Goal: Information Seeking & Learning: Learn about a topic

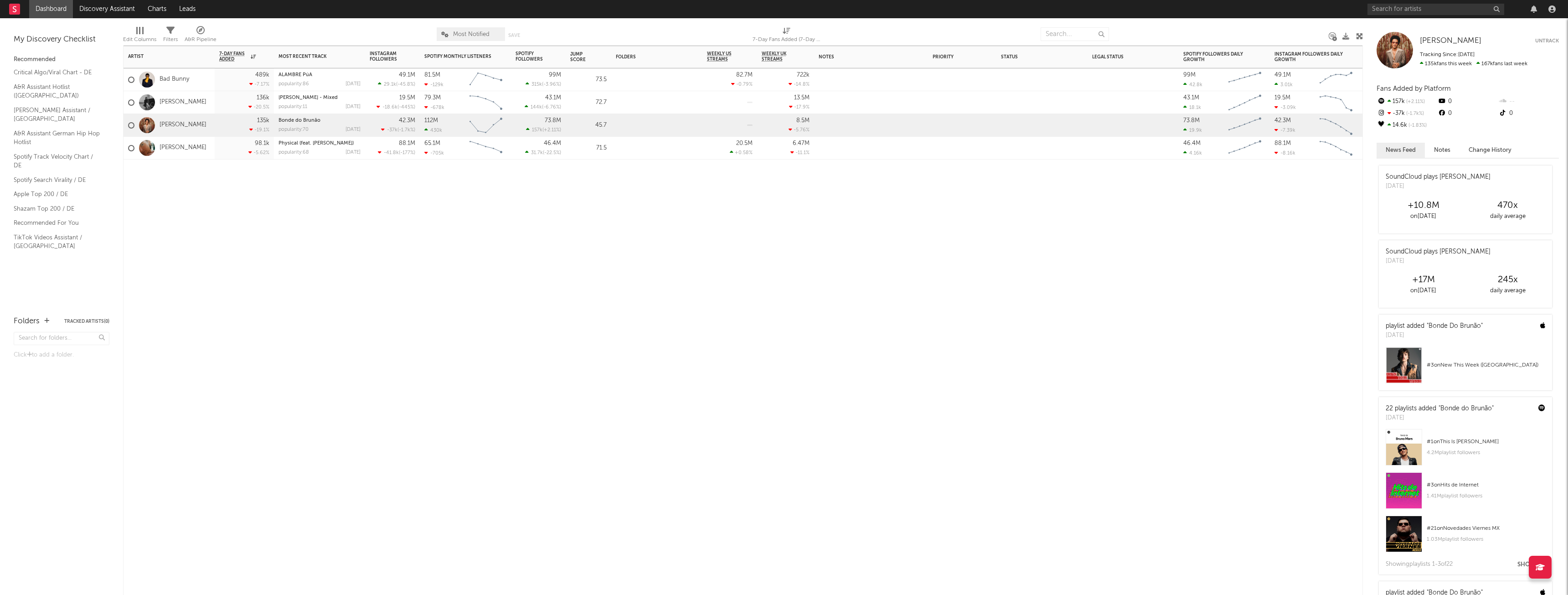
drag, startPoint x: 289, startPoint y: 215, endPoint x: 897, endPoint y: 220, distance: 608.0
click at [886, 223] on div "Artist Notifications 7-Day Fans Added WoW % Change Most Recent Track Popularity…" at bounding box center [743, 320] width 1240 height 549
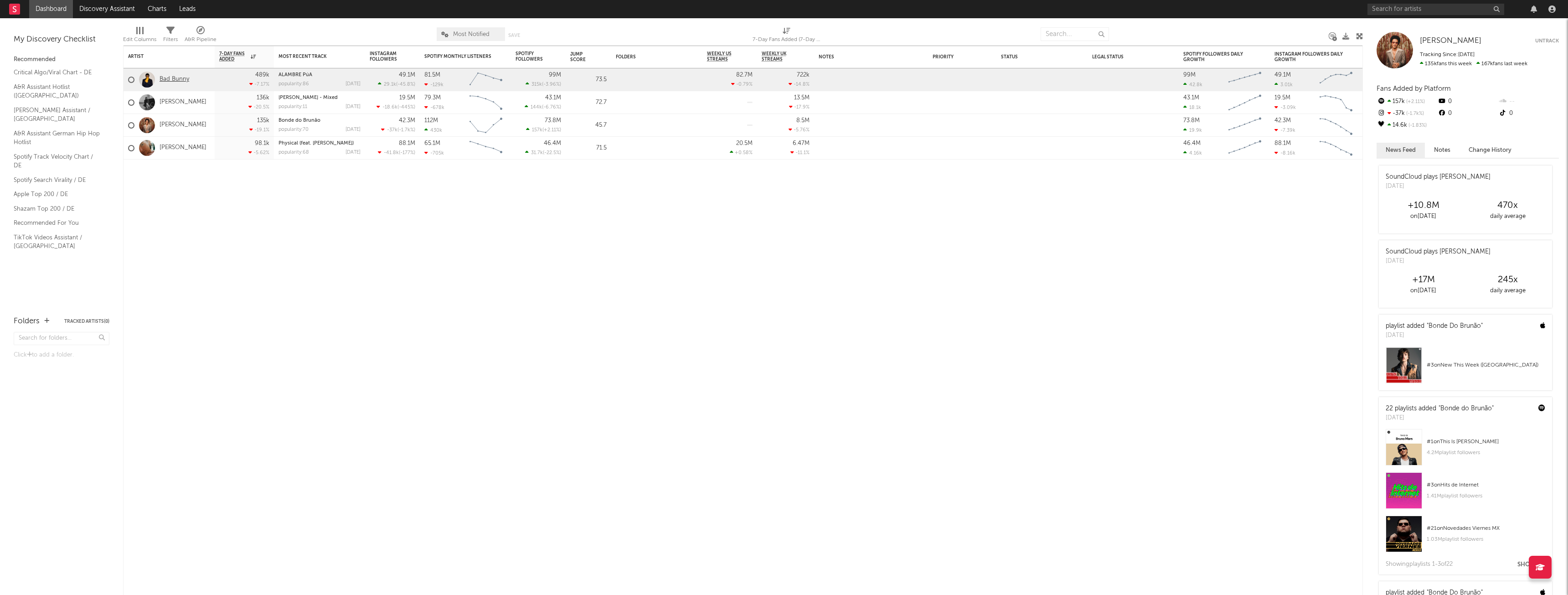
click at [185, 78] on link "Bad Bunny" at bounding box center [174, 79] width 30 height 7
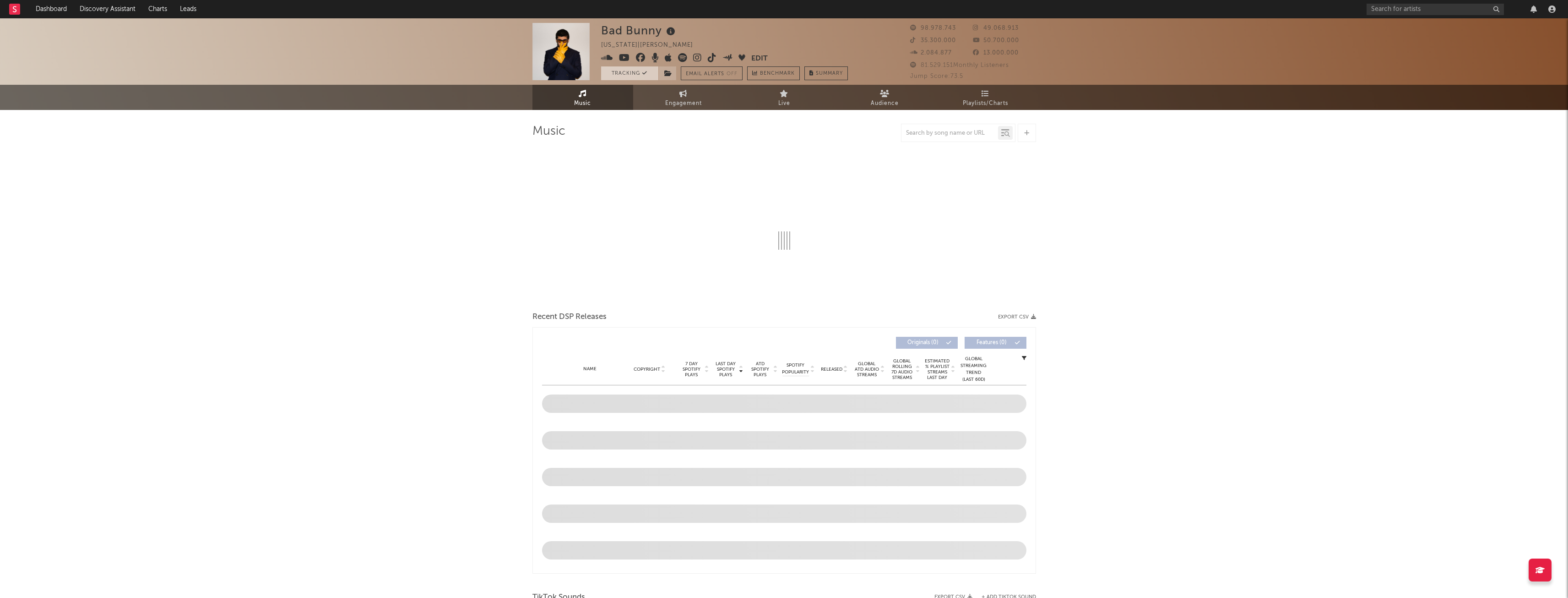
click at [636, 73] on button "Tracking" at bounding box center [630, 73] width 57 height 14
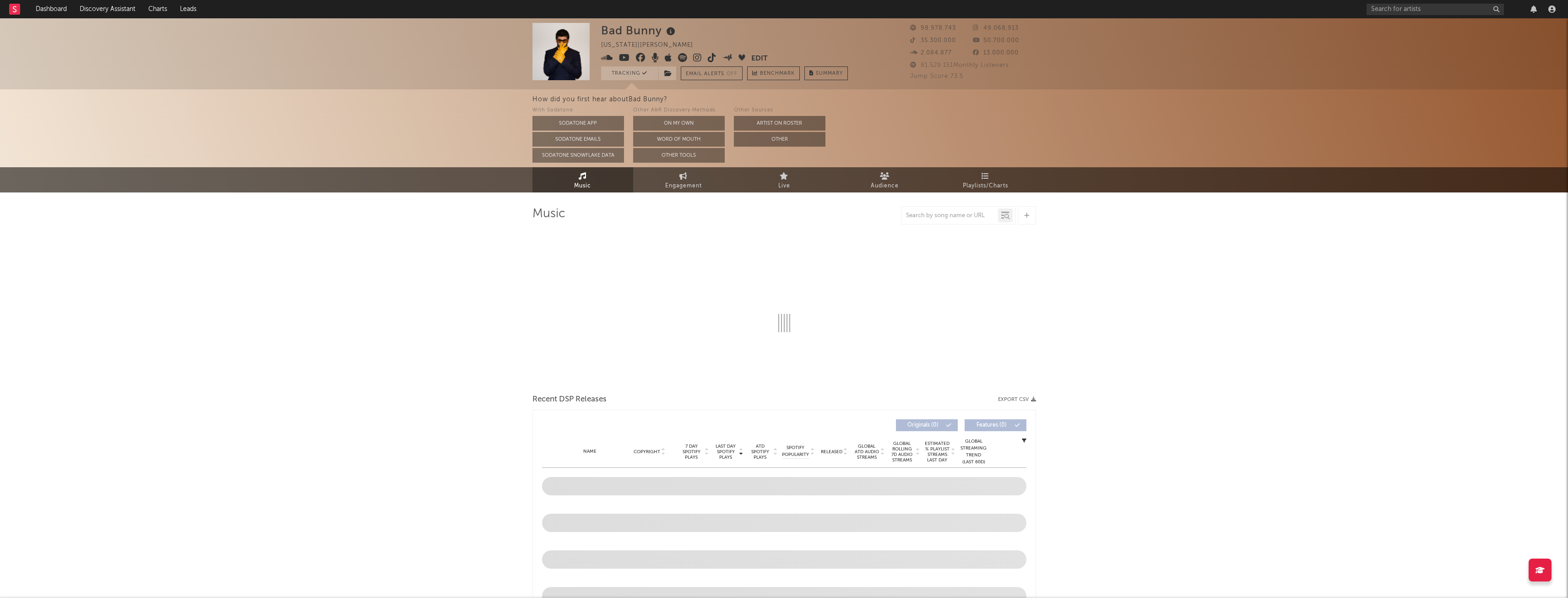
select select "6m"
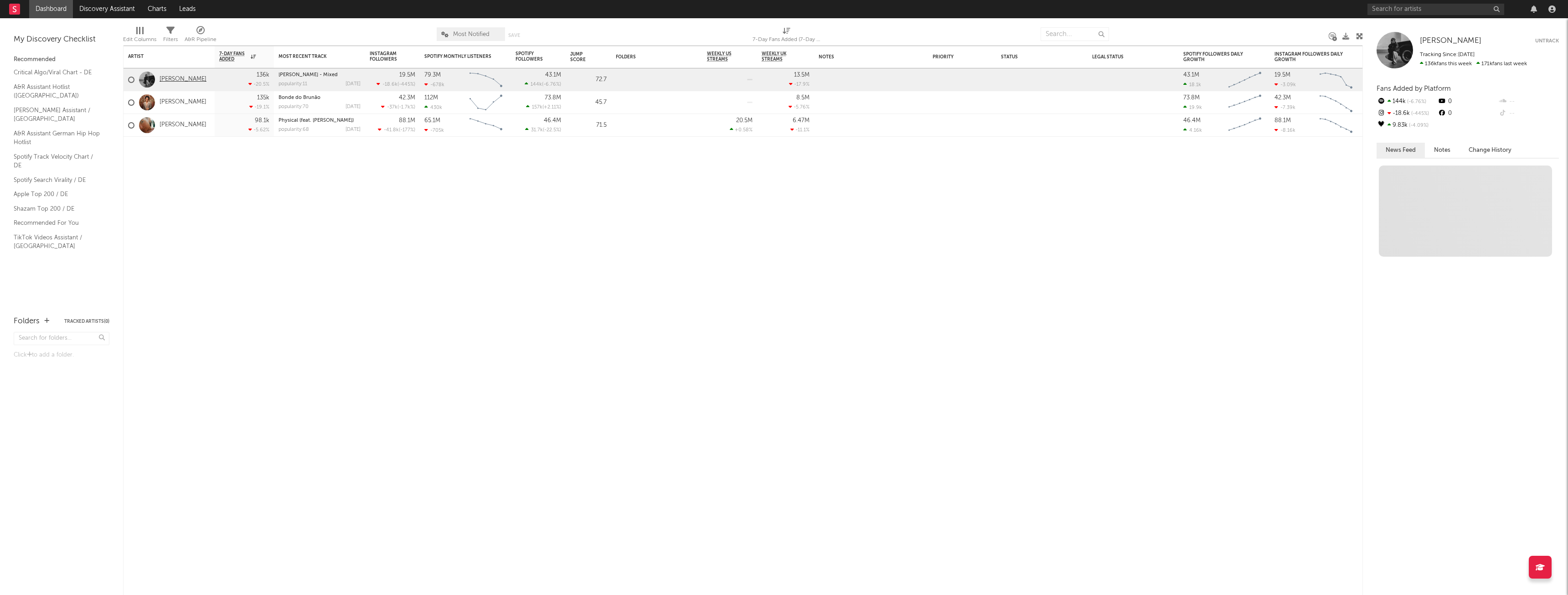
click at [188, 76] on link "Kendrick Lamar" at bounding box center [183, 79] width 47 height 7
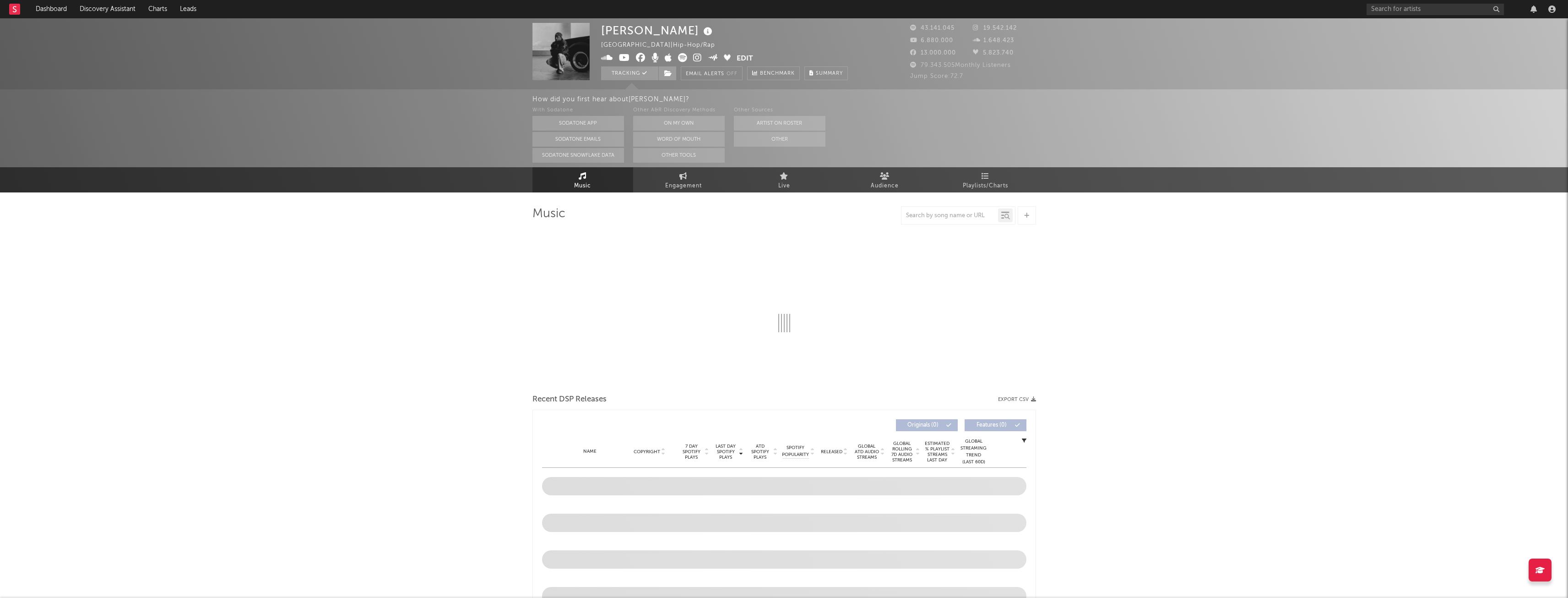
select select "6m"
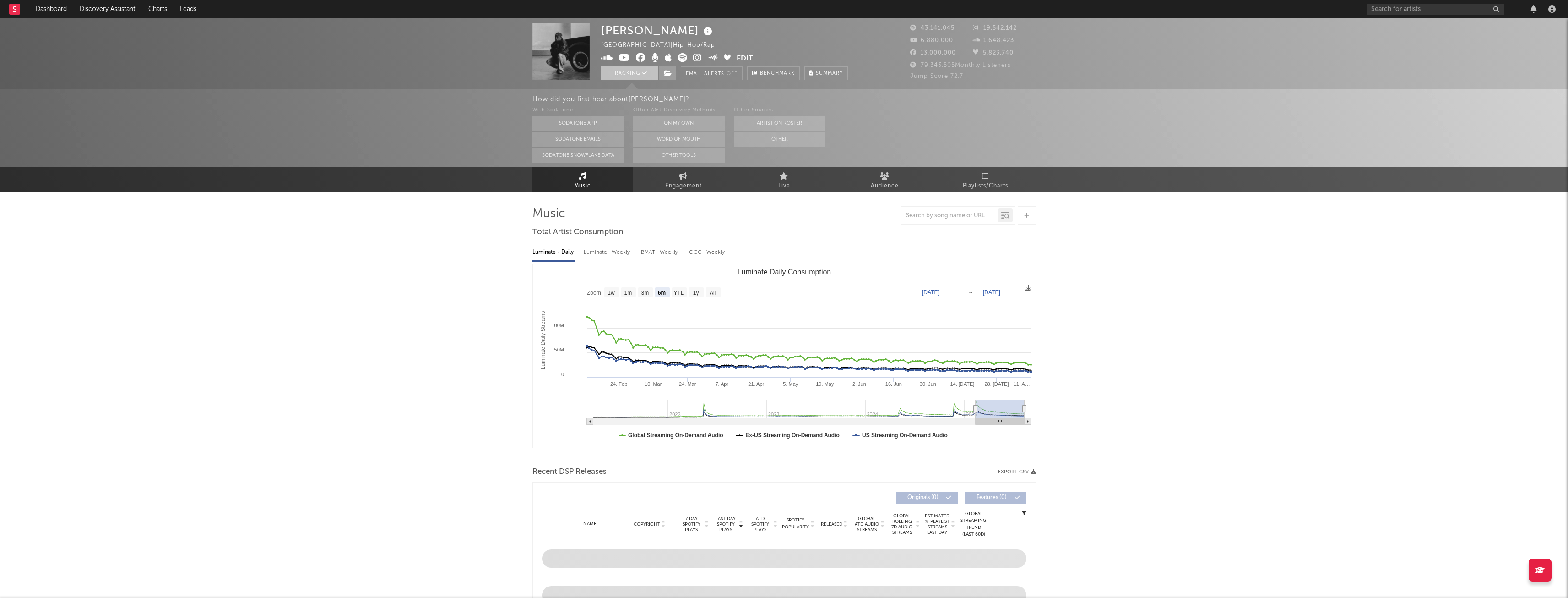
click at [624, 74] on button "Tracking" at bounding box center [630, 73] width 57 height 14
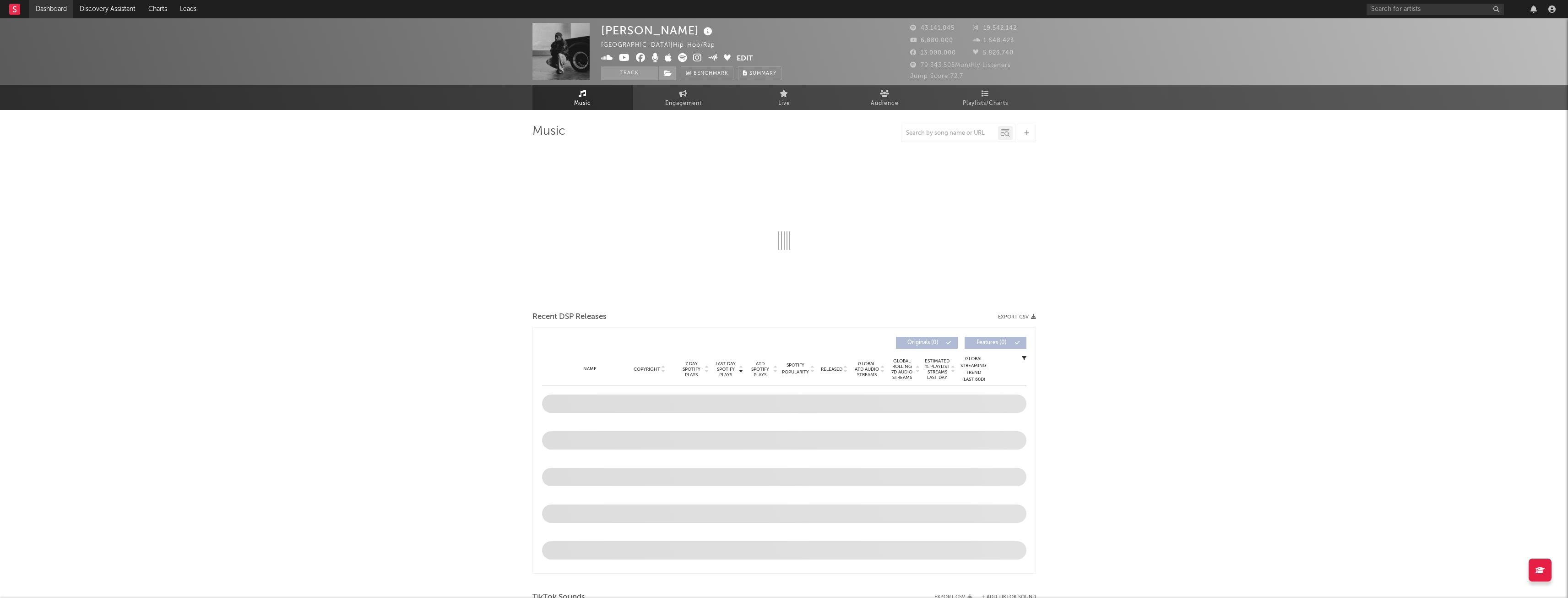
select select "6m"
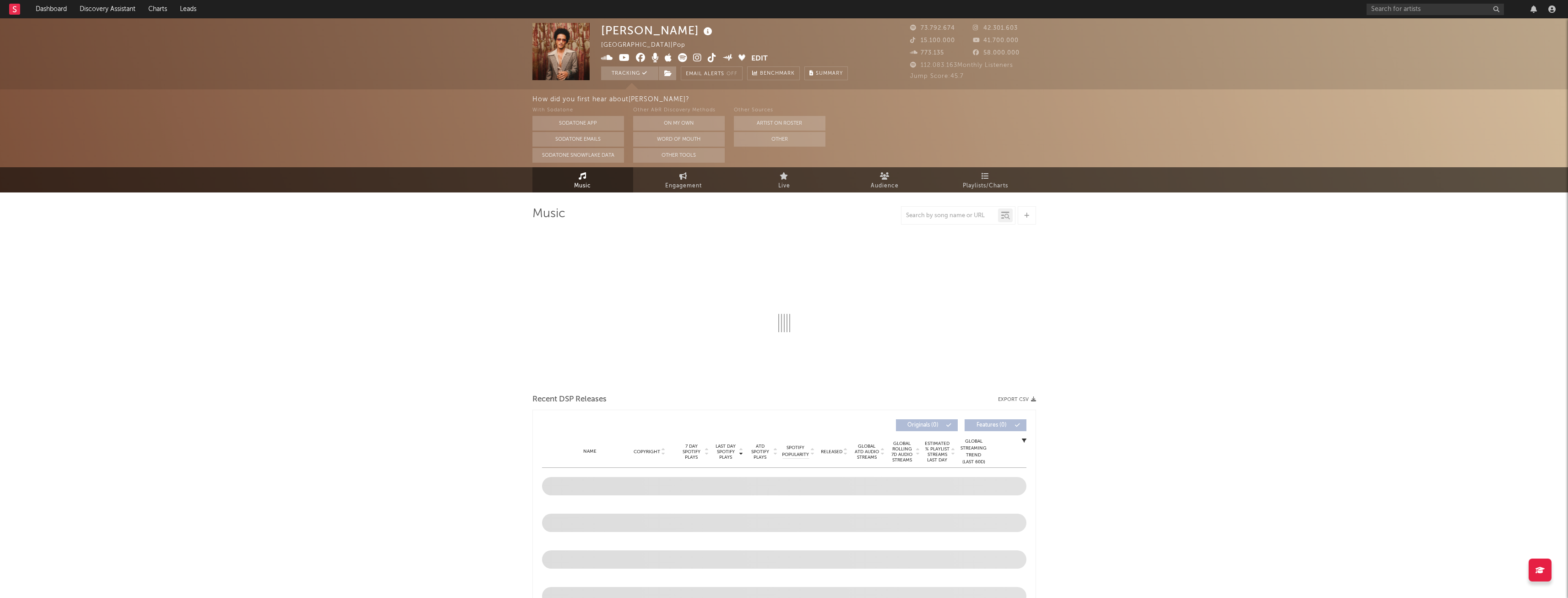
select select "6m"
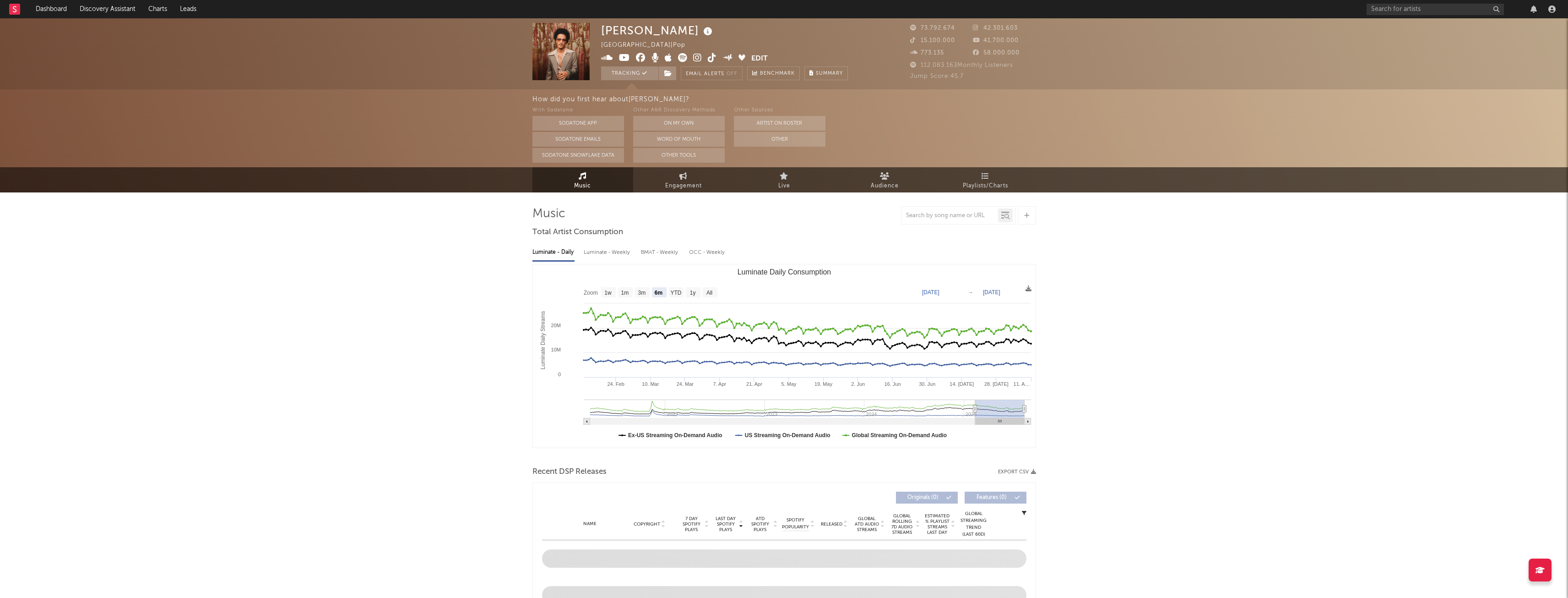
select select "6m"
click at [625, 70] on button "Tracking" at bounding box center [630, 73] width 57 height 14
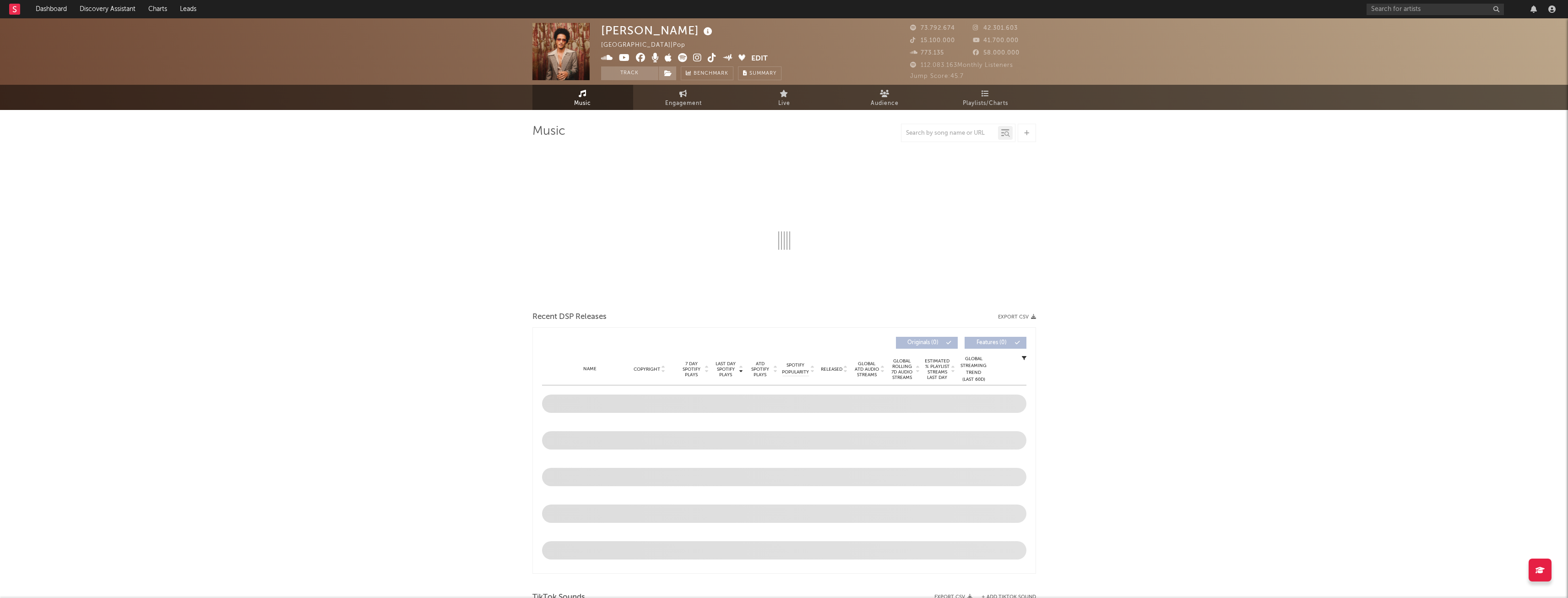
select select "6m"
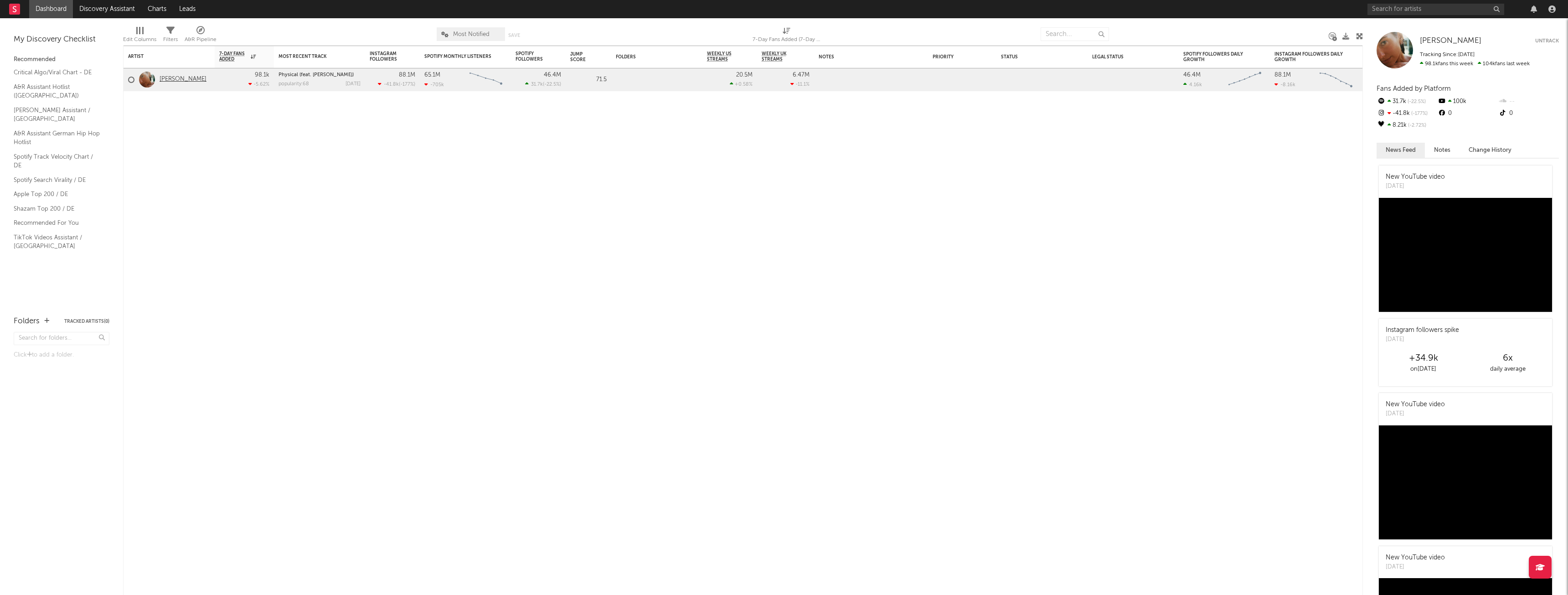
click at [174, 79] on link "Dua Lipa" at bounding box center [183, 79] width 47 height 7
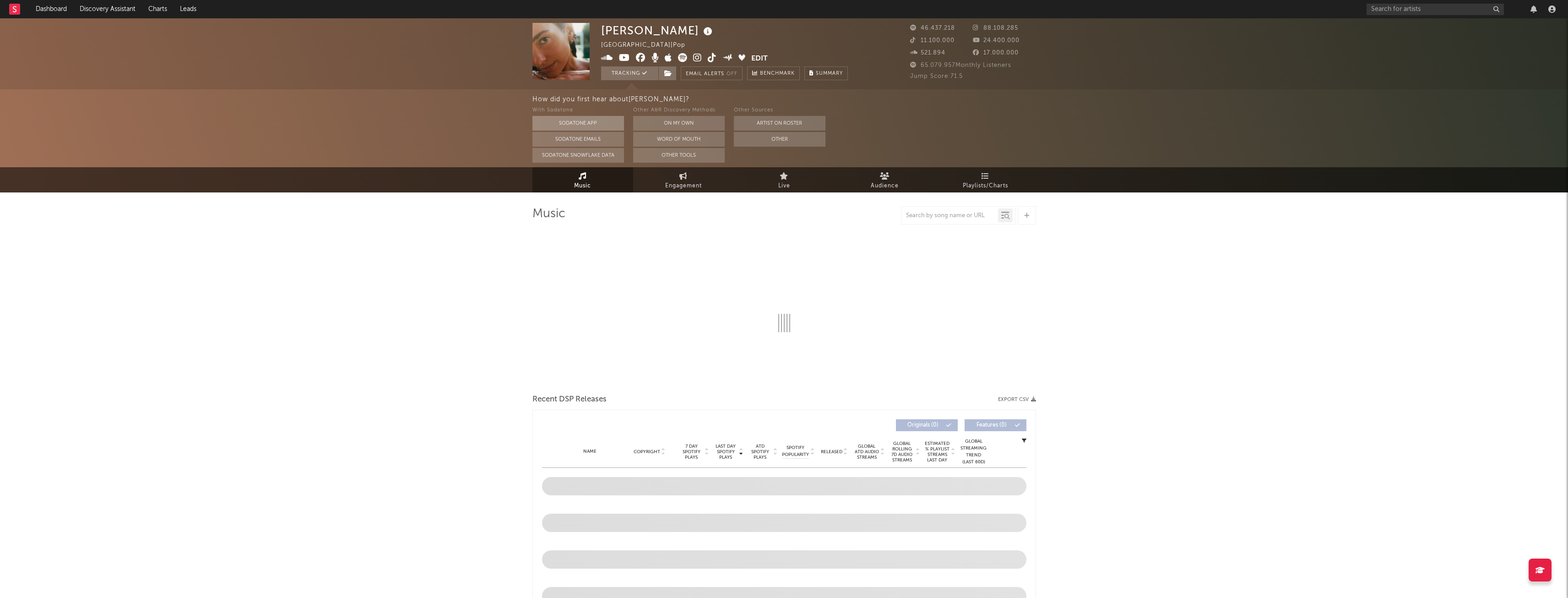
select select "6m"
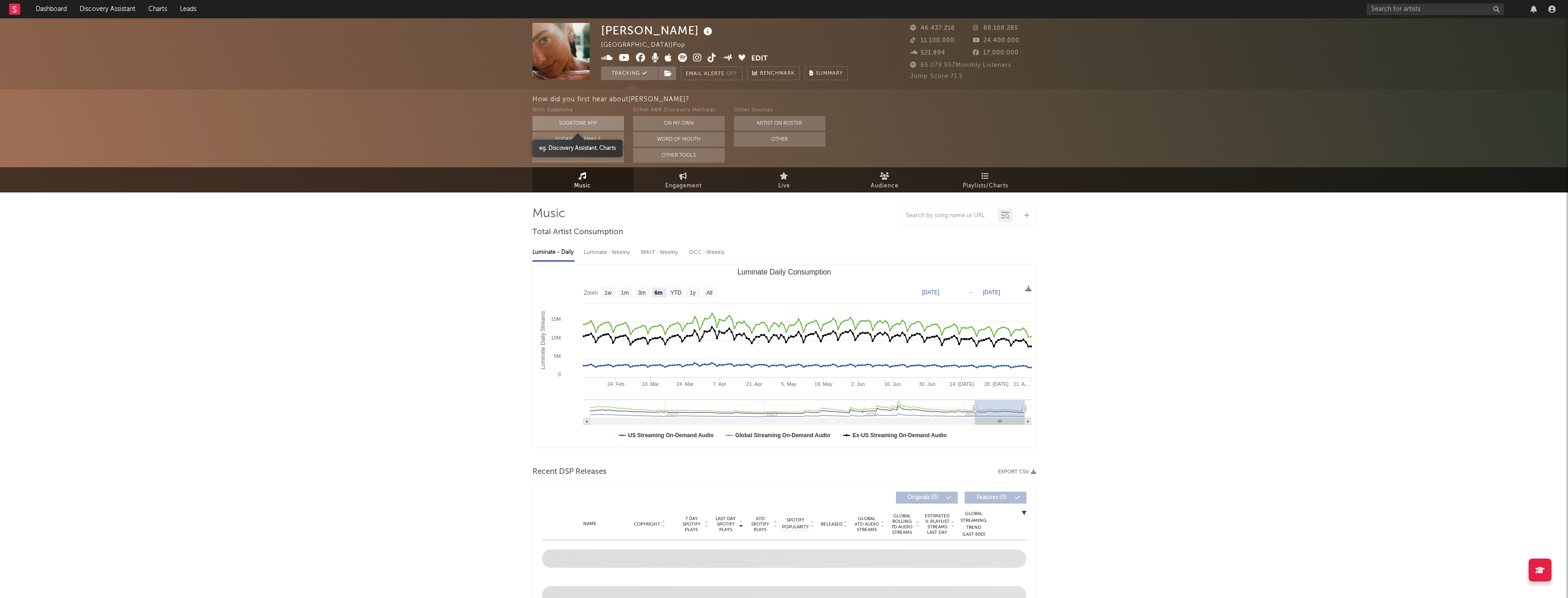
select select "6m"
click at [625, 74] on button "Tracking" at bounding box center [630, 73] width 57 height 14
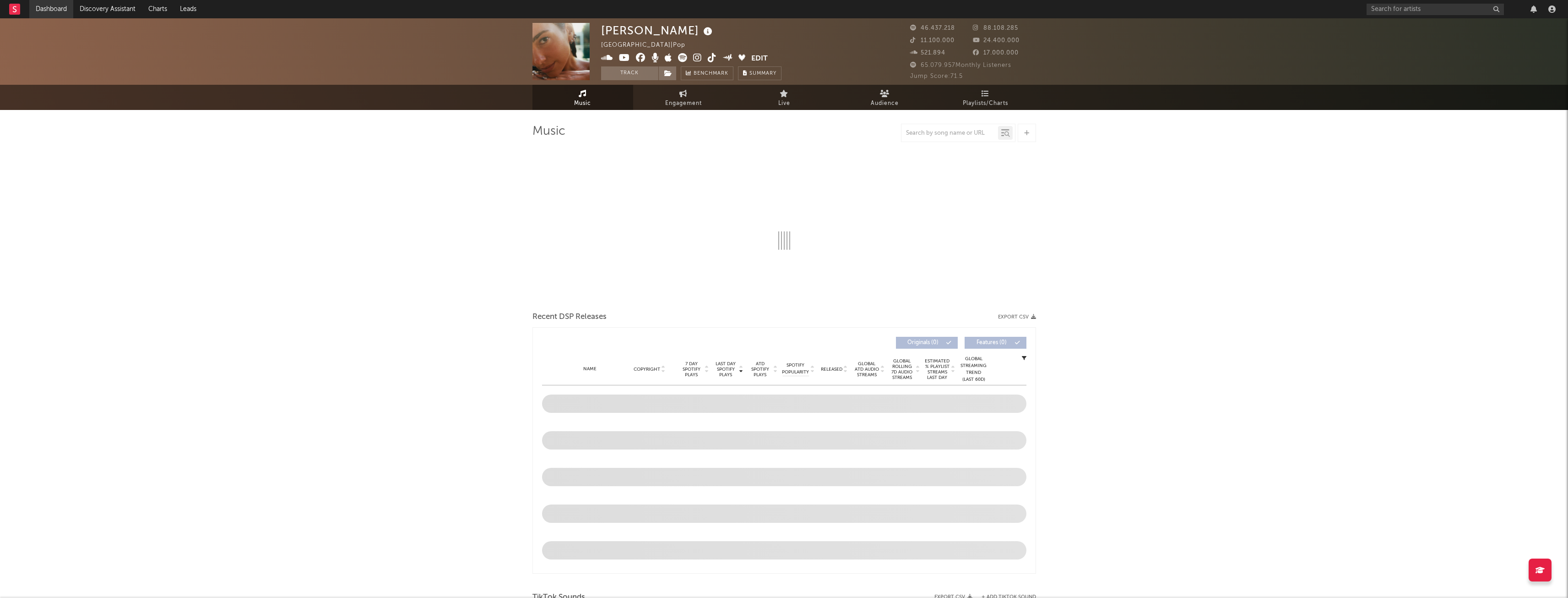
select select "6m"
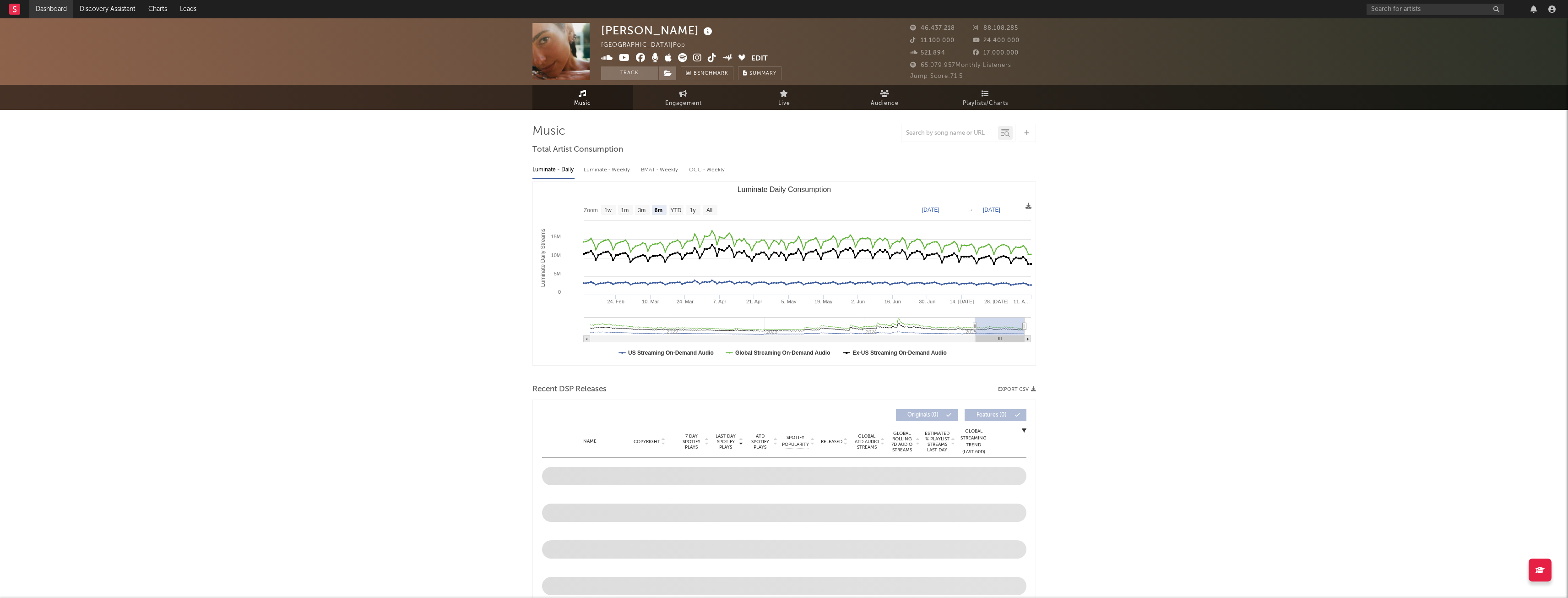
click at [43, 7] on link "Dashboard" at bounding box center [51, 9] width 44 height 18
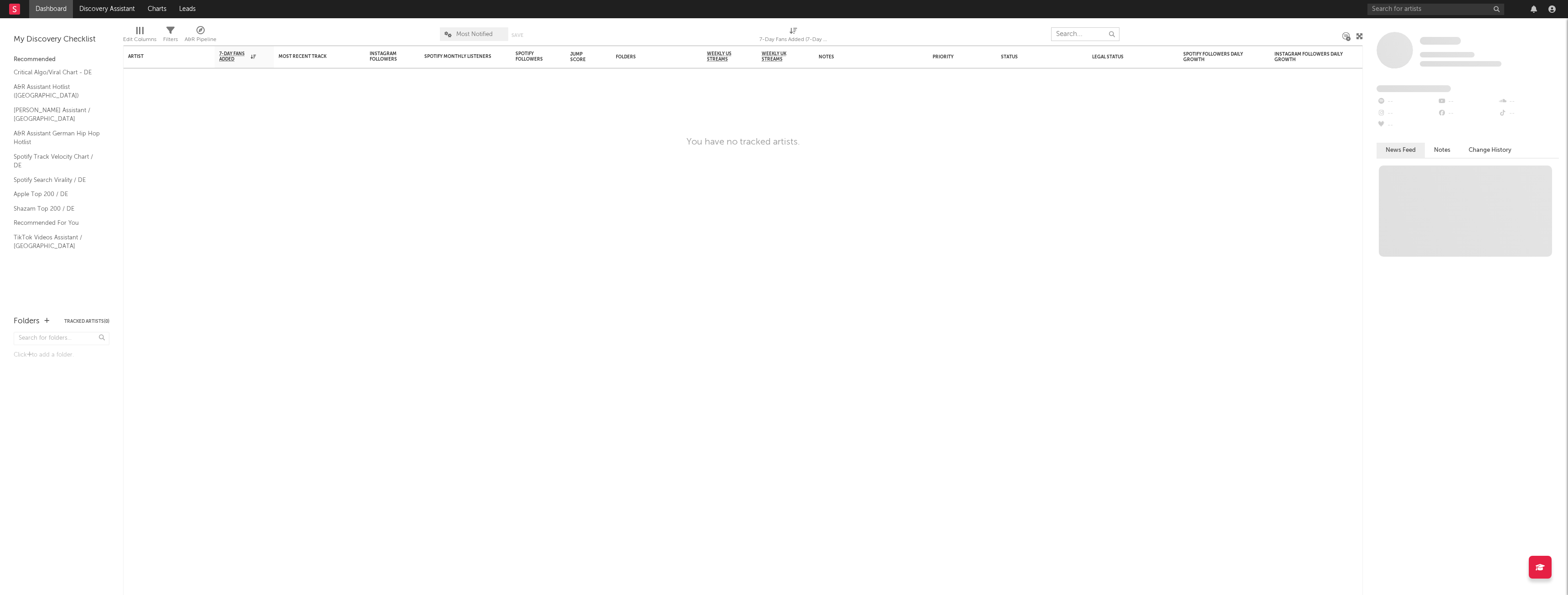
click at [1114, 40] on input "text" at bounding box center [1085, 34] width 68 height 14
type input "d"
click at [92, 8] on link "Discovery Assistant" at bounding box center [107, 9] width 68 height 18
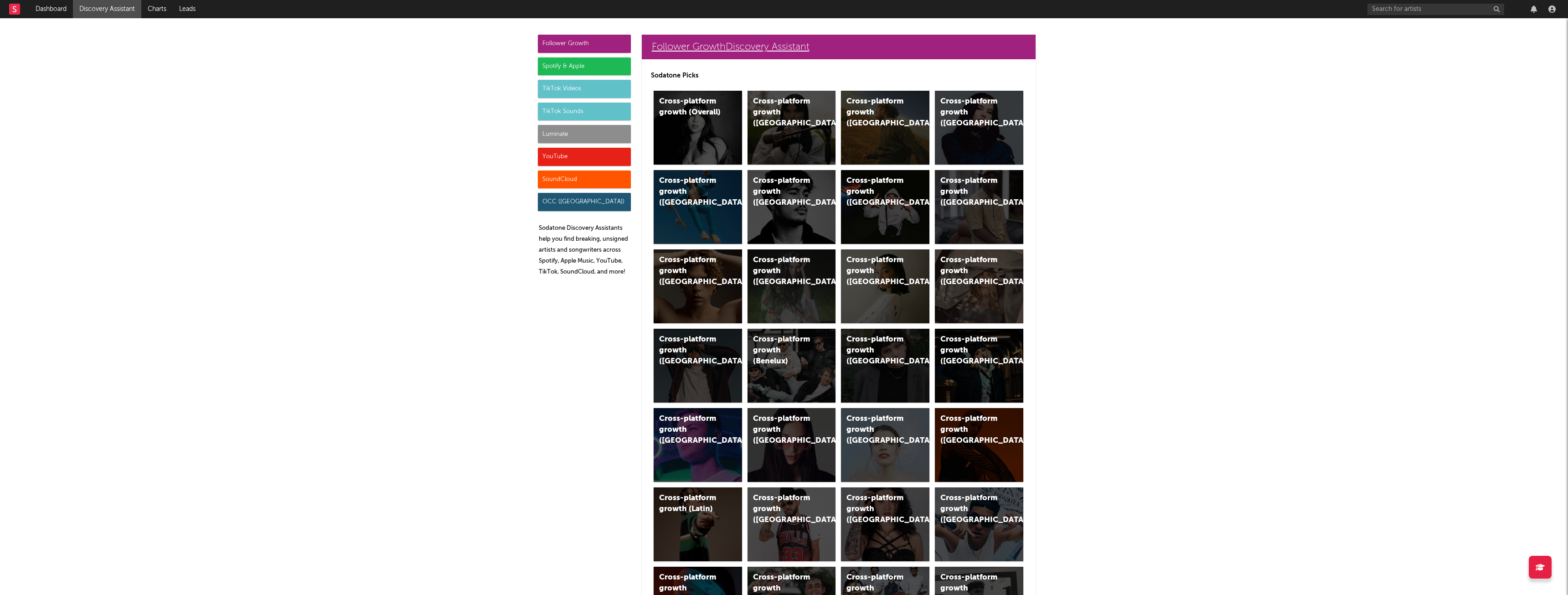
click at [738, 48] on link "Follower Growth Discovery Assistant" at bounding box center [838, 47] width 394 height 24
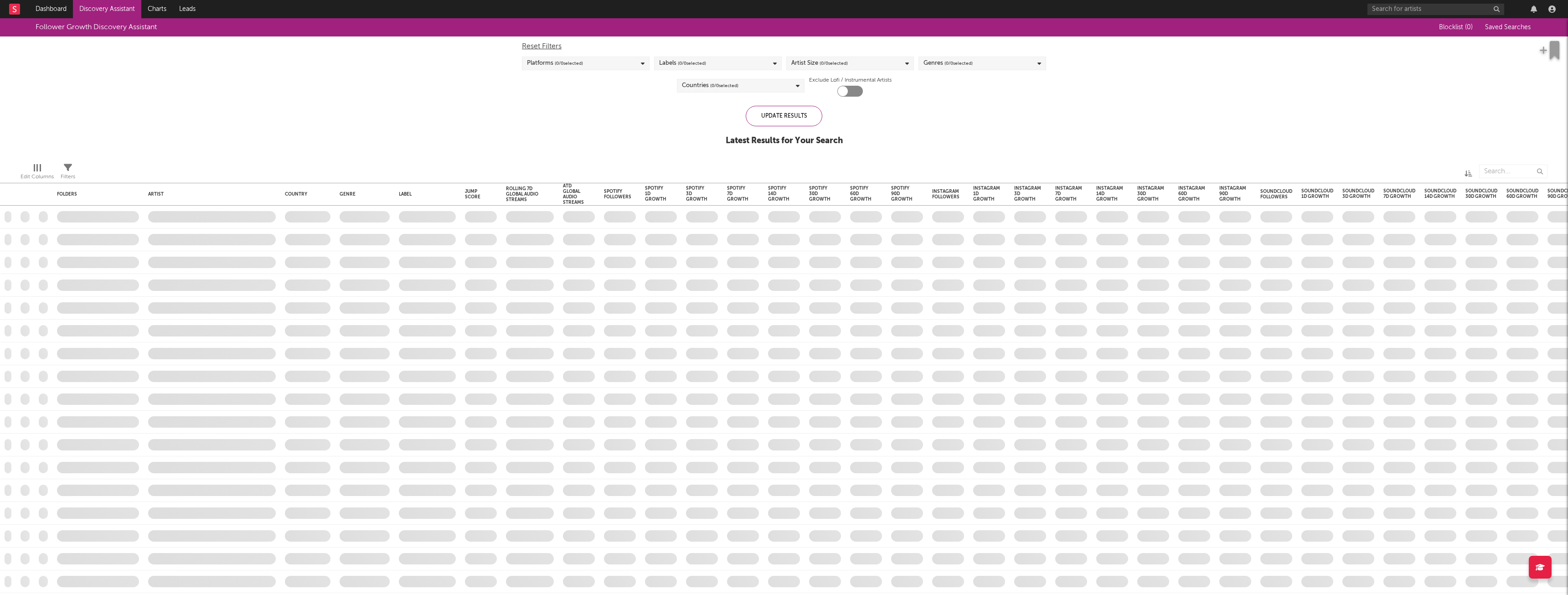
checkbox input "true"
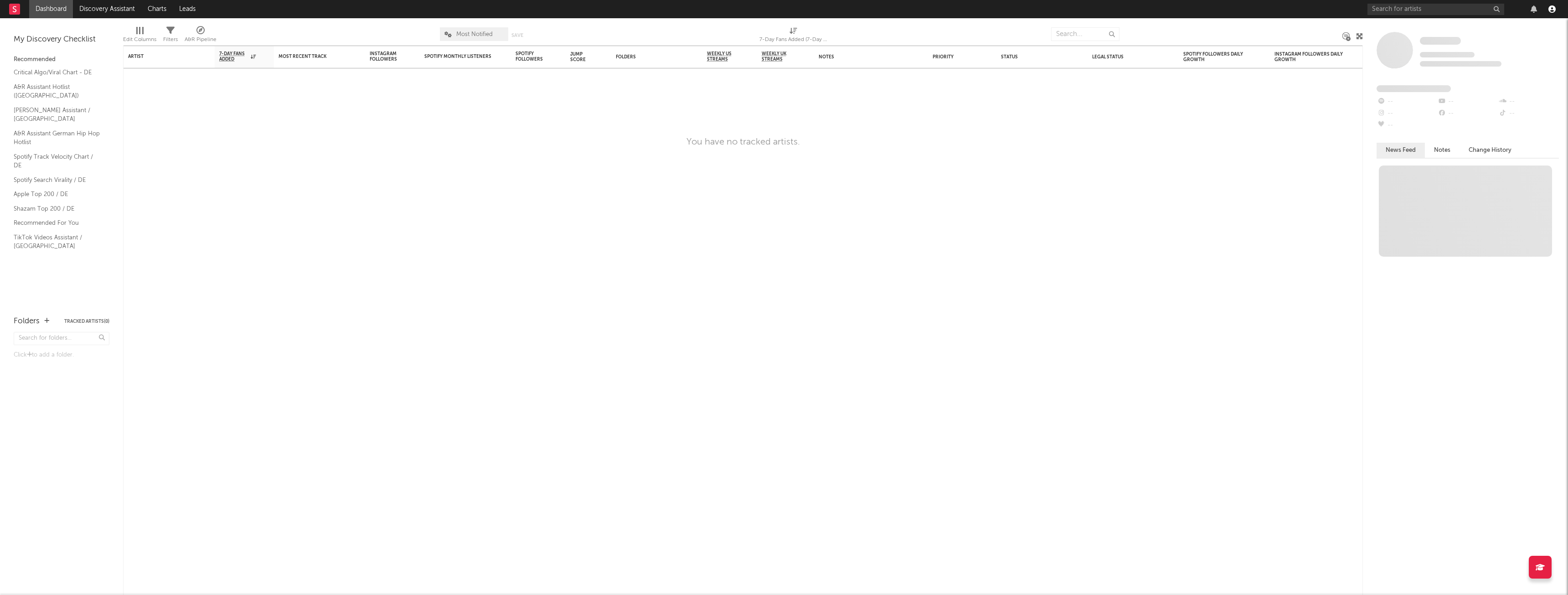
click at [1554, 8] on icon "button" at bounding box center [1552, 9] width 7 height 7
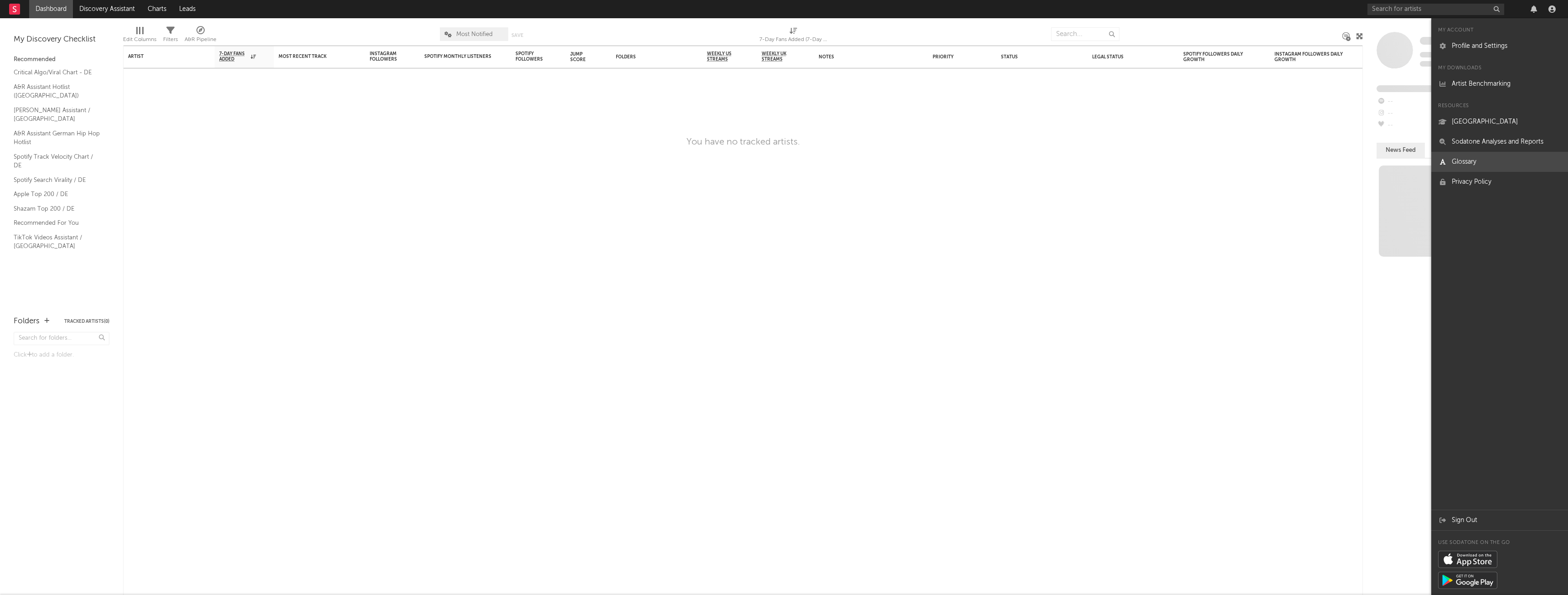
click at [1476, 163] on link "Glossary" at bounding box center [1500, 162] width 137 height 20
click at [12, 9] on rect at bounding box center [14, 9] width 11 height 11
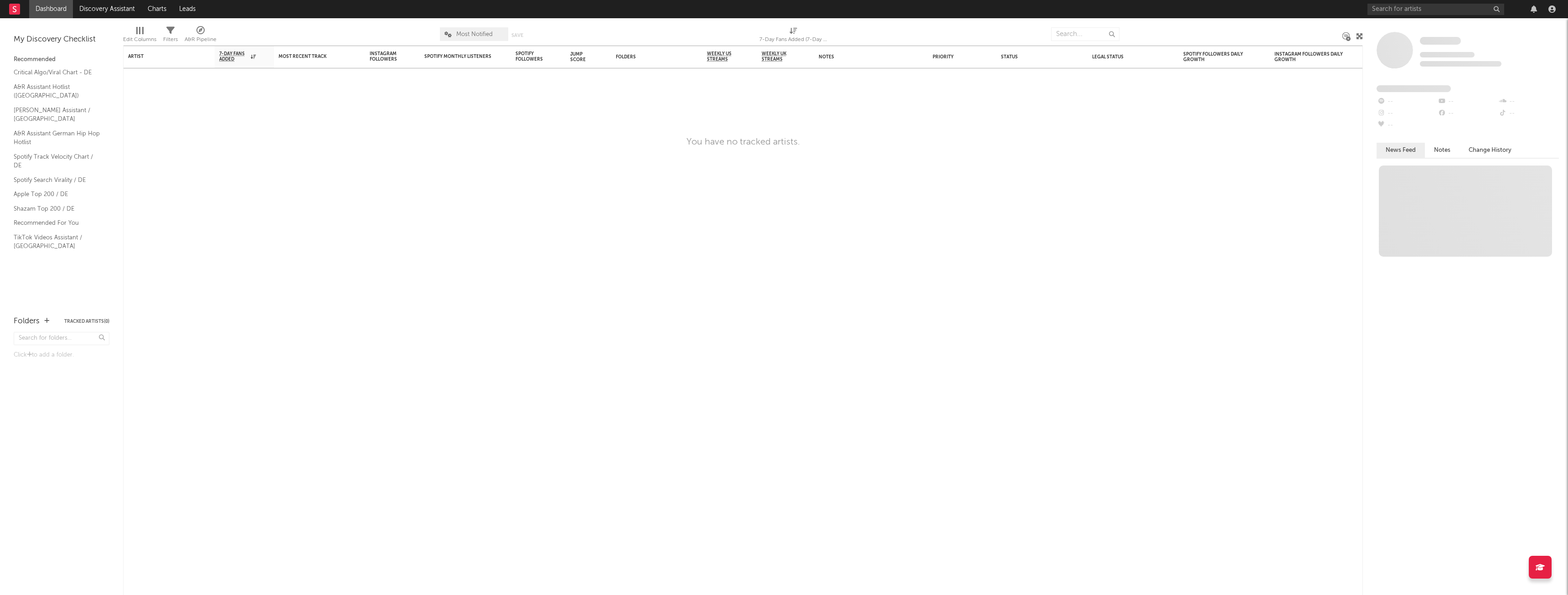
click at [14, 11] on rect at bounding box center [14, 9] width 11 height 11
click at [536, 30] on div "Save Save as" at bounding box center [522, 34] width 27 height 14
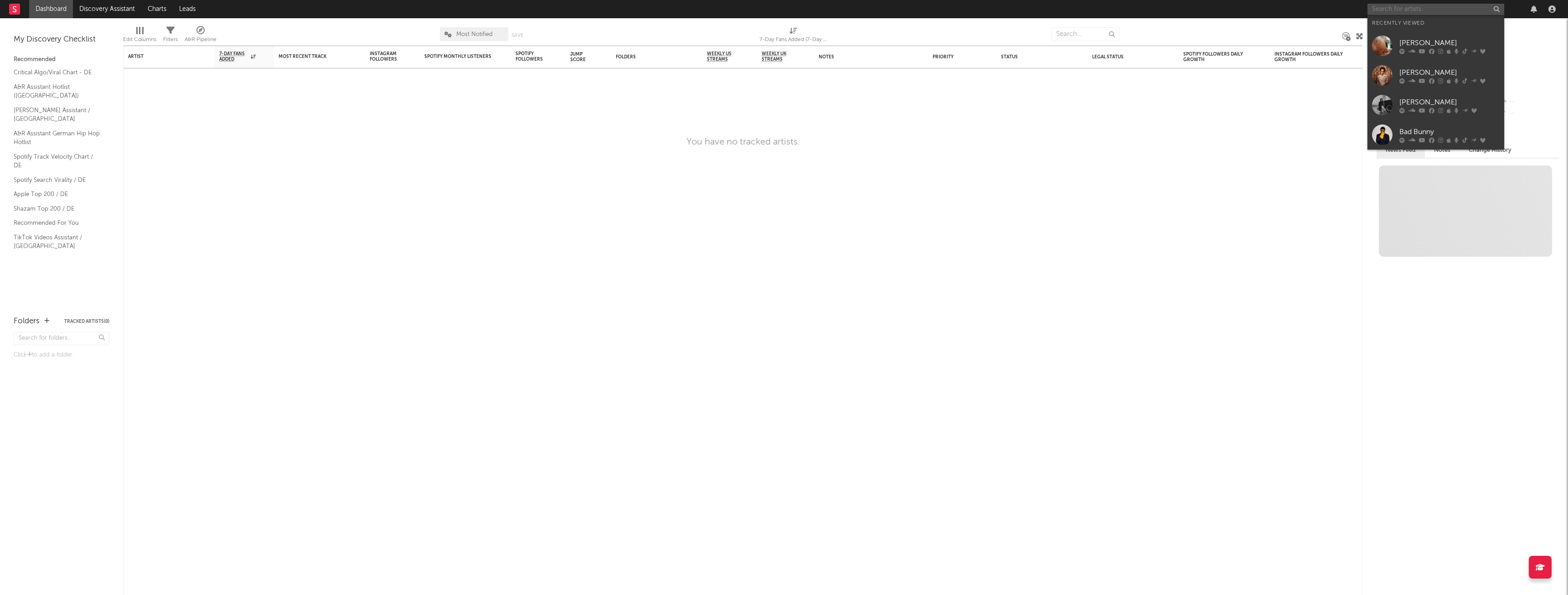
click at [1421, 9] on input "text" at bounding box center [1435, 9] width 137 height 11
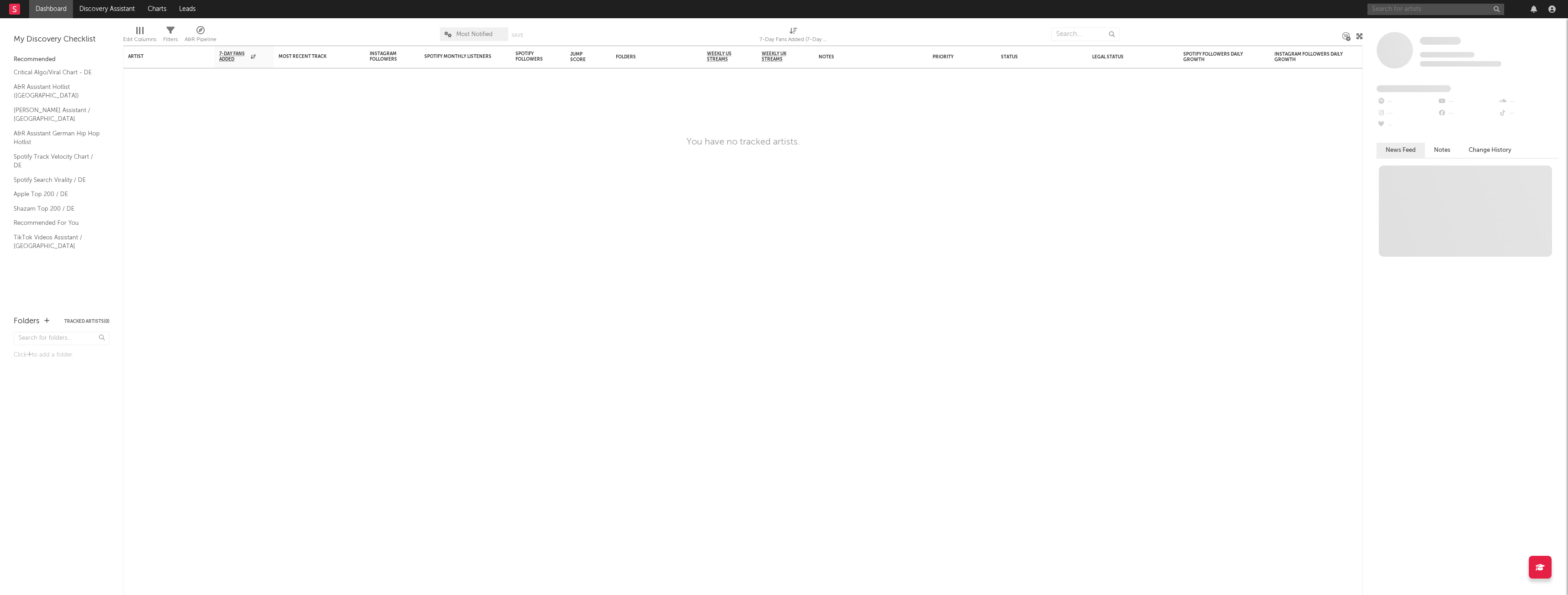
click at [1400, 11] on input "text" at bounding box center [1435, 9] width 137 height 11
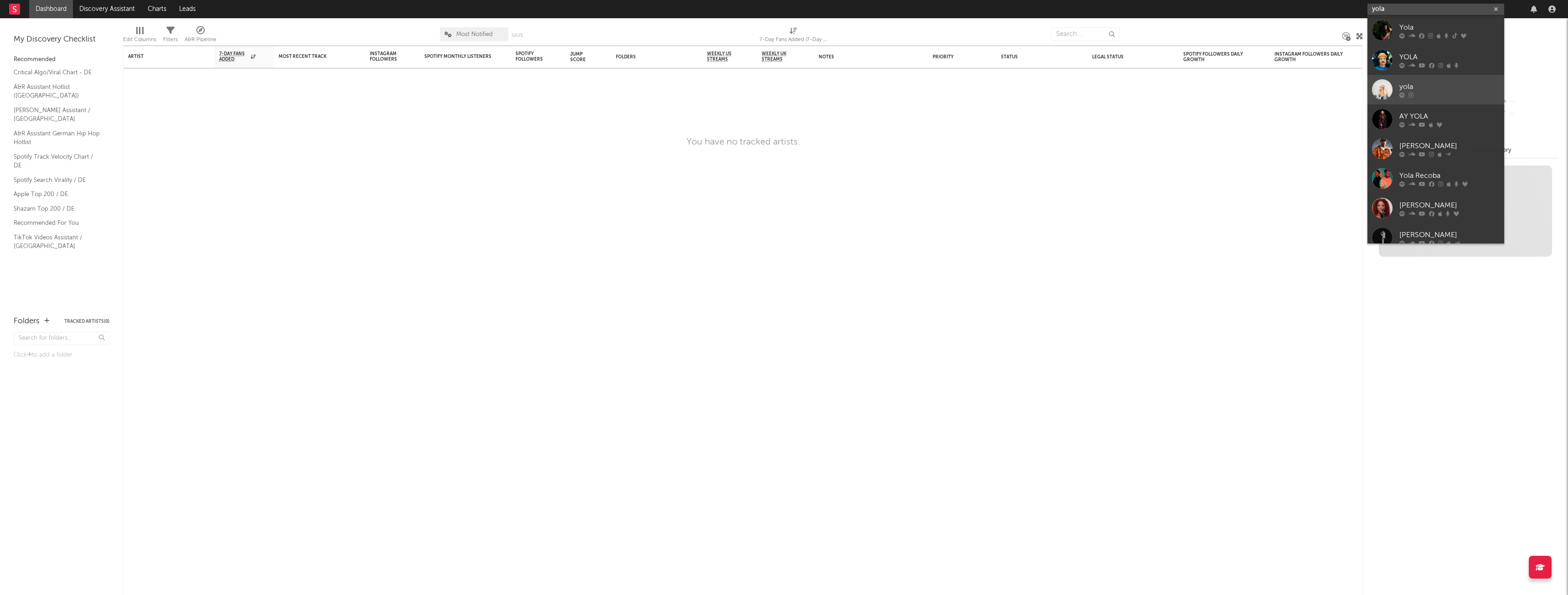
type input "yola"
click at [1442, 95] on div at bounding box center [1450, 95] width 100 height 5
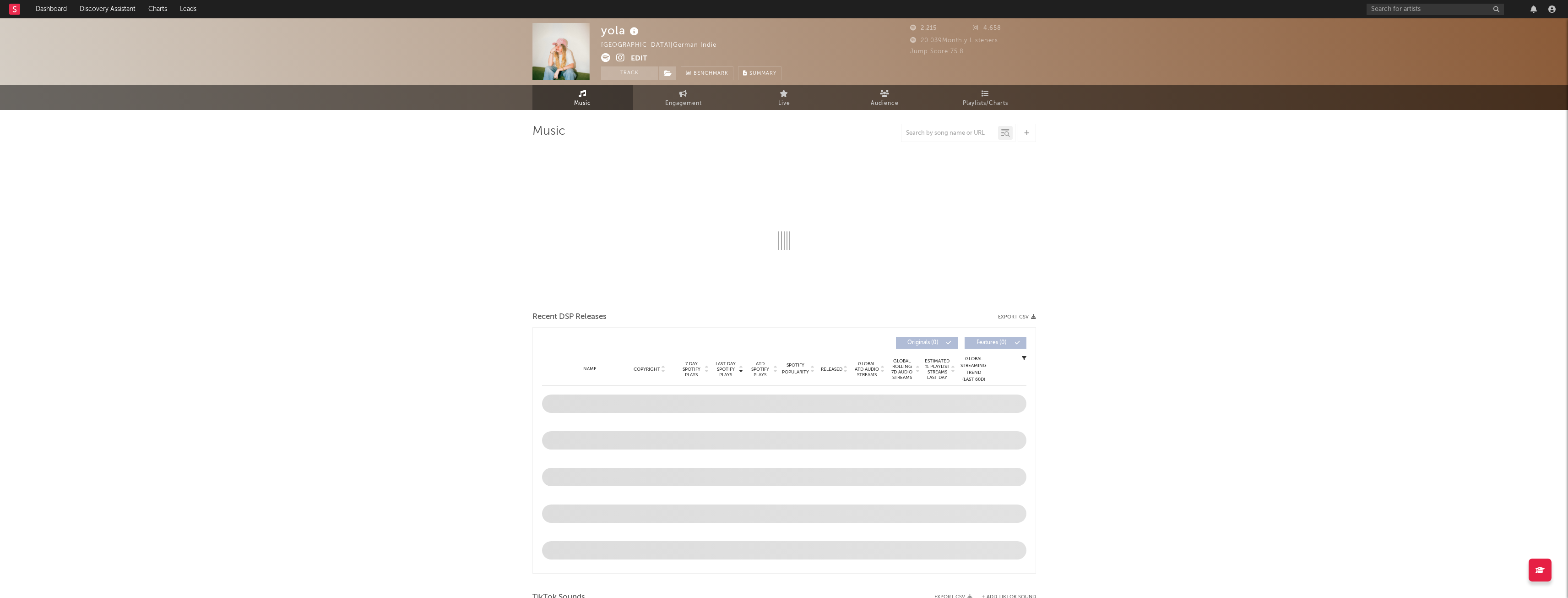
select select "1w"
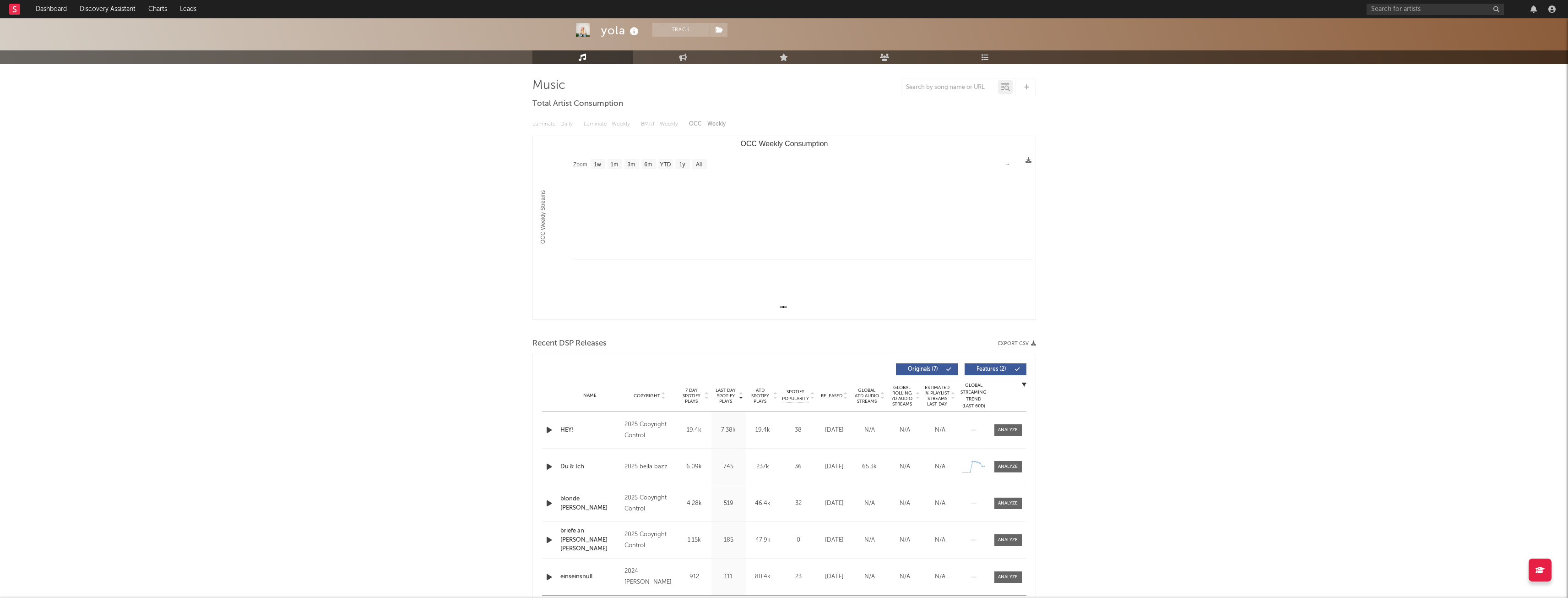
click at [826, 307] on rect "OCC Weekly Consumption" at bounding box center [784, 228] width 503 height 183
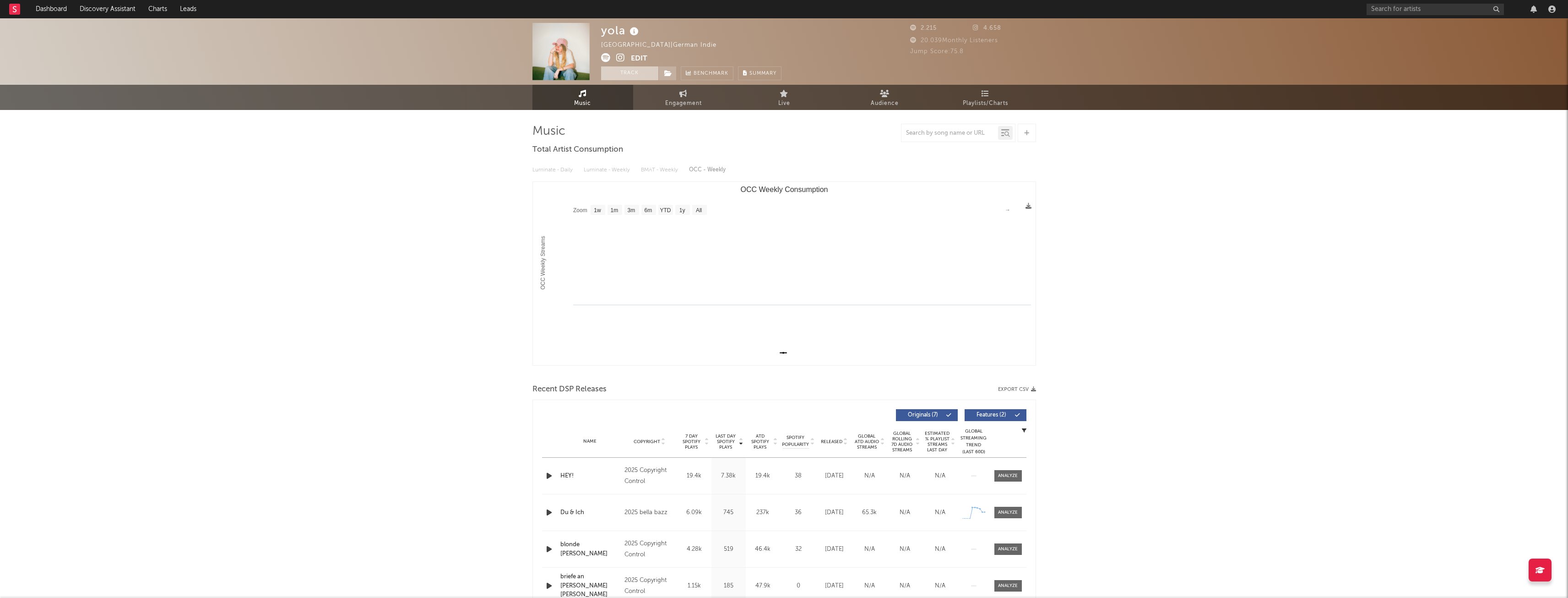
click at [629, 72] on button "Track" at bounding box center [630, 73] width 57 height 14
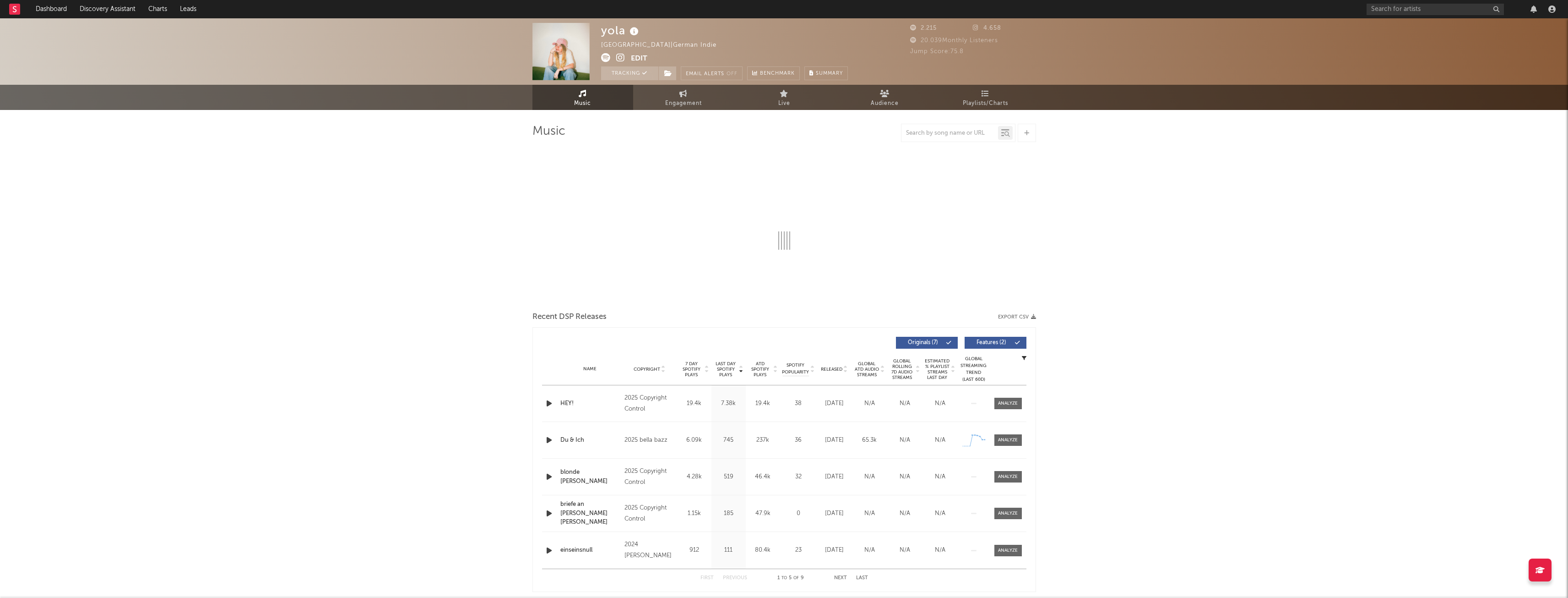
select select "1w"
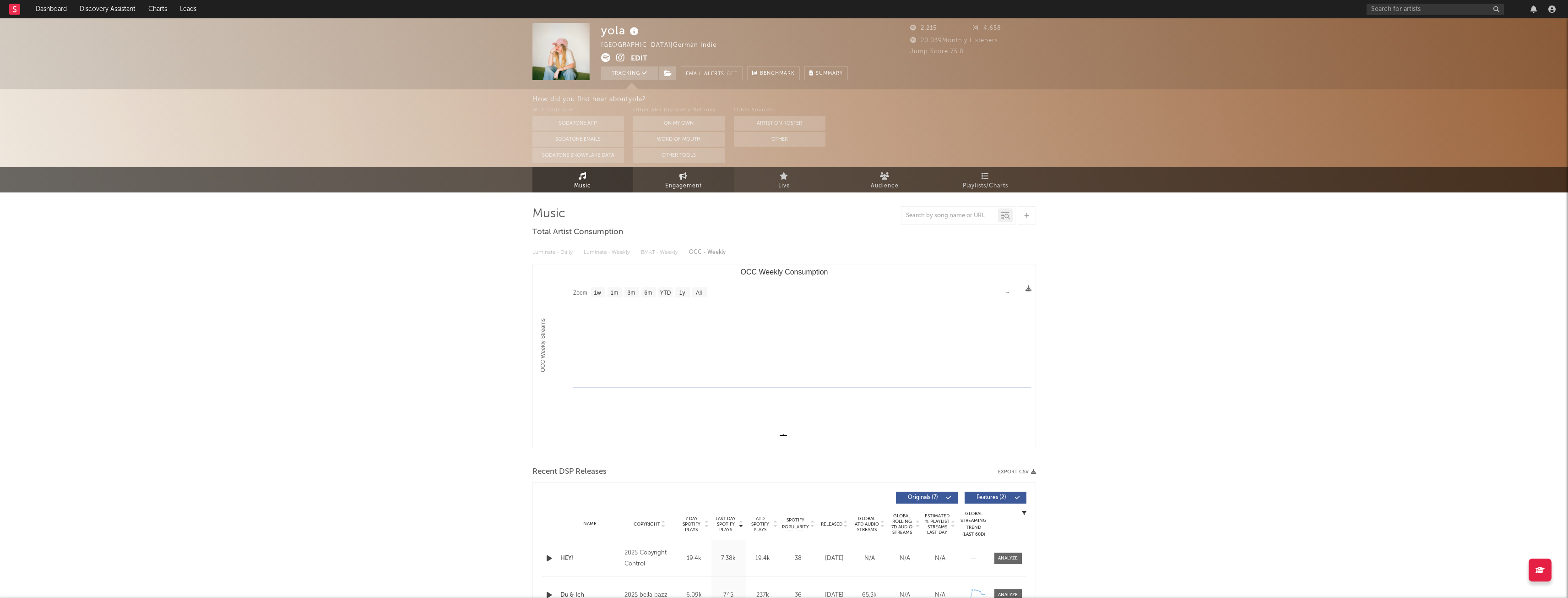
click at [678, 189] on span "Engagement" at bounding box center [684, 186] width 37 height 11
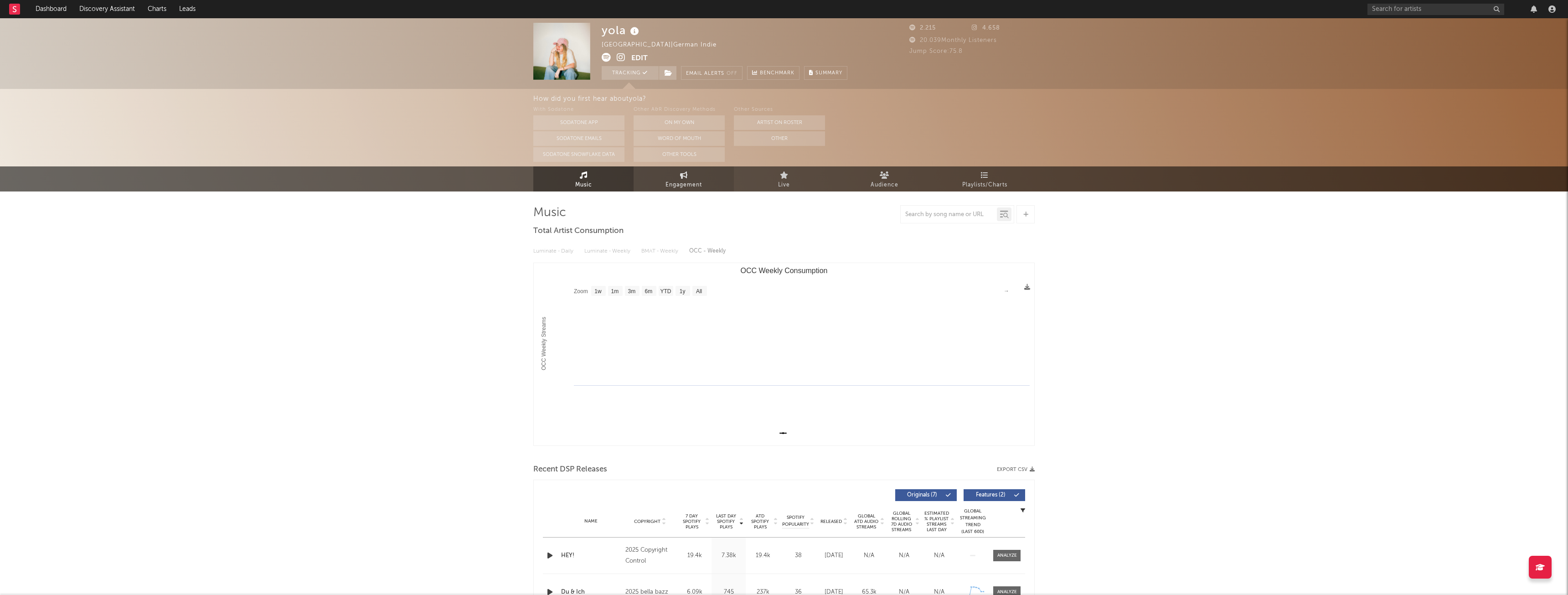
select select "1w"
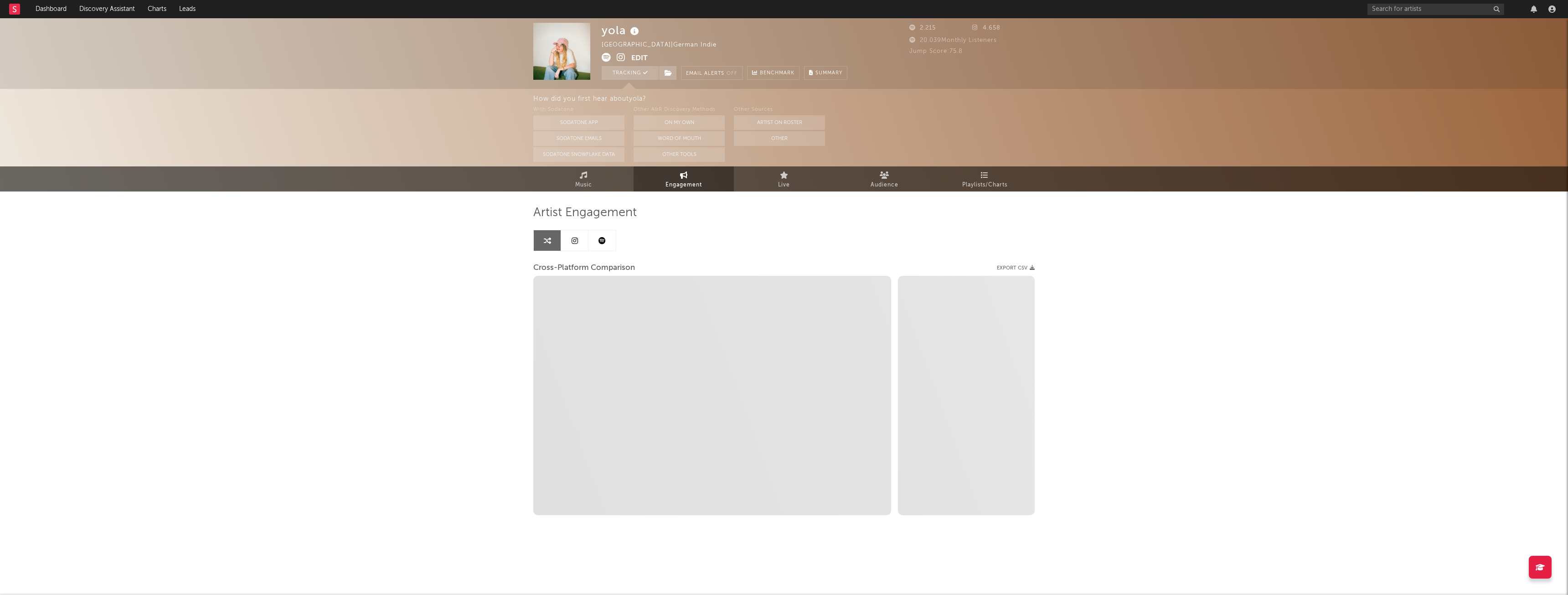
select select "1m"
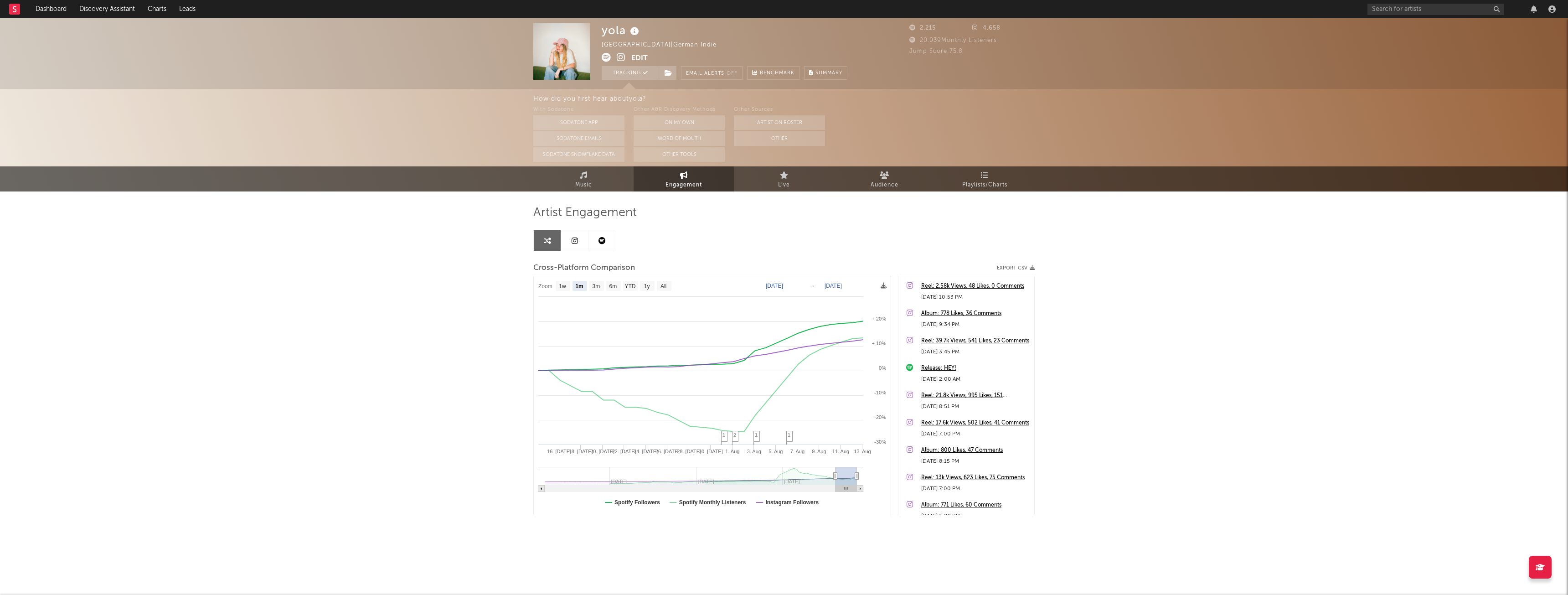
type input "2025-07-13"
select select "1m"
drag, startPoint x: 835, startPoint y: 479, endPoint x: 786, endPoint y: 477, distance: 49.0
type input "2025-05-21"
select select "3m"
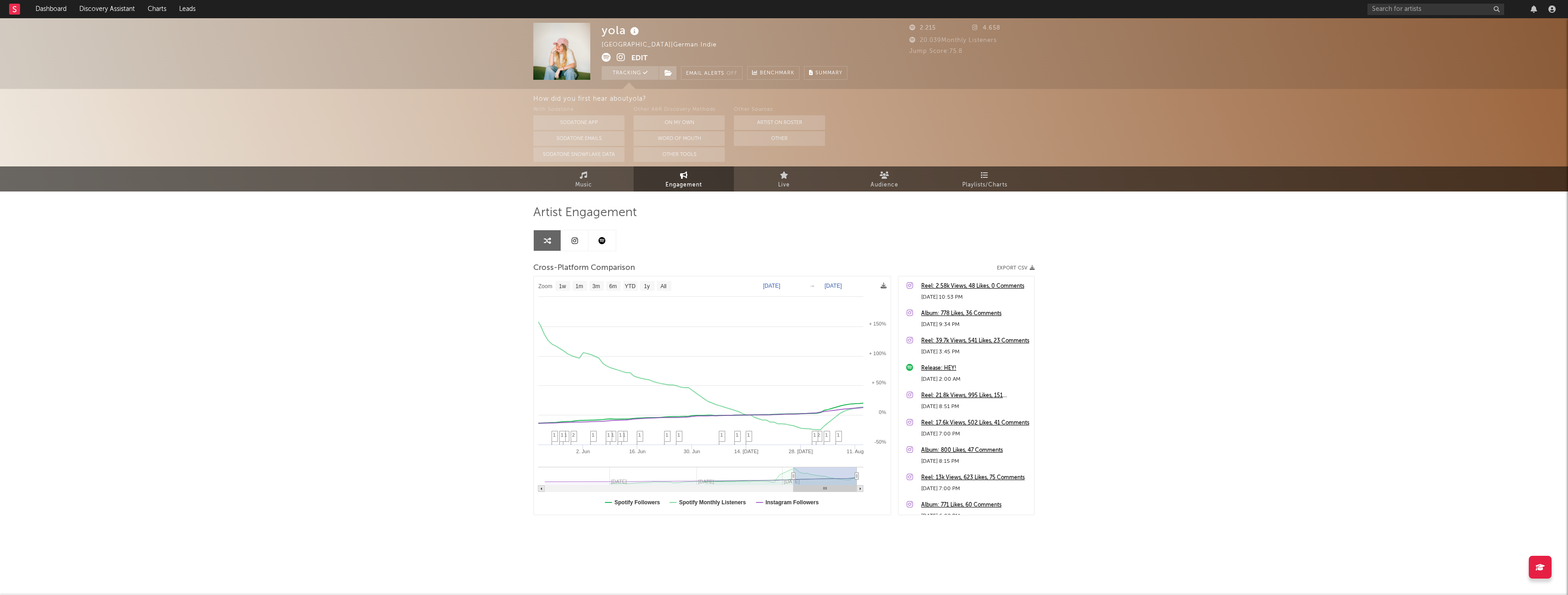
type input "[DATE]"
select select "3m"
drag, startPoint x: 833, startPoint y: 473, endPoint x: 777, endPoint y: 487, distance: 57.7
type input "2025-04-16"
select select "1w"
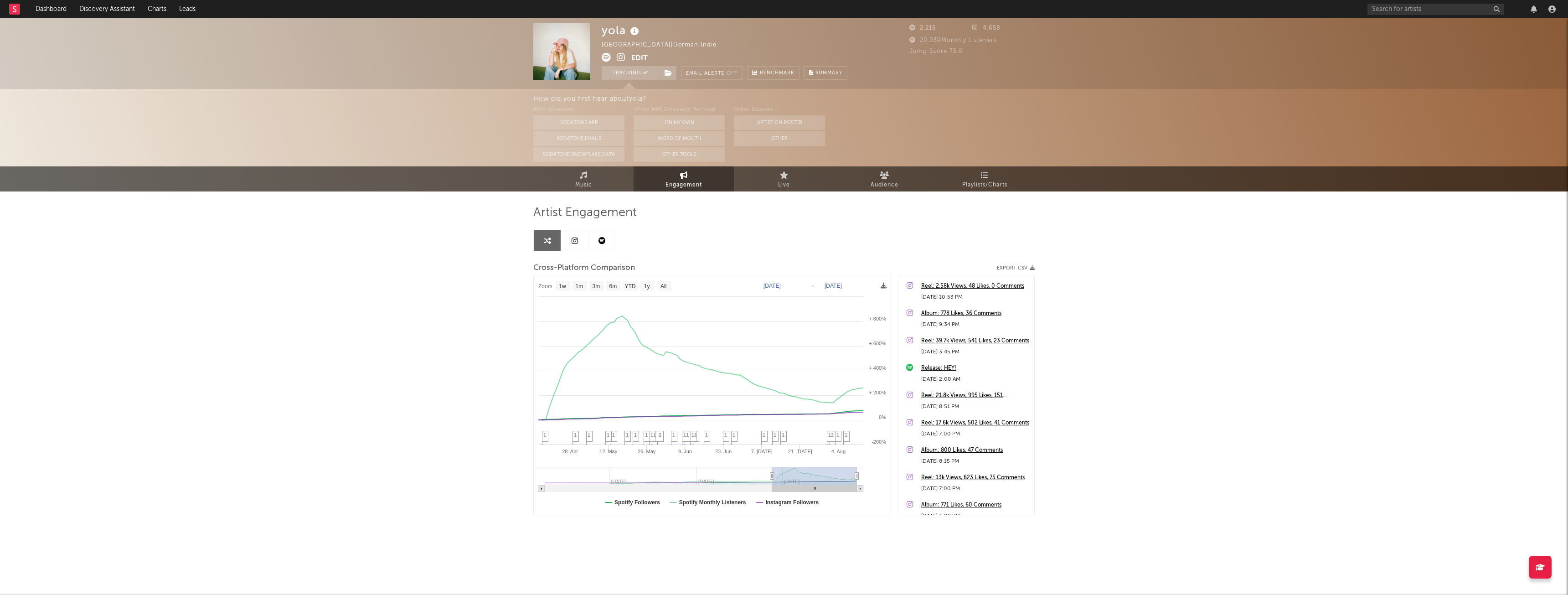
drag, startPoint x: 792, startPoint y: 475, endPoint x: 772, endPoint y: 477, distance: 20.1
click at [784, 195] on div "Artist Engagement Cross-Platform Comparison Export CSV Zoom 1w 1m 3m 6m YTD 1y …" at bounding box center [784, 371] width 502 height 360
click at [785, 185] on span "Live" at bounding box center [784, 185] width 12 height 11
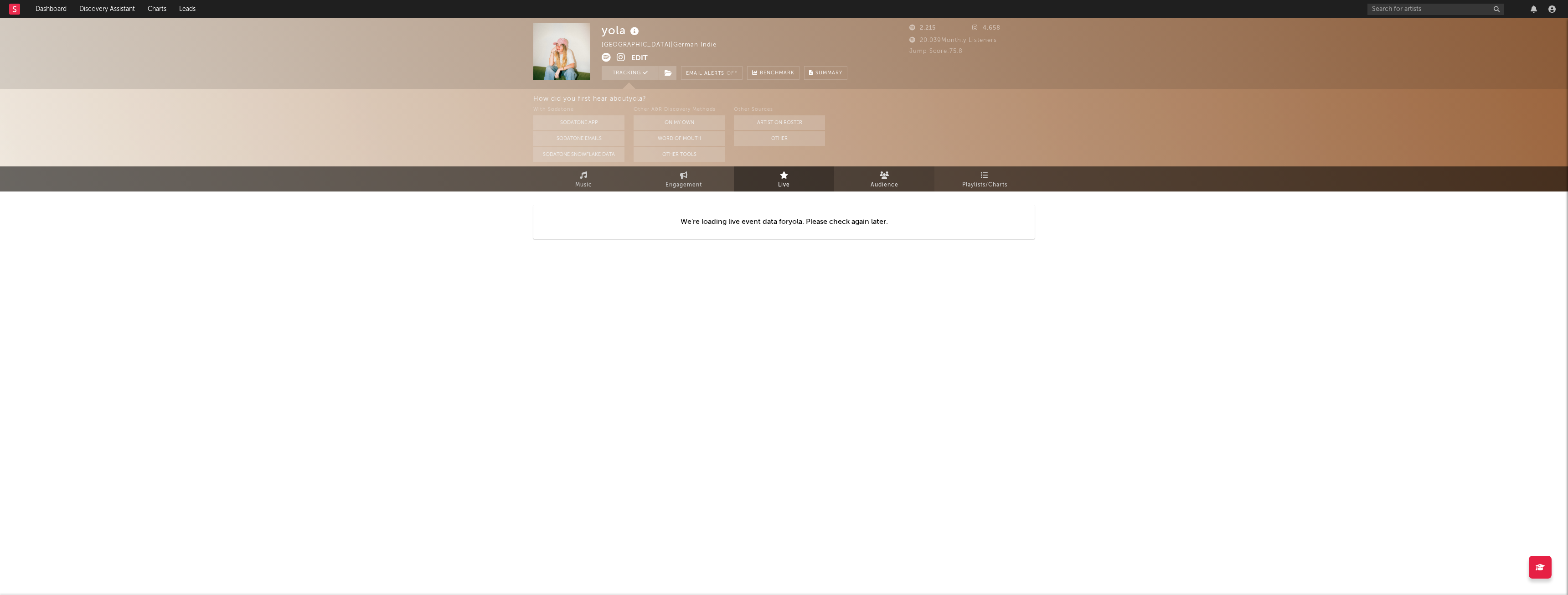
click at [872, 182] on span "Audience" at bounding box center [884, 185] width 28 height 11
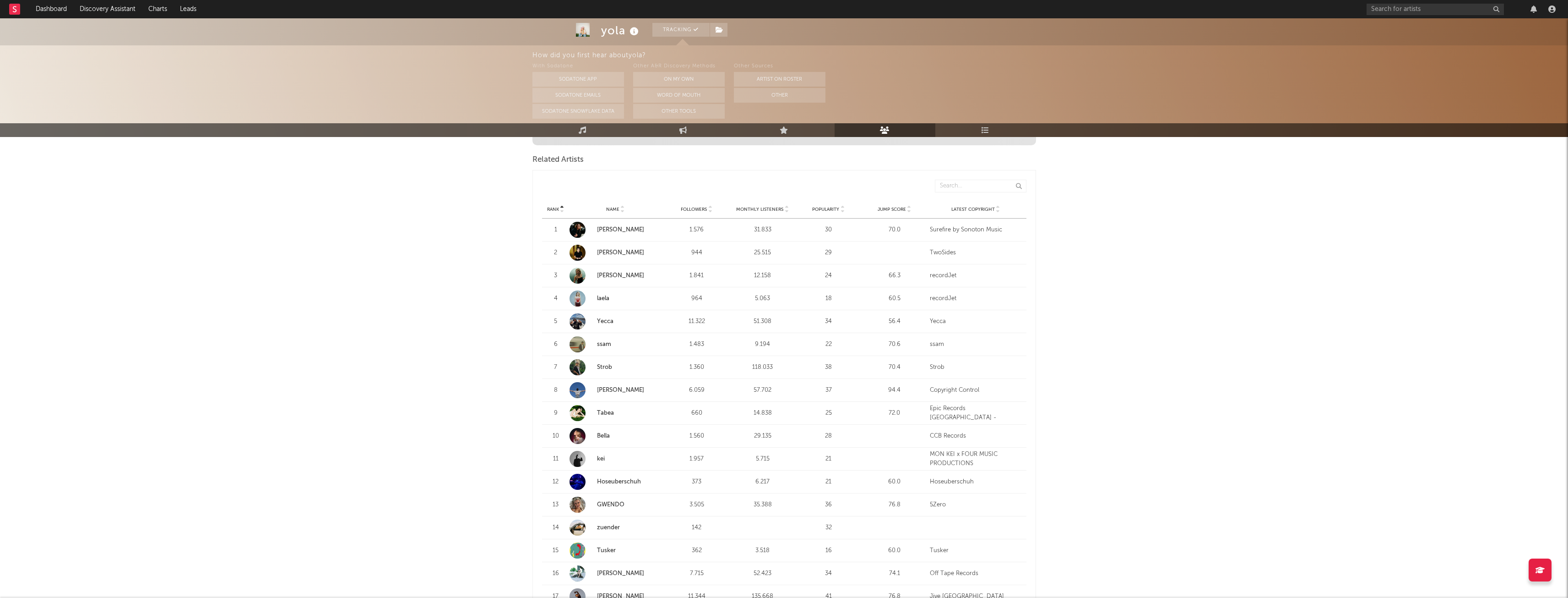
scroll to position [321, 0]
click at [608, 381] on link "[PERSON_NAME]" at bounding box center [620, 381] width 47 height 6
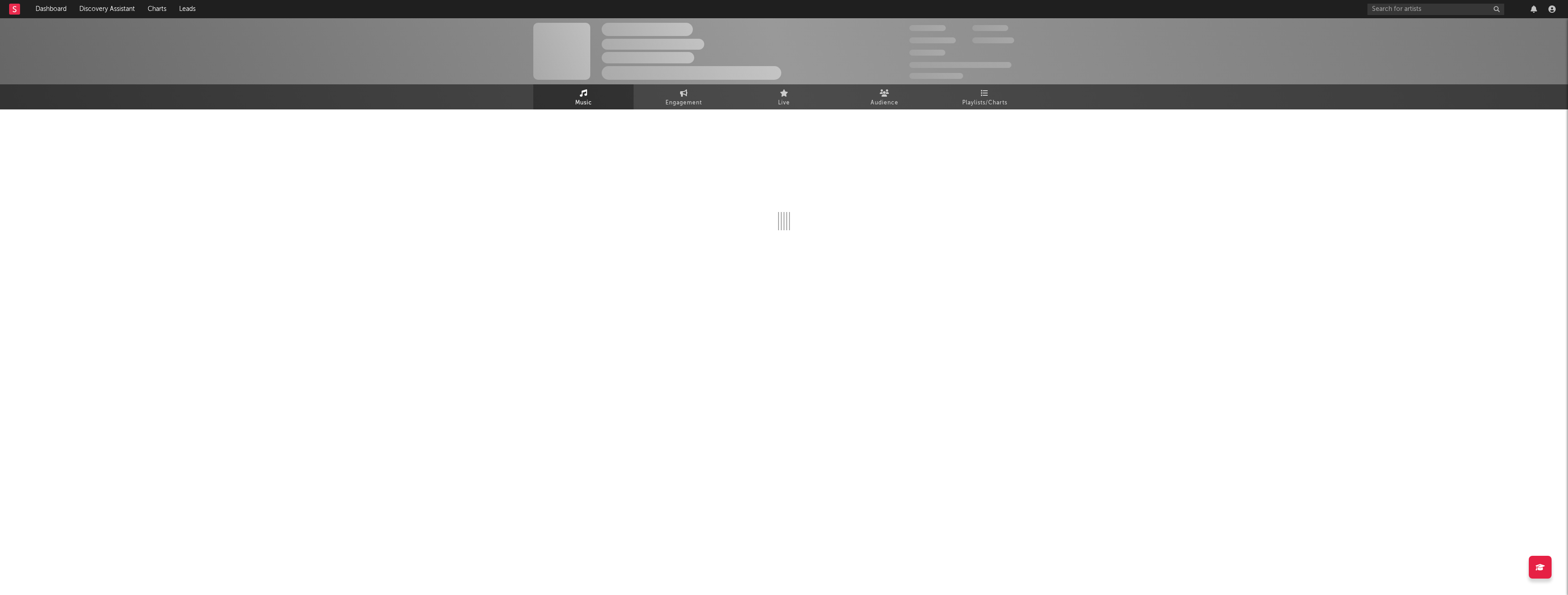
select select "1w"
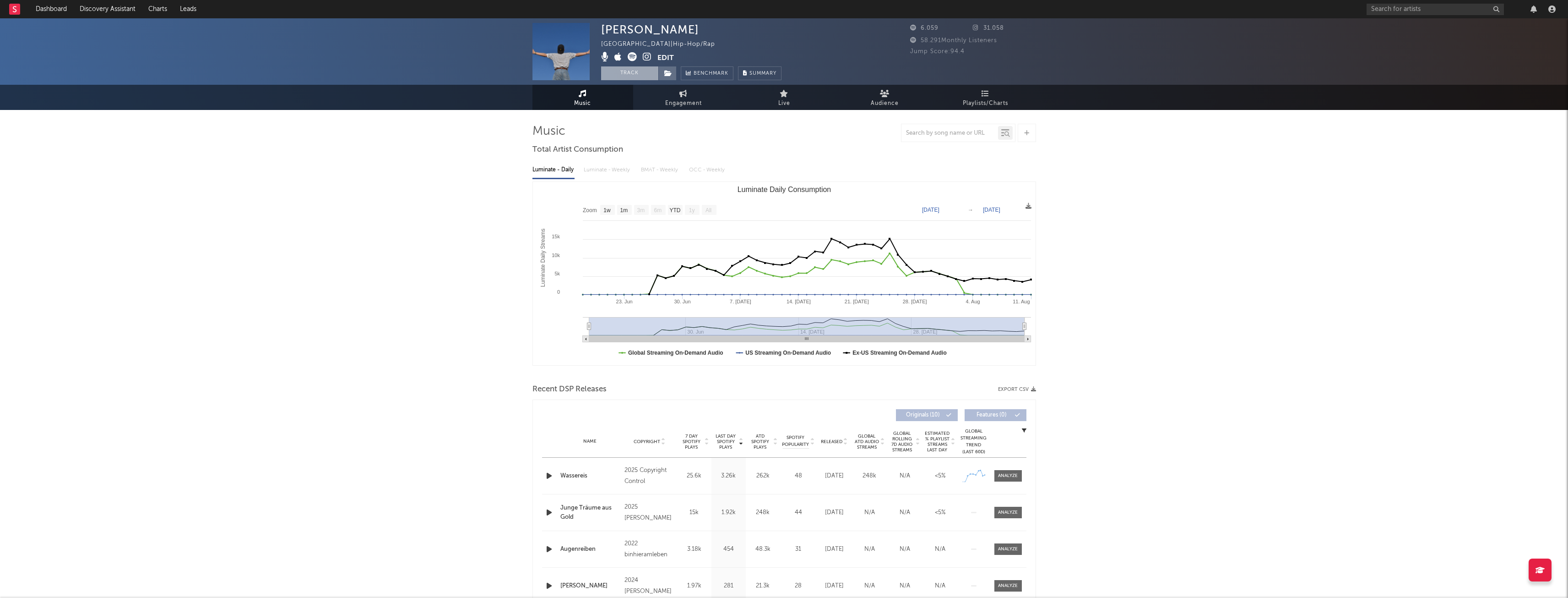
click at [621, 73] on button "Track" at bounding box center [630, 73] width 57 height 14
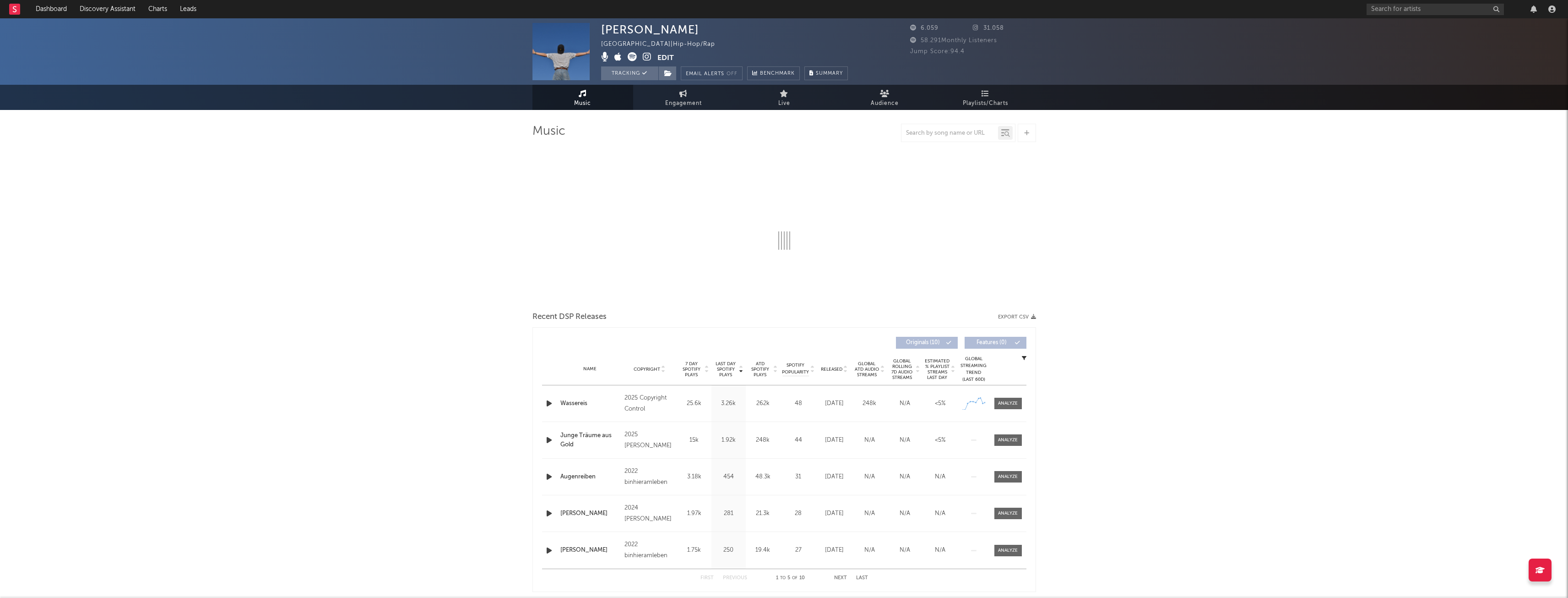
select select "1w"
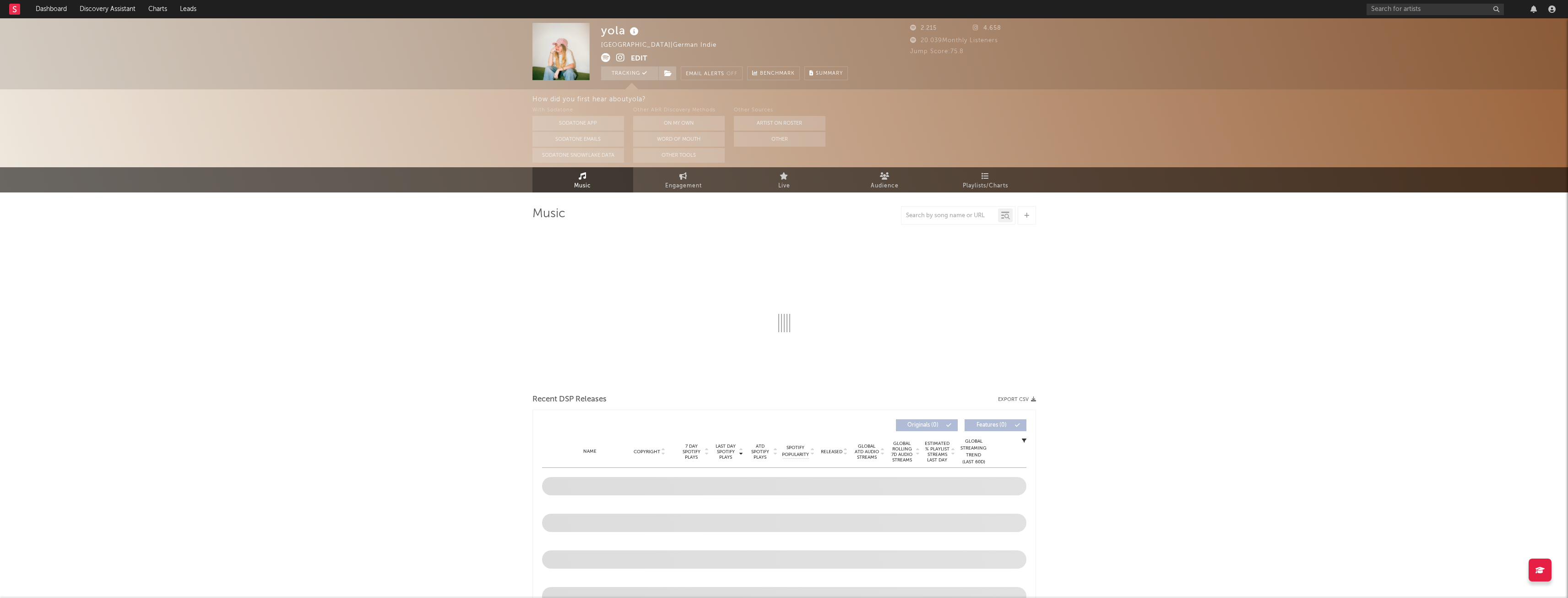
select select "1w"
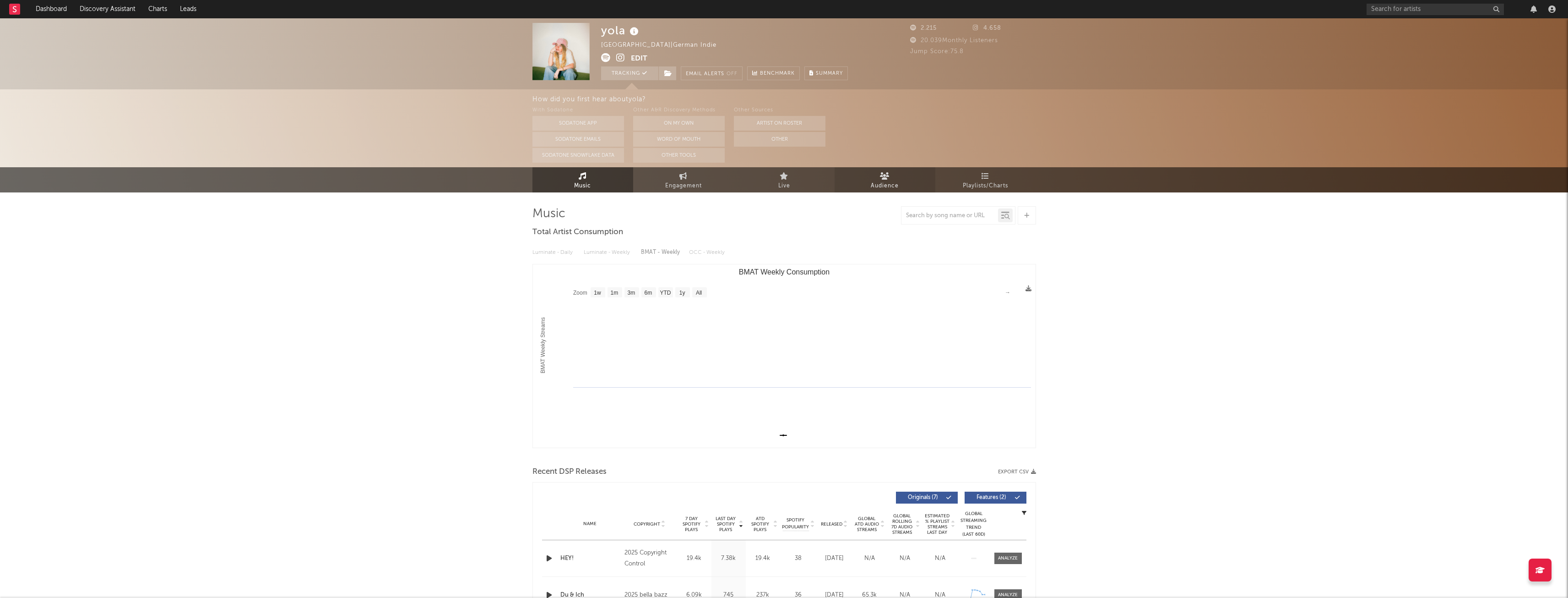
click at [883, 181] on span "Audience" at bounding box center [884, 186] width 28 height 11
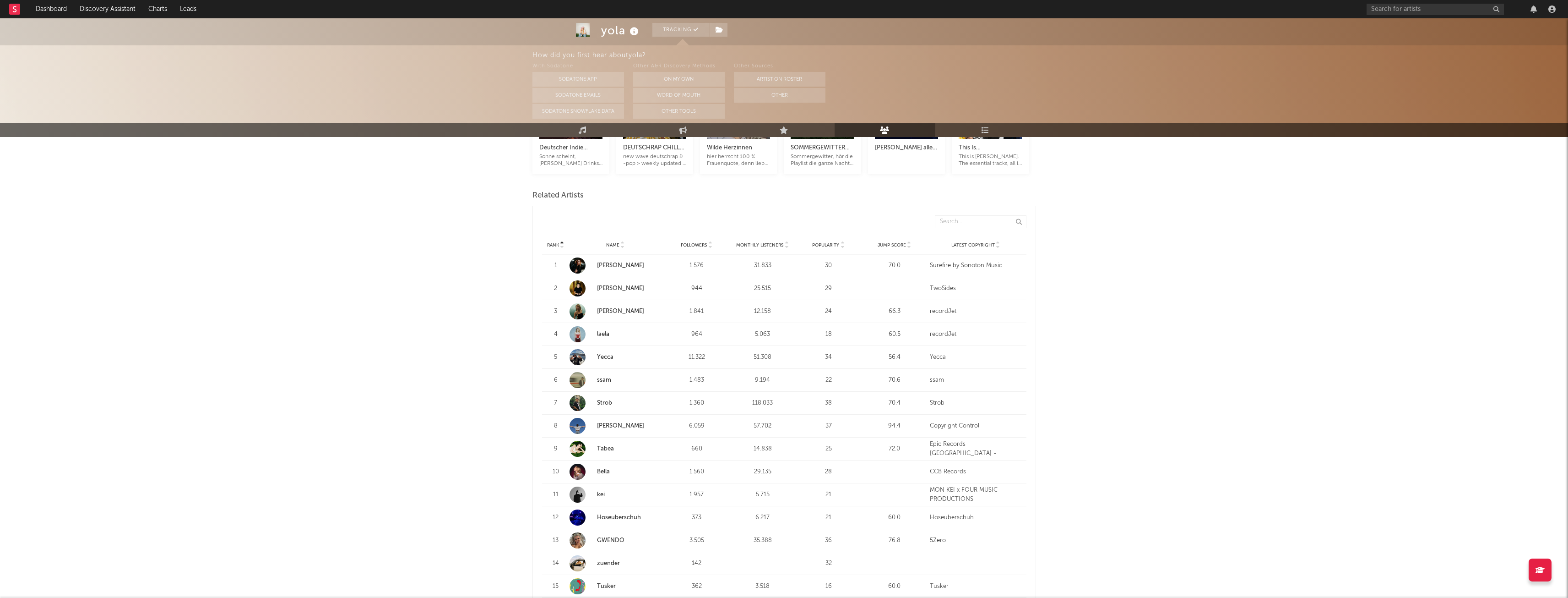
scroll to position [275, 0]
click at [575, 334] on div at bounding box center [578, 335] width 16 height 16
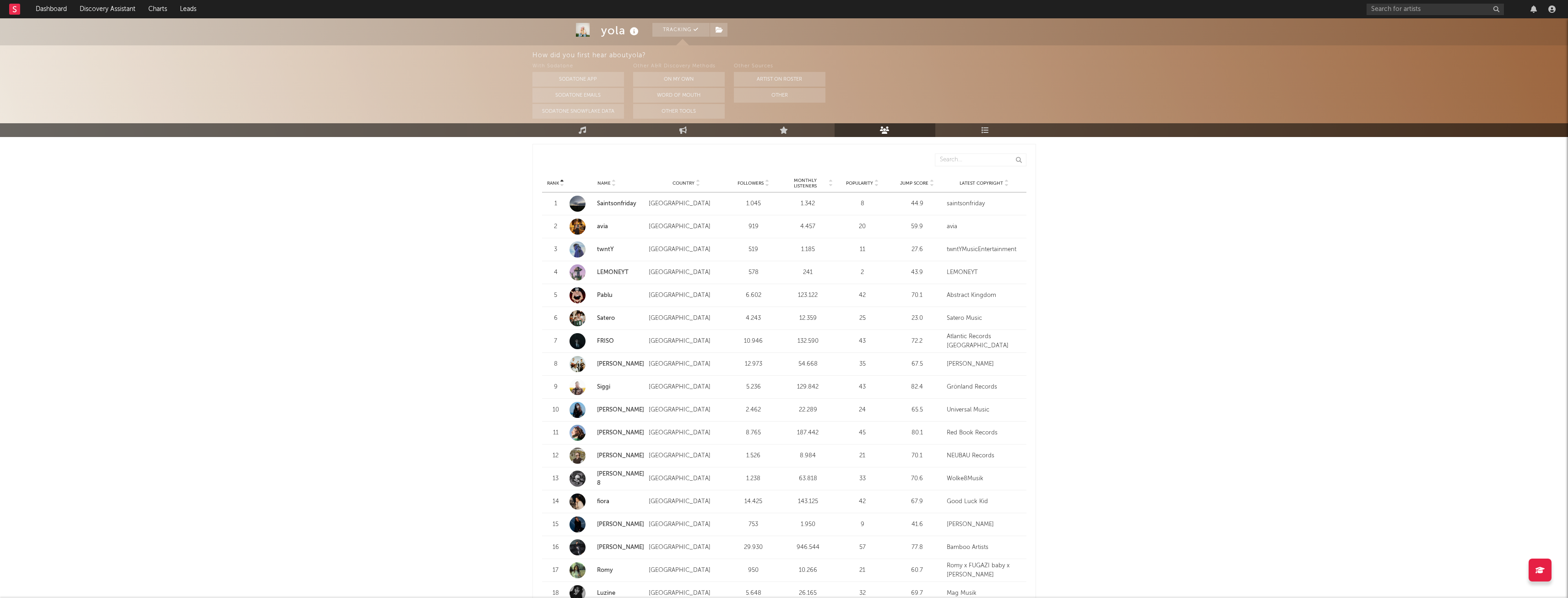
scroll to position [870, 0]
click at [620, 275] on link "LEMONEYT" at bounding box center [613, 276] width 32 height 6
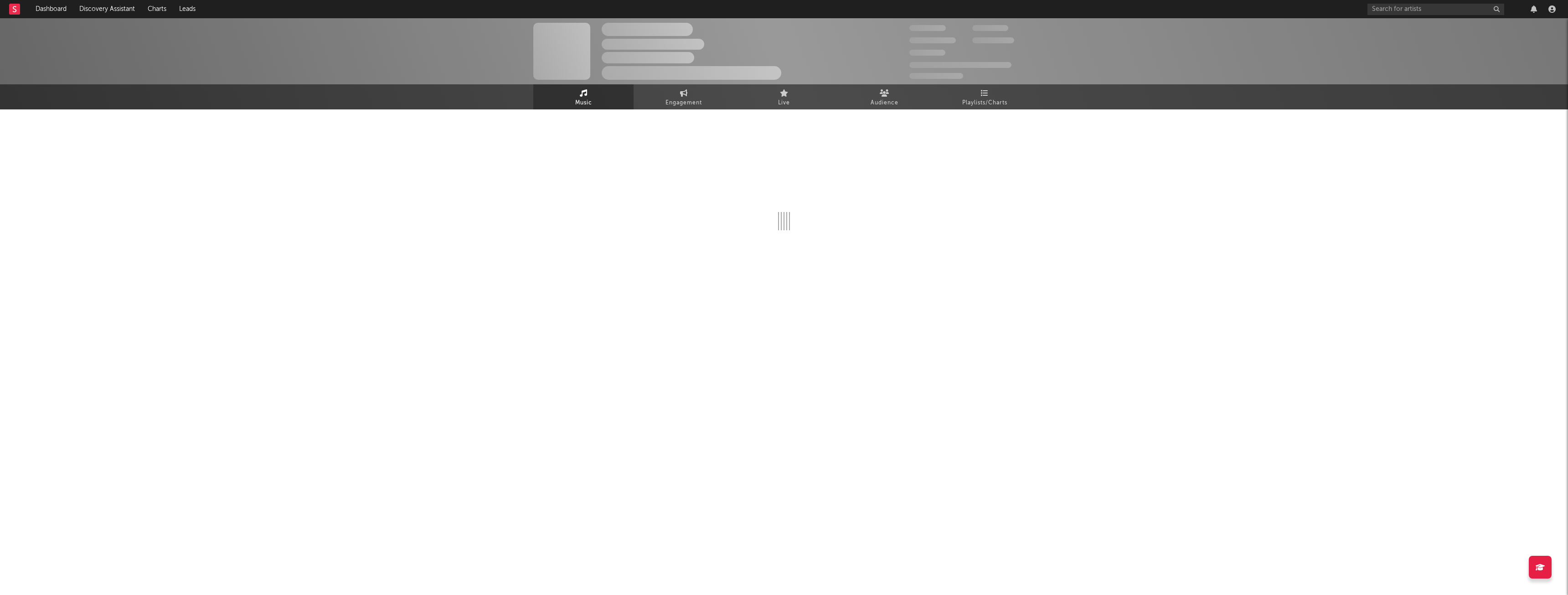
select select "1w"
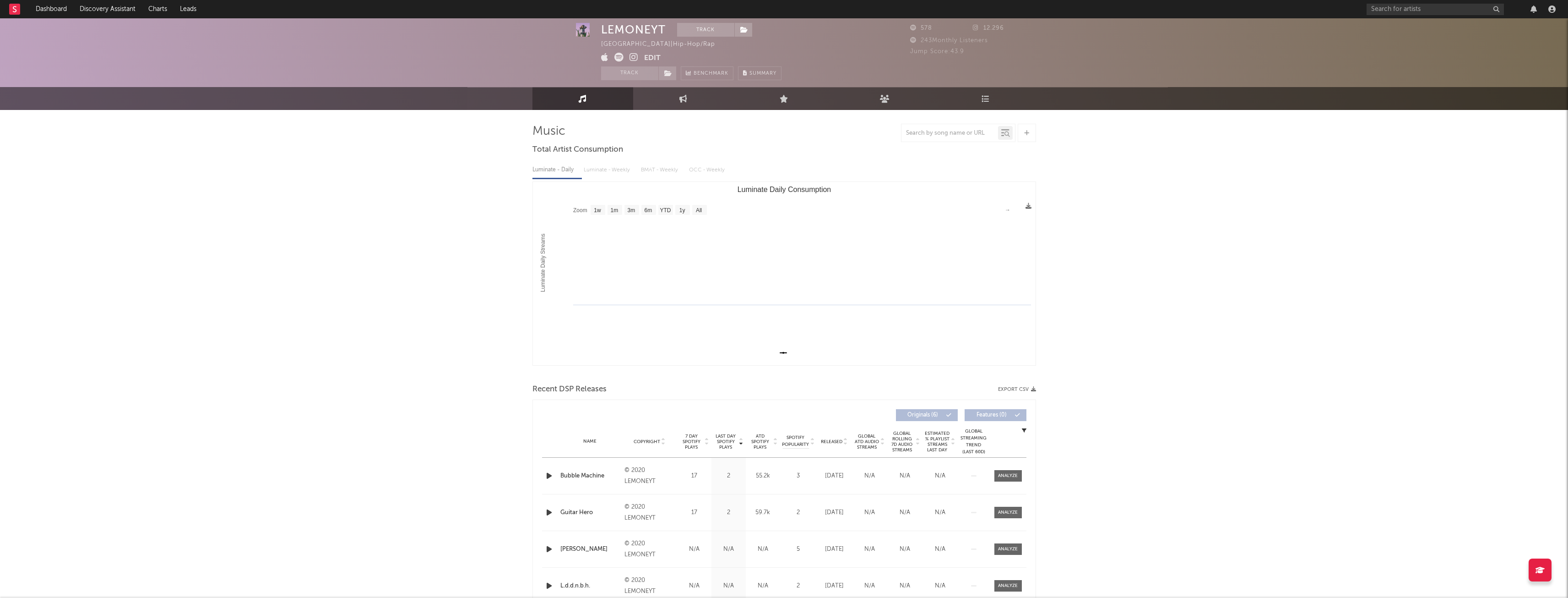
scroll to position [46, 0]
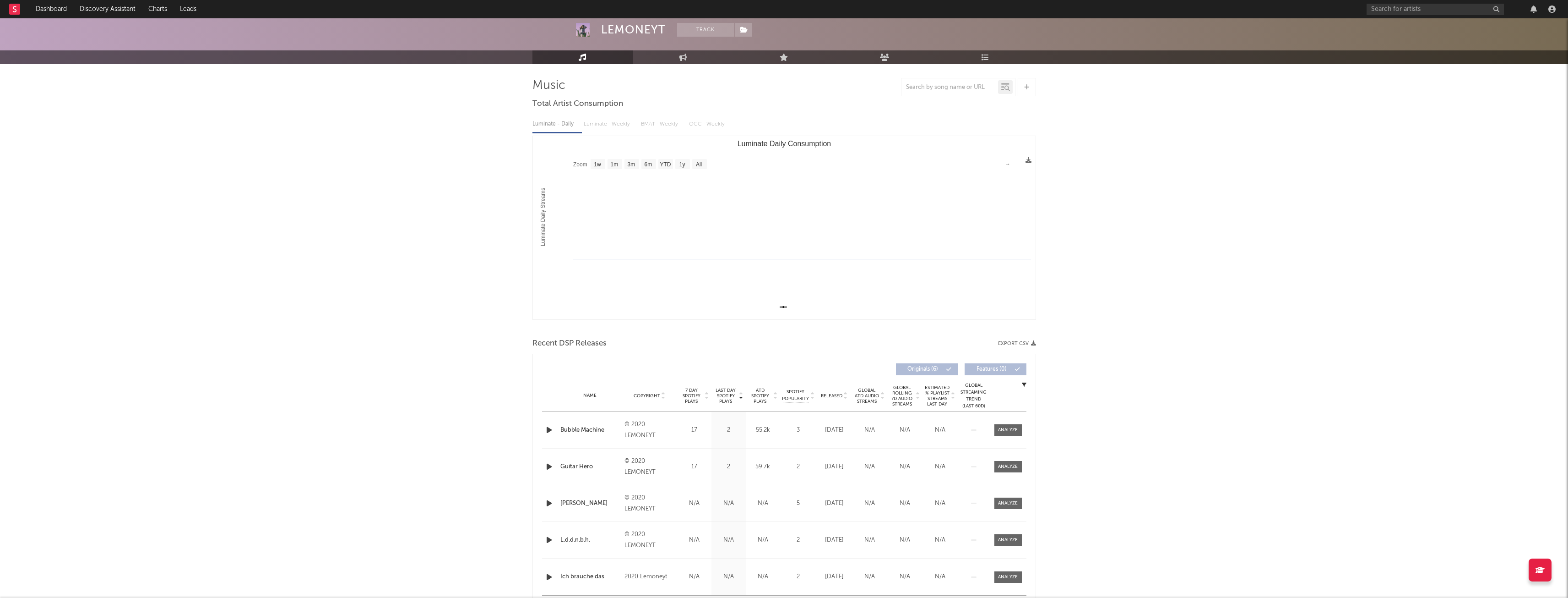
click at [547, 430] on icon "button" at bounding box center [549, 429] width 10 height 12
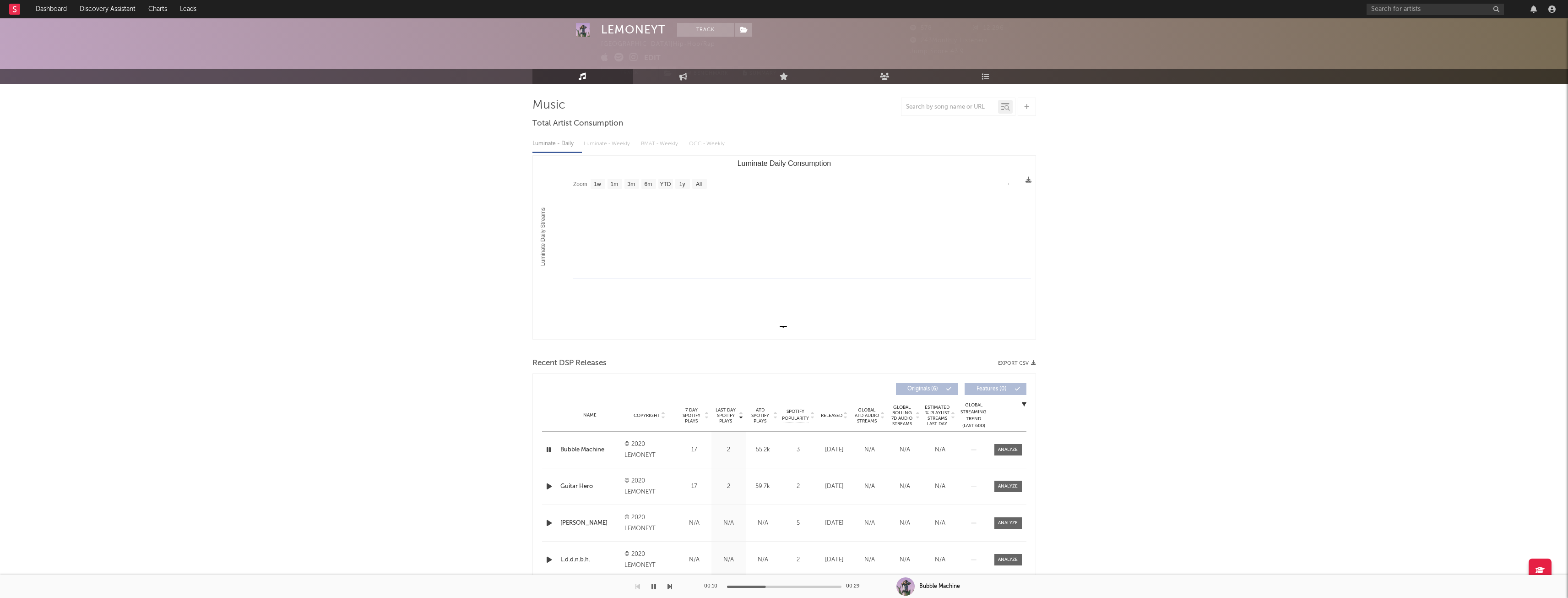
scroll to position [0, 0]
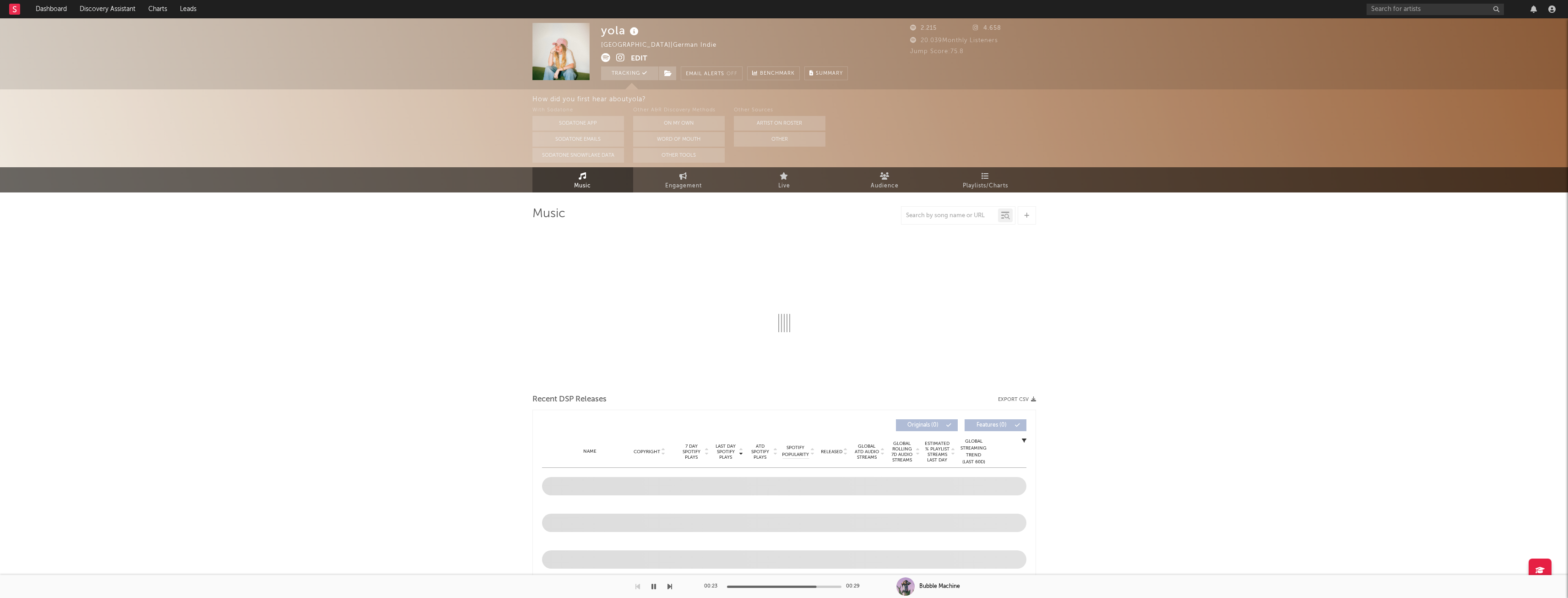
select select "1w"
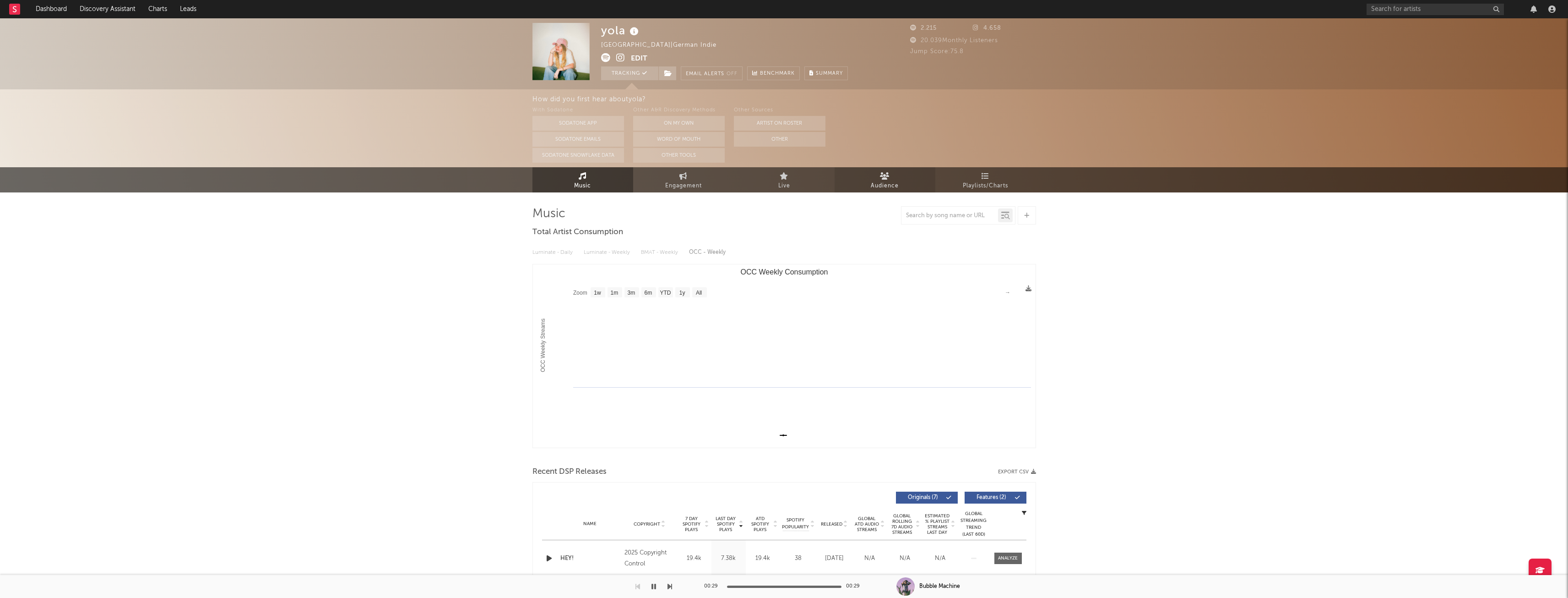
click at [870, 175] on link "Audience" at bounding box center [885, 179] width 101 height 25
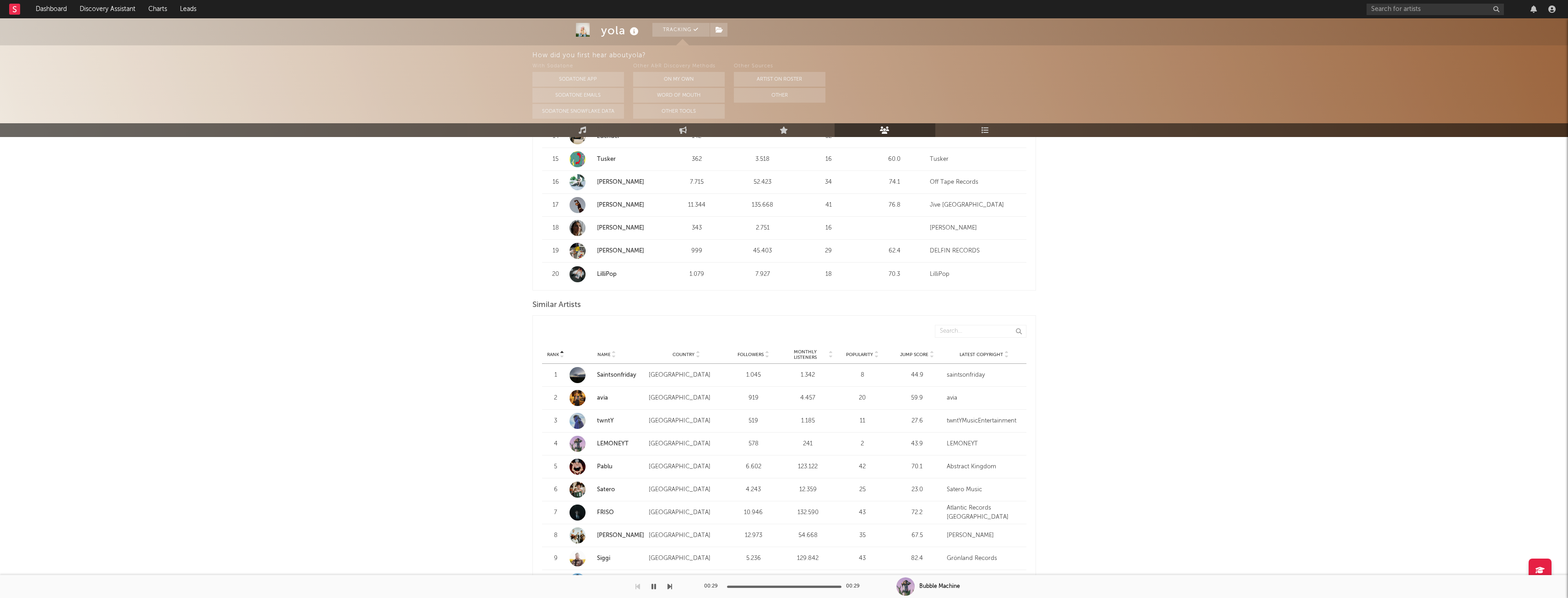
scroll to position [733, 0]
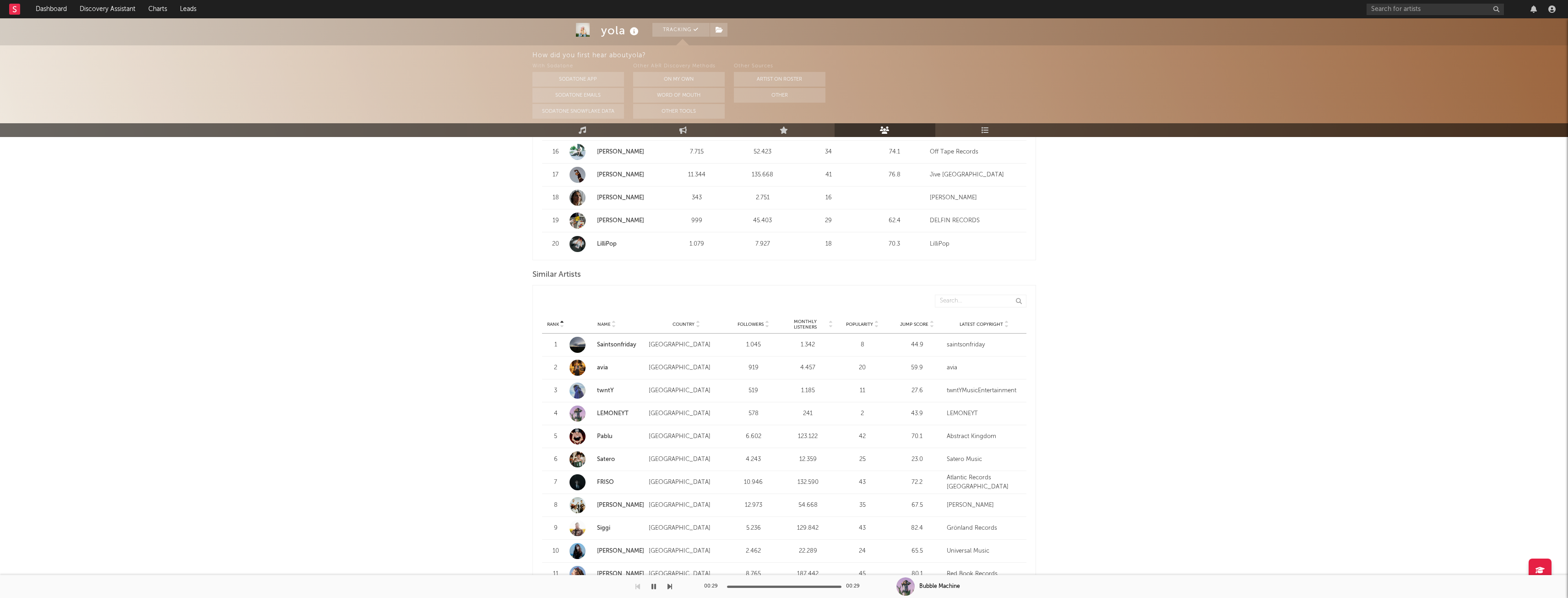
click at [602, 365] on link "avia" at bounding box center [602, 368] width 11 height 6
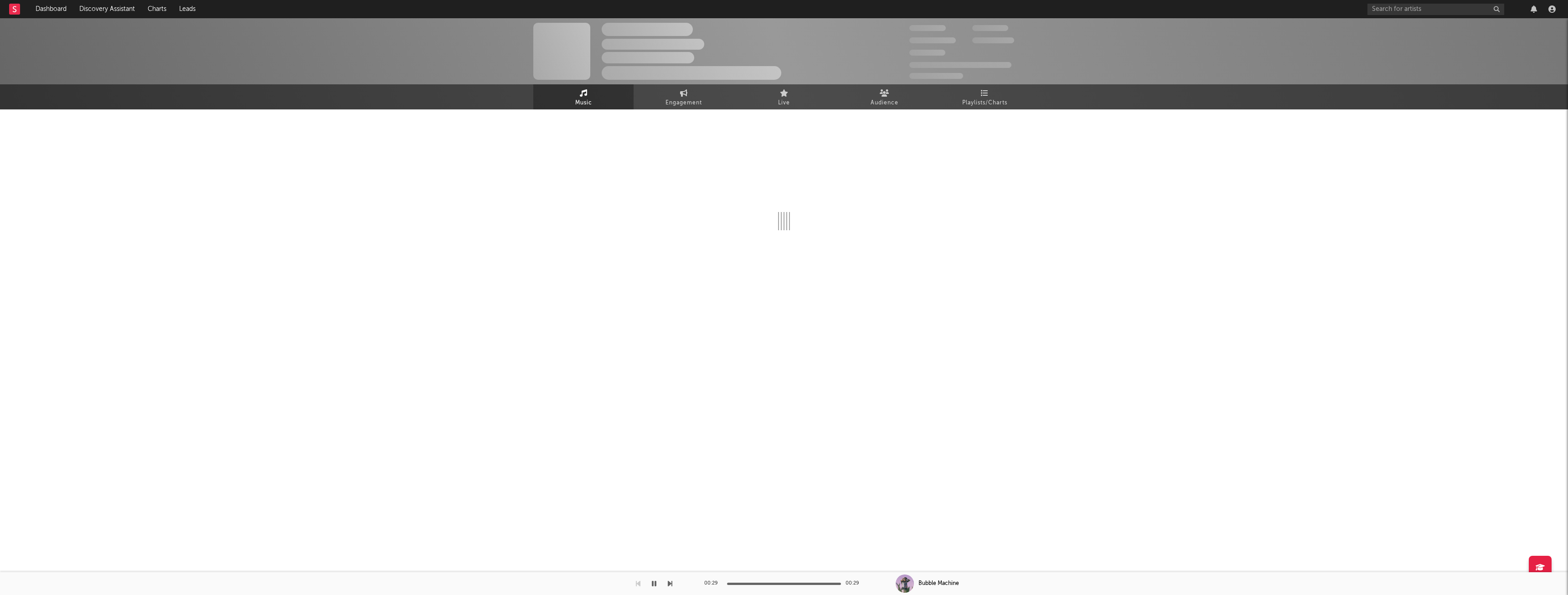
select select "1w"
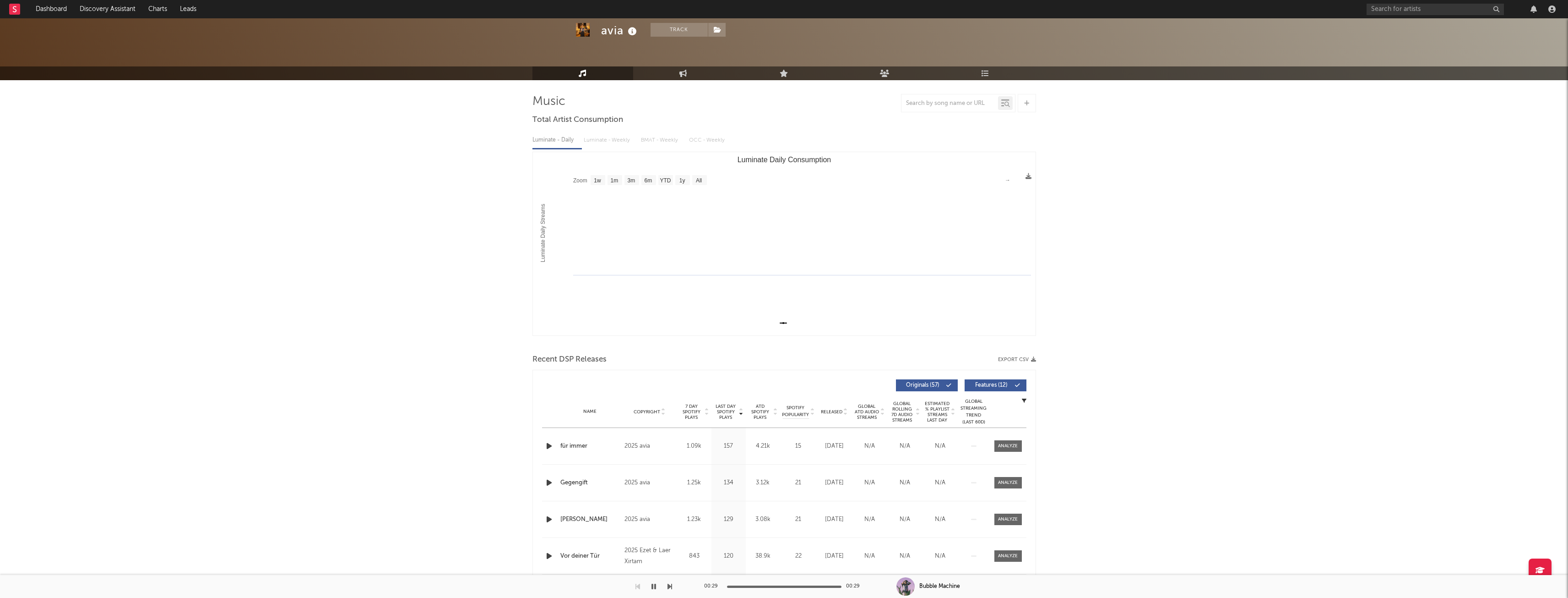
scroll to position [46, 0]
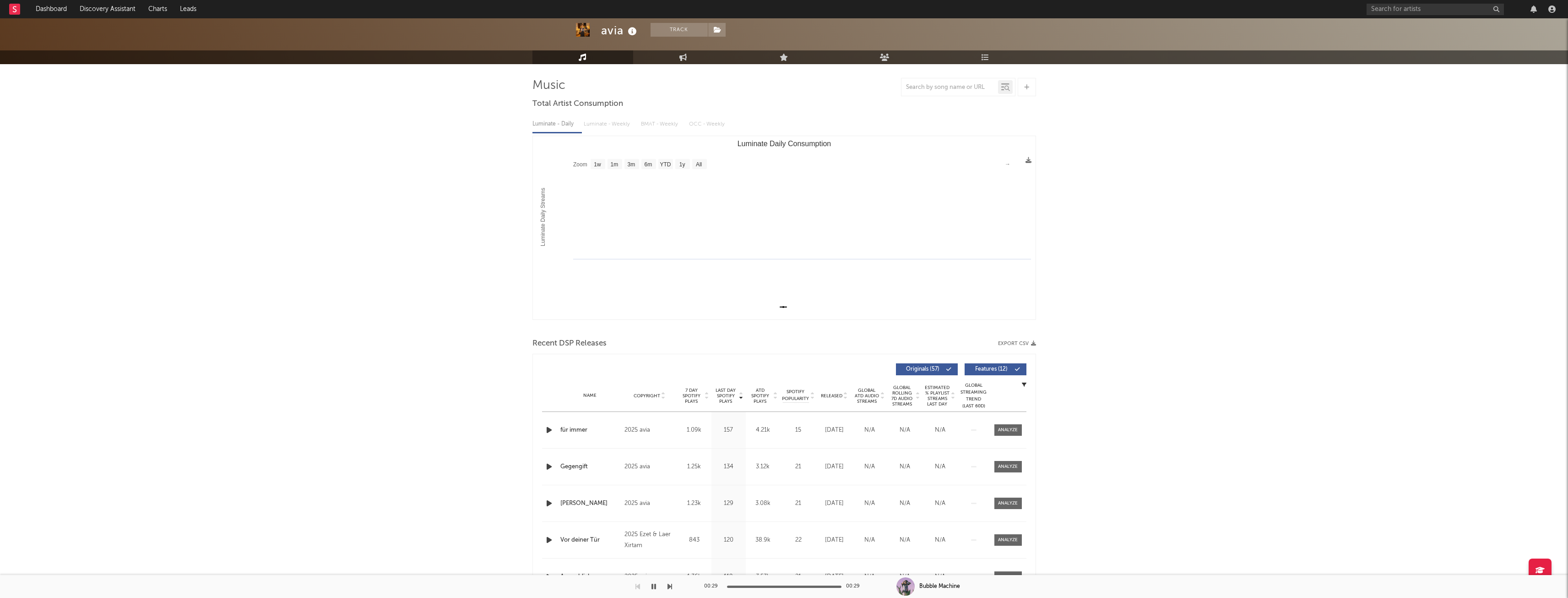
click at [551, 428] on icon "button" at bounding box center [549, 429] width 10 height 12
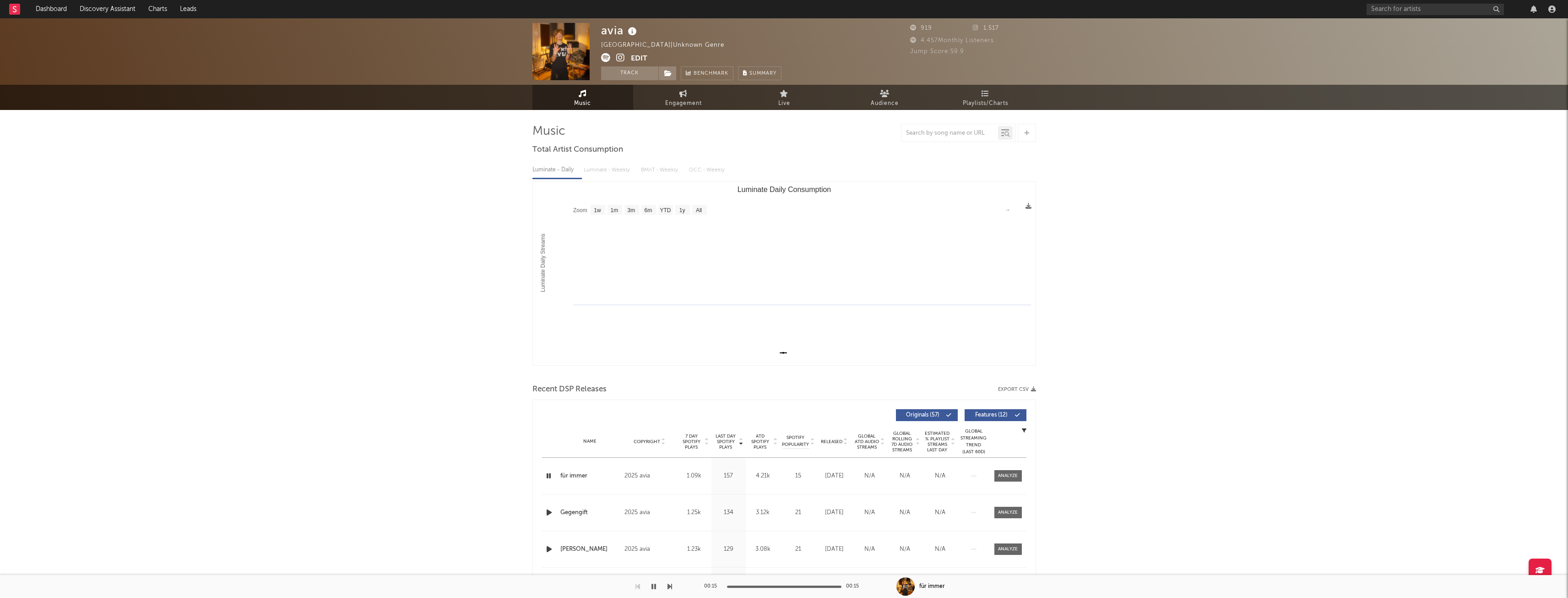
click at [552, 512] on icon "button" at bounding box center [549, 512] width 10 height 12
click at [626, 33] on icon at bounding box center [633, 31] width 14 height 13
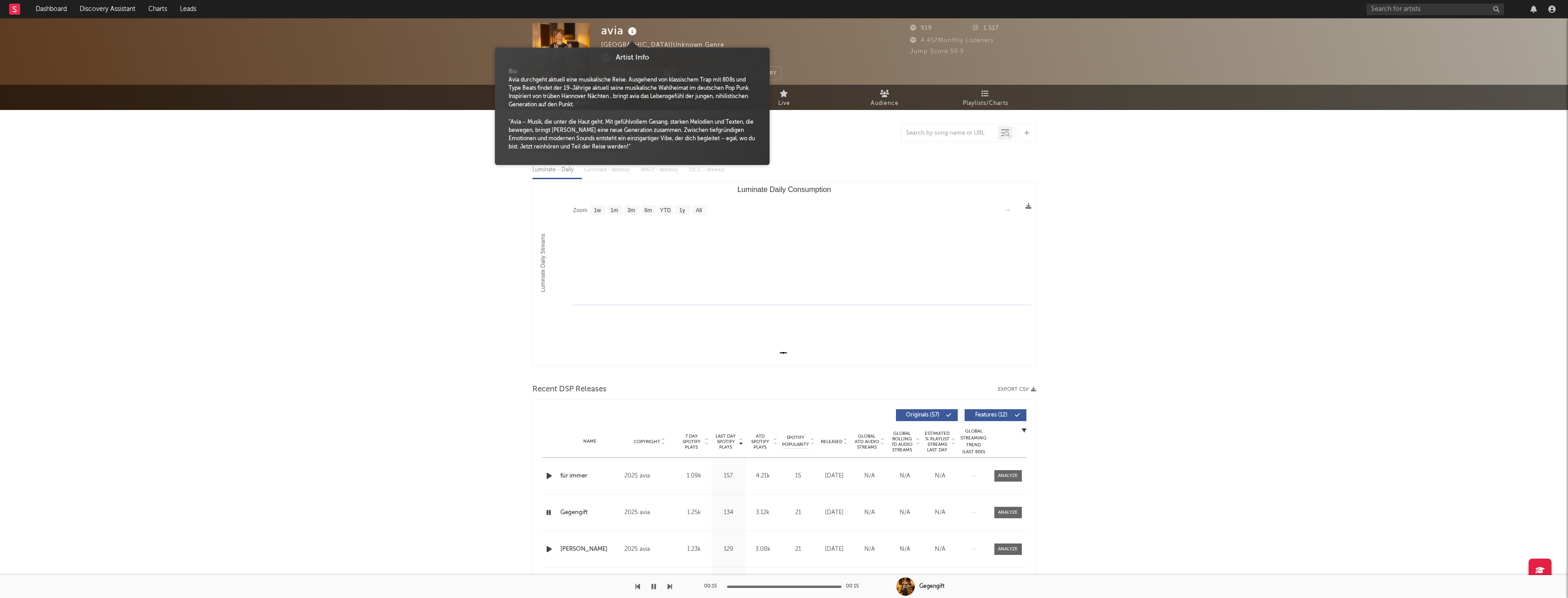
click at [437, 226] on div "avia Germany | Unknown Genre Edit Track Benchmark Summary 919 1.517 4.457 Month…" at bounding box center [784, 363] width 1568 height 690
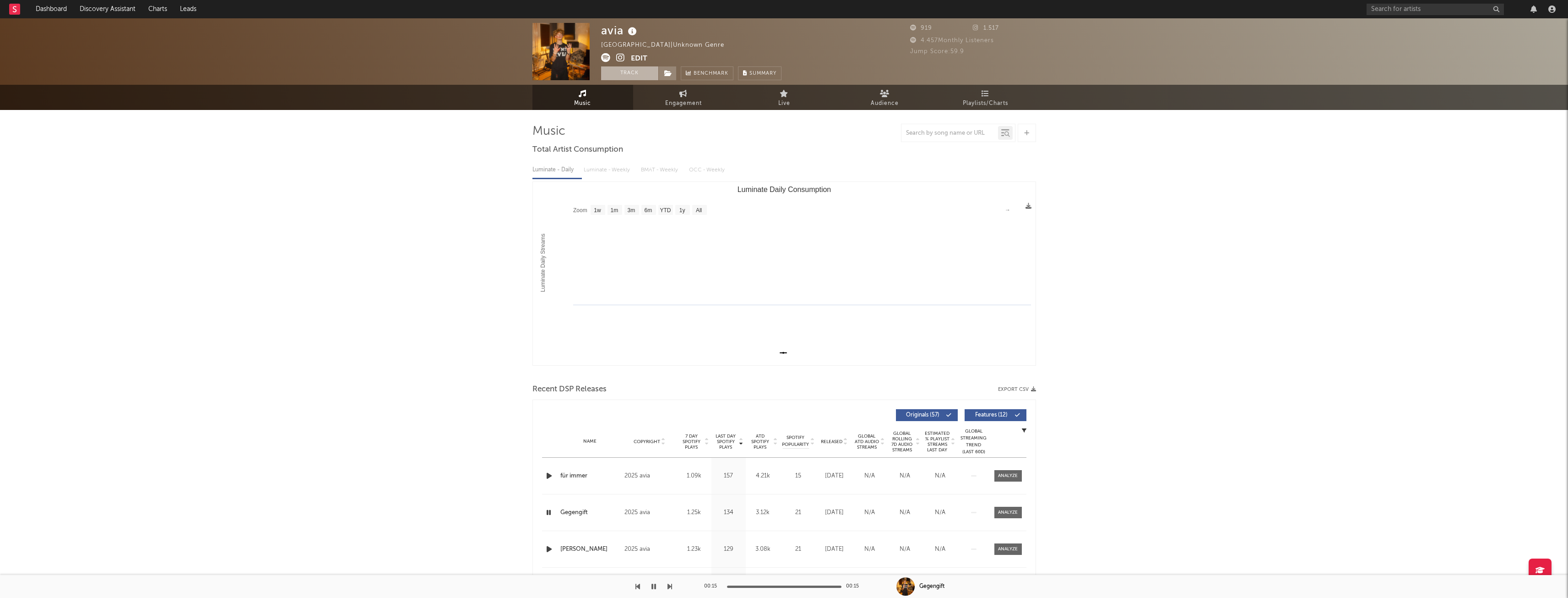
click at [630, 77] on button "Track" at bounding box center [630, 73] width 57 height 14
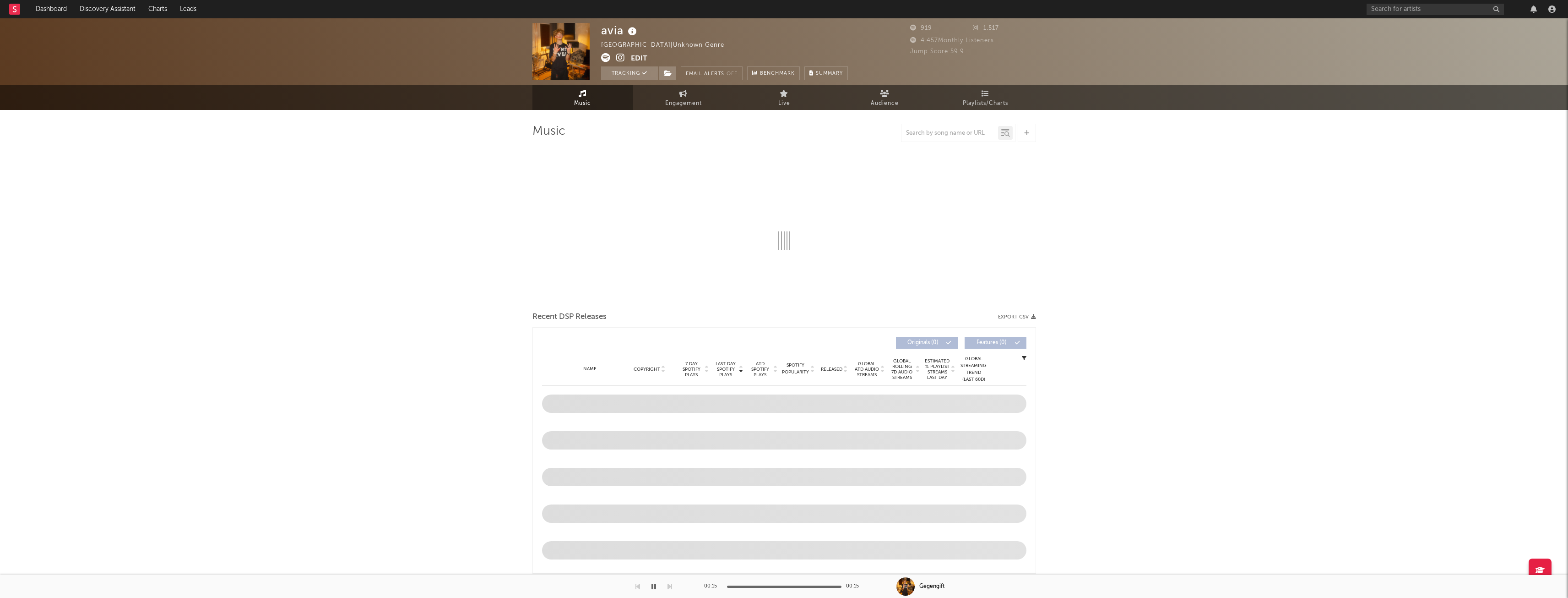
select select "1w"
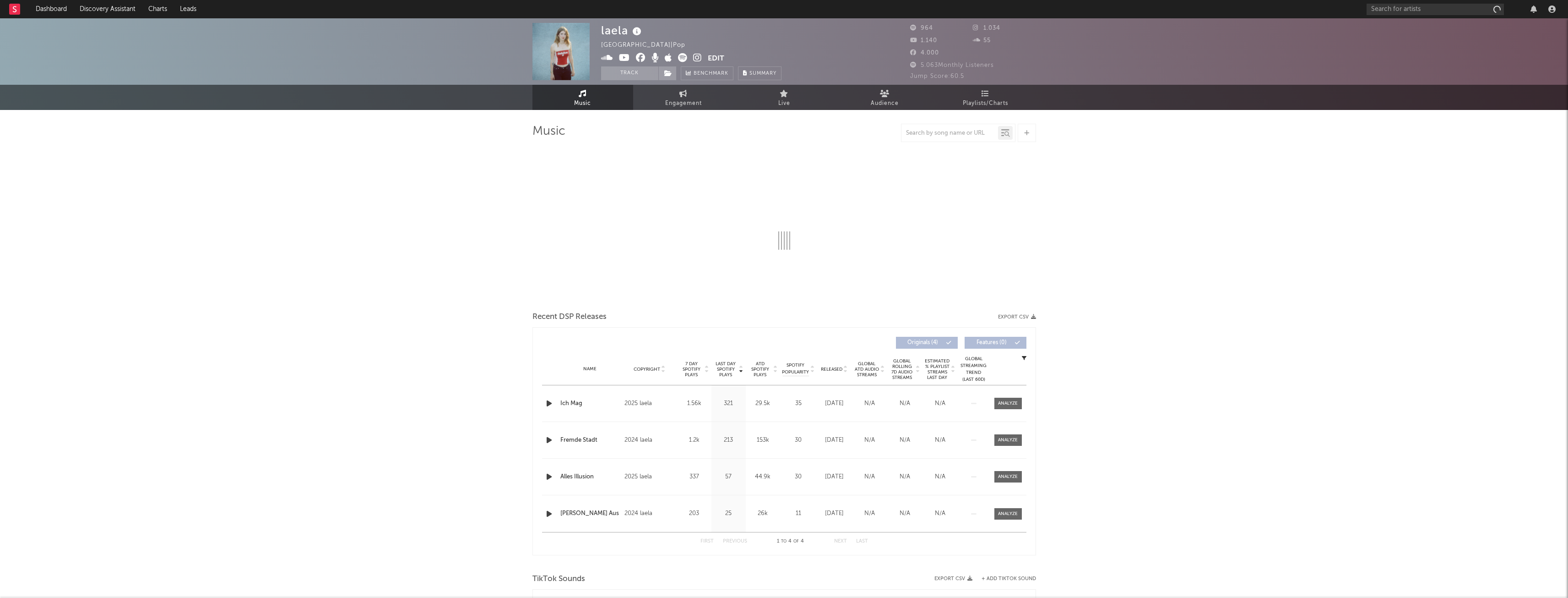
select select "6m"
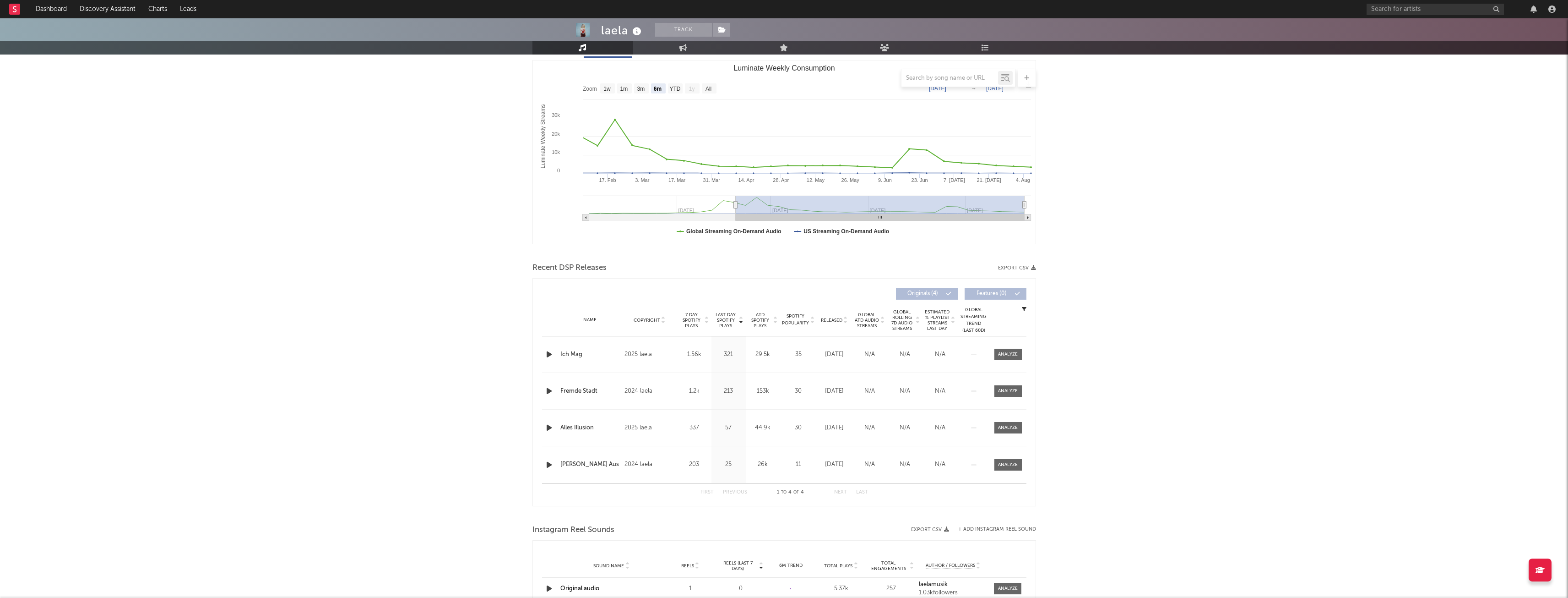
scroll to position [137, 0]
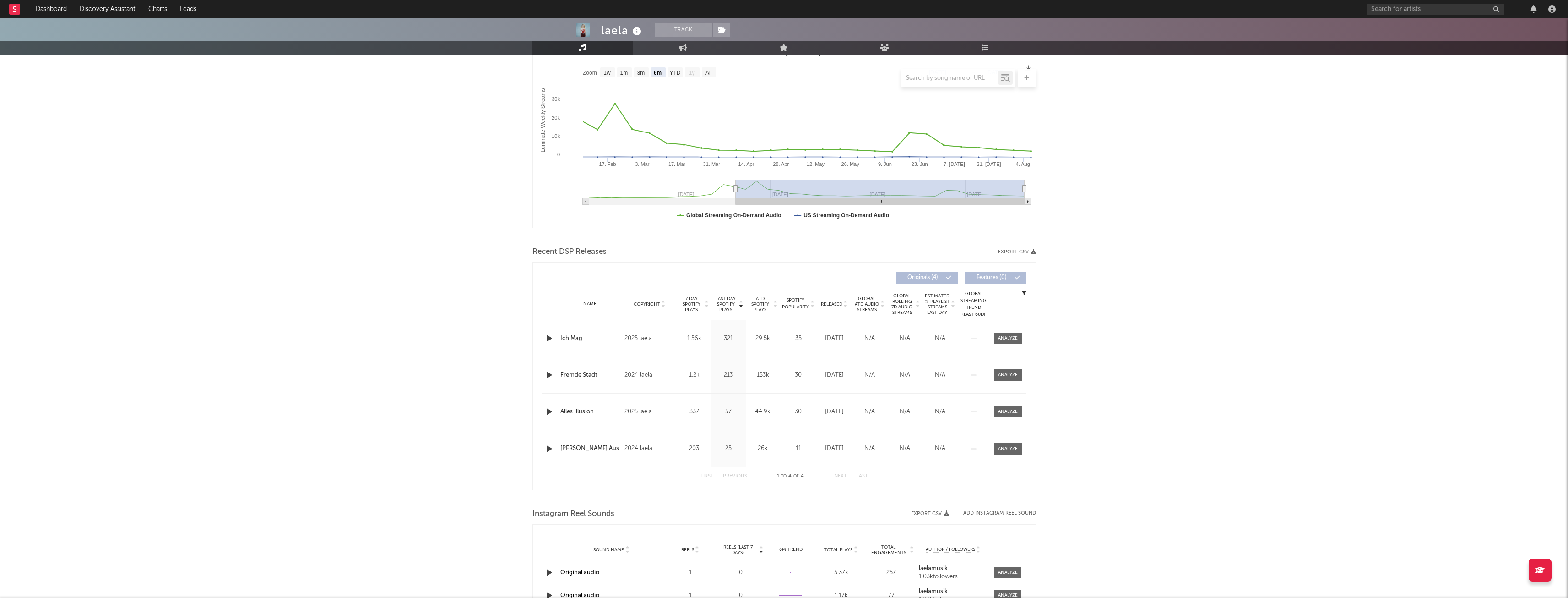
click at [551, 334] on icon "button" at bounding box center [549, 338] width 10 height 12
click at [551, 374] on icon "button" at bounding box center [549, 374] width 10 height 12
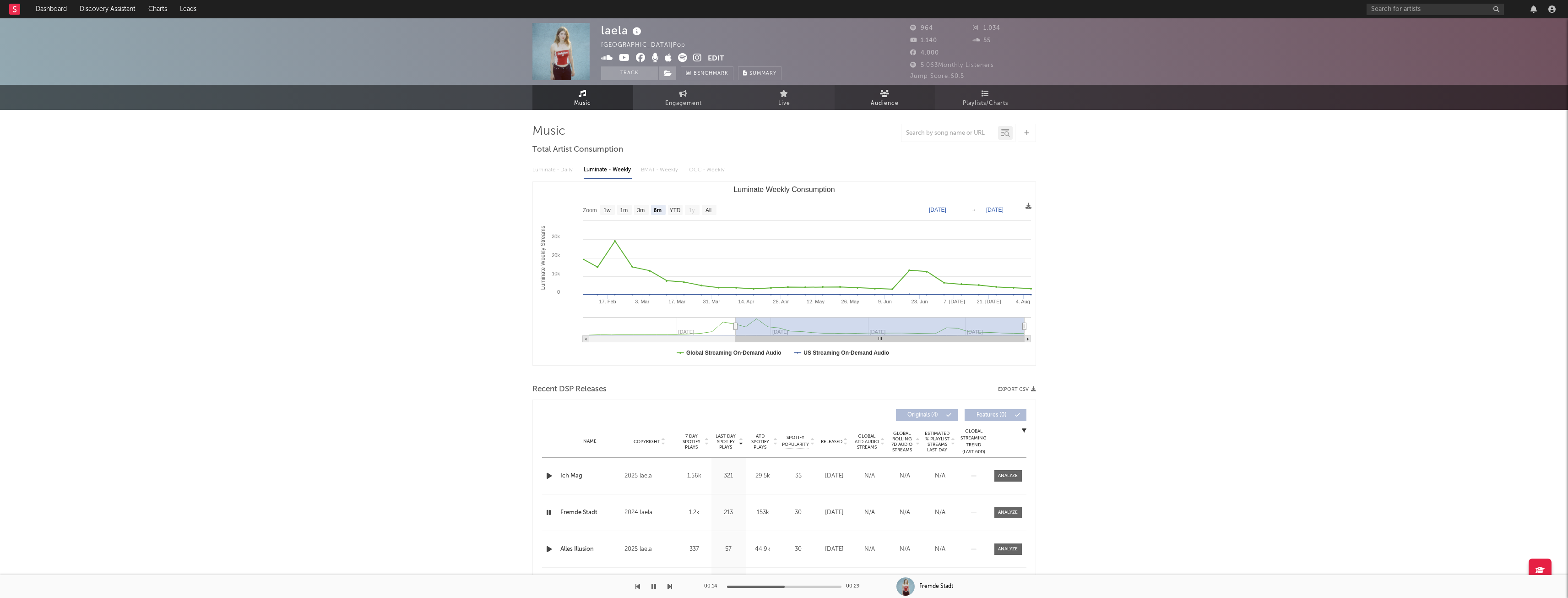
click at [888, 101] on span "Audience" at bounding box center [884, 103] width 28 height 11
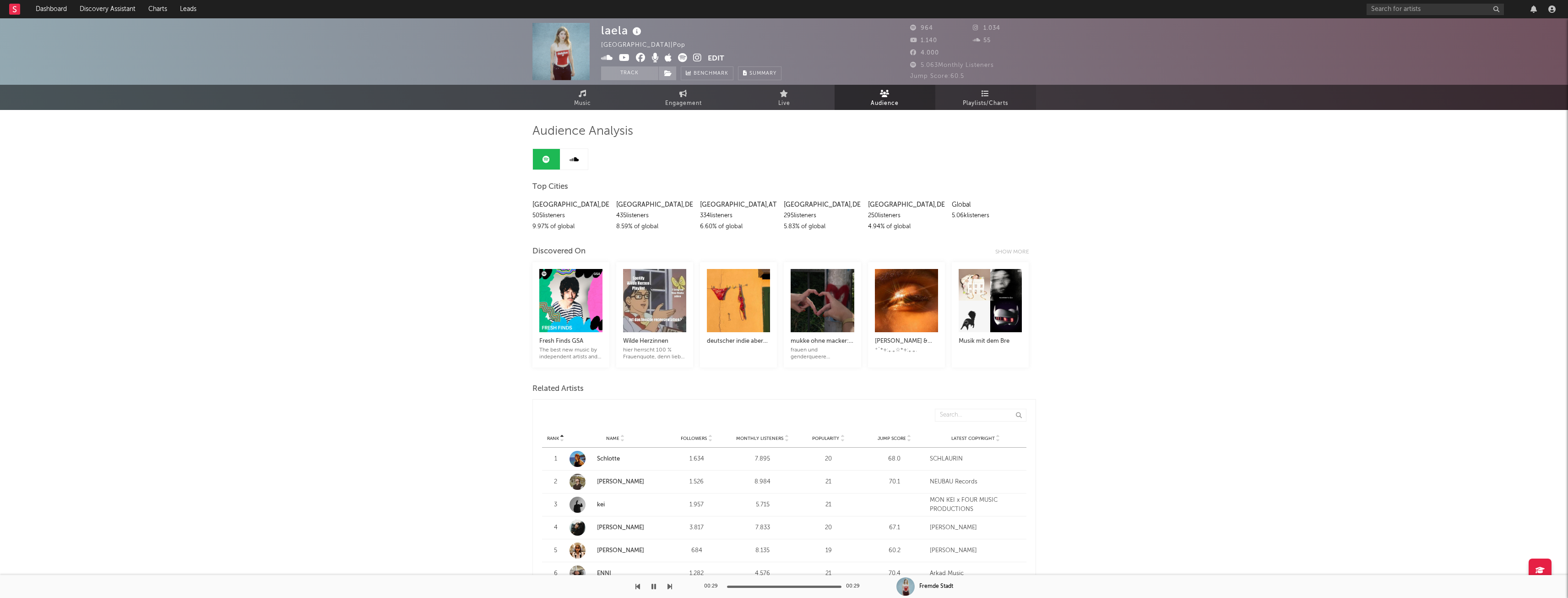
click at [972, 95] on link "Playlists/Charts" at bounding box center [985, 97] width 101 height 25
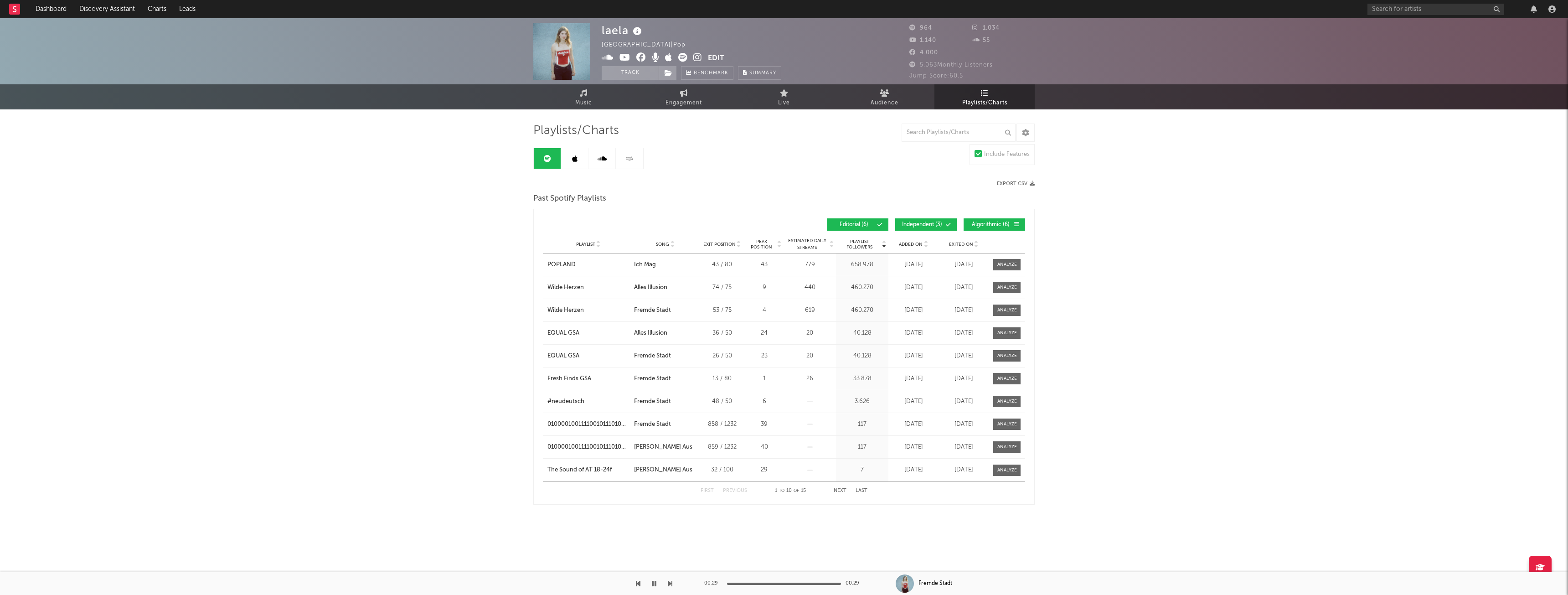
click at [922, 222] on span "Independent ( 3 )" at bounding box center [922, 224] width 42 height 5
click at [982, 220] on button "Algorithmic ( 6 )" at bounding box center [994, 224] width 62 height 12
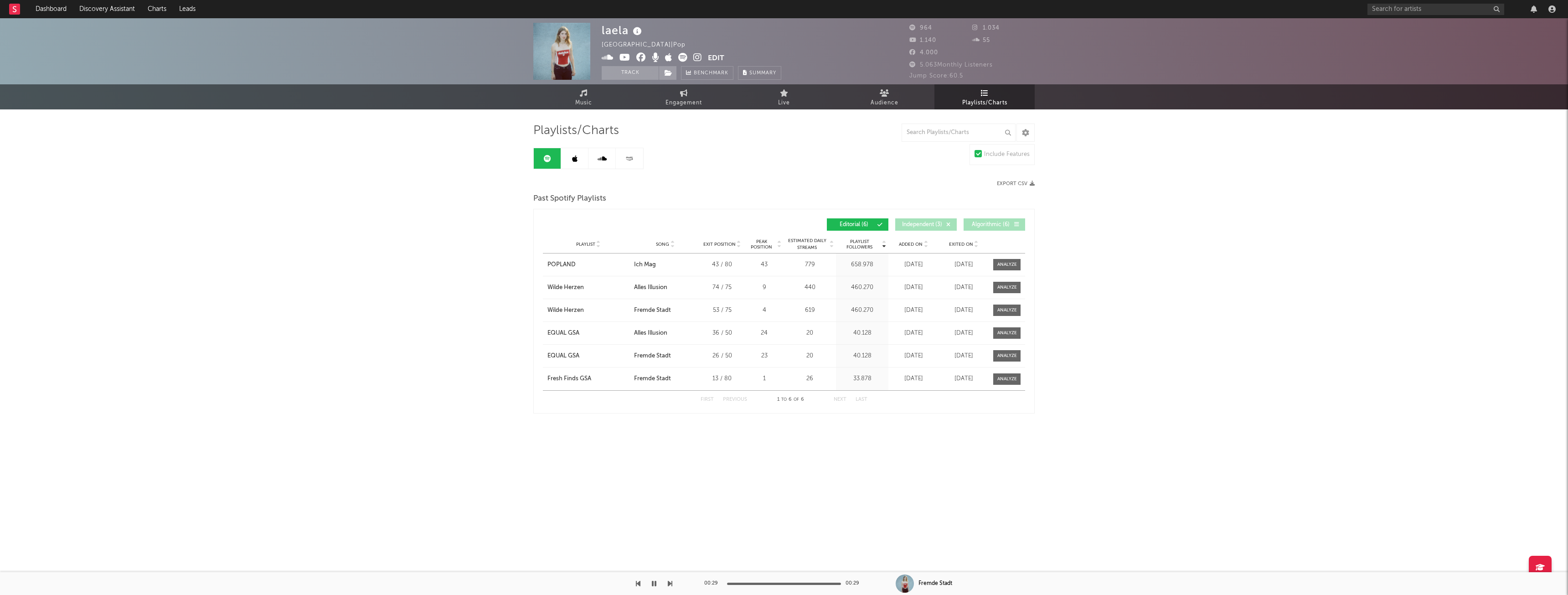
click at [1011, 220] on button "Algorithmic ( 6 )" at bounding box center [994, 224] width 62 height 12
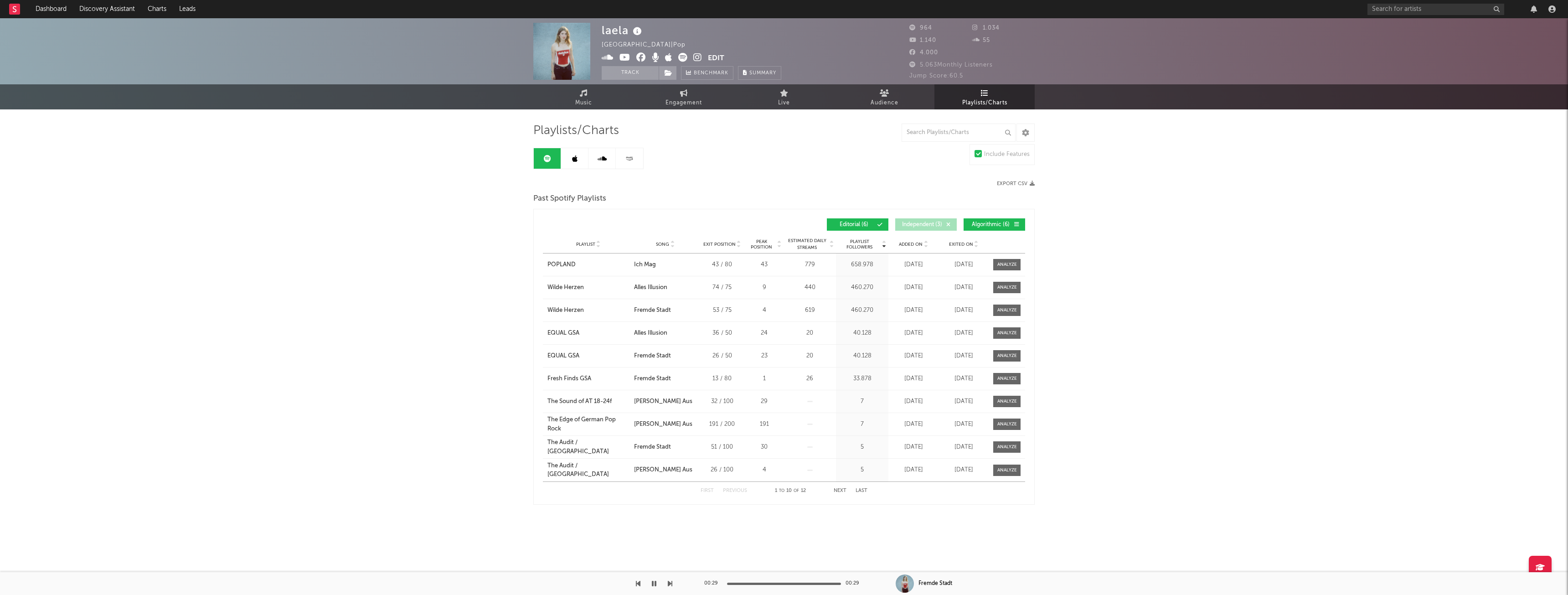
click at [577, 154] on link at bounding box center [575, 158] width 27 height 20
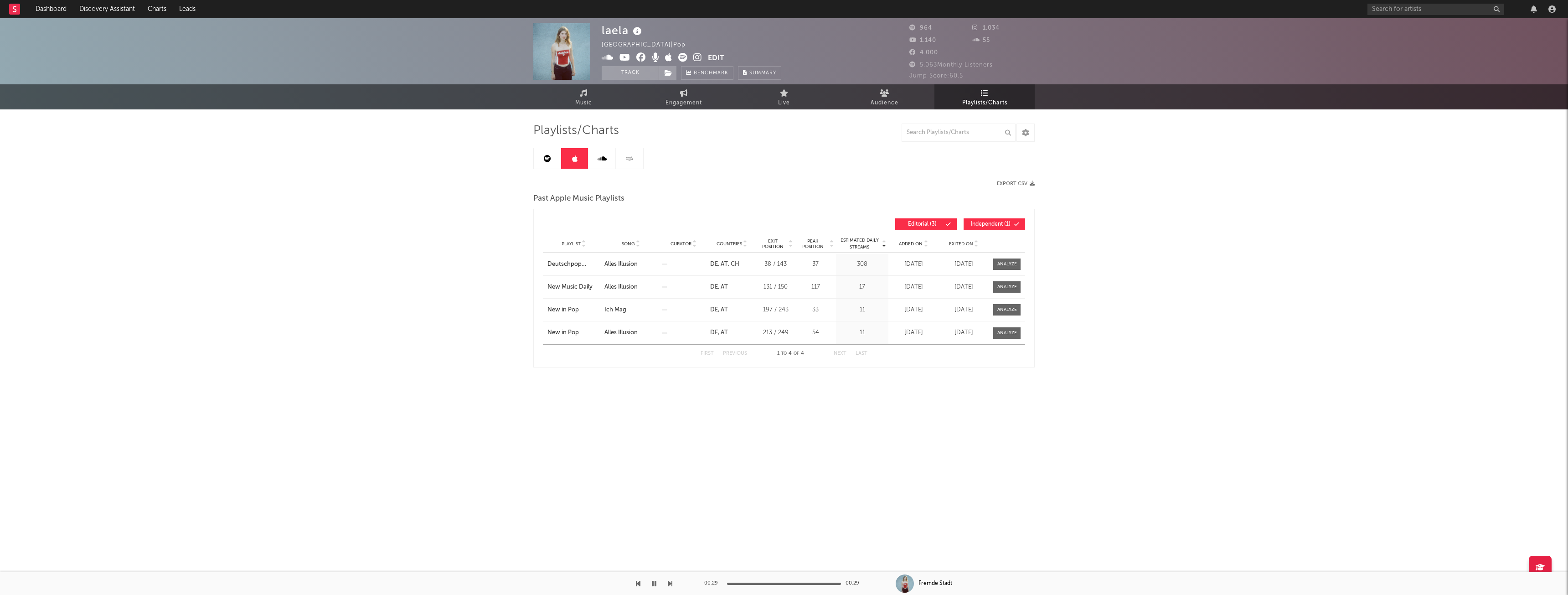
click at [1016, 220] on button "Independent ( 1 )" at bounding box center [994, 224] width 62 height 12
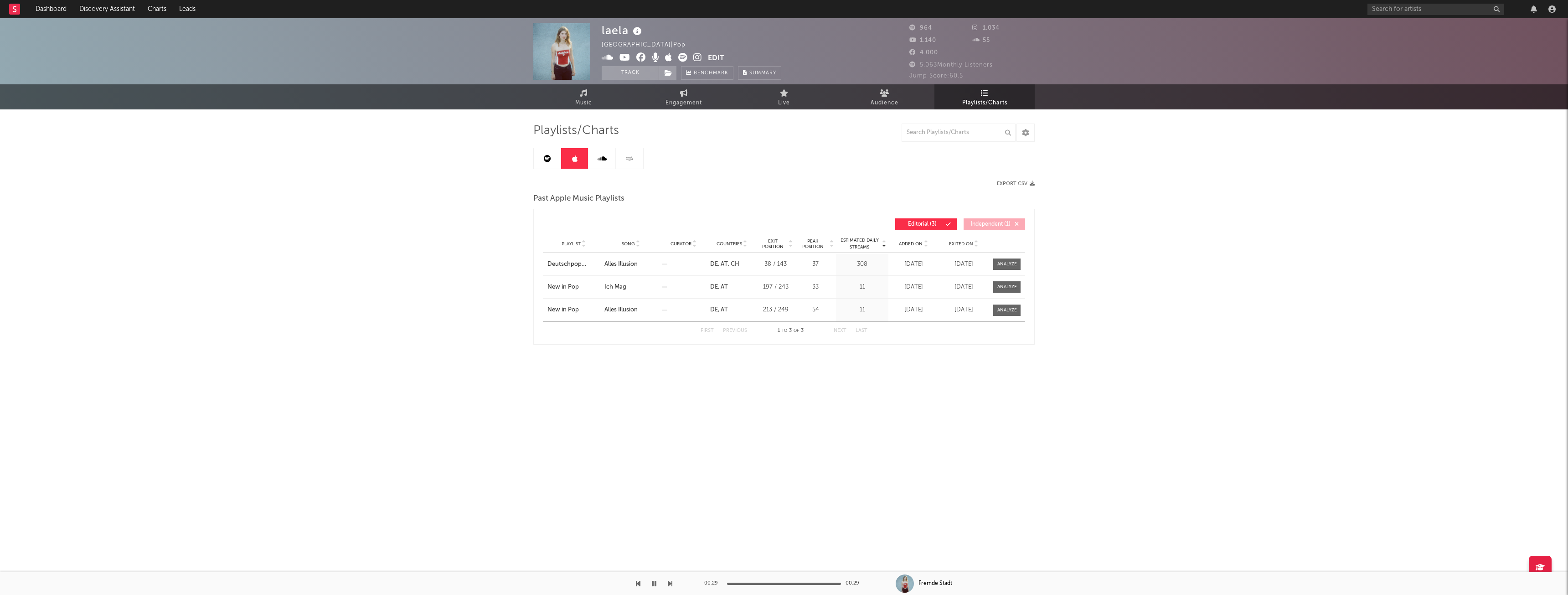
click at [1016, 220] on button "Independent ( 1 )" at bounding box center [994, 224] width 62 height 12
click at [538, 149] on link at bounding box center [547, 158] width 27 height 20
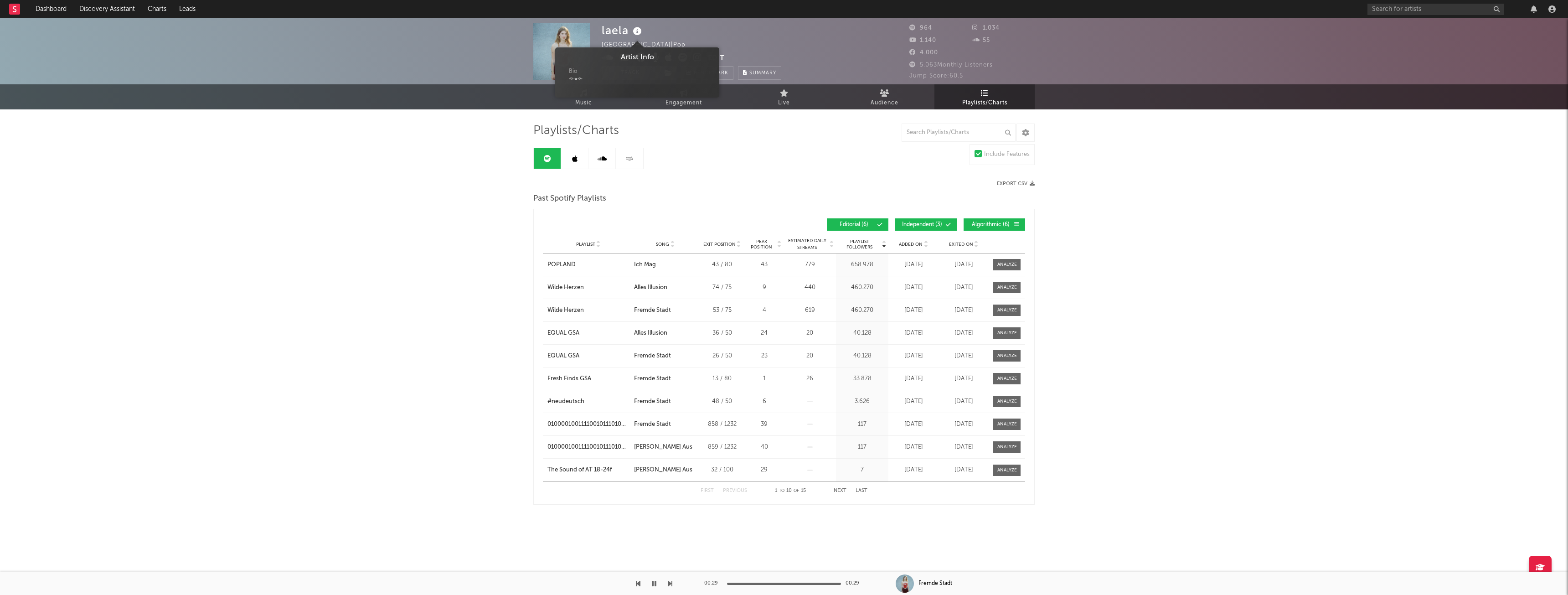
click at [640, 31] on icon at bounding box center [638, 31] width 14 height 13
click at [684, 56] on icon at bounding box center [682, 57] width 9 height 9
click at [638, 76] on button "Track" at bounding box center [630, 73] width 57 height 14
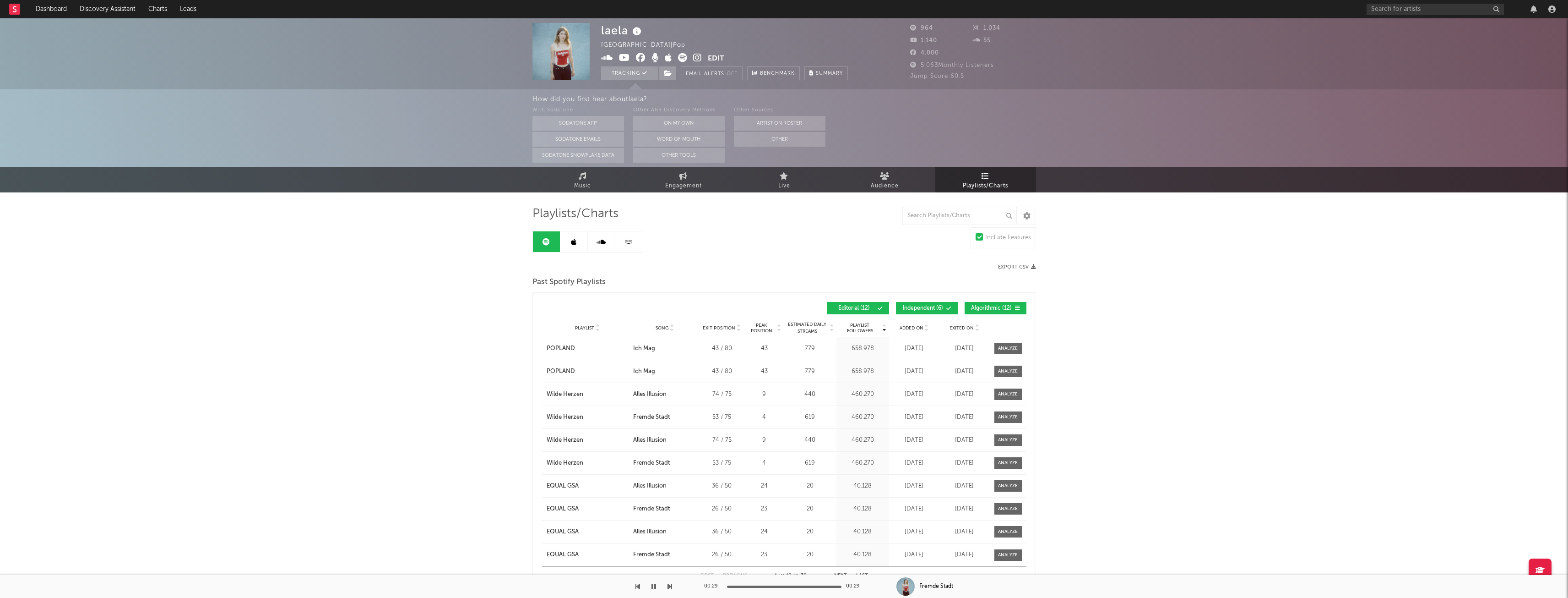
click at [695, 57] on icon at bounding box center [697, 57] width 9 height 9
click at [685, 179] on icon at bounding box center [682, 175] width 7 height 7
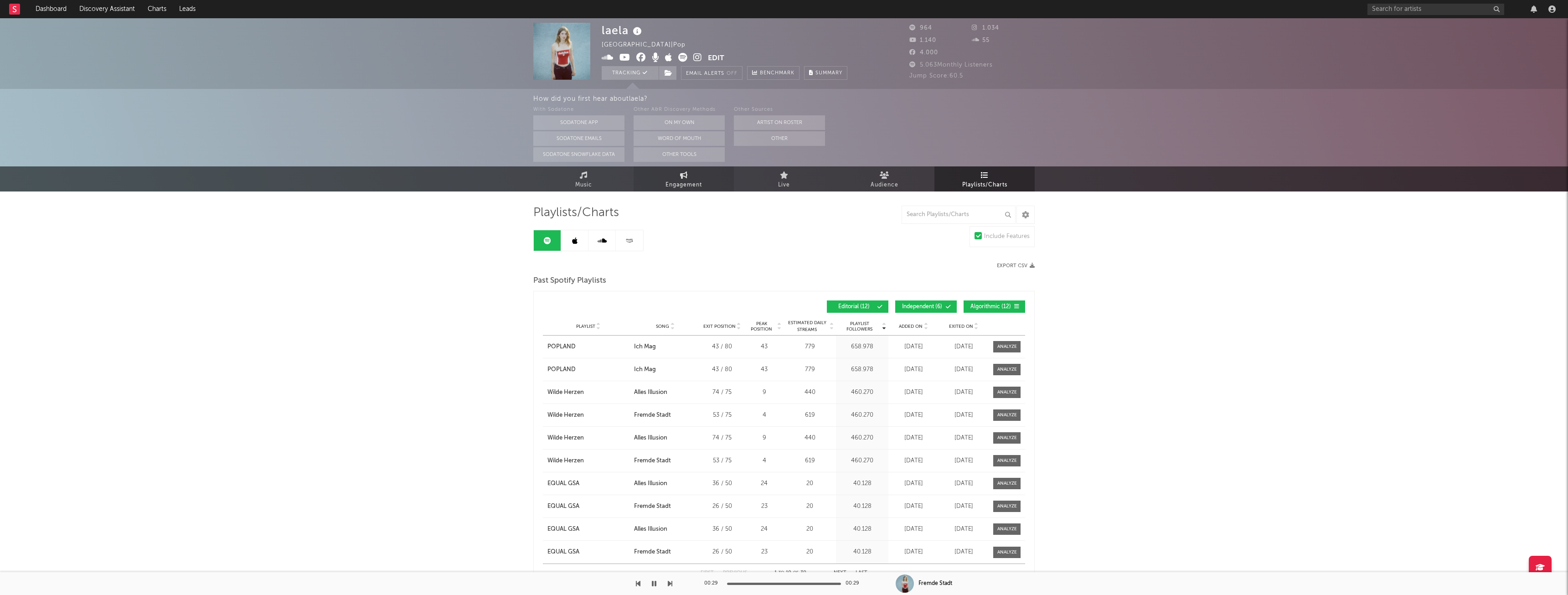
select select "1w"
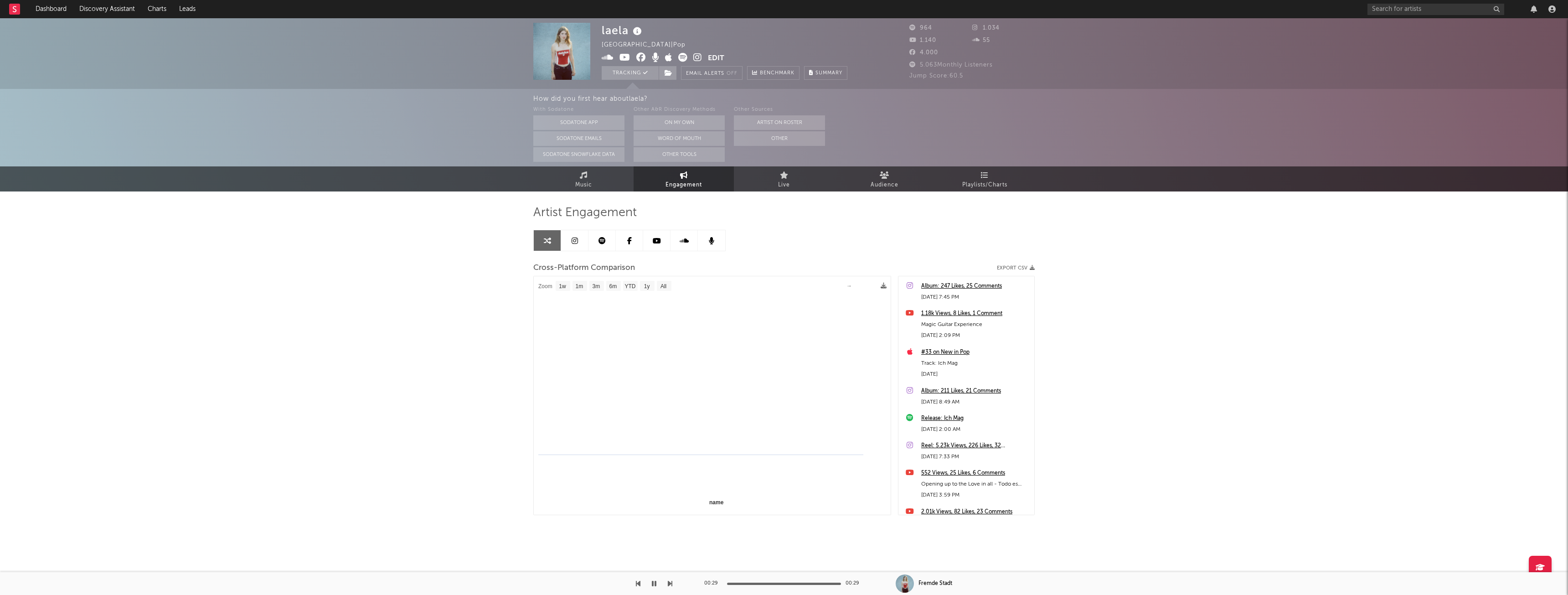
select select "1m"
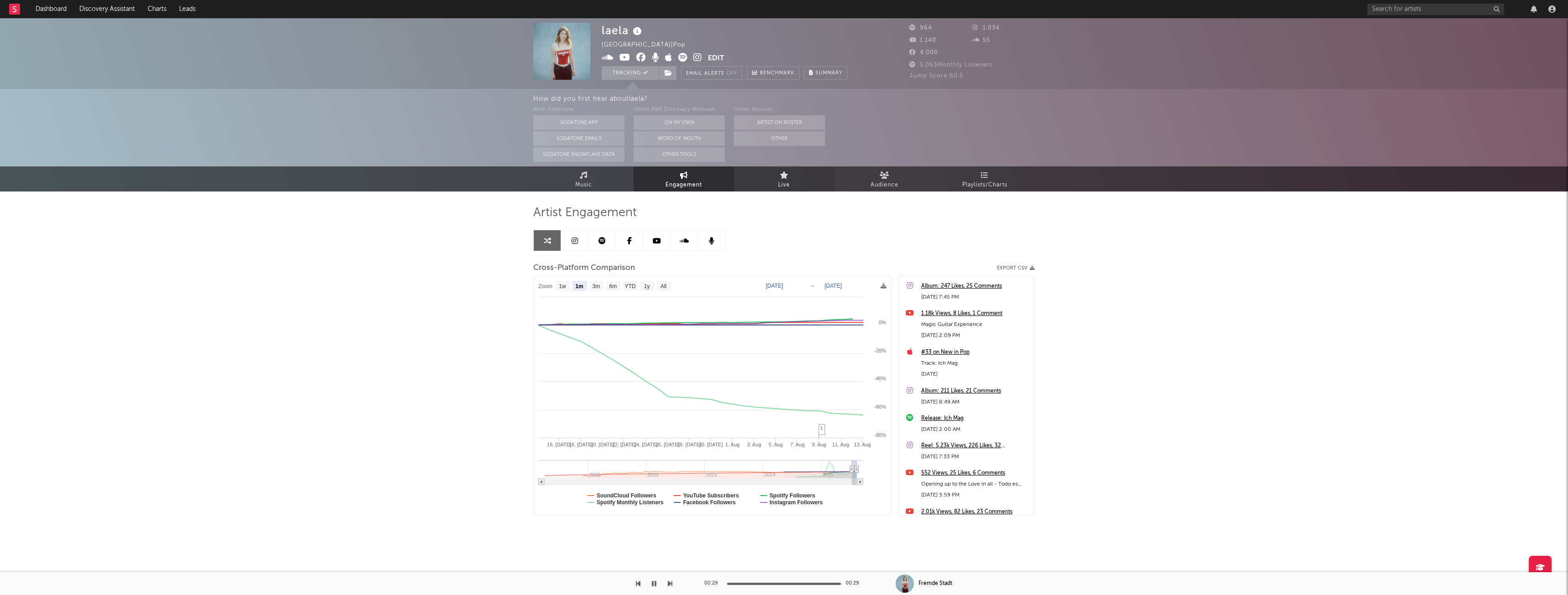
click at [790, 181] on span "Live" at bounding box center [784, 185] width 12 height 11
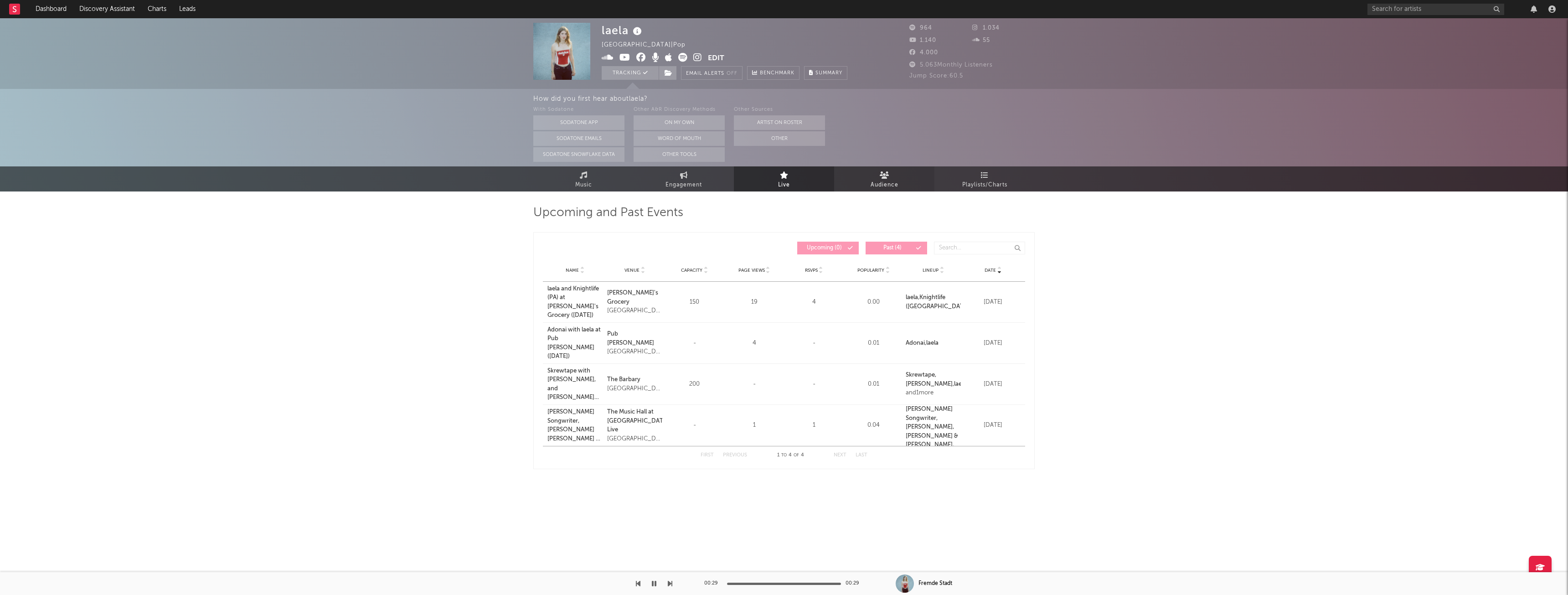
click at [894, 185] on span "Audience" at bounding box center [884, 185] width 28 height 11
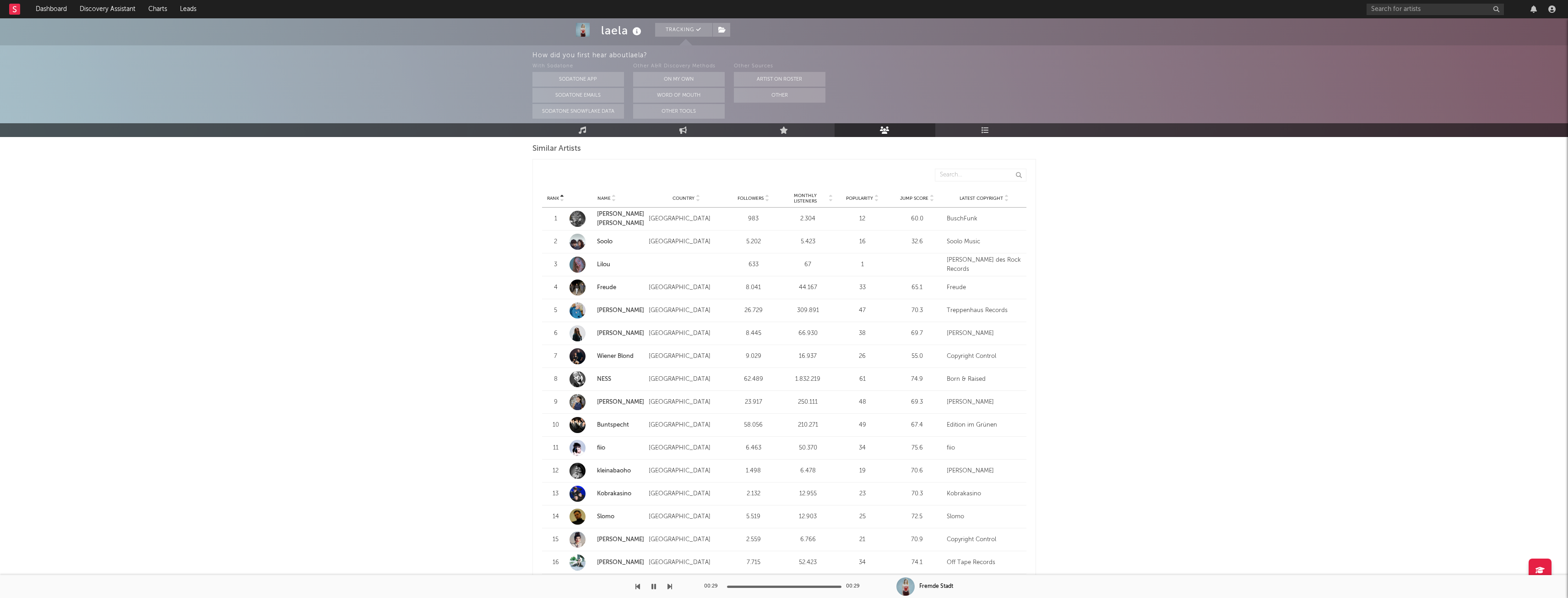
scroll to position [870, 0]
drag, startPoint x: 622, startPoint y: 527, endPoint x: 628, endPoint y: 519, distance: 10.0
click at [622, 527] on link "Anna Buchegger" at bounding box center [620, 528] width 47 height 6
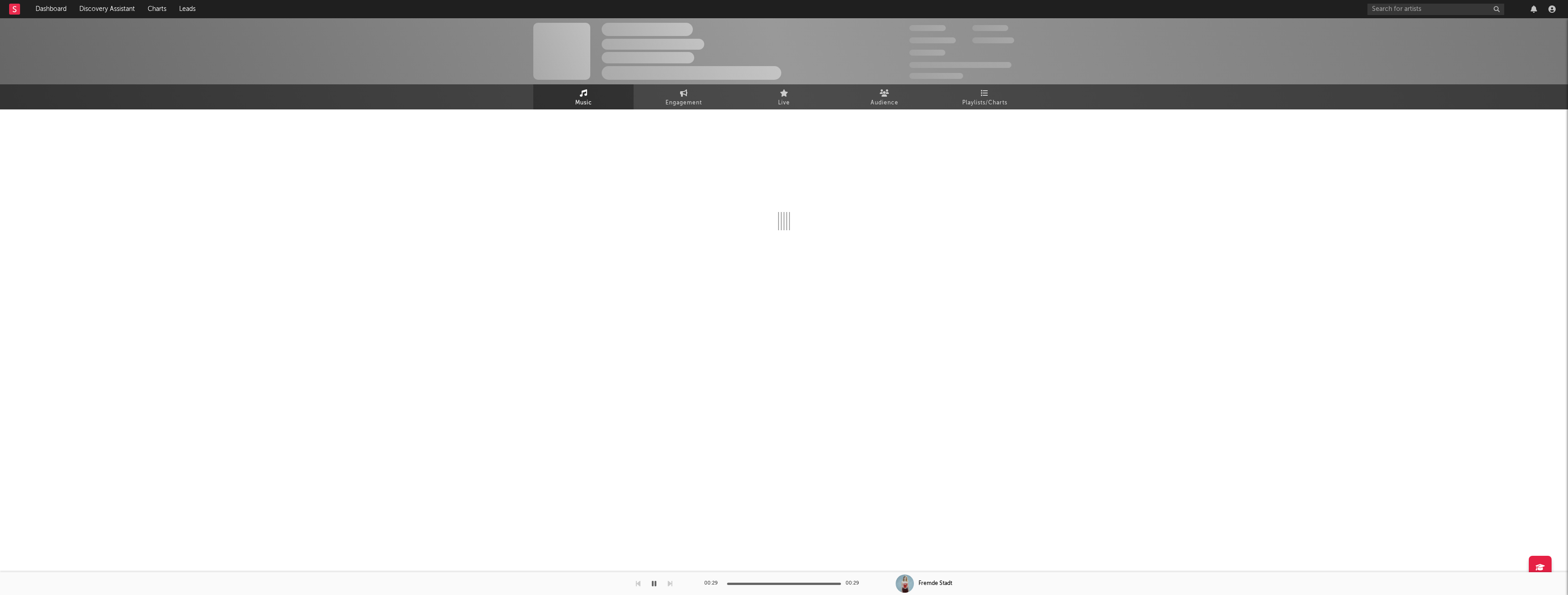
select select "6m"
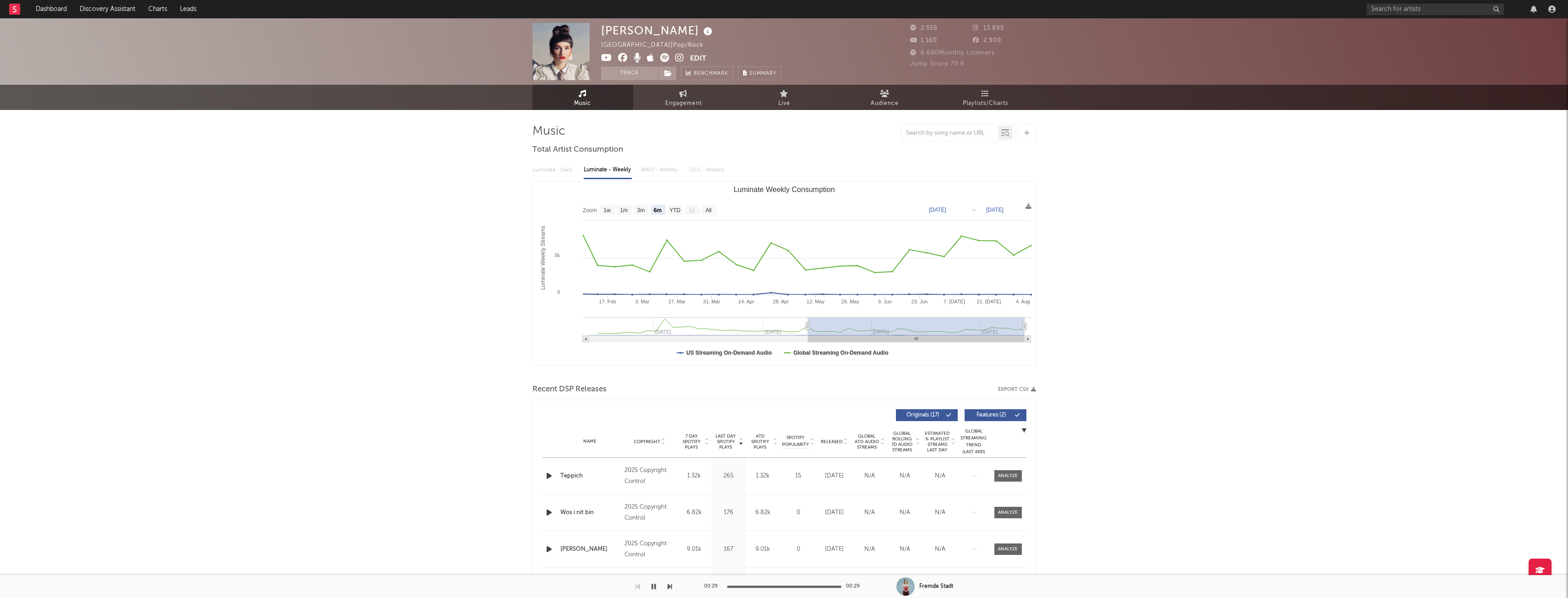
select select "6m"
click at [549, 474] on icon "button" at bounding box center [549, 476] width 10 height 12
click at [548, 508] on icon "button" at bounding box center [549, 512] width 10 height 12
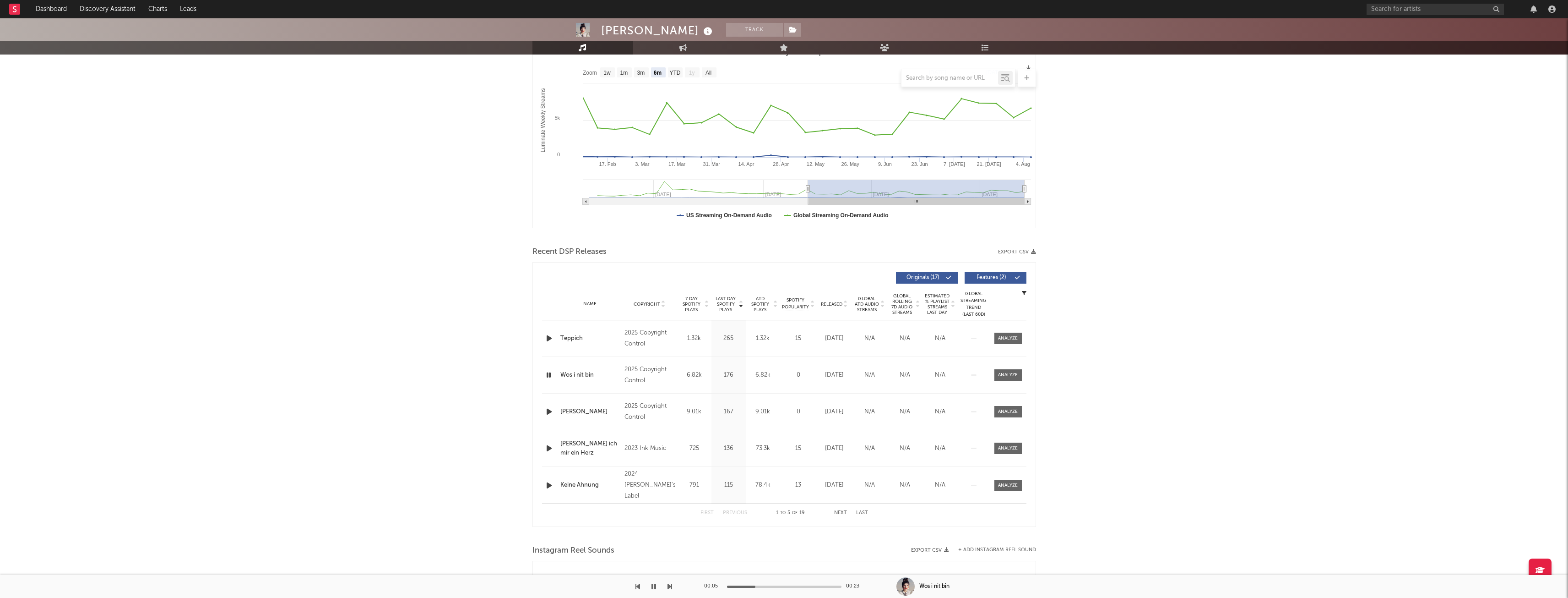
scroll to position [183, 0]
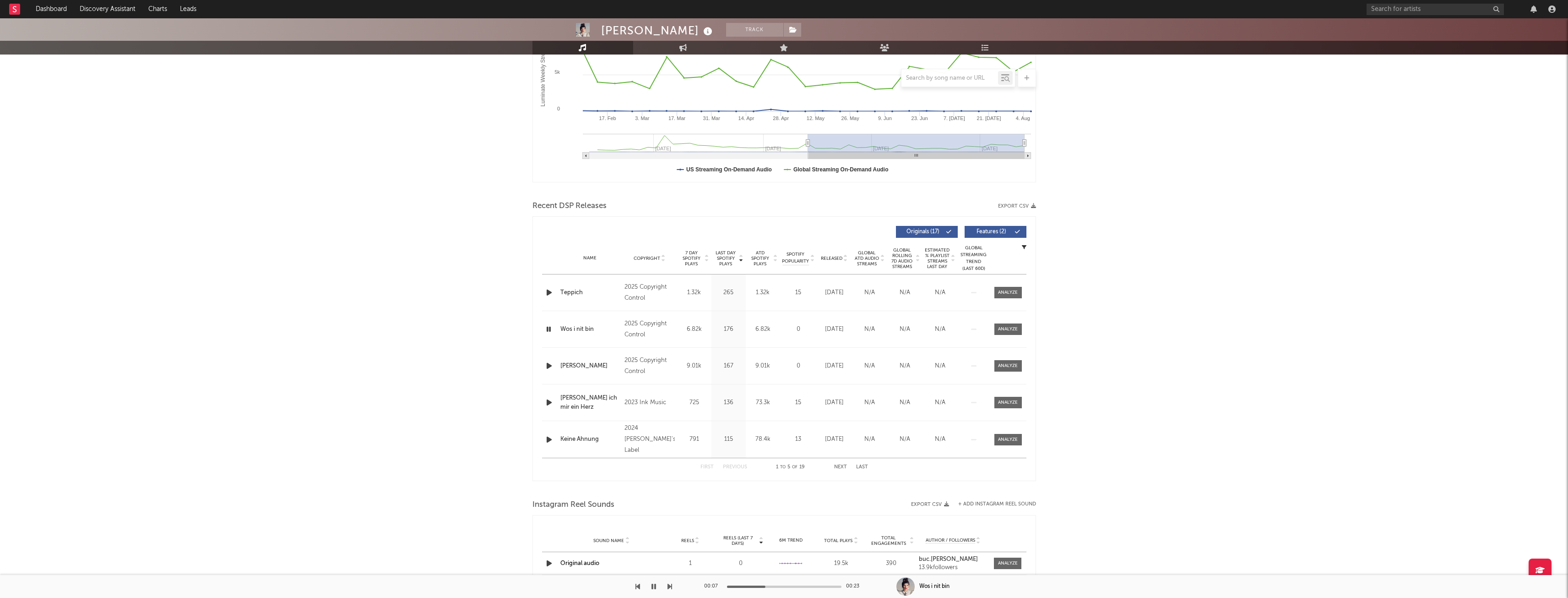
click at [551, 362] on icon "button" at bounding box center [549, 366] width 10 height 12
click at [547, 364] on icon "button" at bounding box center [549, 366] width 9 height 12
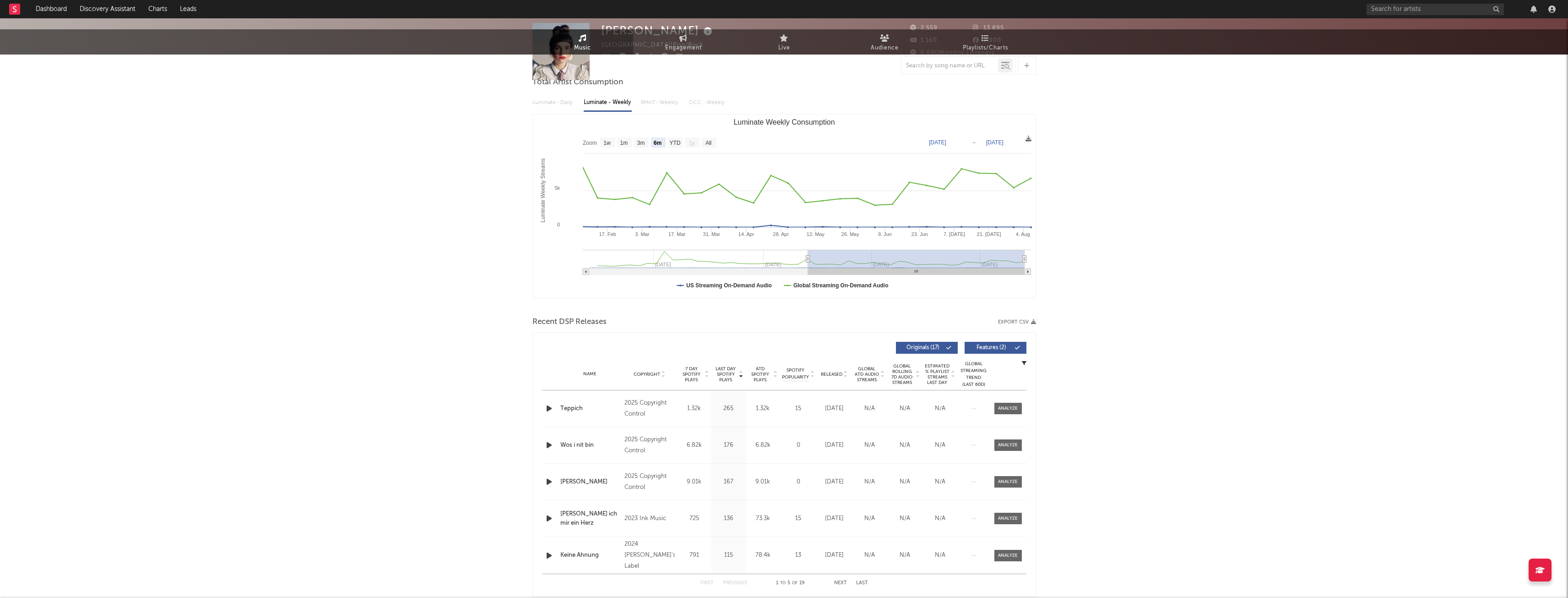
scroll to position [0, 0]
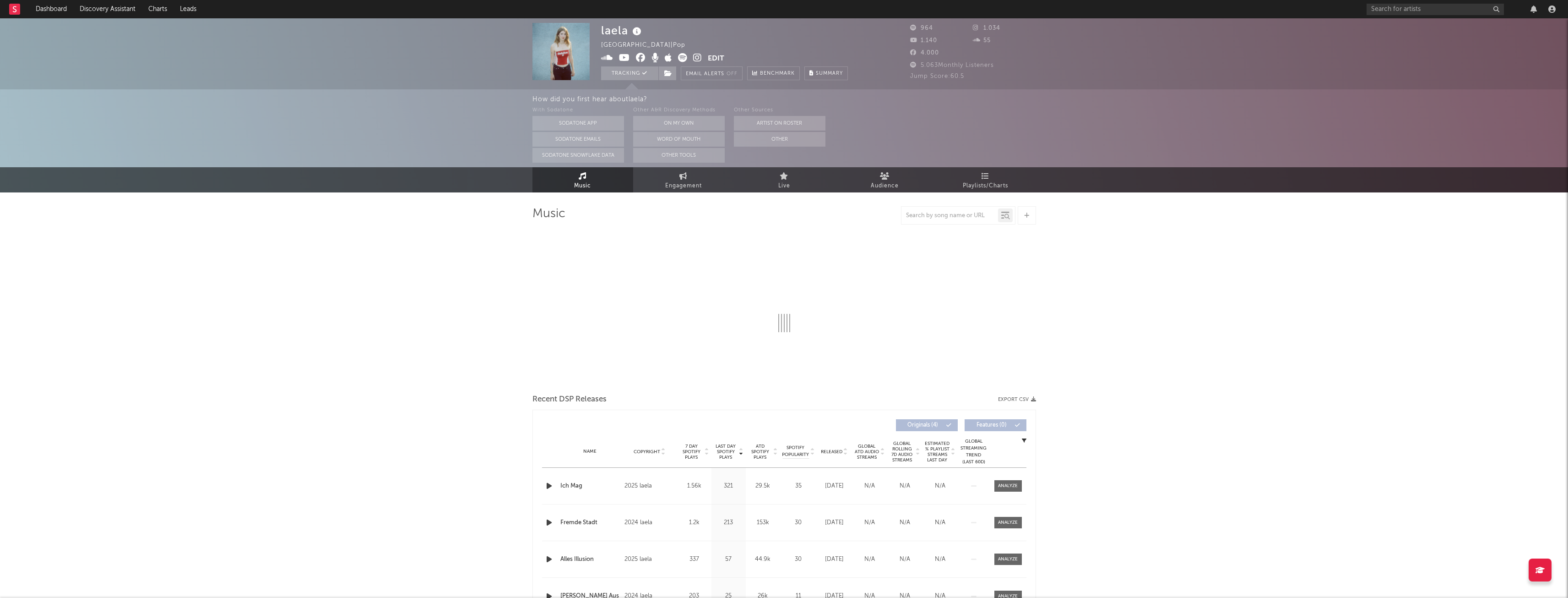
select select "6m"
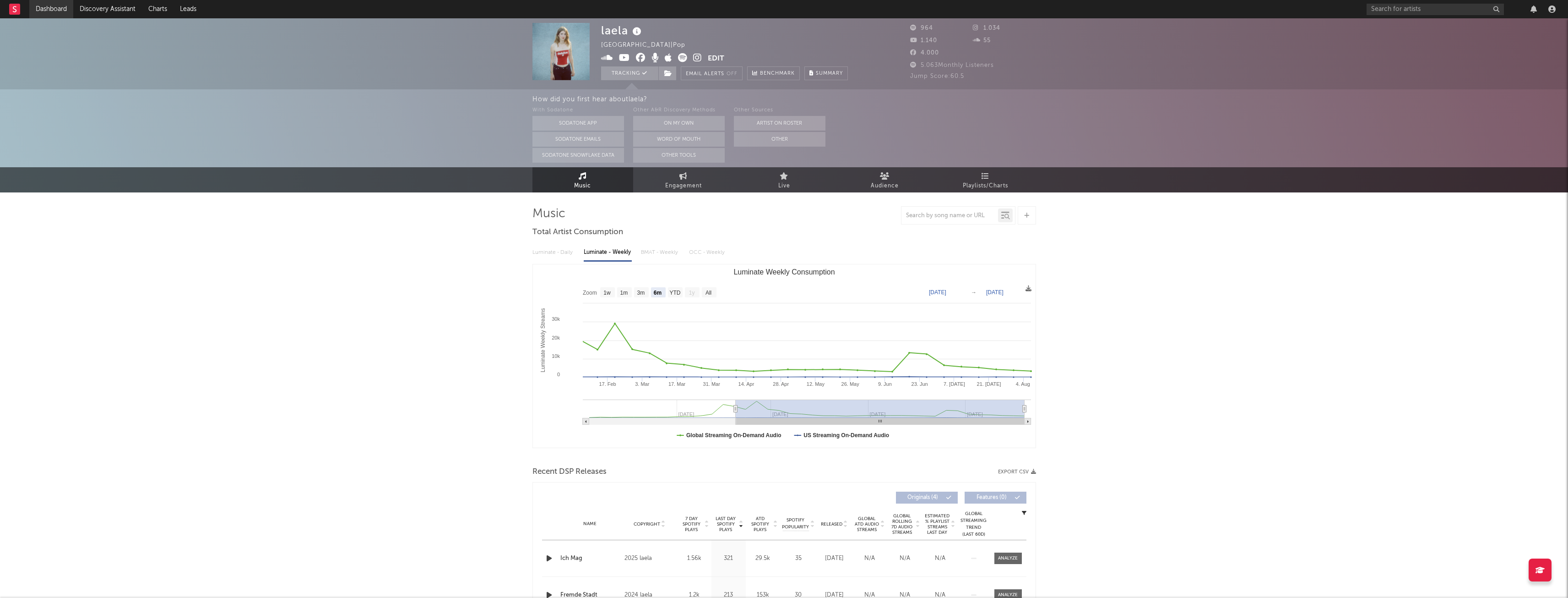
click at [58, 7] on link "Dashboard" at bounding box center [51, 9] width 44 height 18
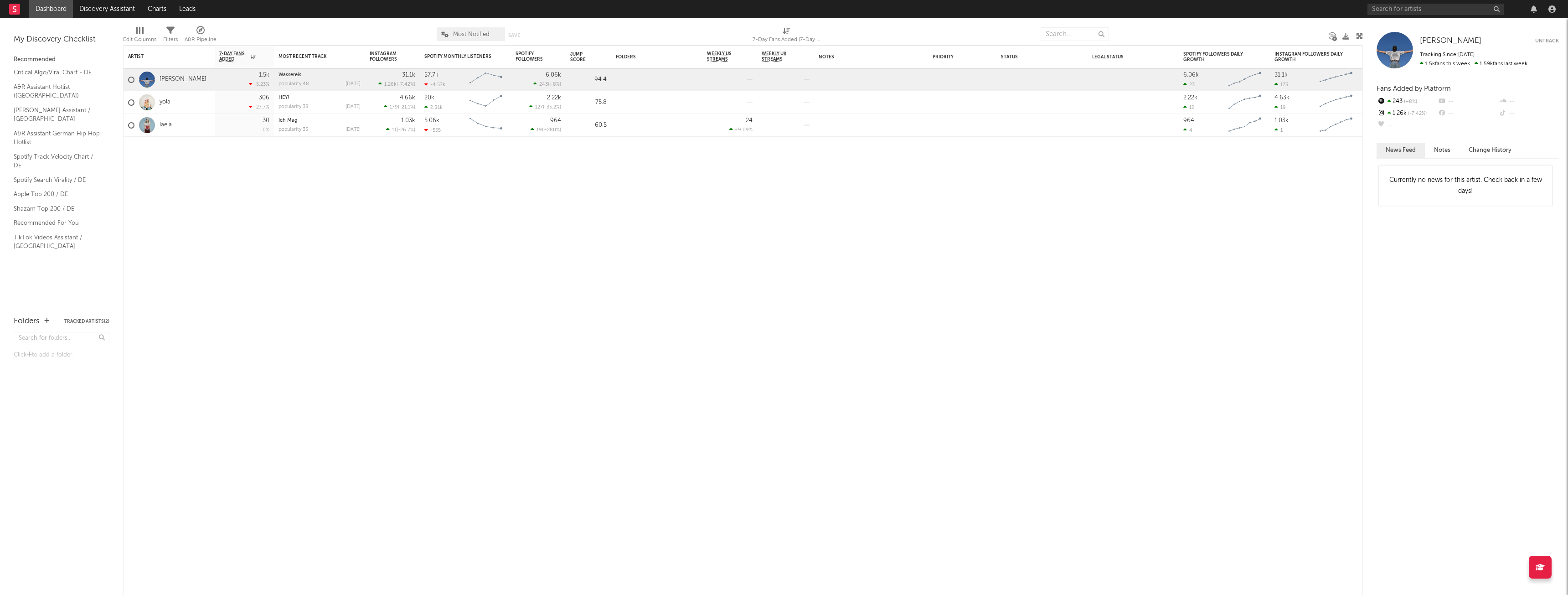
select select "-1"
click at [784, 32] on icon at bounding box center [786, 30] width 7 height 7
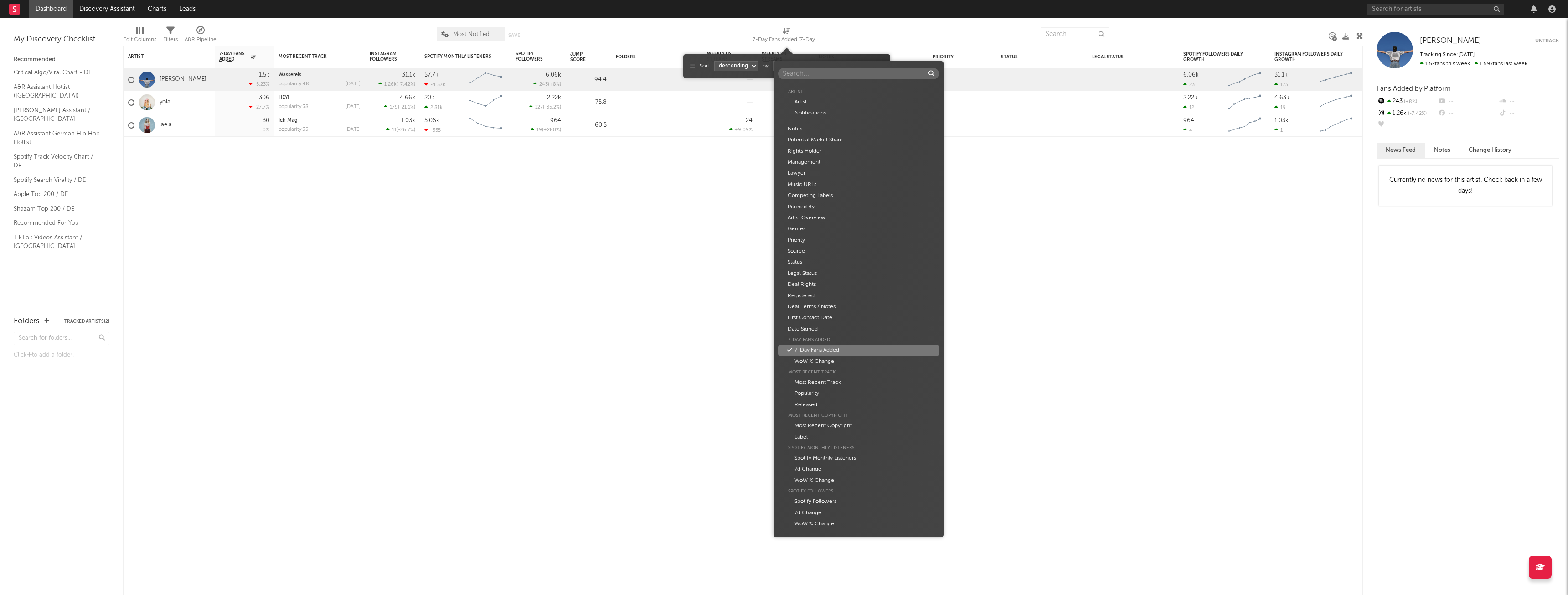
click at [818, 66] on body "Dashboard Discovery Assistant Charts Leads Notifications Settings All Growth Re…" at bounding box center [784, 298] width 1568 height 595
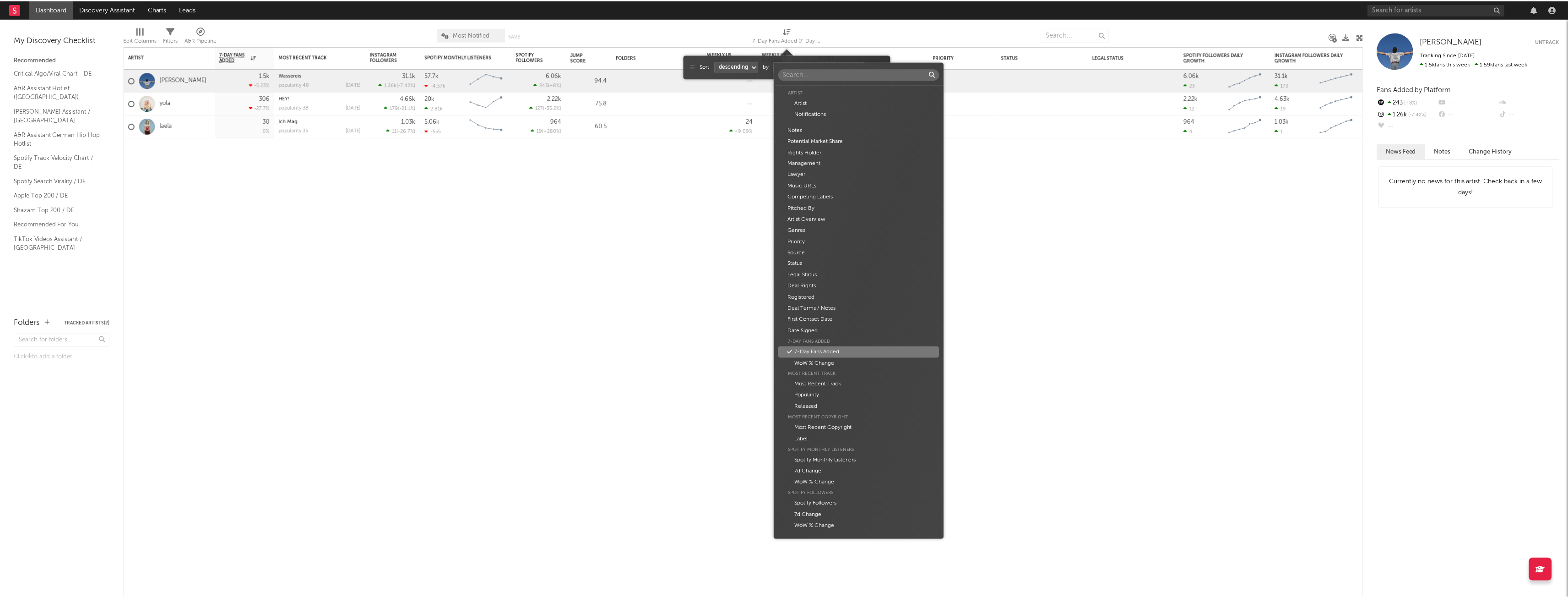
scroll to position [249, 0]
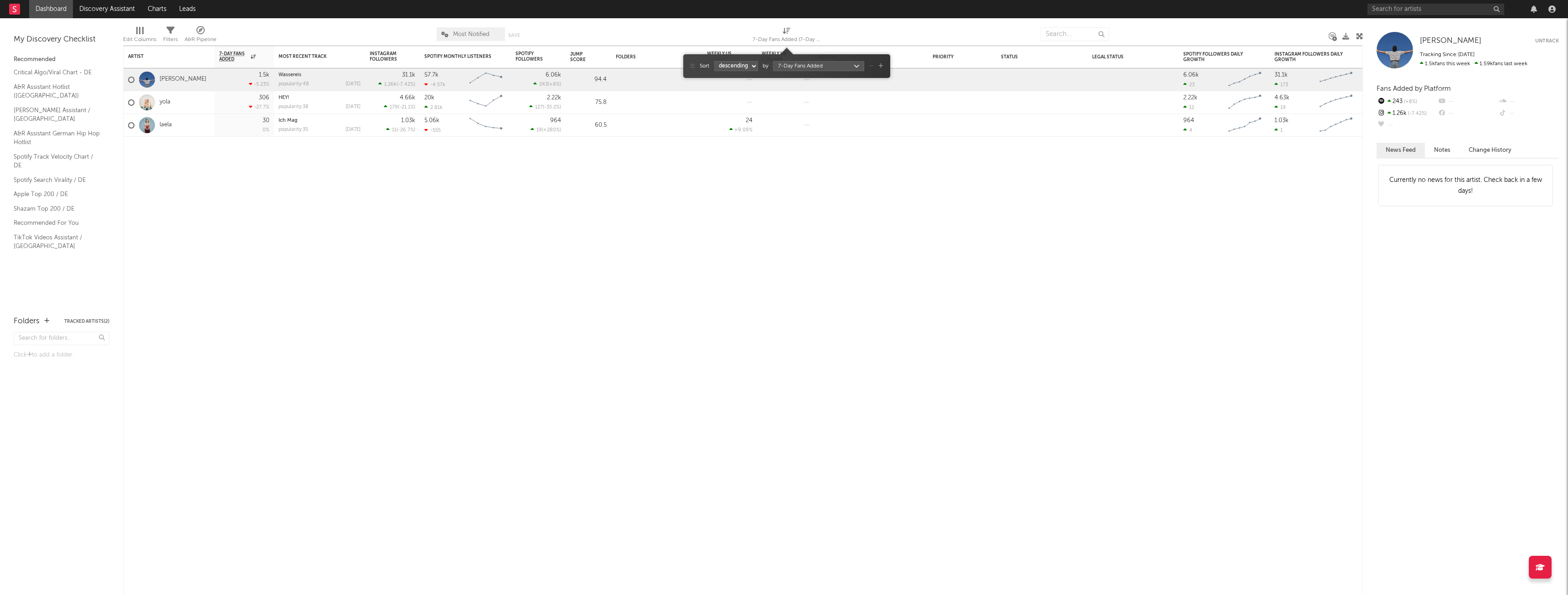
click at [1005, 120] on div "Artist Artist Notifications Notes Potential Market Share Rights Holder Manageme…" at bounding box center [784, 298] width 1568 height 595
click at [989, 121] on span at bounding box center [981, 124] width 18 height 12
click at [349, 238] on div "Artist Notifications 7-Day Fans Added WoW % Change Most Recent Track Popularity…" at bounding box center [743, 320] width 1240 height 549
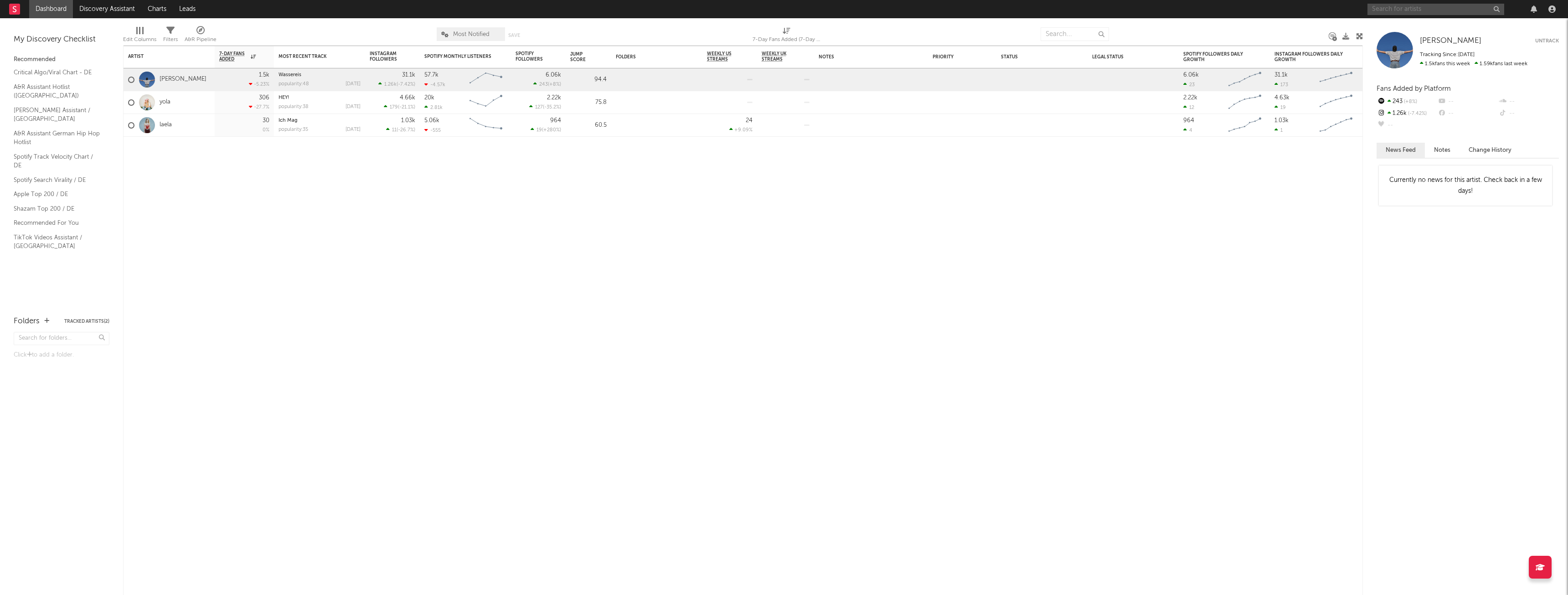
click at [1417, 5] on input "text" at bounding box center [1435, 9] width 137 height 11
type input "crapjony"
click at [1421, 22] on link "crapjony" at bounding box center [1435, 30] width 137 height 30
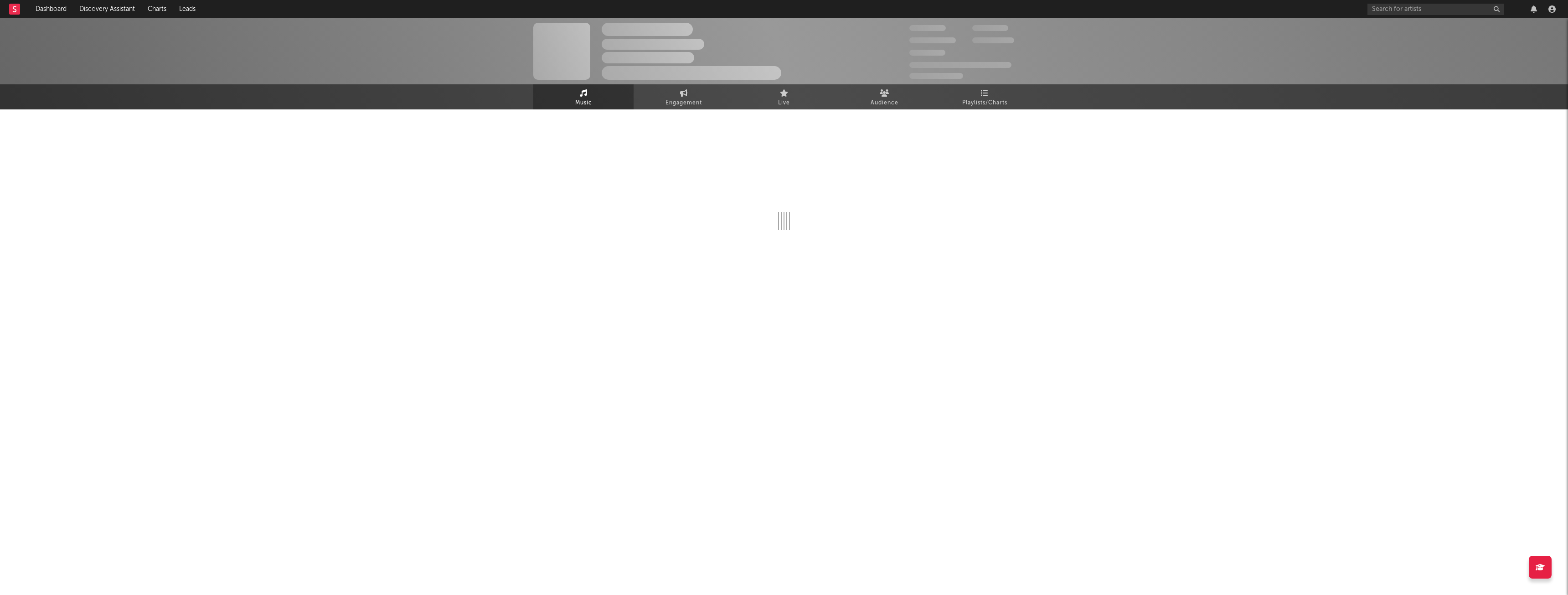
select select "6m"
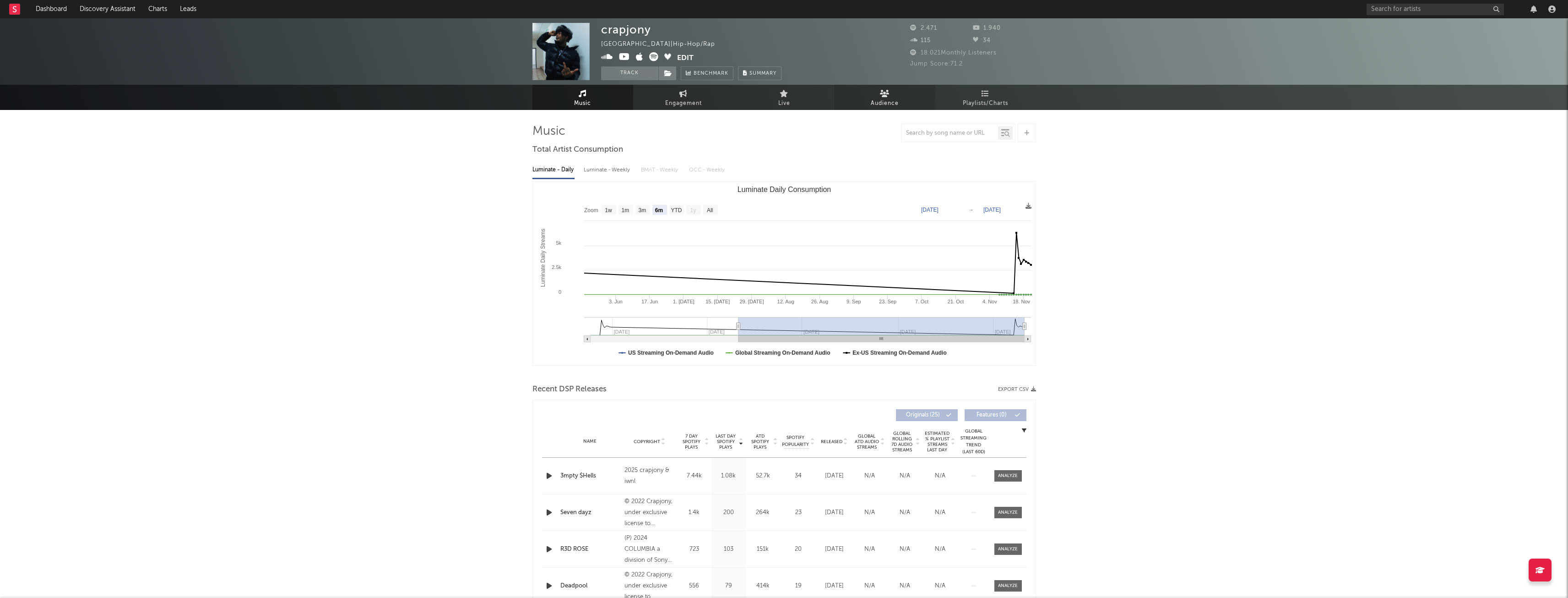
click at [890, 103] on span "Audience" at bounding box center [884, 103] width 28 height 11
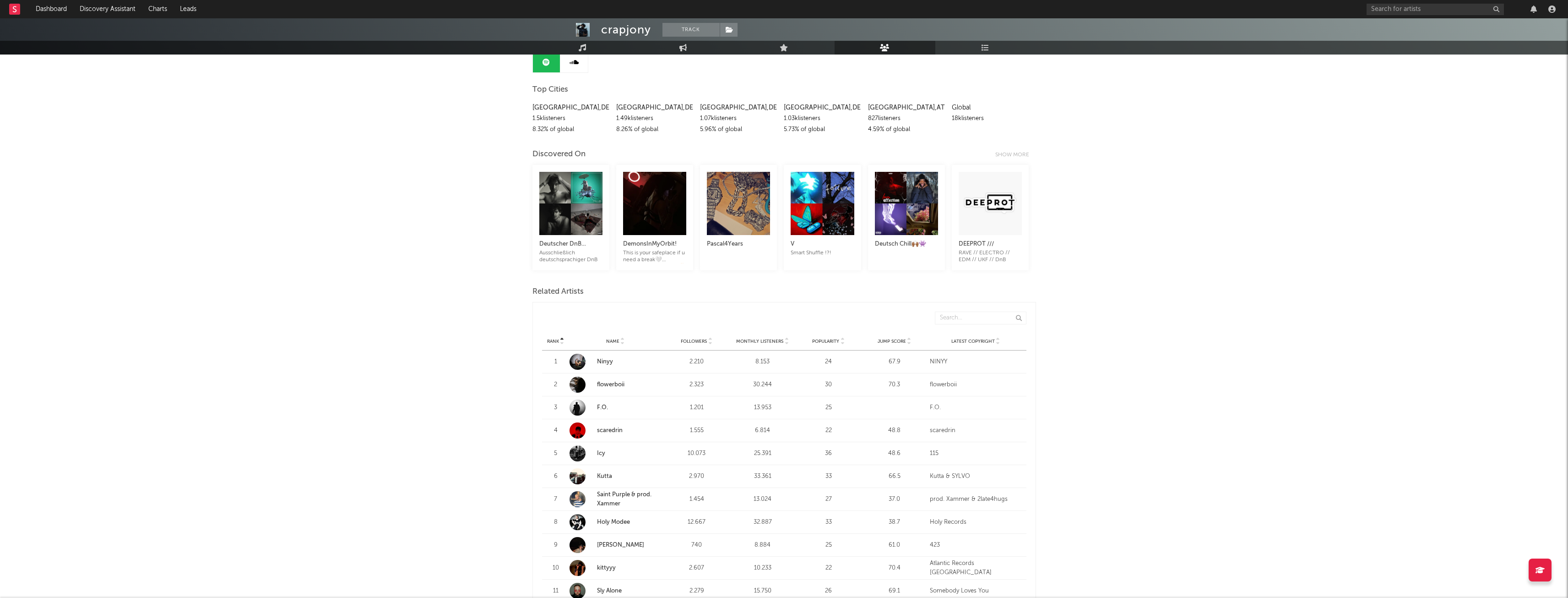
scroll to position [137, 0]
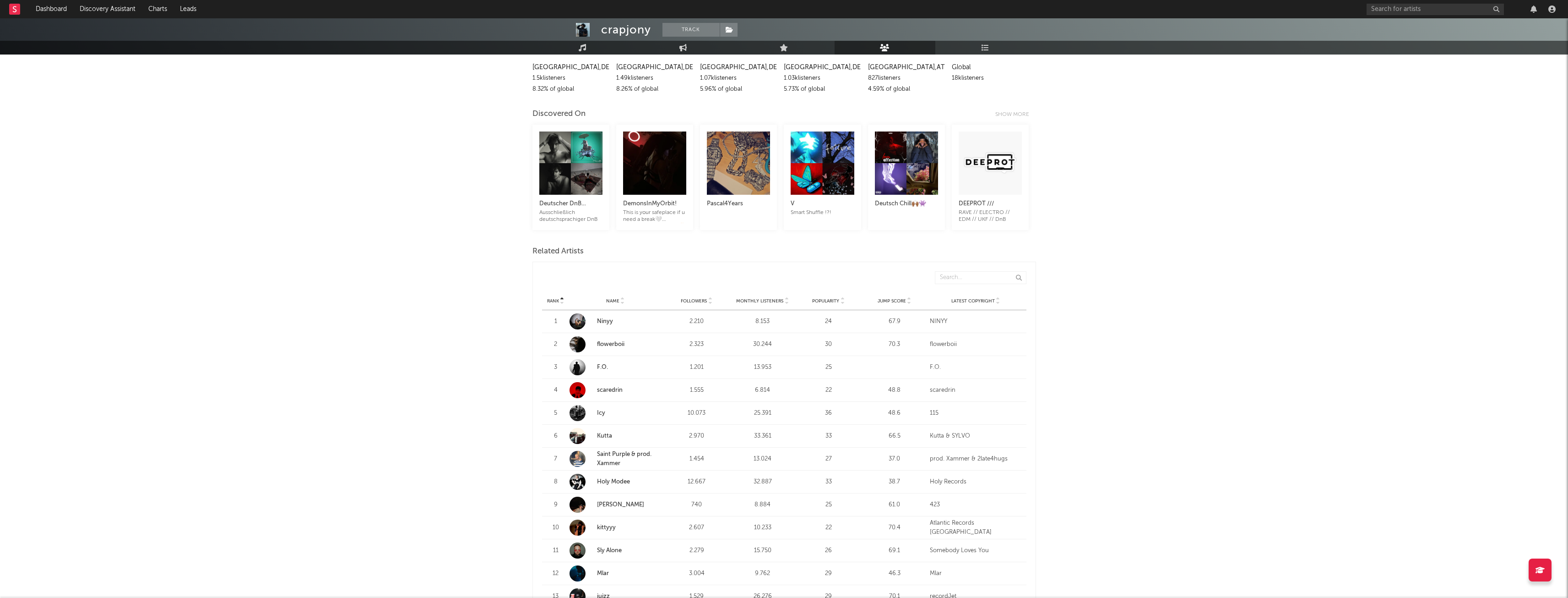
click at [616, 342] on link "flowerboii" at bounding box center [610, 344] width 27 height 6
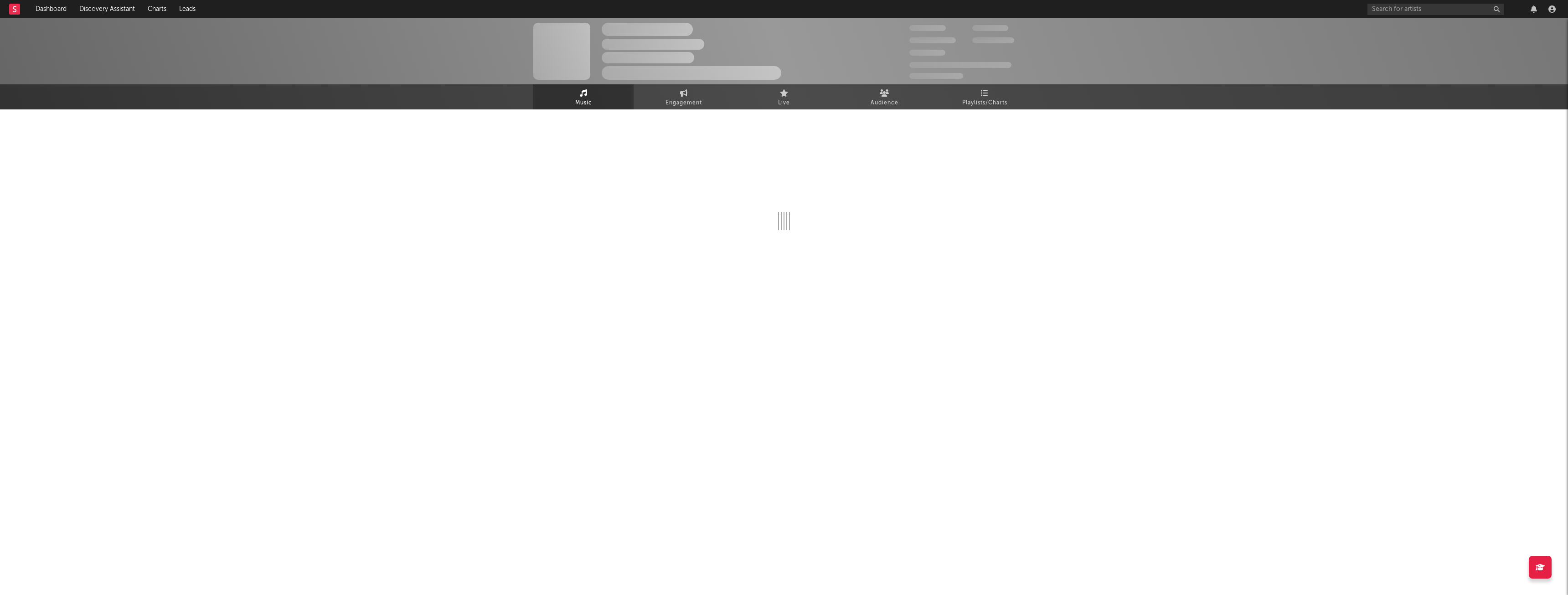
select select "6m"
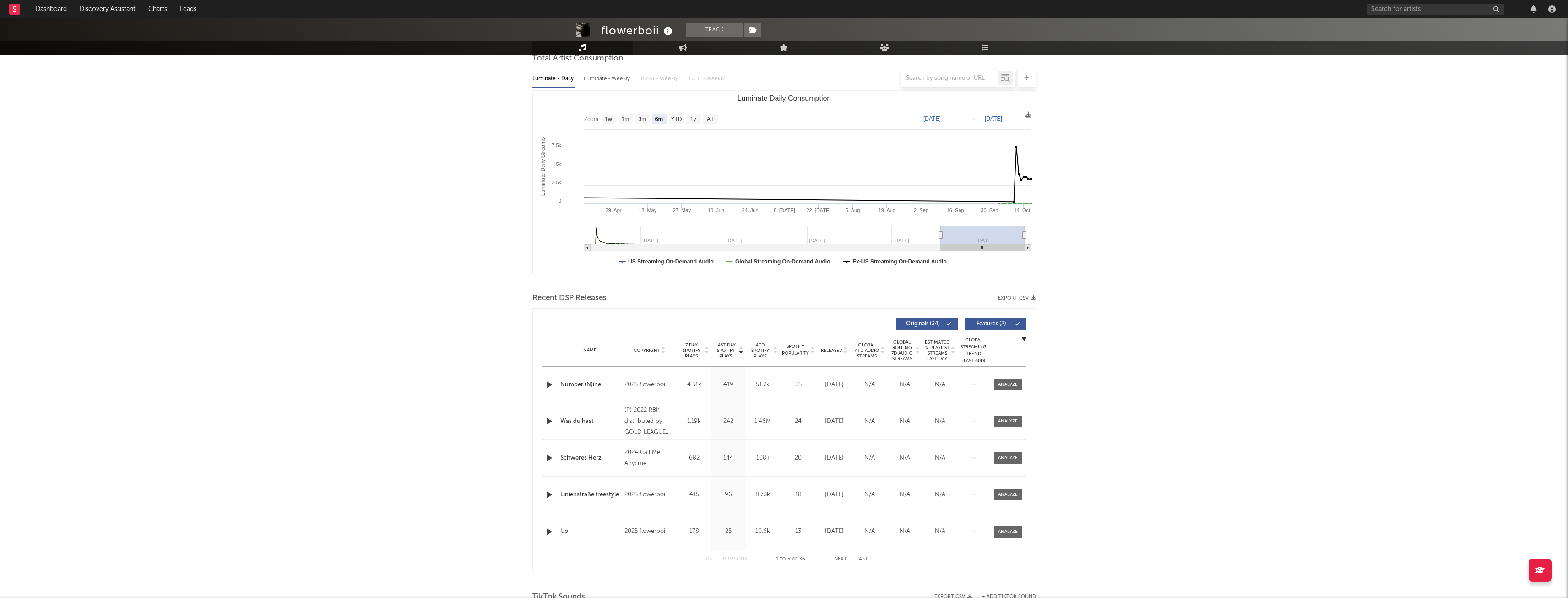
scroll to position [92, 0]
click at [548, 387] on icon "button" at bounding box center [549, 384] width 10 height 12
click at [549, 421] on icon "button" at bounding box center [549, 421] width 10 height 12
click at [547, 456] on icon "button" at bounding box center [549, 457] width 10 height 12
click at [546, 497] on icon "button" at bounding box center [549, 494] width 10 height 12
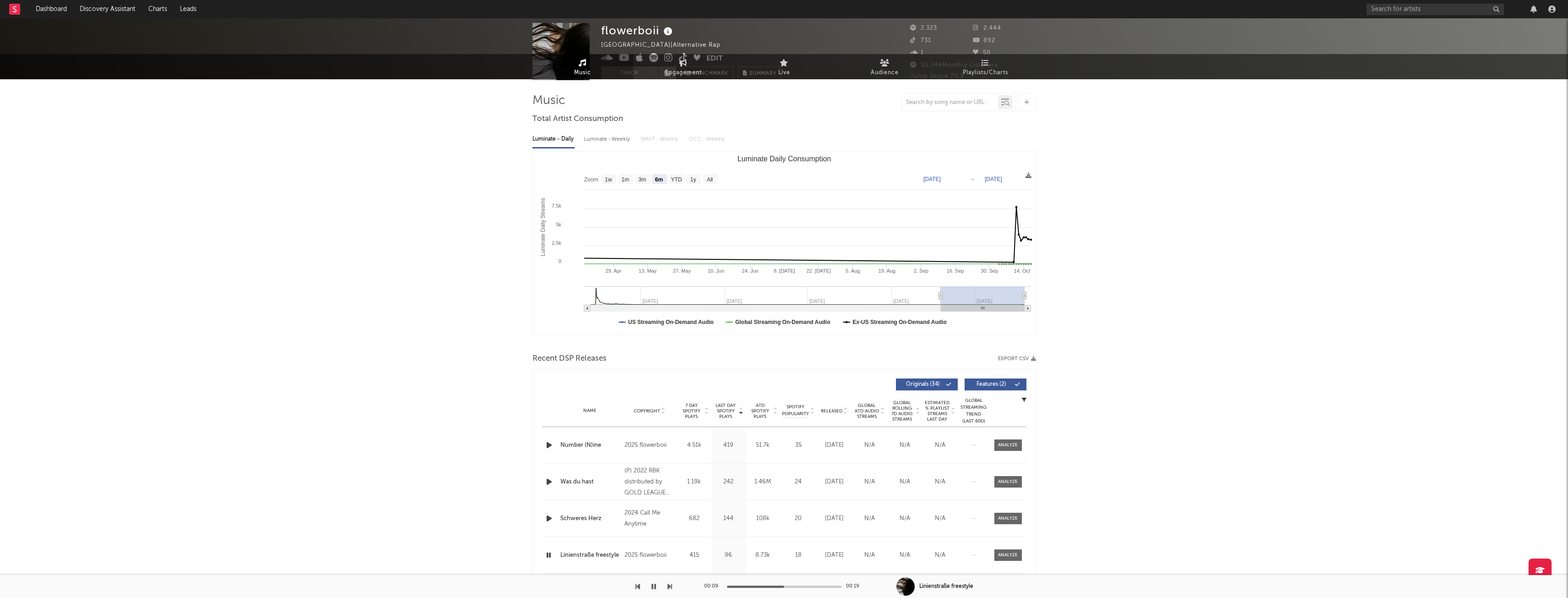
scroll to position [0, 0]
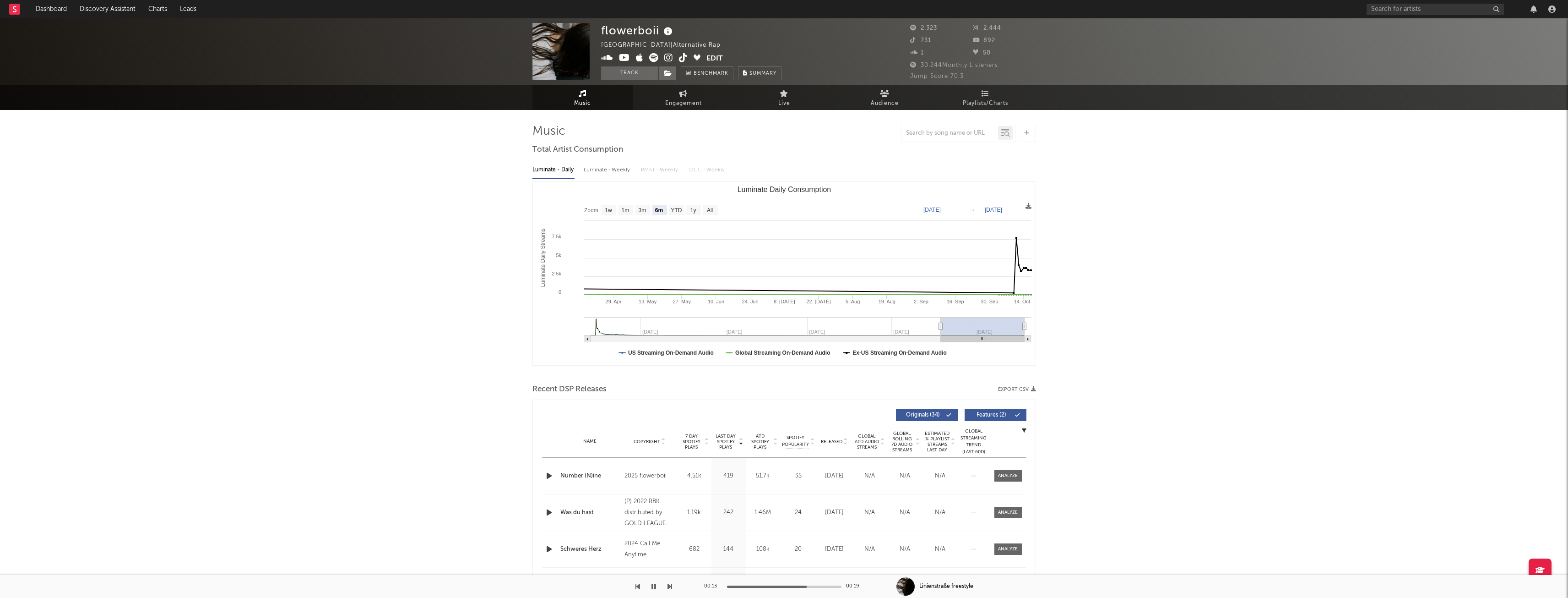
click at [669, 30] on icon at bounding box center [668, 31] width 14 height 13
click at [634, 69] on button "Track" at bounding box center [630, 73] width 57 height 14
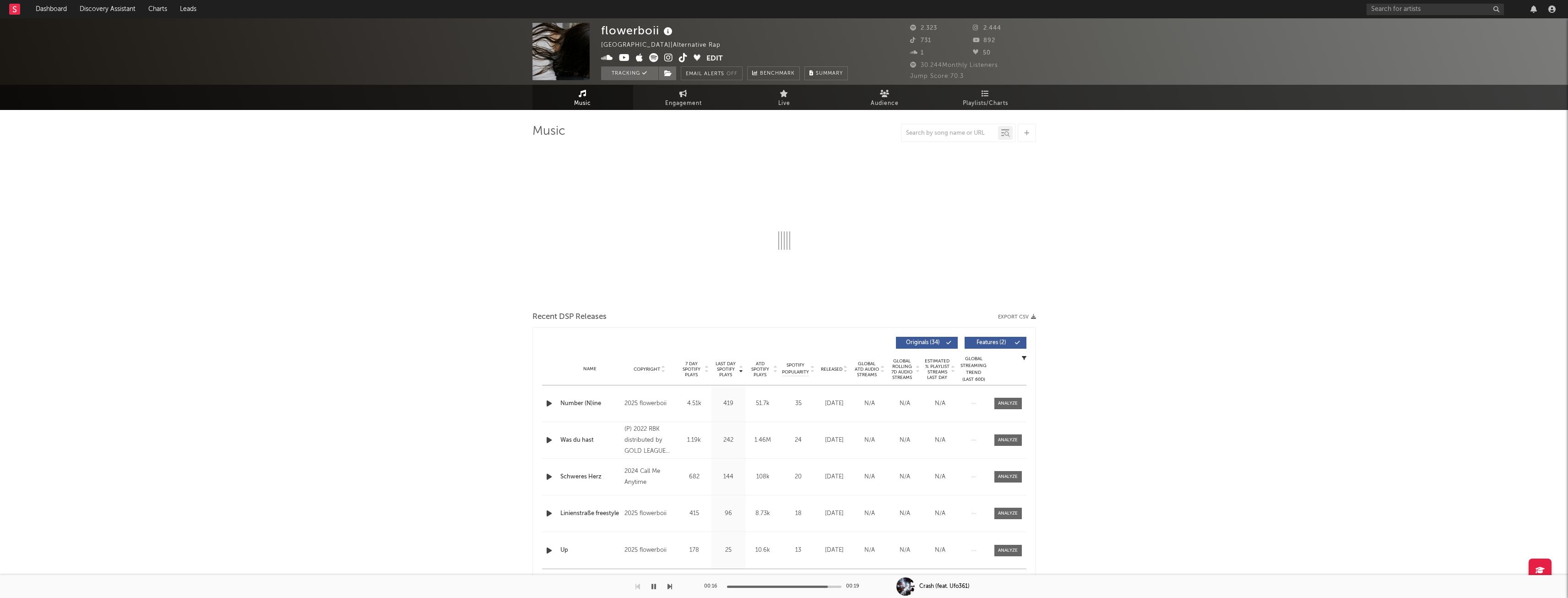
select select "6m"
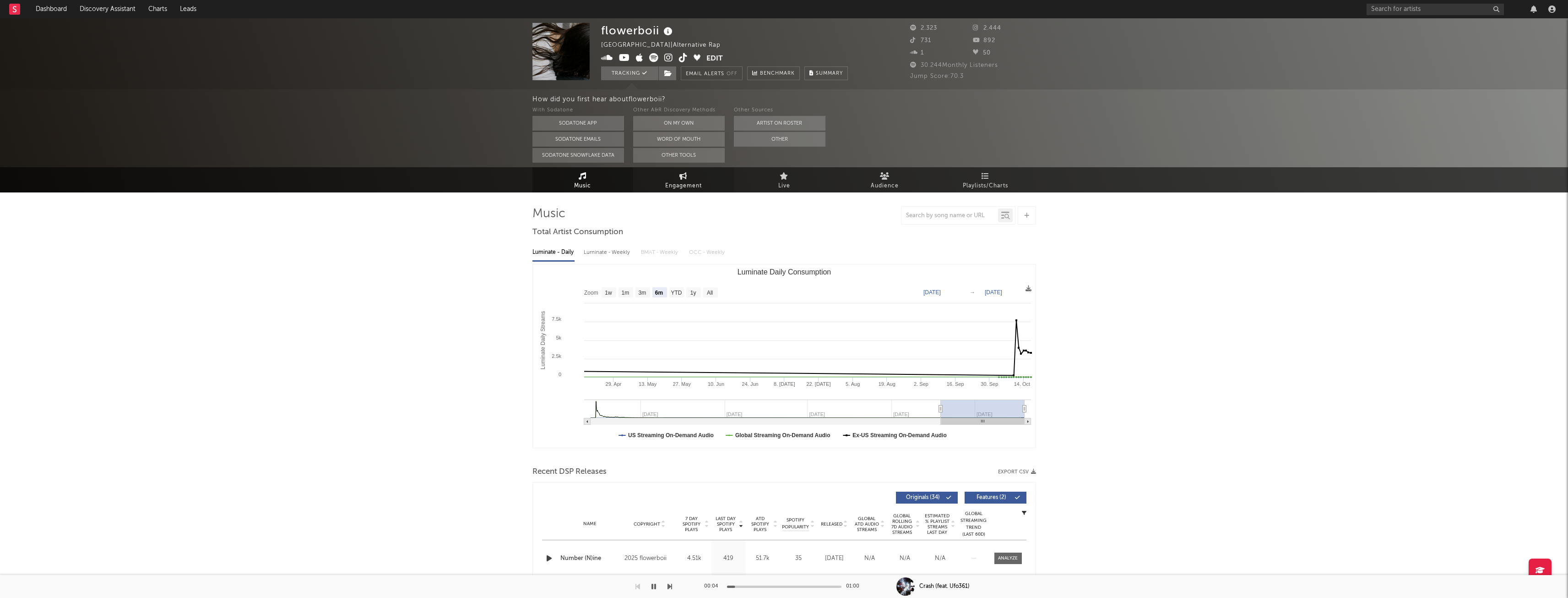
click at [683, 183] on span "Engagement" at bounding box center [684, 186] width 37 height 11
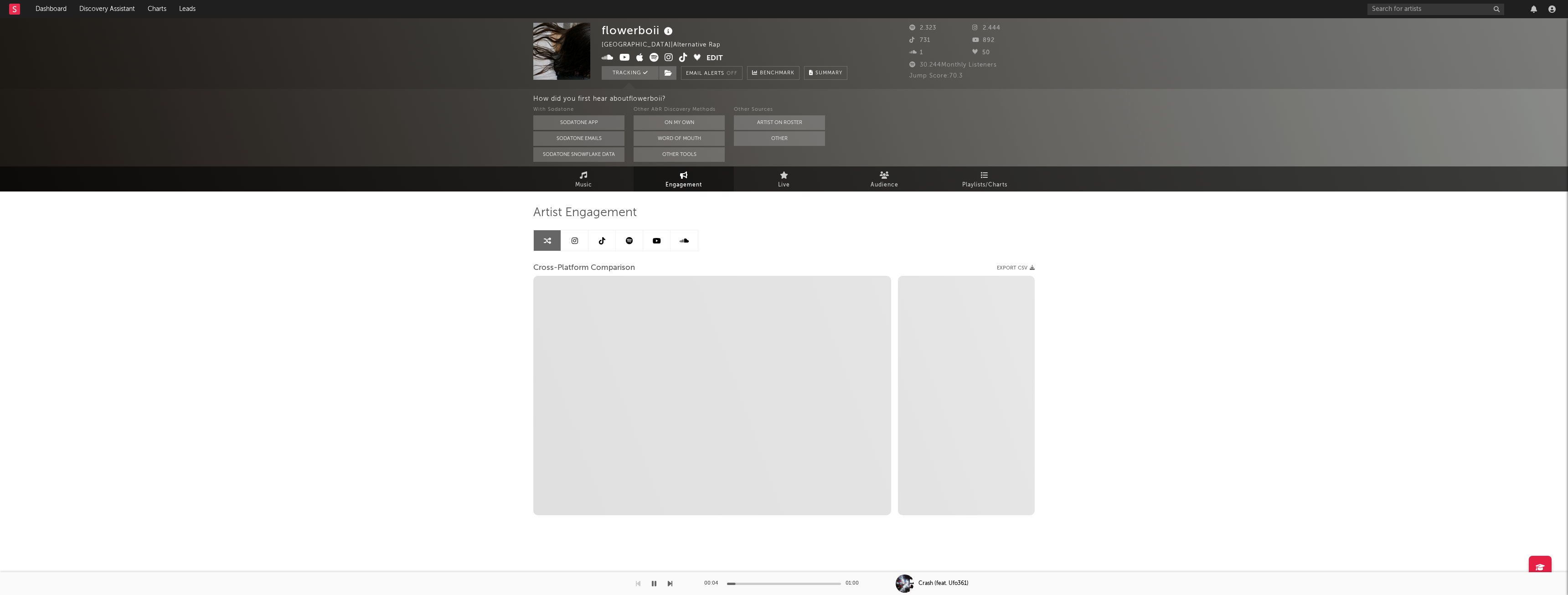
select select "1w"
select select "1m"
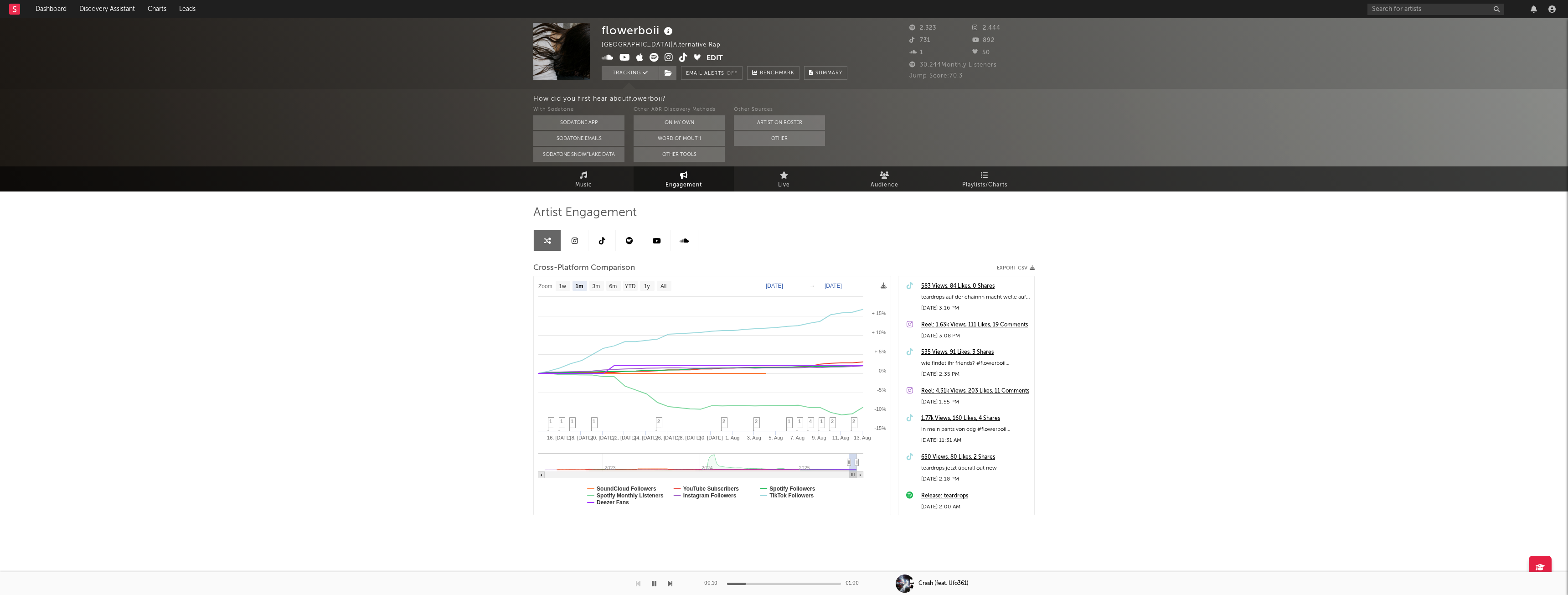
click at [632, 243] on icon at bounding box center [629, 241] width 7 height 7
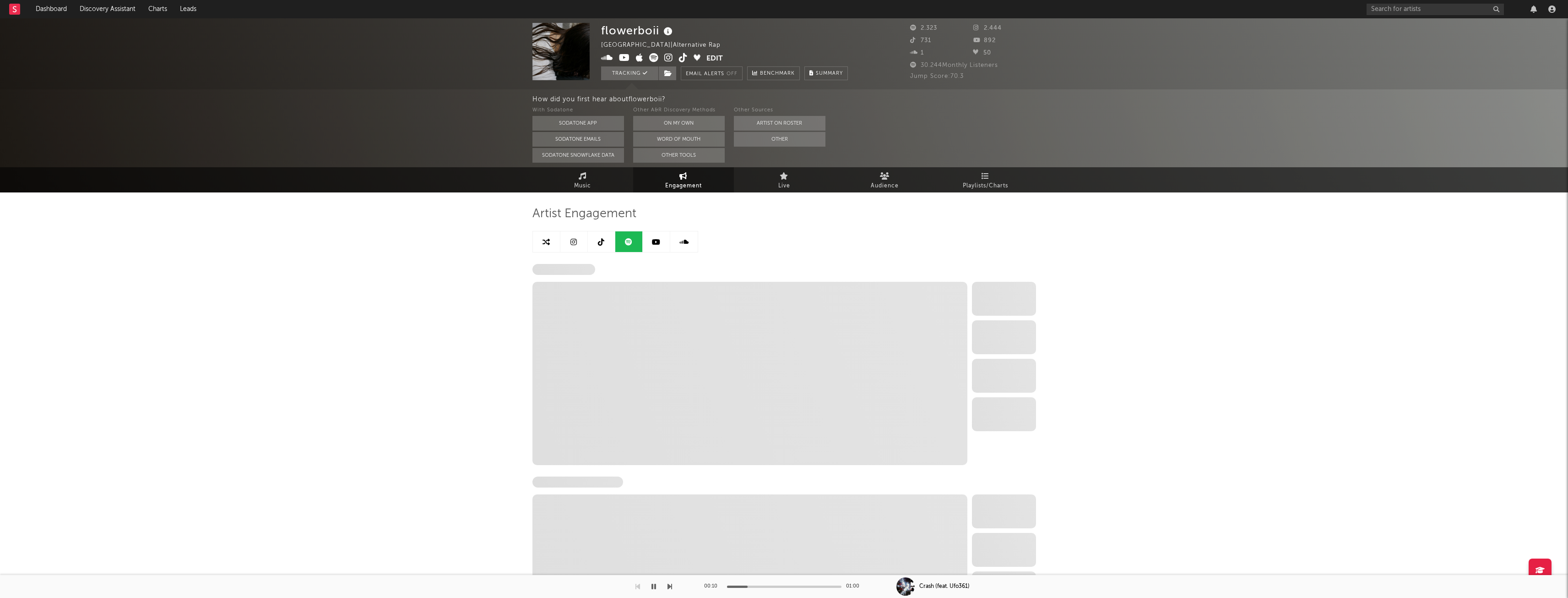
select select "6m"
select select "1w"
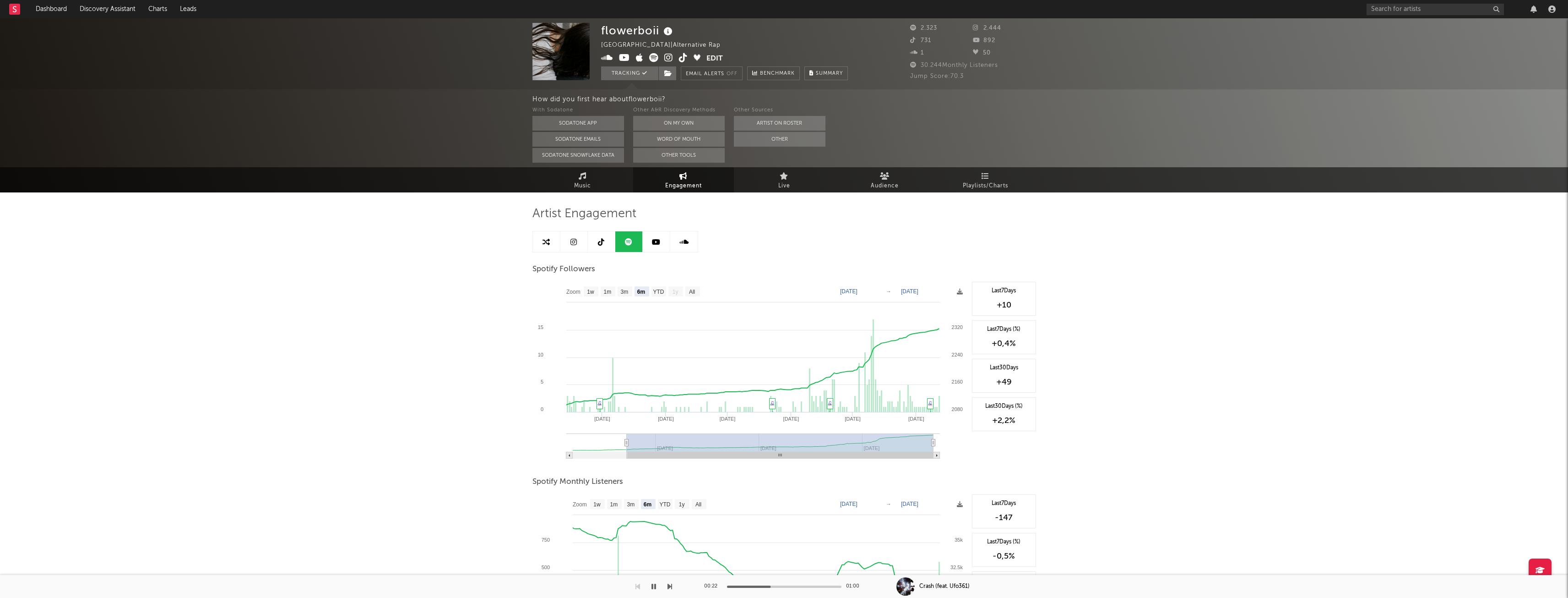
drag, startPoint x: 574, startPoint y: 237, endPoint x: 581, endPoint y: 237, distance: 7.0
click at [574, 237] on link at bounding box center [574, 241] width 27 height 20
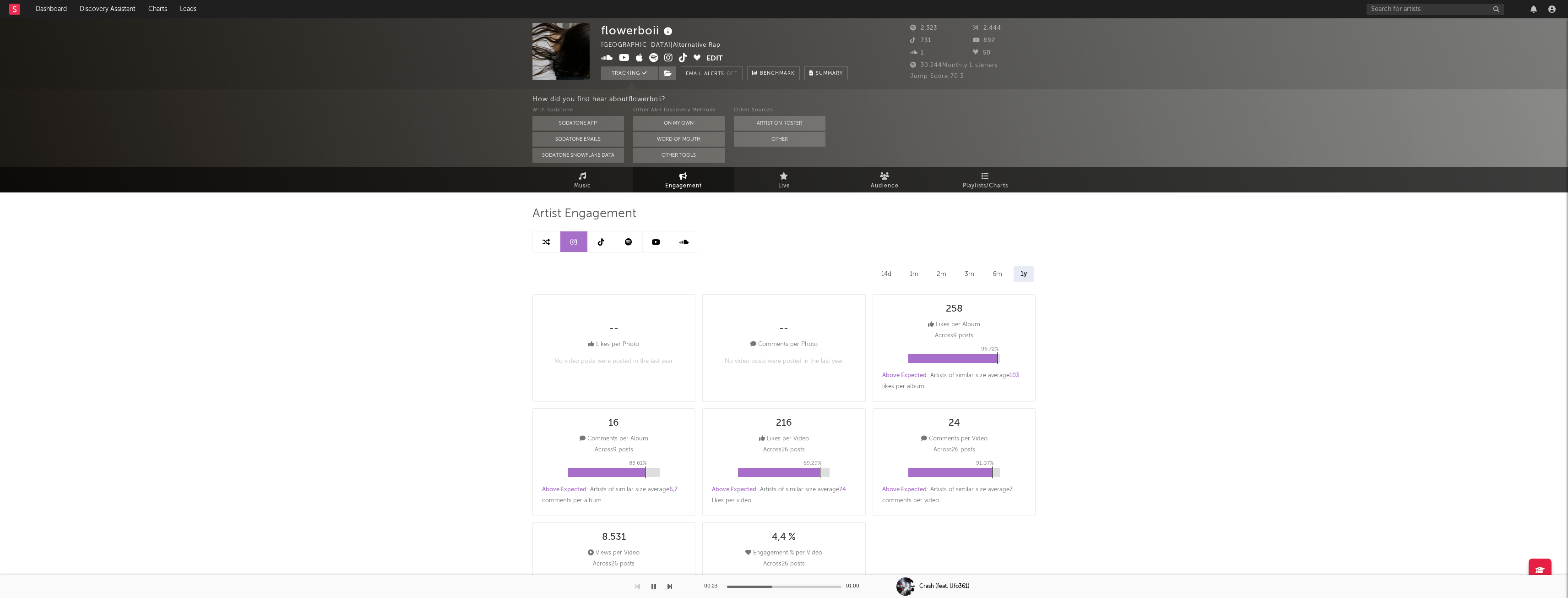
click at [596, 238] on link at bounding box center [602, 241] width 27 height 20
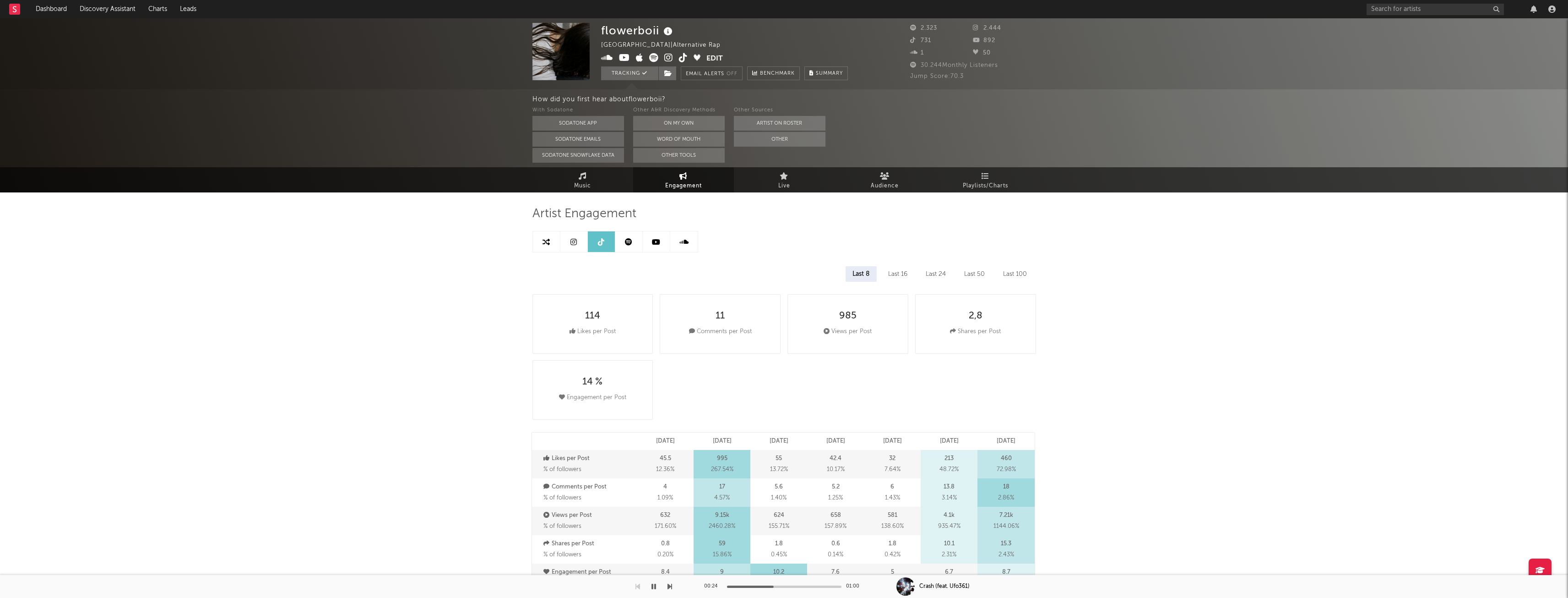
select select "6m"
click at [551, 238] on link at bounding box center [547, 241] width 27 height 20
select select "1m"
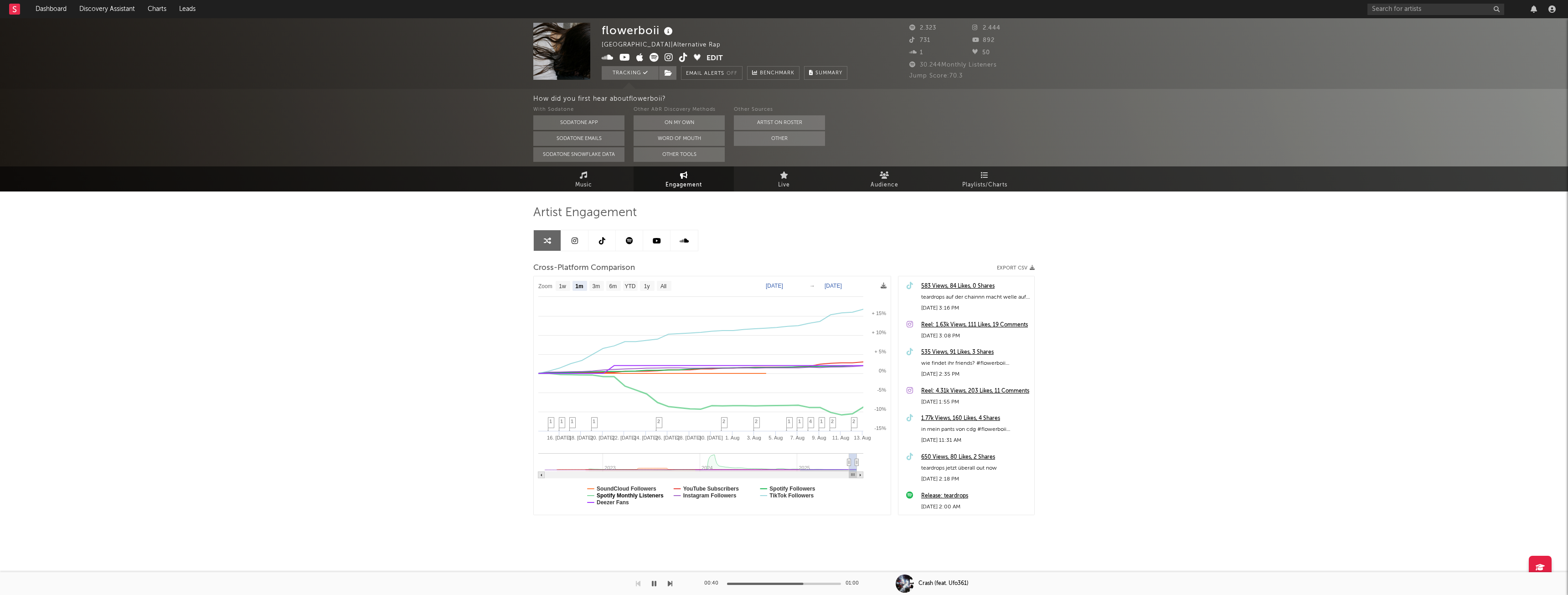
click at [617, 498] on text "Spotify Monthly Listeners" at bounding box center [629, 495] width 67 height 6
select select "1m"
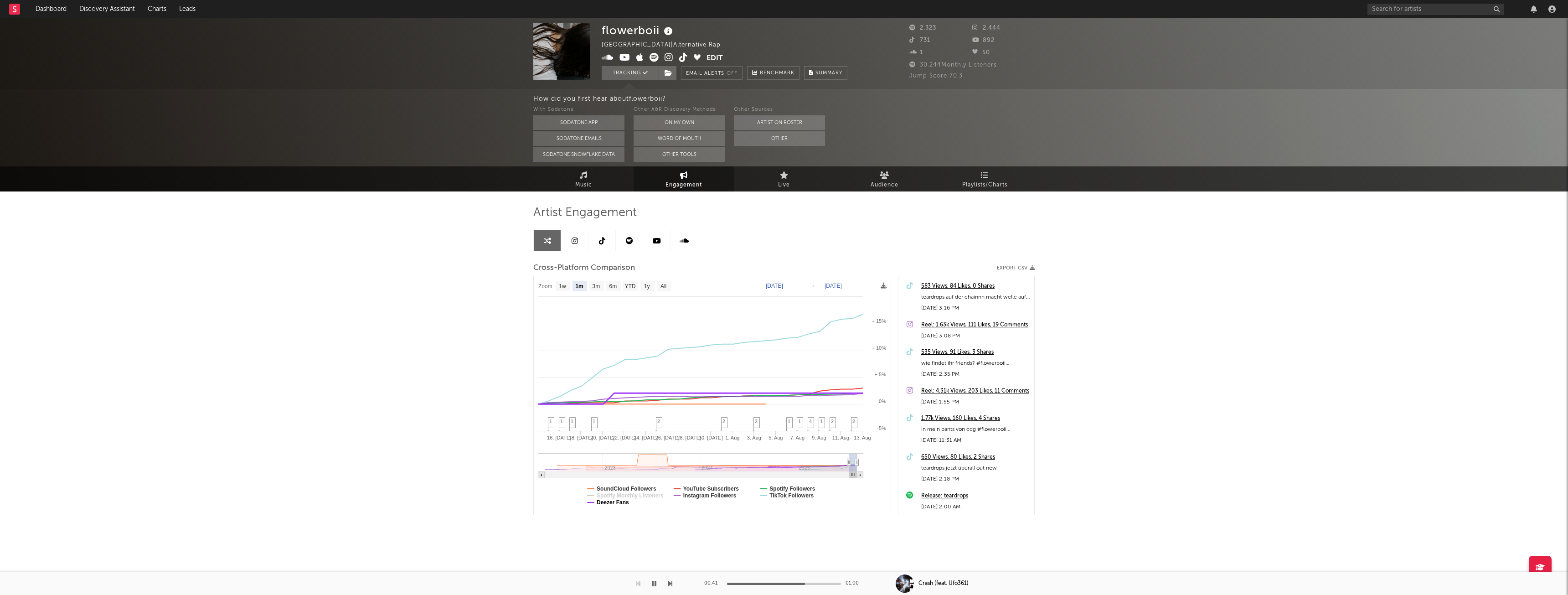
click at [617, 503] on text "Deezer Fans" at bounding box center [613, 502] width 32 height 6
select select "1m"
click at [625, 490] on text "SoundCloud Followers" at bounding box center [626, 488] width 60 height 6
select select "1m"
click at [730, 487] on text "YouTube Subscribers" at bounding box center [711, 488] width 56 height 6
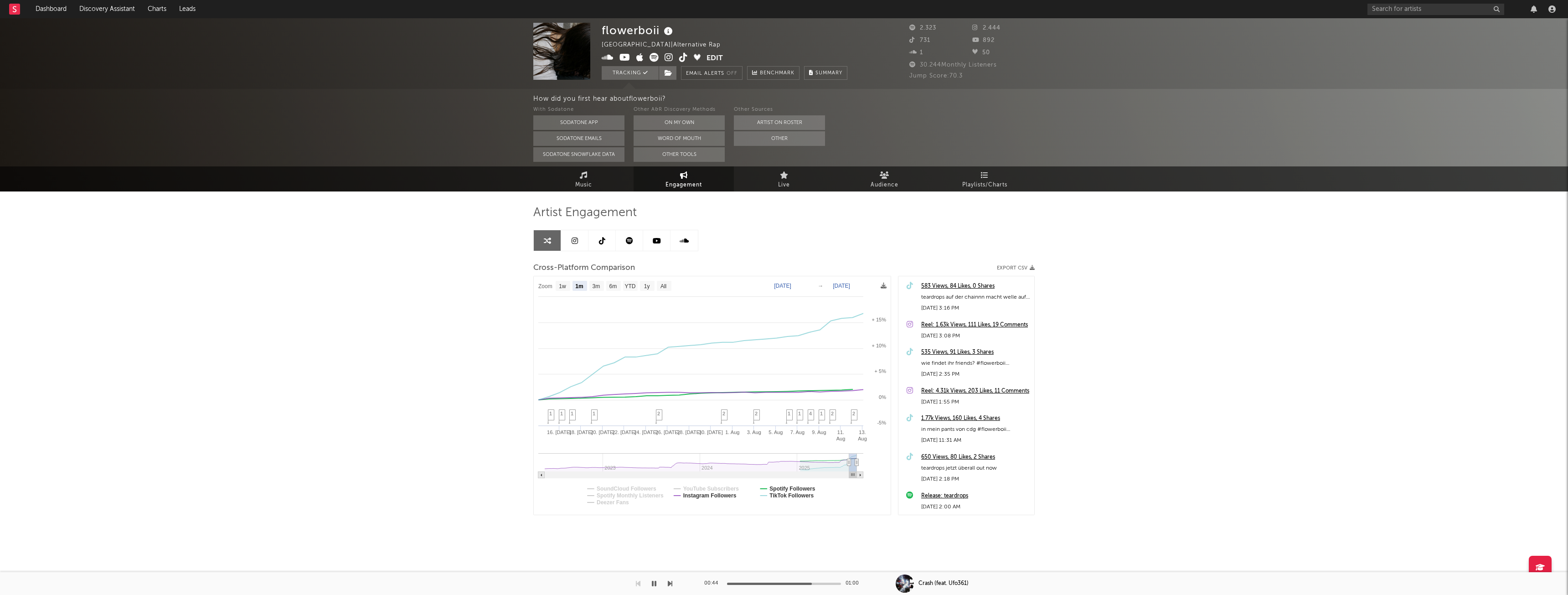
select select "1m"
click at [795, 488] on text "Spotify Followers" at bounding box center [792, 488] width 45 height 6
select select "1m"
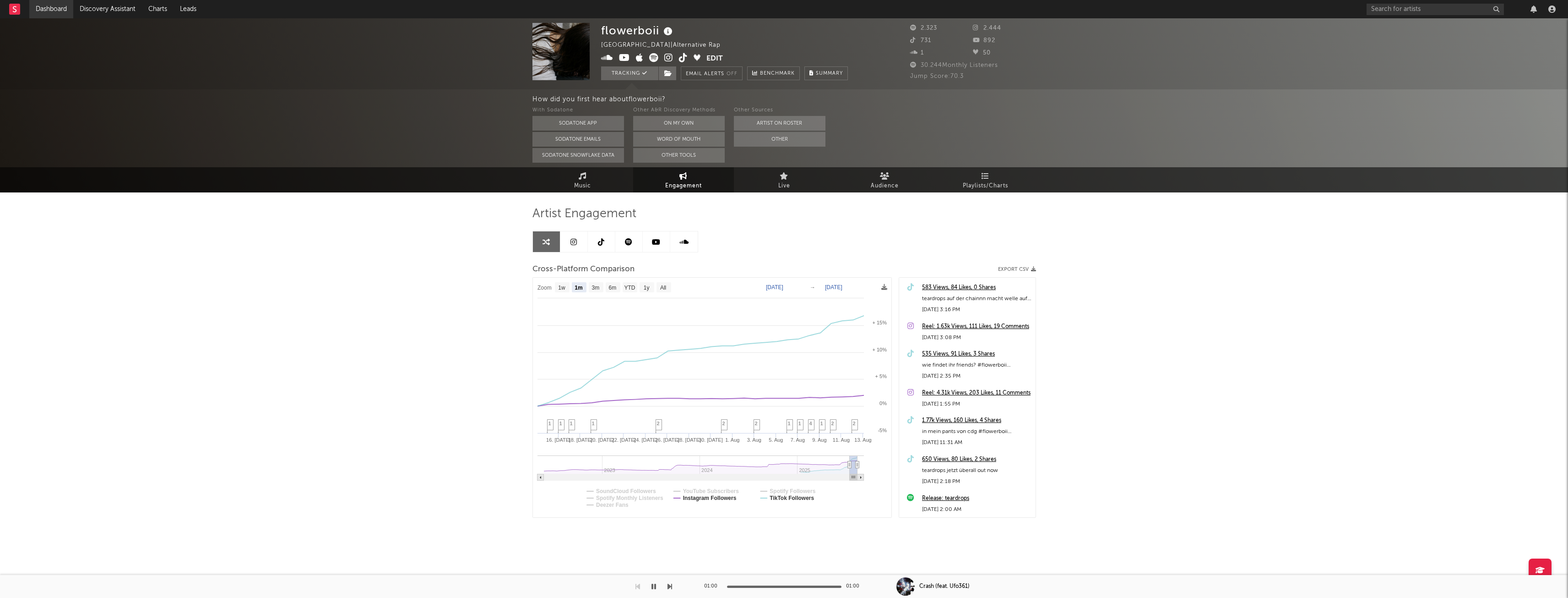
select select "6m"
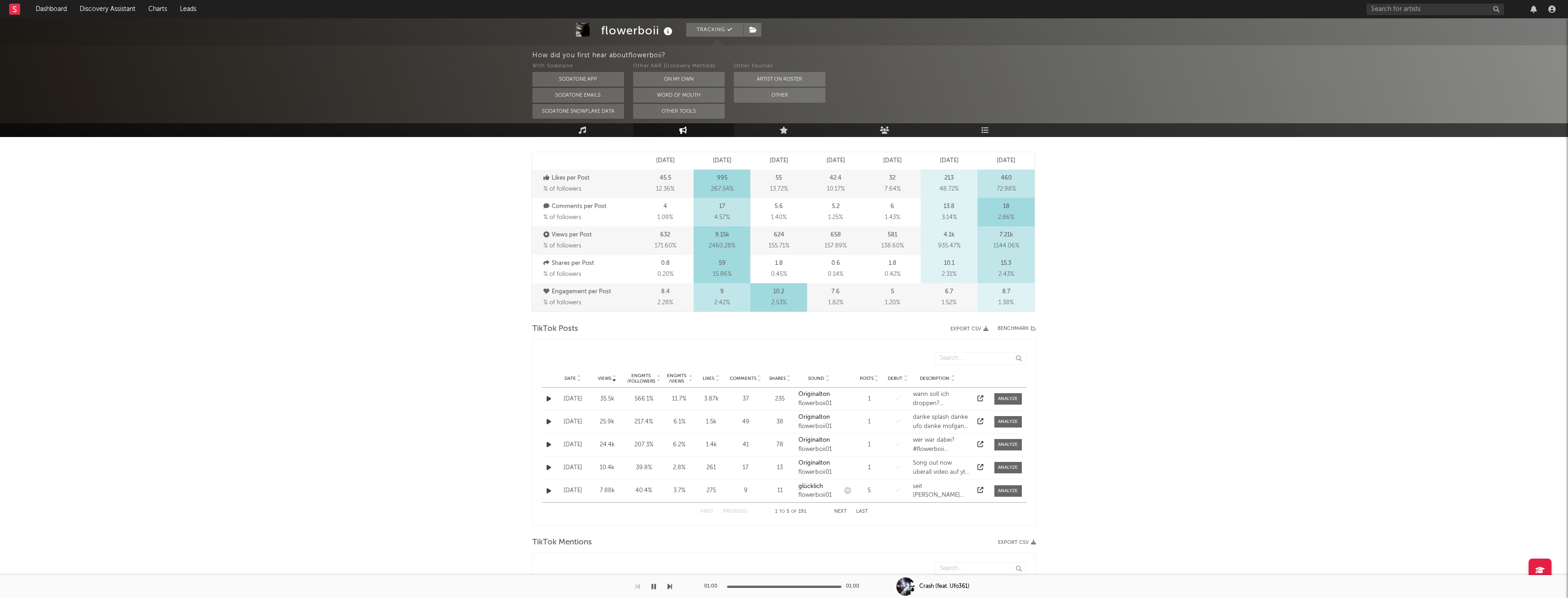
scroll to position [229, 0]
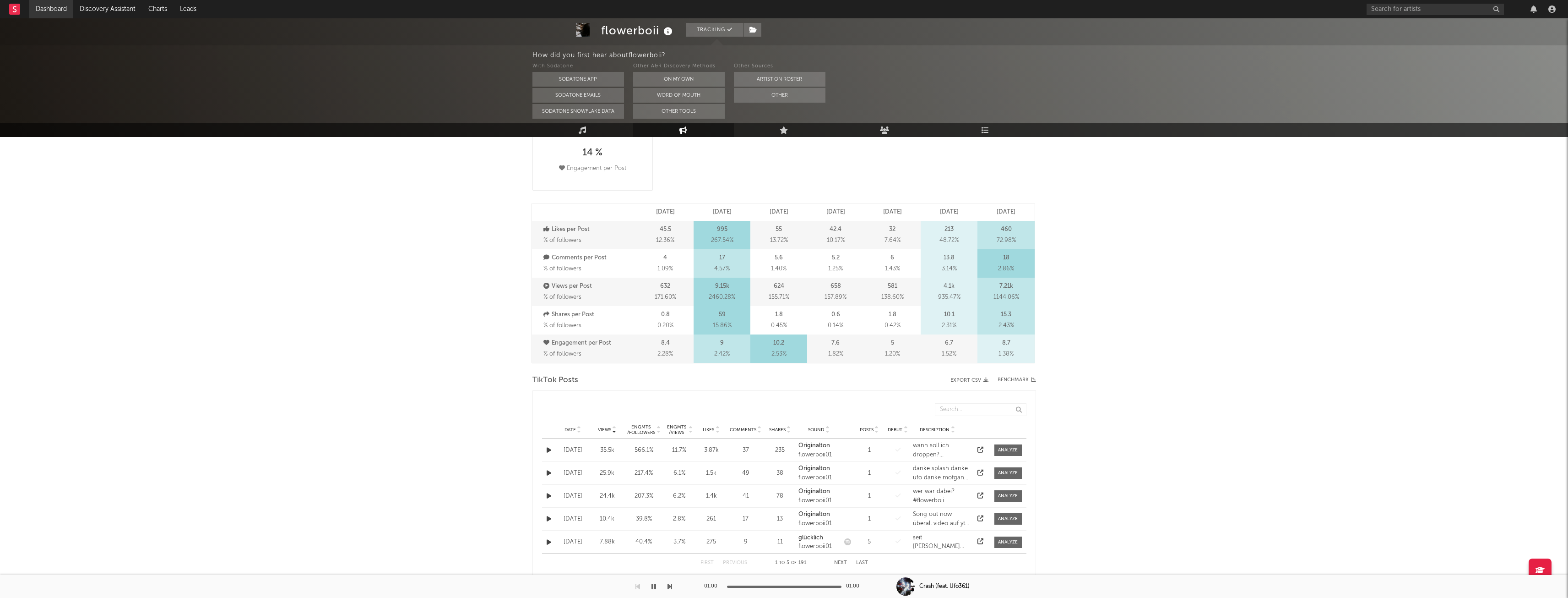
select select "6m"
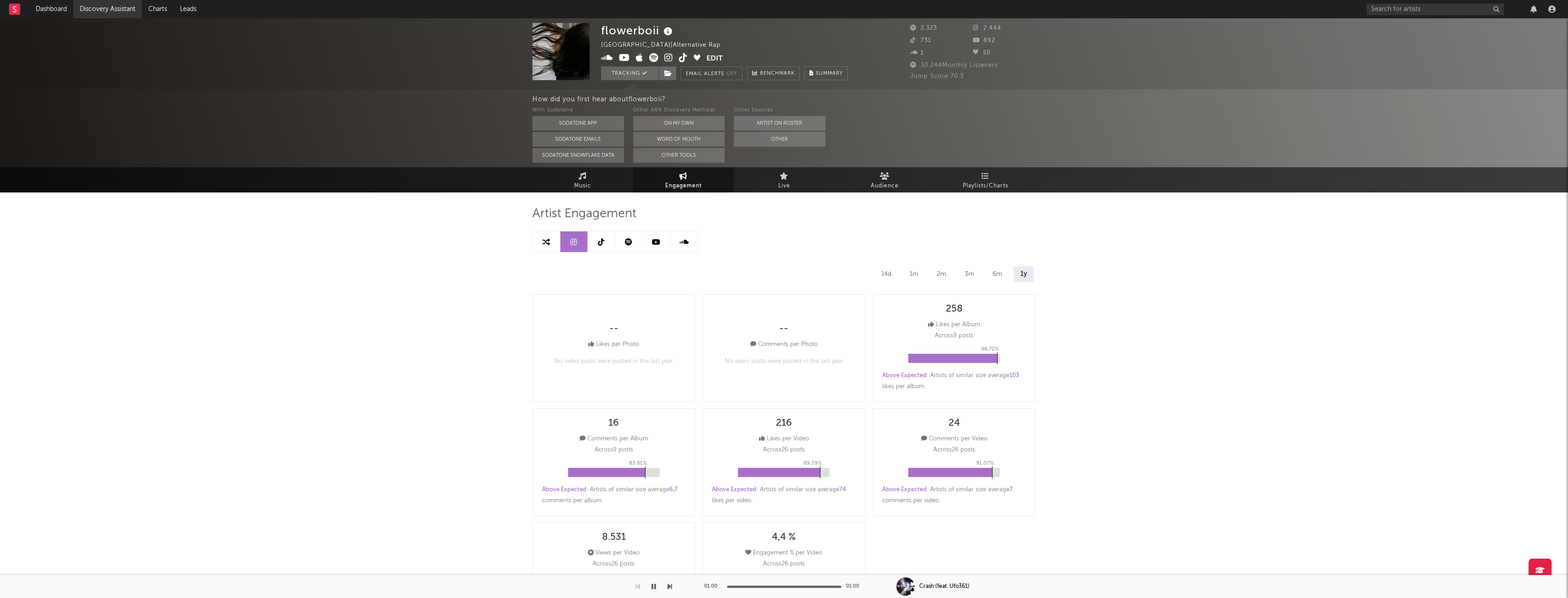
select select "6m"
select select "1w"
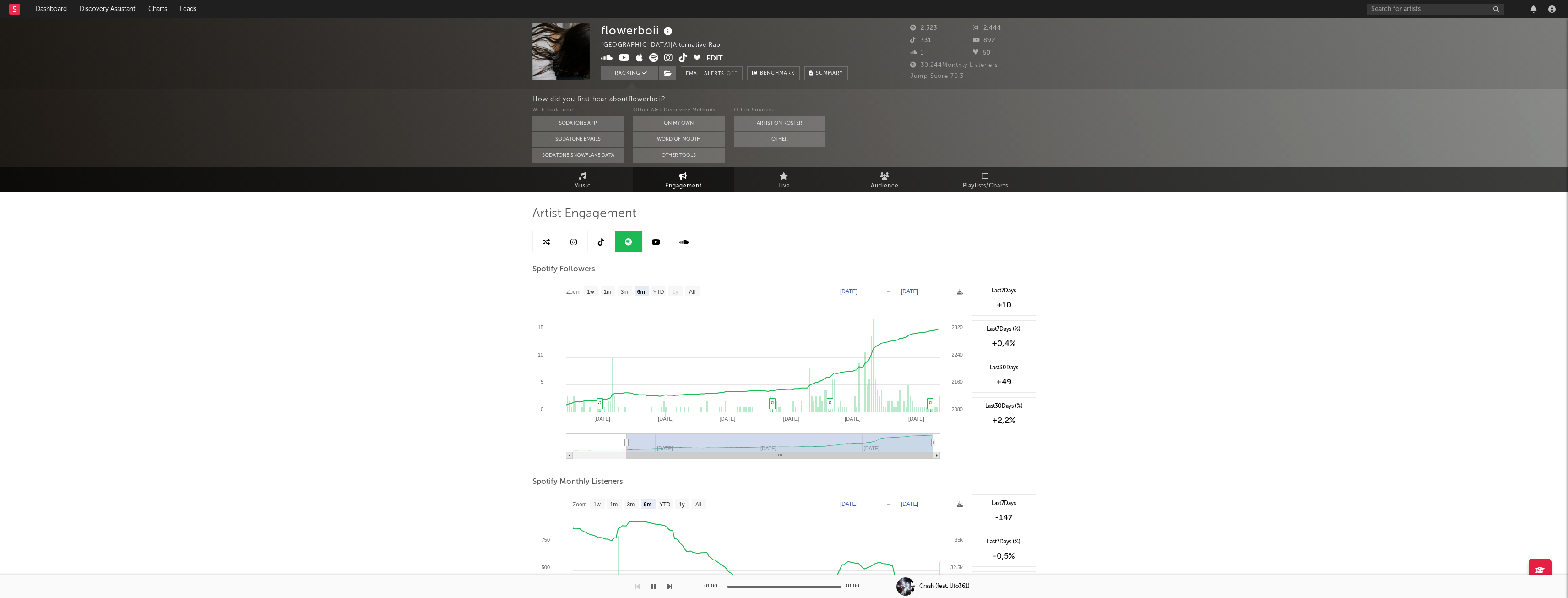
click at [654, 54] on icon at bounding box center [653, 57] width 9 height 9
click at [615, 32] on div "flowerboii" at bounding box center [638, 31] width 74 height 15
click at [782, 77] on span "Benchmark" at bounding box center [777, 73] width 35 height 11
select select "1m"
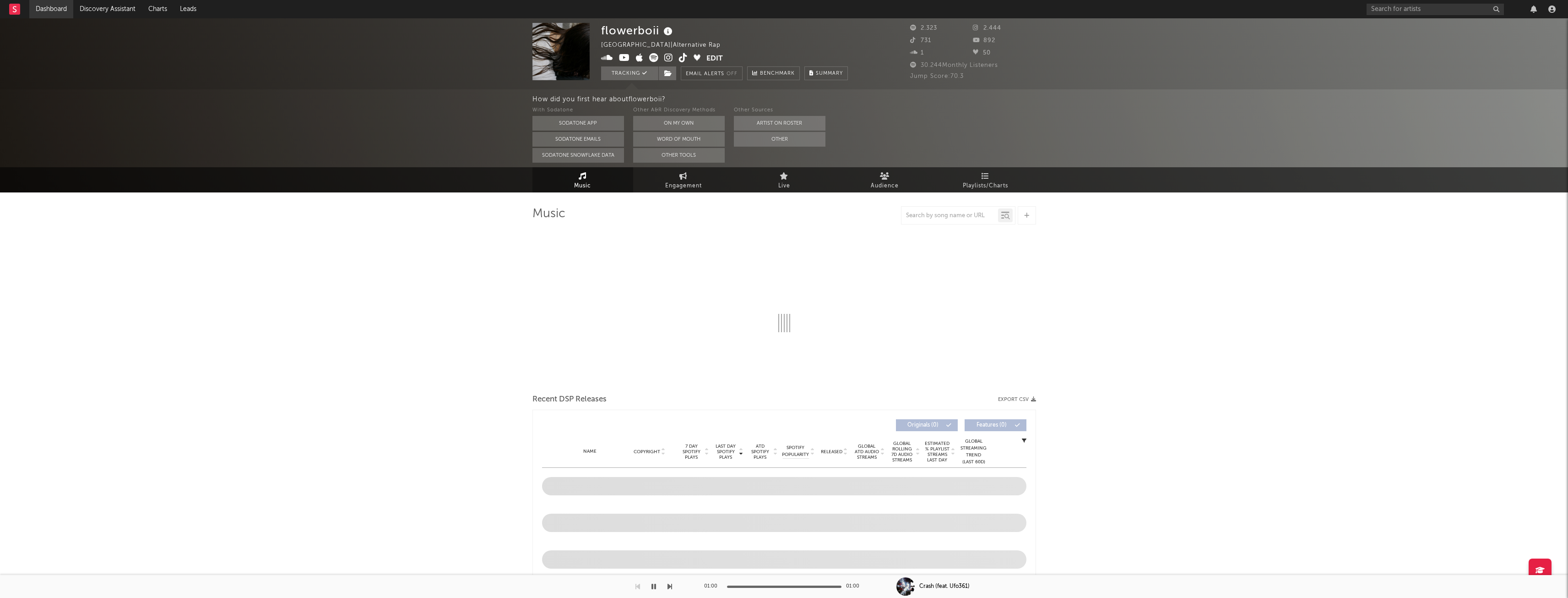
select select "6m"
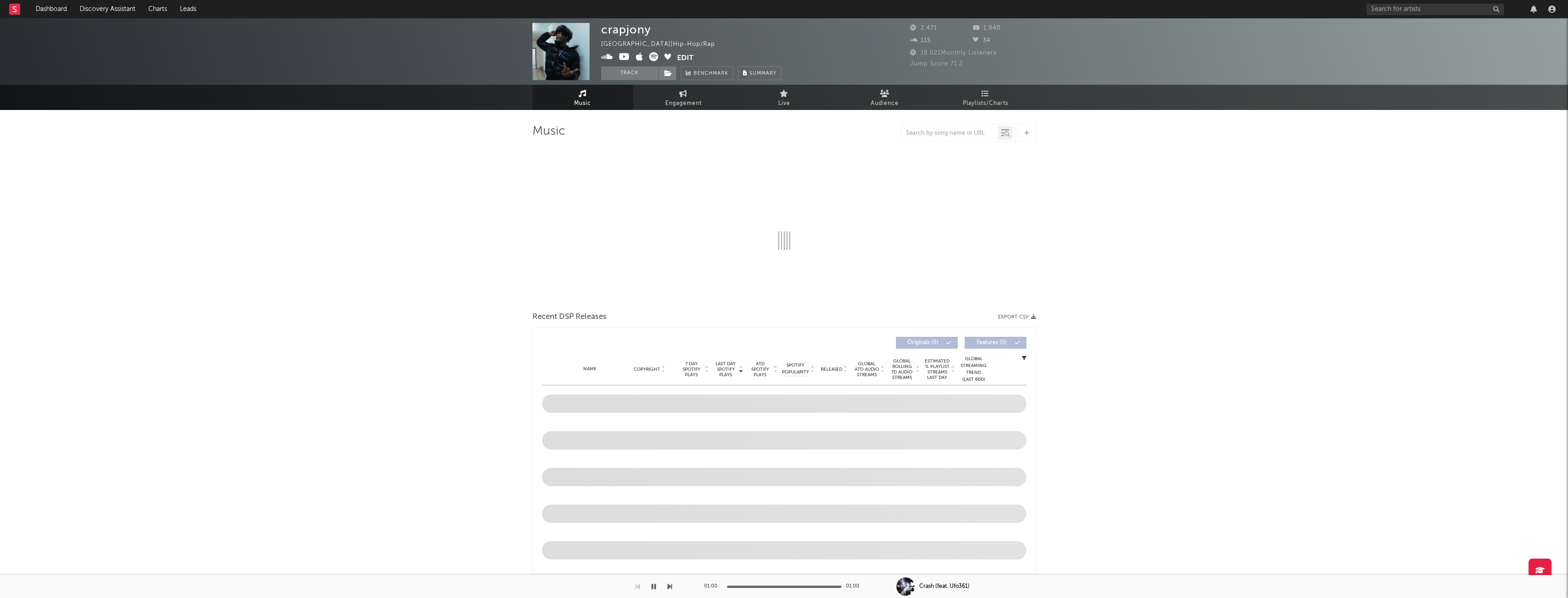
select select "6m"
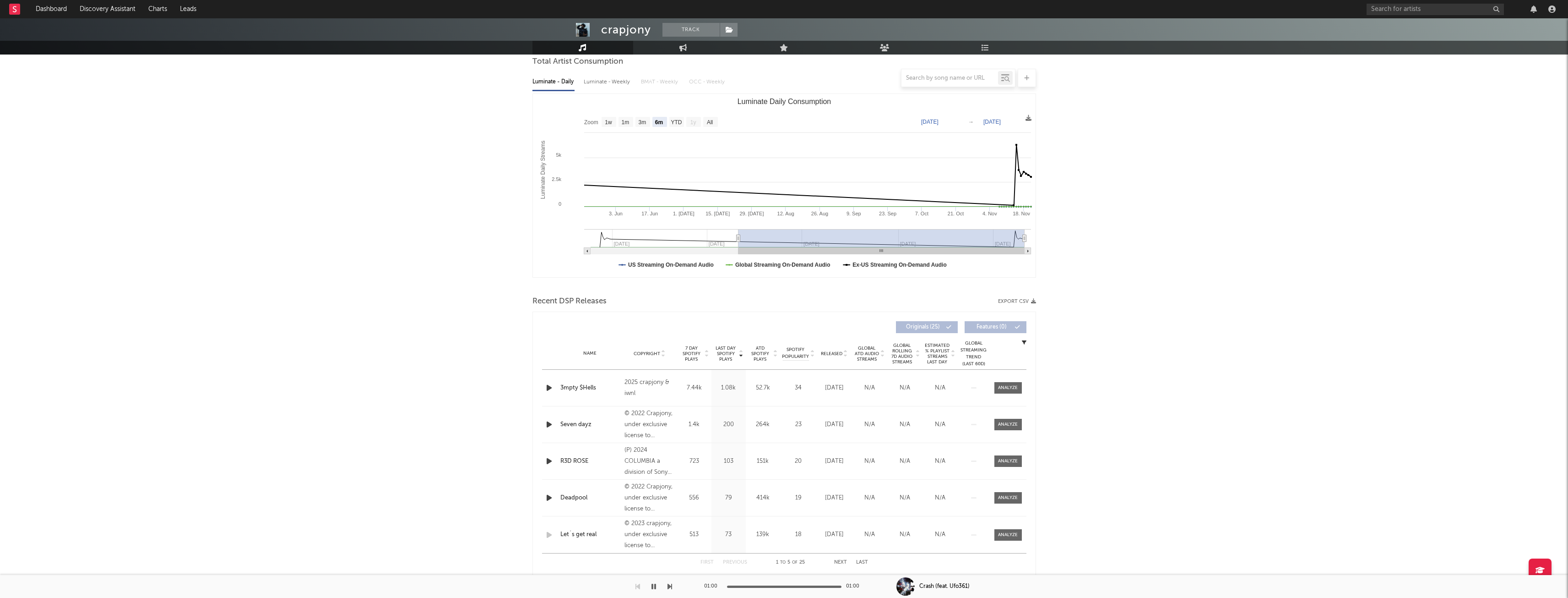
scroll to position [92, 0]
click at [545, 380] on icon "button" at bounding box center [549, 384] width 10 height 12
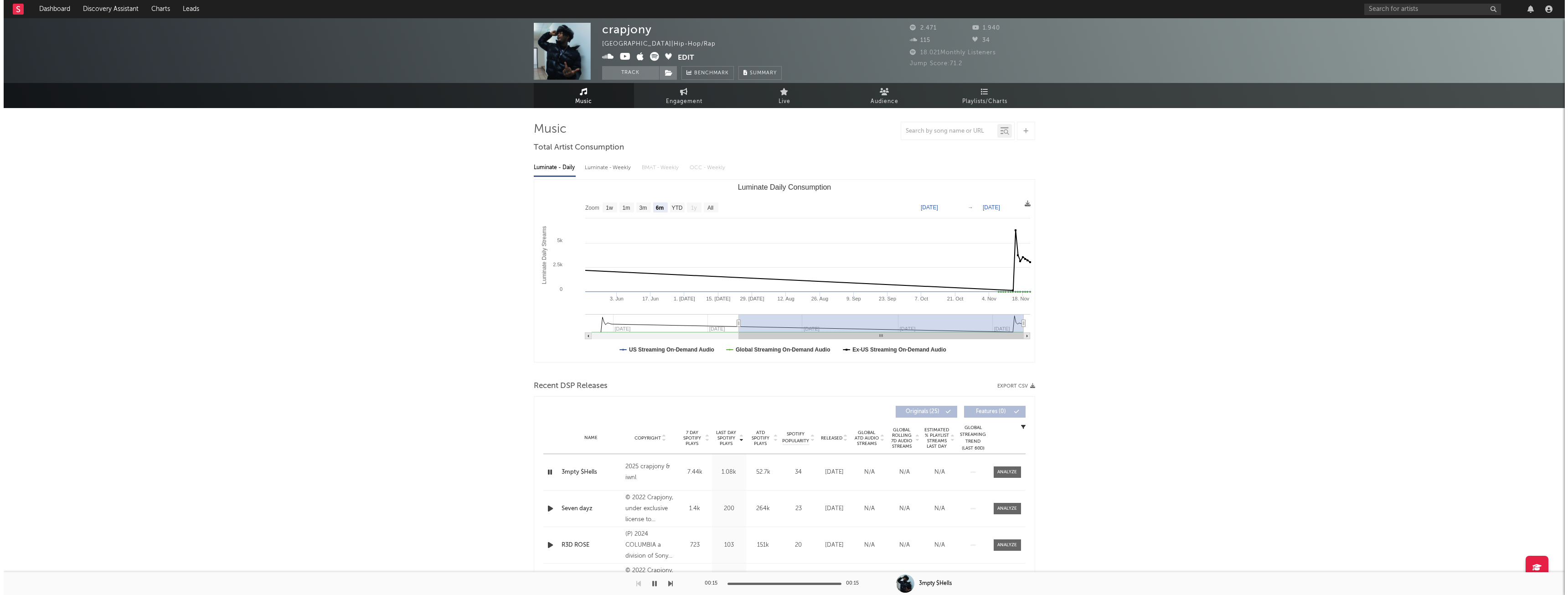
scroll to position [0, 0]
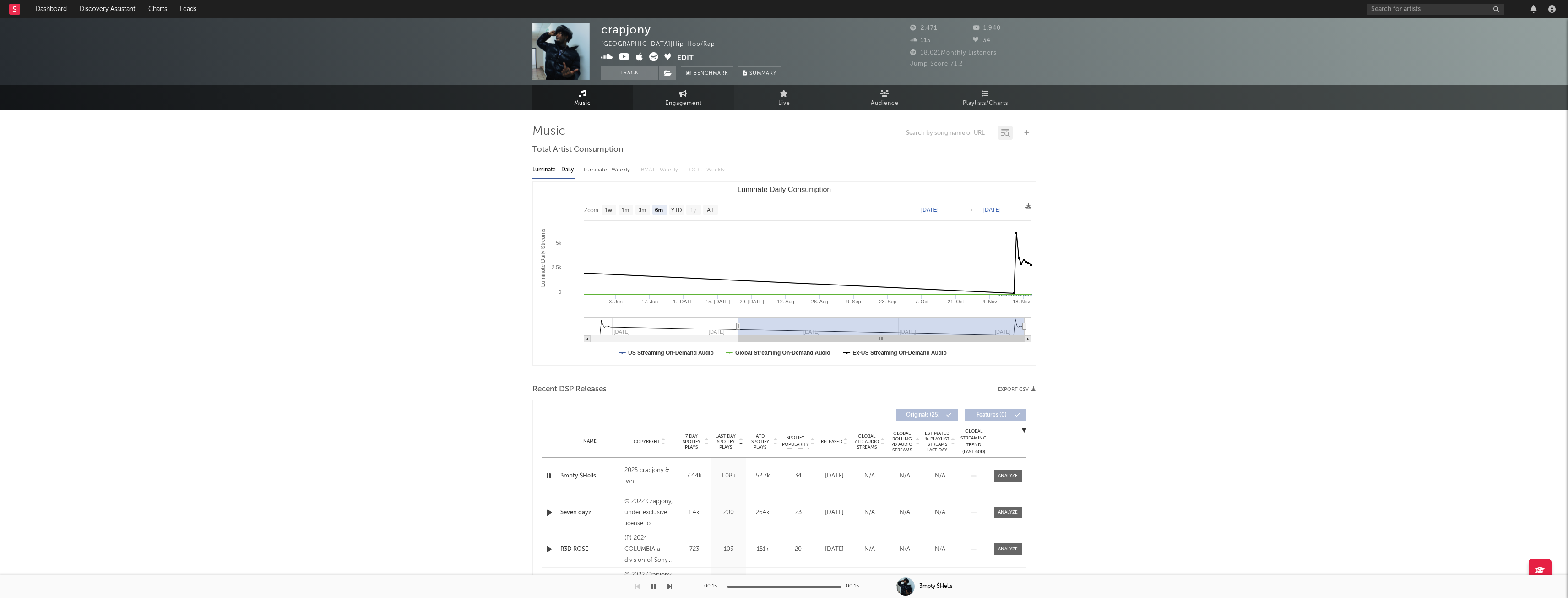
click at [695, 98] on span "Engagement" at bounding box center [684, 103] width 37 height 11
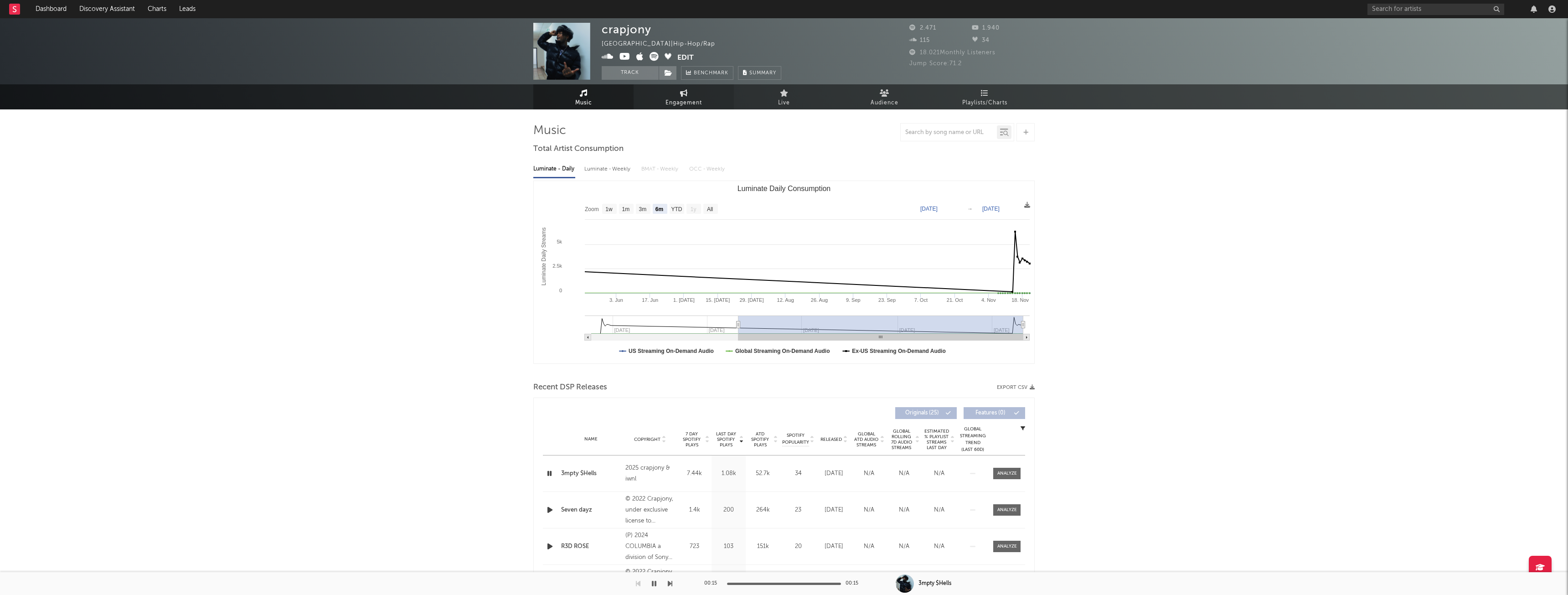
select select "1w"
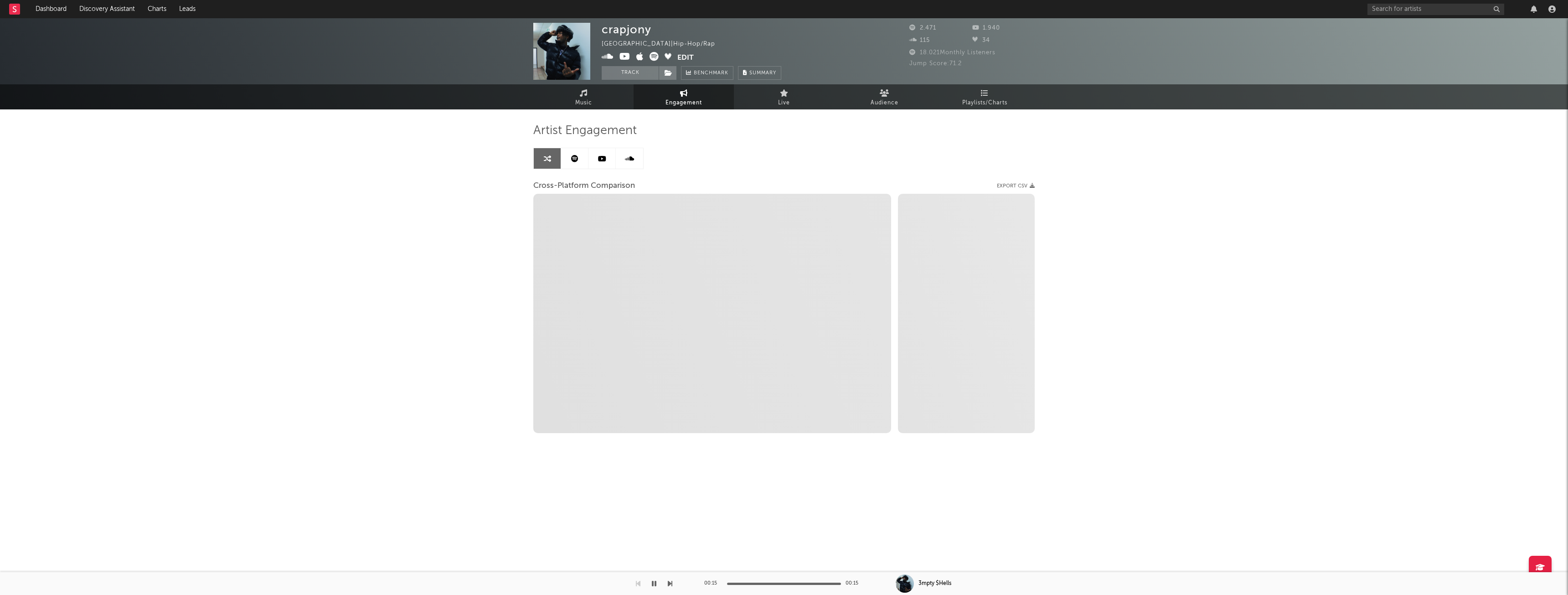
select select "1m"
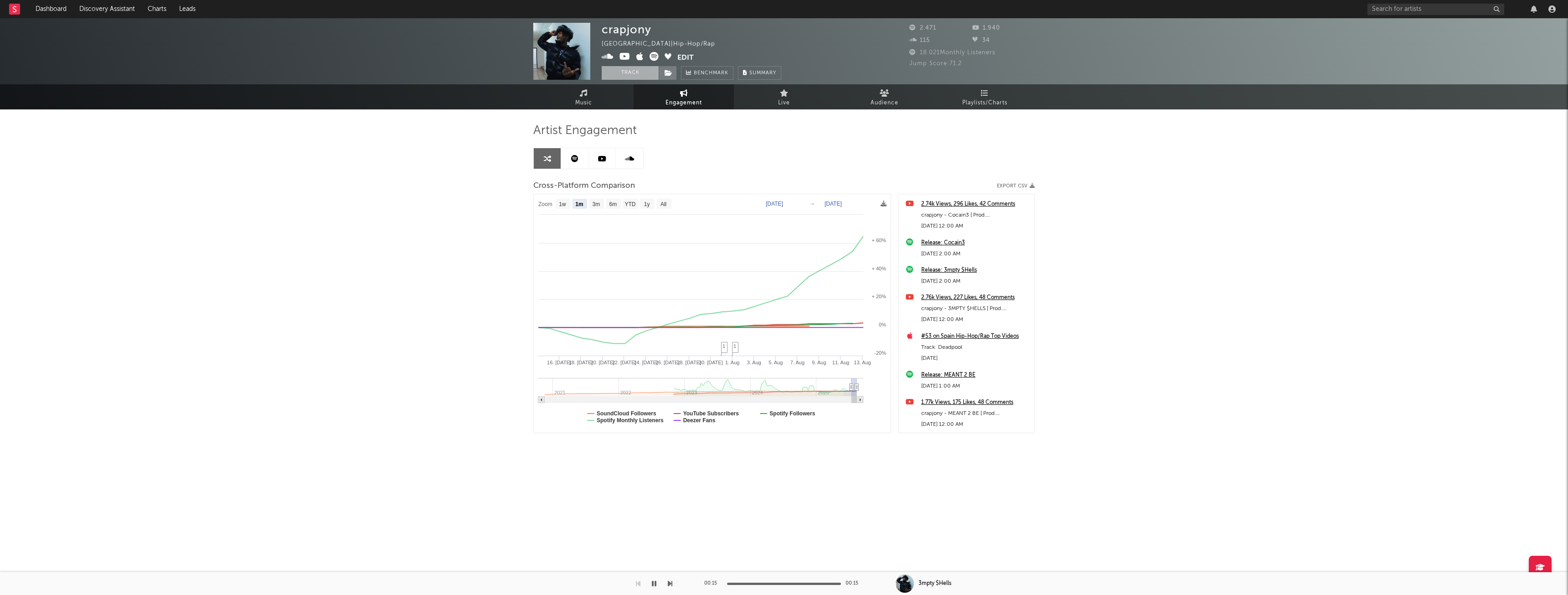
click at [636, 73] on button "Track" at bounding box center [630, 73] width 57 height 14
select select "1w"
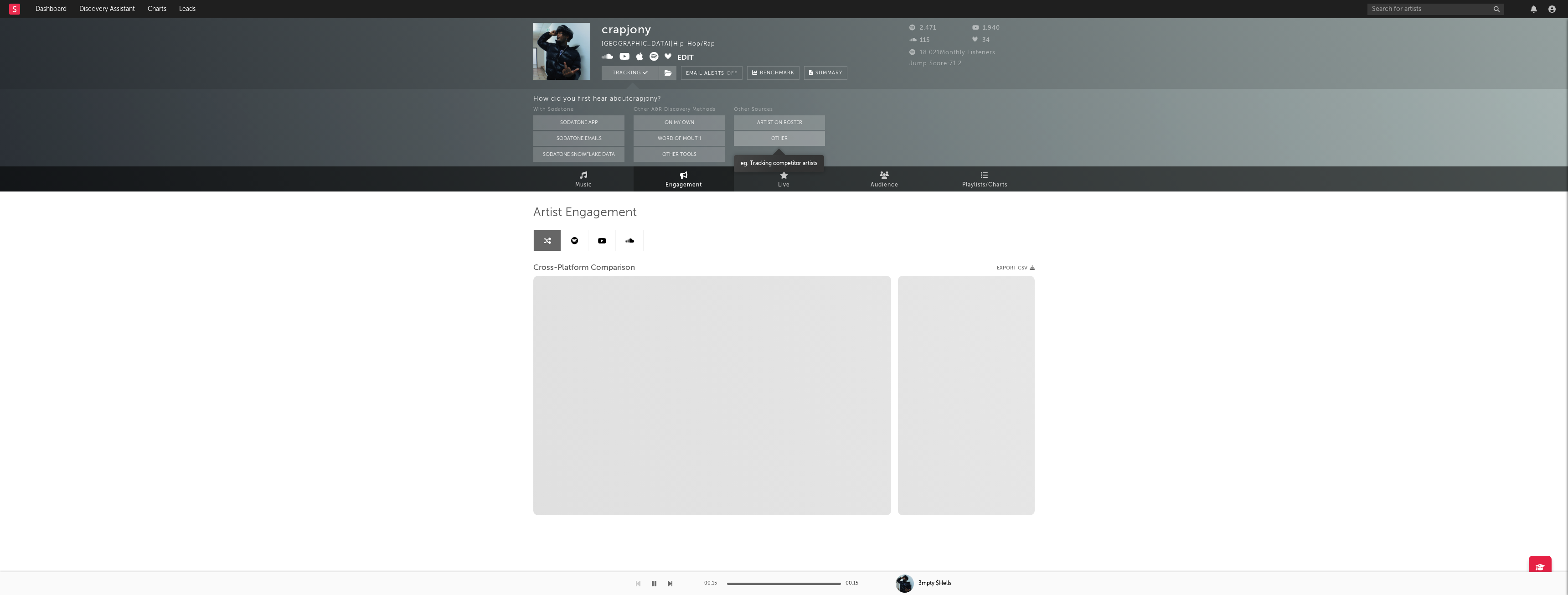
select select "1m"
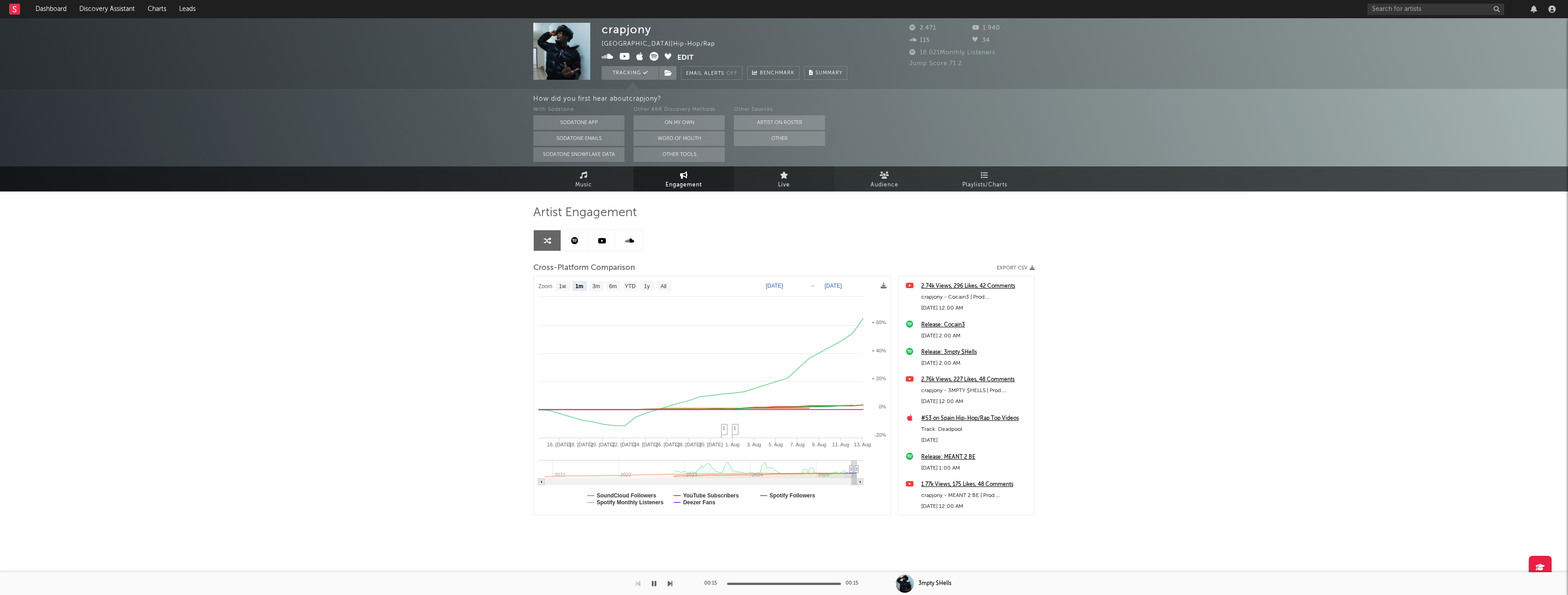
click at [786, 177] on icon at bounding box center [784, 174] width 9 height 7
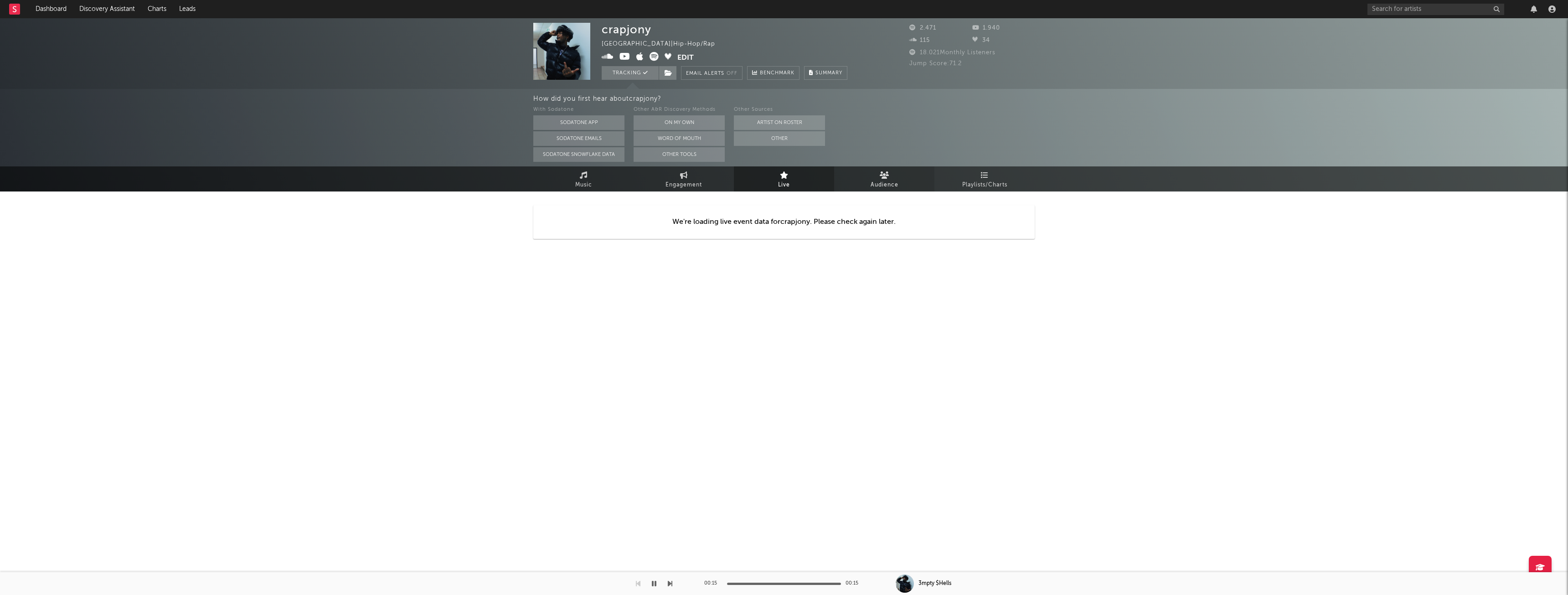
click at [875, 176] on link "Audience" at bounding box center [884, 178] width 100 height 25
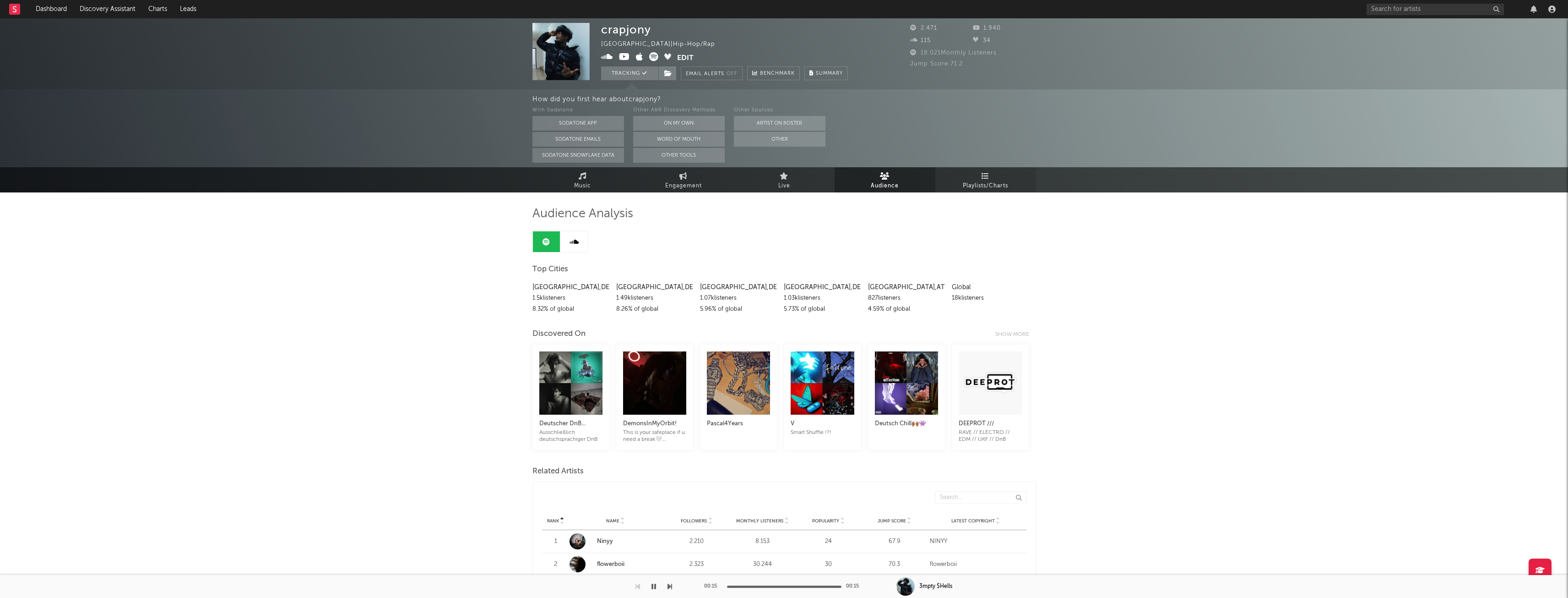
click at [991, 181] on span "Playlists/Charts" at bounding box center [985, 186] width 45 height 11
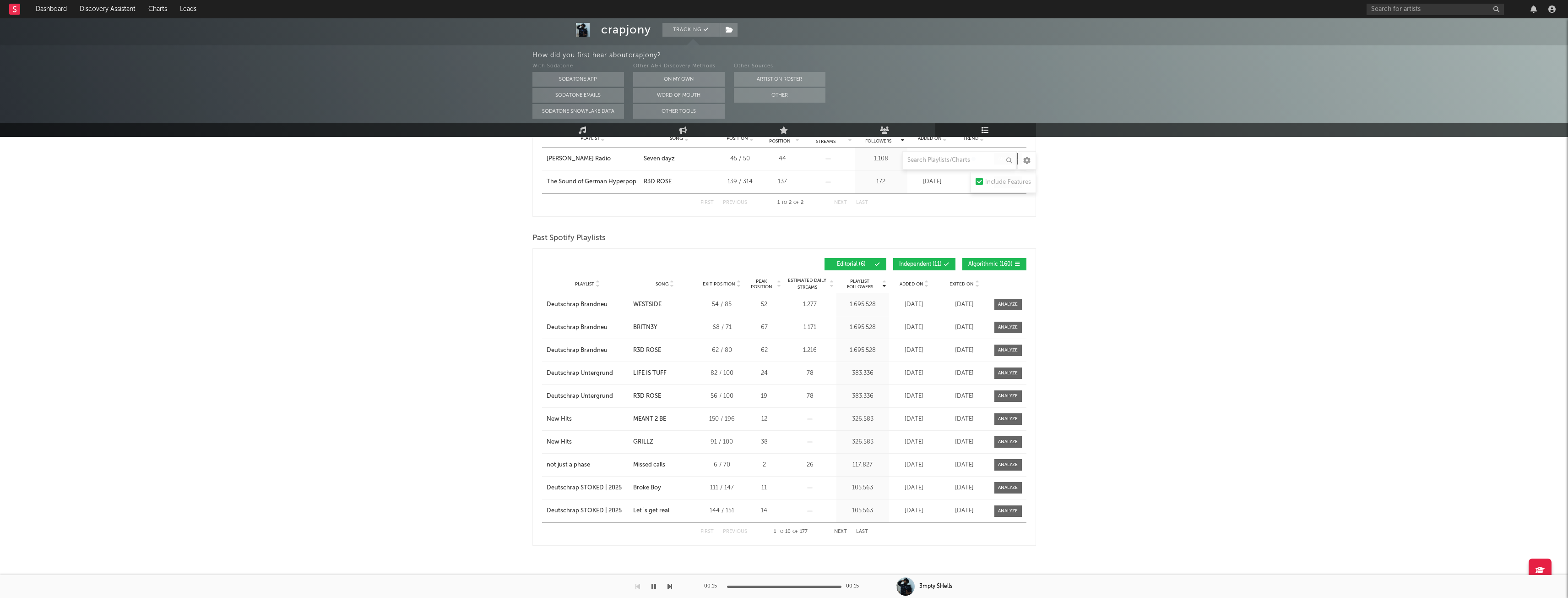
scroll to position [192, 0]
click at [927, 260] on span "Independent ( 11 )" at bounding box center [920, 262] width 43 height 5
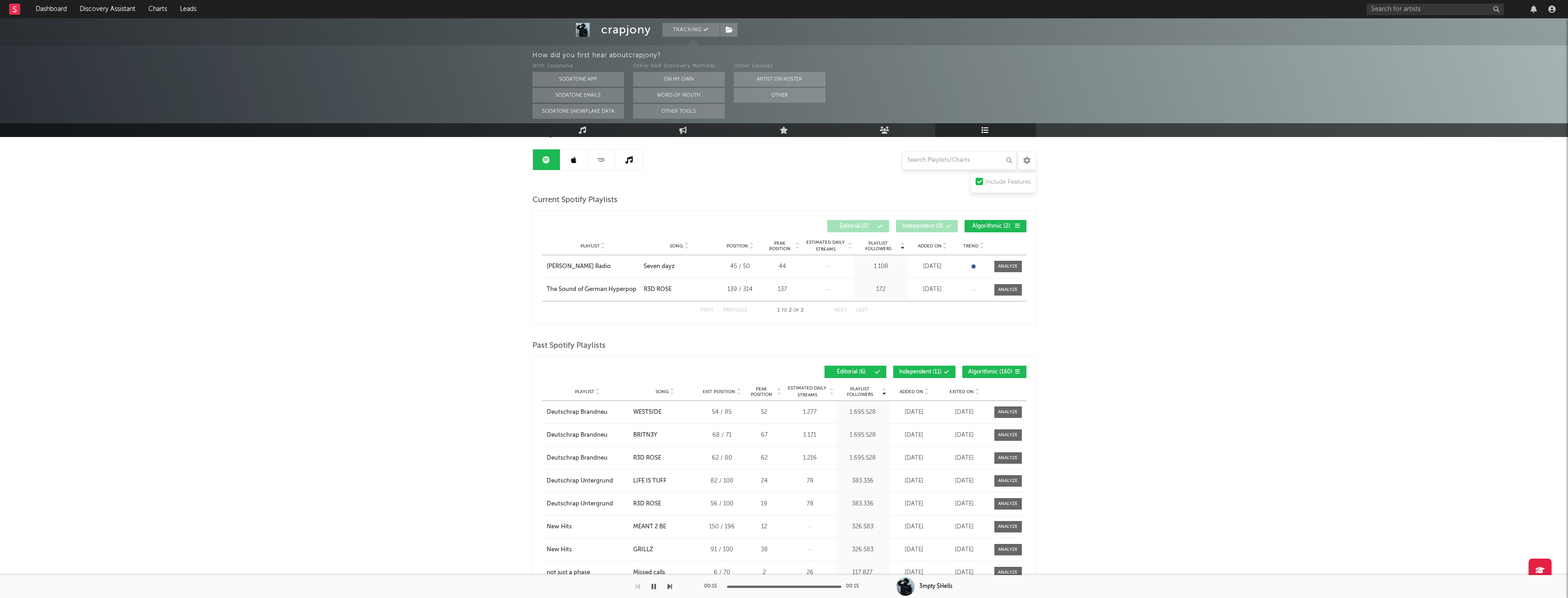
scroll to position [0, 0]
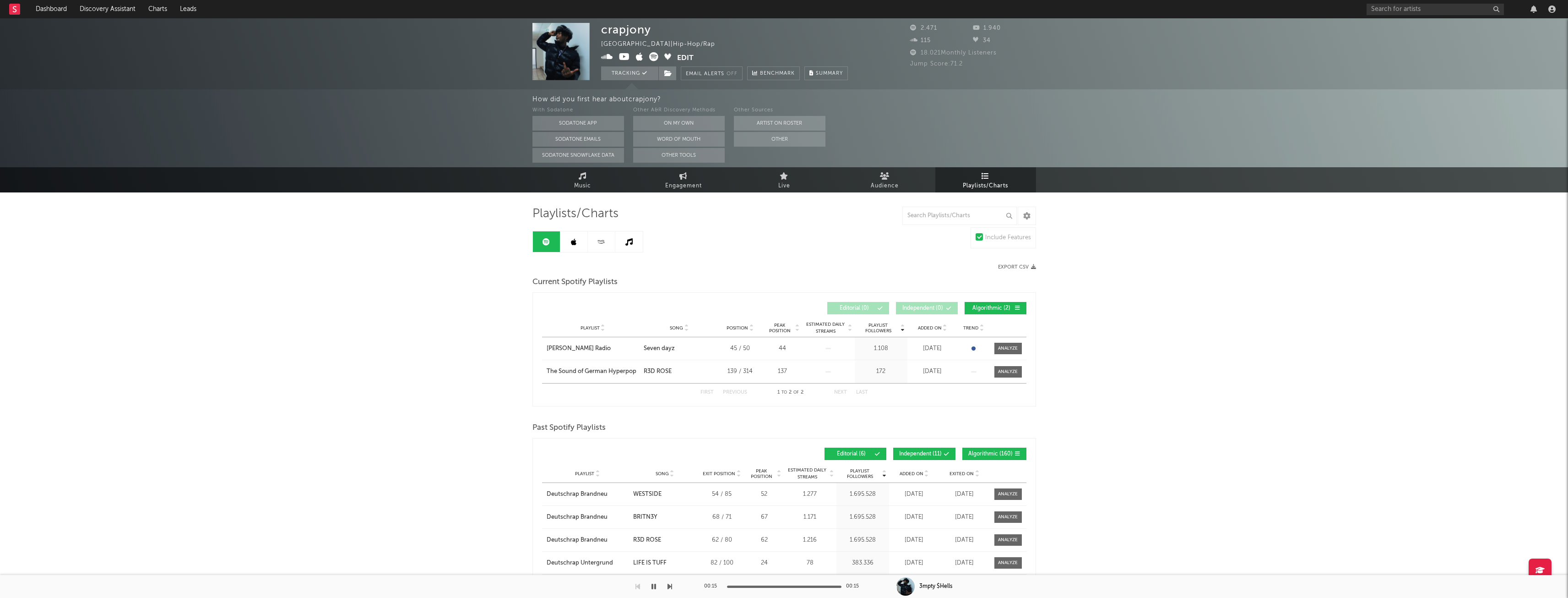
click at [578, 243] on link at bounding box center [574, 241] width 27 height 20
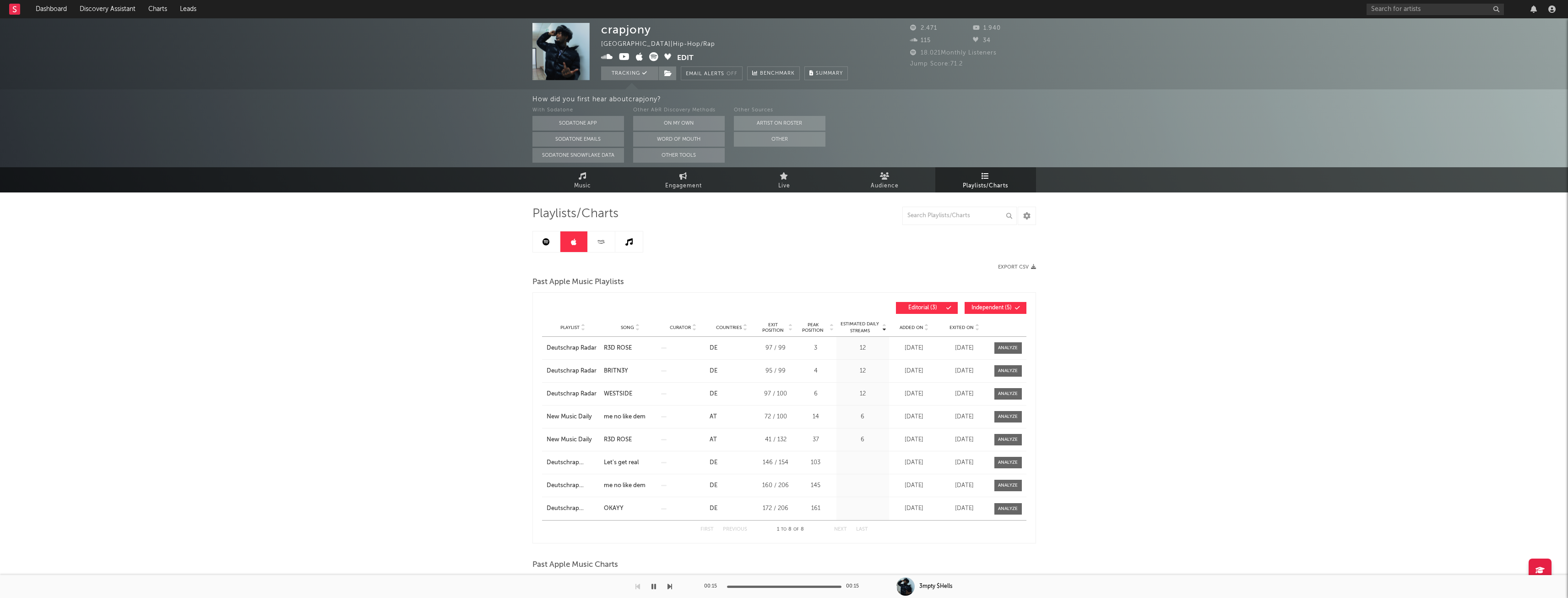
click at [599, 237] on link at bounding box center [602, 241] width 27 height 20
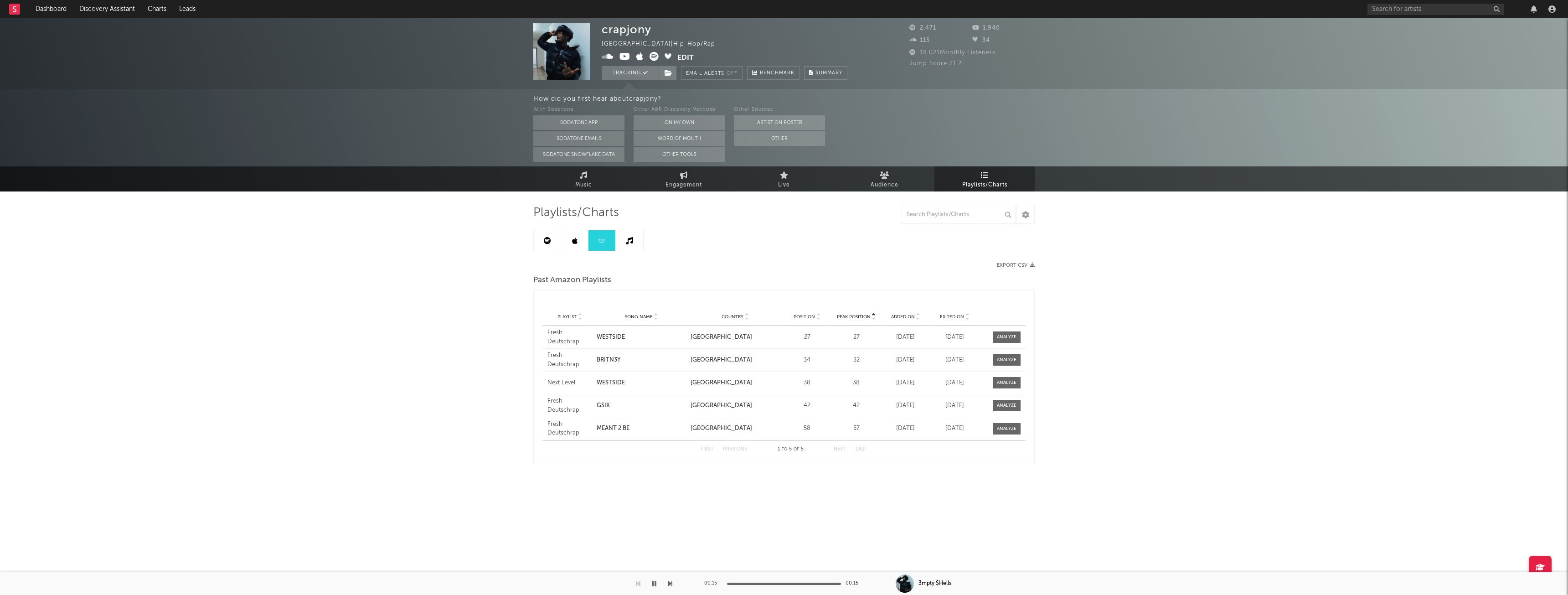
click at [623, 236] on link at bounding box center [629, 240] width 27 height 20
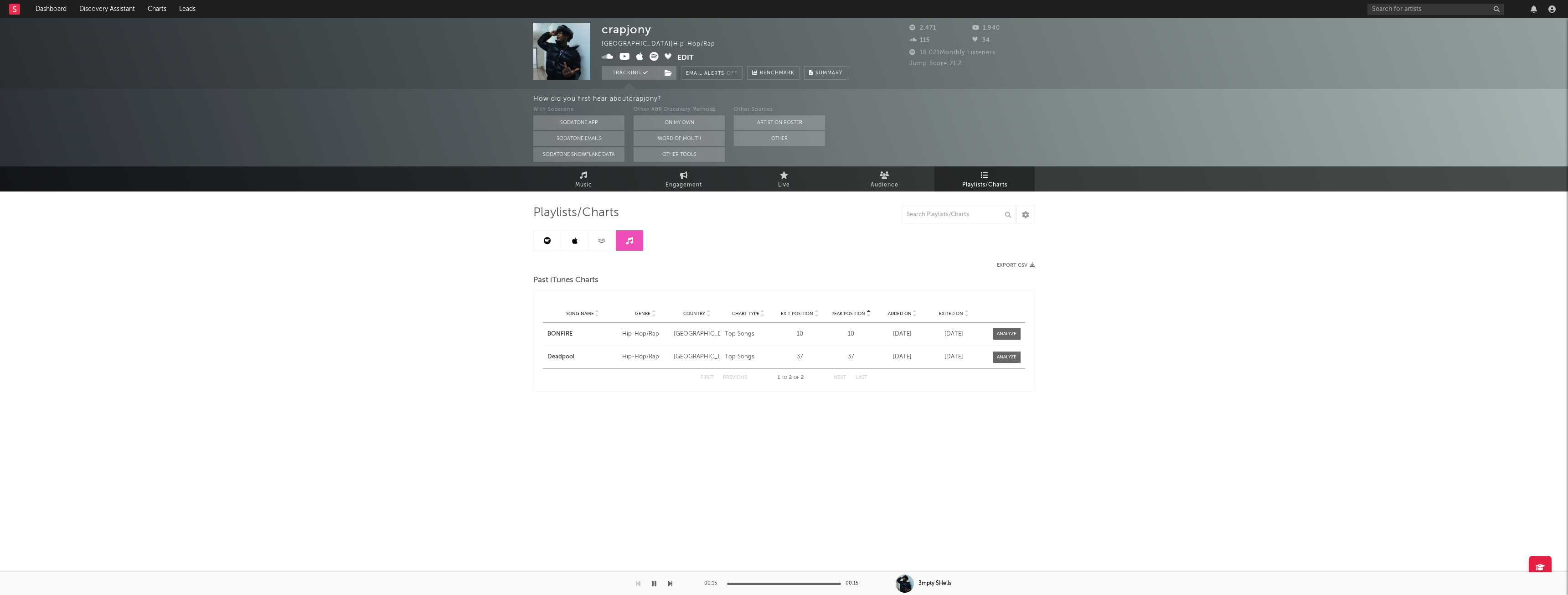
click at [546, 240] on icon at bounding box center [547, 241] width 7 height 7
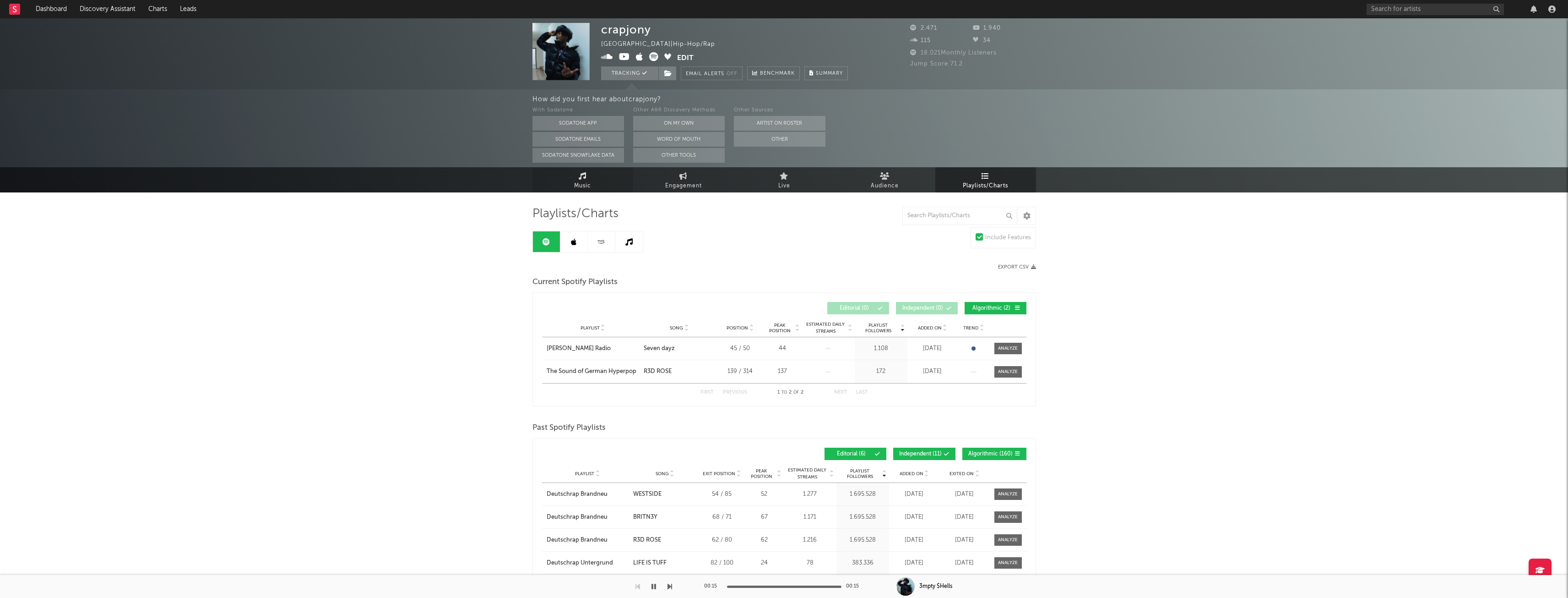
click at [581, 183] on span "Music" at bounding box center [582, 186] width 17 height 11
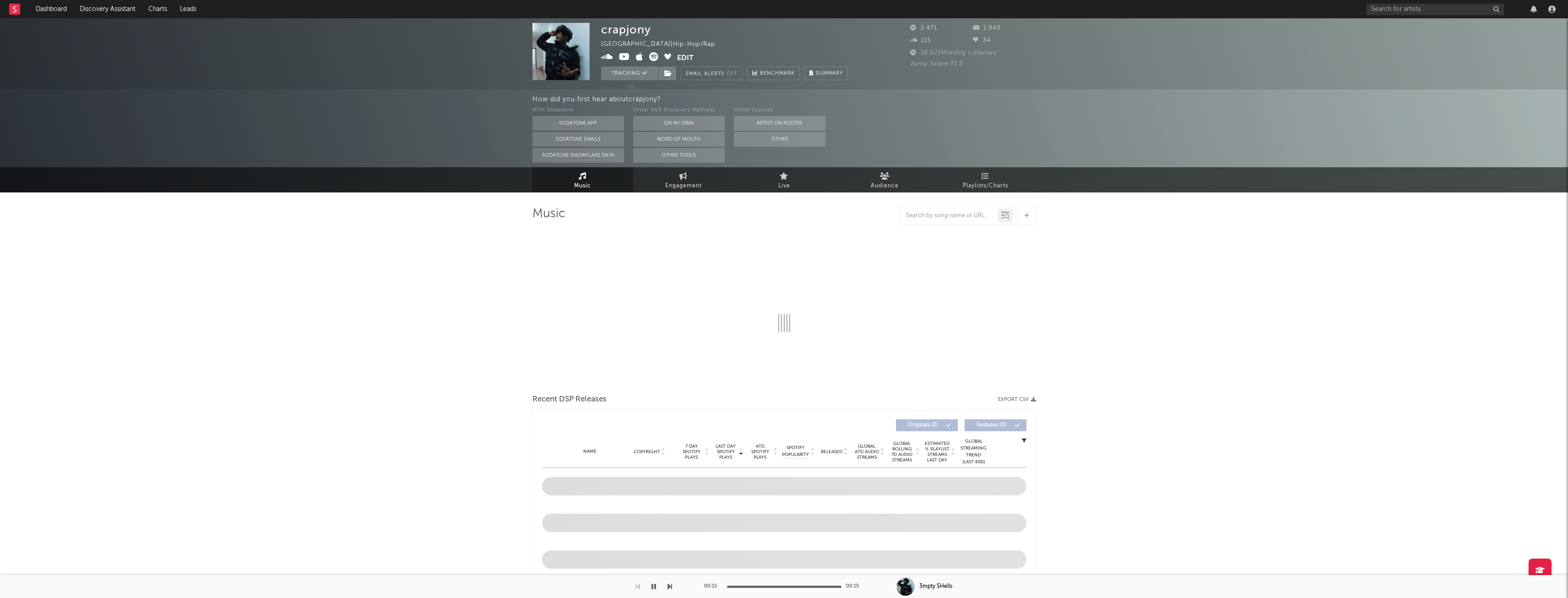
select select "6m"
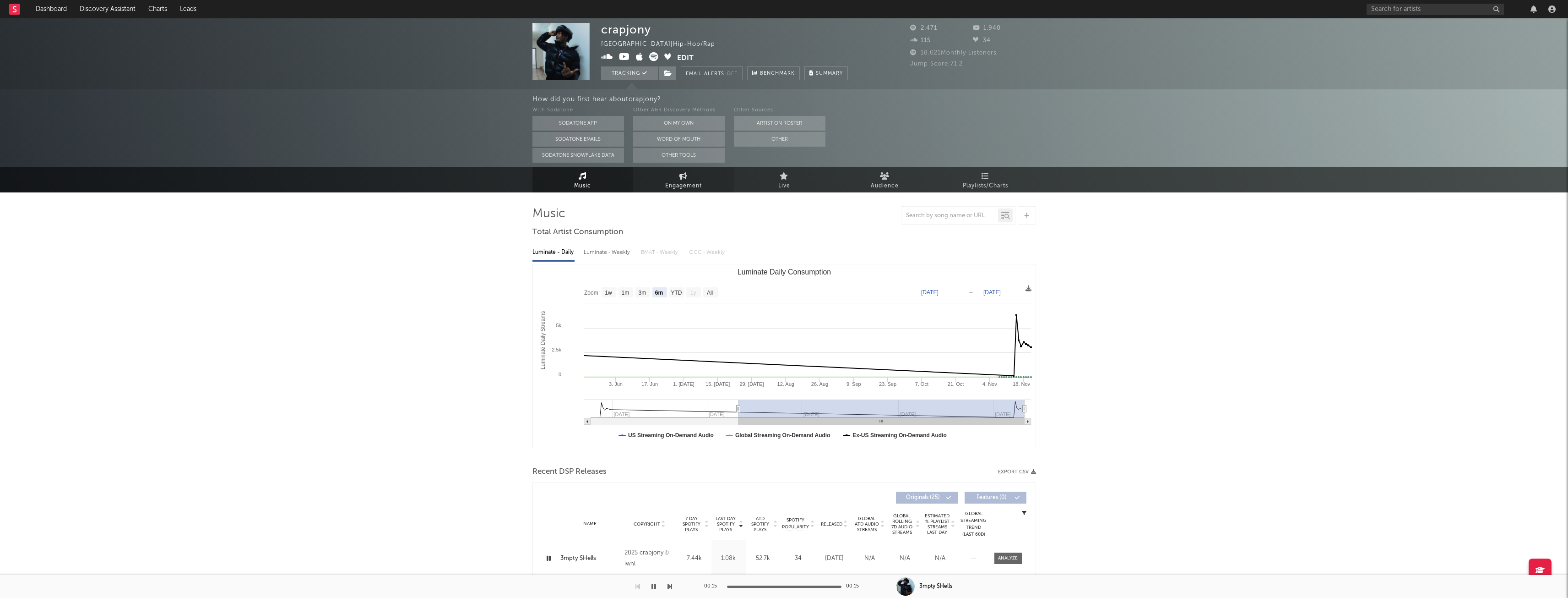
click at [677, 182] on span "Engagement" at bounding box center [684, 186] width 37 height 11
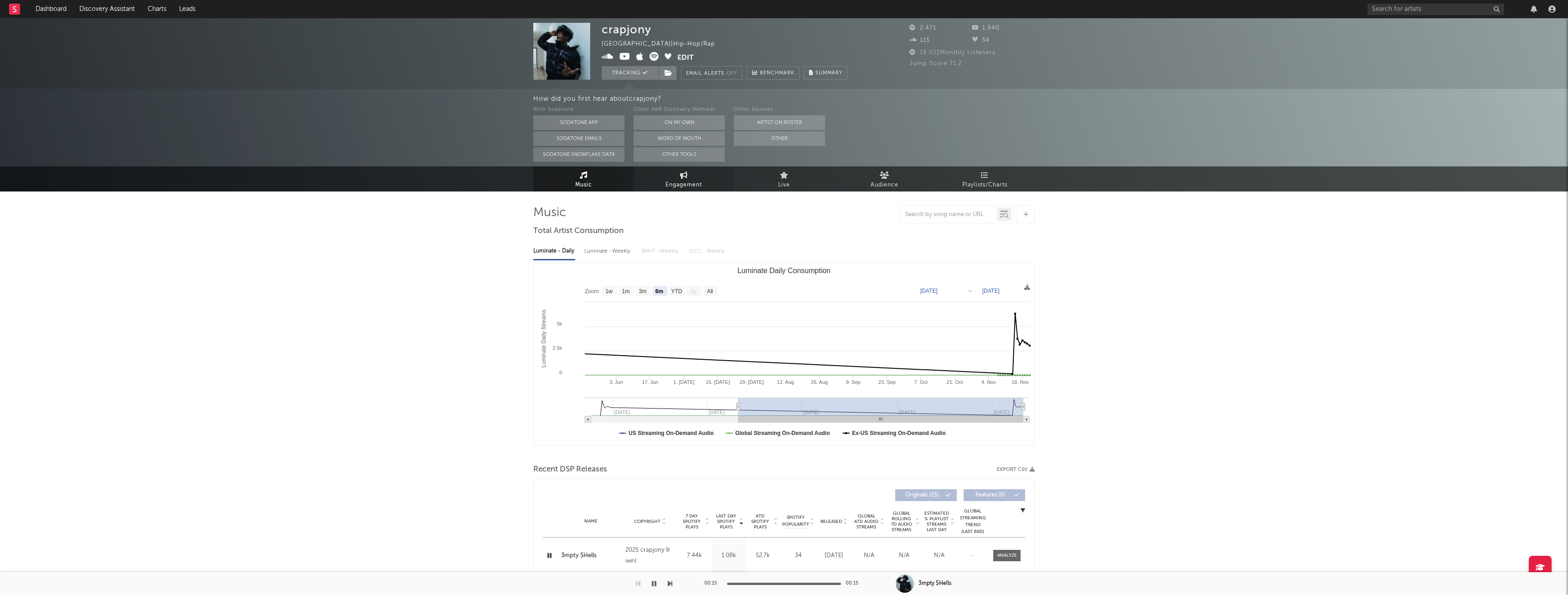
select select "1w"
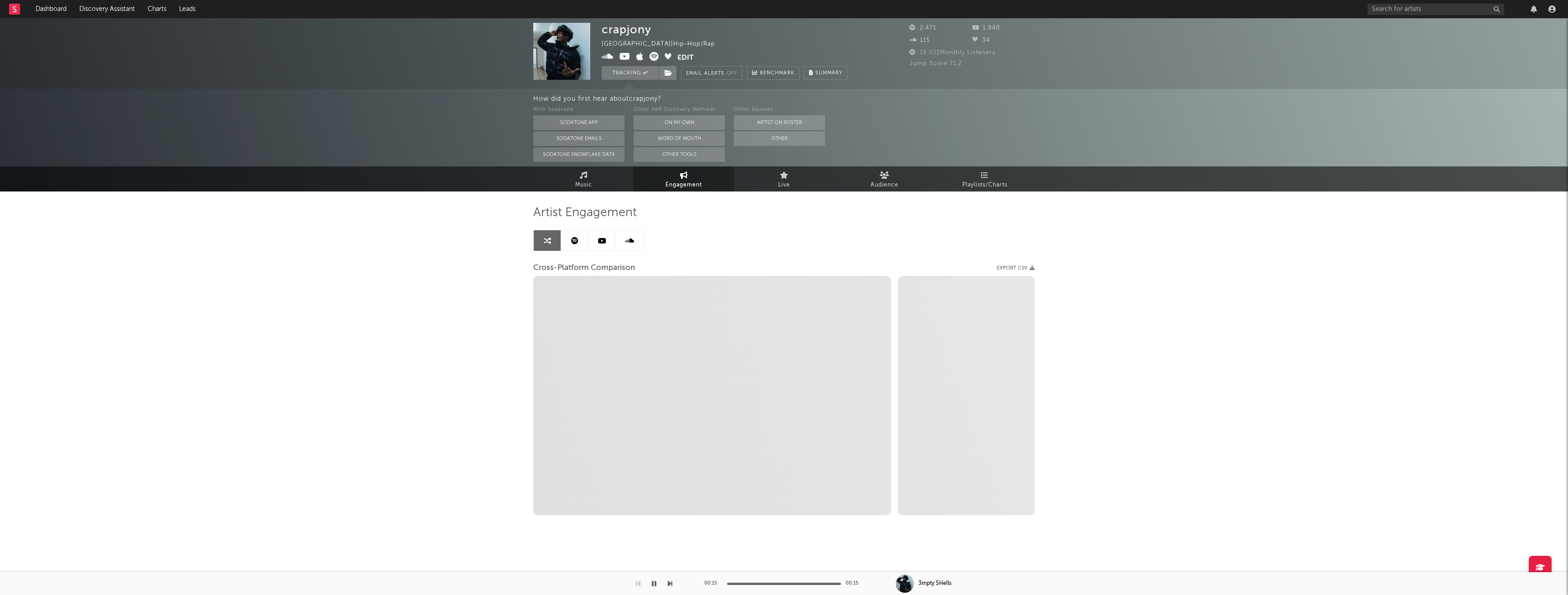
select select "1m"
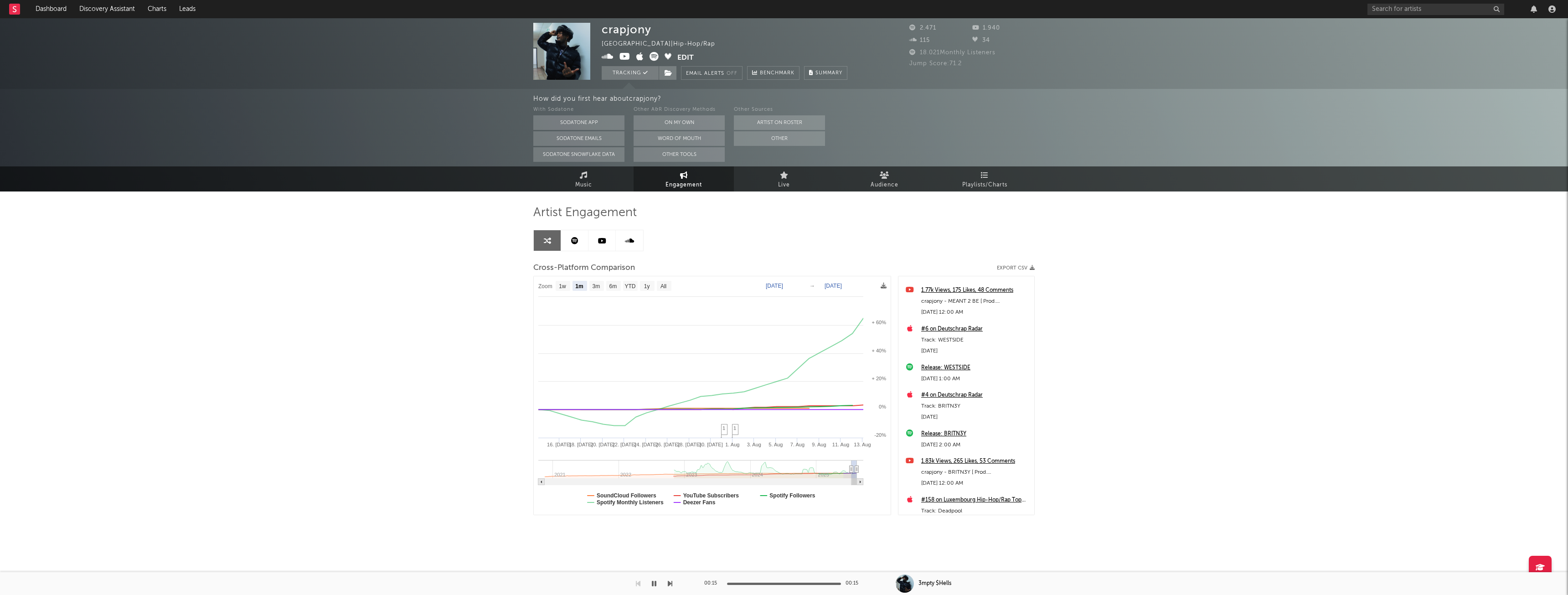
scroll to position [228, 0]
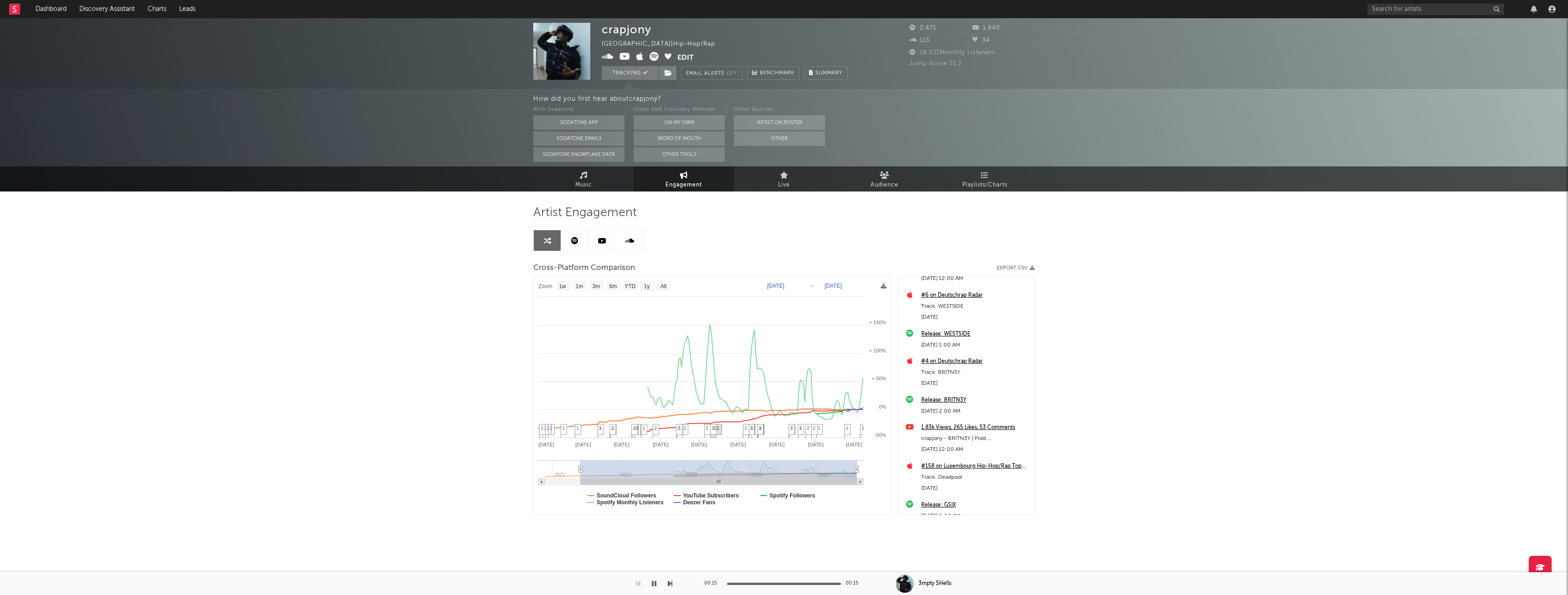
type input "2021-05-04"
select select "1w"
drag, startPoint x: 851, startPoint y: 467, endPoint x: 625, endPoint y: 473, distance: 226.1
click at [636, 493] on text "SoundCloud Followers" at bounding box center [626, 495] width 60 height 6
select select "1w"
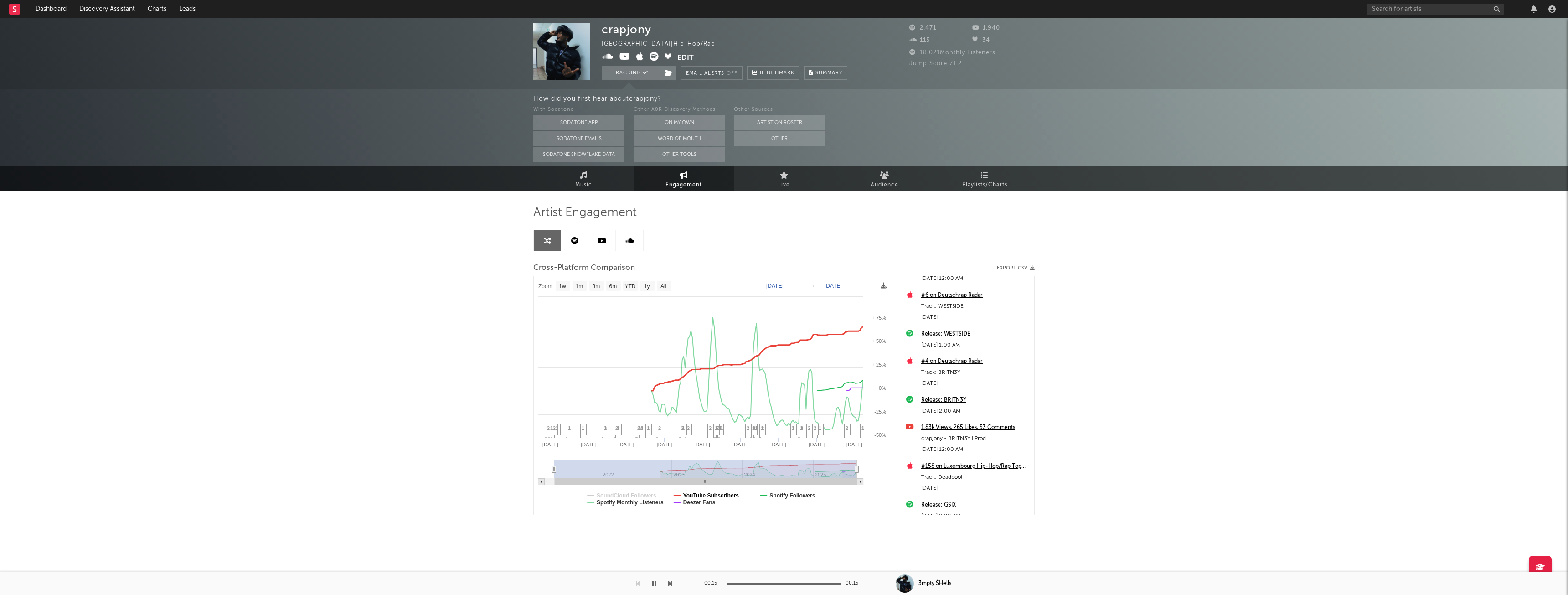
click at [713, 494] on text "YouTube Subscribers" at bounding box center [711, 495] width 56 height 6
select select "1w"
click at [786, 497] on text "Spotify Followers" at bounding box center [792, 495] width 45 height 6
select select "1w"
click at [703, 502] on text "Deezer Fans" at bounding box center [700, 502] width 32 height 6
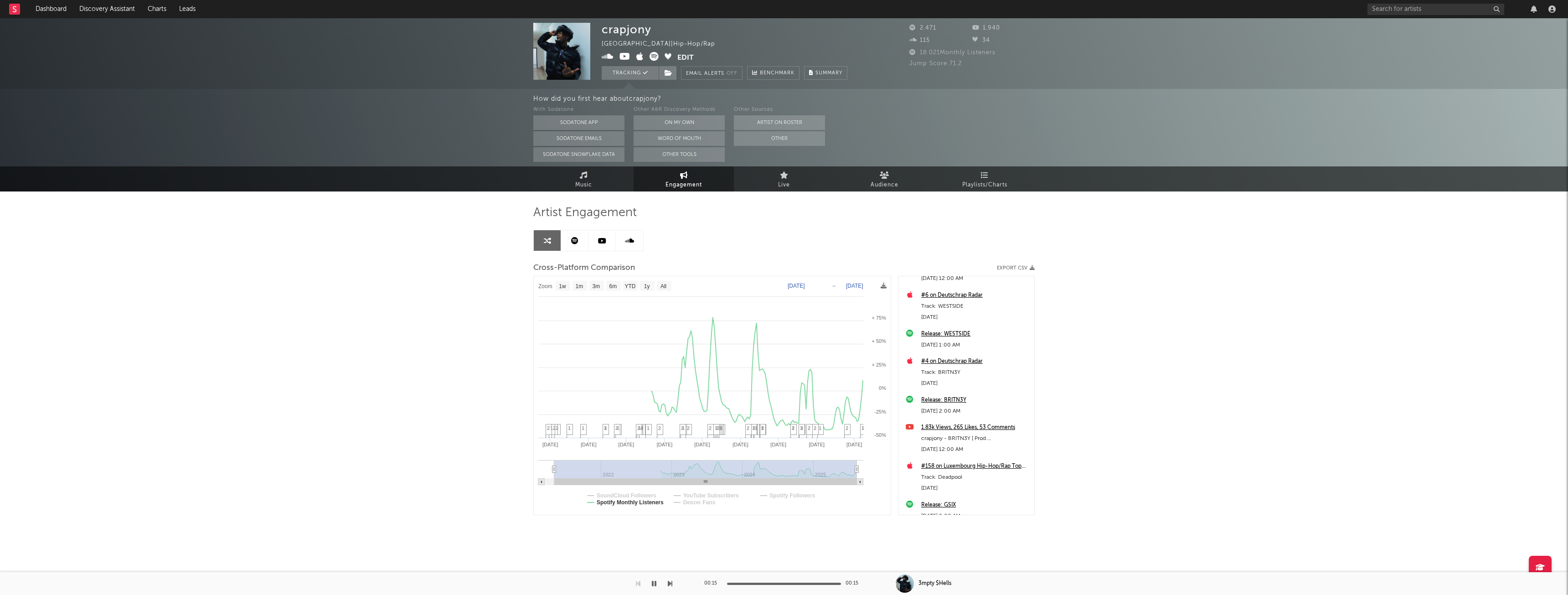
select select "1w"
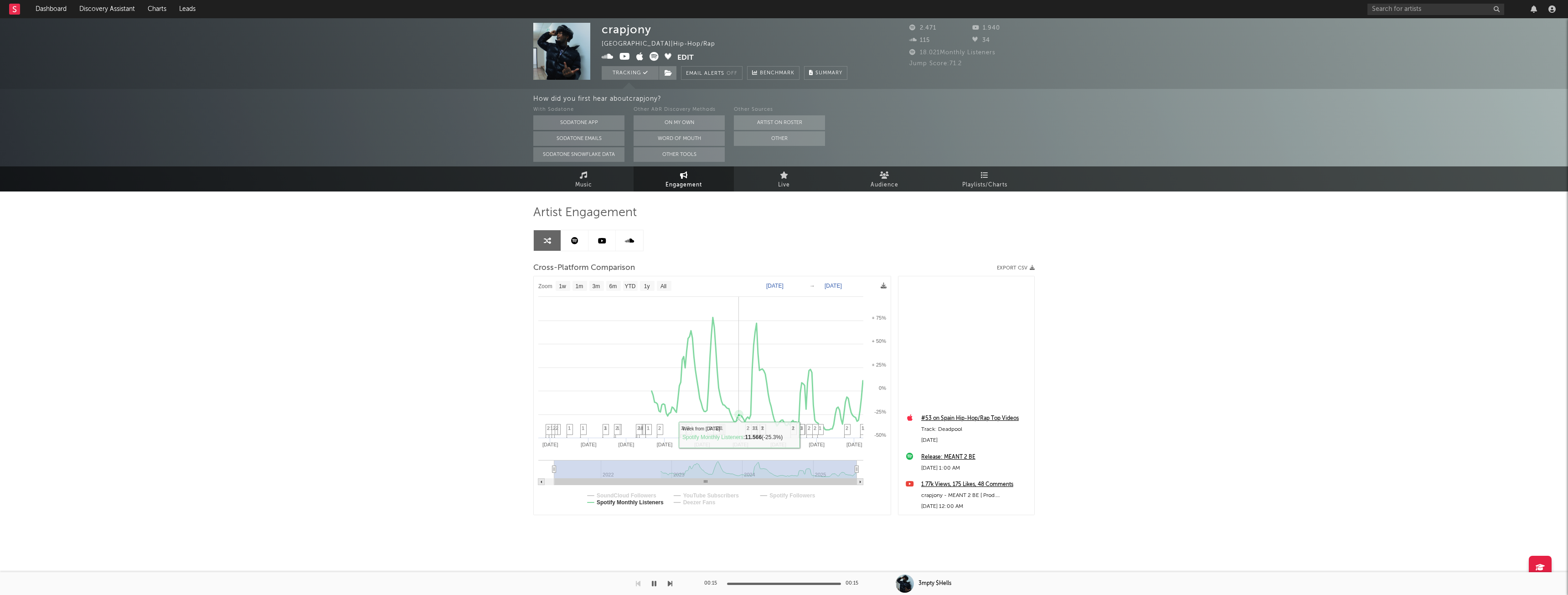
select select "1w"
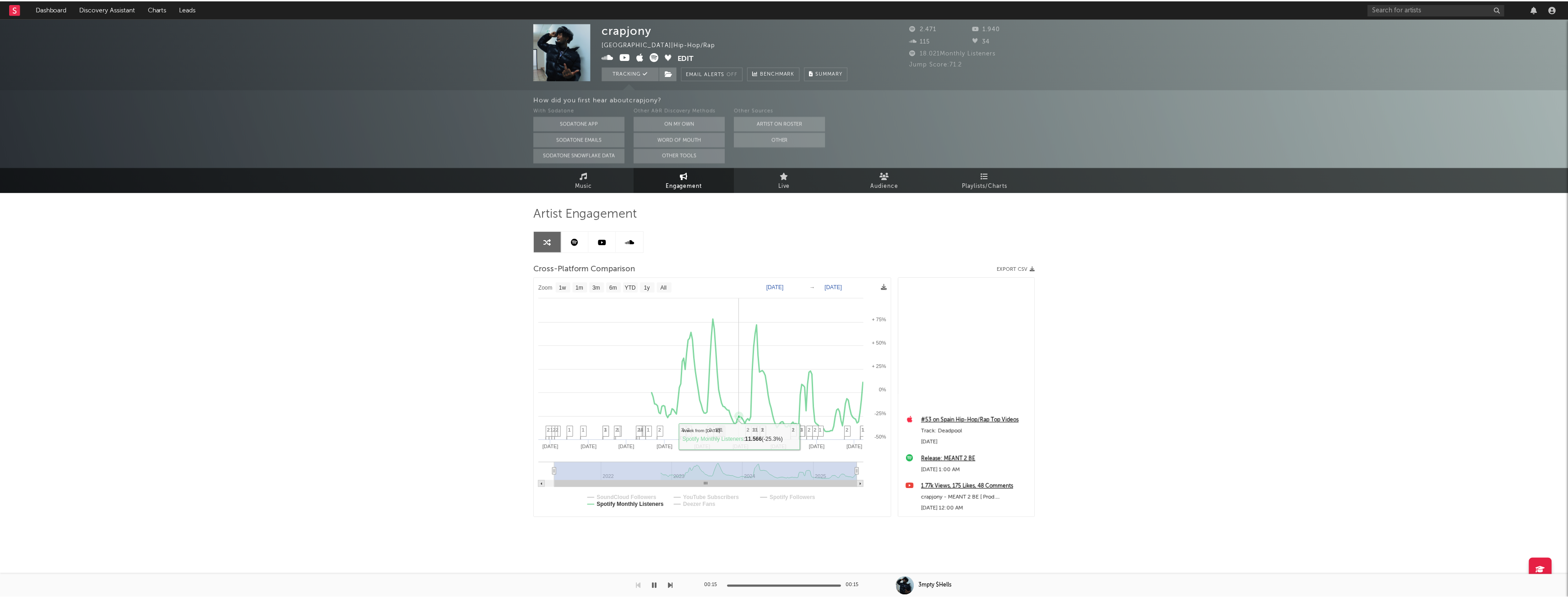
scroll to position [229, 0]
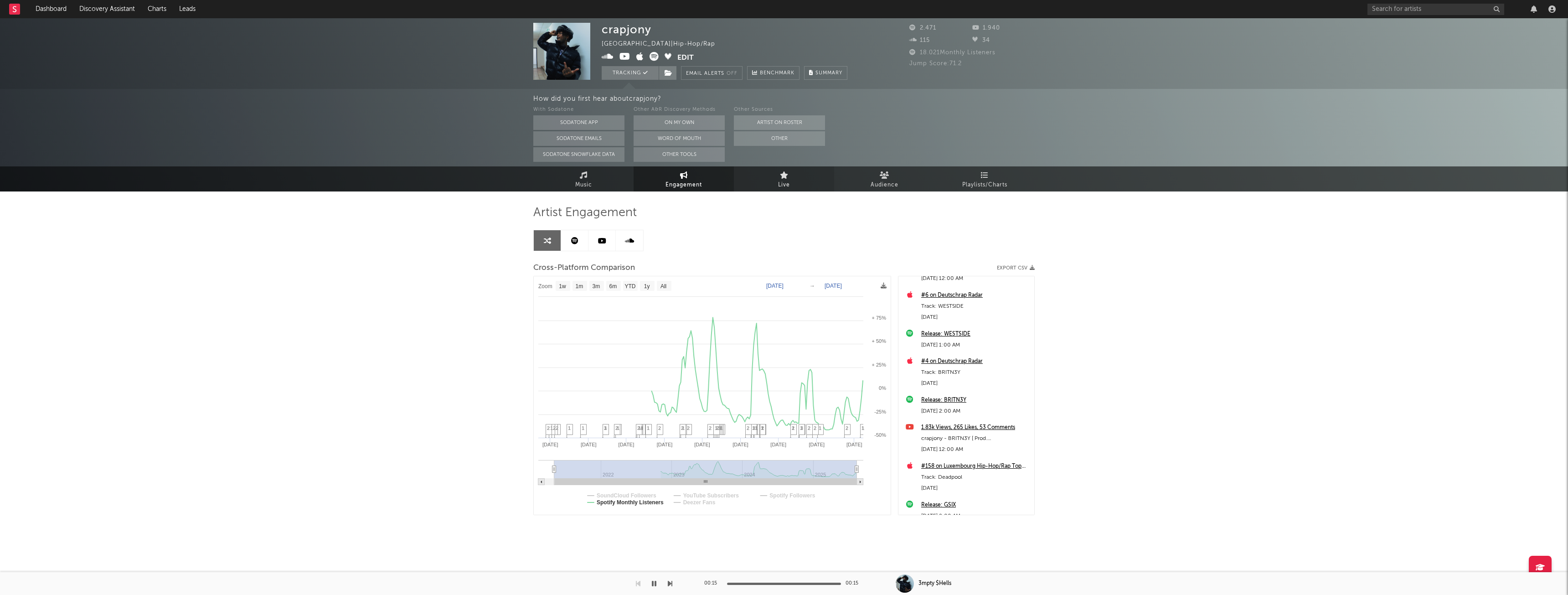
click at [802, 183] on link "Live" at bounding box center [784, 178] width 100 height 25
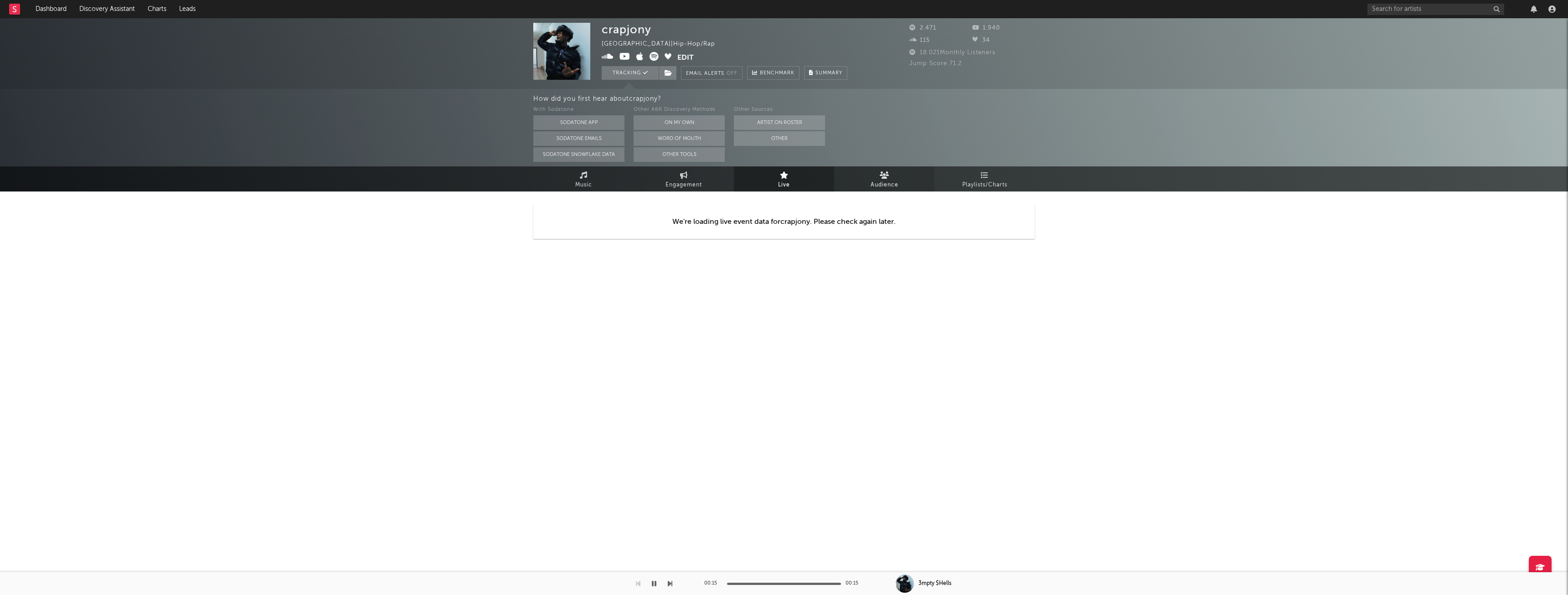
click at [883, 172] on icon at bounding box center [884, 174] width 9 height 7
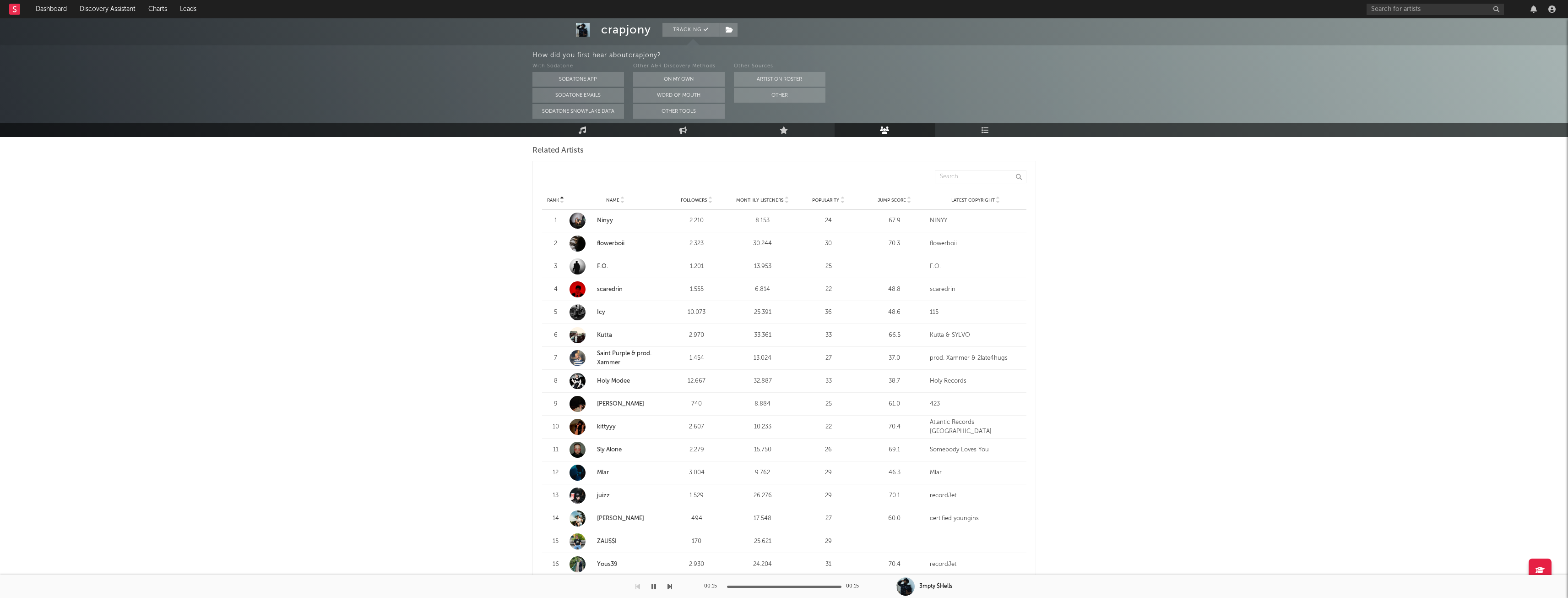
scroll to position [366, 0]
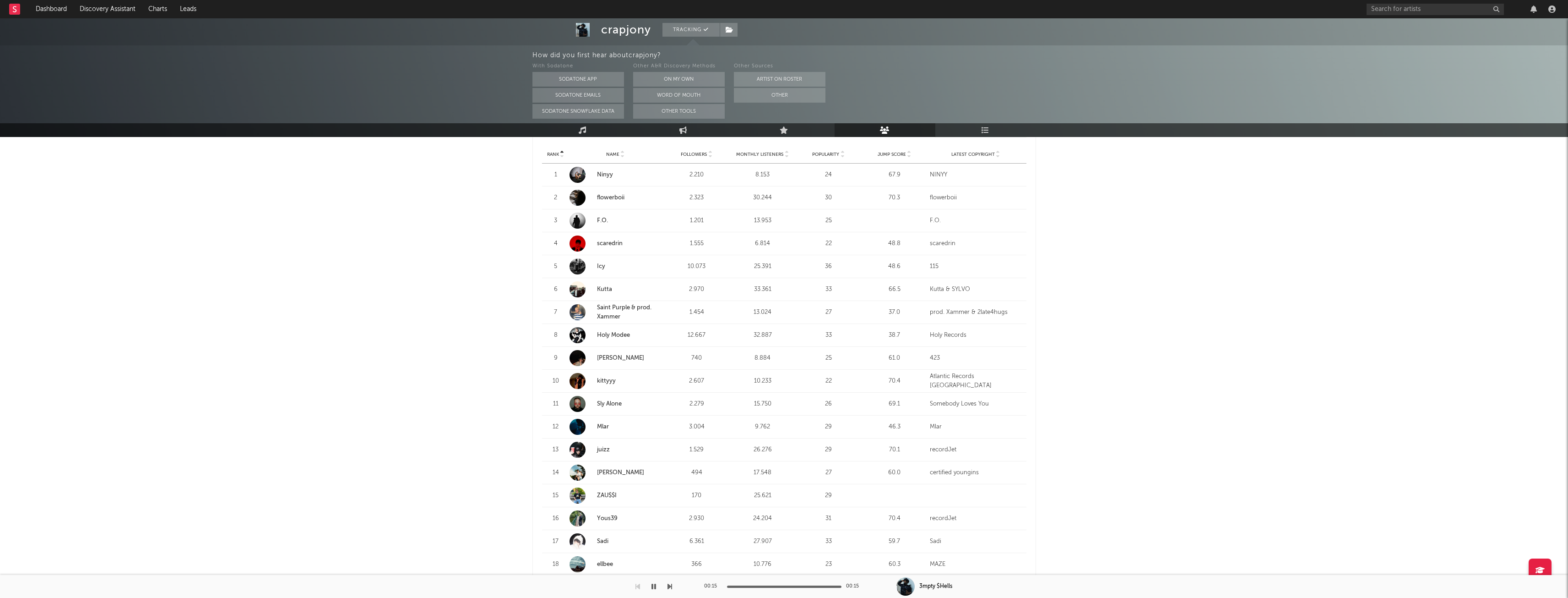
click at [604, 446] on link "juizz" at bounding box center [603, 449] width 13 height 6
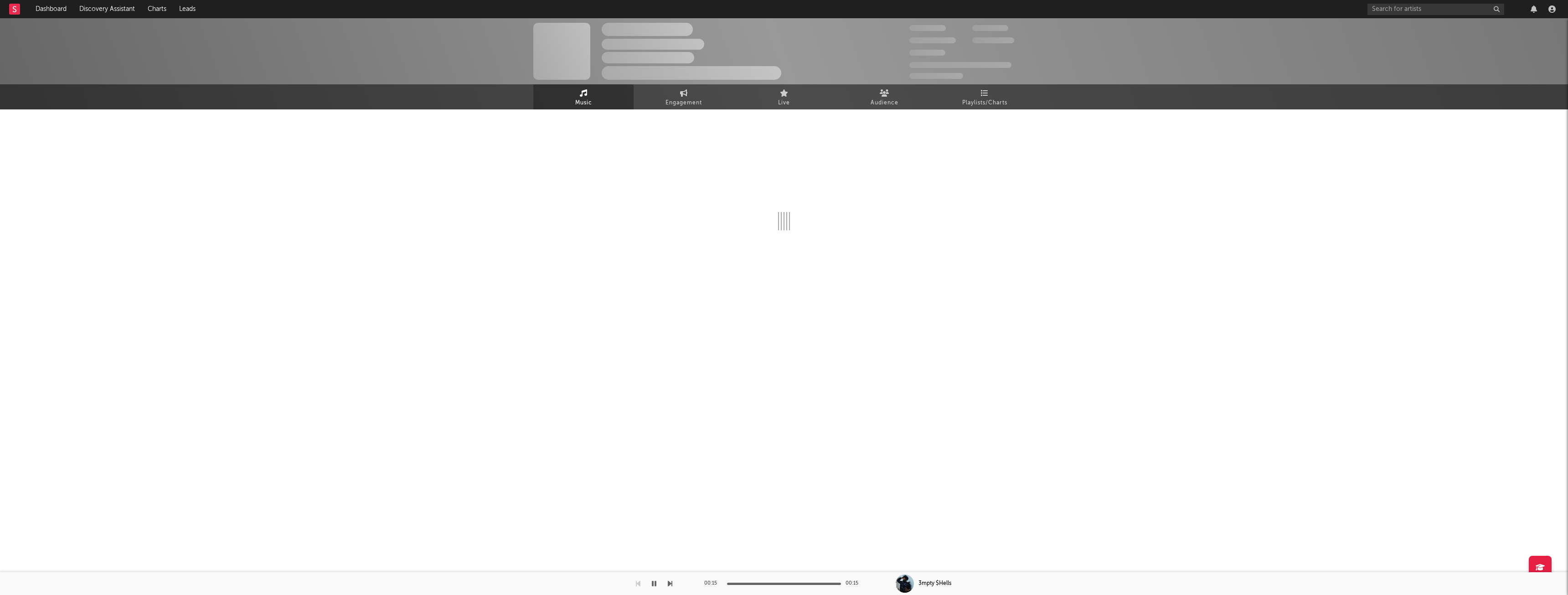
select select "1w"
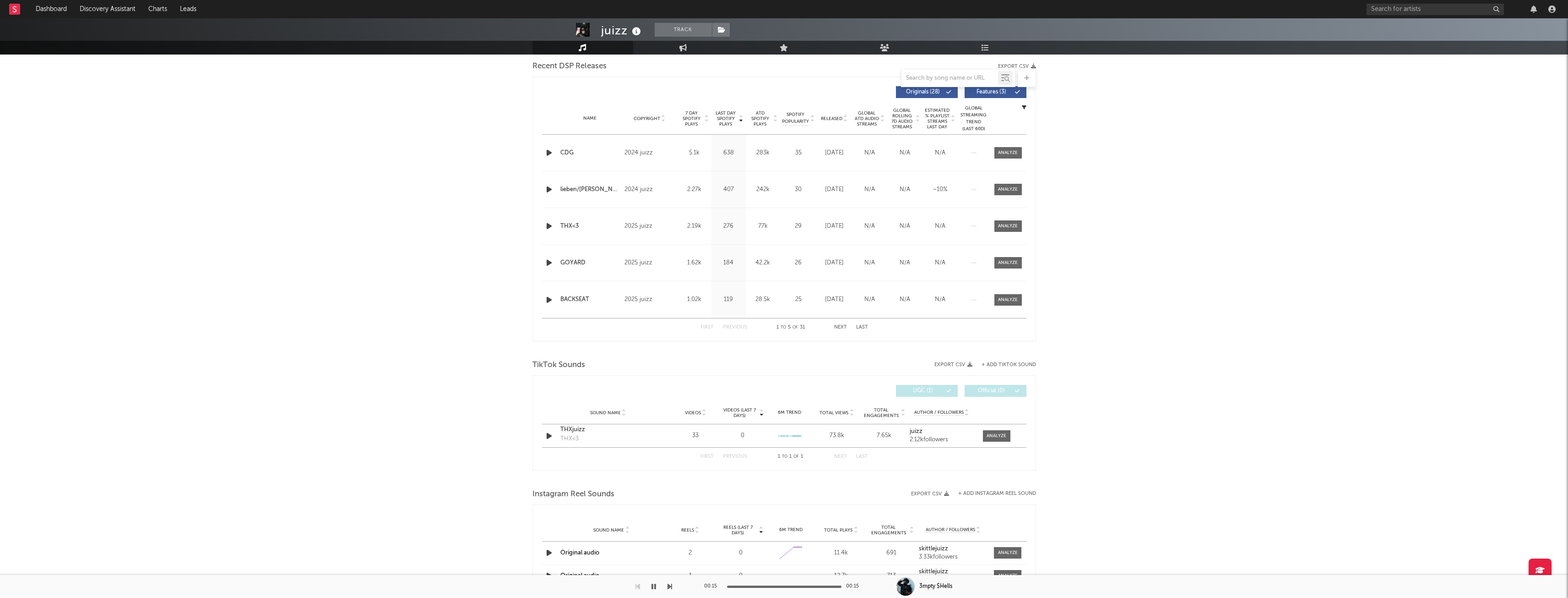
scroll to position [229, 0]
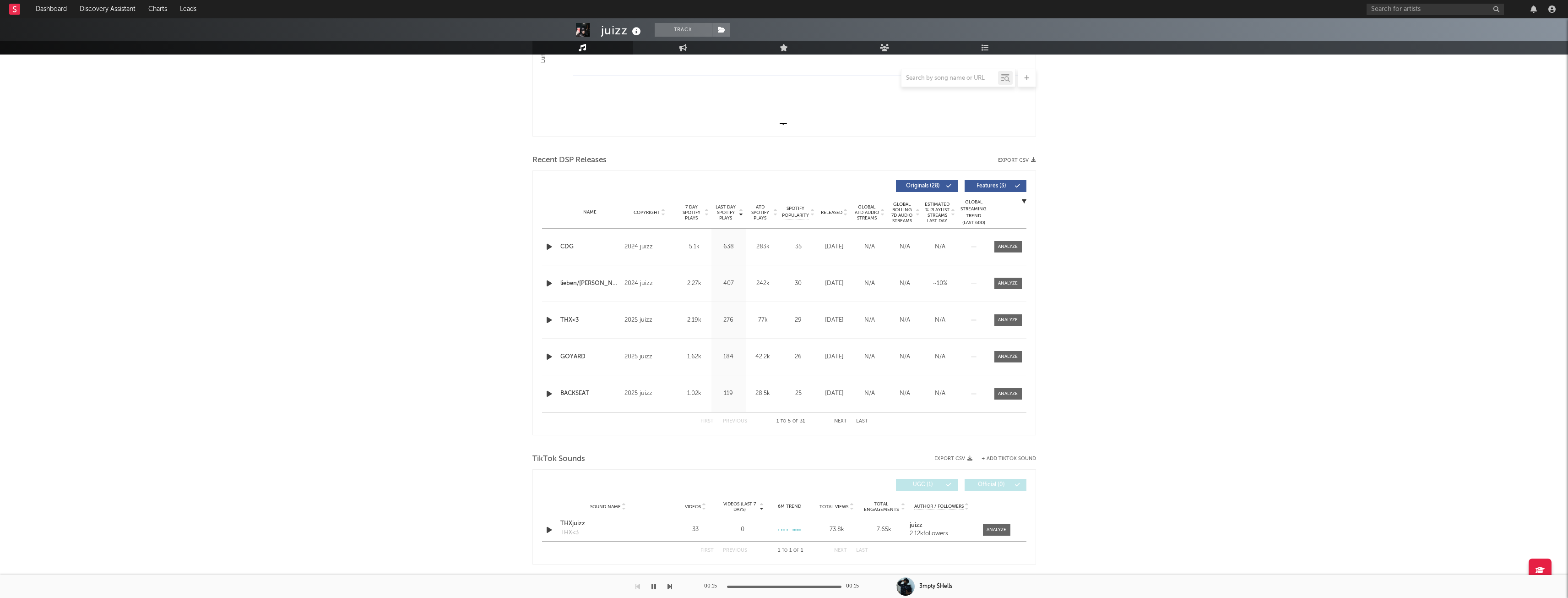
click at [547, 320] on icon "button" at bounding box center [549, 319] width 10 height 12
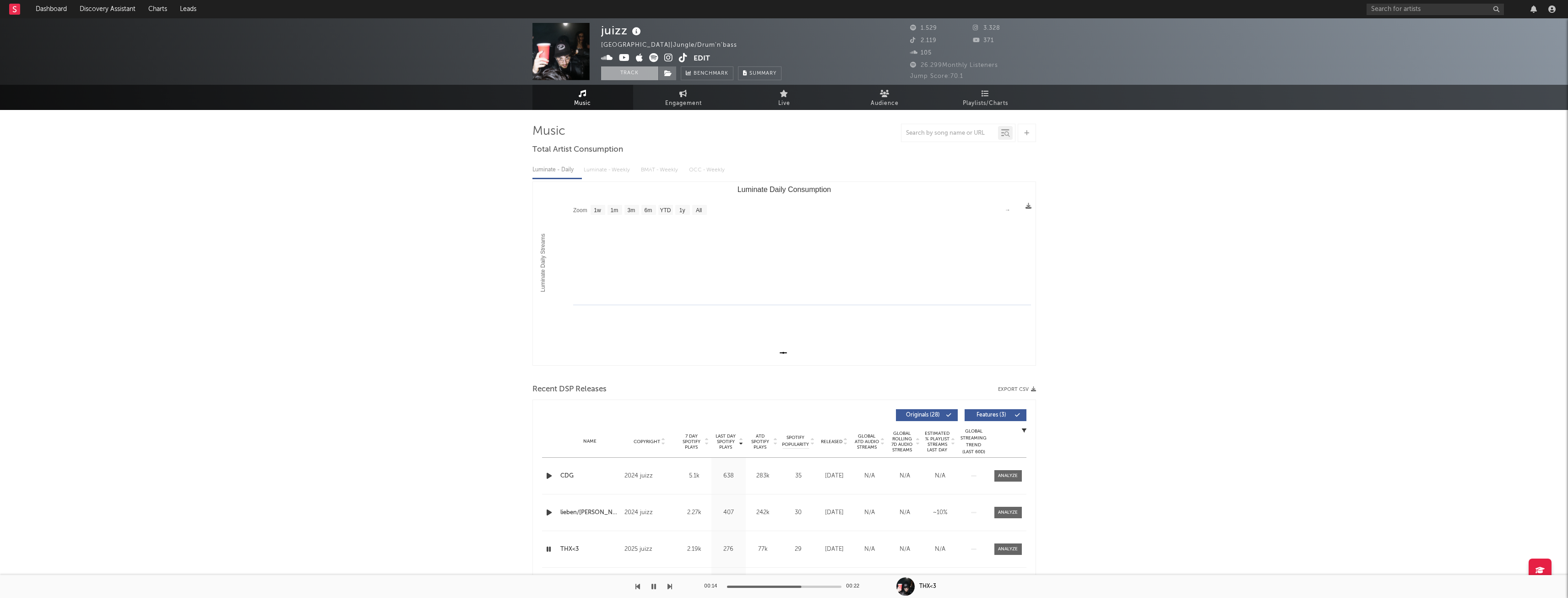
click at [617, 70] on button "Track" at bounding box center [630, 73] width 57 height 14
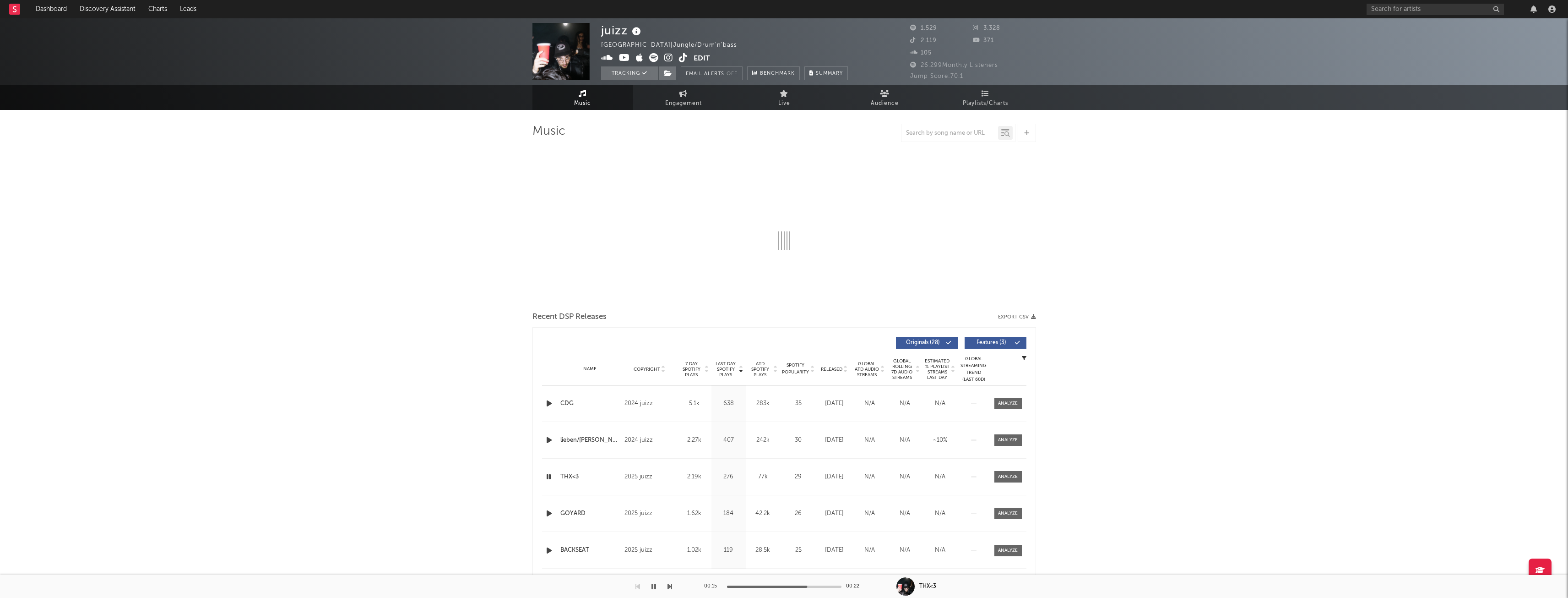
select select "1w"
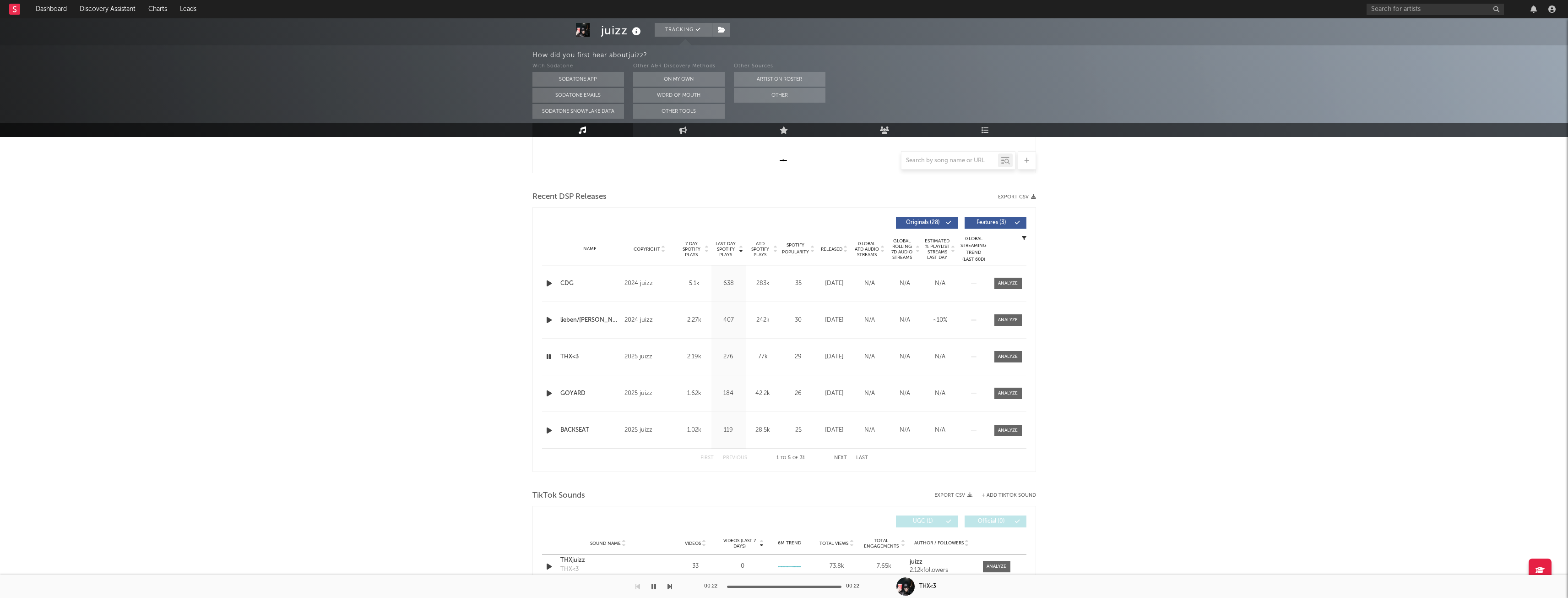
scroll to position [366, 0]
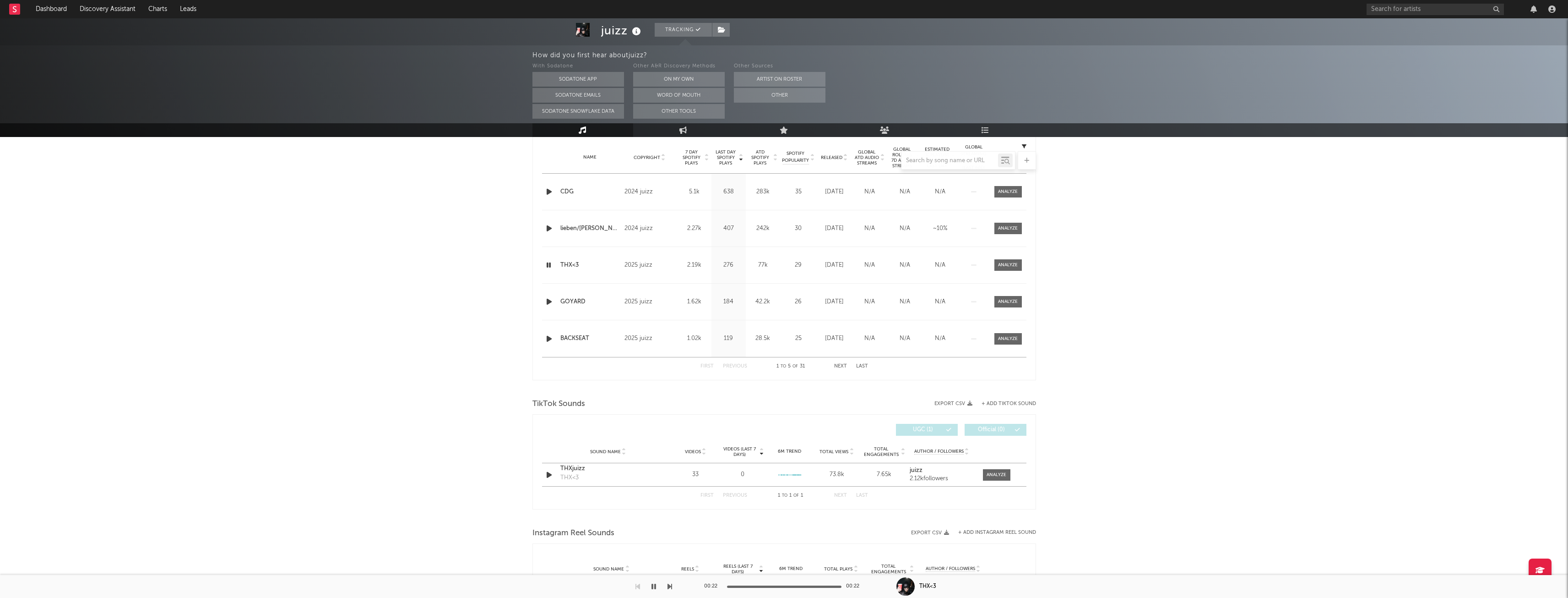
click at [546, 305] on icon "button" at bounding box center [549, 301] width 10 height 12
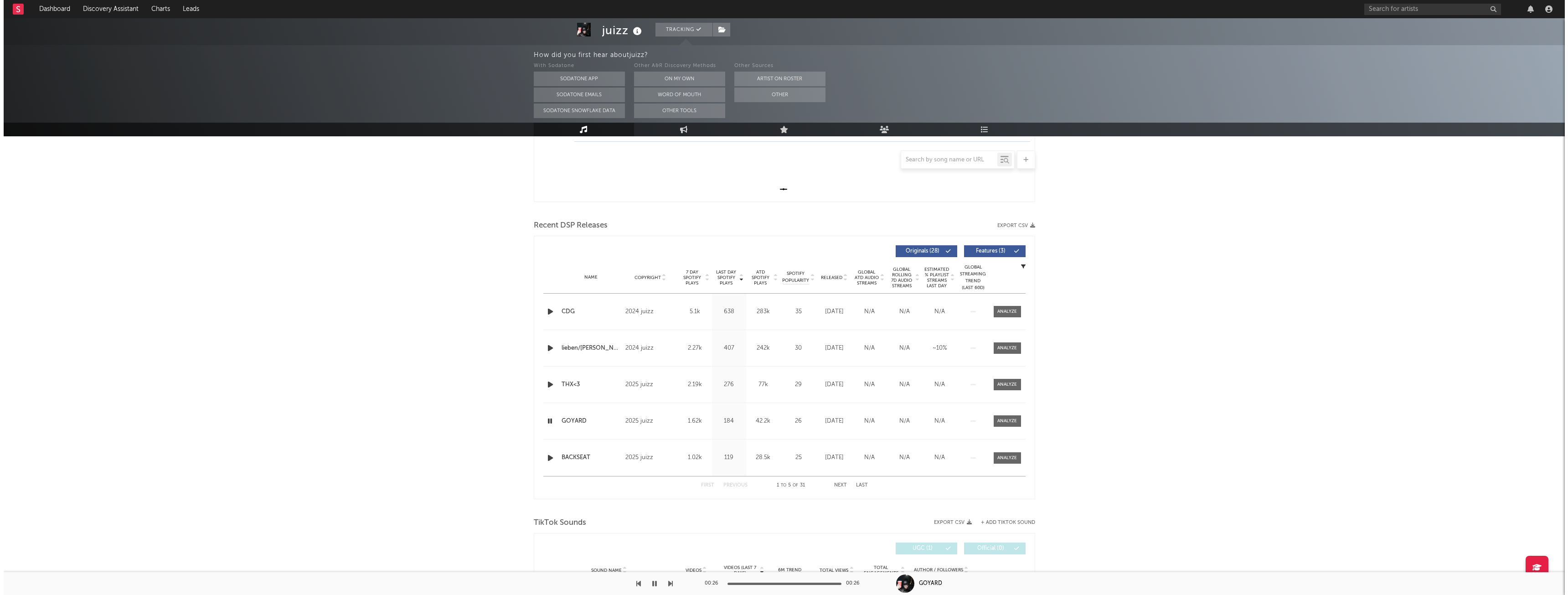
scroll to position [0, 0]
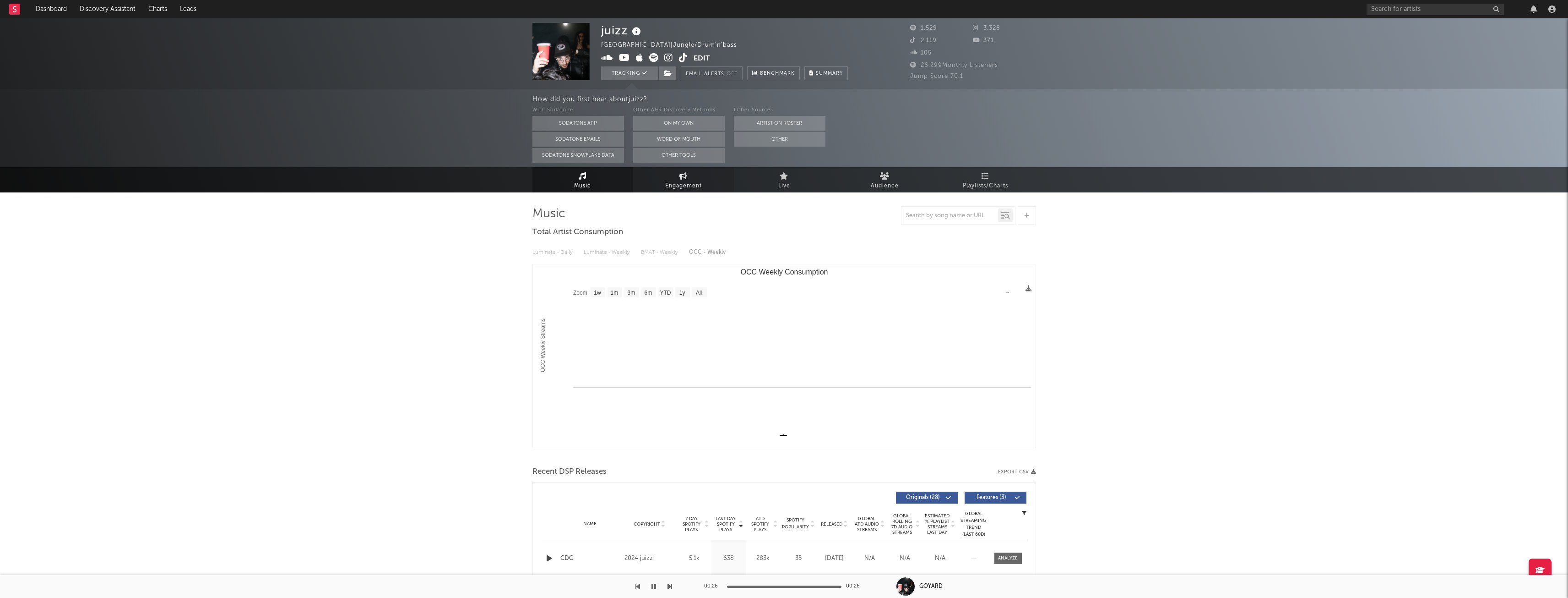
click at [702, 175] on link "Engagement" at bounding box center [683, 179] width 101 height 25
select select "1w"
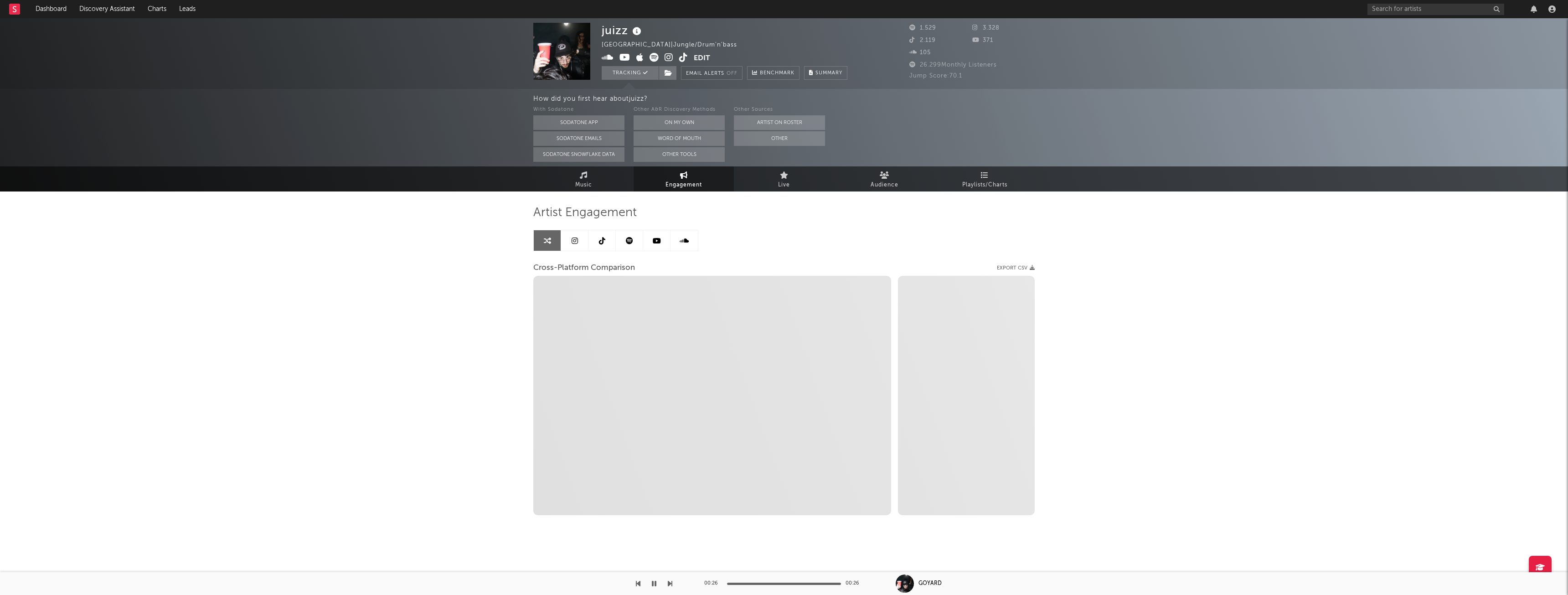
select select "1m"
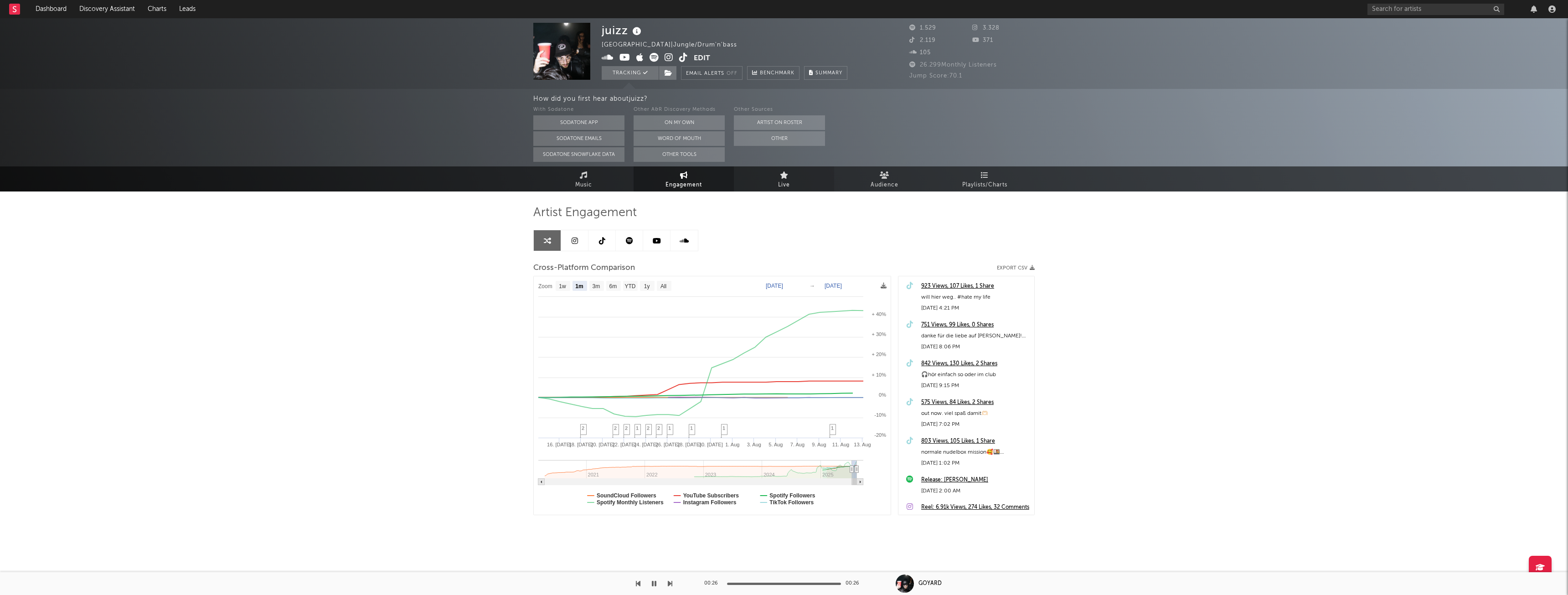
click at [778, 181] on span "Live" at bounding box center [784, 185] width 12 height 11
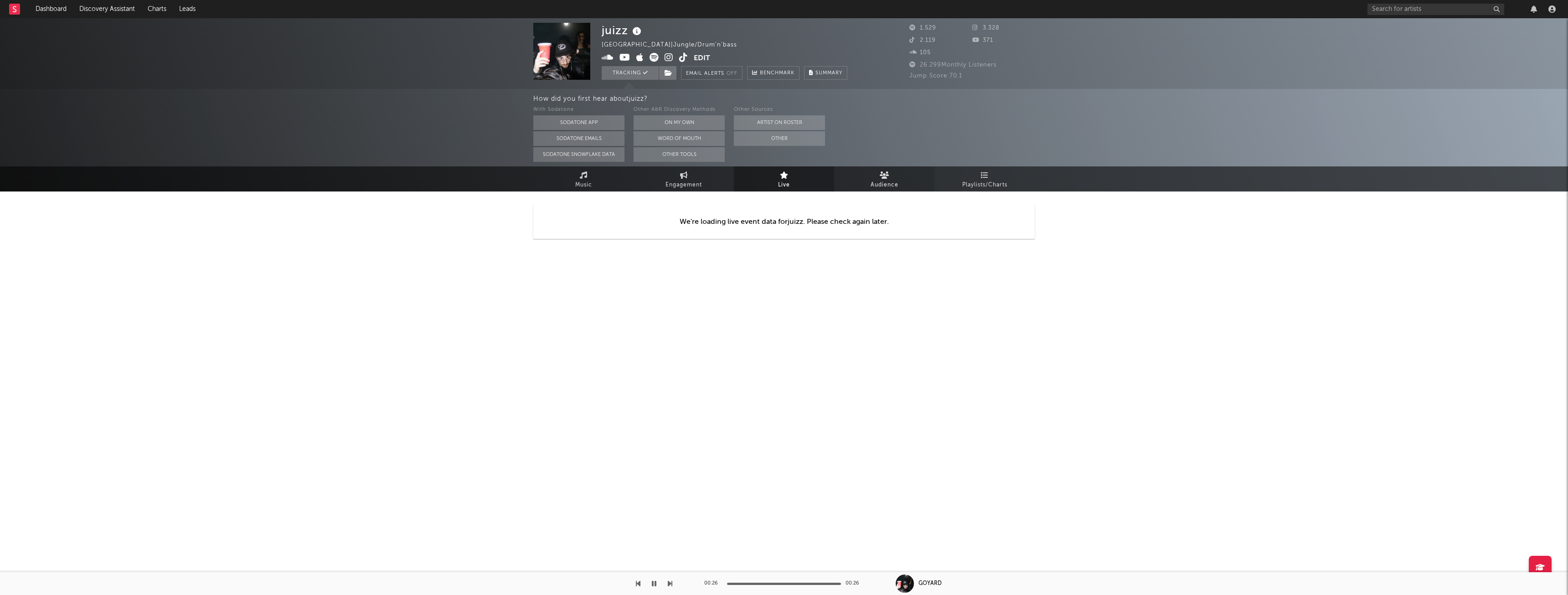
click at [887, 180] on span "Audience" at bounding box center [884, 185] width 28 height 11
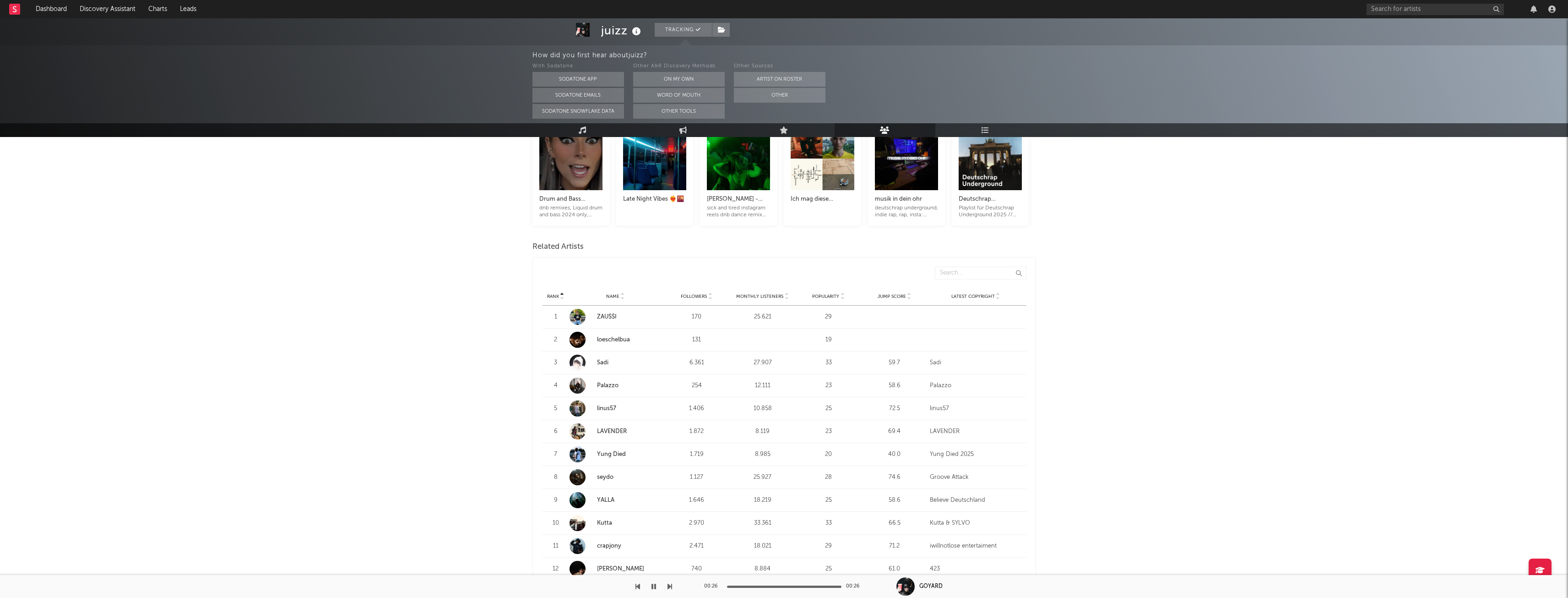
scroll to position [229, 0]
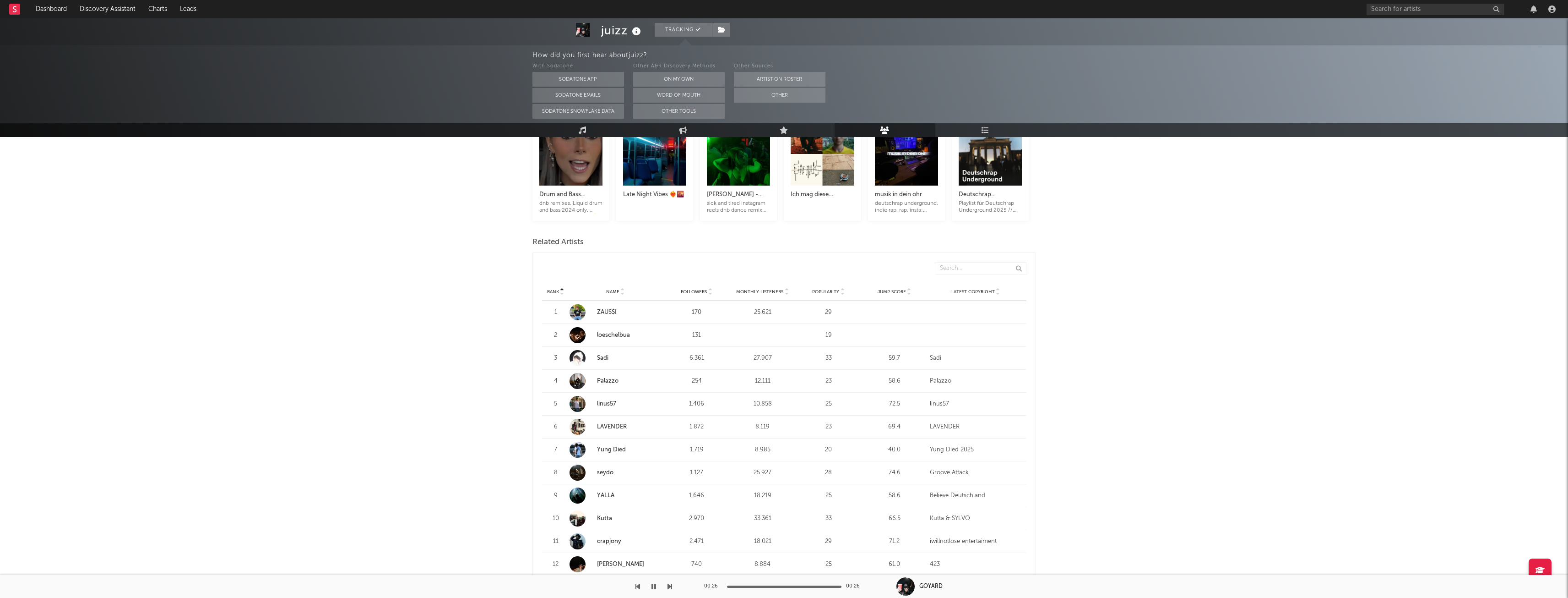
click at [604, 474] on link "seydo" at bounding box center [605, 472] width 16 height 6
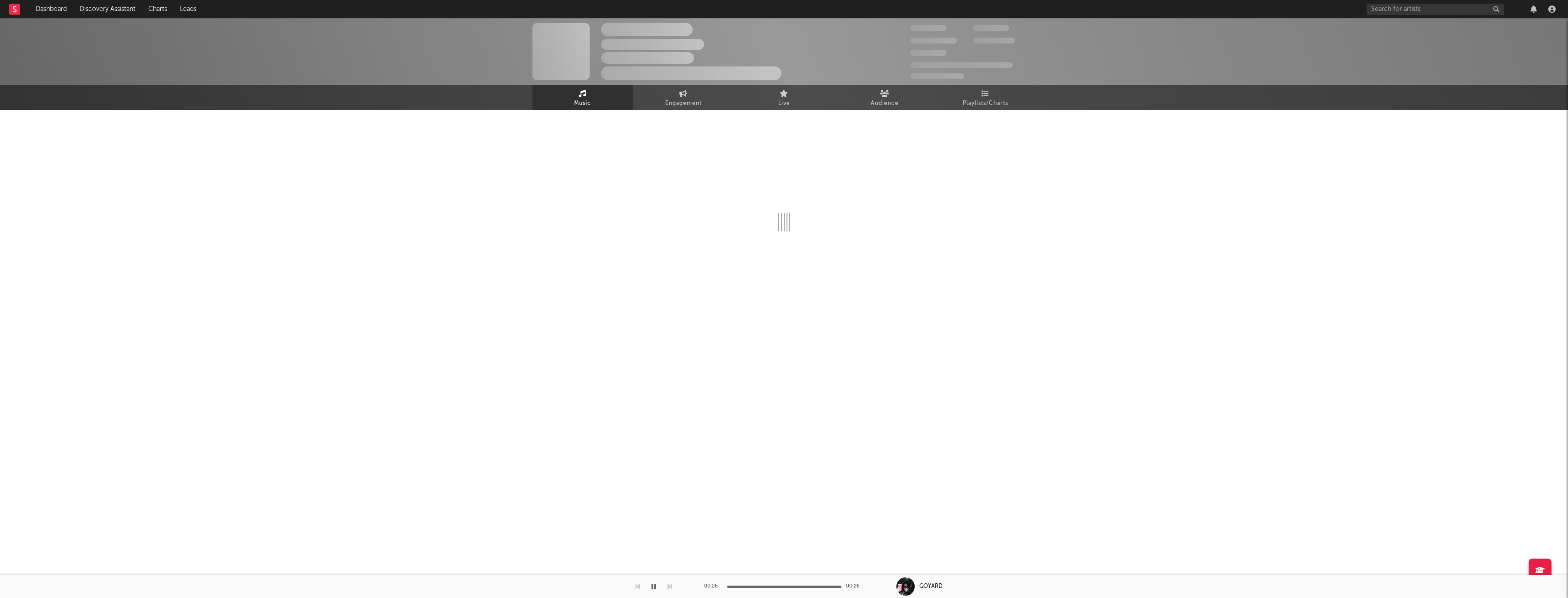
select select "1w"
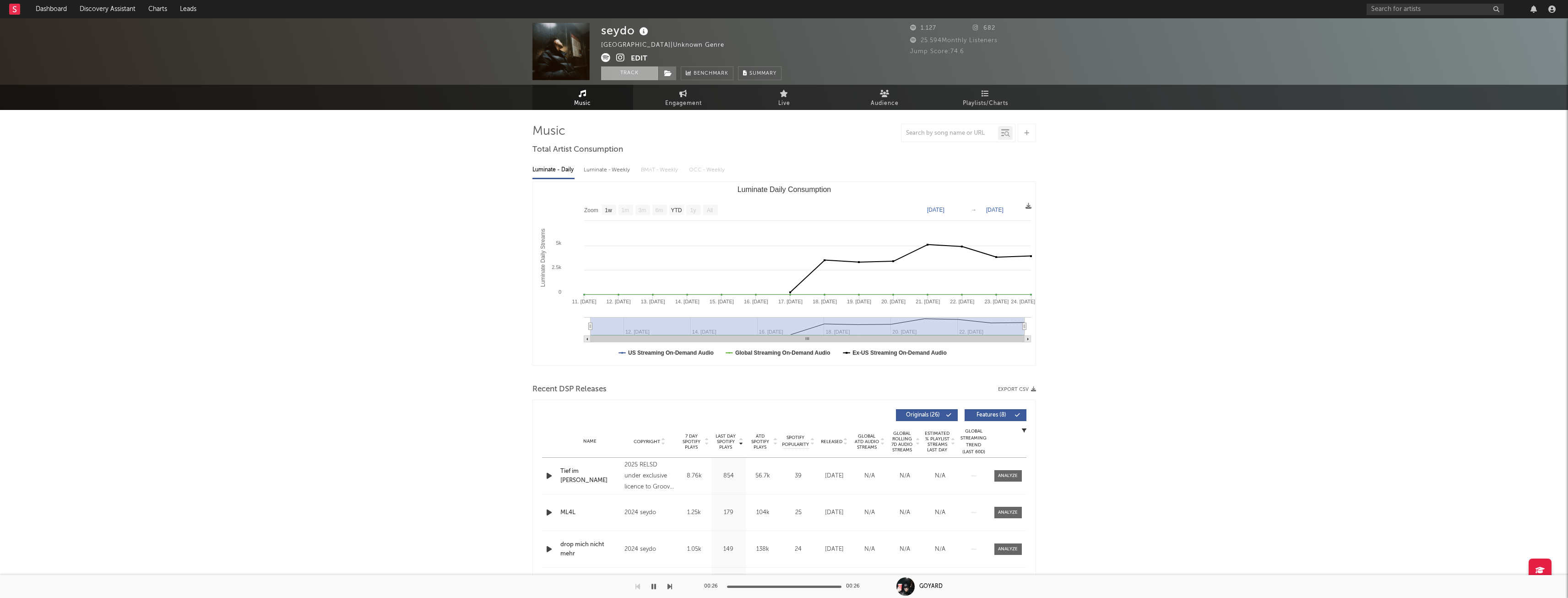
click at [625, 71] on button "Track" at bounding box center [630, 73] width 57 height 14
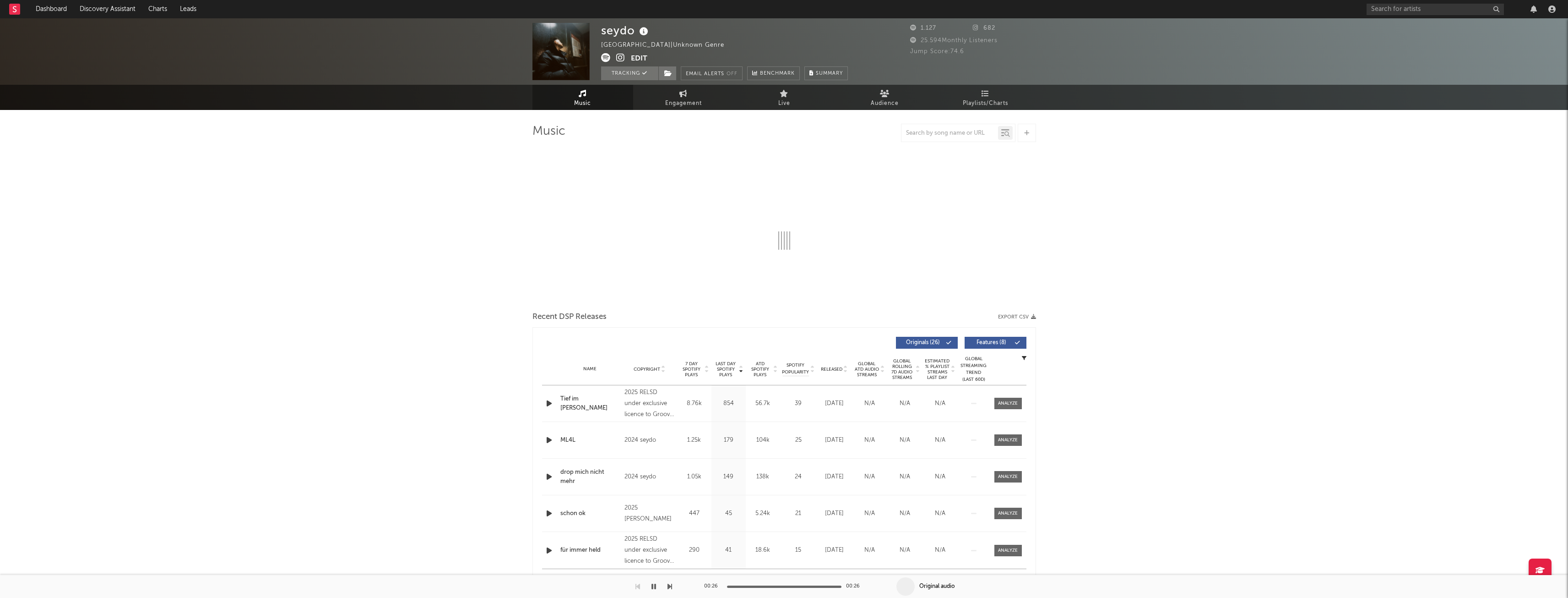
select select "1w"
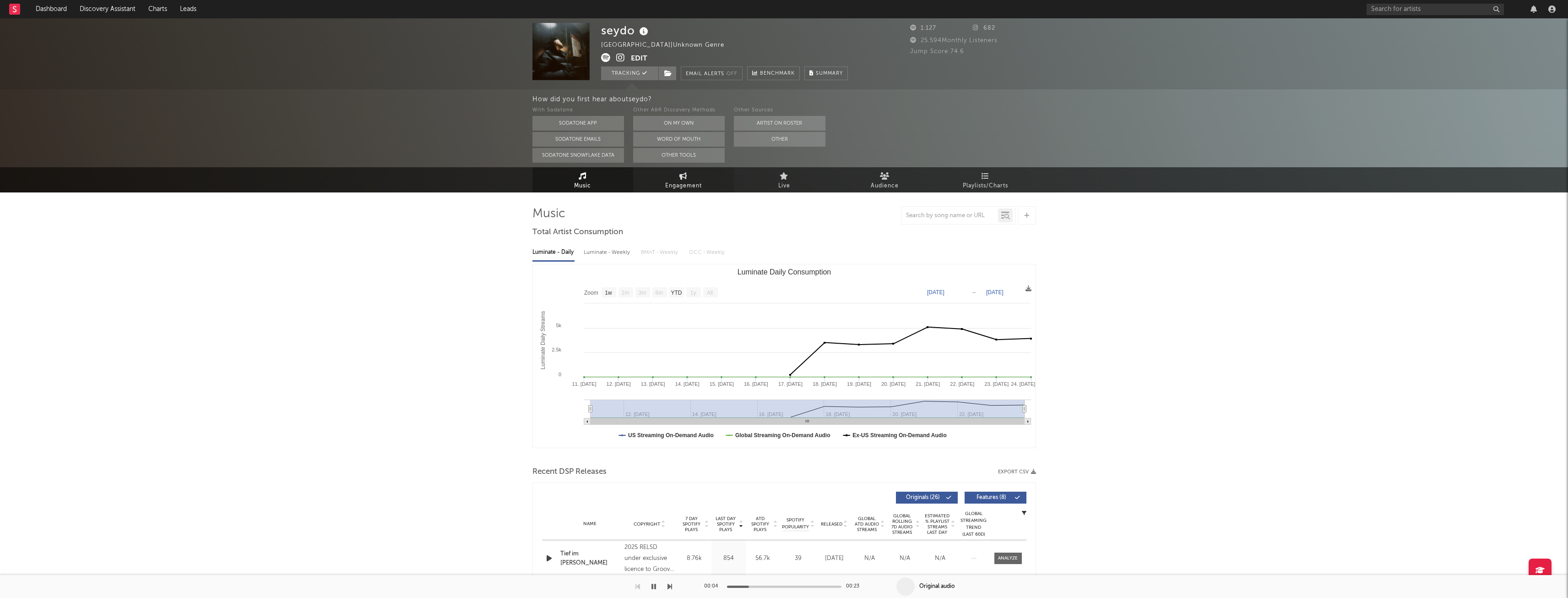
click at [678, 179] on link "Engagement" at bounding box center [683, 179] width 101 height 25
select select "1w"
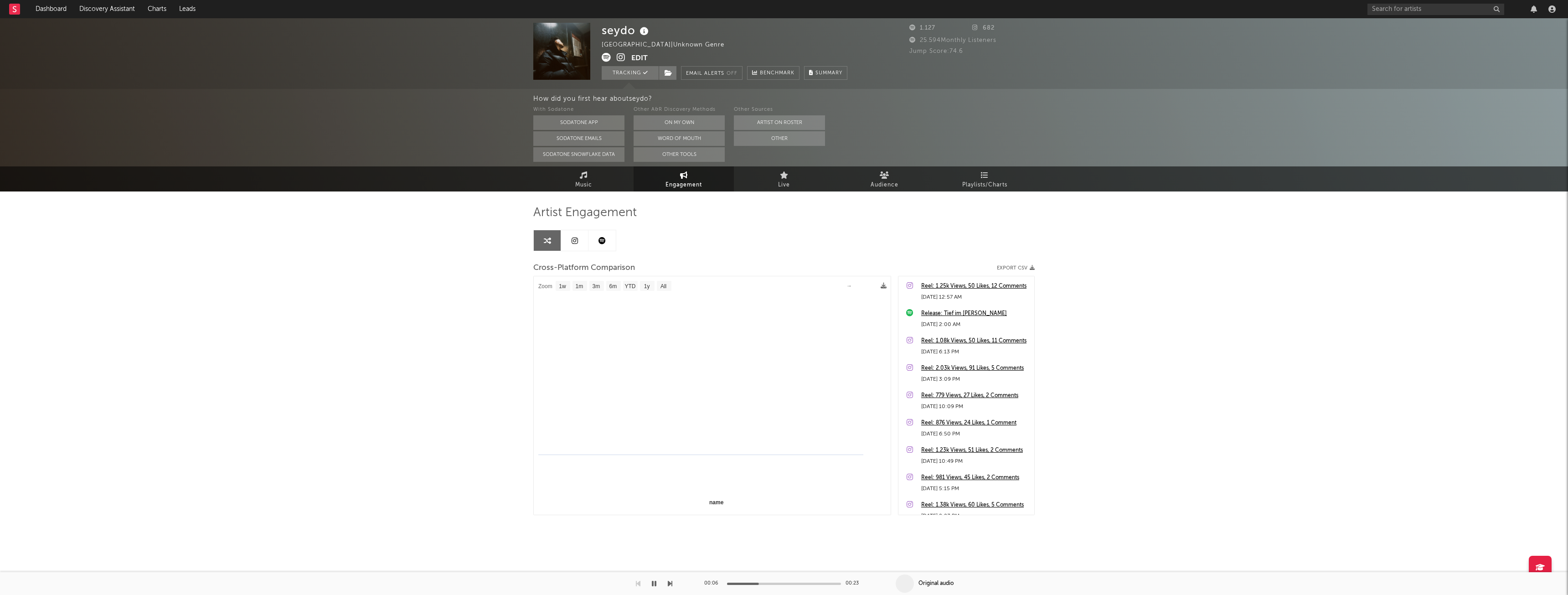
select select "1m"
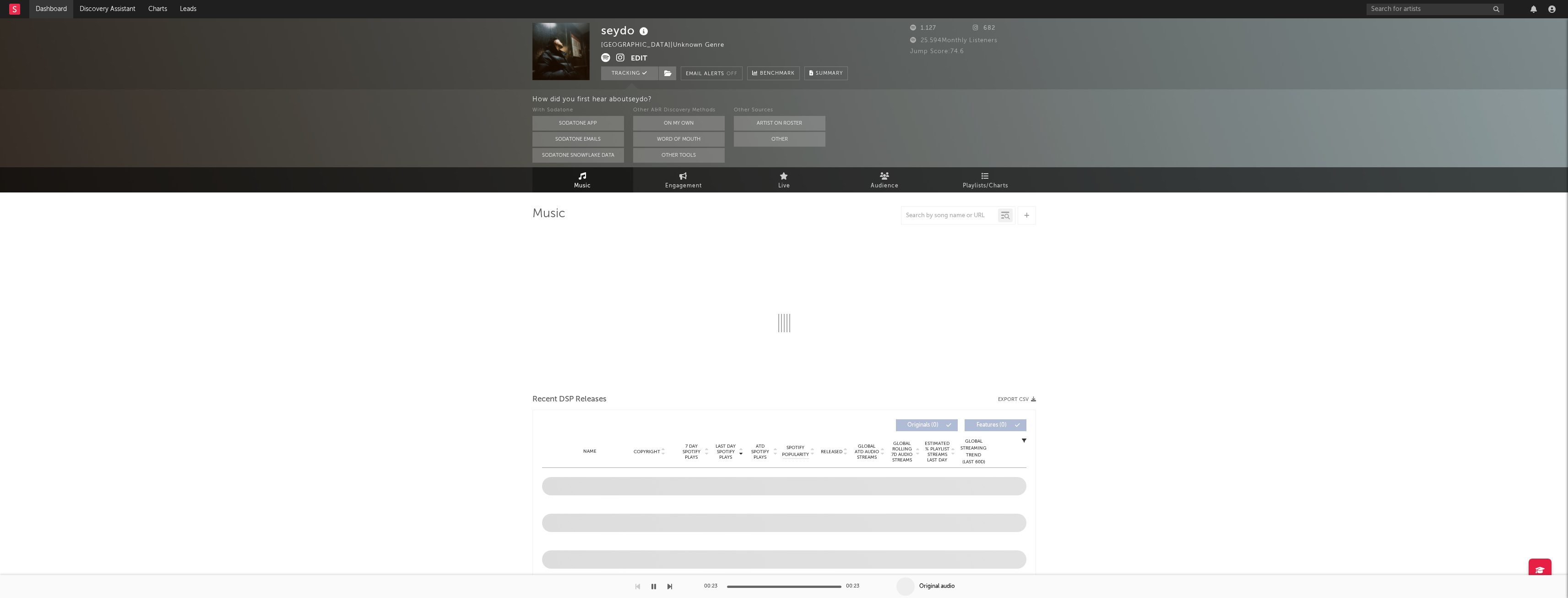
select select "1w"
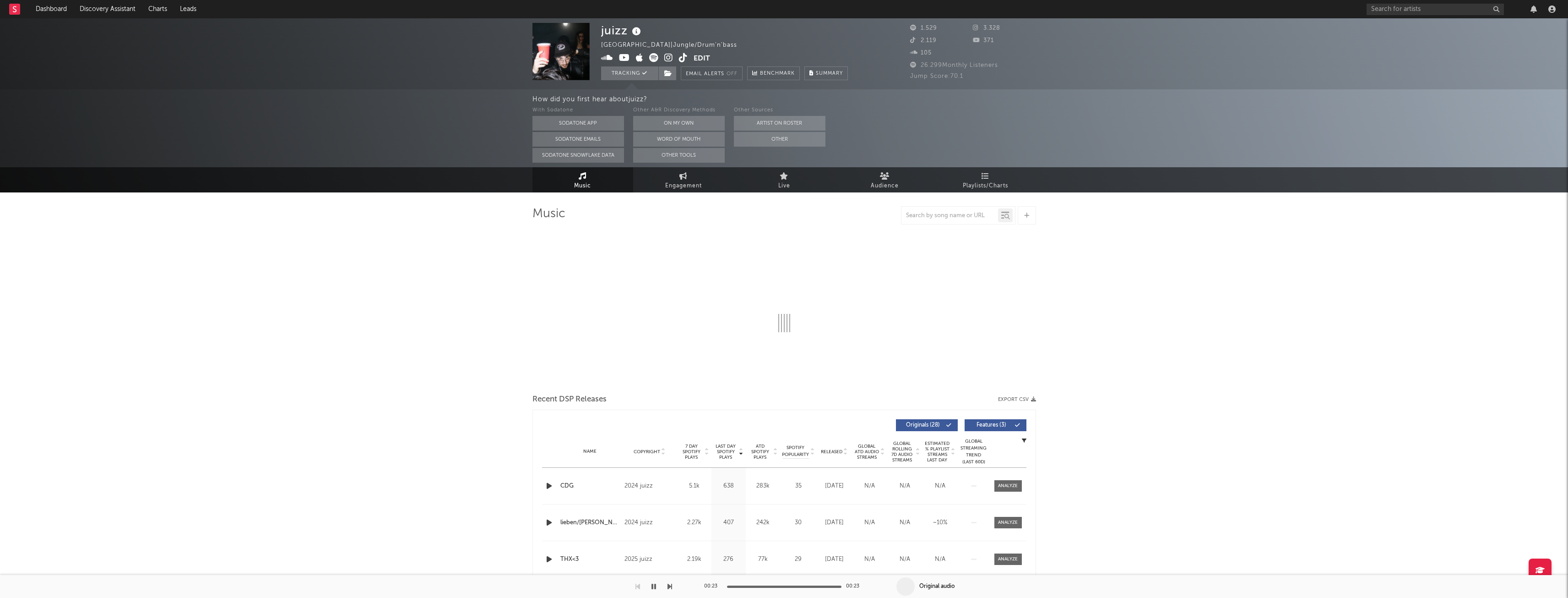
select select "1w"
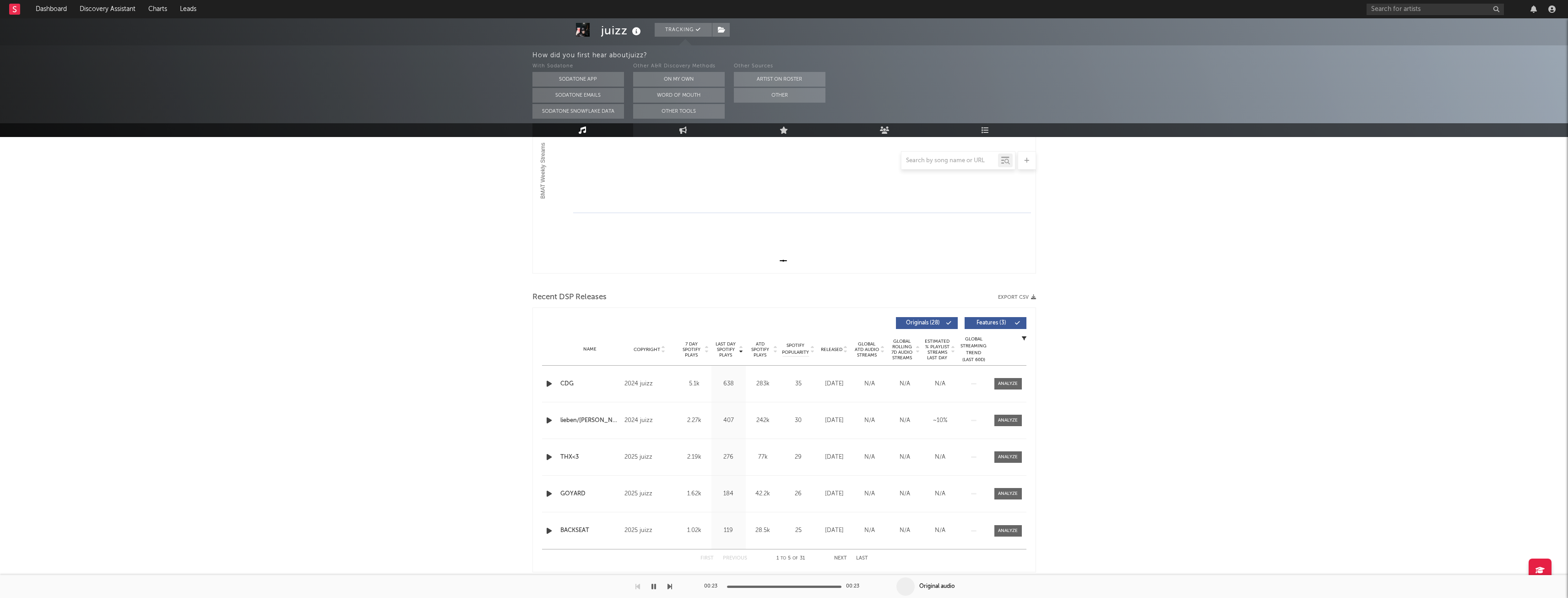
scroll to position [229, 0]
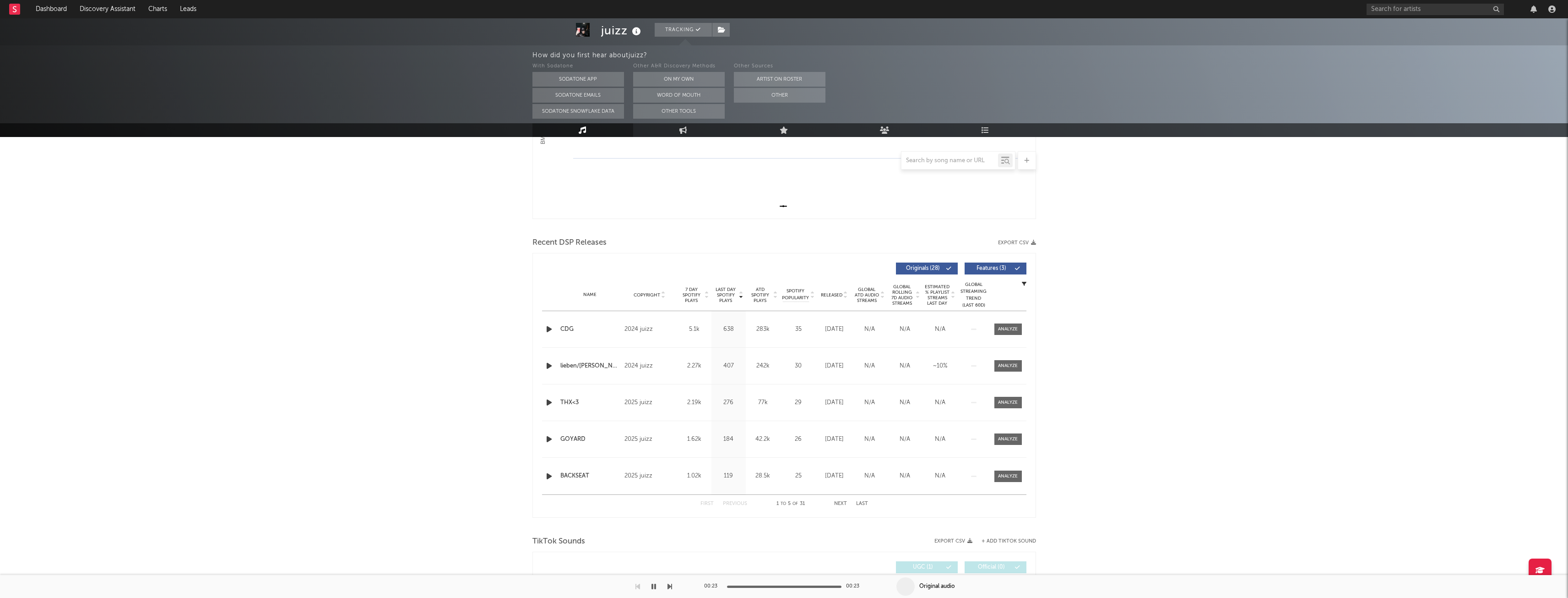
click at [547, 437] on icon "button" at bounding box center [549, 439] width 10 height 12
click at [1423, 5] on input "text" at bounding box center [1435, 9] width 137 height 12
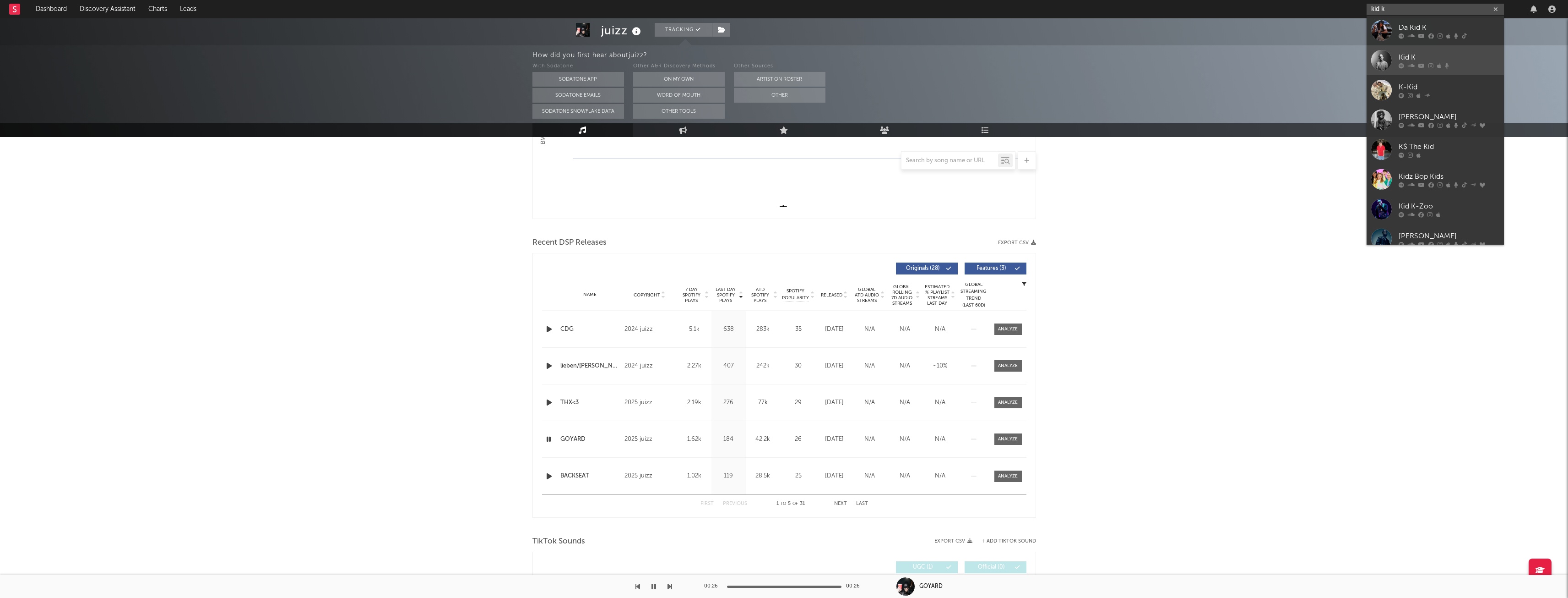
type input "kid k"
click at [1445, 58] on div "Kid K" at bounding box center [1448, 57] width 101 height 11
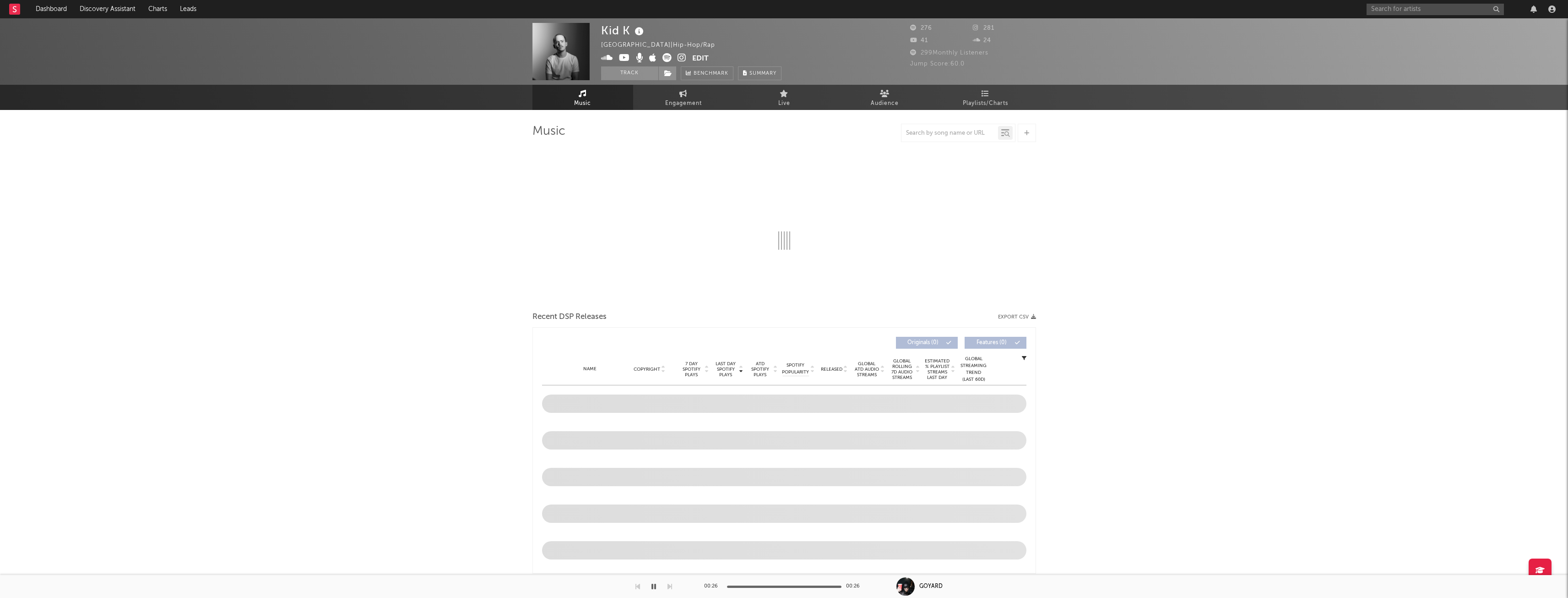
select select "1w"
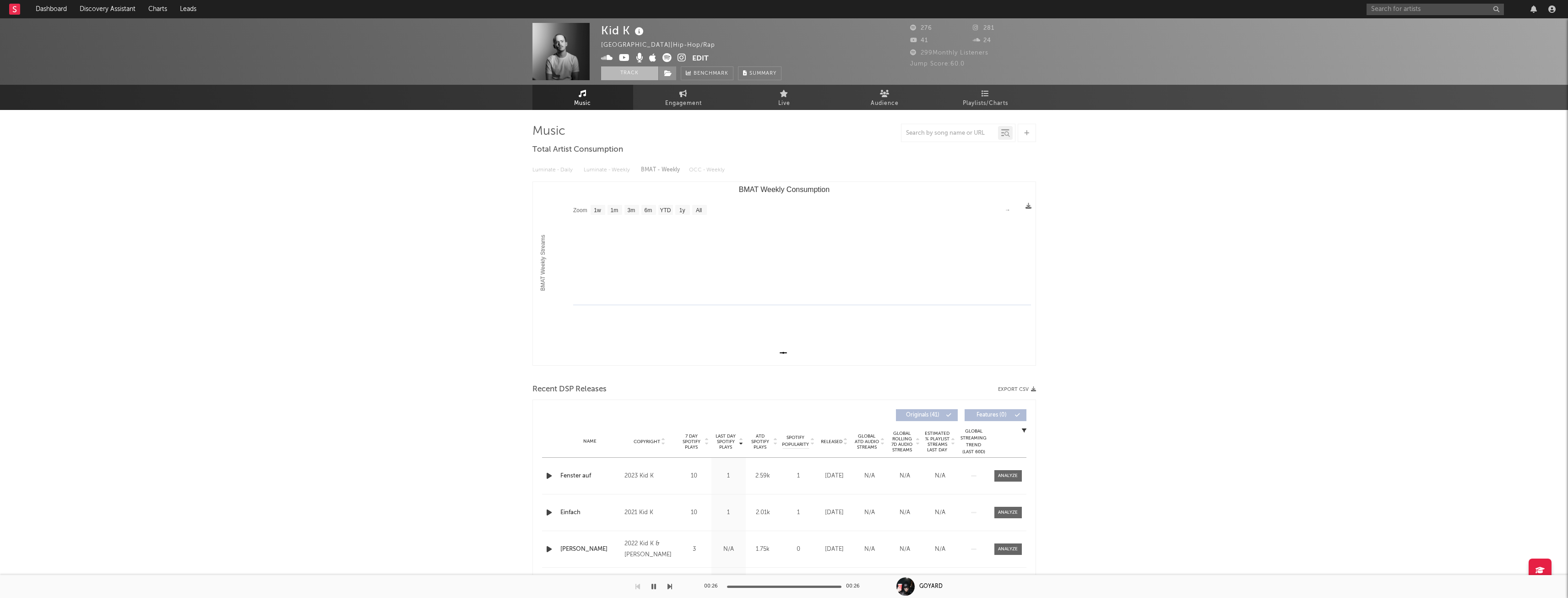
drag, startPoint x: 627, startPoint y: 69, endPoint x: 625, endPoint y: 74, distance: 5.4
click at [627, 69] on button "Track" at bounding box center [630, 73] width 57 height 14
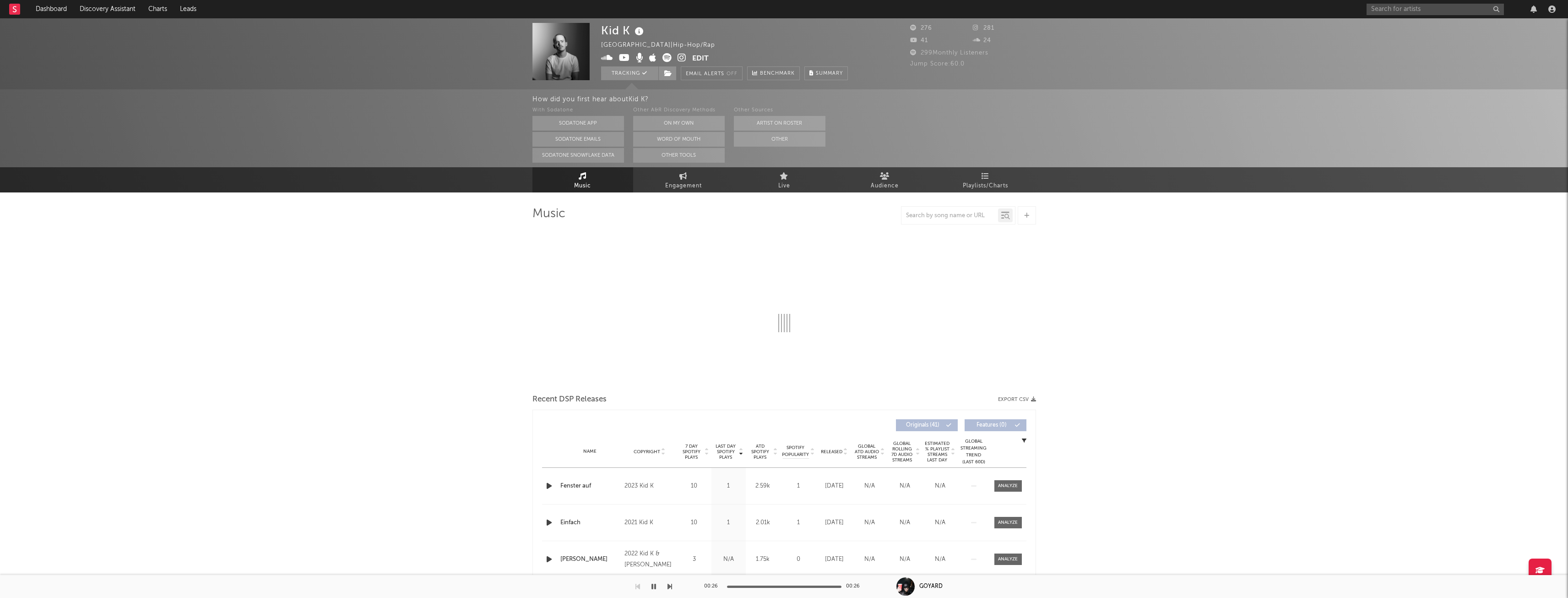
select select "1w"
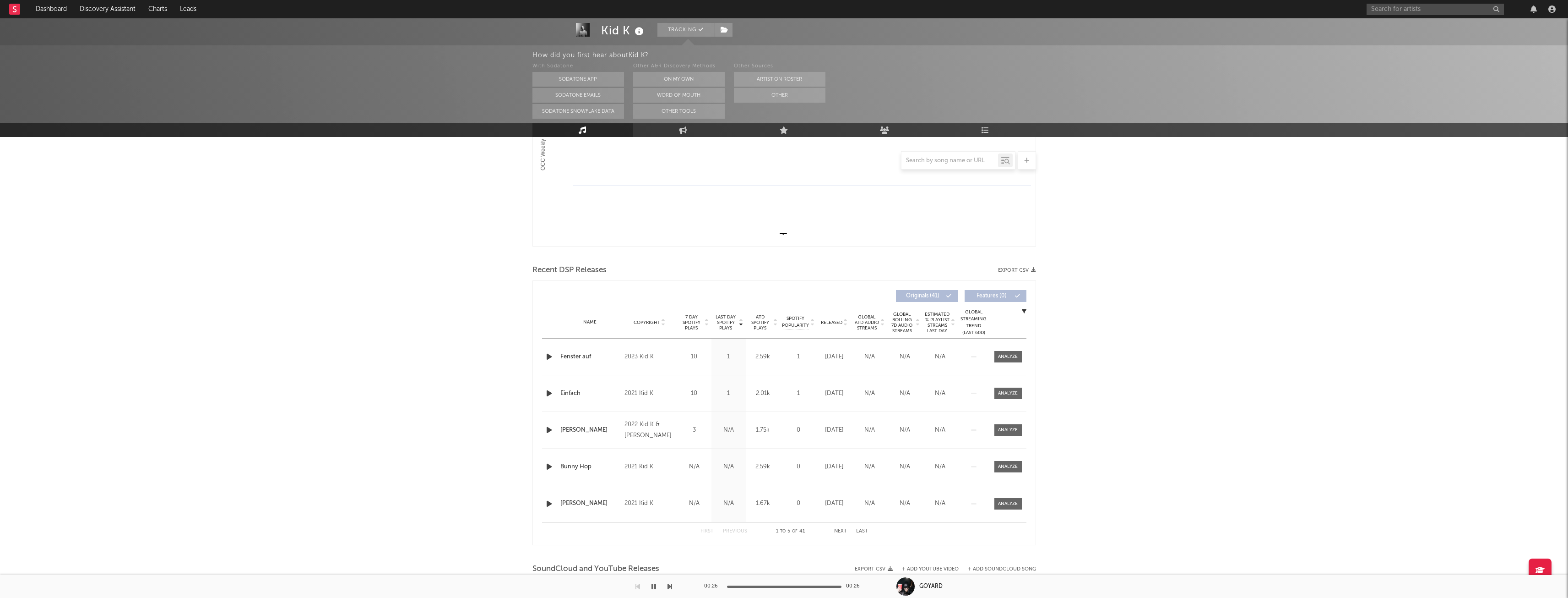
scroll to position [229, 0]
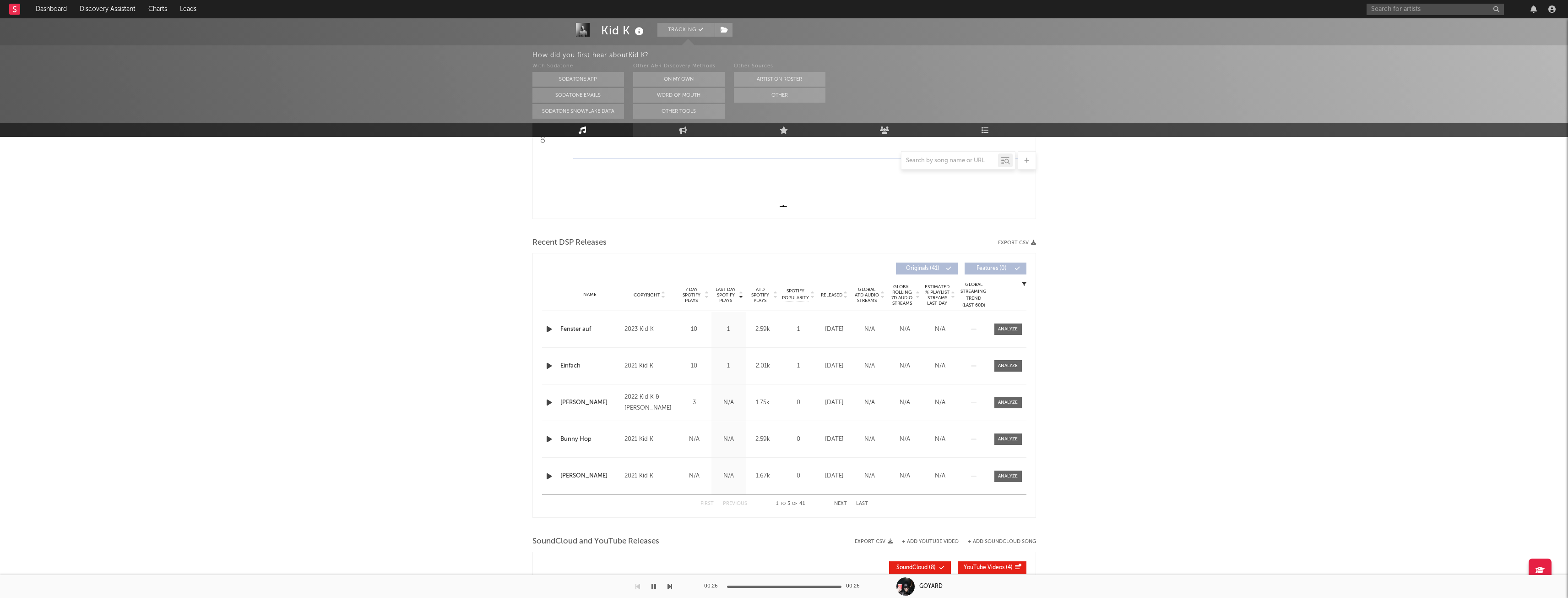
click at [546, 362] on icon "button" at bounding box center [549, 366] width 10 height 12
click at [547, 330] on icon "button" at bounding box center [549, 329] width 10 height 12
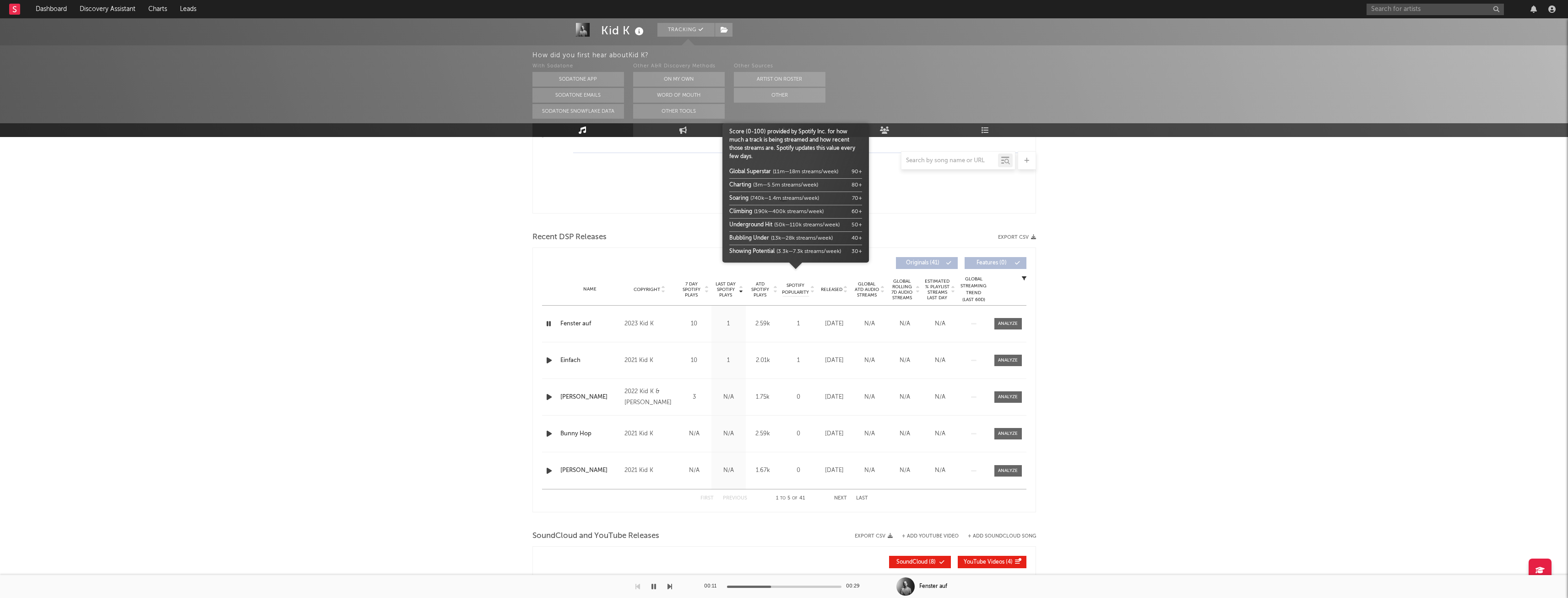
scroll to position [228, 0]
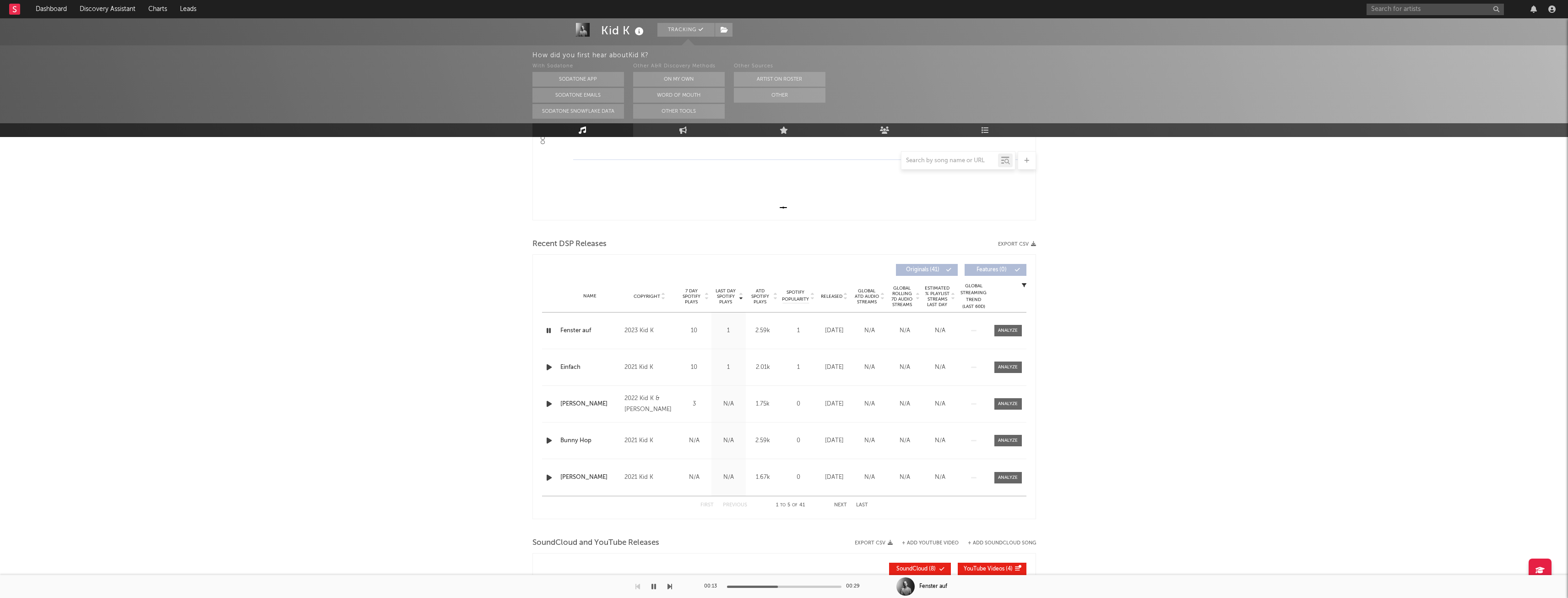
click at [659, 296] on span "Copyright" at bounding box center [646, 296] width 26 height 5
click at [838, 294] on span "Released" at bounding box center [832, 296] width 22 height 5
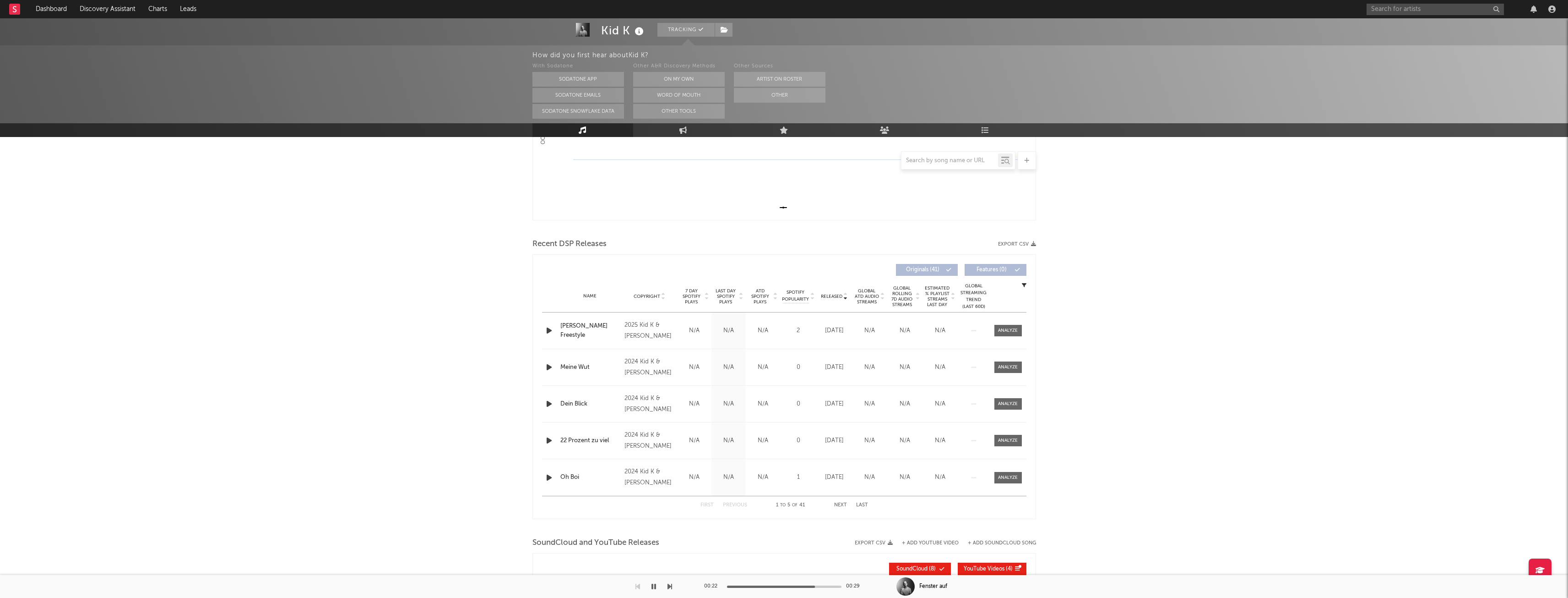
click at [548, 331] on icon "button" at bounding box center [549, 330] width 10 height 12
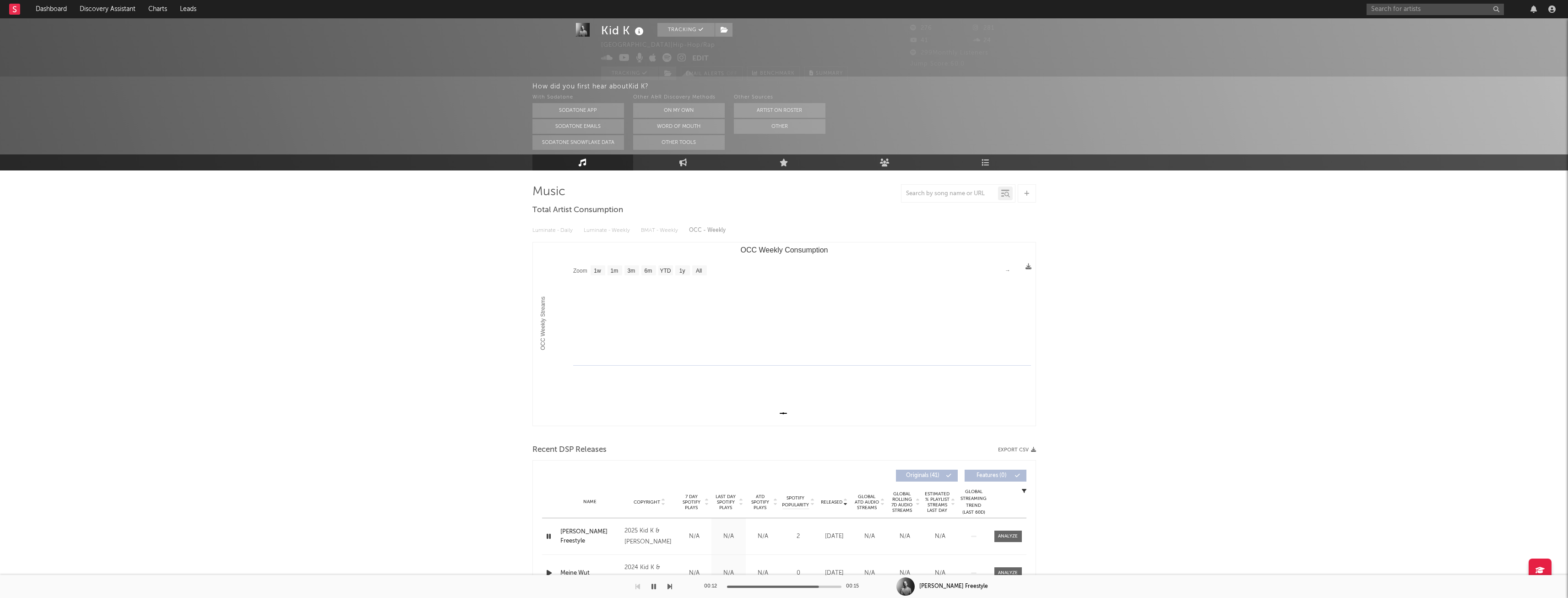
scroll to position [0, 0]
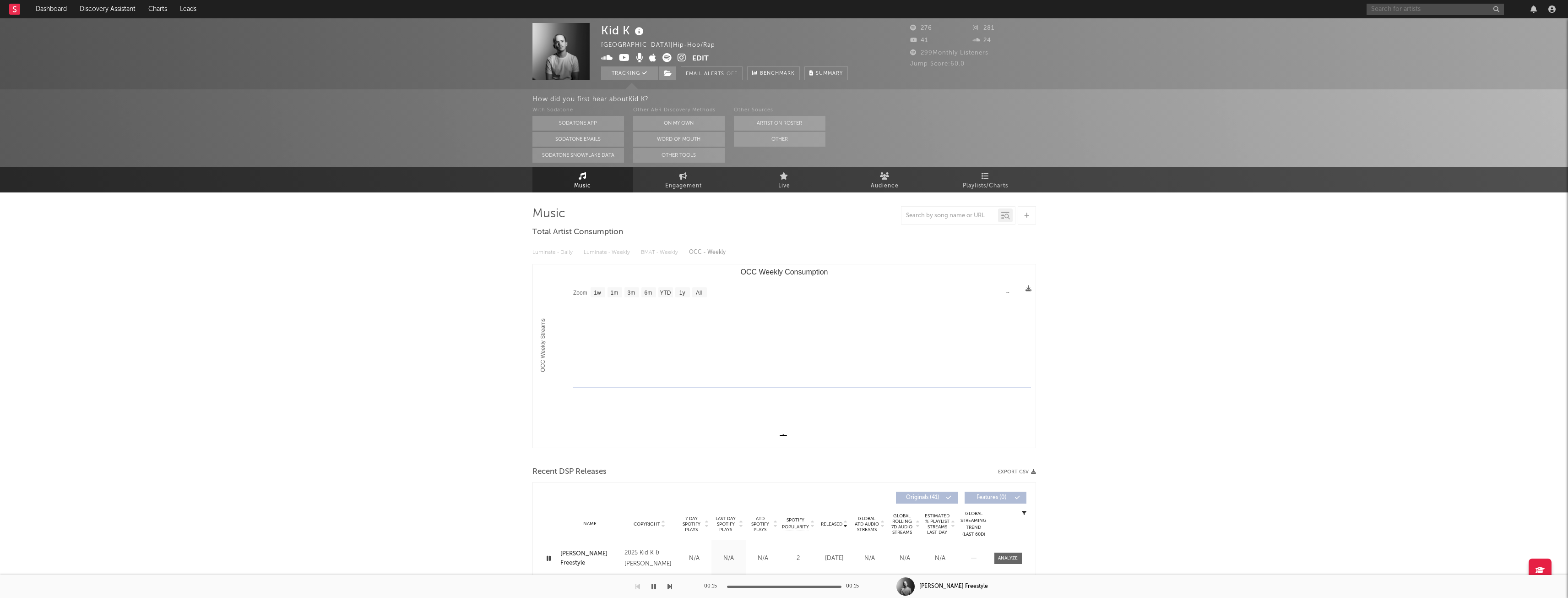
click at [1476, 8] on input "text" at bounding box center [1435, 9] width 137 height 12
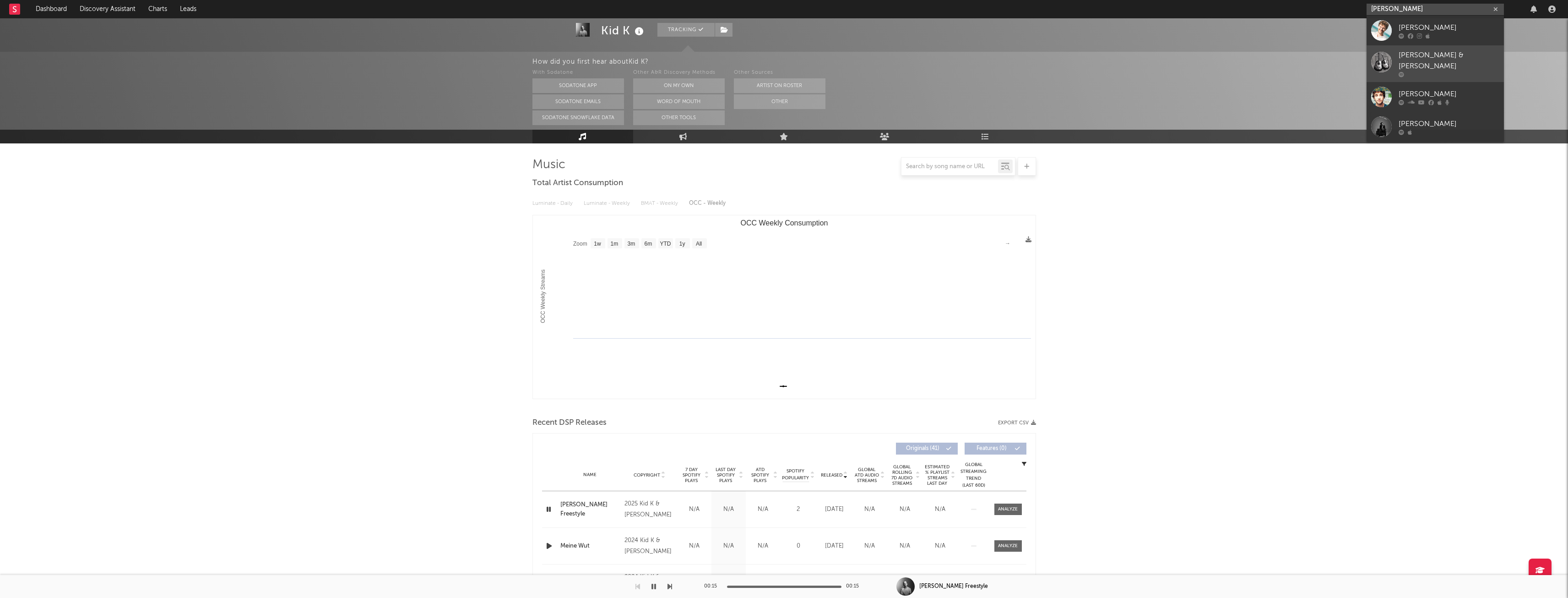
scroll to position [92, 0]
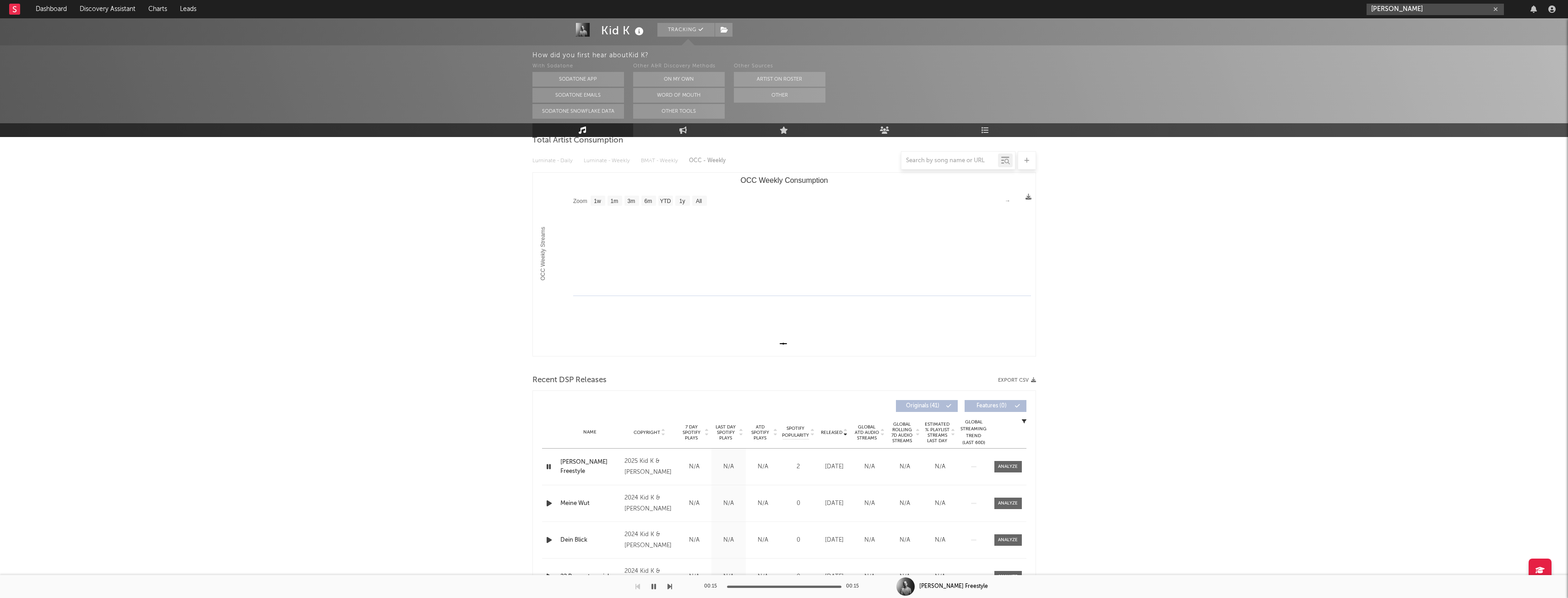
click at [1442, 9] on input "matt luke" at bounding box center [1435, 9] width 137 height 12
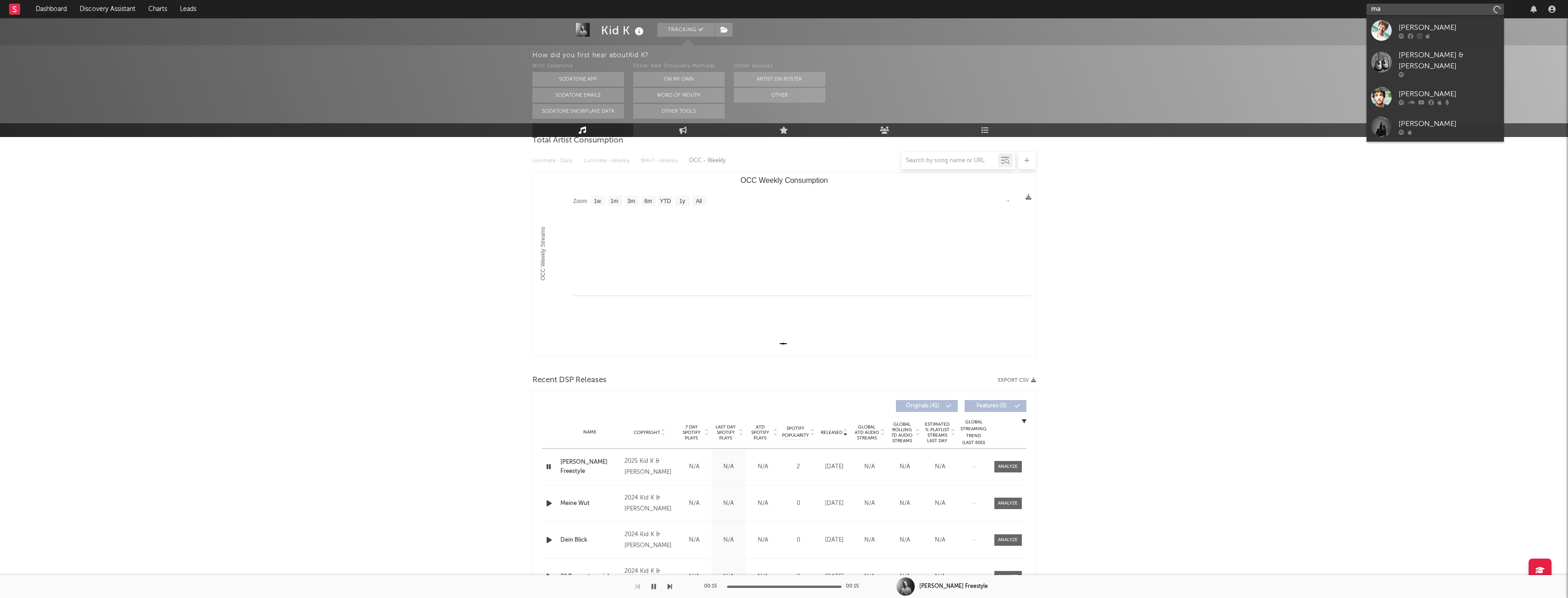
type input "m"
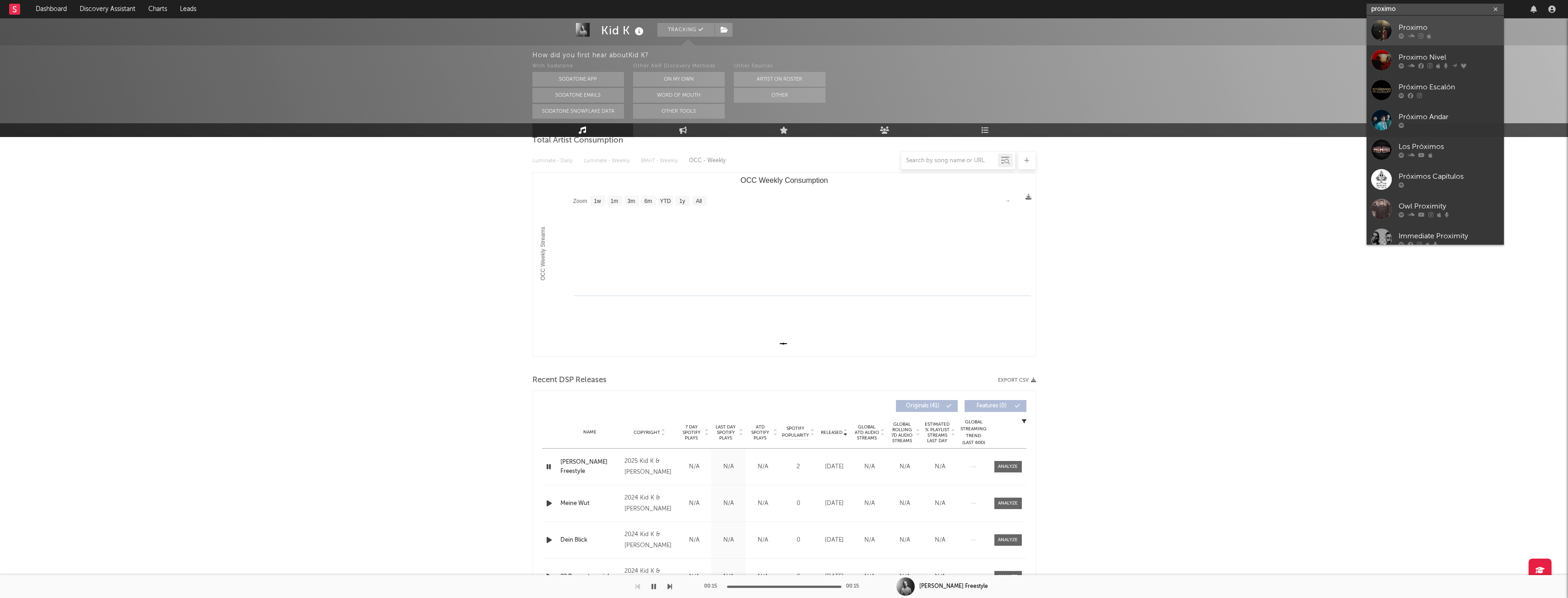
type input "proximo"
click at [1458, 19] on link "Proximo" at bounding box center [1435, 31] width 137 height 30
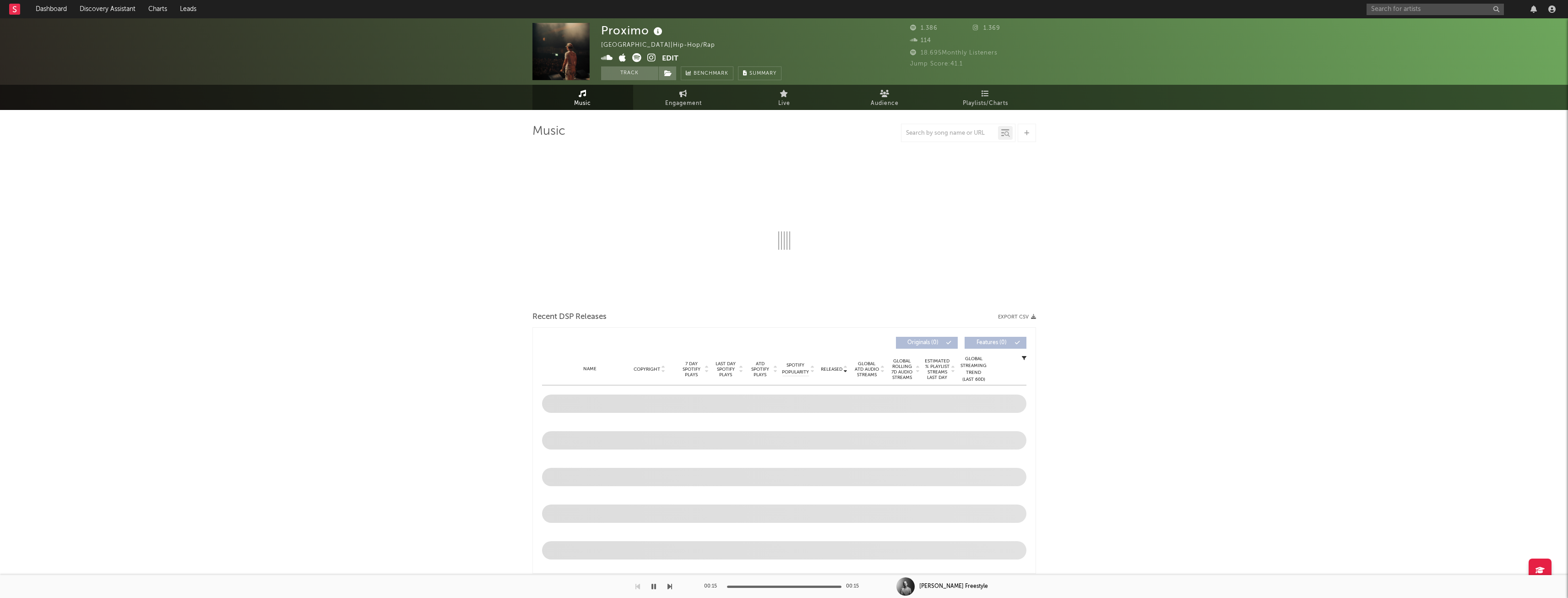
select select "6m"
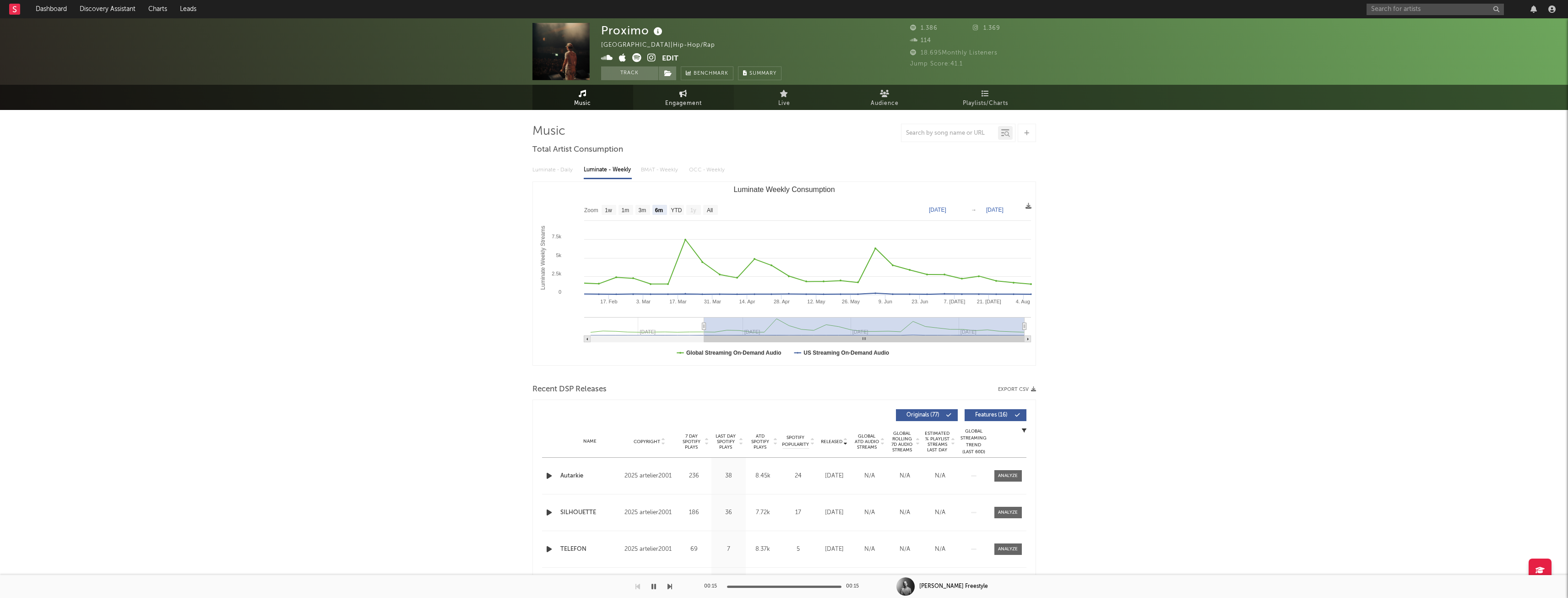
click at [685, 96] on icon at bounding box center [682, 93] width 7 height 7
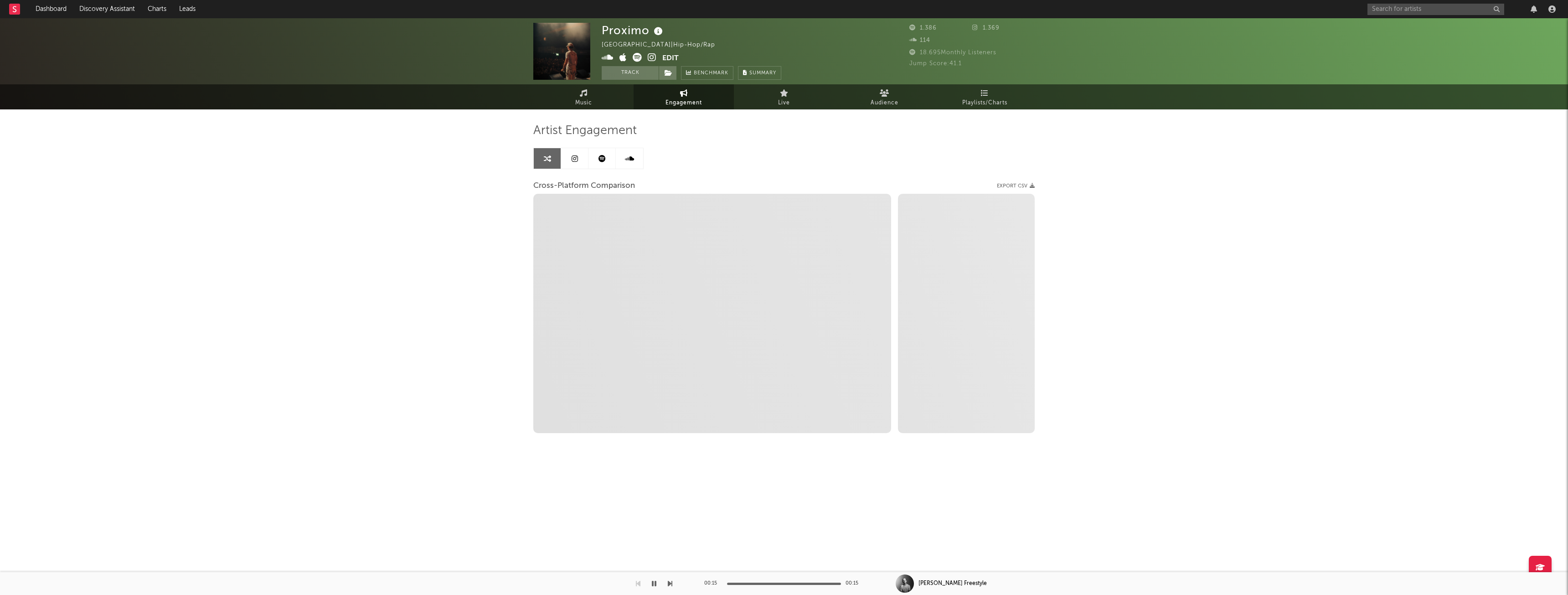
select select "1w"
select select "1m"
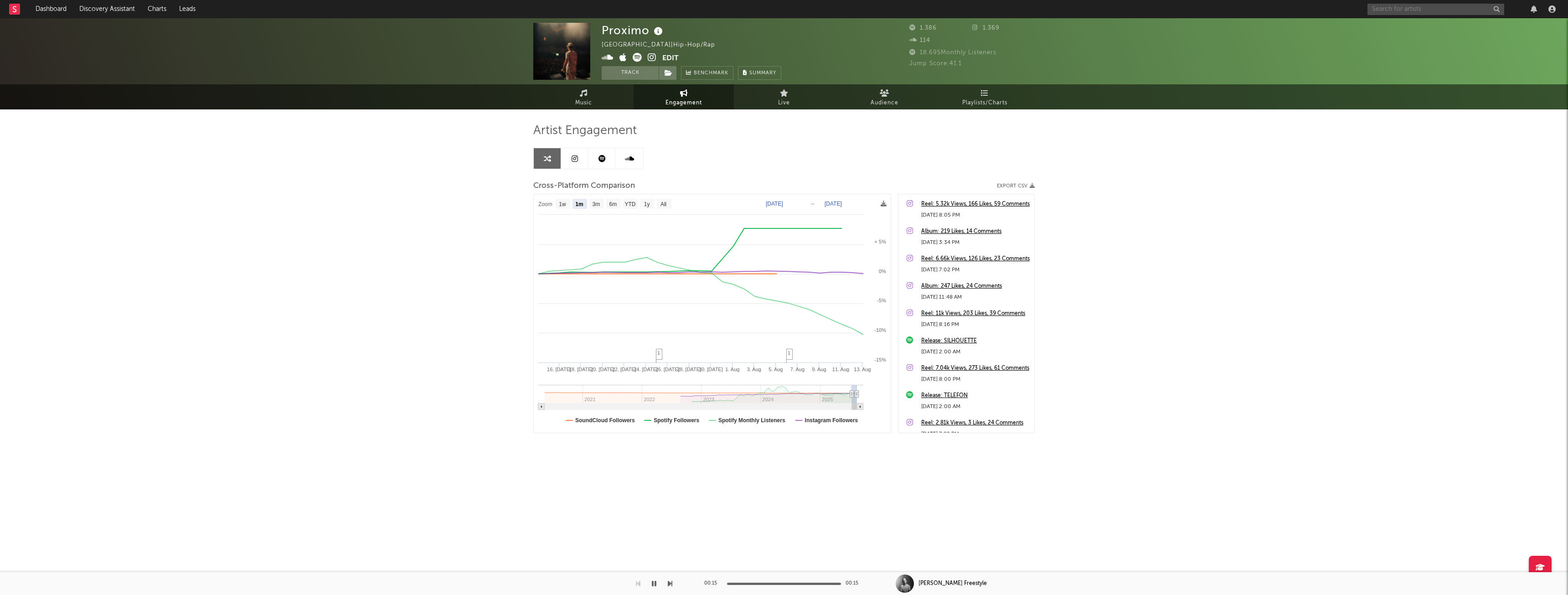
click at [1431, 13] on input "text" at bounding box center [1435, 9] width 137 height 11
type input "kenny & Krabat"
click at [1415, 24] on div "[PERSON_NAME] & Krabat" at bounding box center [1450, 27] width 100 height 11
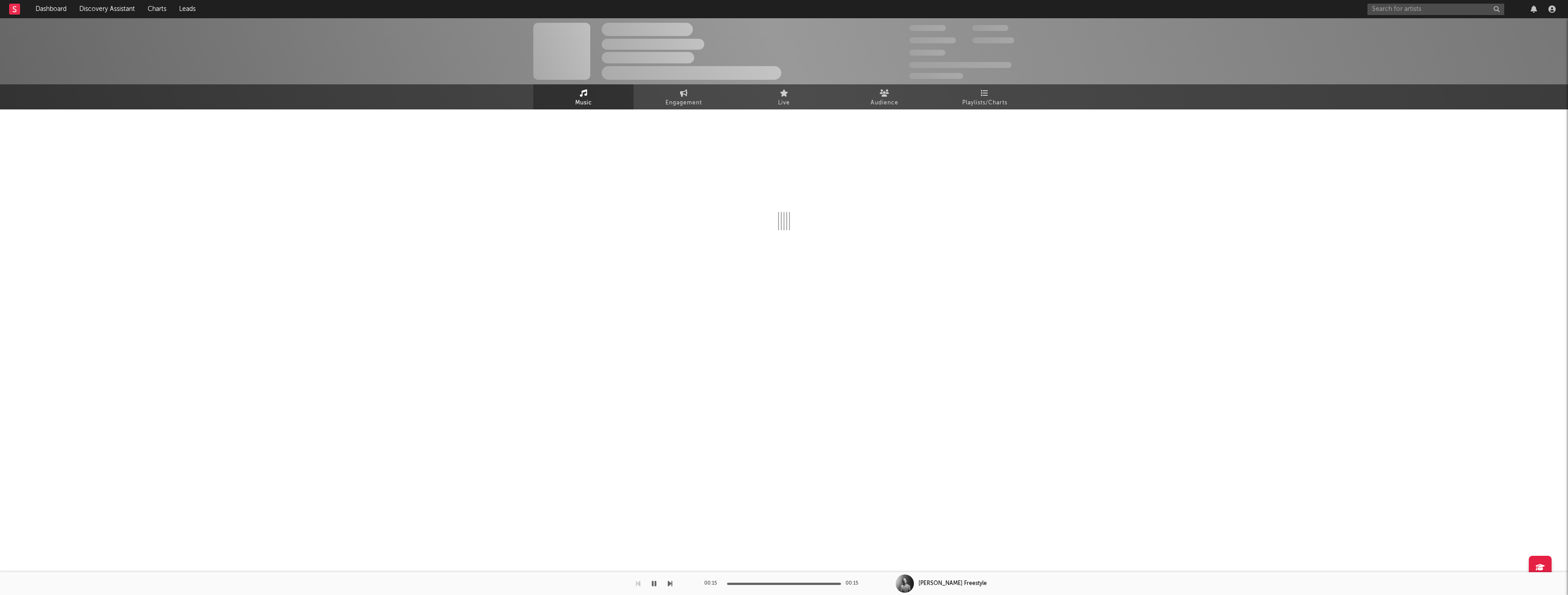
select select "1w"
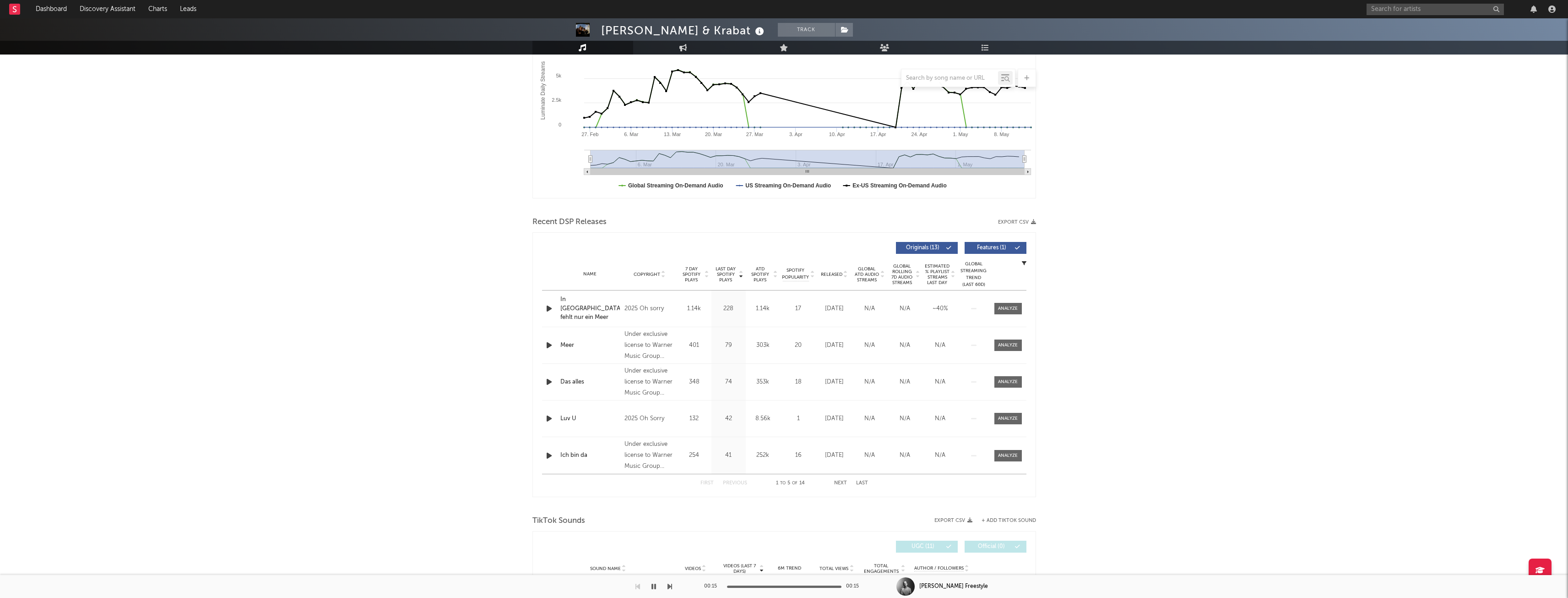
scroll to position [183, 0]
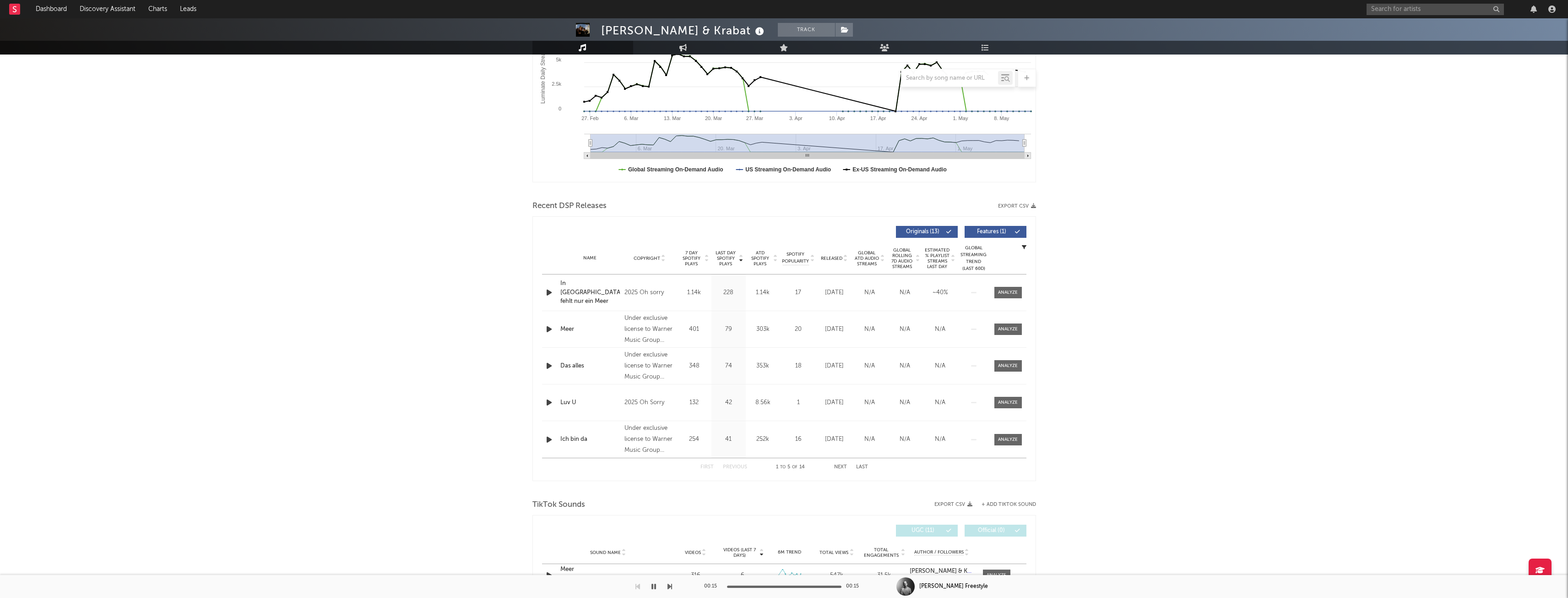
click at [828, 259] on span "Released" at bounding box center [832, 258] width 22 height 5
click at [549, 292] on icon "button" at bounding box center [549, 292] width 10 height 12
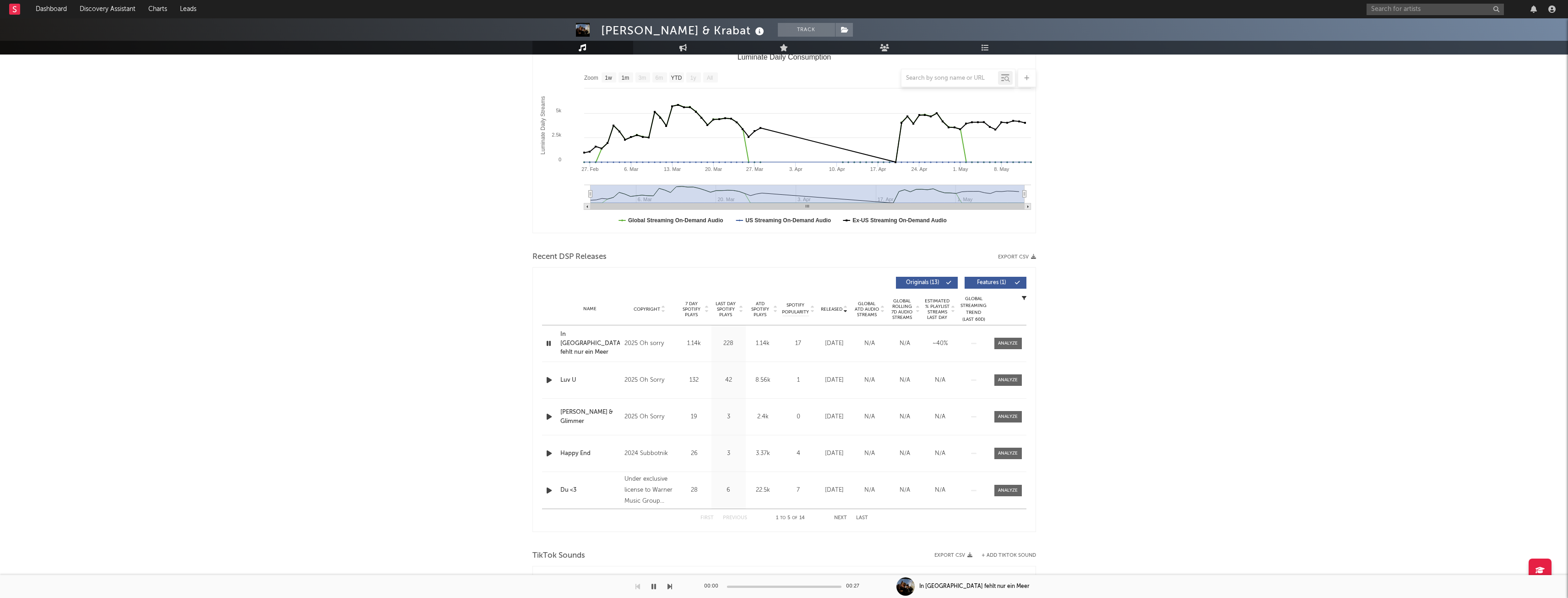
scroll to position [229, 0]
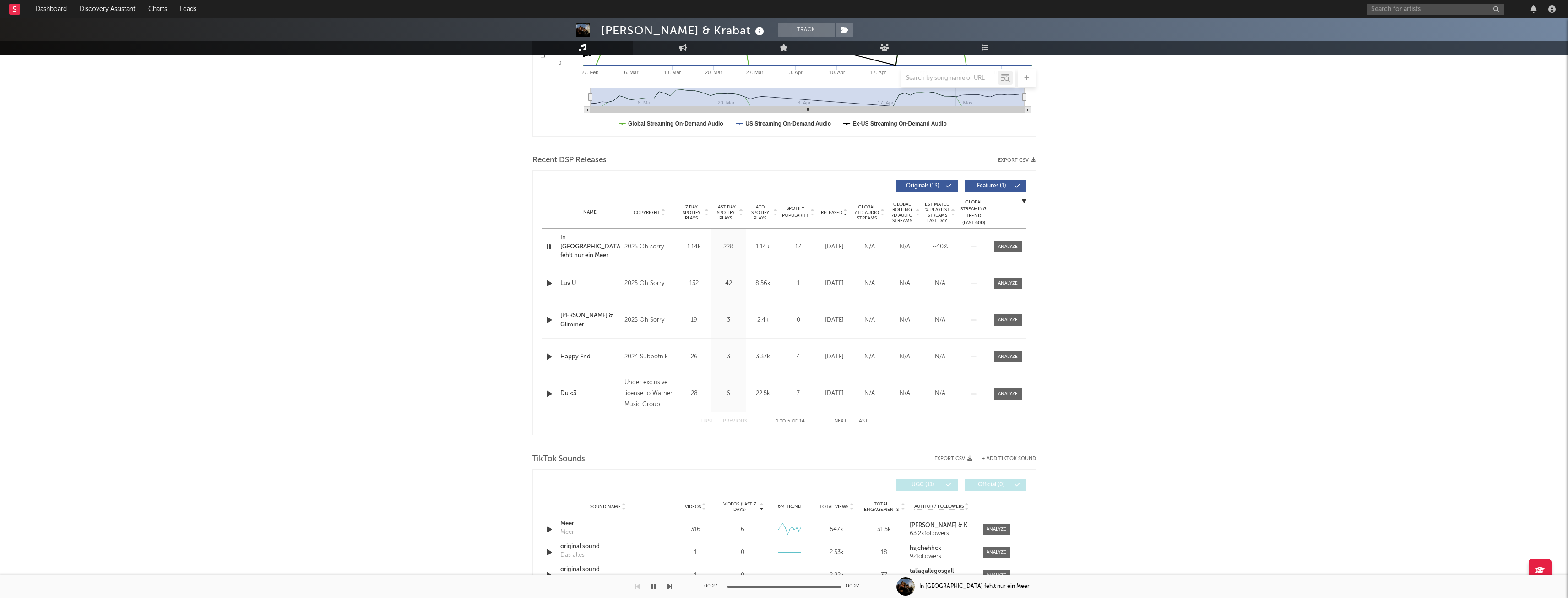
click at [549, 278] on icon "button" at bounding box center [549, 283] width 10 height 12
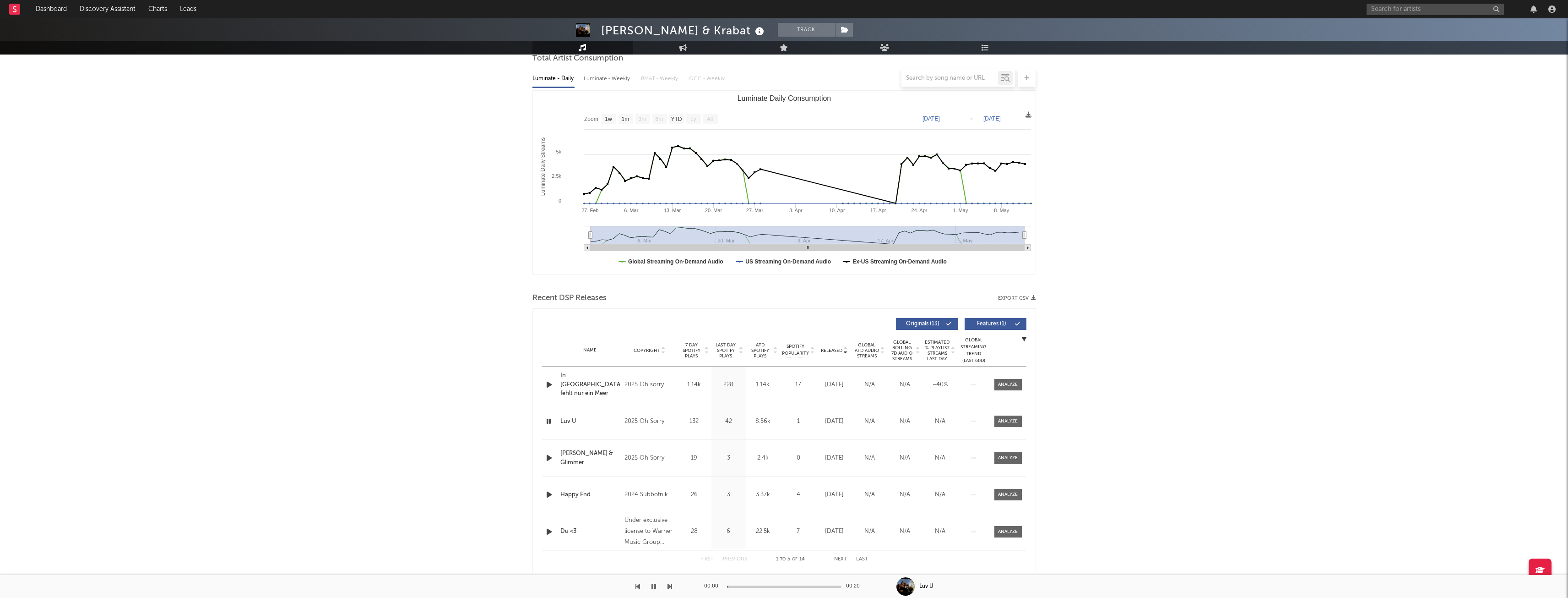
scroll to position [0, 0]
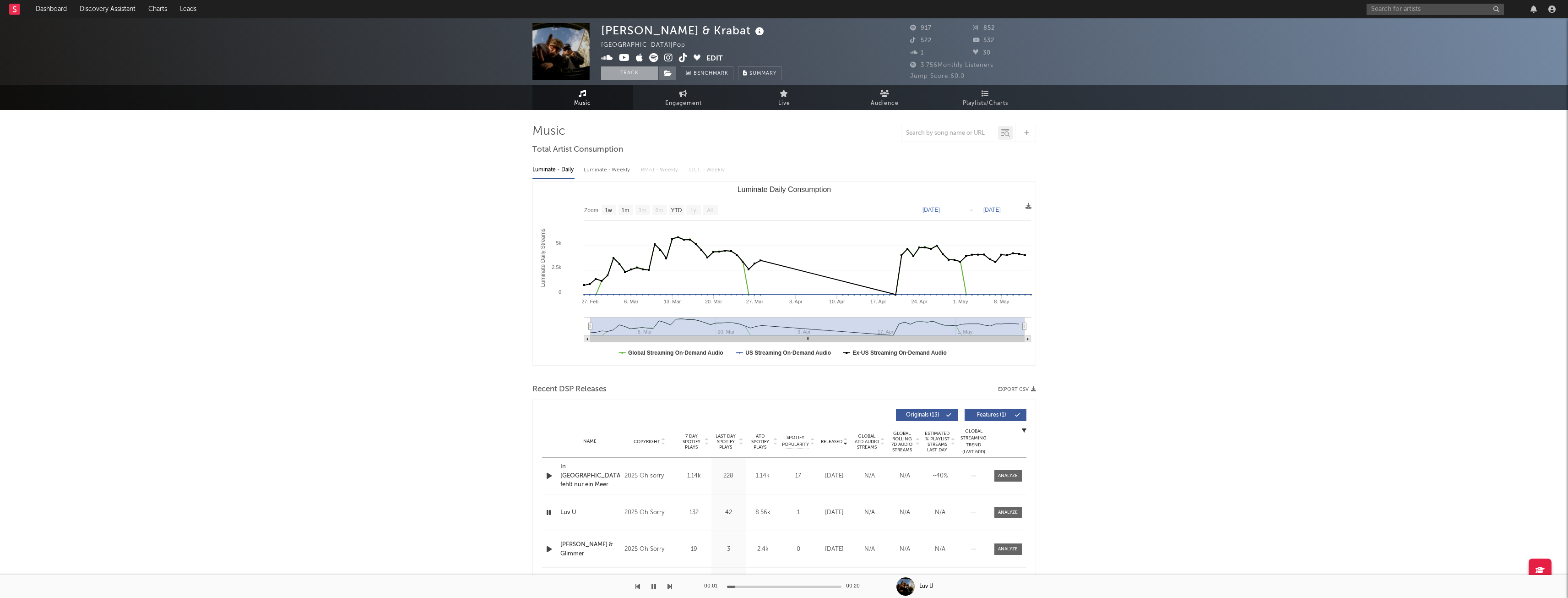
click at [627, 71] on button "Track" at bounding box center [630, 73] width 57 height 14
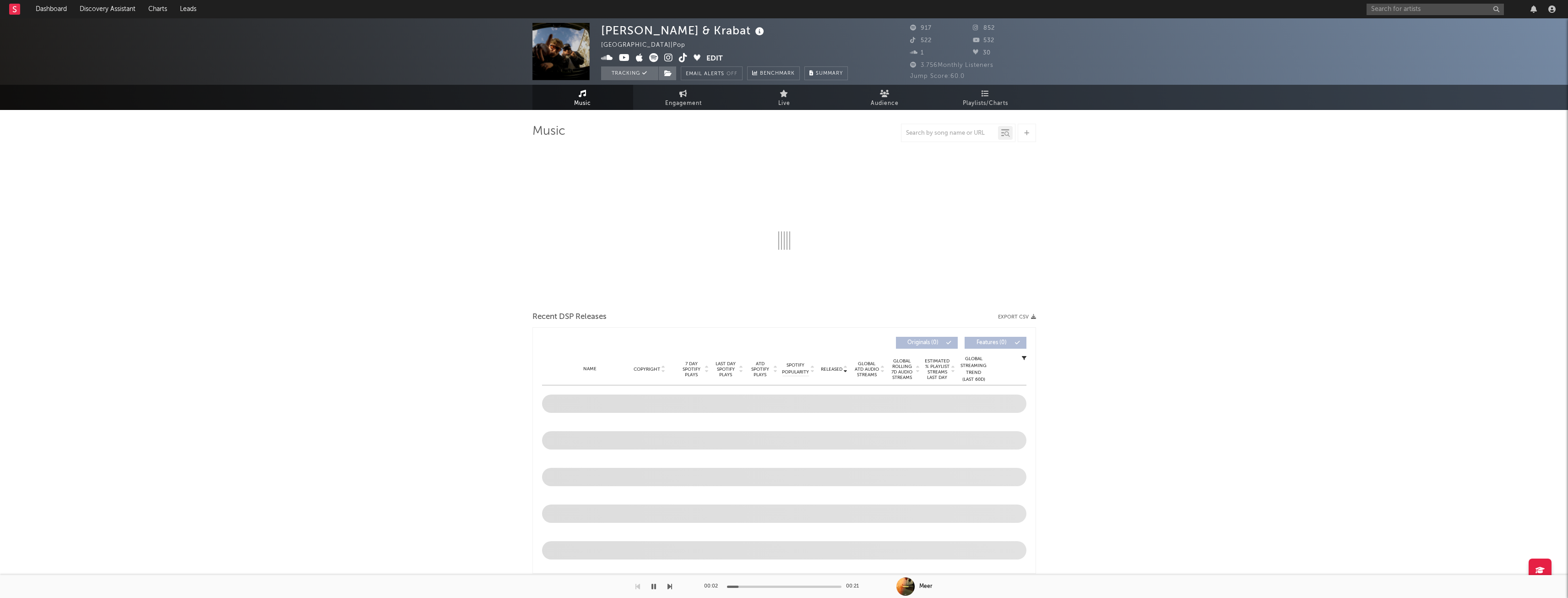
select select "1w"
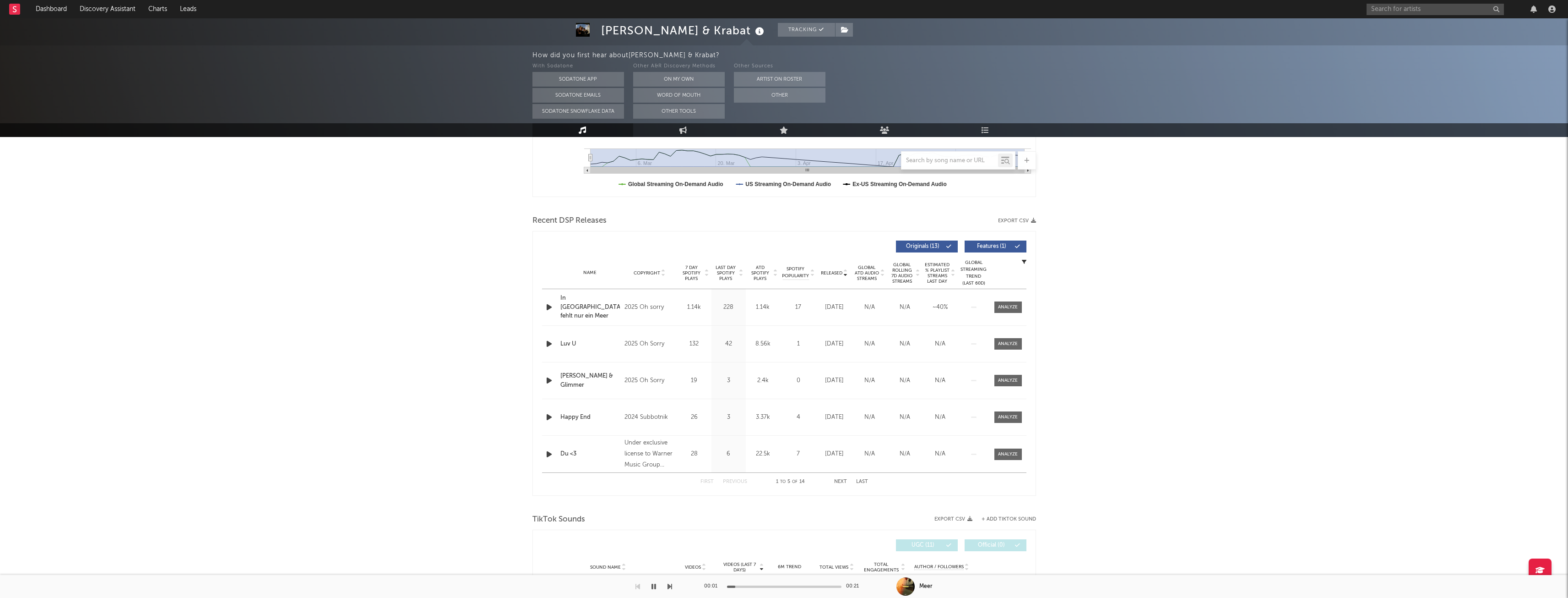
scroll to position [275, 0]
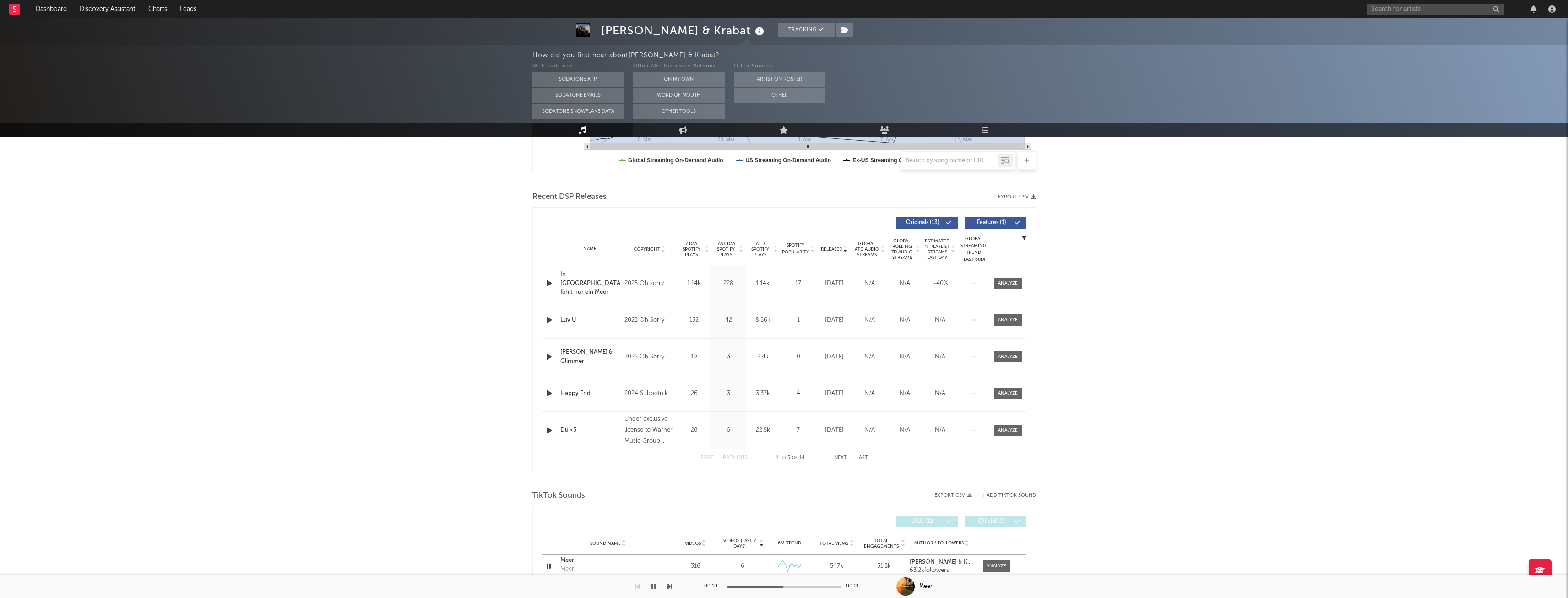
click at [553, 321] on icon "button" at bounding box center [549, 319] width 10 height 12
click at [551, 353] on icon "button" at bounding box center [549, 356] width 10 height 12
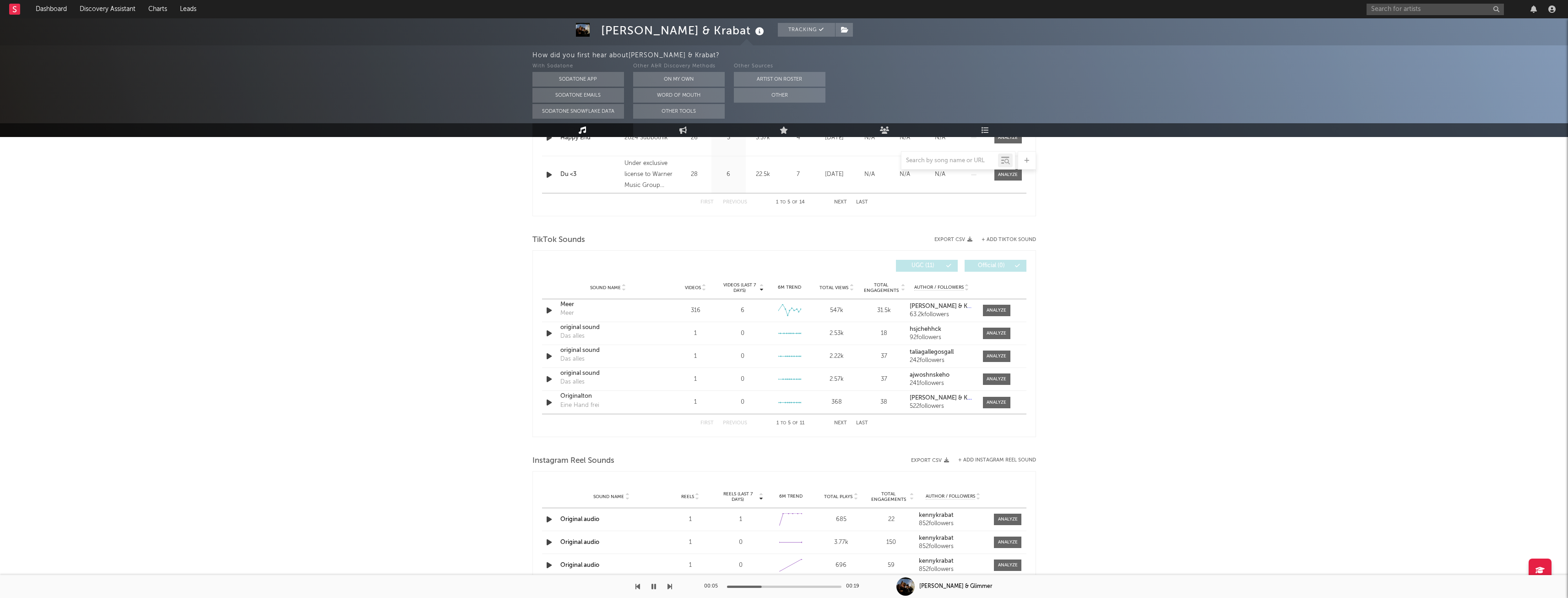
scroll to position [641, 0]
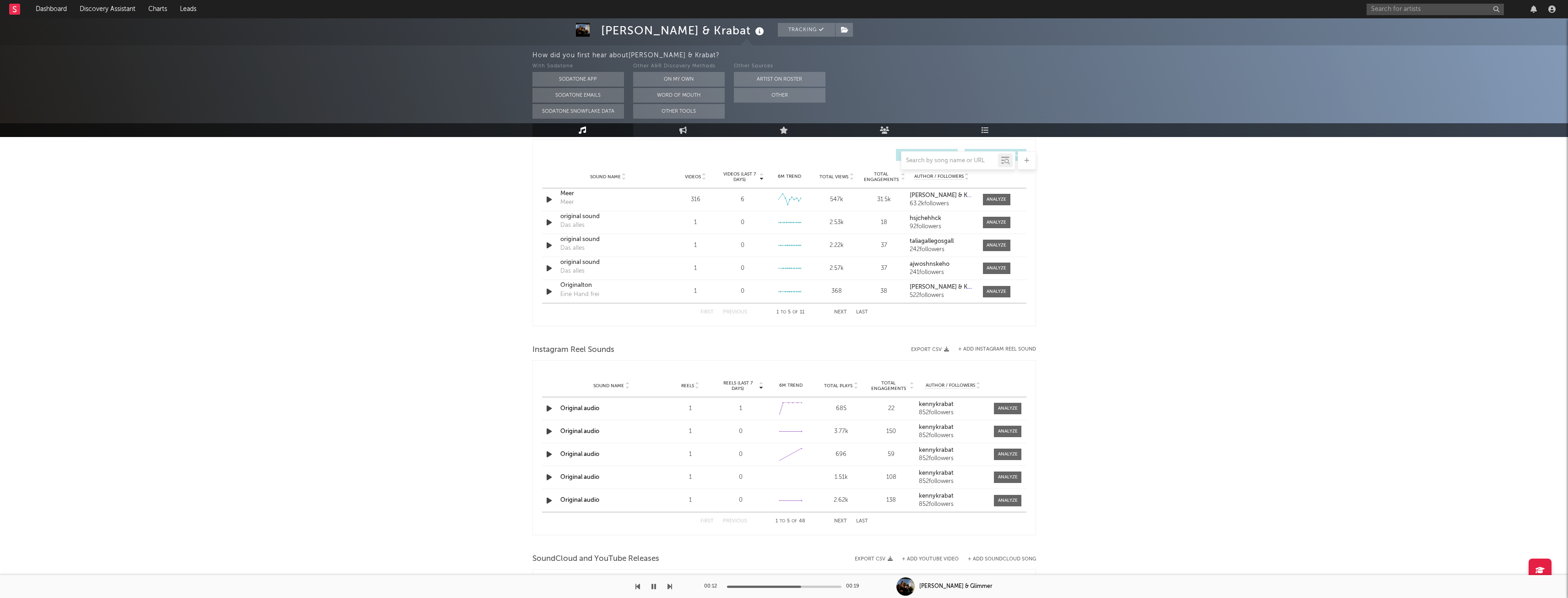
click at [547, 429] on icon "button" at bounding box center [549, 431] width 10 height 12
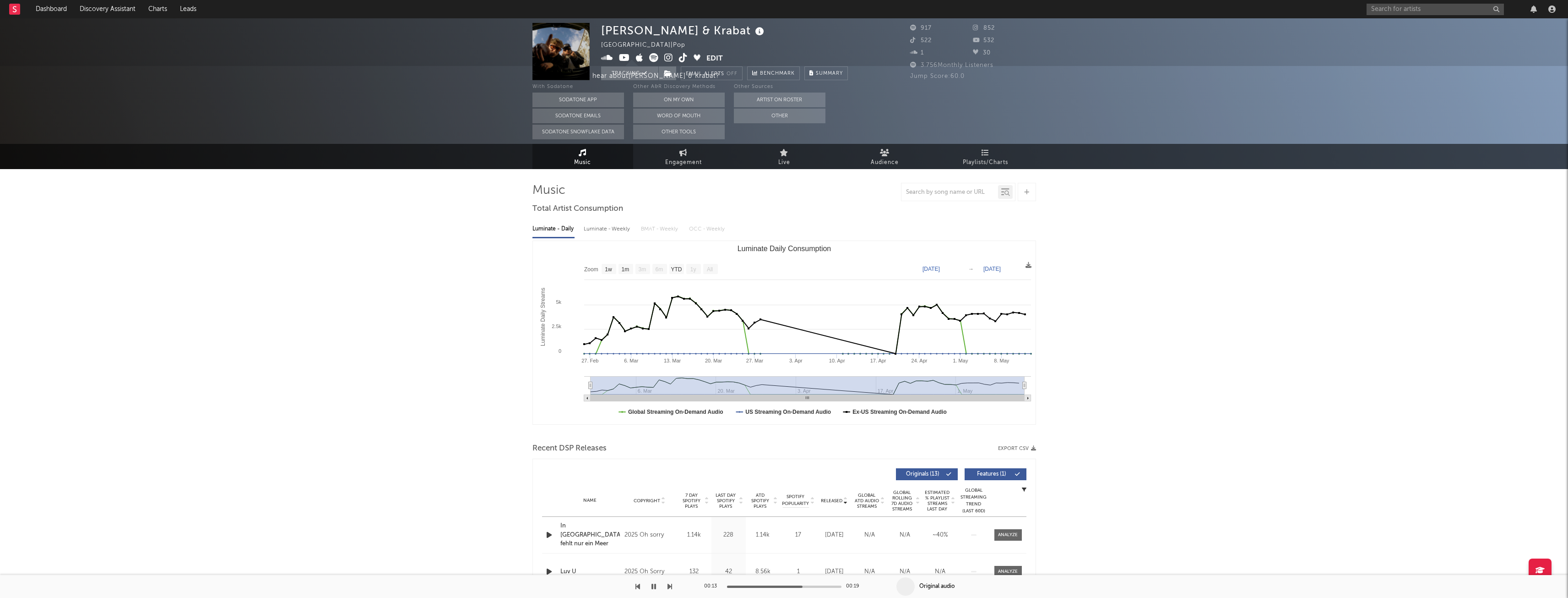
scroll to position [0, 0]
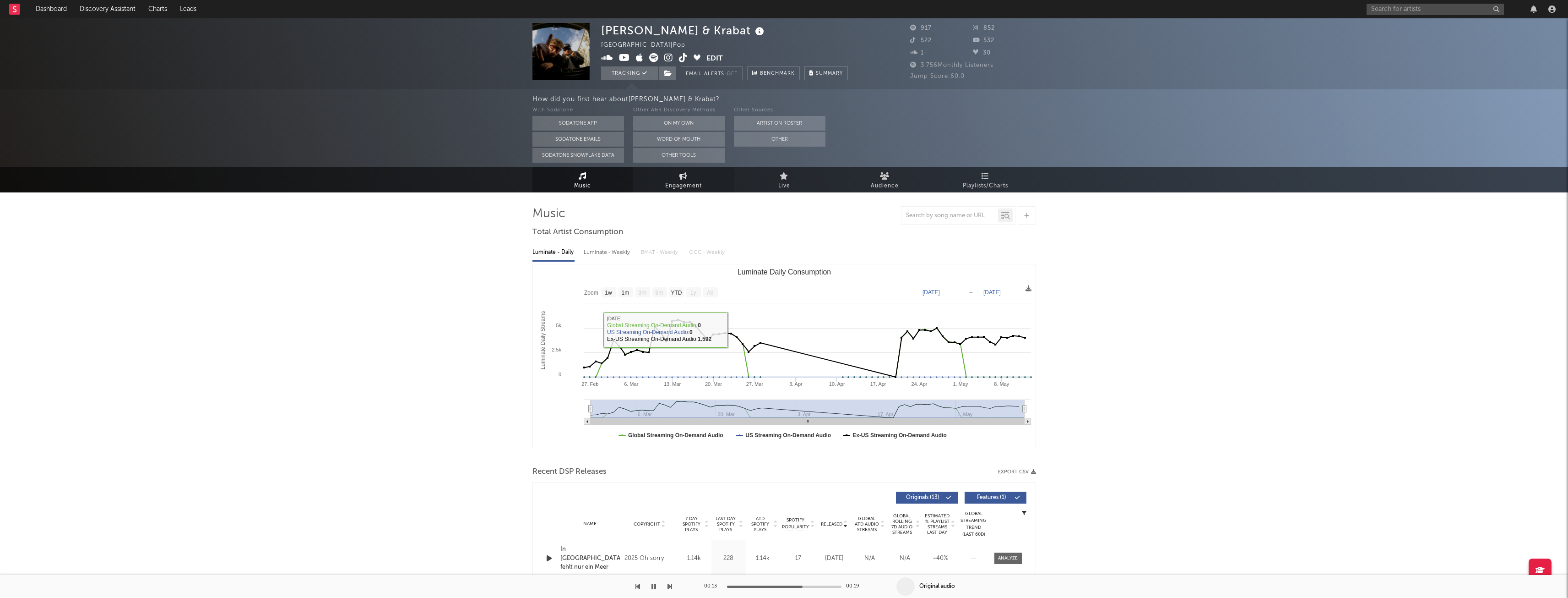
click at [668, 179] on link "Engagement" at bounding box center [683, 179] width 101 height 25
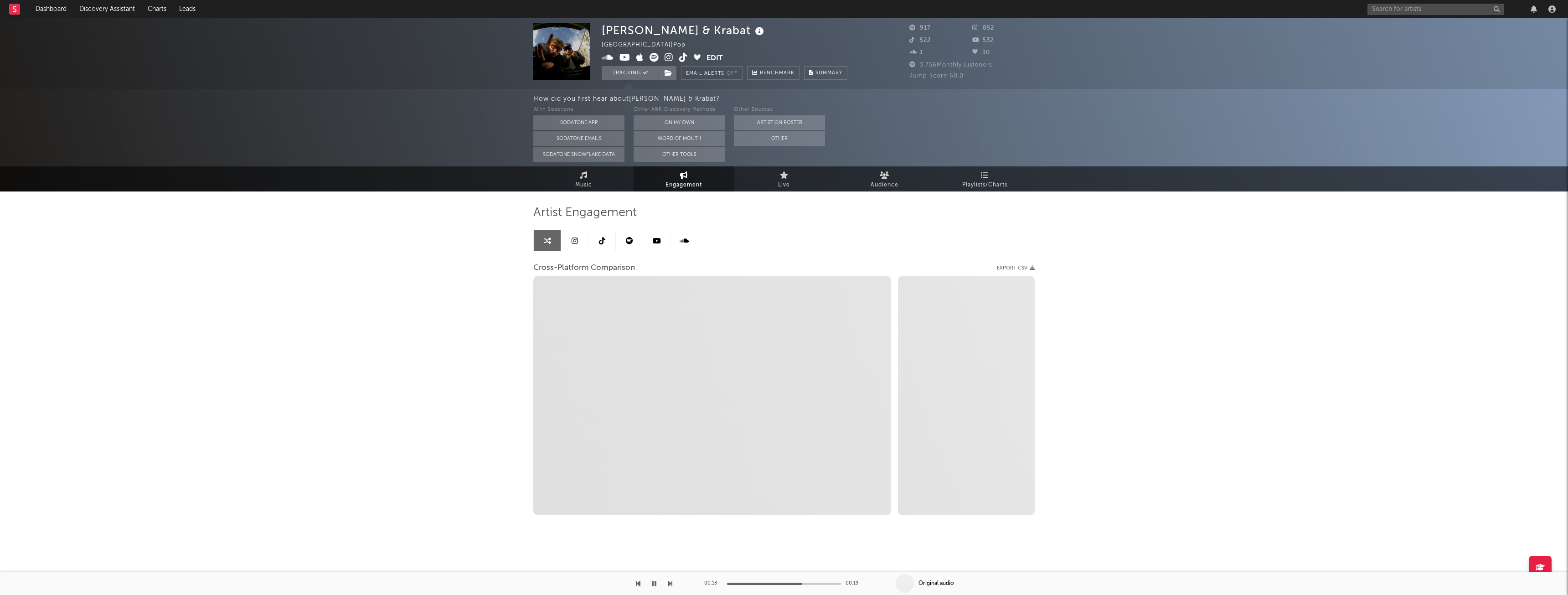
select select "1w"
select select "1m"
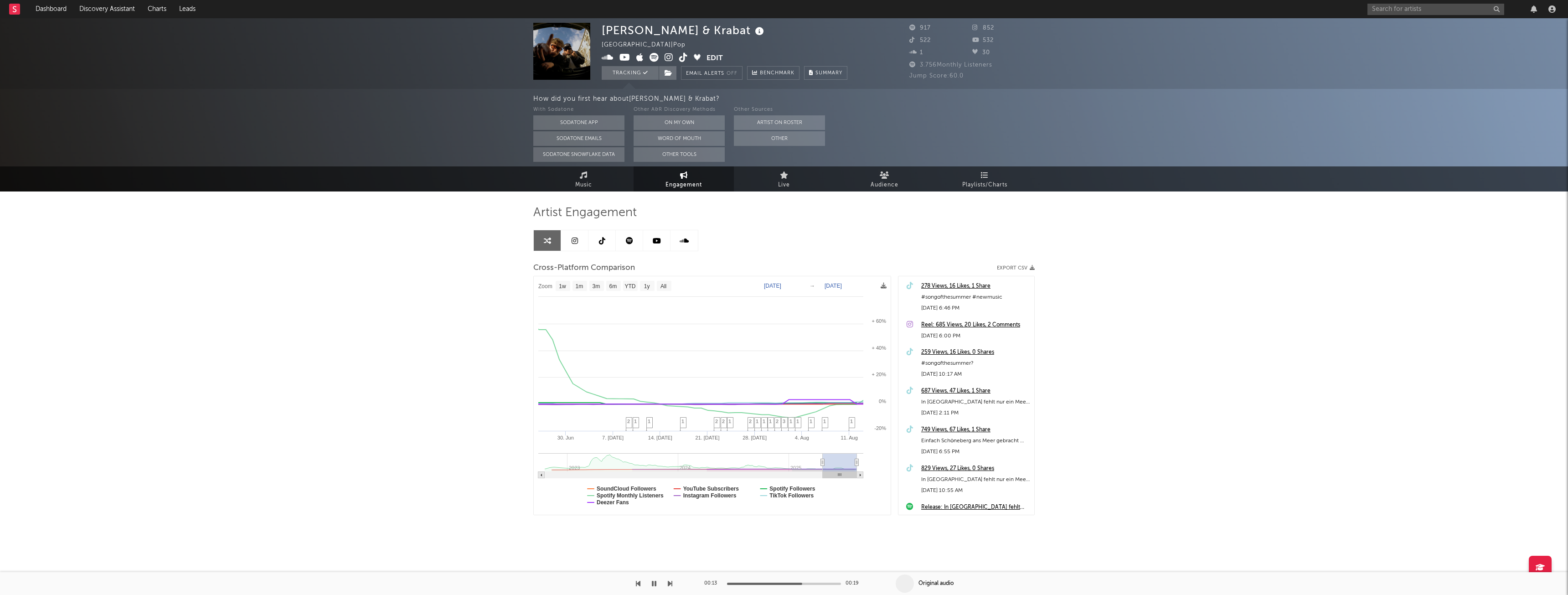
type input "2025-04-01"
select select "6m"
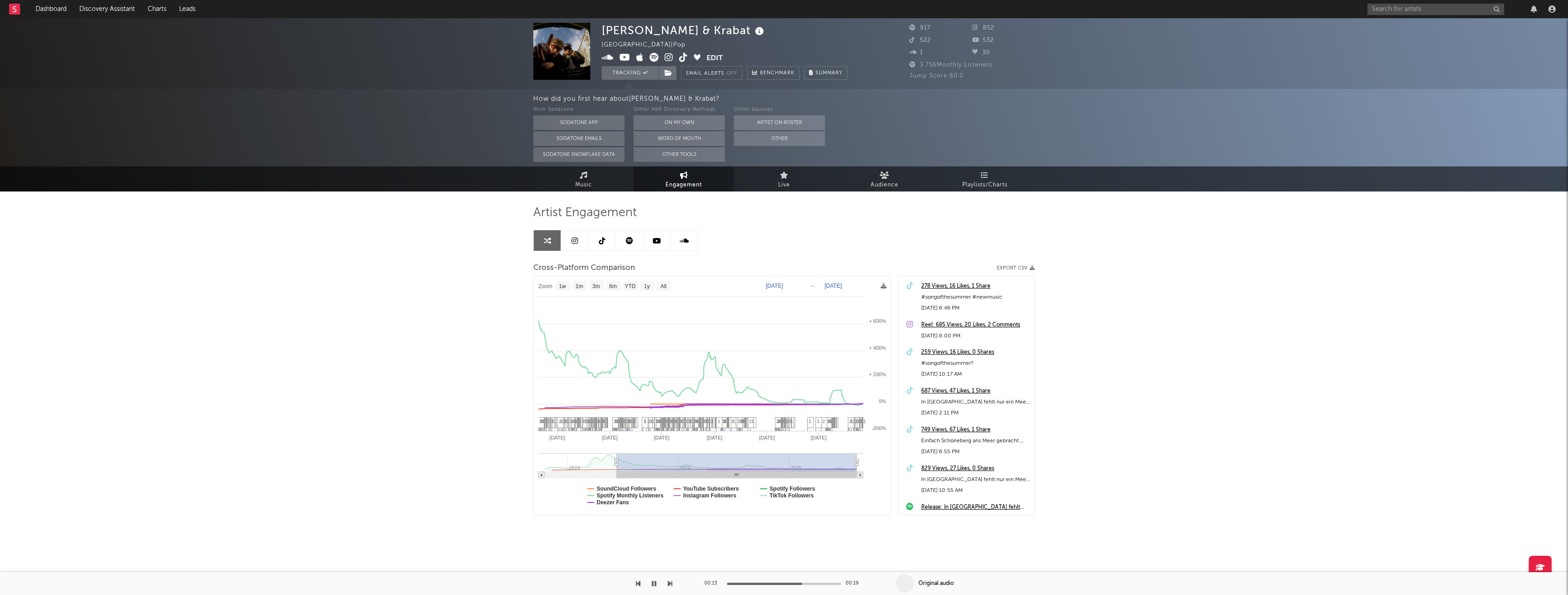
type input "2023-04-29"
drag, startPoint x: 846, startPoint y: 460, endPoint x: 495, endPoint y: 431, distance: 352.2
click at [500, 432] on div "Kenny & Krabat Germany | Pop Edit Tracking Email Alerts Off Benchmark Summary 9…" at bounding box center [784, 298] width 1568 height 561
select select "All"
click at [626, 69] on button "Tracking" at bounding box center [630, 73] width 57 height 14
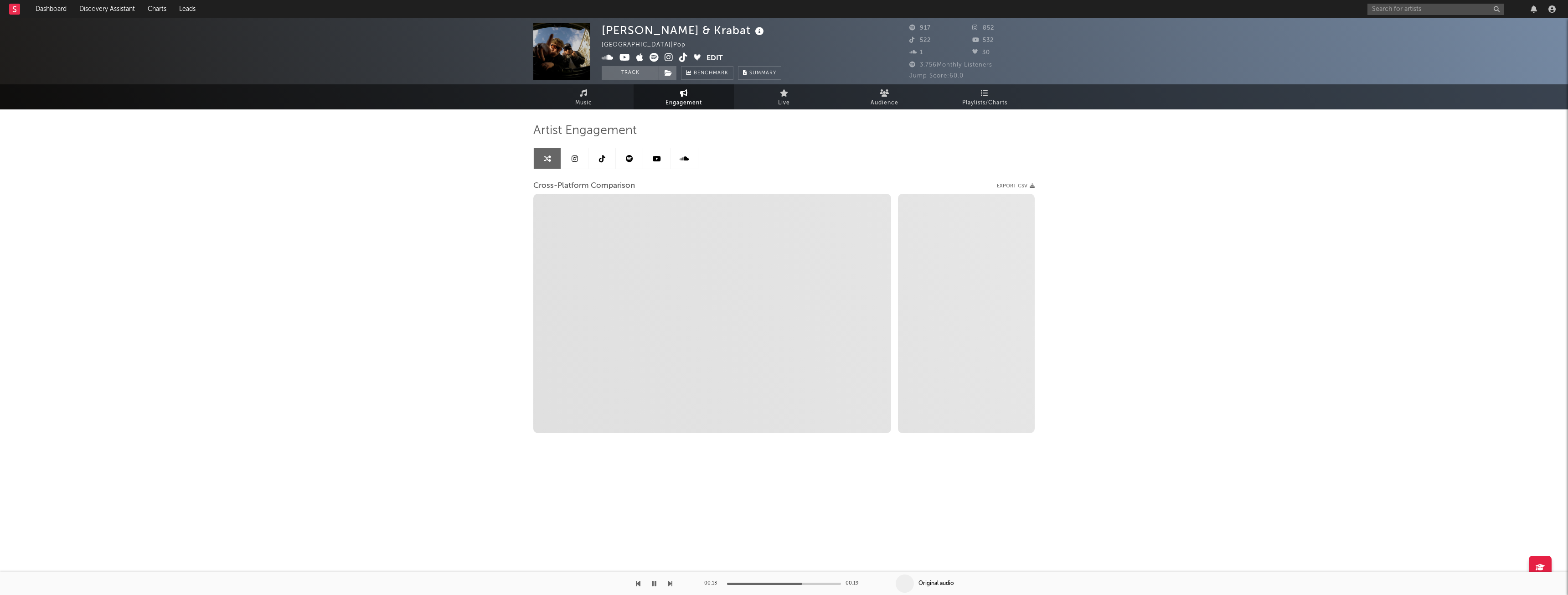
select select "1w"
select select "1m"
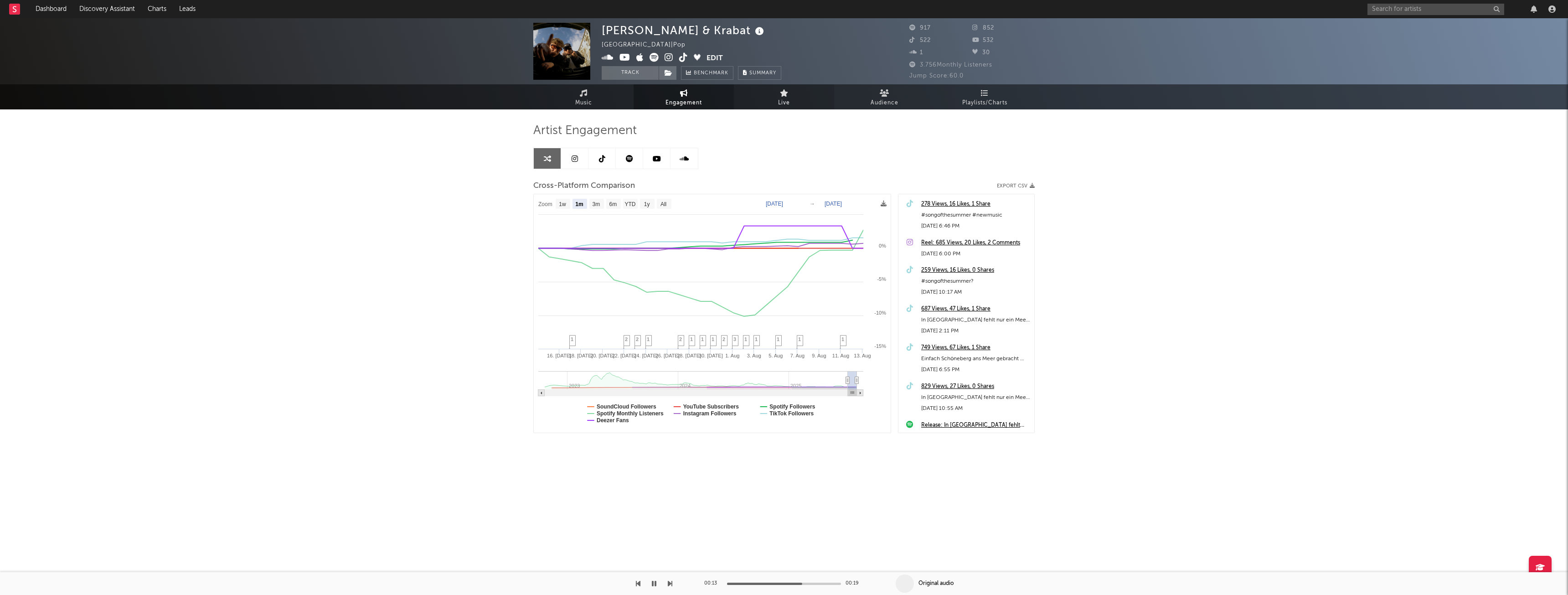
click at [790, 95] on link "Live" at bounding box center [784, 97] width 100 height 25
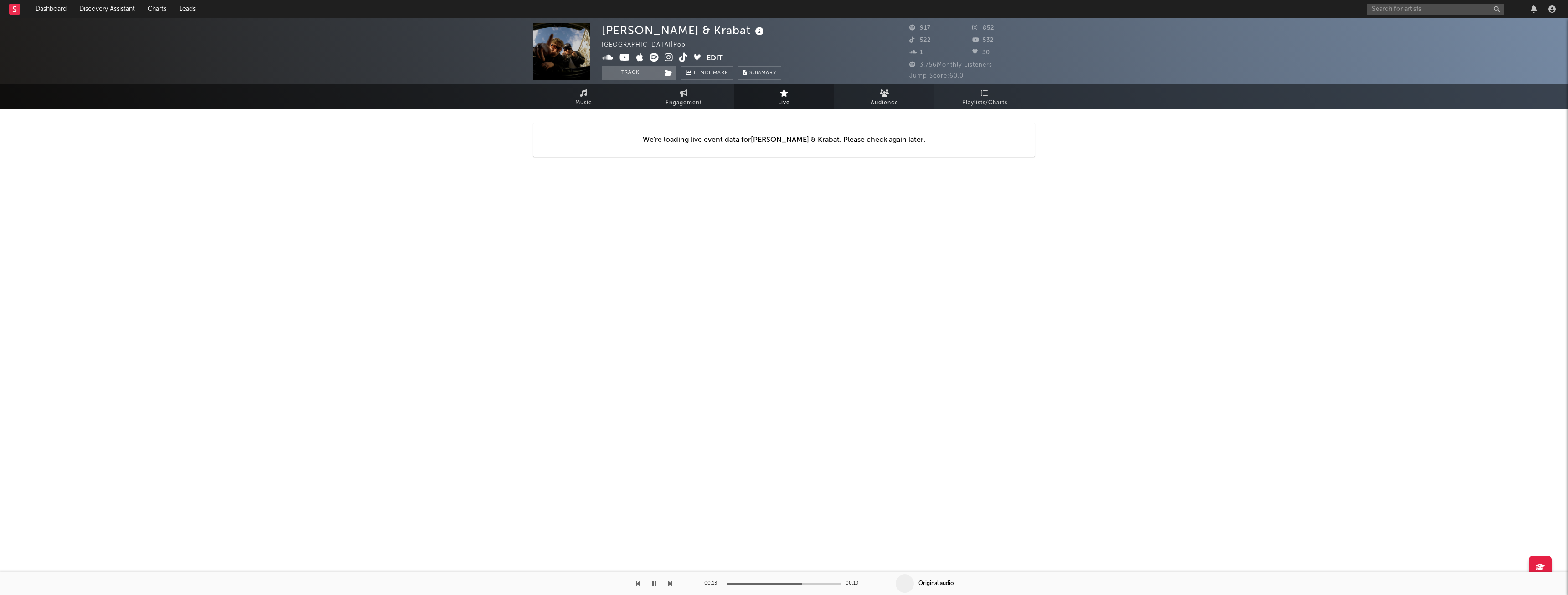
click at [872, 92] on link "Audience" at bounding box center [884, 97] width 100 height 25
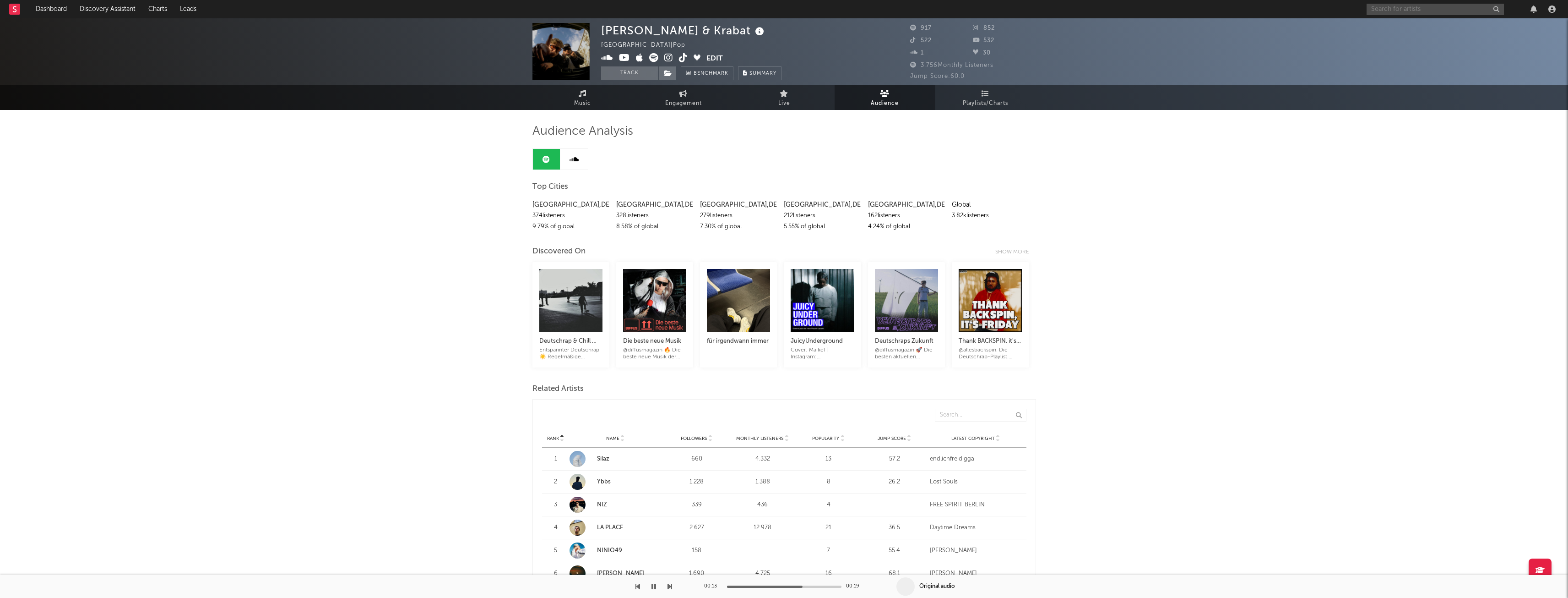
click at [1423, 3] on input "text" at bounding box center [1435, 9] width 137 height 12
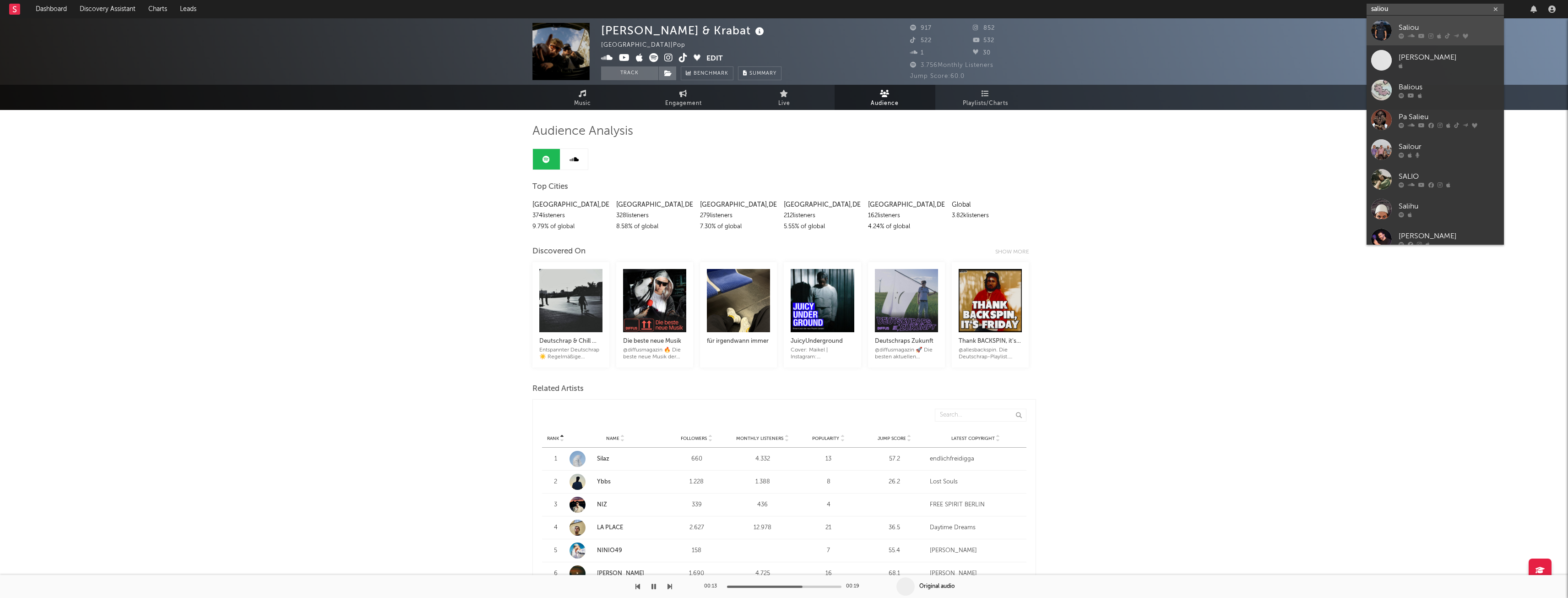
type input "saliou"
click at [1417, 35] on div at bounding box center [1448, 36] width 101 height 5
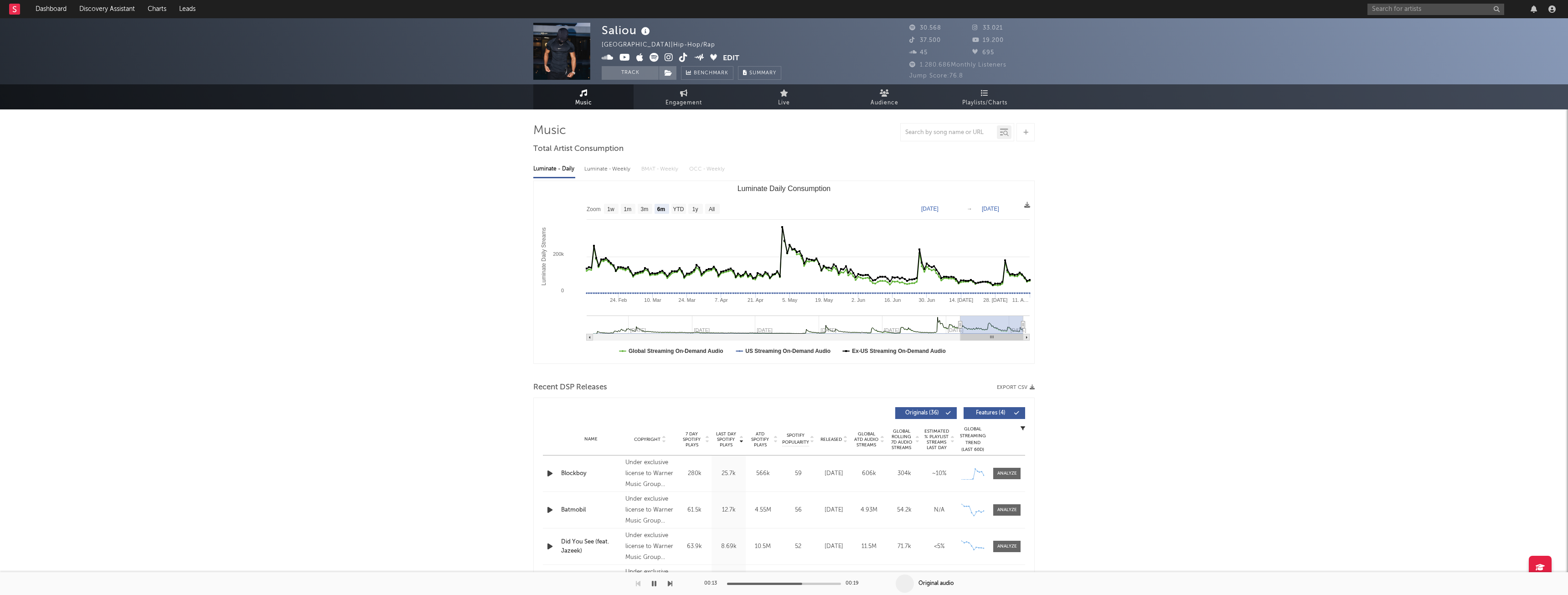
select select "6m"
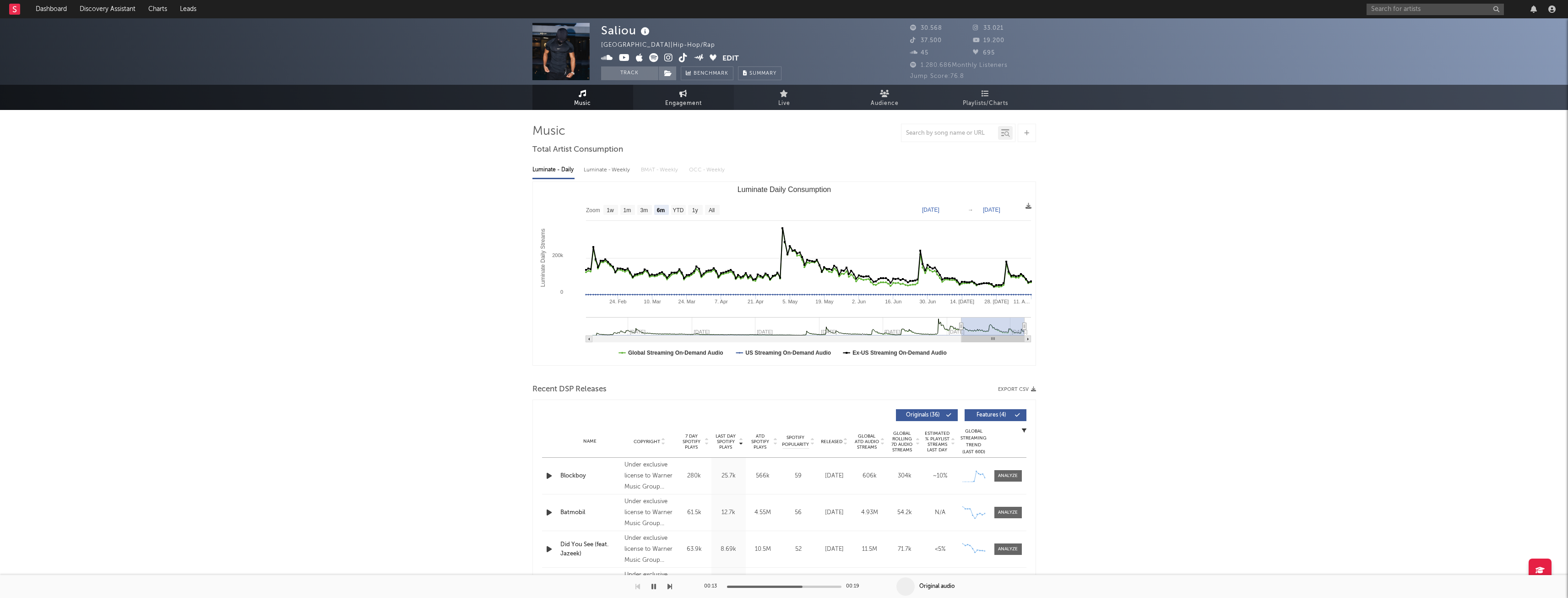
click at [685, 99] on span "Engagement" at bounding box center [684, 103] width 37 height 11
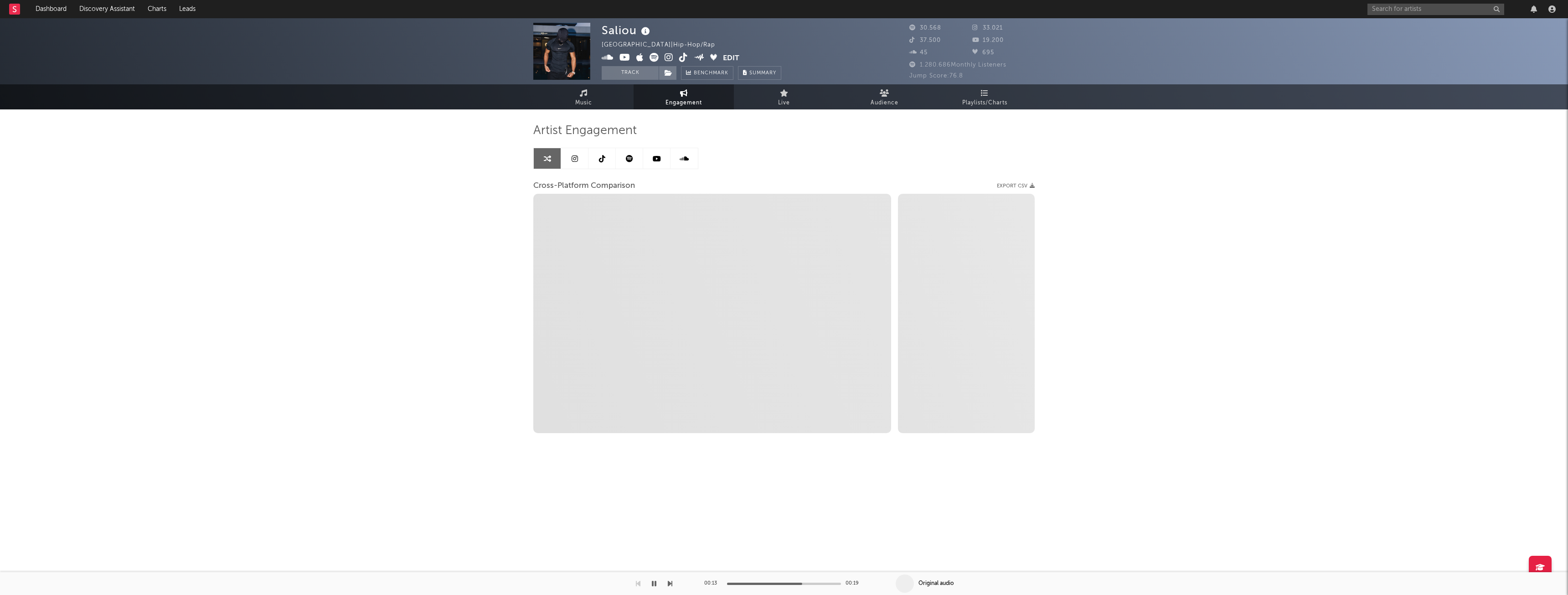
select select "1w"
select select "1m"
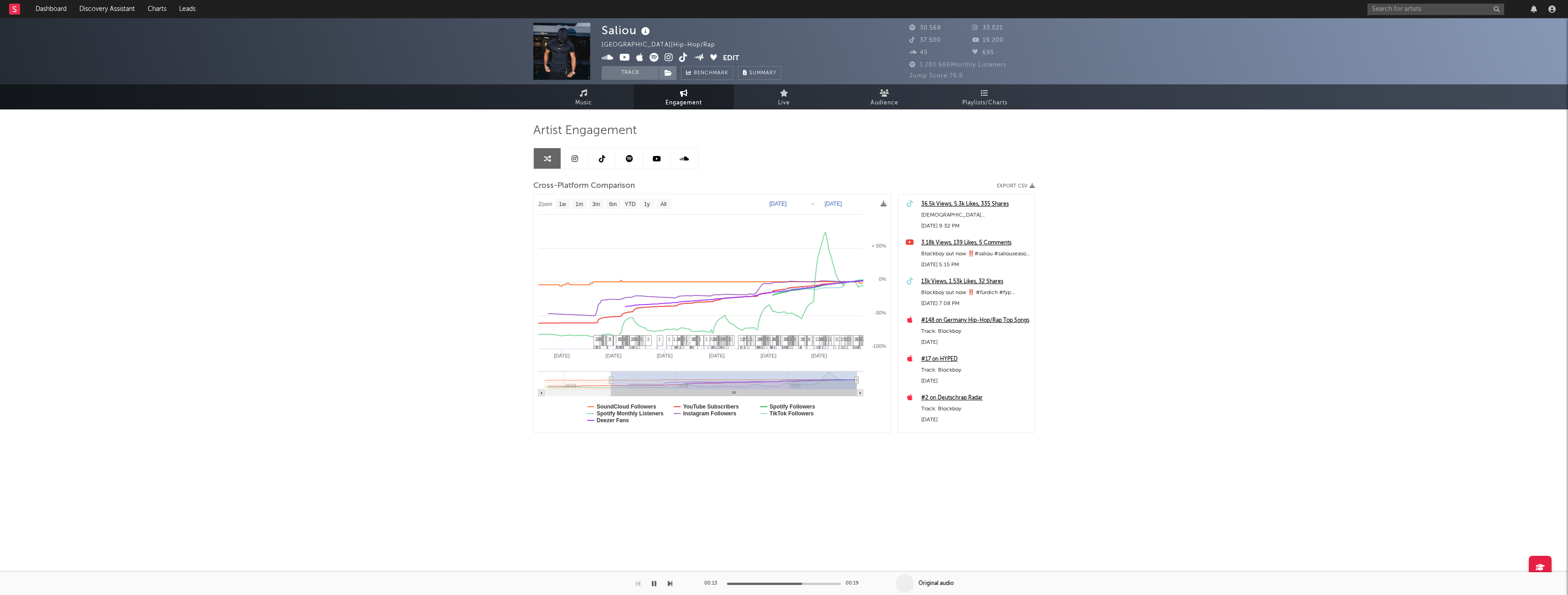
type input "2023-04-04"
select select "1w"
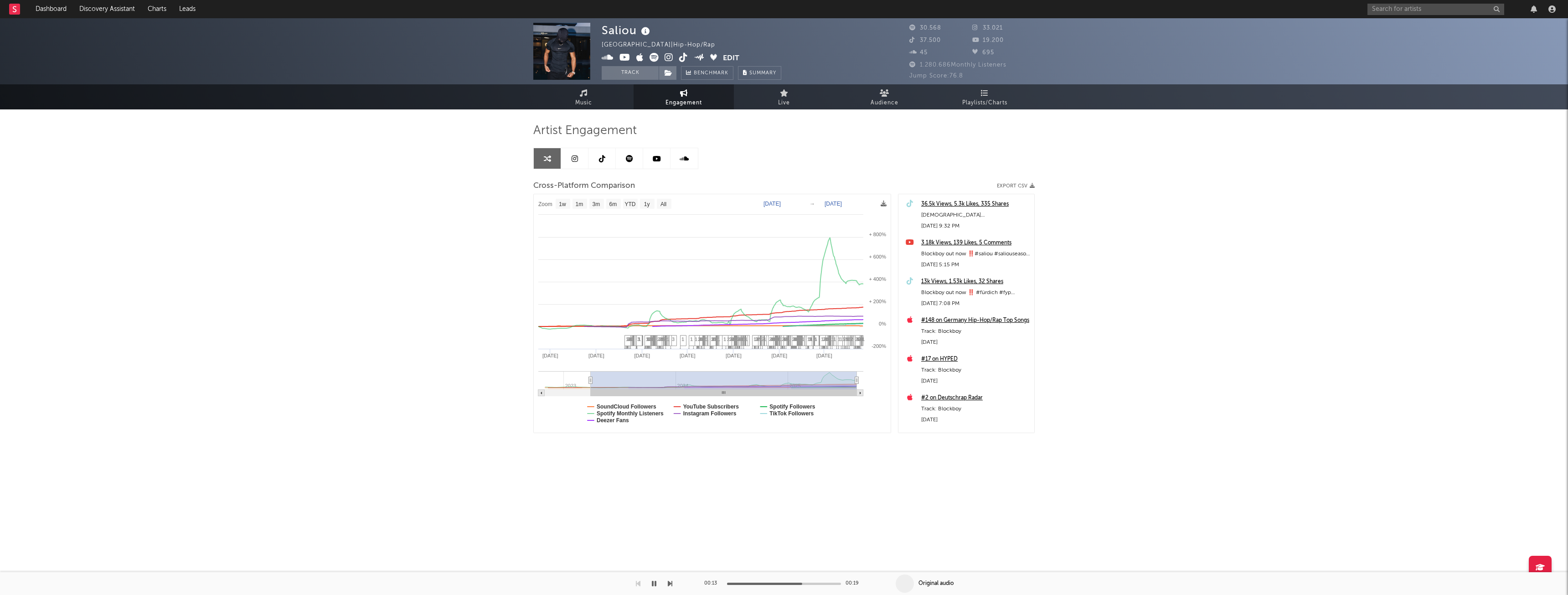
drag, startPoint x: 846, startPoint y: 381, endPoint x: 605, endPoint y: 356, distance: 242.3
type input "2023-01-22"
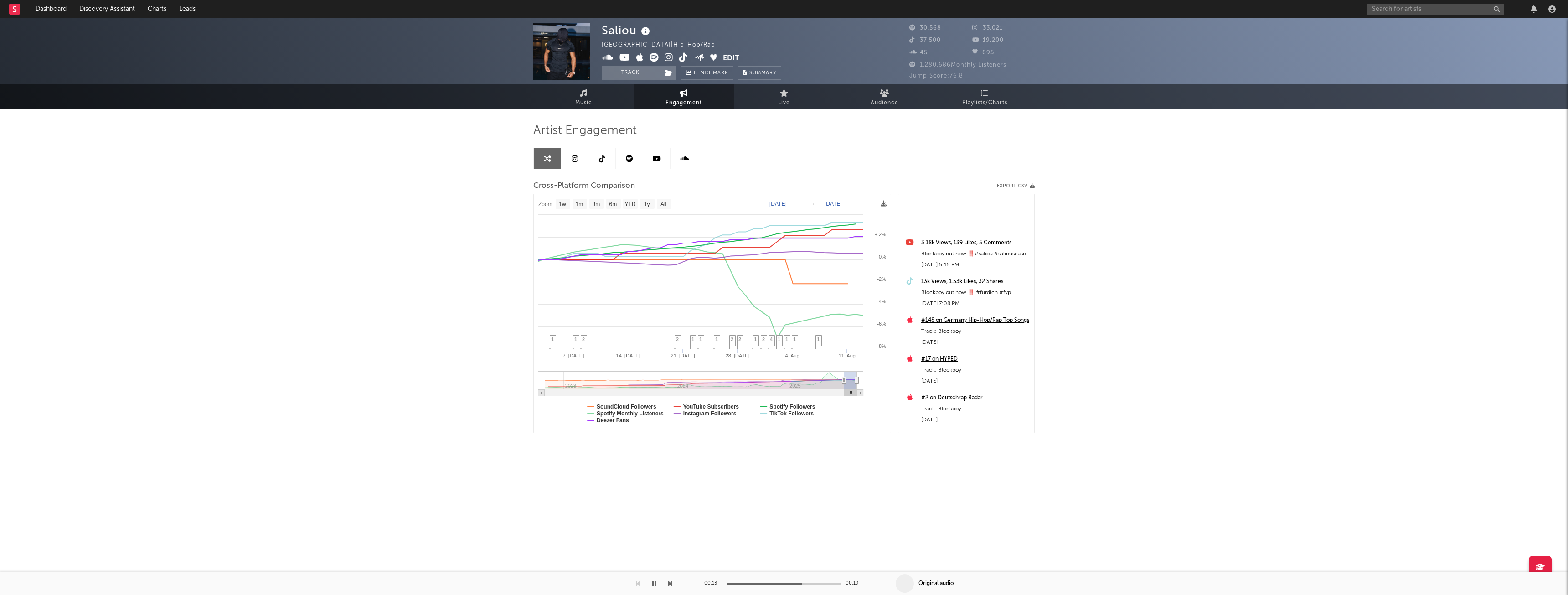
select select "1w"
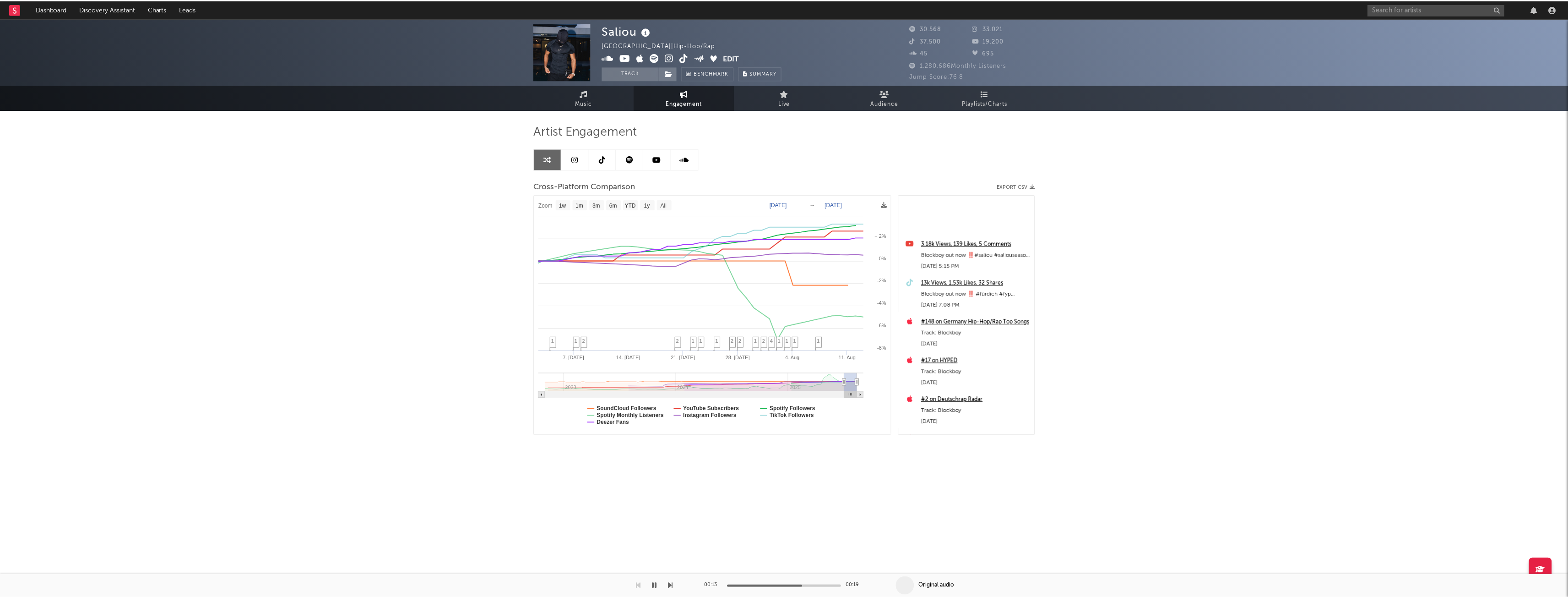
scroll to position [137, 0]
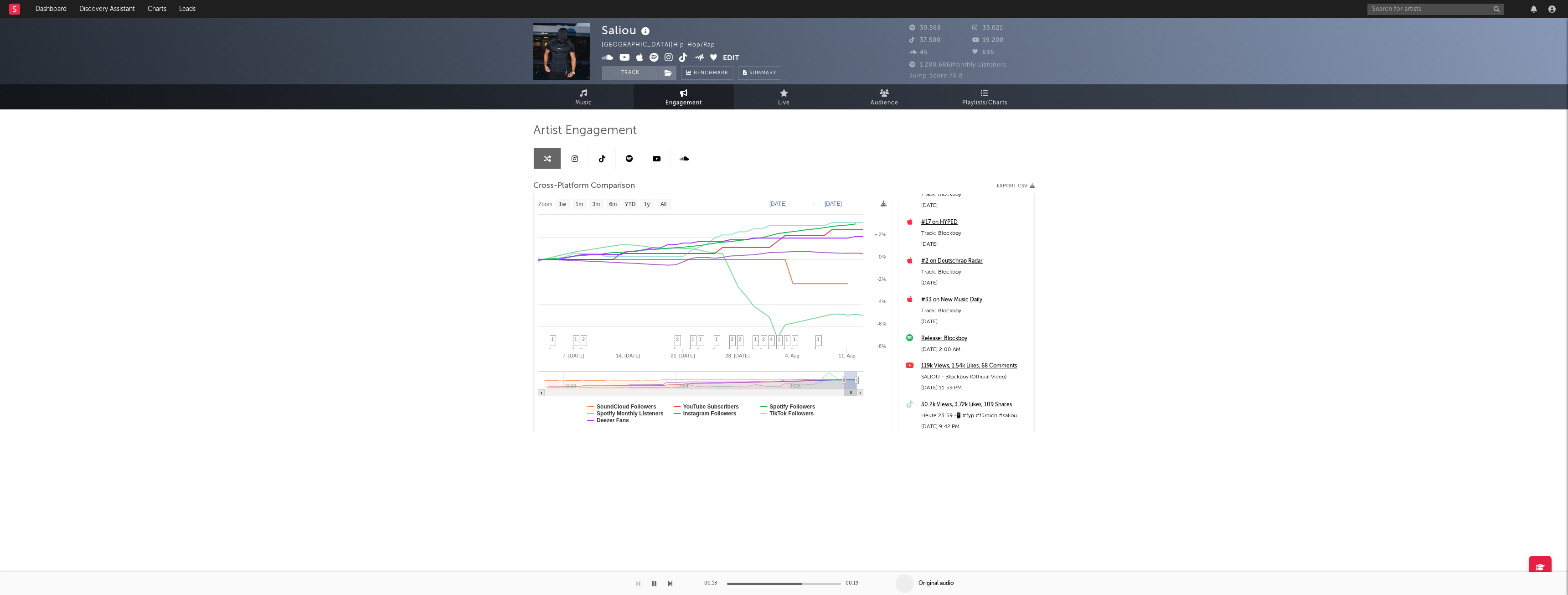
click at [953, 337] on div "Release: Blockboy" at bounding box center [975, 339] width 108 height 11
click at [778, 97] on link "Live" at bounding box center [784, 97] width 100 height 25
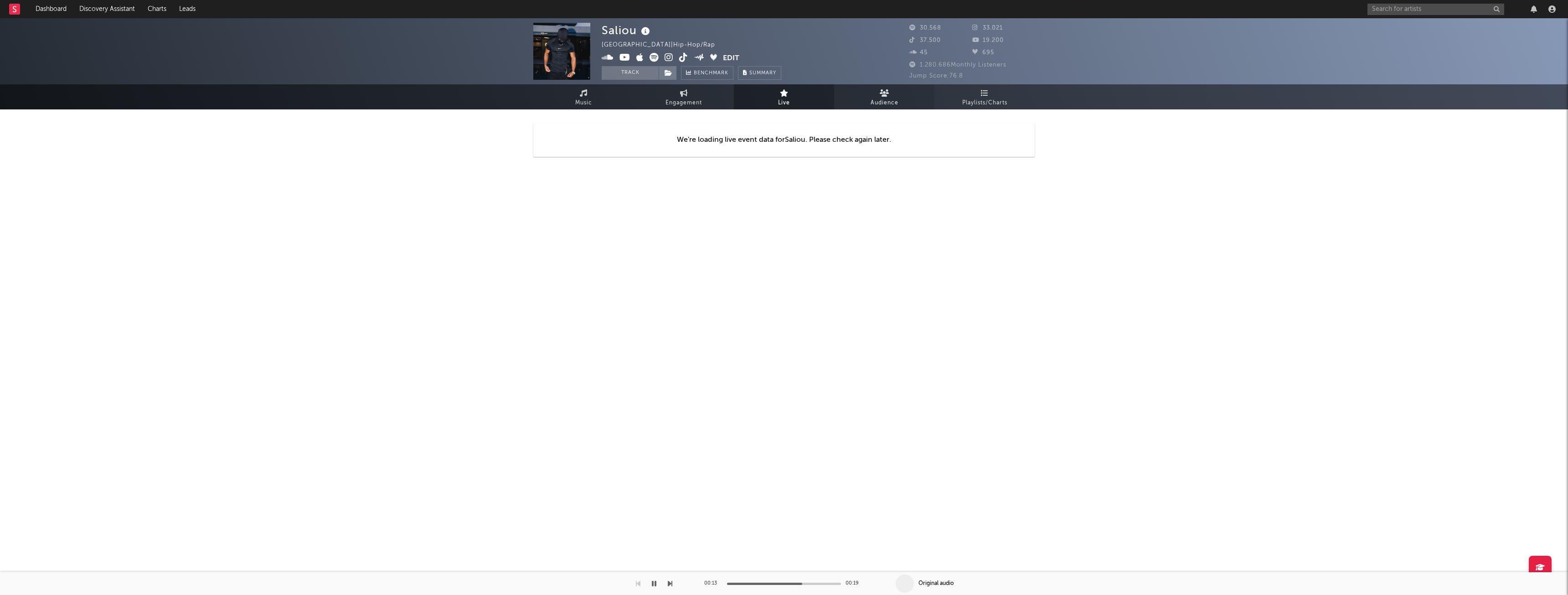
click at [883, 95] on icon at bounding box center [884, 93] width 9 height 7
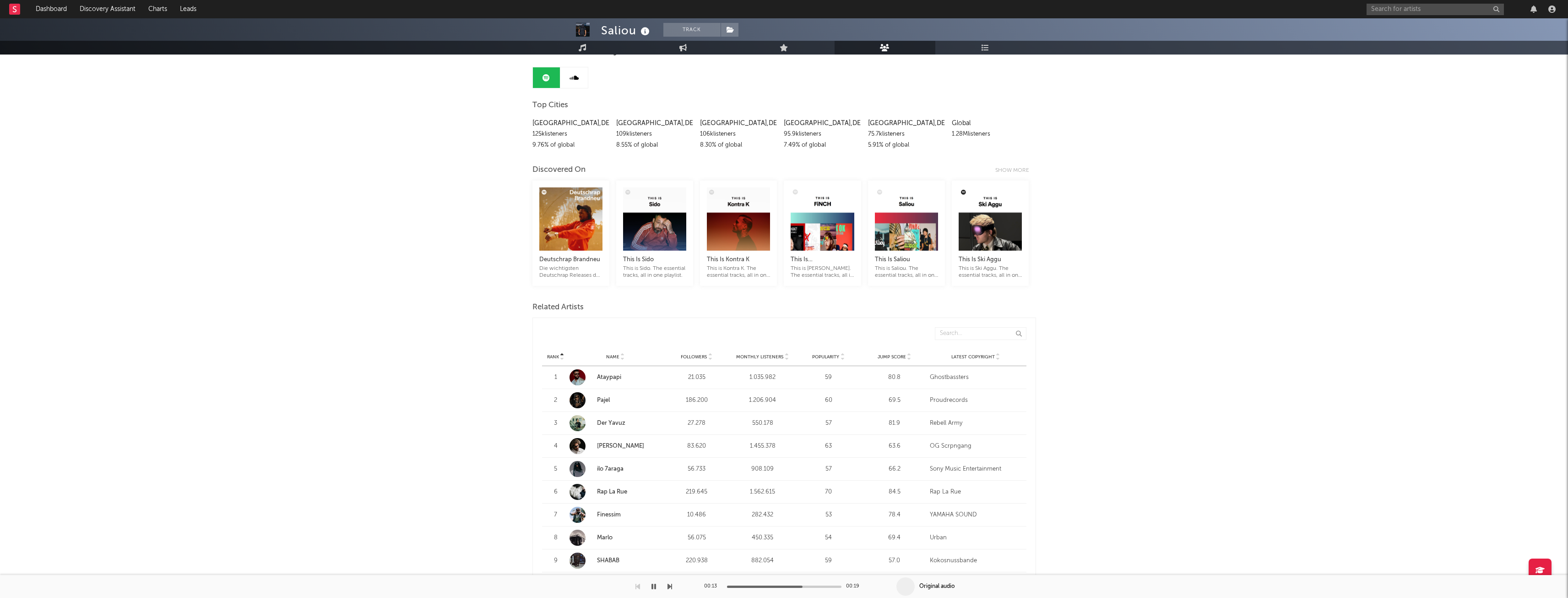
scroll to position [137, 0]
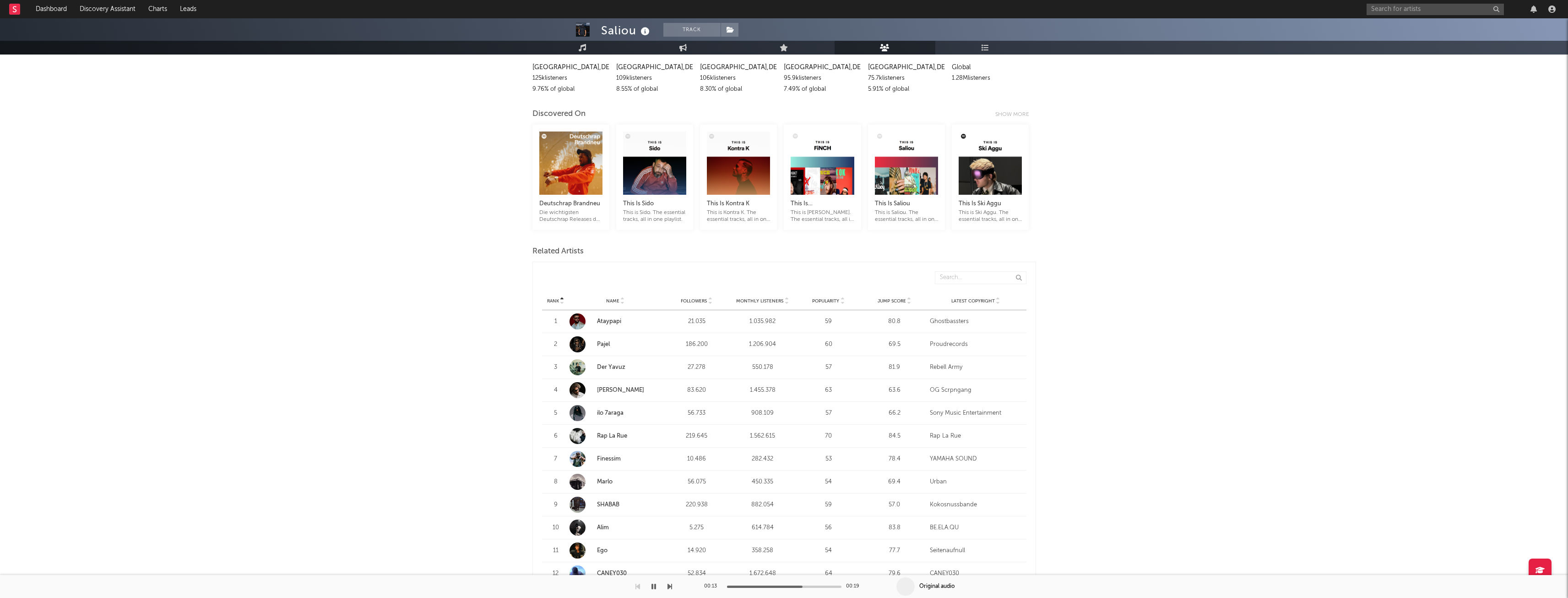
click at [896, 298] on span "Jump Score" at bounding box center [892, 301] width 29 height 5
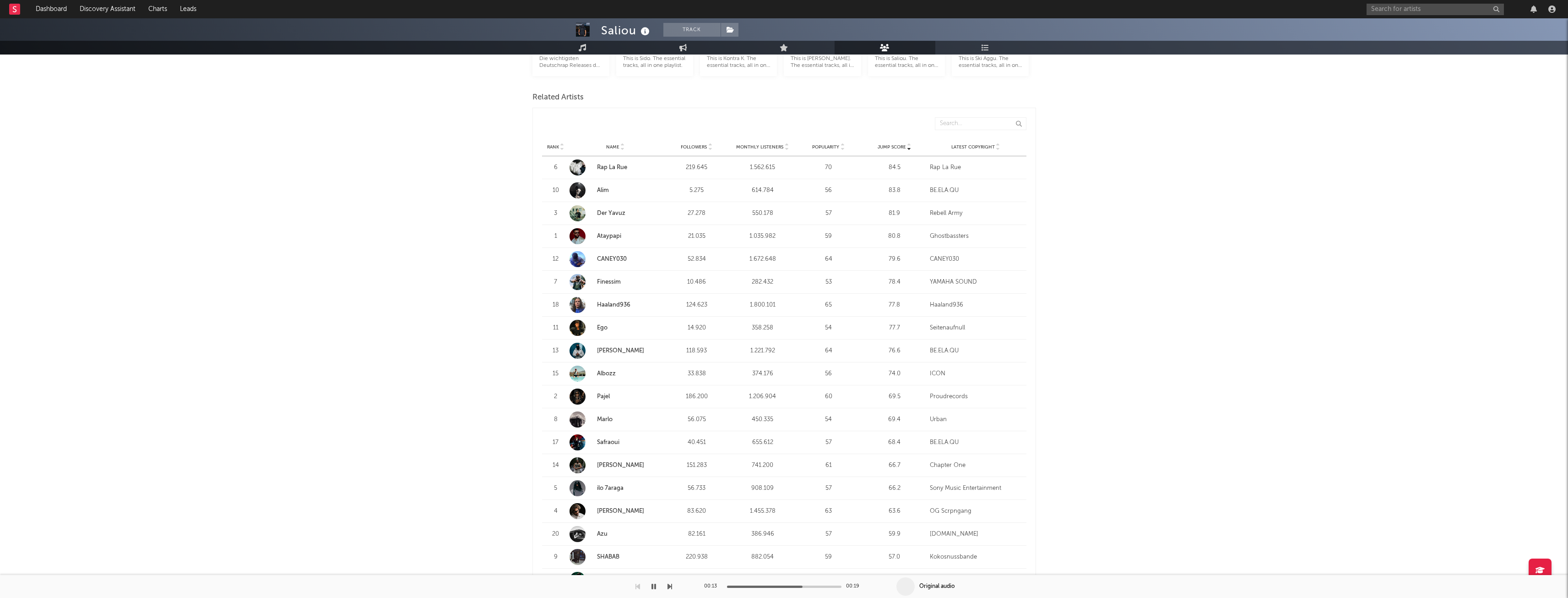
scroll to position [366, 0]
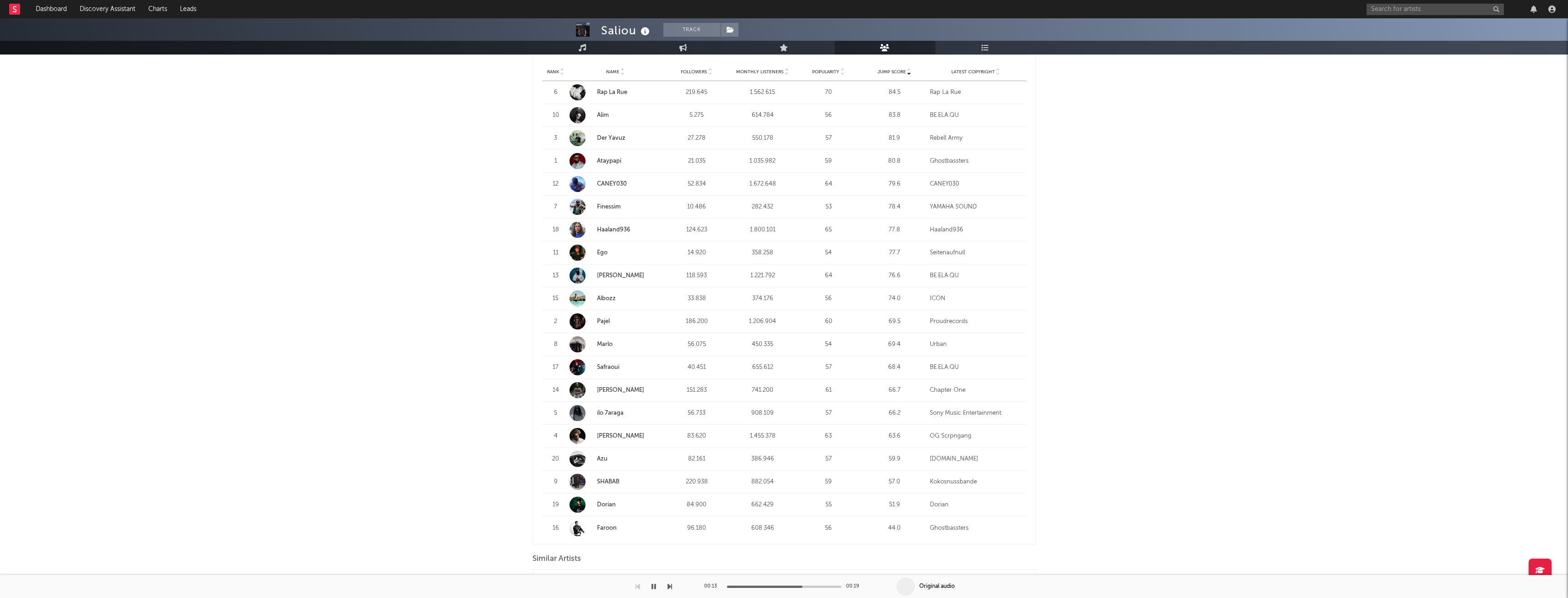
click at [600, 456] on link "Azu" at bounding box center [602, 459] width 11 height 6
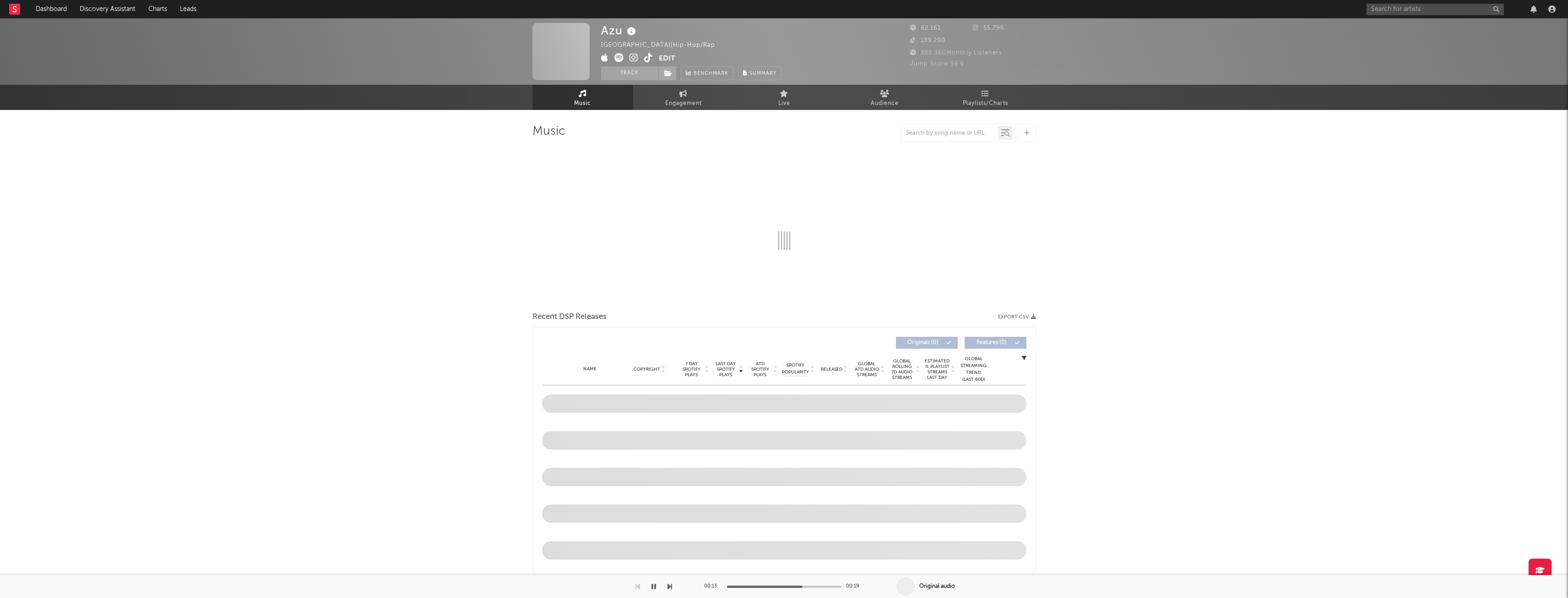
select select "6m"
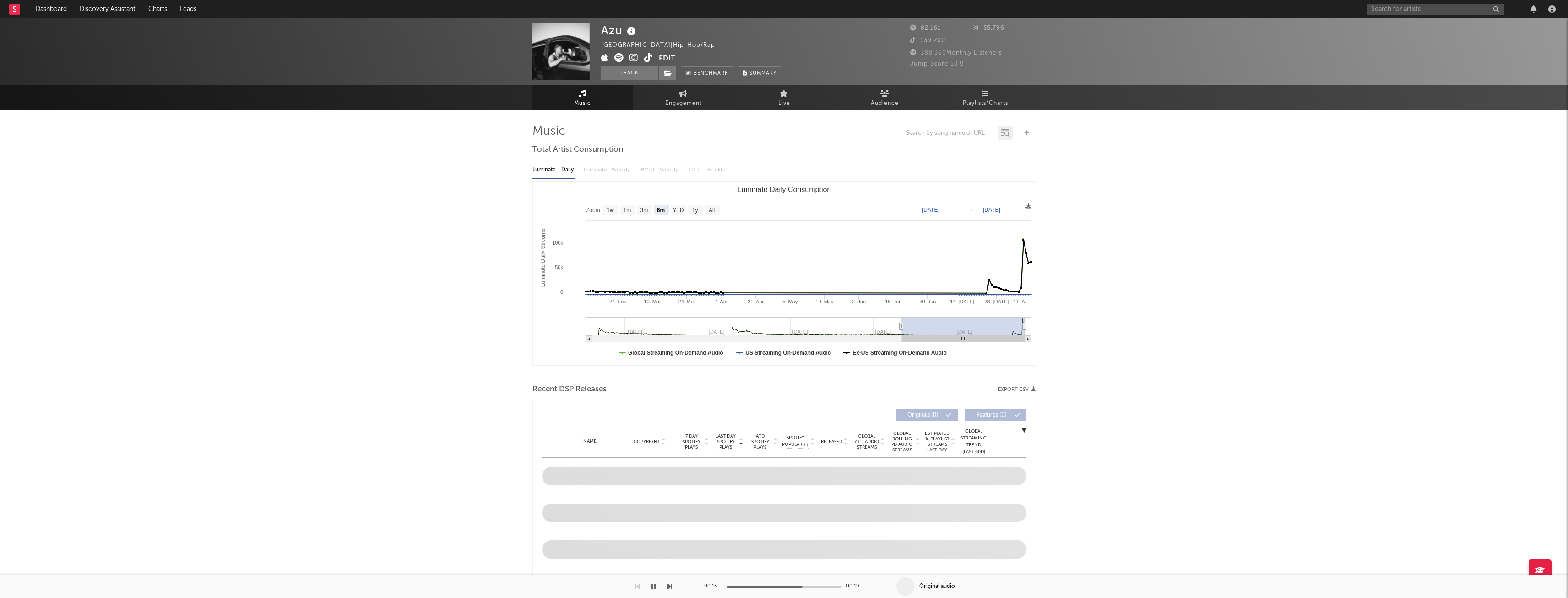
select select "6m"
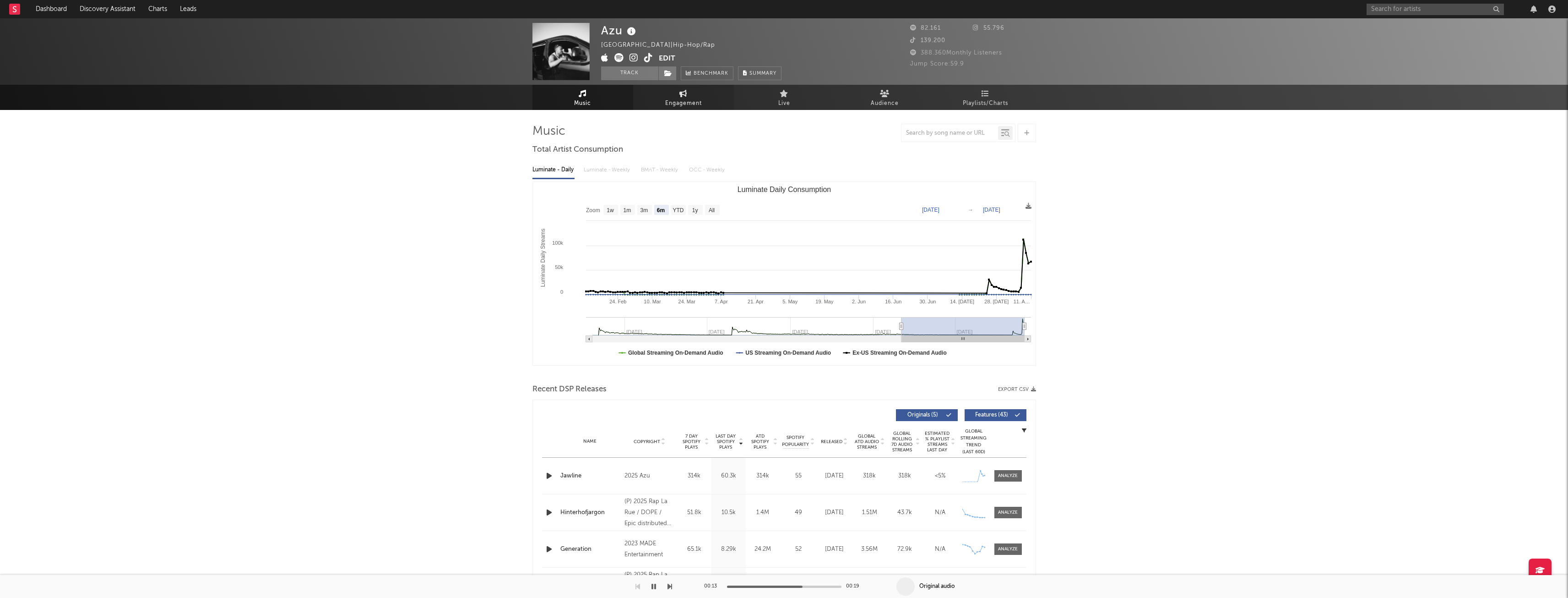
click at [676, 98] on span "Engagement" at bounding box center [684, 103] width 37 height 11
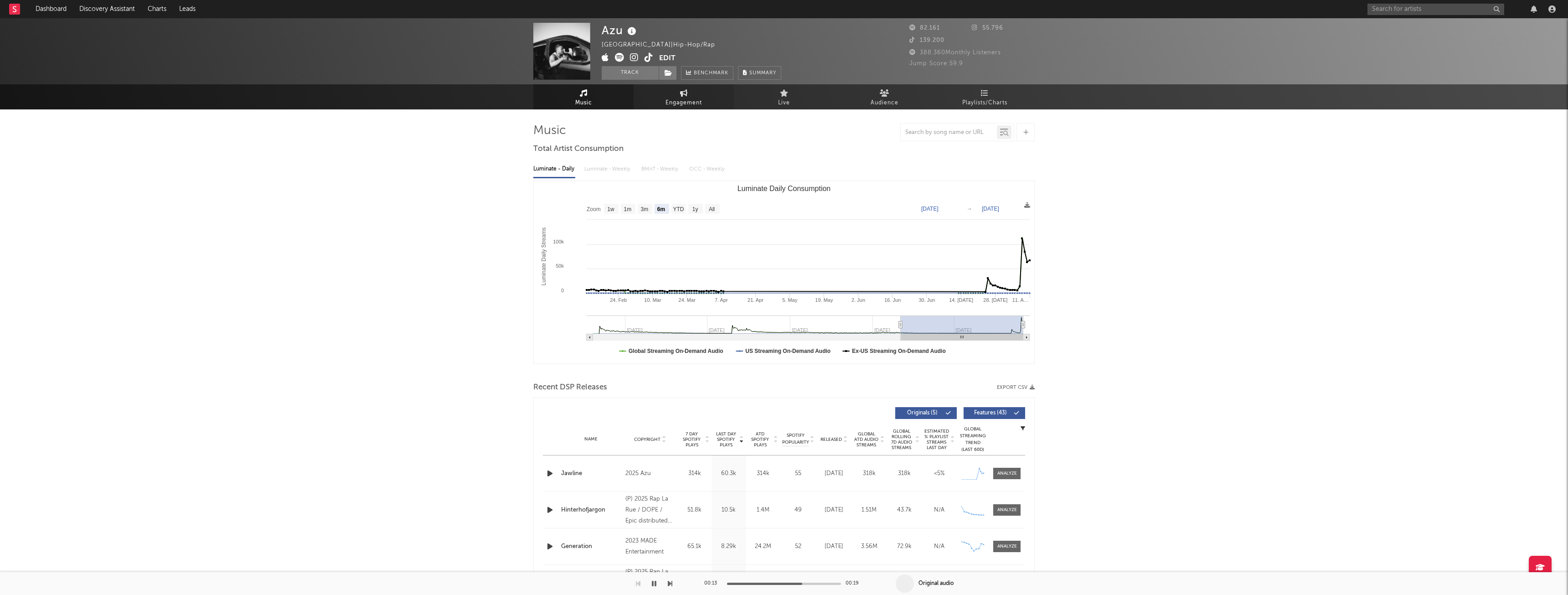
select select "1w"
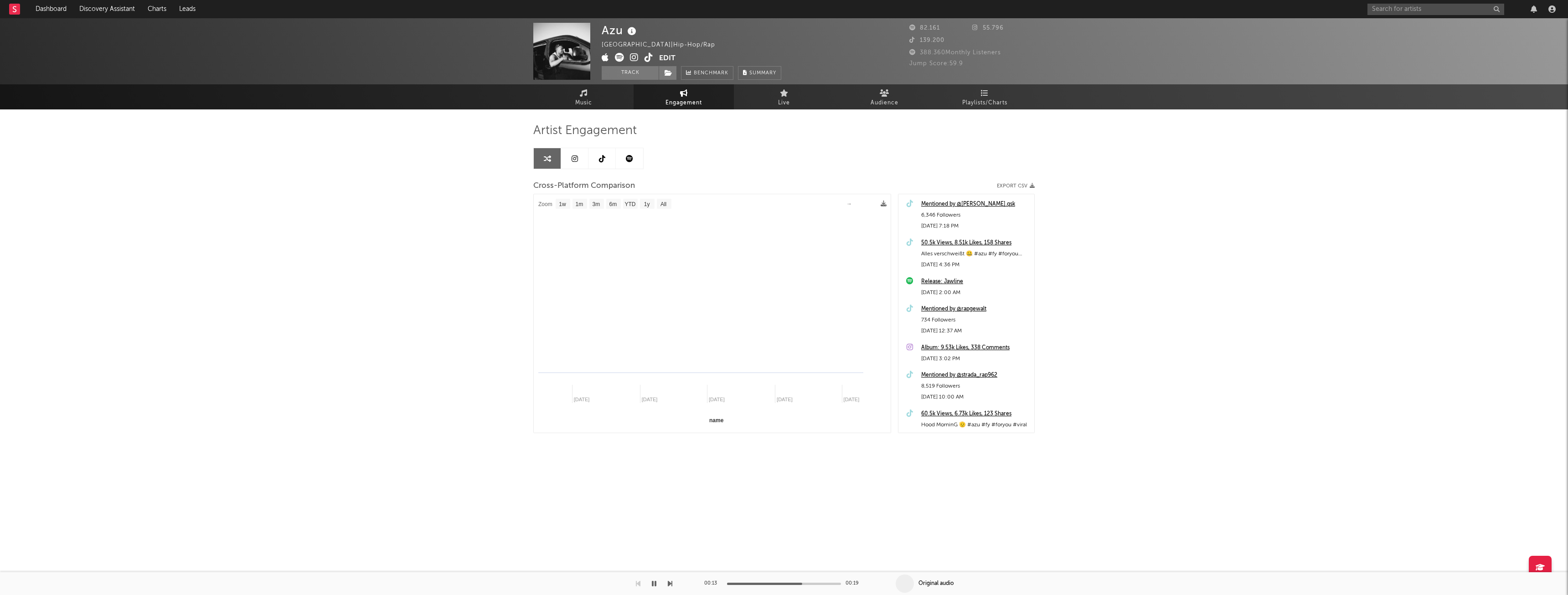
select select "1m"
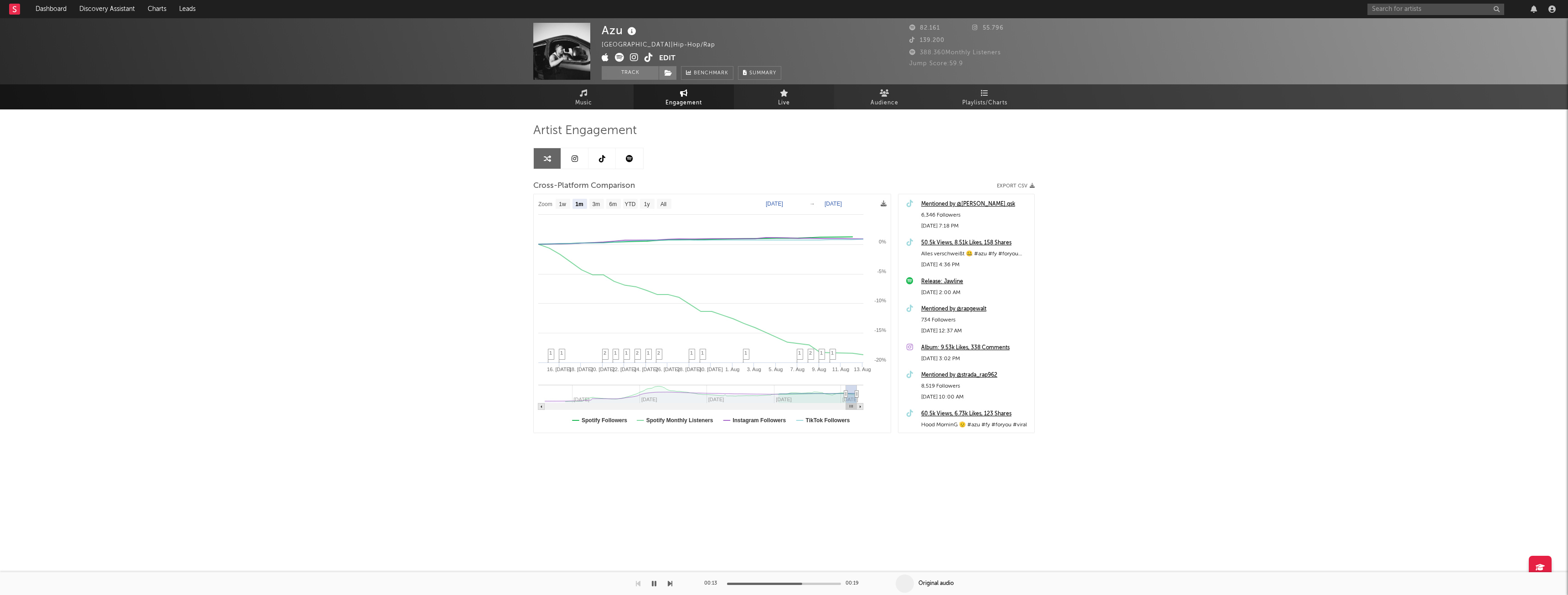
click at [785, 105] on span "Live" at bounding box center [784, 103] width 12 height 11
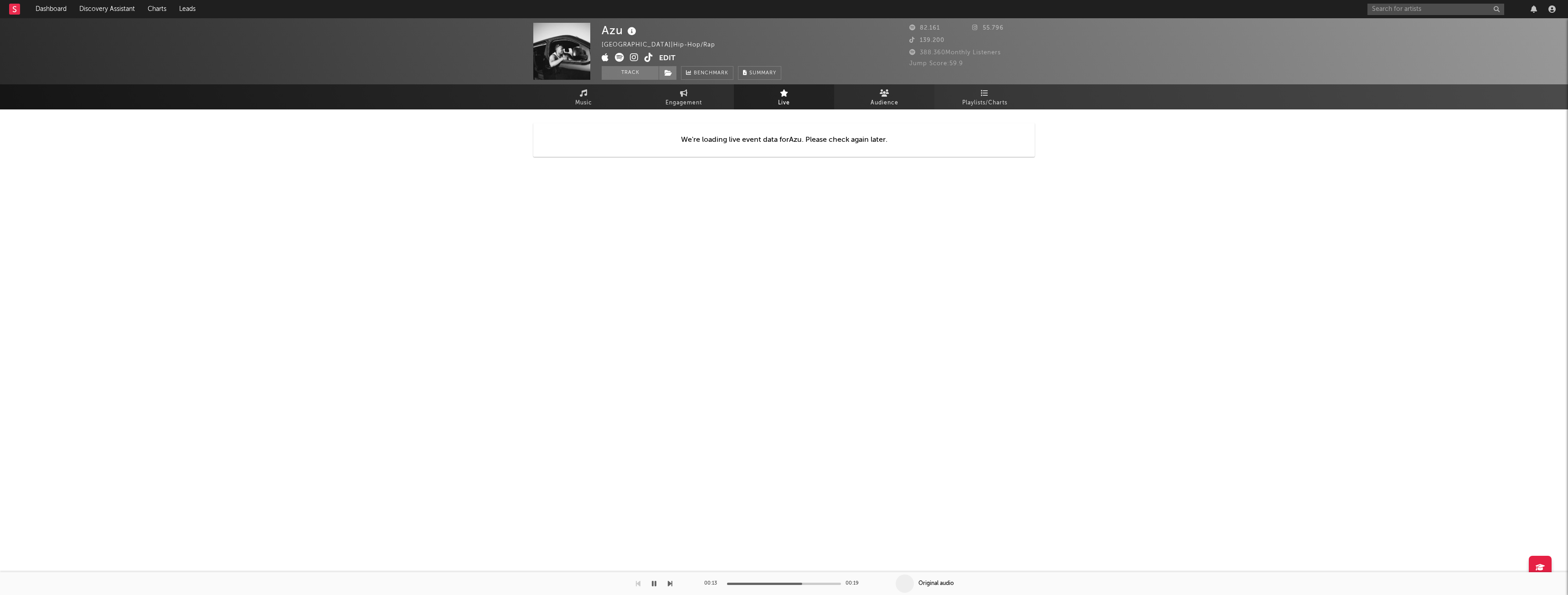
click at [868, 95] on link "Audience" at bounding box center [884, 97] width 100 height 25
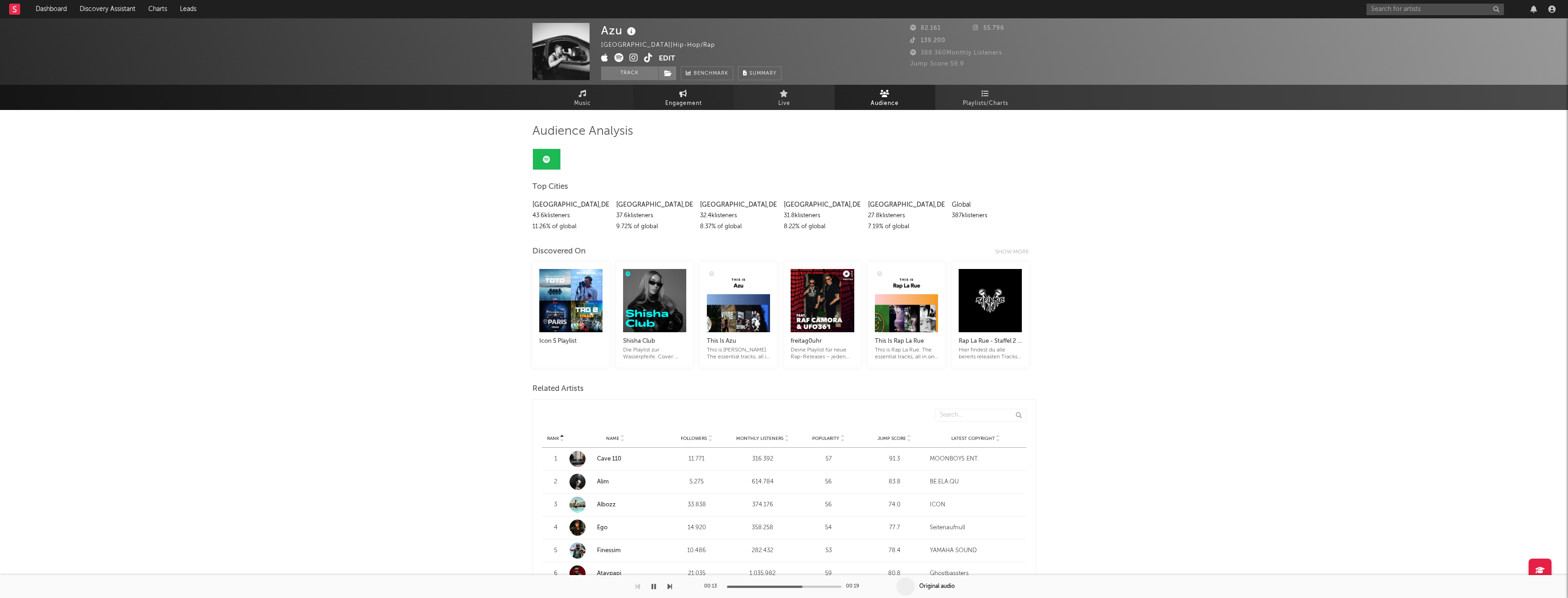
click at [674, 88] on link "Engagement" at bounding box center [683, 97] width 101 height 25
select select "1w"
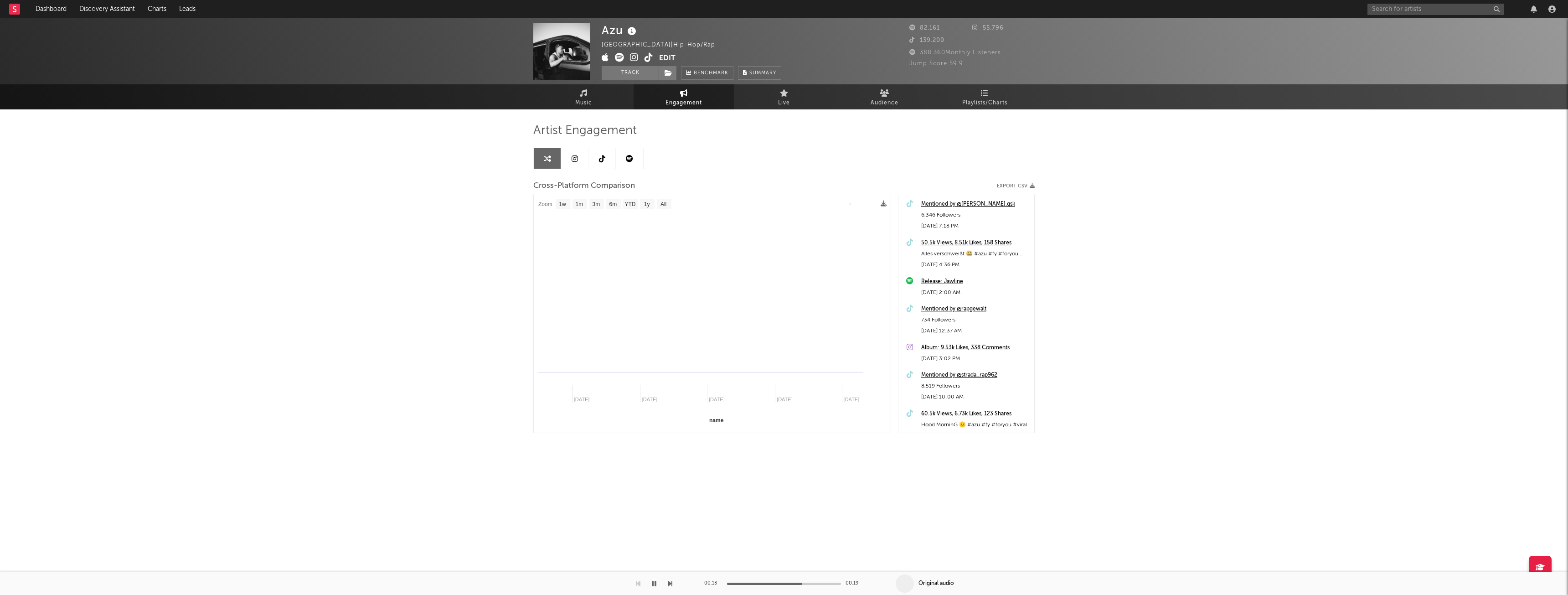
select select "1m"
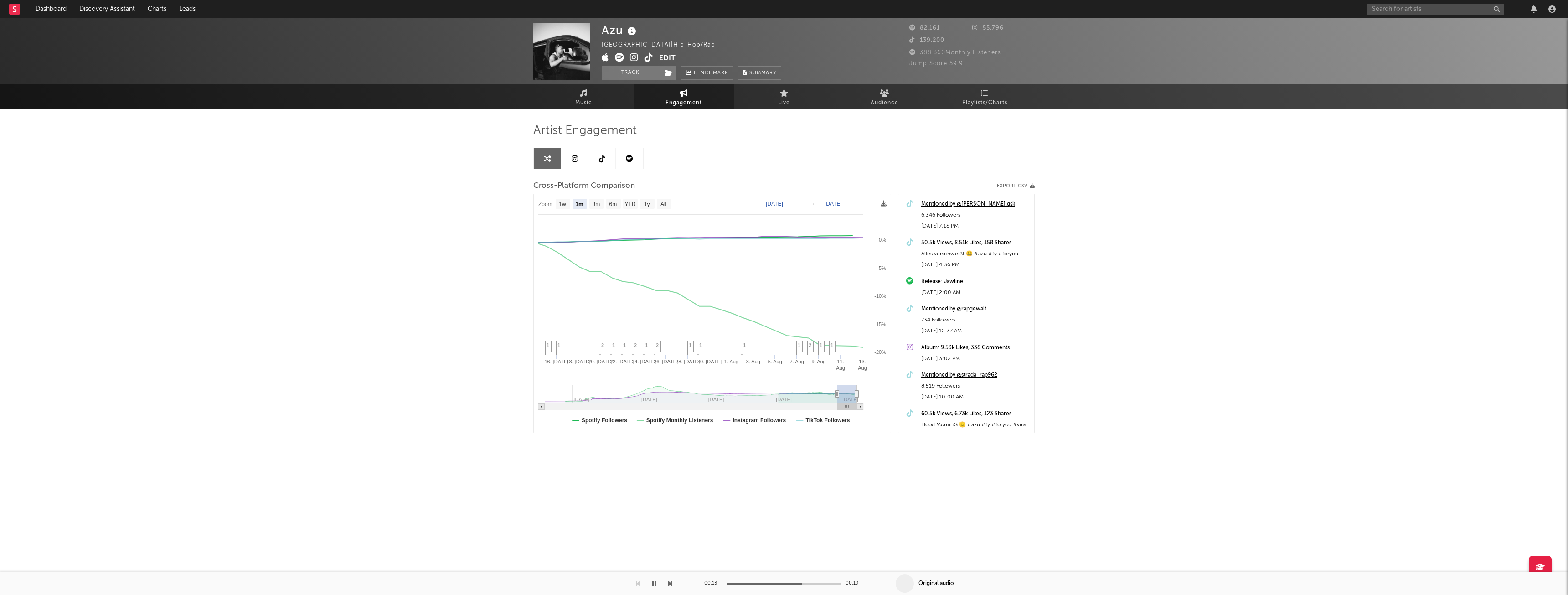
type input "[DATE]"
select select "6m"
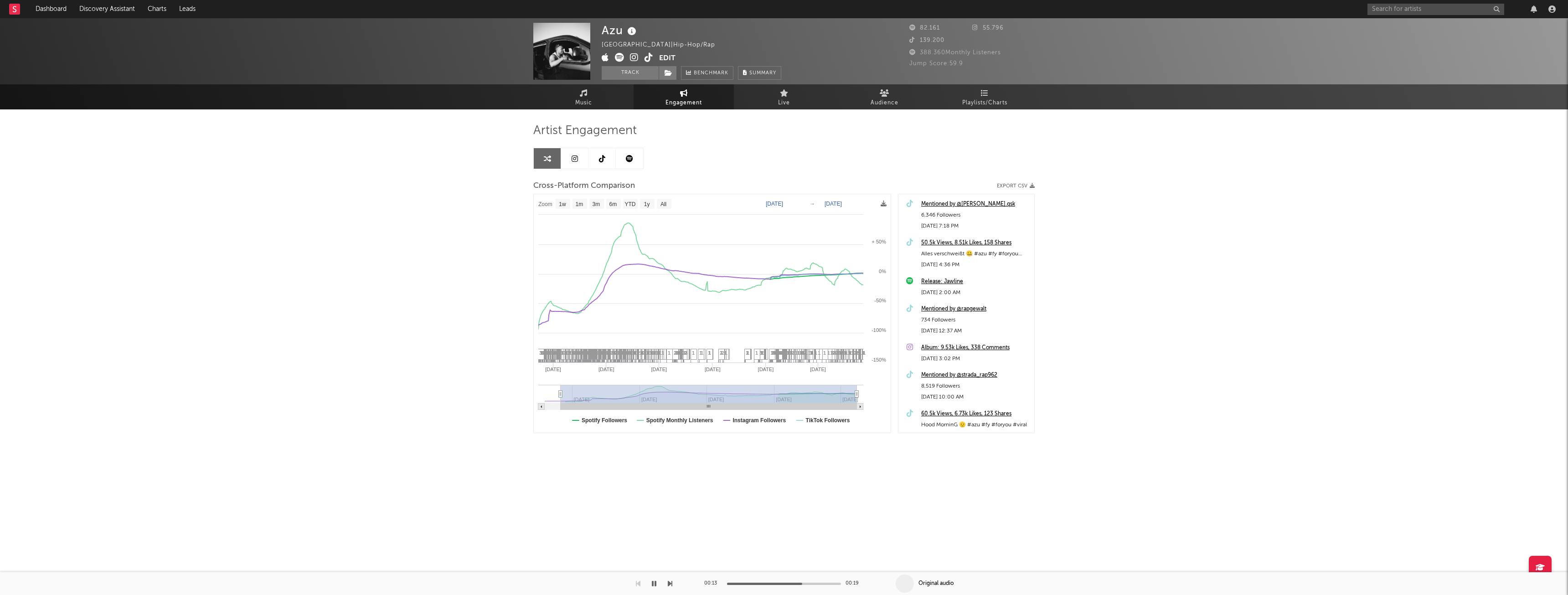
type input "[DATE]"
select select "All"
drag, startPoint x: 846, startPoint y: 394, endPoint x: 665, endPoint y: 393, distance: 181.0
type input "[DATE]"
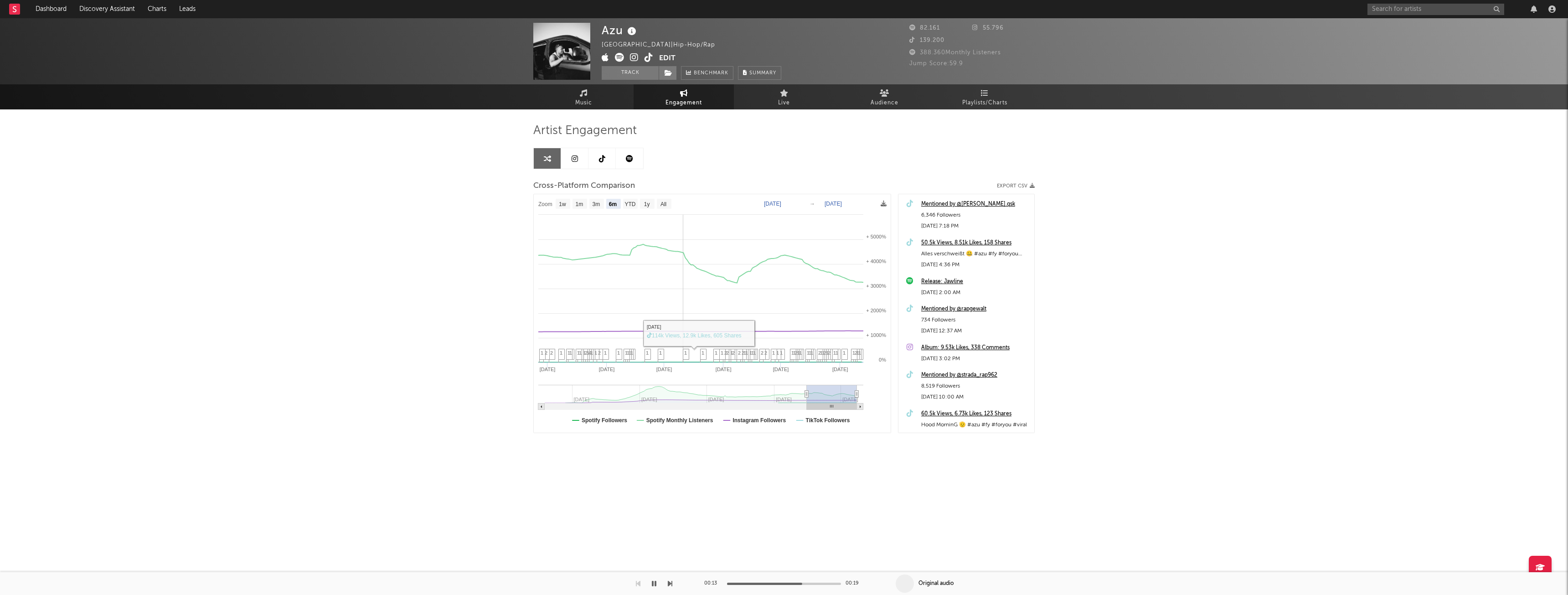
select select "6m"
type input "[DATE]"
select select "3m"
type input "[DATE]"
select select "1w"
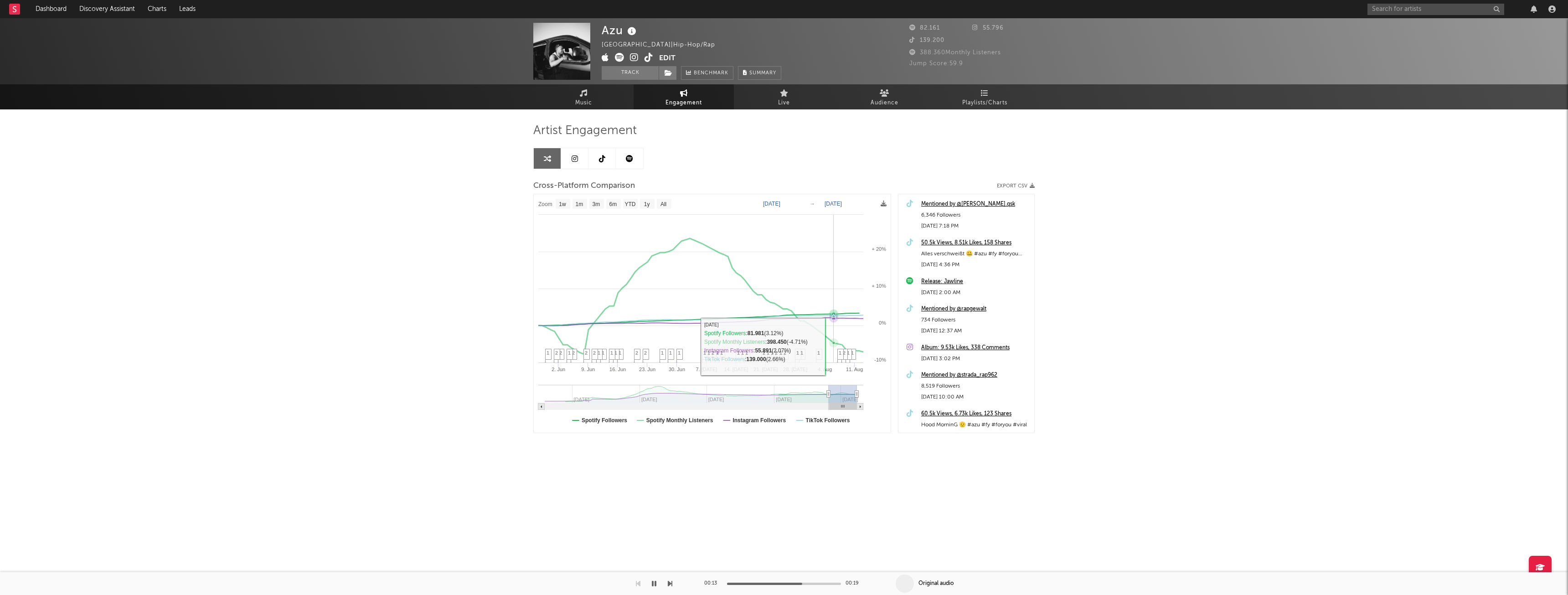
drag, startPoint x: 544, startPoint y: 393, endPoint x: 833, endPoint y: 346, distance: 292.8
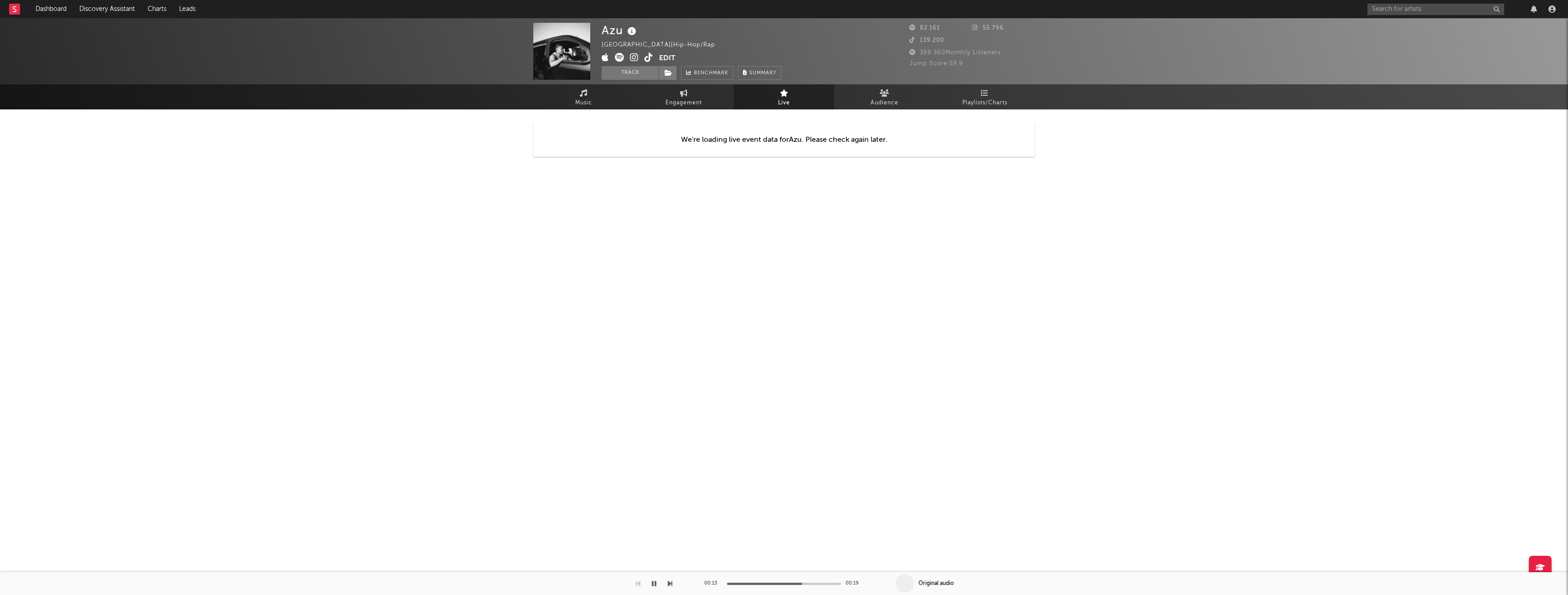
select select "1w"
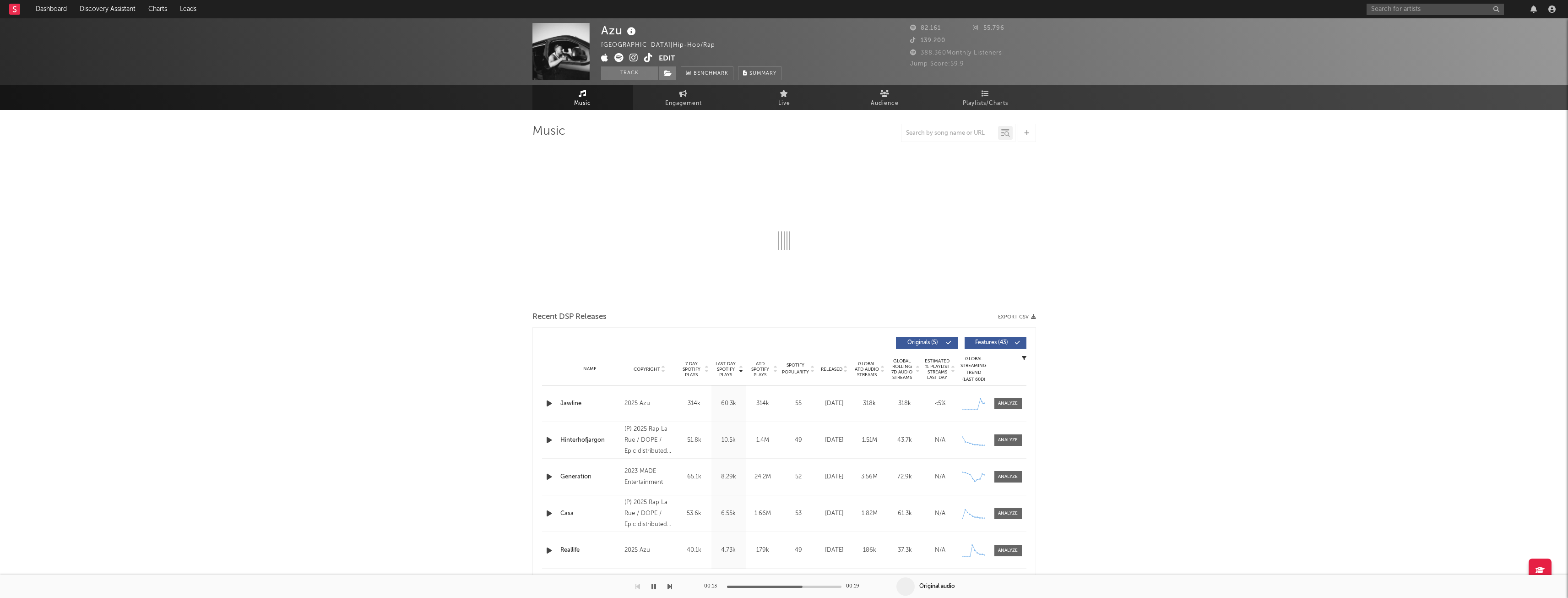
select select "6m"
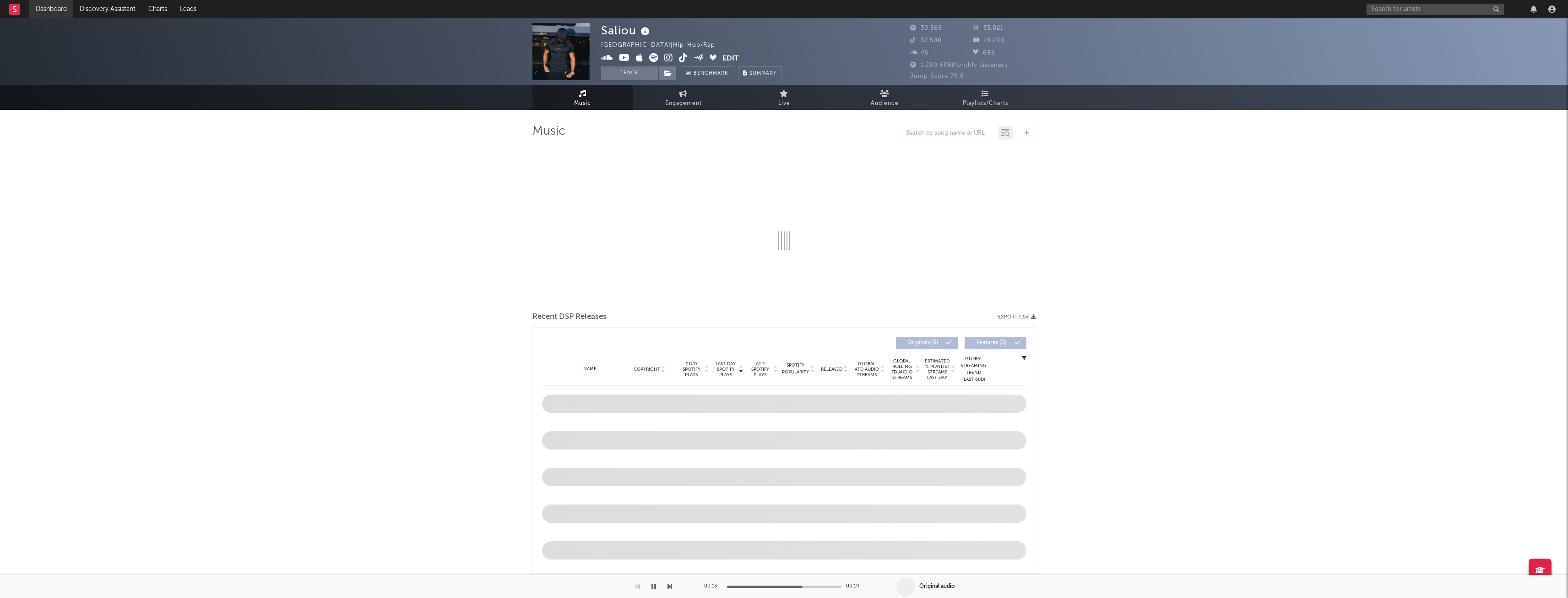
click at [40, 7] on link "Dashboard" at bounding box center [51, 9] width 44 height 18
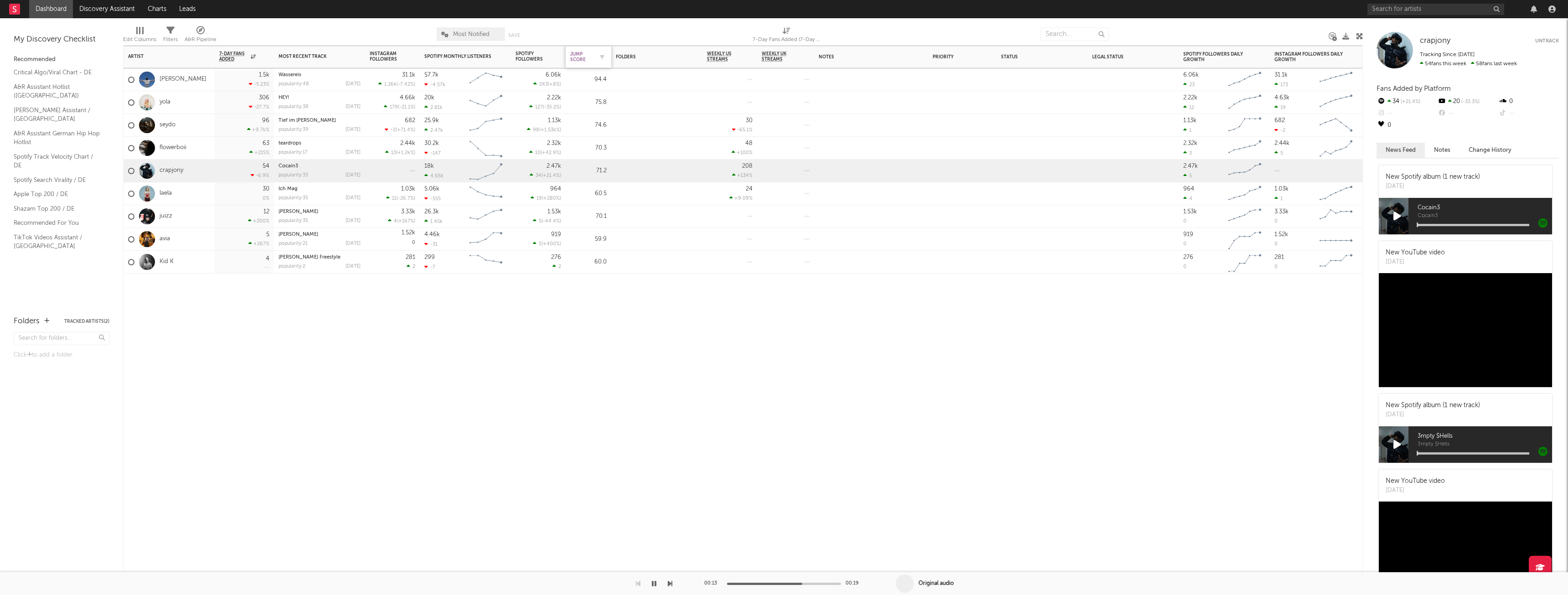
click at [581, 58] on div "Jump Score" at bounding box center [581, 57] width 23 height 11
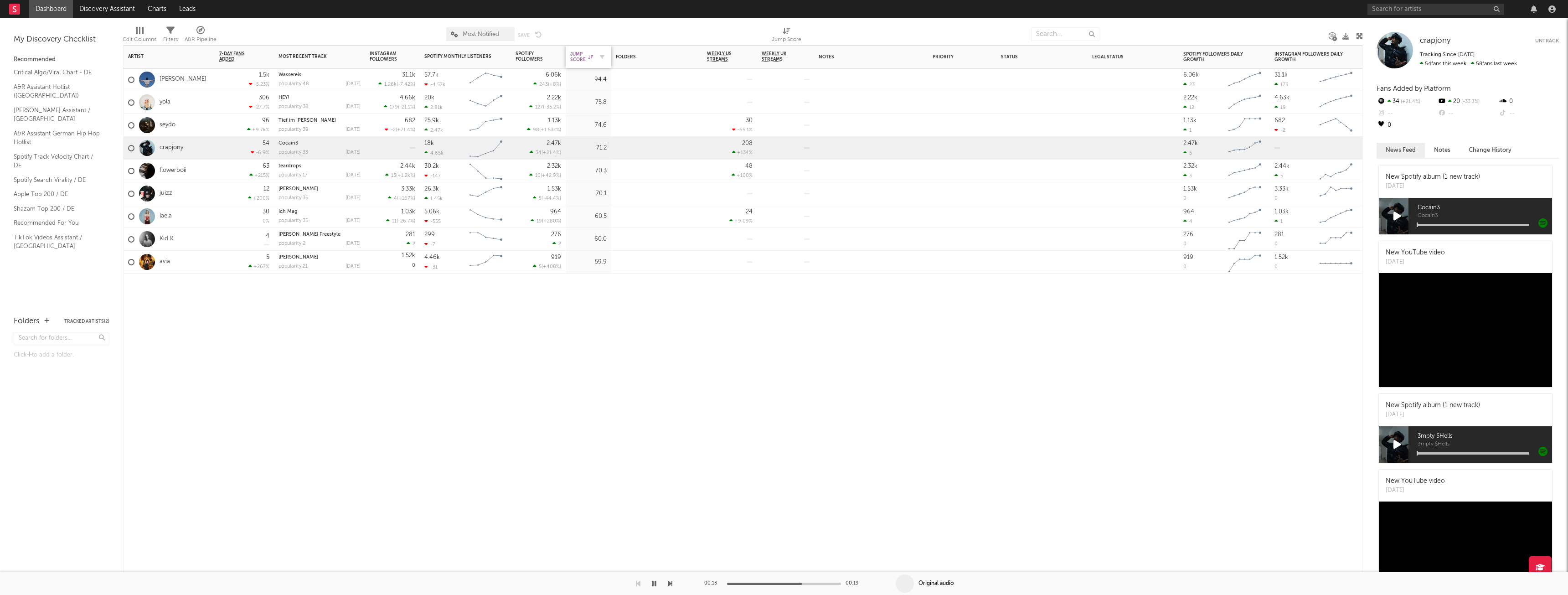
click at [581, 58] on div "Jump Score" at bounding box center [581, 57] width 23 height 11
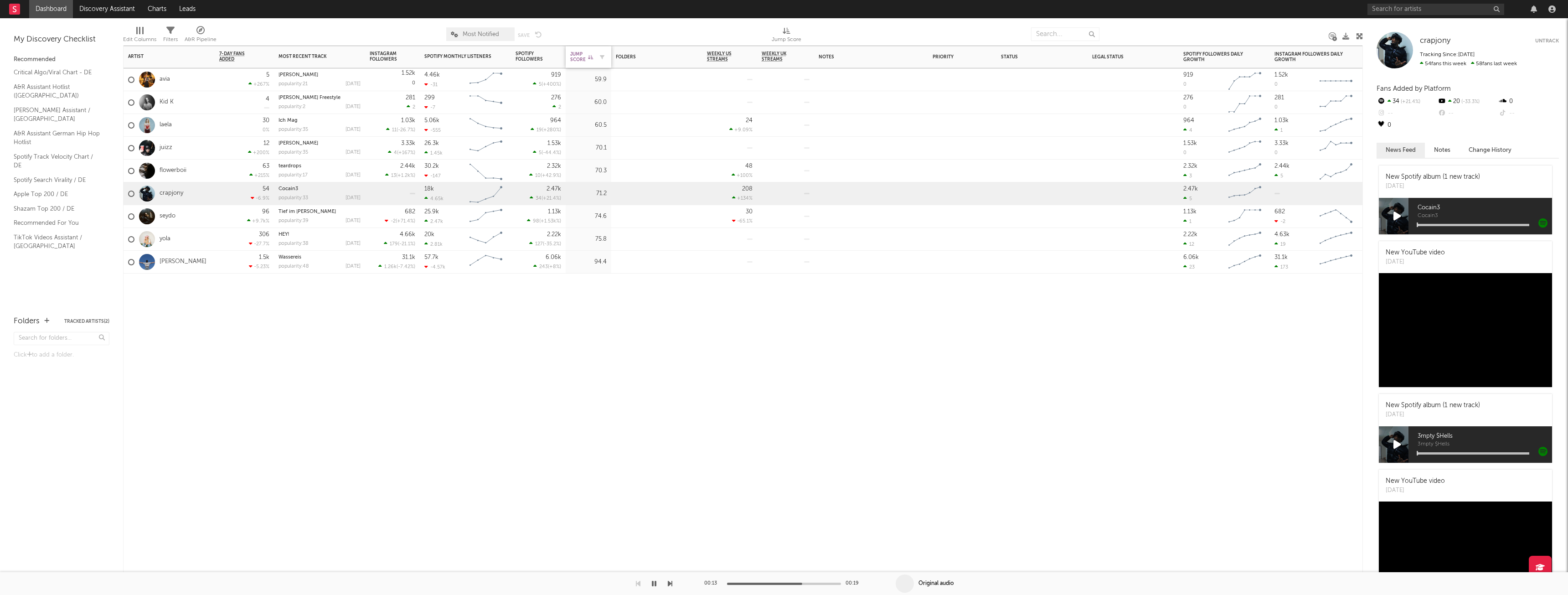
click at [581, 58] on div "Jump Score" at bounding box center [581, 57] width 23 height 11
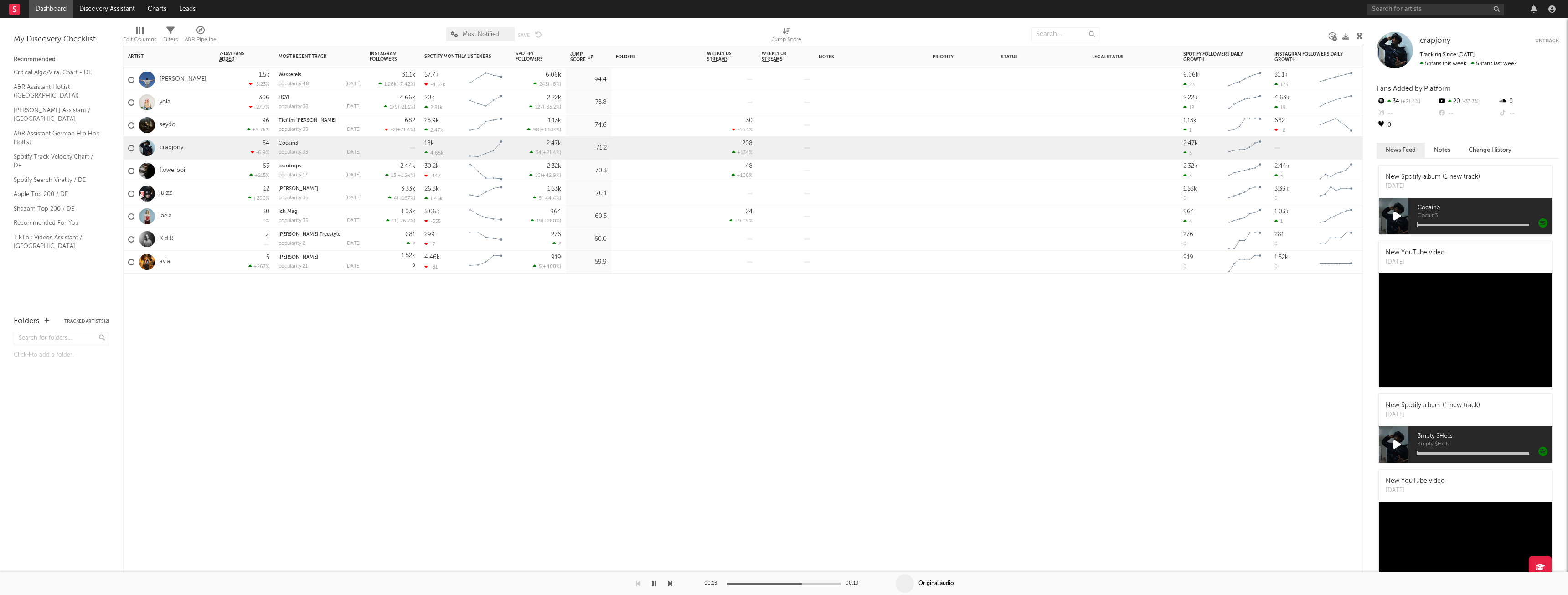
click at [978, 464] on div "Artist Notifications 7-Day Fans Added WoW % Change Most Recent Track Popularity…" at bounding box center [743, 320] width 1240 height 549
click at [475, 55] on div "Spotify Monthly Listeners" at bounding box center [458, 57] width 68 height 5
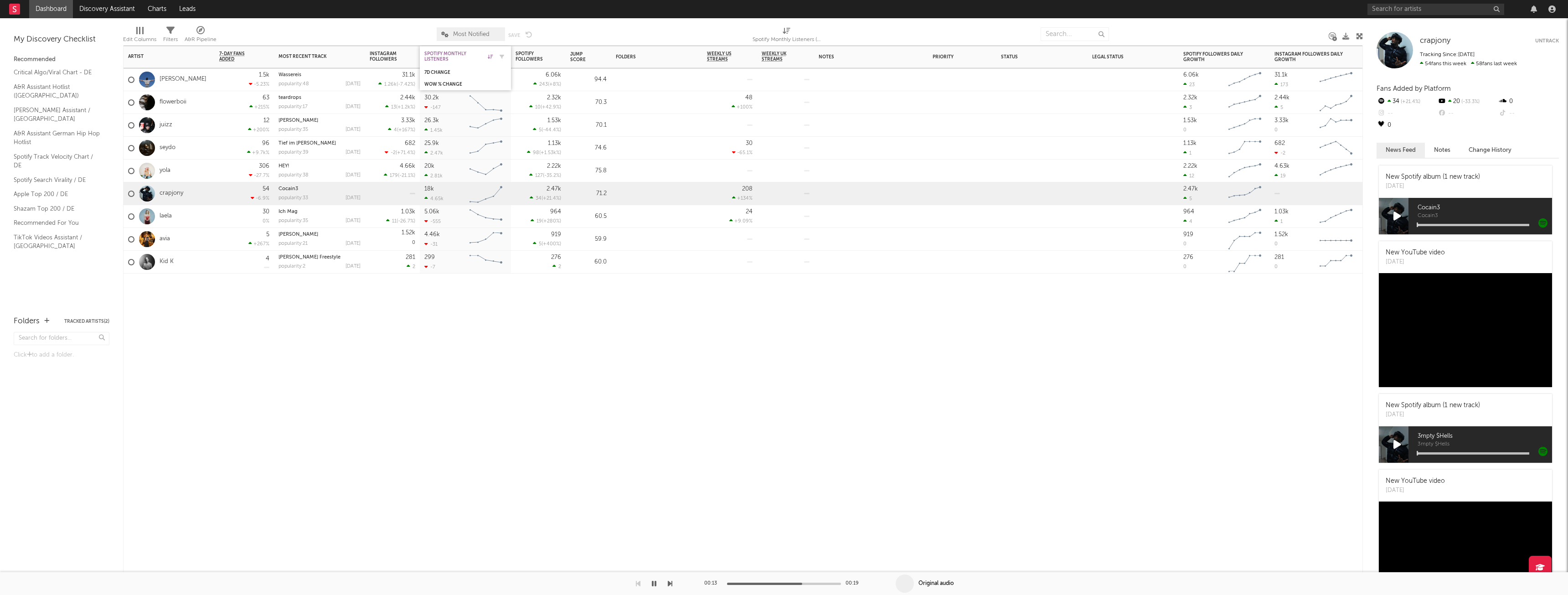
click at [475, 55] on div "Spotify Monthly Listeners" at bounding box center [458, 57] width 68 height 11
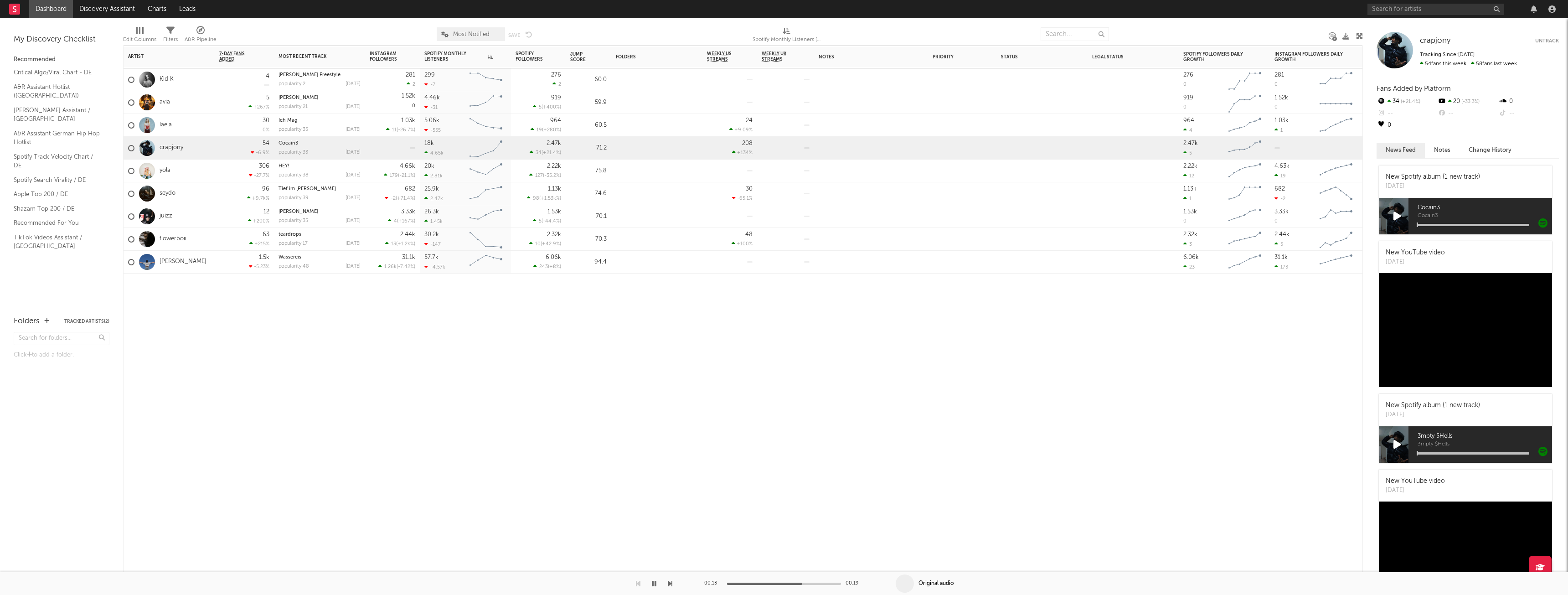
click at [510, 289] on div at bounding box center [465, 287] width 91 height 27
click at [483, 86] on div "WoW % Change" at bounding box center [458, 85] width 68 height 5
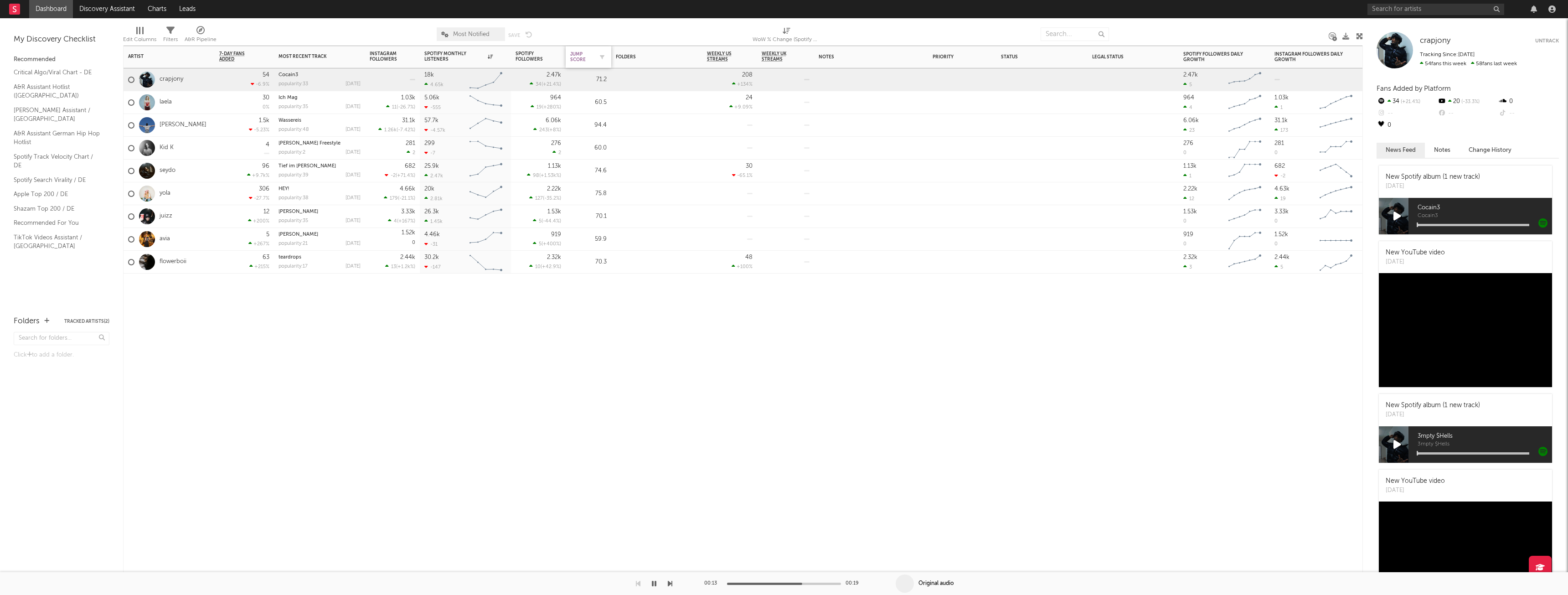
click at [589, 53] on div "Jump Score" at bounding box center [581, 57] width 23 height 11
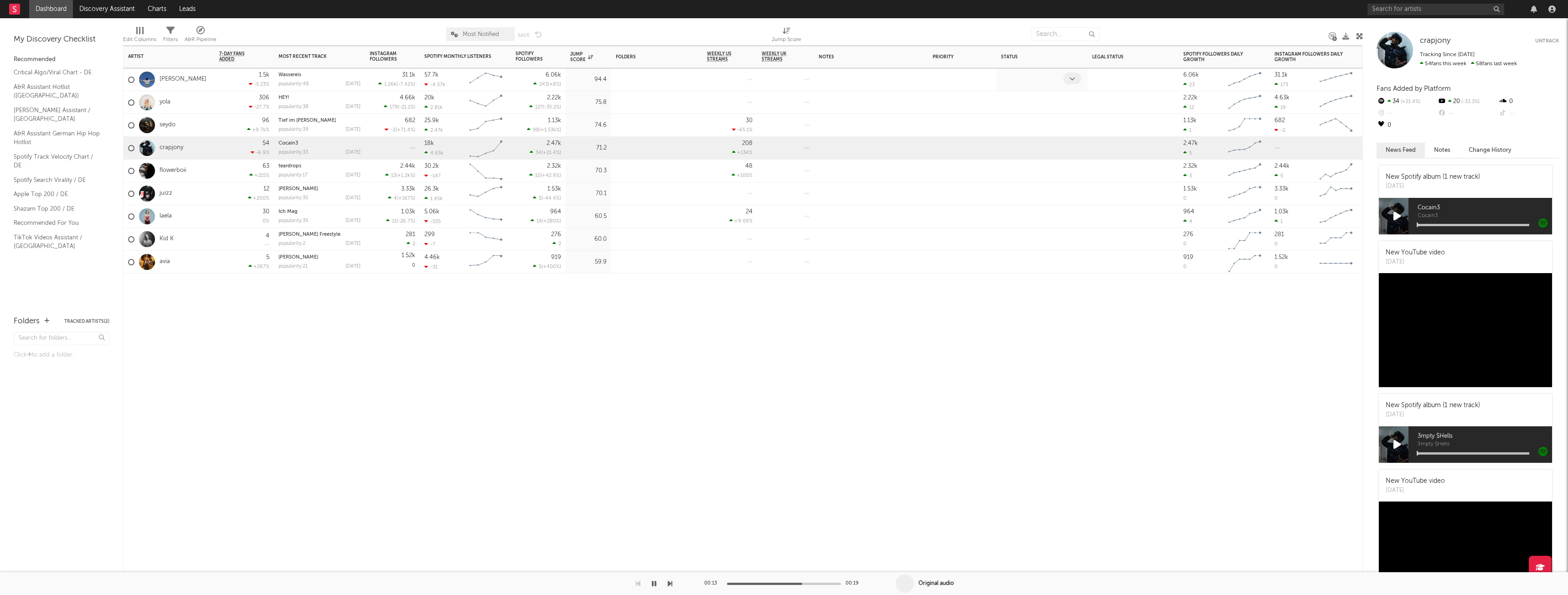
click at [1071, 78] on icon at bounding box center [1072, 78] width 6 height 6
click at [1162, 82] on span at bounding box center [1164, 78] width 18 height 12
click at [1129, 77] on div at bounding box center [1123, 79] width 63 height 14
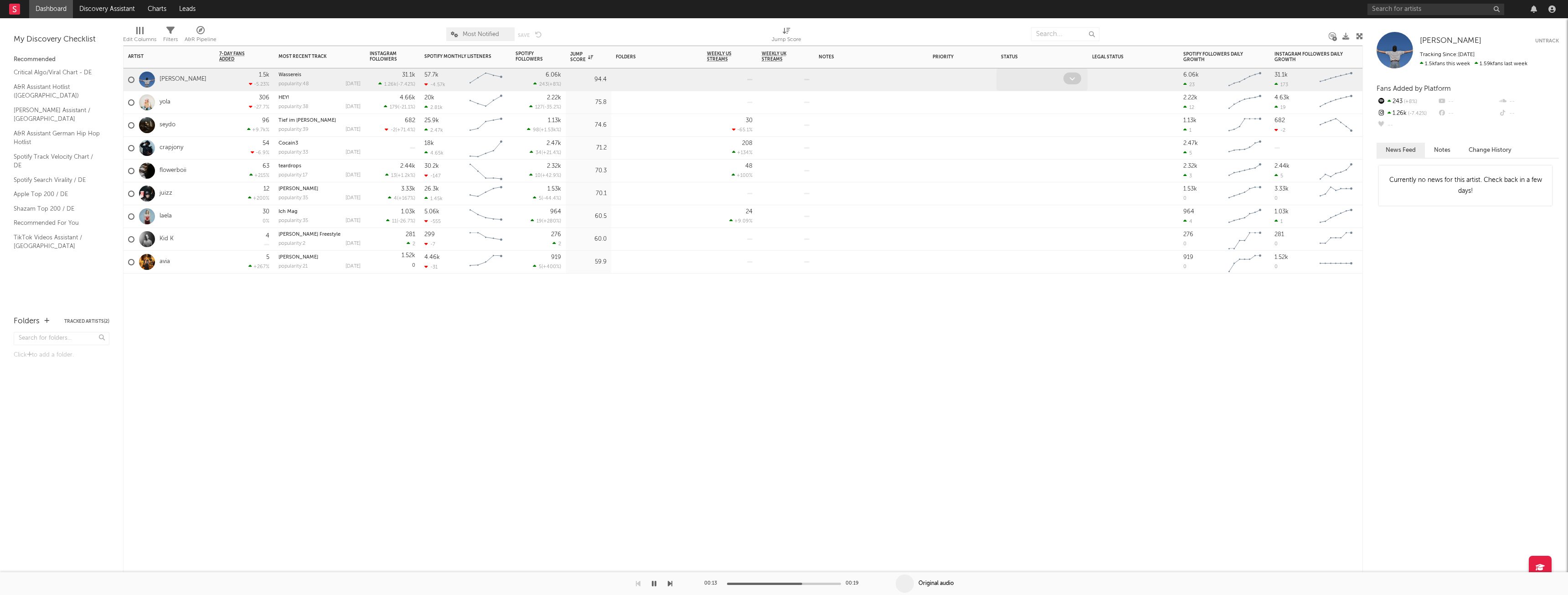
click at [1042, 78] on div at bounding box center [1032, 79] width 63 height 14
click at [1051, 85] on div at bounding box center [1032, 79] width 63 height 14
click at [1076, 82] on span at bounding box center [1072, 78] width 18 height 12
click at [1014, 106] on div at bounding box center [1032, 102] width 63 height 14
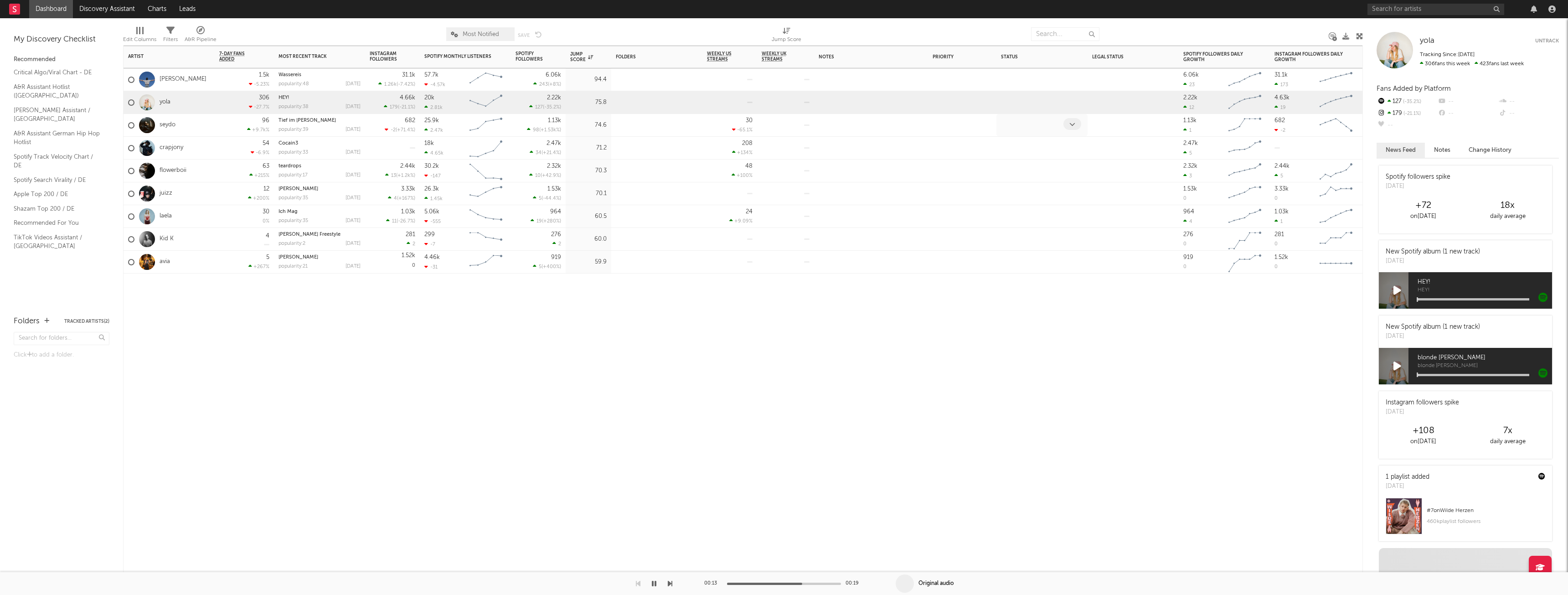
click at [1020, 131] on div at bounding box center [1032, 125] width 63 height 14
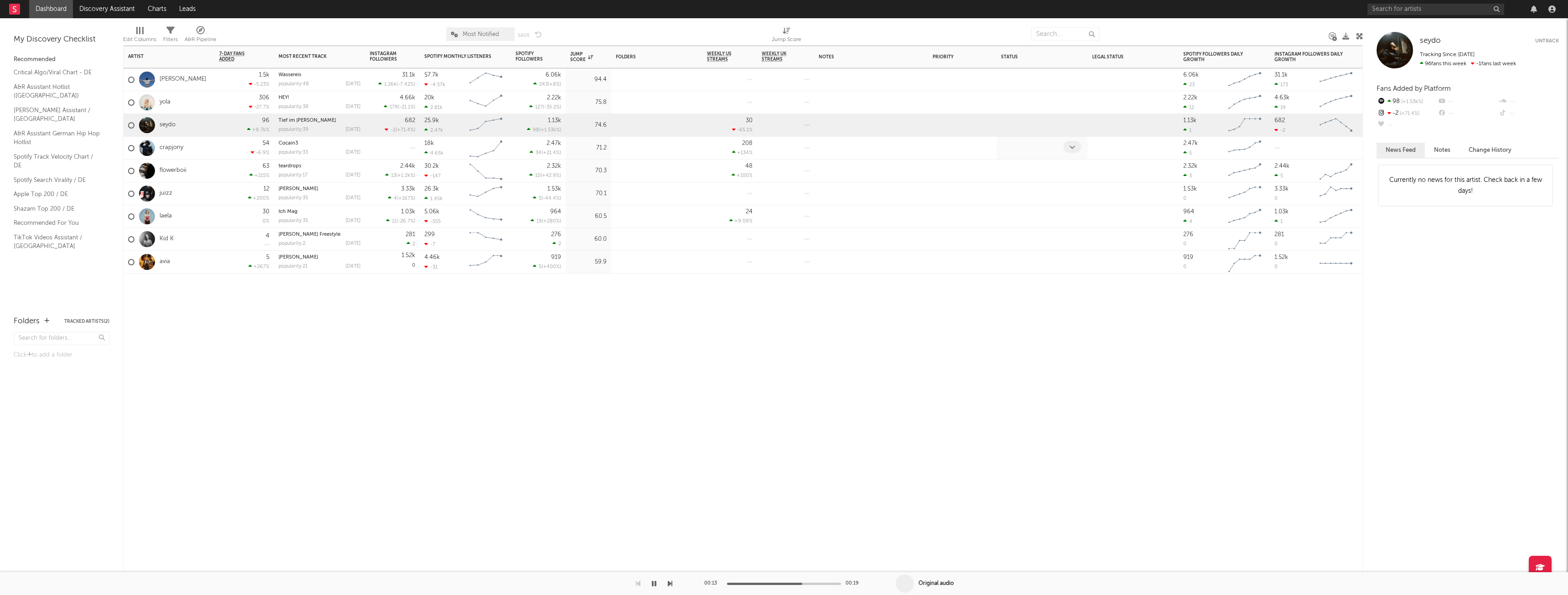
click at [1024, 150] on div at bounding box center [1032, 147] width 63 height 14
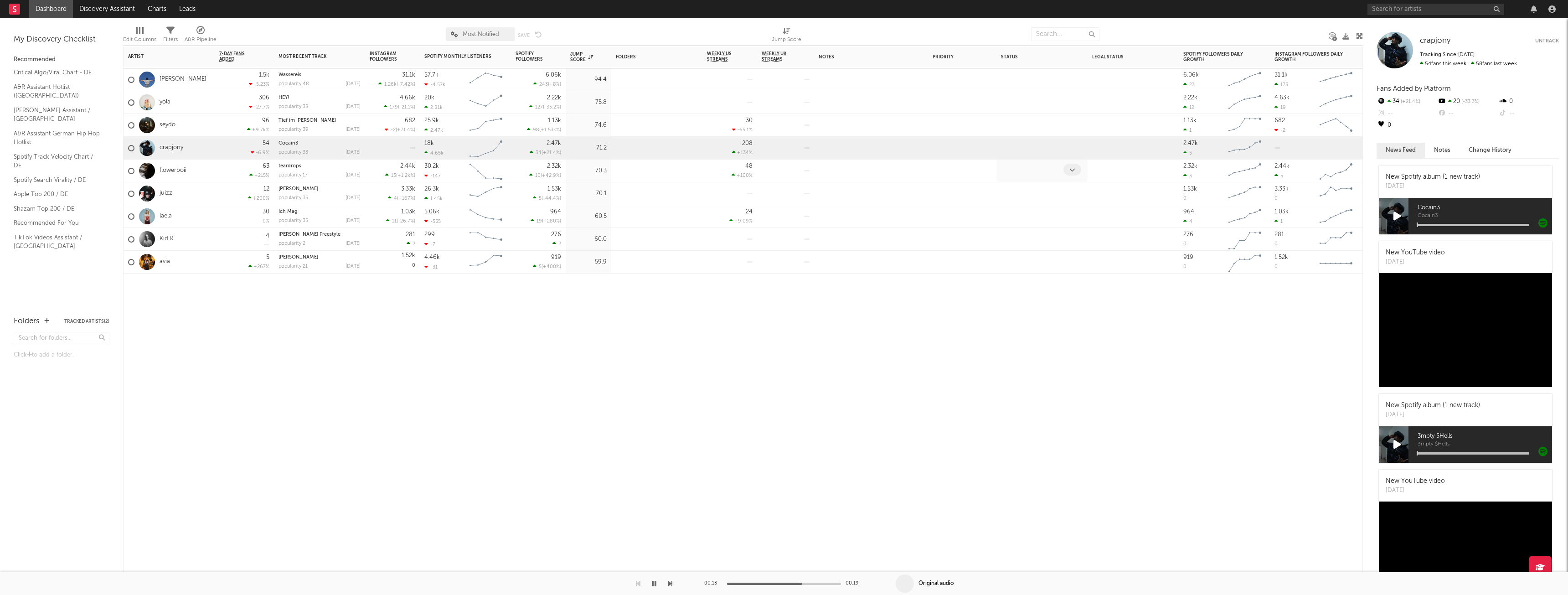
click at [1028, 173] on div at bounding box center [1032, 170] width 63 height 14
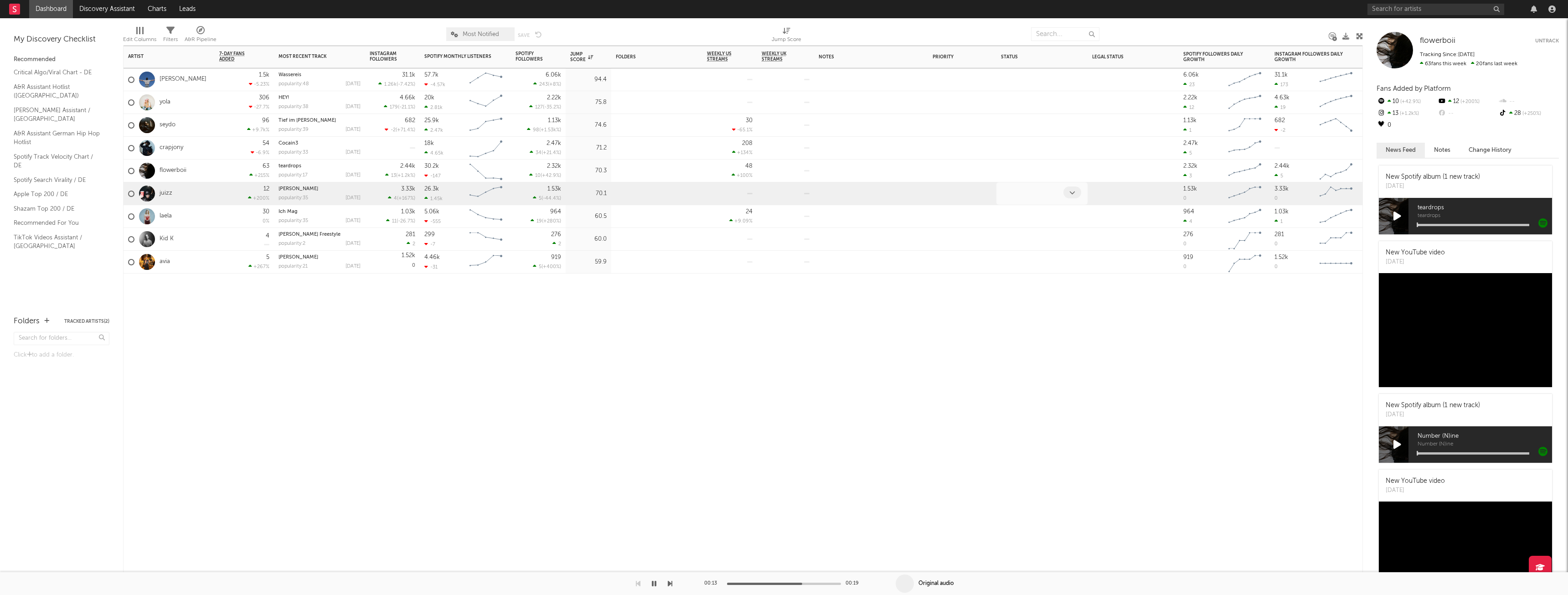
click at [1027, 193] on div at bounding box center [1032, 193] width 63 height 14
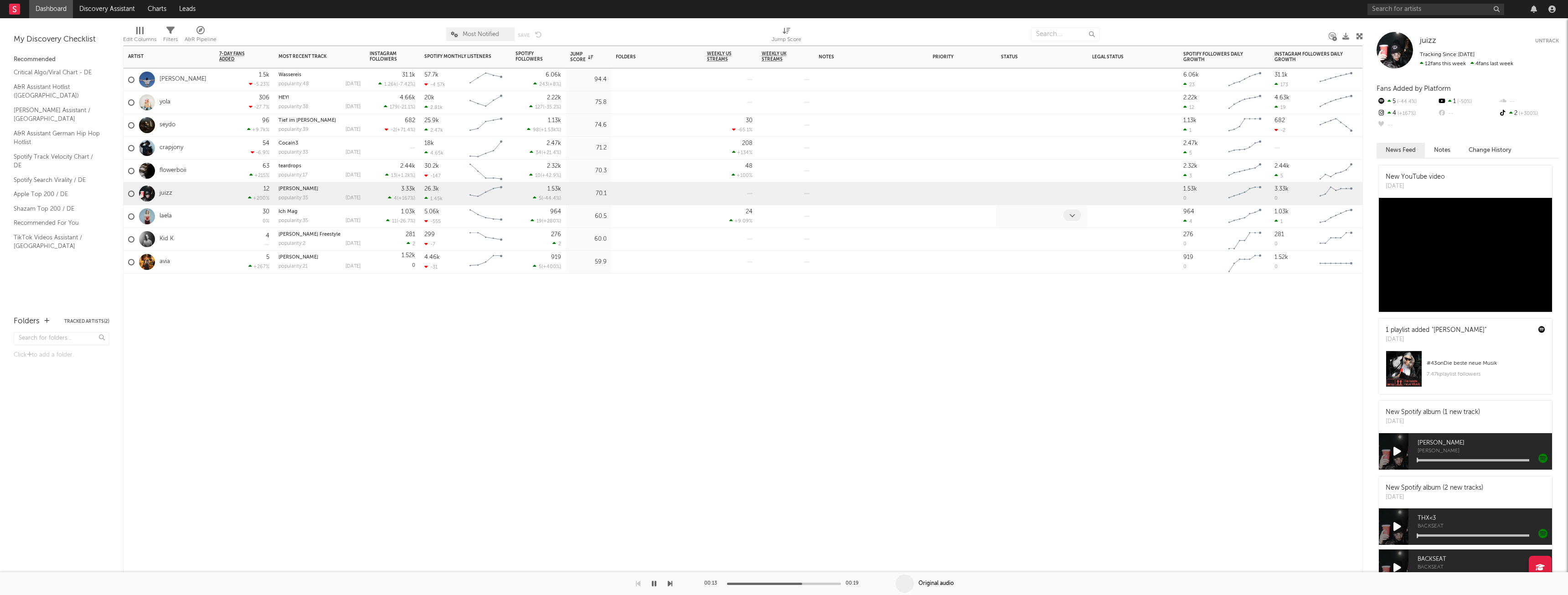
click at [1024, 220] on div at bounding box center [1032, 216] width 63 height 14
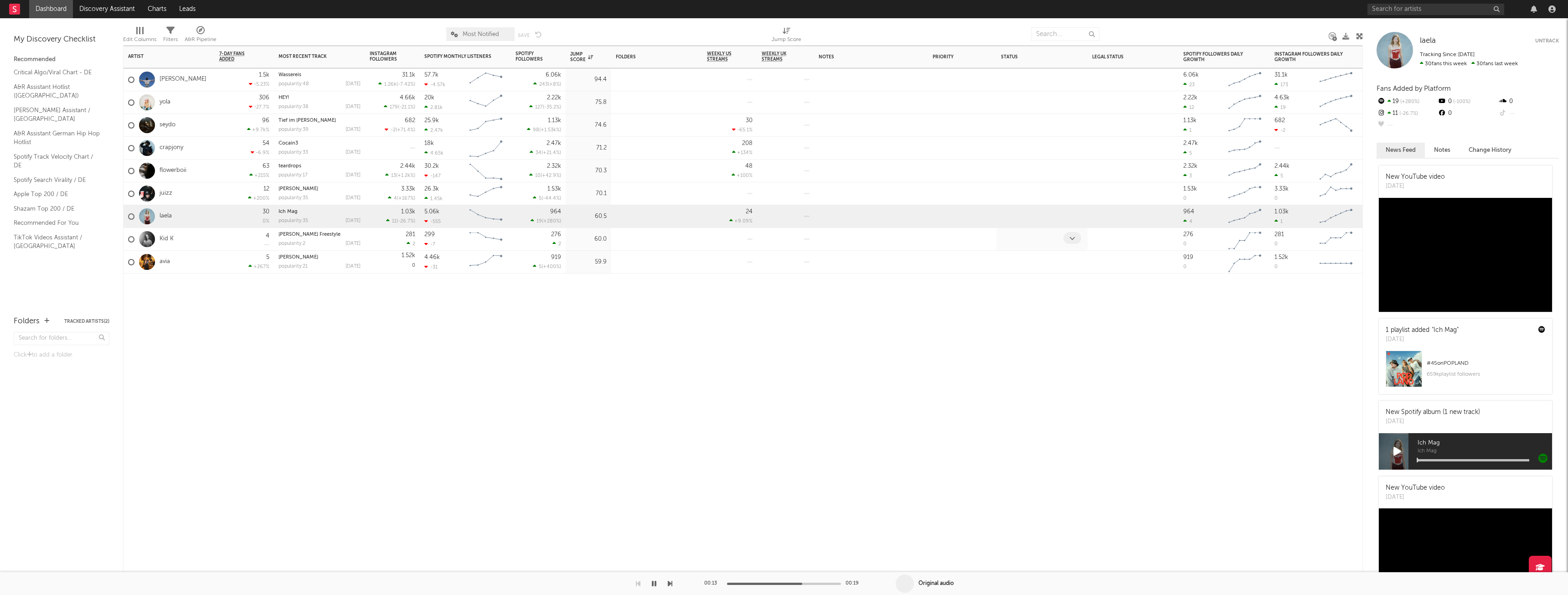
click at [1028, 244] on div at bounding box center [1032, 239] width 63 height 14
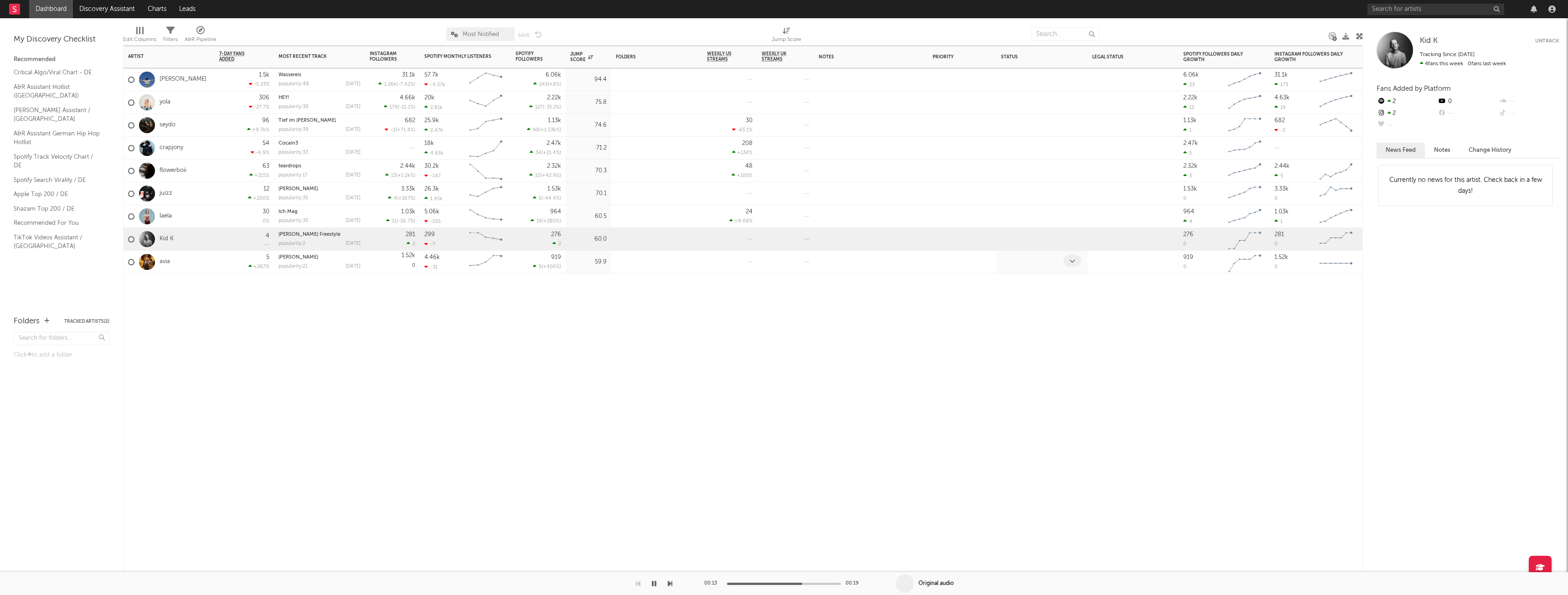
click at [1032, 268] on div at bounding box center [1042, 262] width 91 height 22
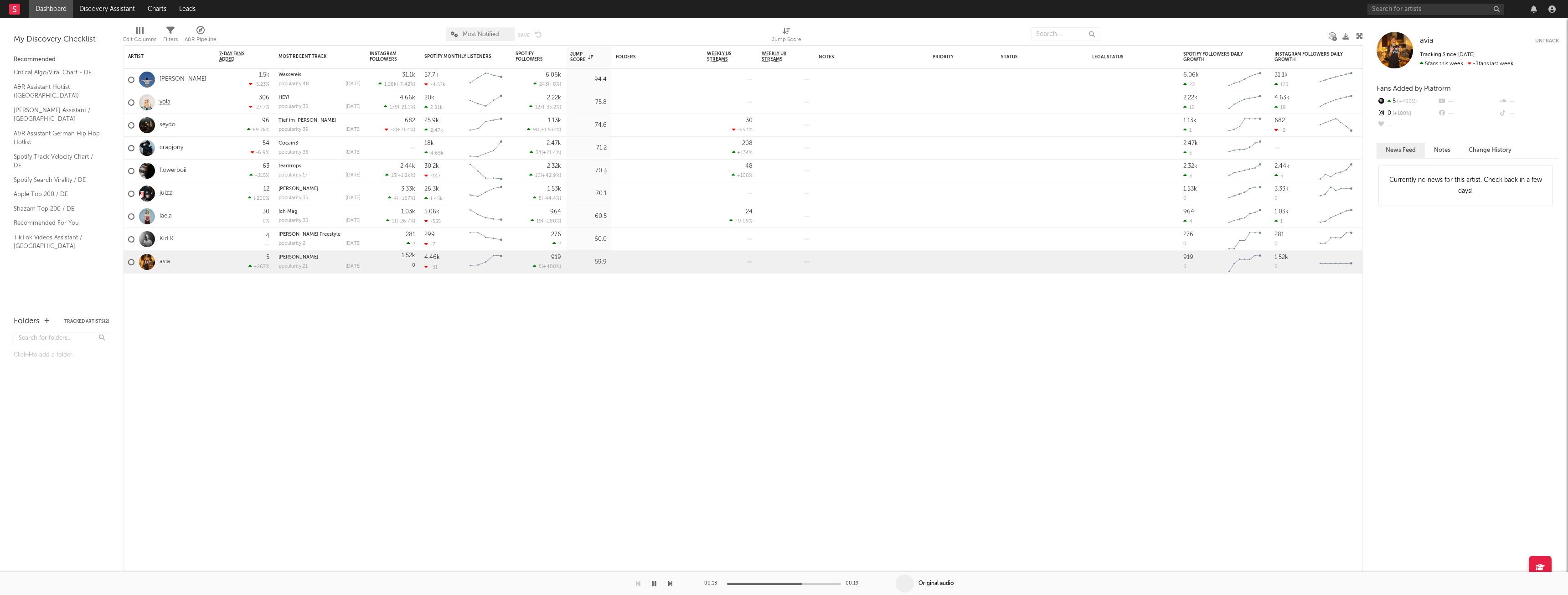
click at [162, 102] on link "yola" at bounding box center [165, 102] width 11 height 7
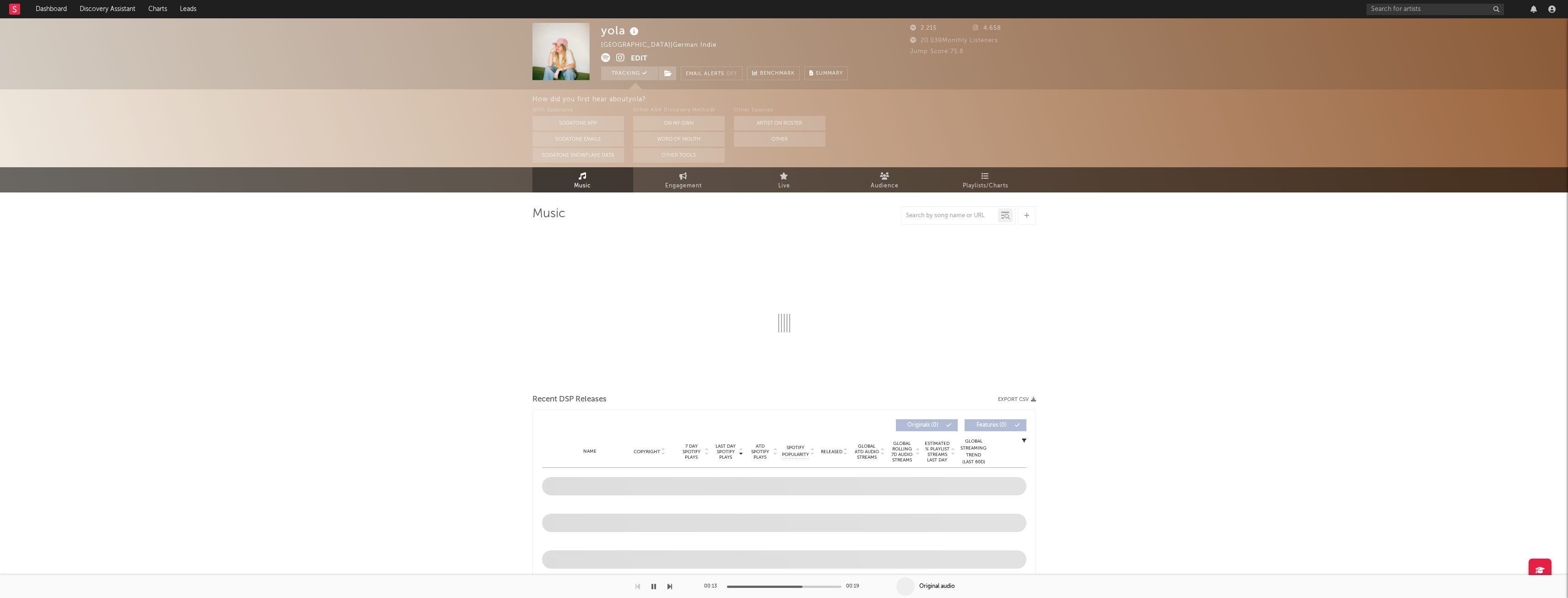
select select "1w"
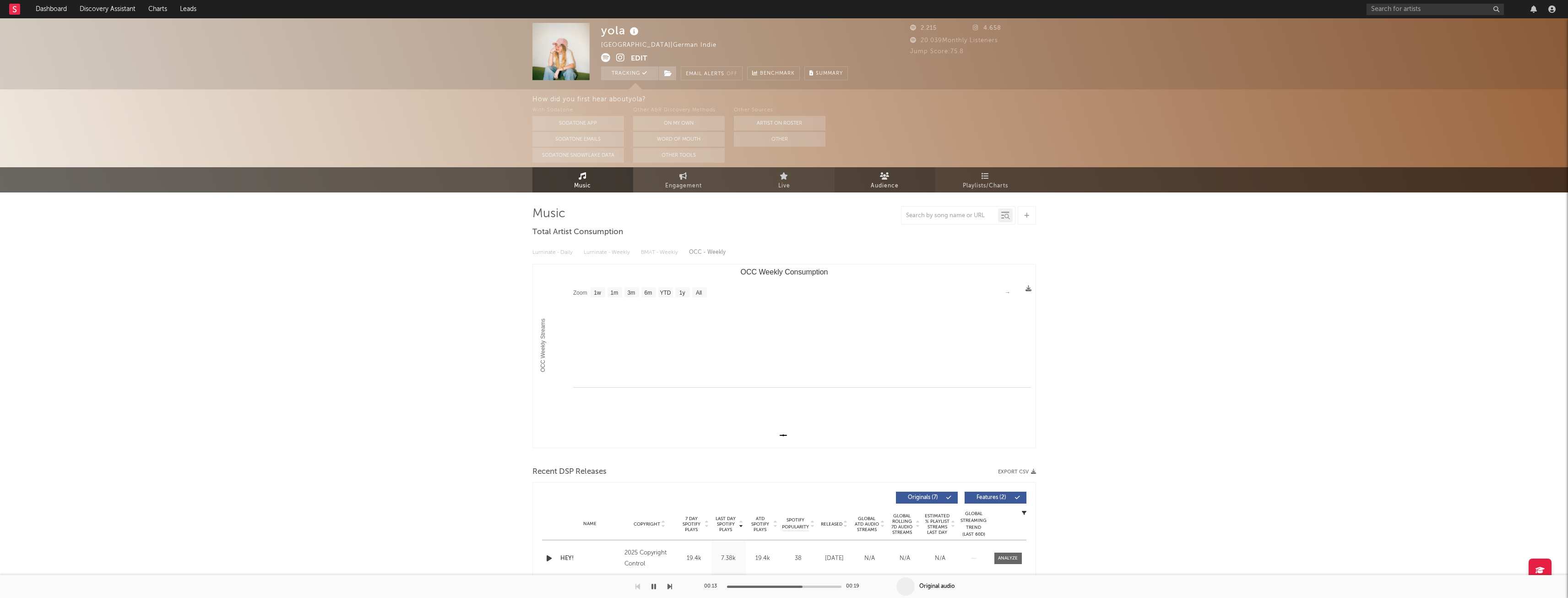
click at [880, 178] on icon at bounding box center [885, 175] width 10 height 7
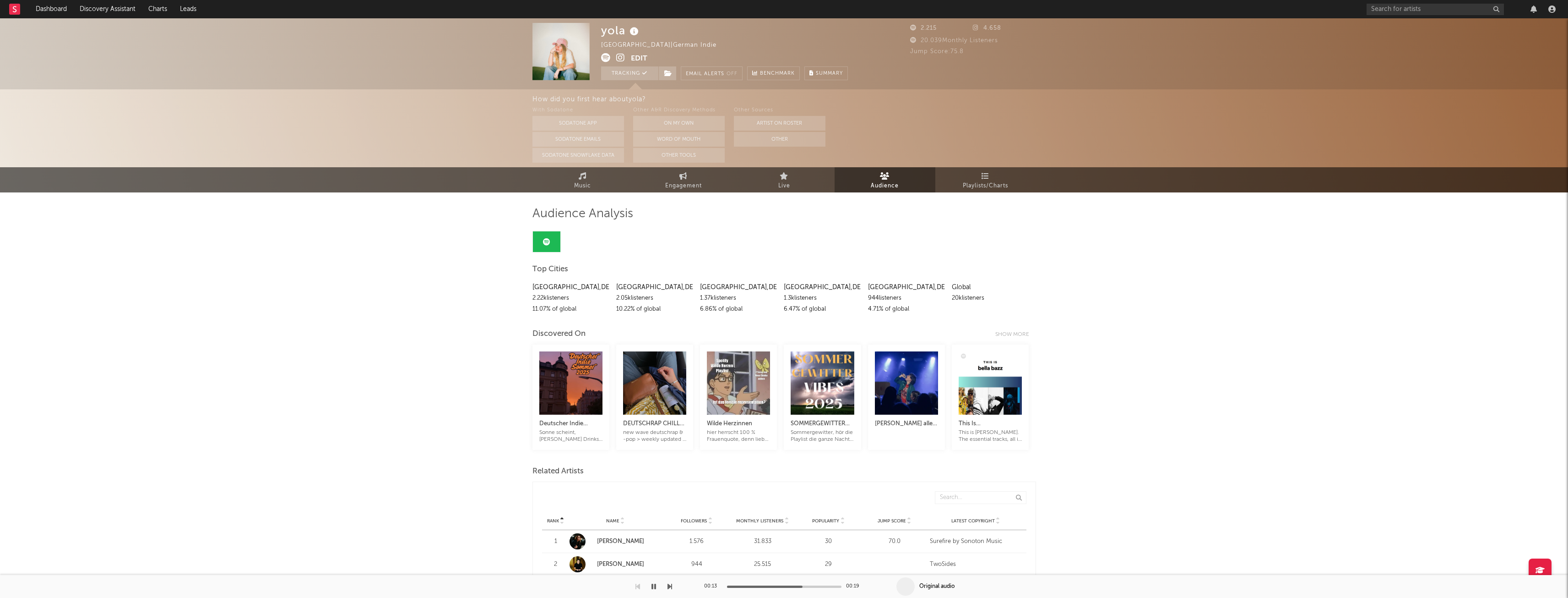
click at [554, 241] on link at bounding box center [547, 241] width 27 height 20
click at [552, 287] on div "Berlin , DE" at bounding box center [570, 287] width 77 height 11
click at [560, 273] on span "Top Cities" at bounding box center [550, 269] width 36 height 11
click at [551, 244] on link at bounding box center [547, 241] width 27 height 20
click at [543, 234] on link at bounding box center [547, 241] width 27 height 20
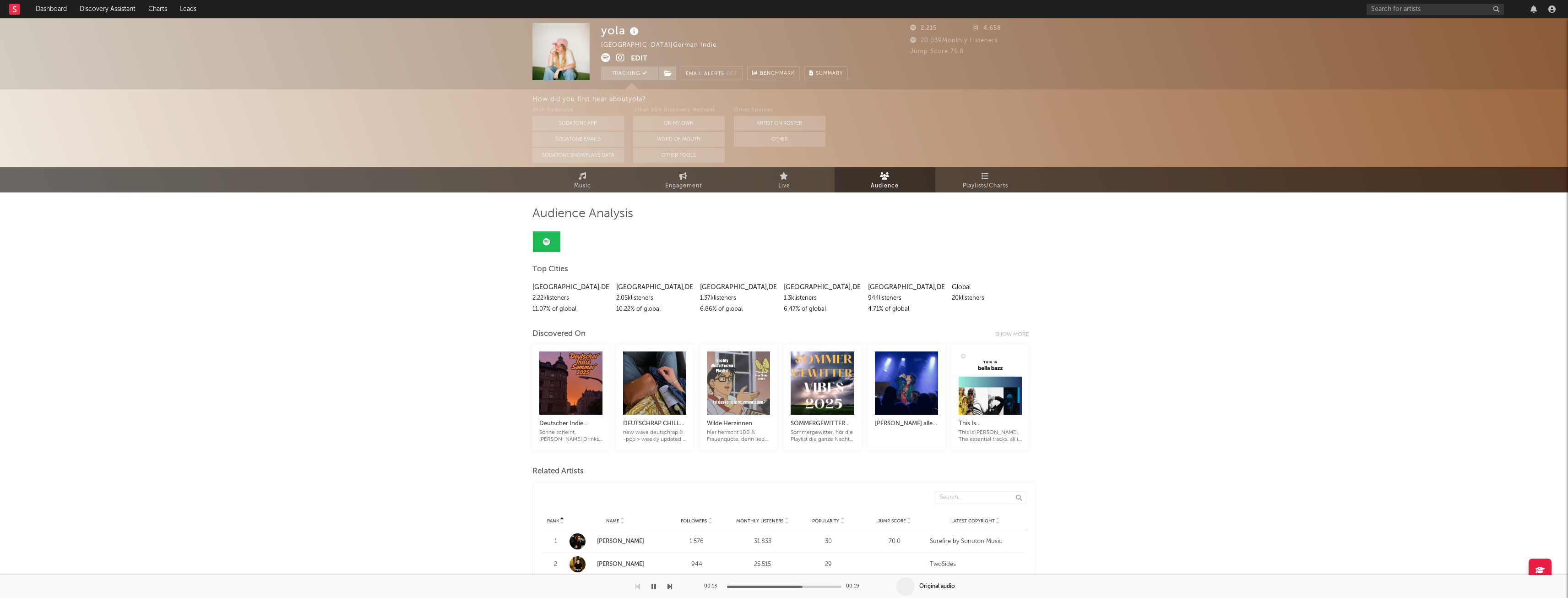
click at [543, 234] on link at bounding box center [547, 241] width 27 height 20
click at [1449, 11] on input "text" at bounding box center [1435, 9] width 137 height 12
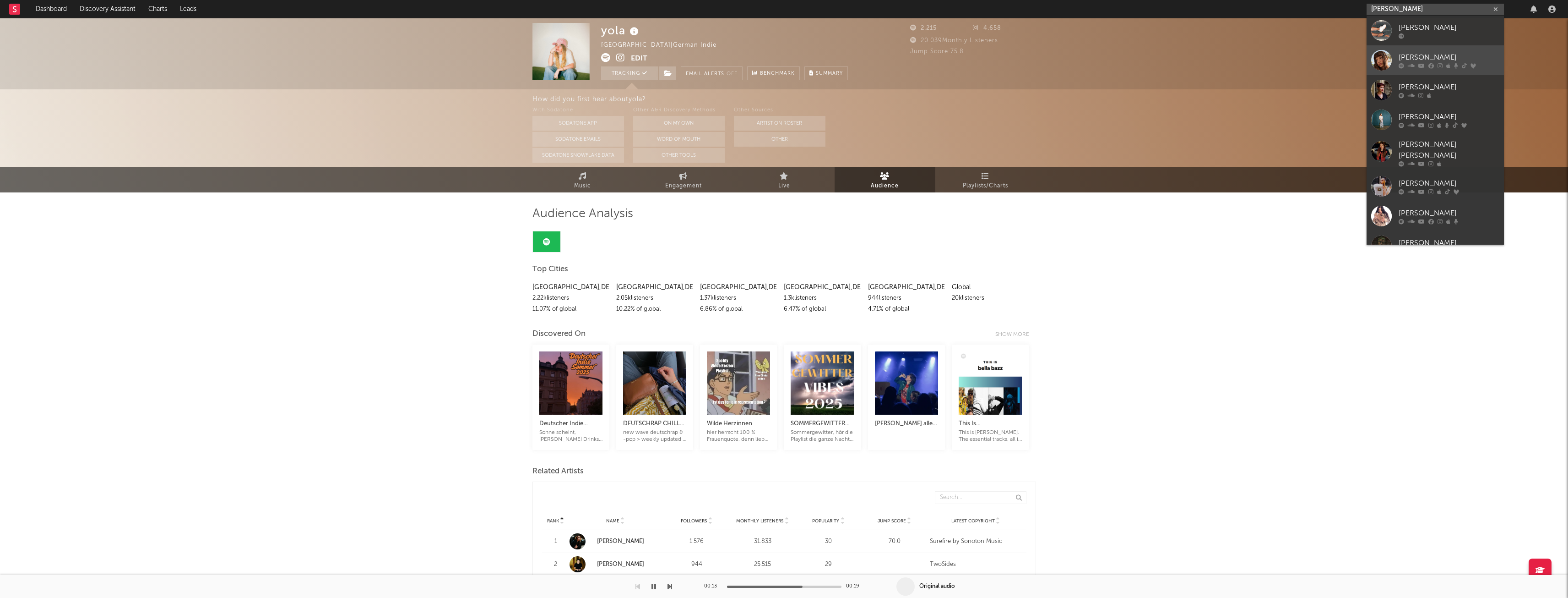
type input "nina c"
click at [1462, 63] on icon at bounding box center [1464, 65] width 5 height 5
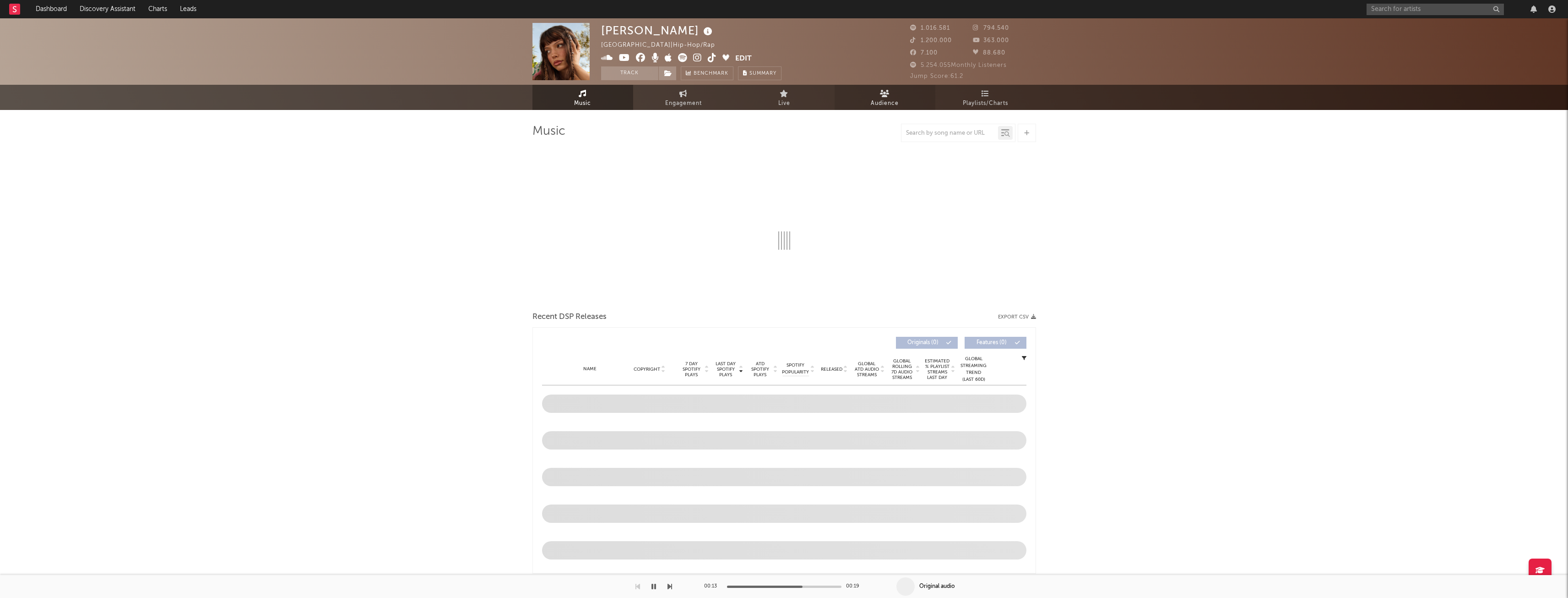
click at [894, 88] on link "Audience" at bounding box center [885, 97] width 101 height 25
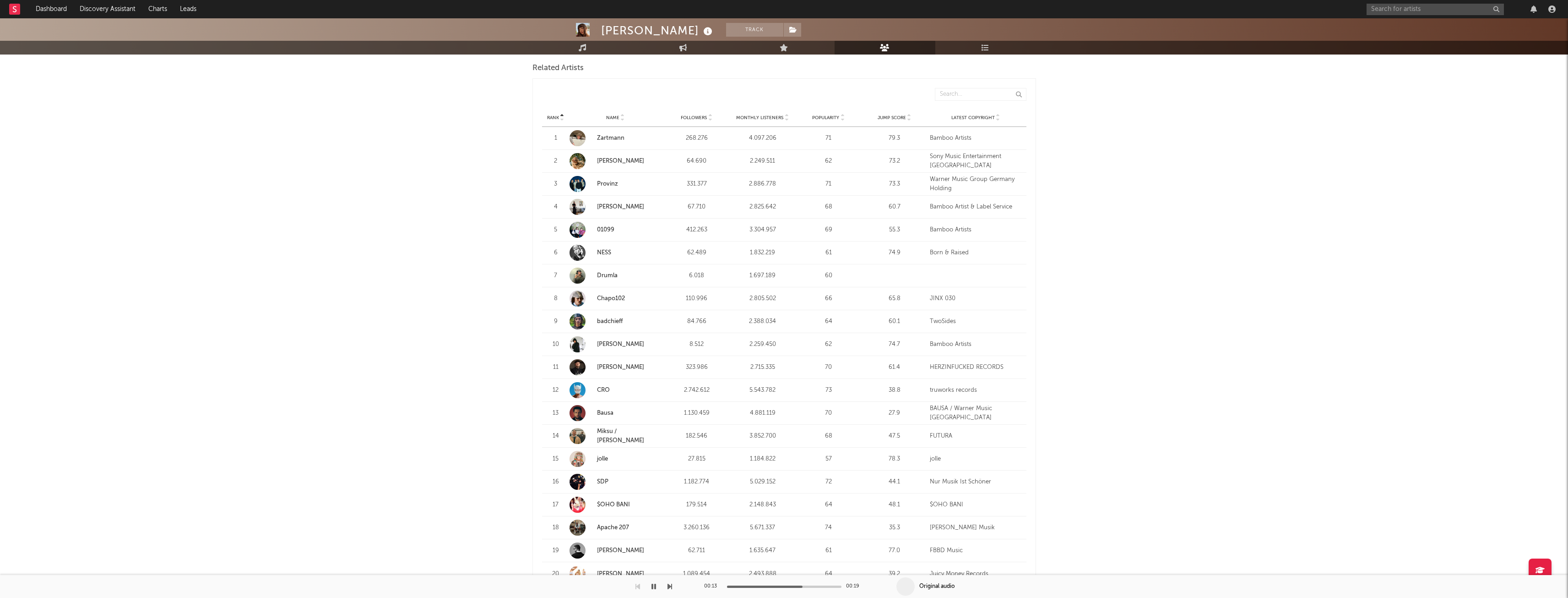
scroll to position [366, 0]
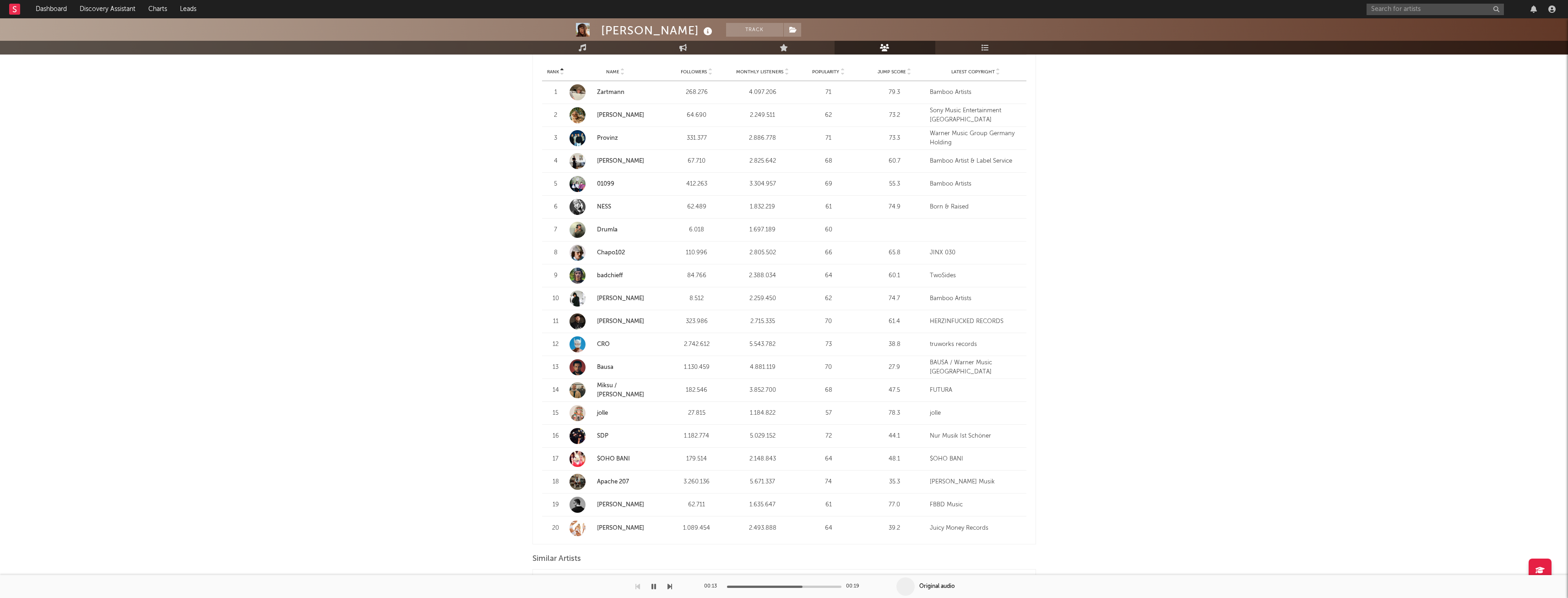
click at [606, 413] on link "jolle" at bounding box center [602, 412] width 11 height 6
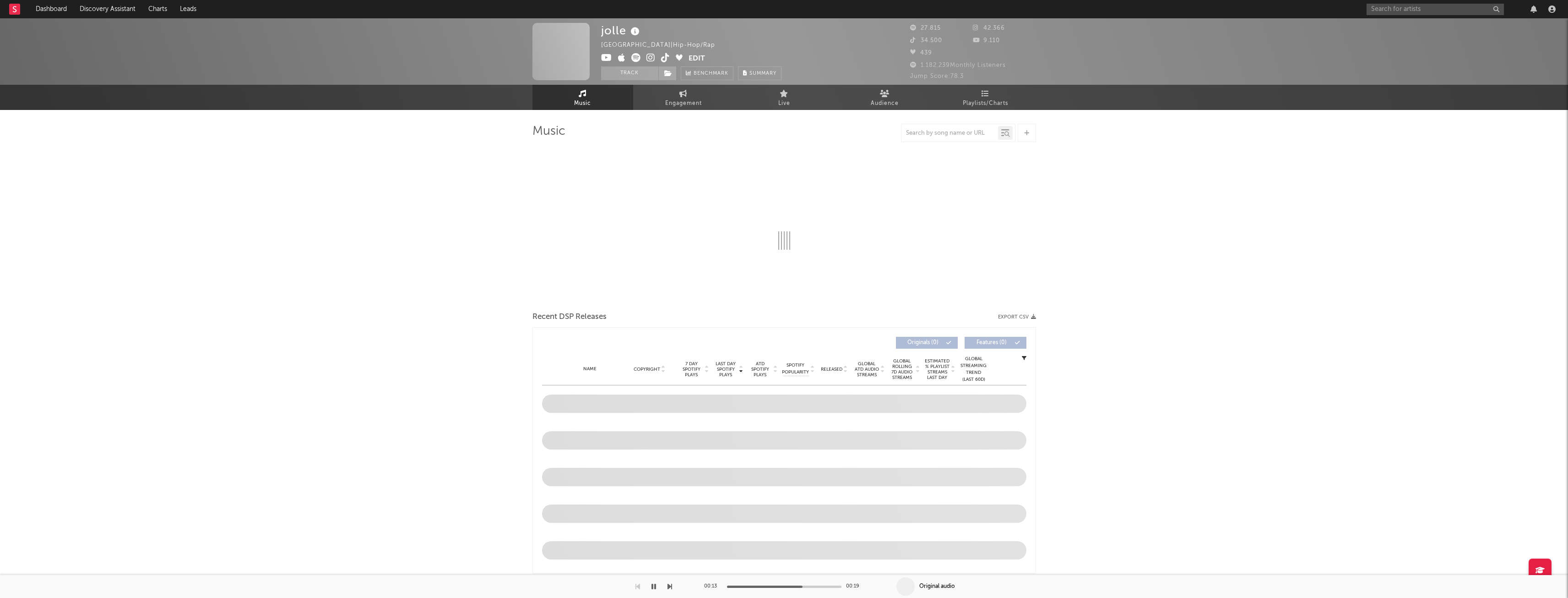
select select "6m"
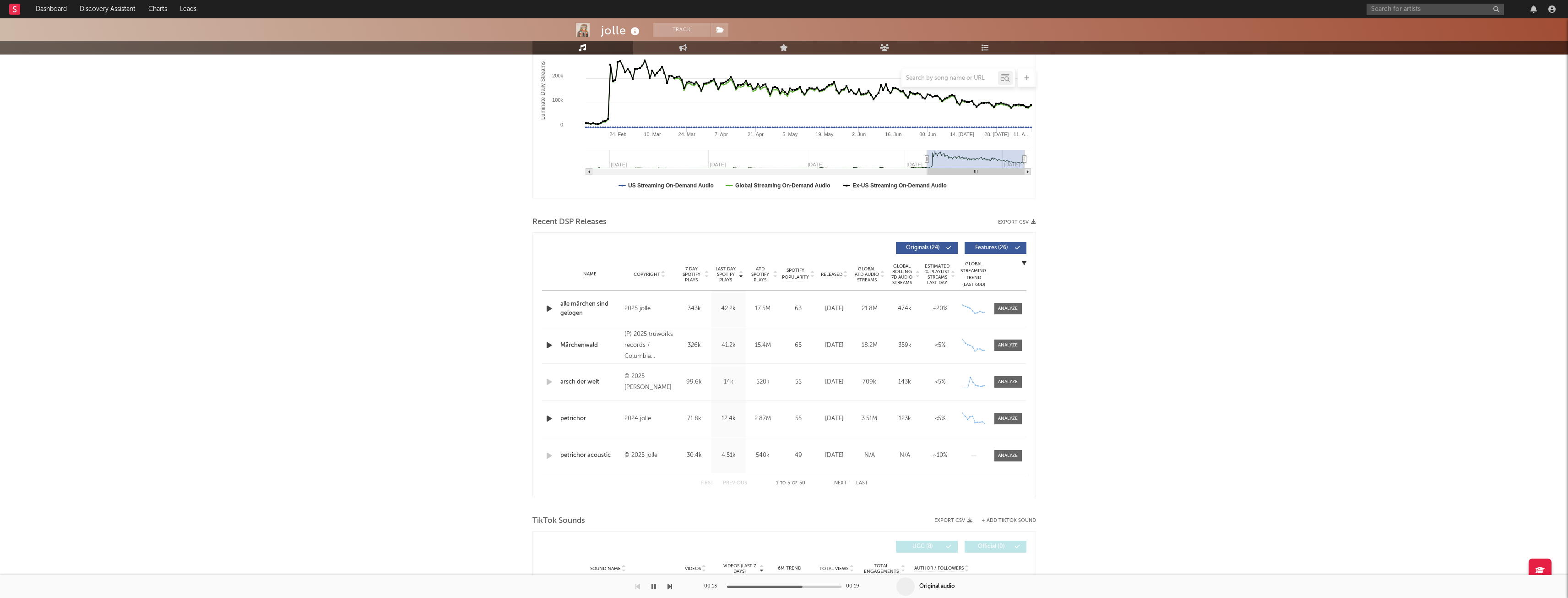
scroll to position [183, 0]
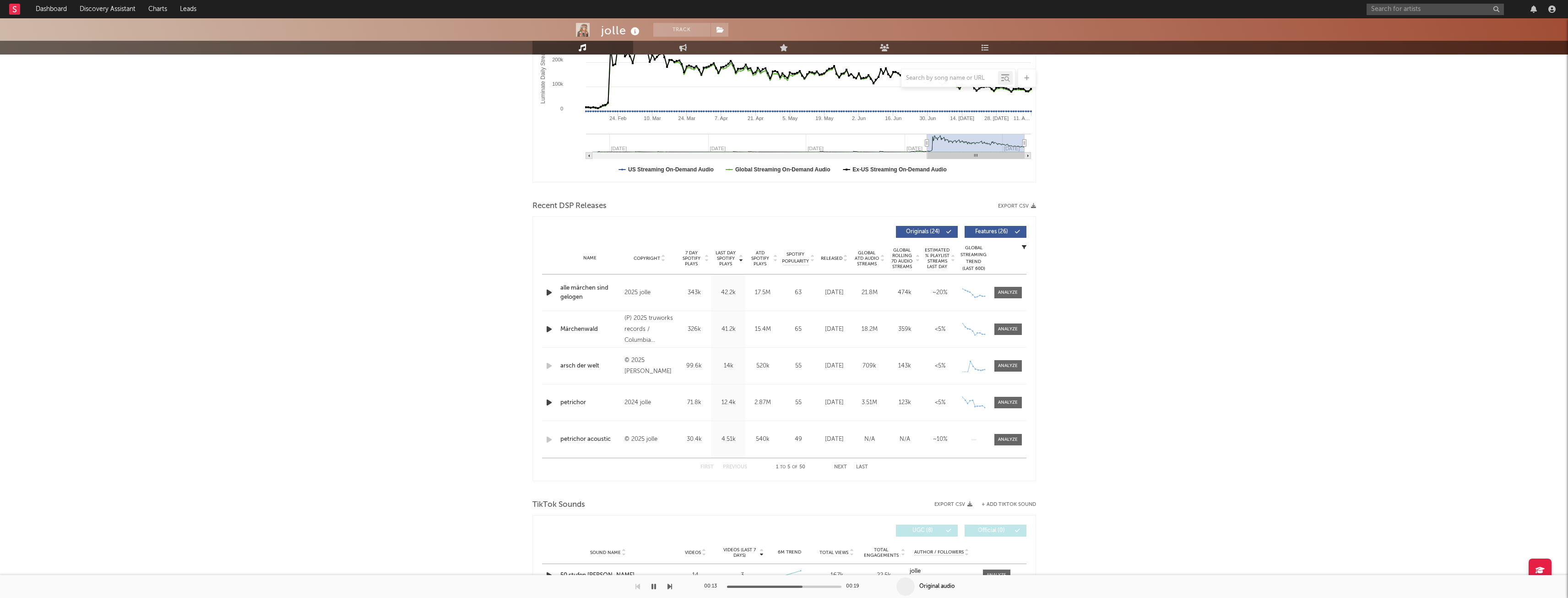
click at [643, 256] on span "Copyright" at bounding box center [646, 258] width 26 height 5
click at [642, 256] on span "Copyright" at bounding box center [646, 258] width 26 height 5
click at [651, 256] on span "Copyright" at bounding box center [646, 258] width 26 height 5
click at [650, 256] on span "Copyright" at bounding box center [646, 258] width 26 height 5
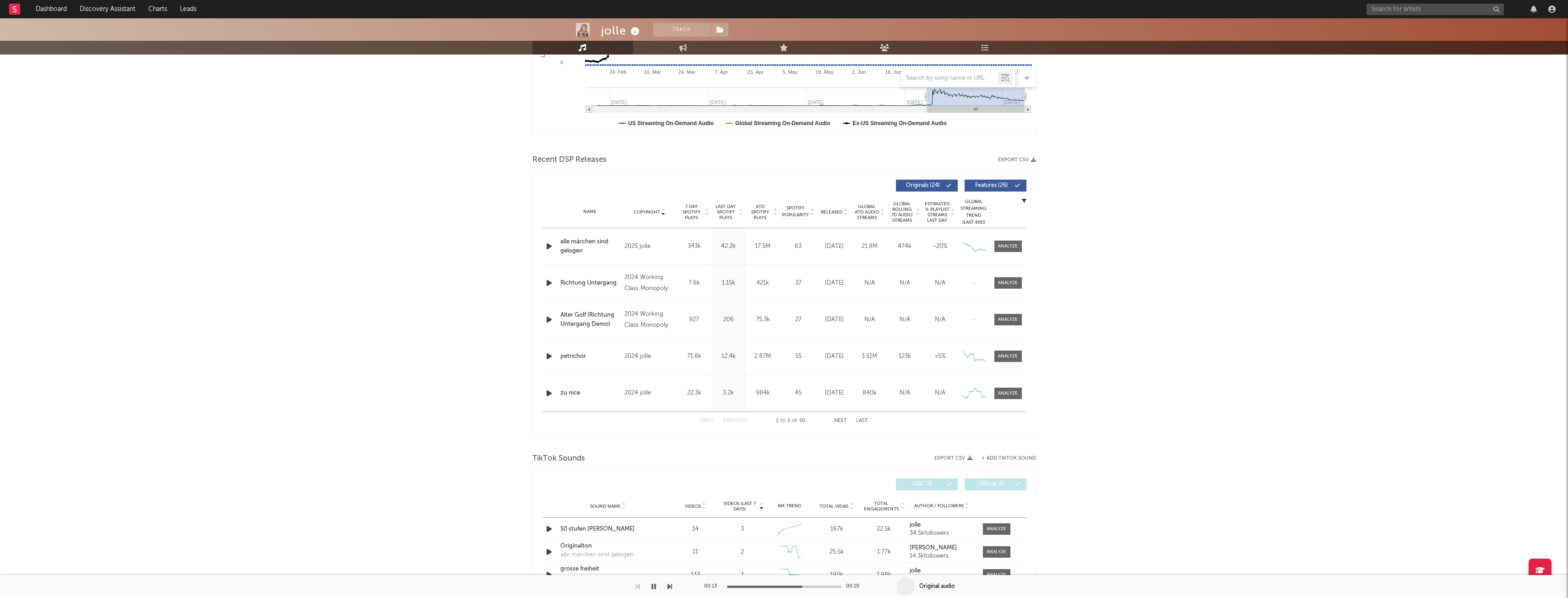
scroll to position [229, 0]
click at [547, 353] on icon "button" at bounding box center [549, 356] width 10 height 12
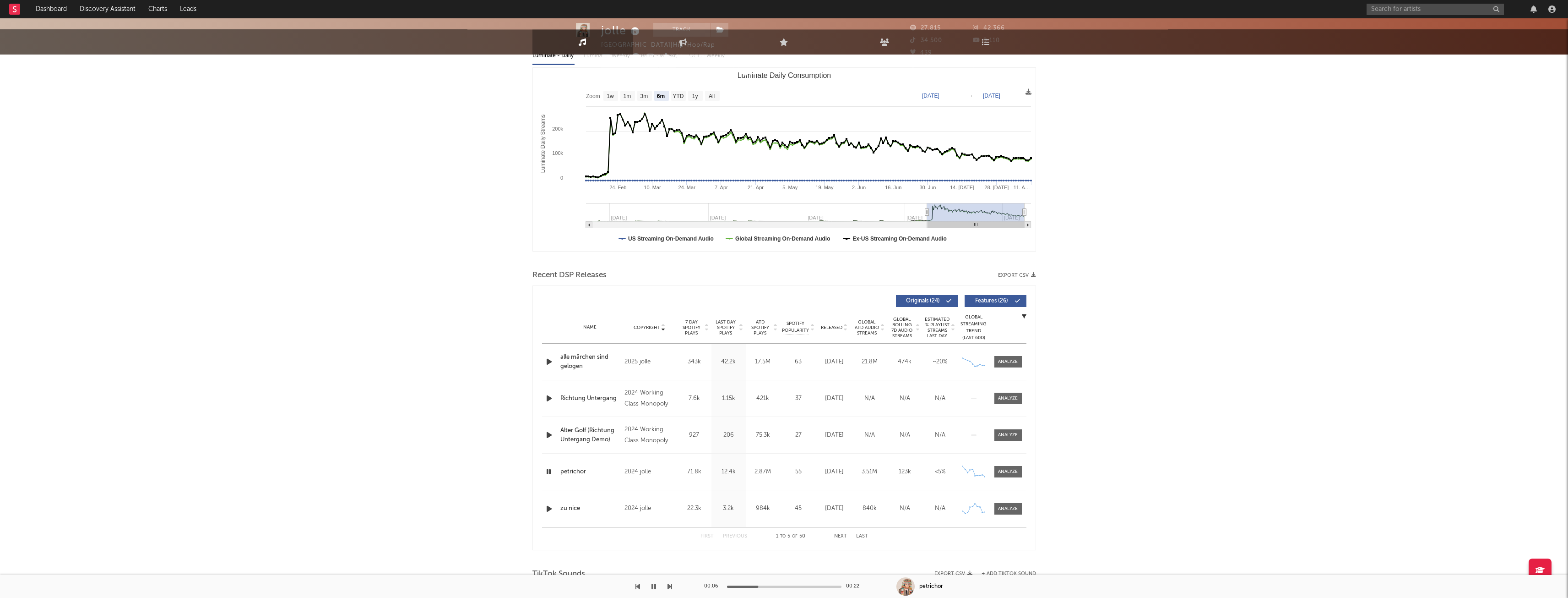
scroll to position [0, 0]
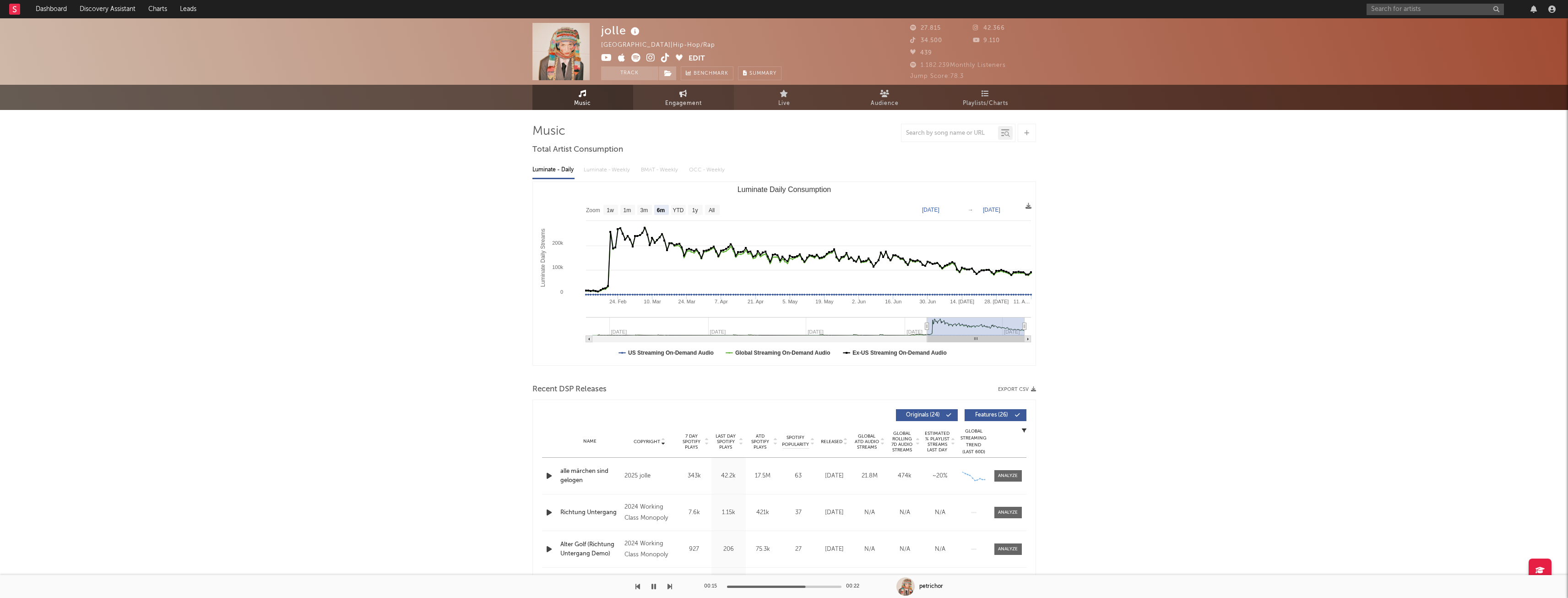
click at [686, 99] on span "Engagement" at bounding box center [684, 103] width 37 height 11
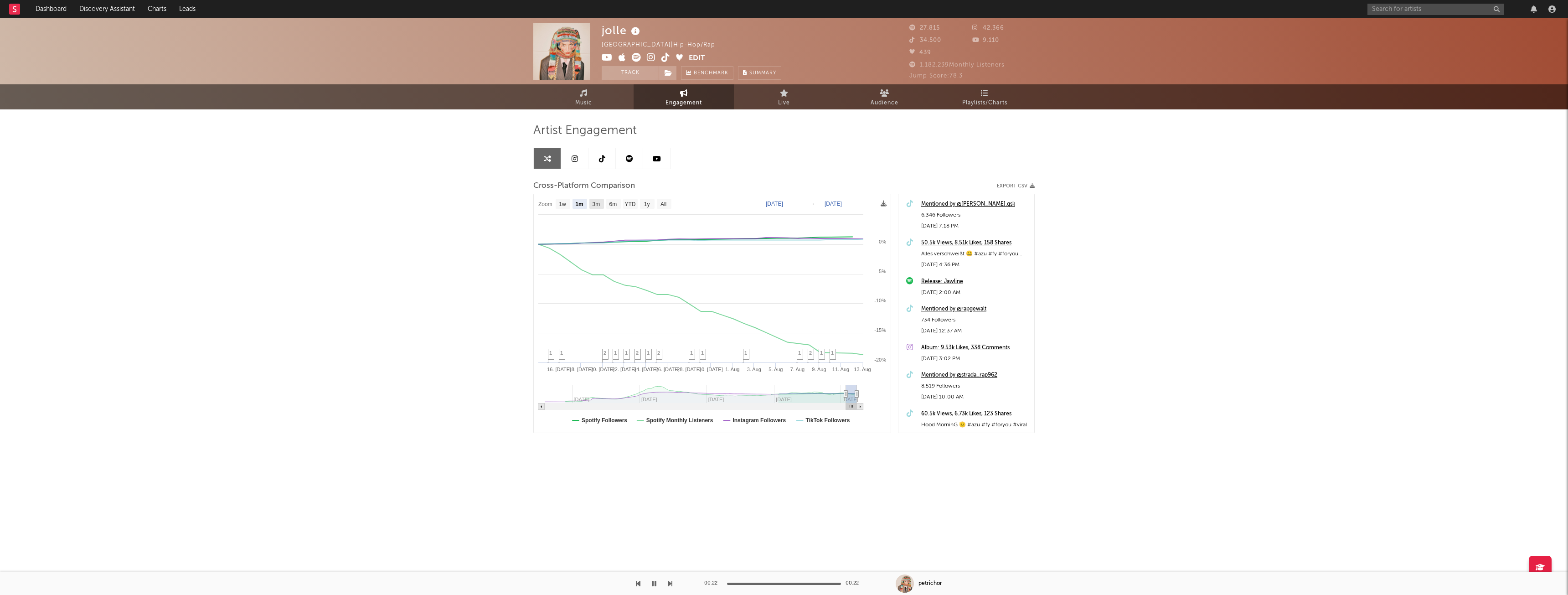
click at [600, 204] on text "3m" at bounding box center [596, 204] width 7 height 6
select select "3m"
type input "2025-05-13"
click at [613, 204] on text "6m" at bounding box center [613, 204] width 7 height 6
select select "6m"
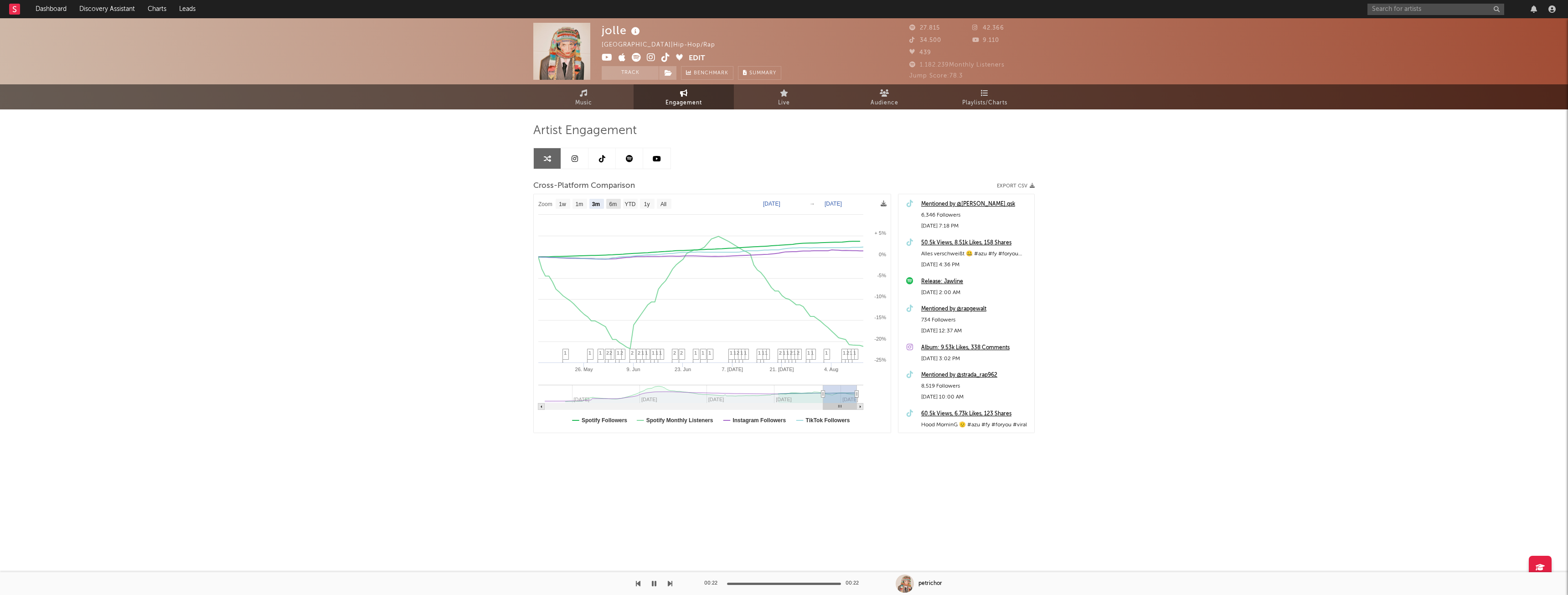
type input "2025-02-13"
click at [613, 206] on text "6m" at bounding box center [613, 204] width 7 height 6
select select "6m"
click at [625, 203] on text "YTD" at bounding box center [630, 204] width 11 height 6
select select "YTD"
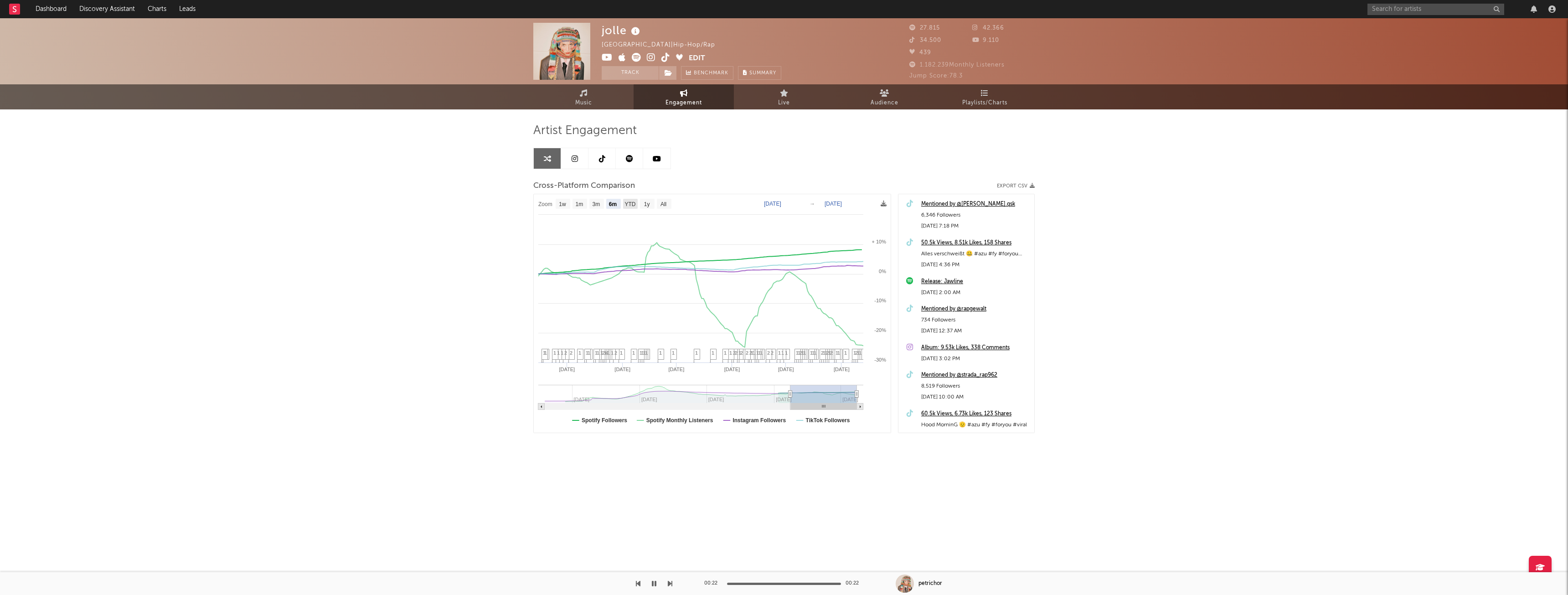
type input "2025-01-01"
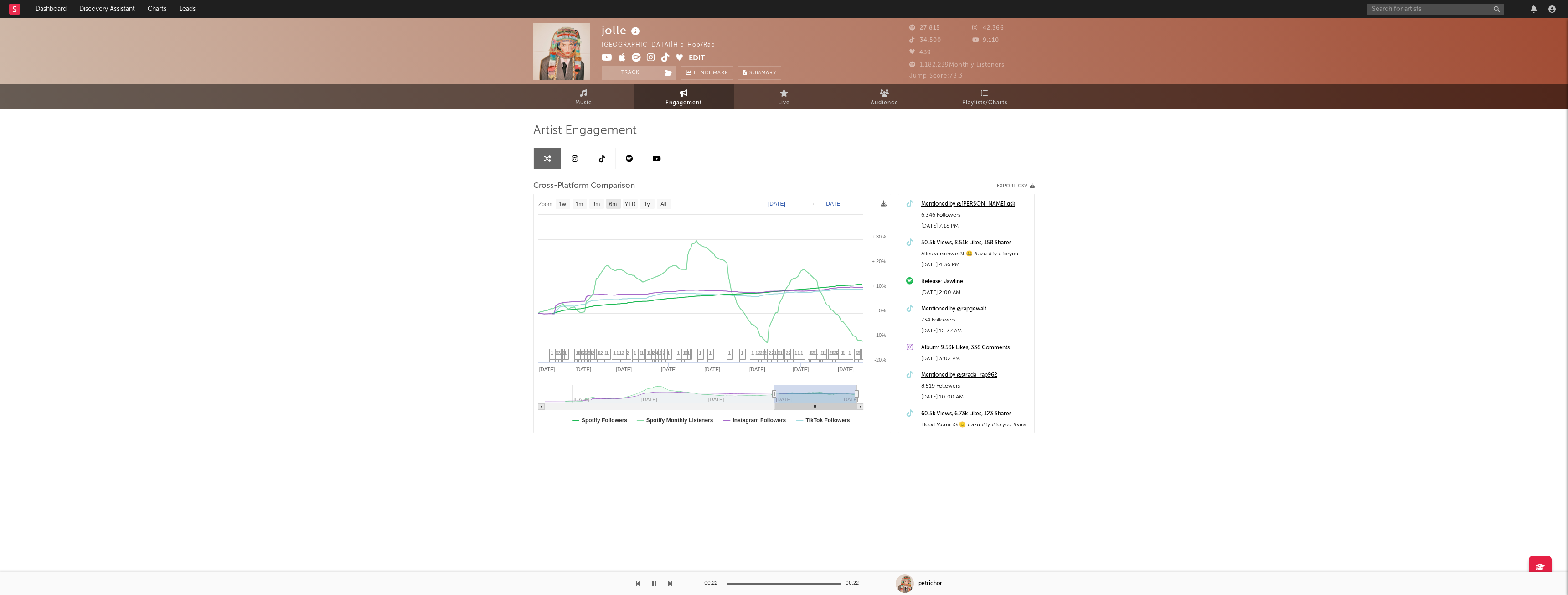
click at [608, 204] on rect at bounding box center [614, 204] width 15 height 10
select select "6m"
type input "2025-02-13"
select select "6m"
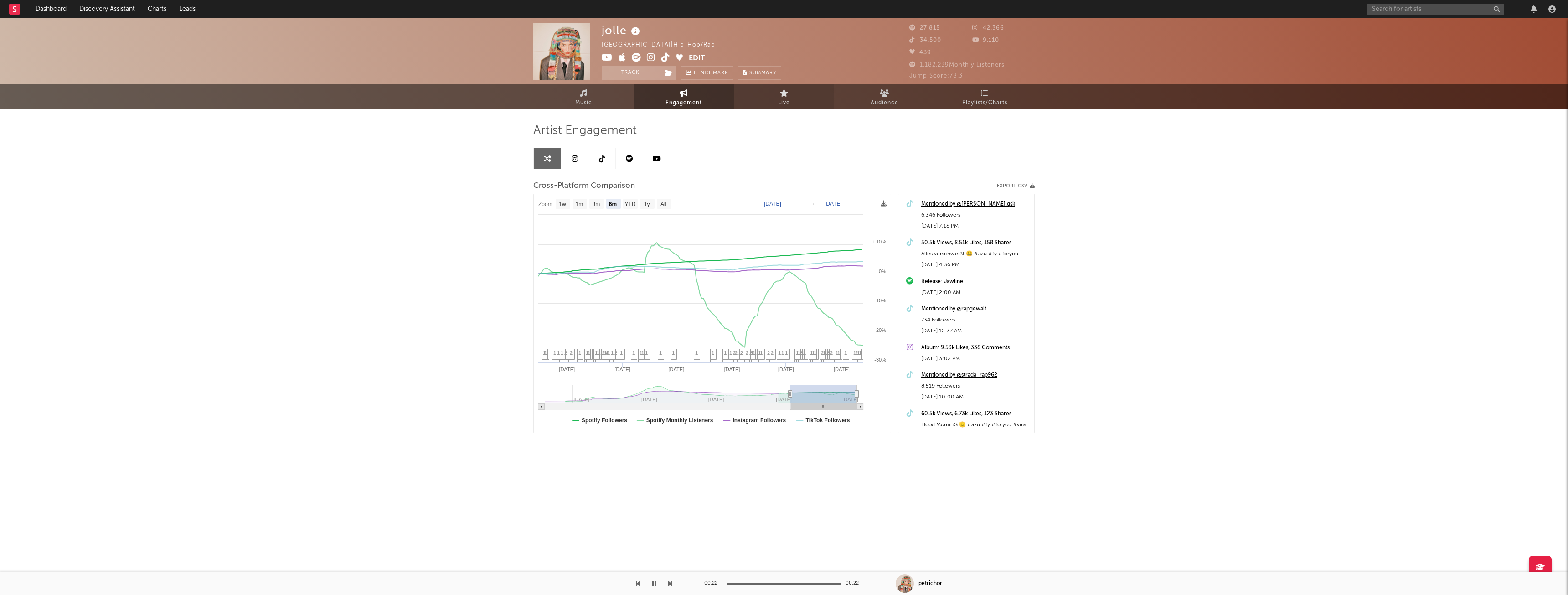
click at [780, 95] on icon at bounding box center [784, 93] width 9 height 7
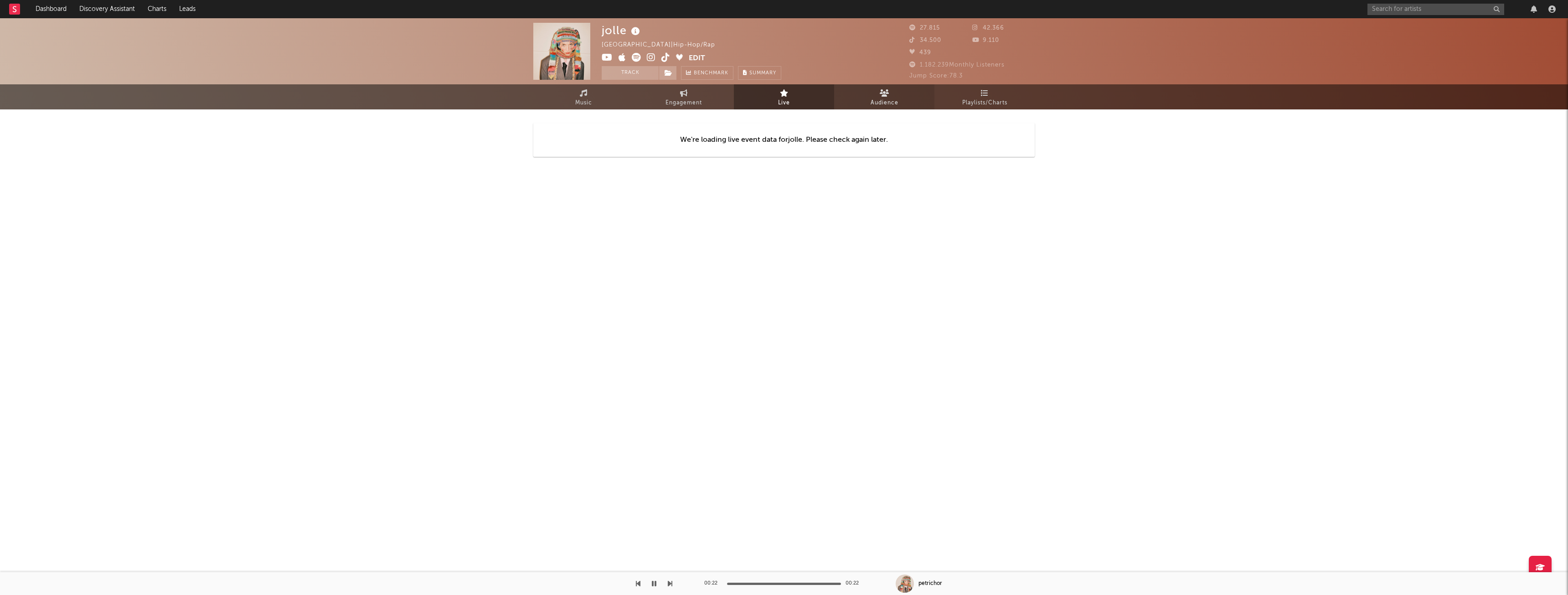
click at [858, 101] on link "Audience" at bounding box center [884, 97] width 100 height 25
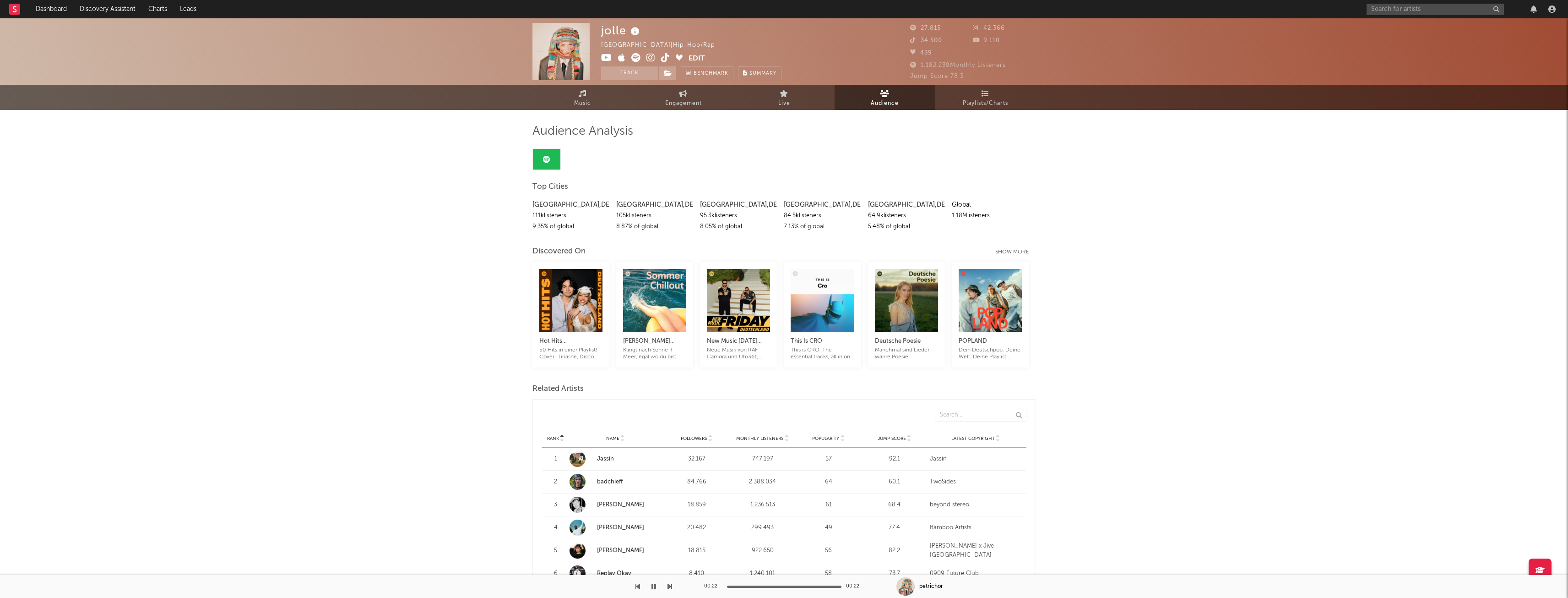
click at [1002, 249] on div "Show more" at bounding box center [1016, 252] width 41 height 11
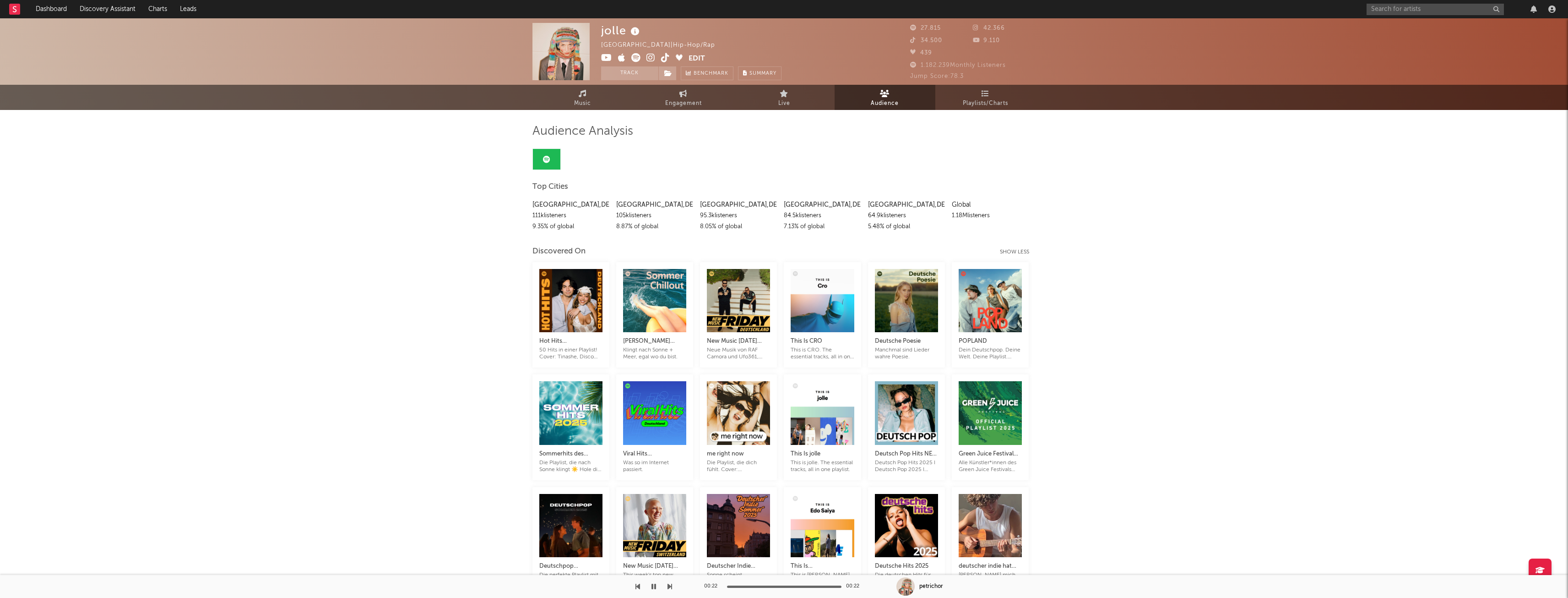
click at [1000, 249] on div "Show less" at bounding box center [1017, 252] width 36 height 11
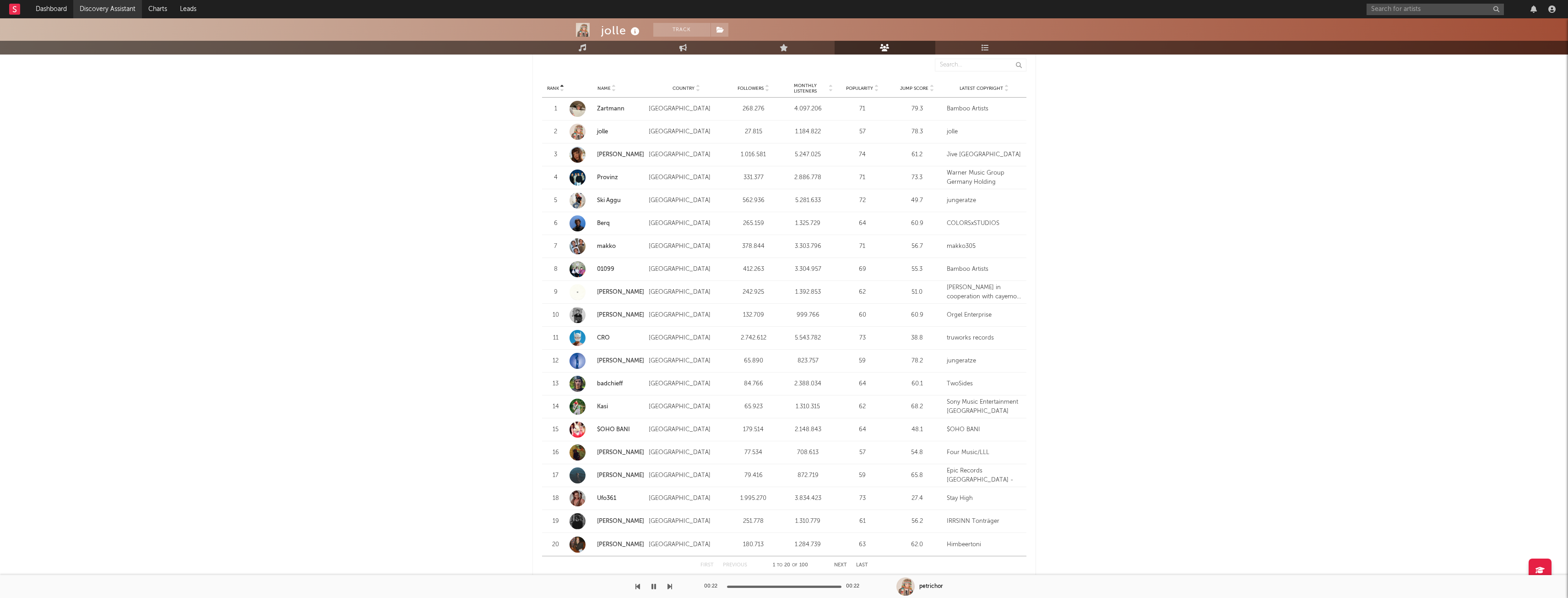
scroll to position [870, 0]
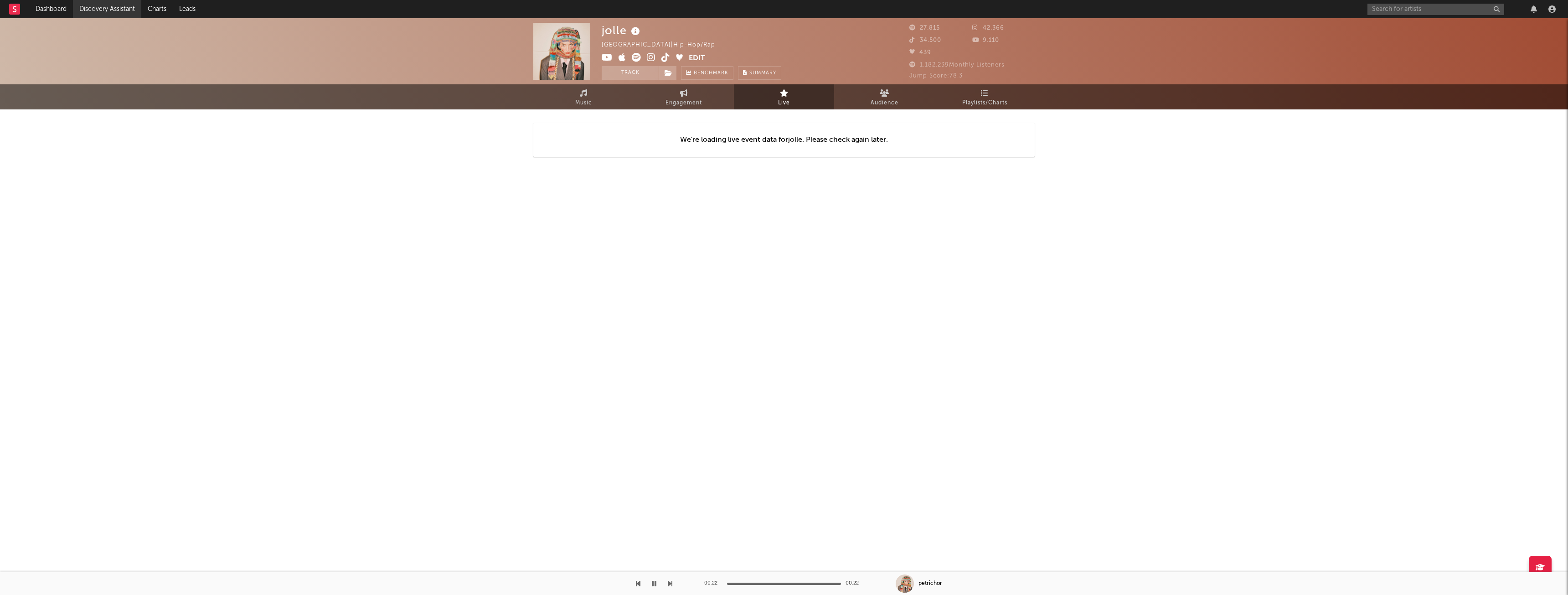
select select "1w"
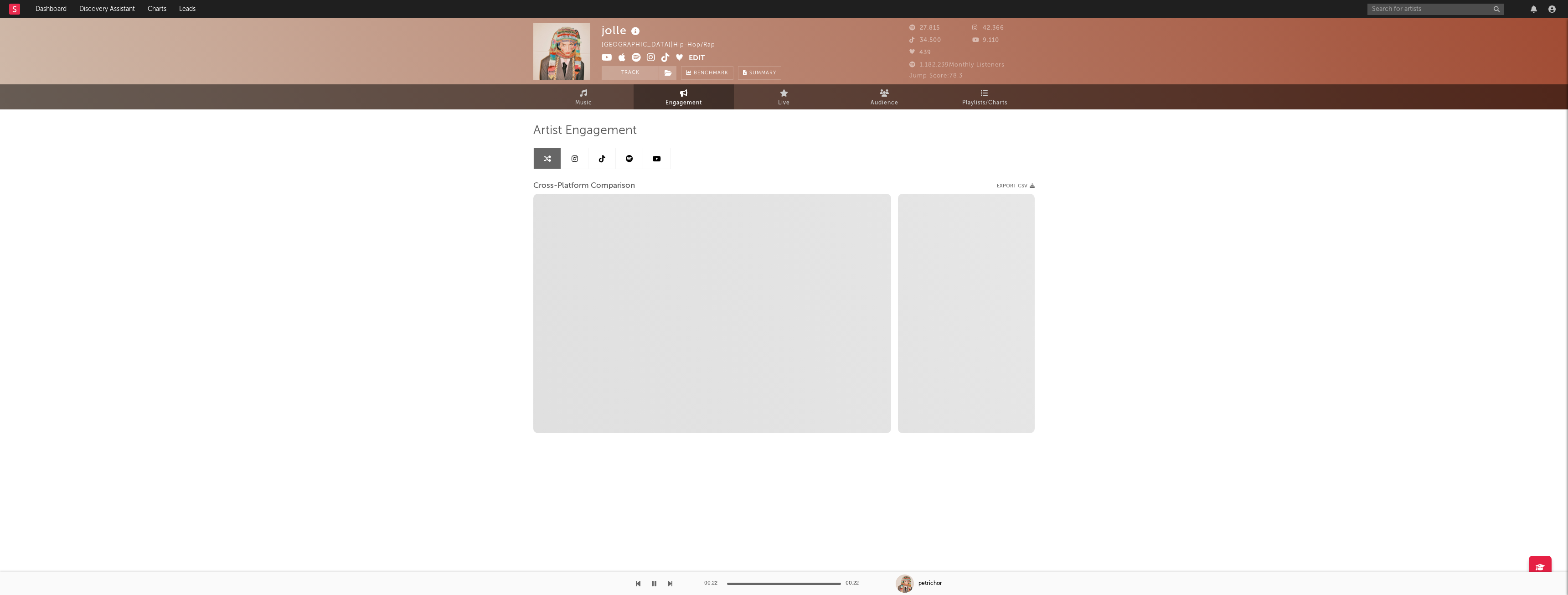
select select "1m"
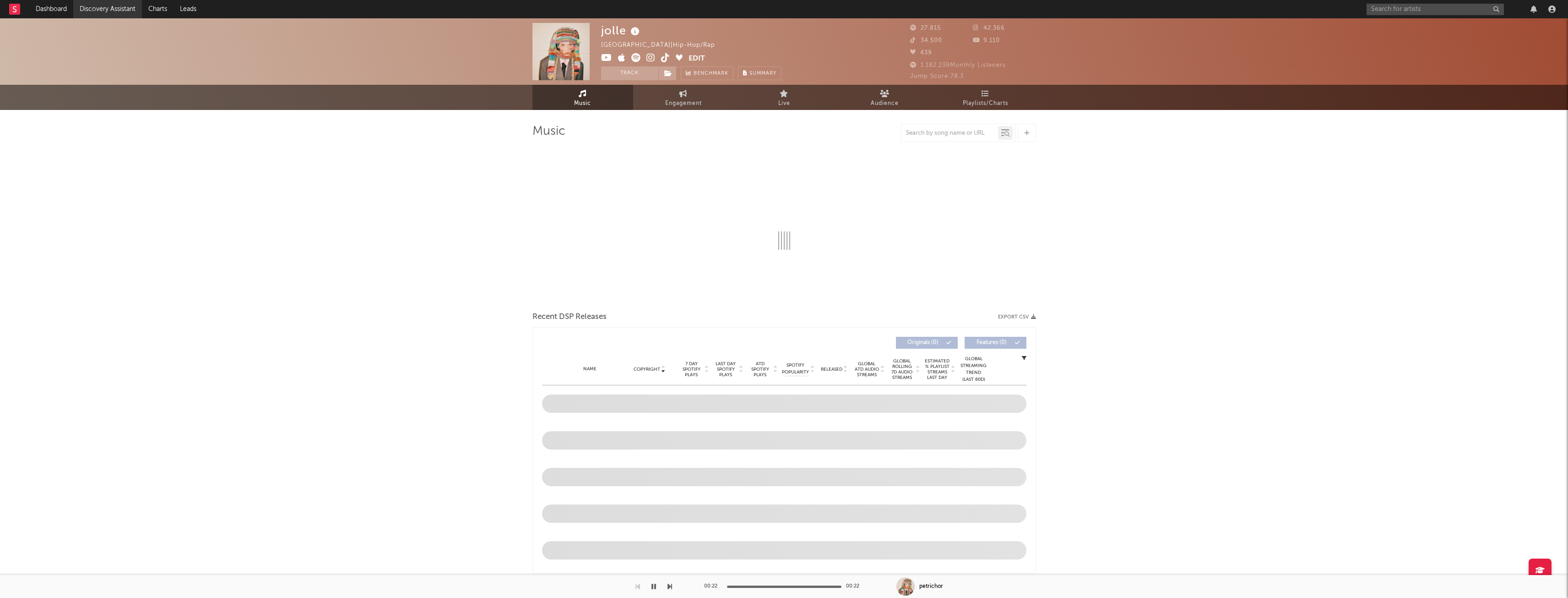
select select "6m"
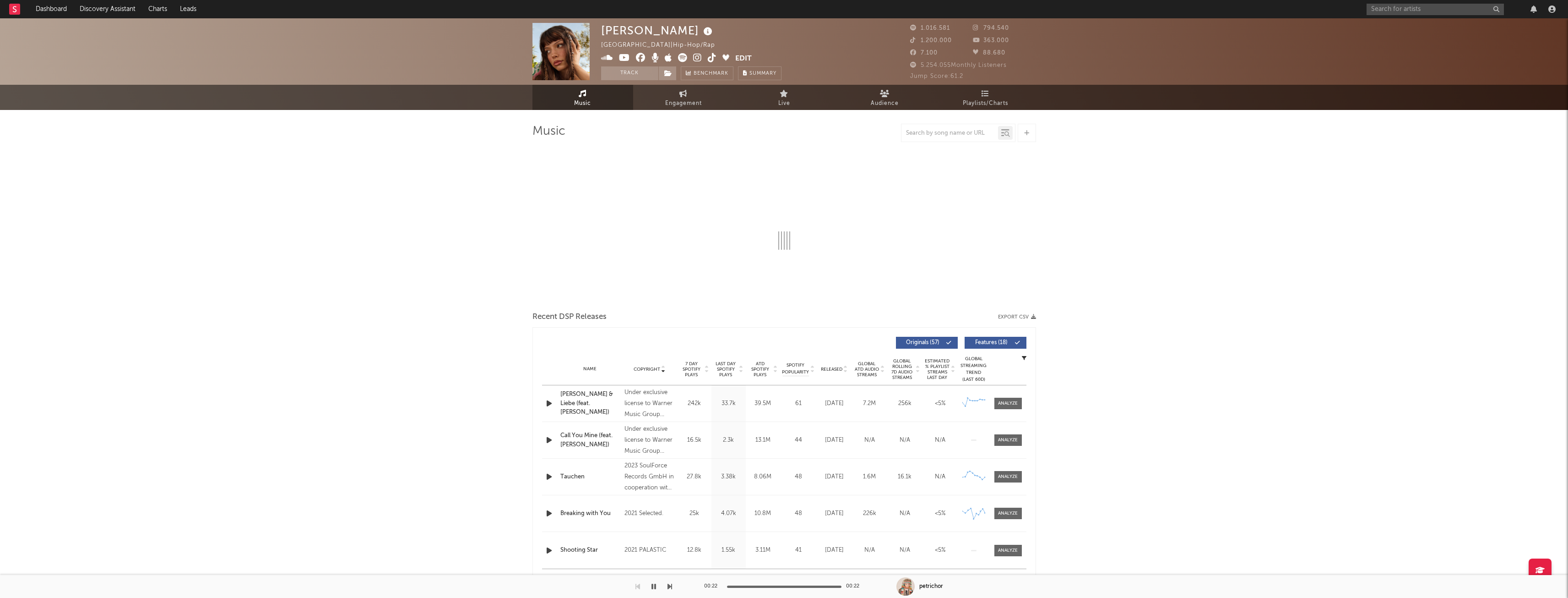
select select "6m"
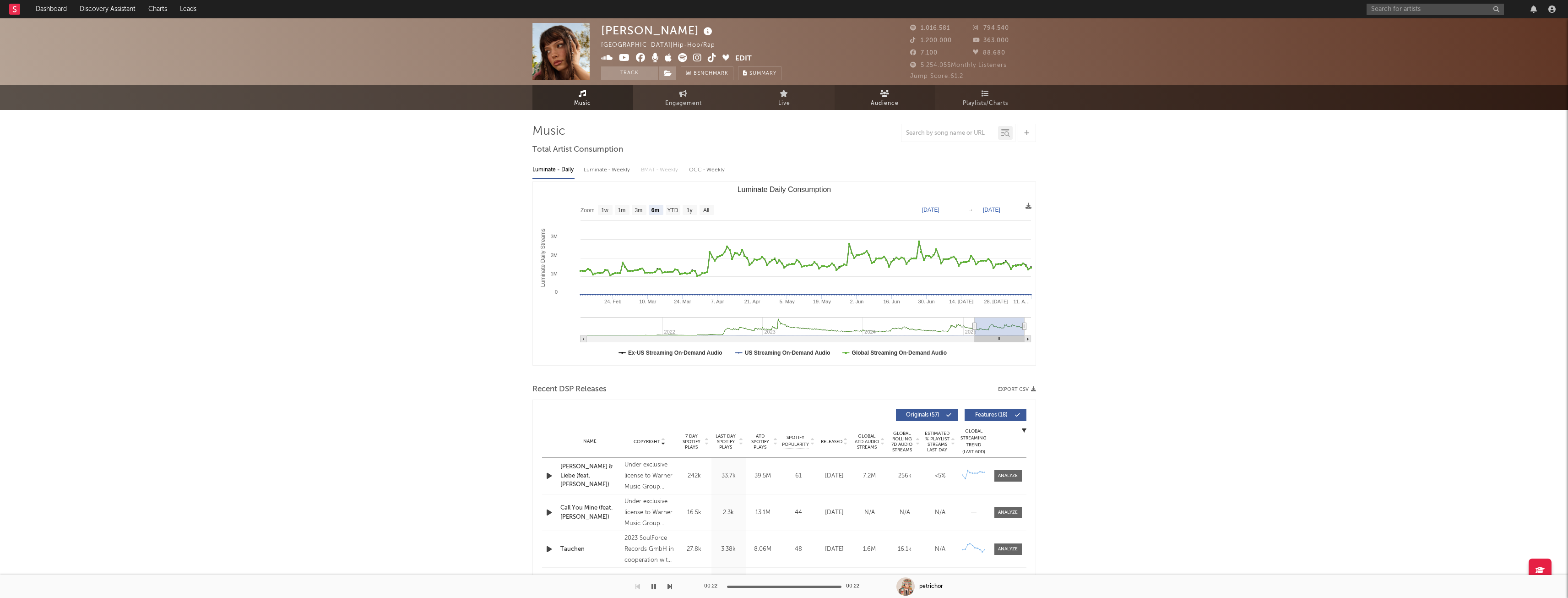
drag, startPoint x: 883, startPoint y: 102, endPoint x: 877, endPoint y: 105, distance: 6.7
click at [883, 102] on span "Audience" at bounding box center [884, 103] width 28 height 11
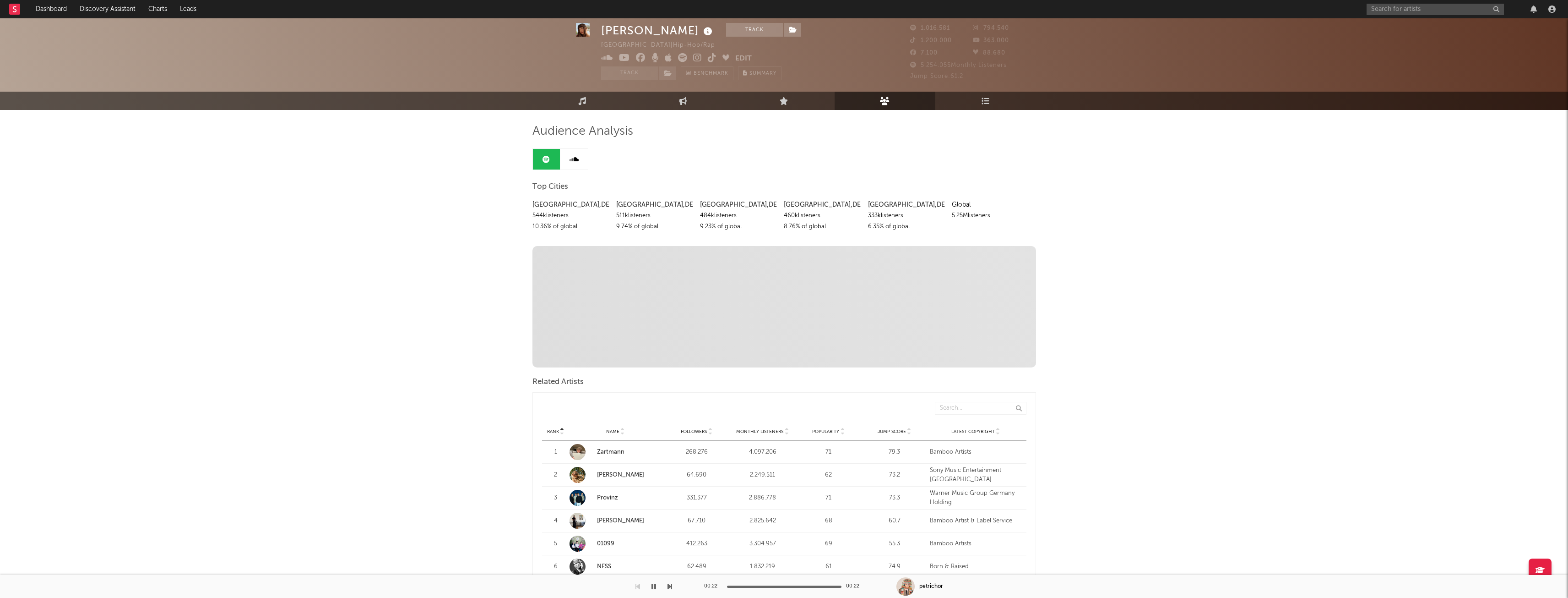
scroll to position [46, 0]
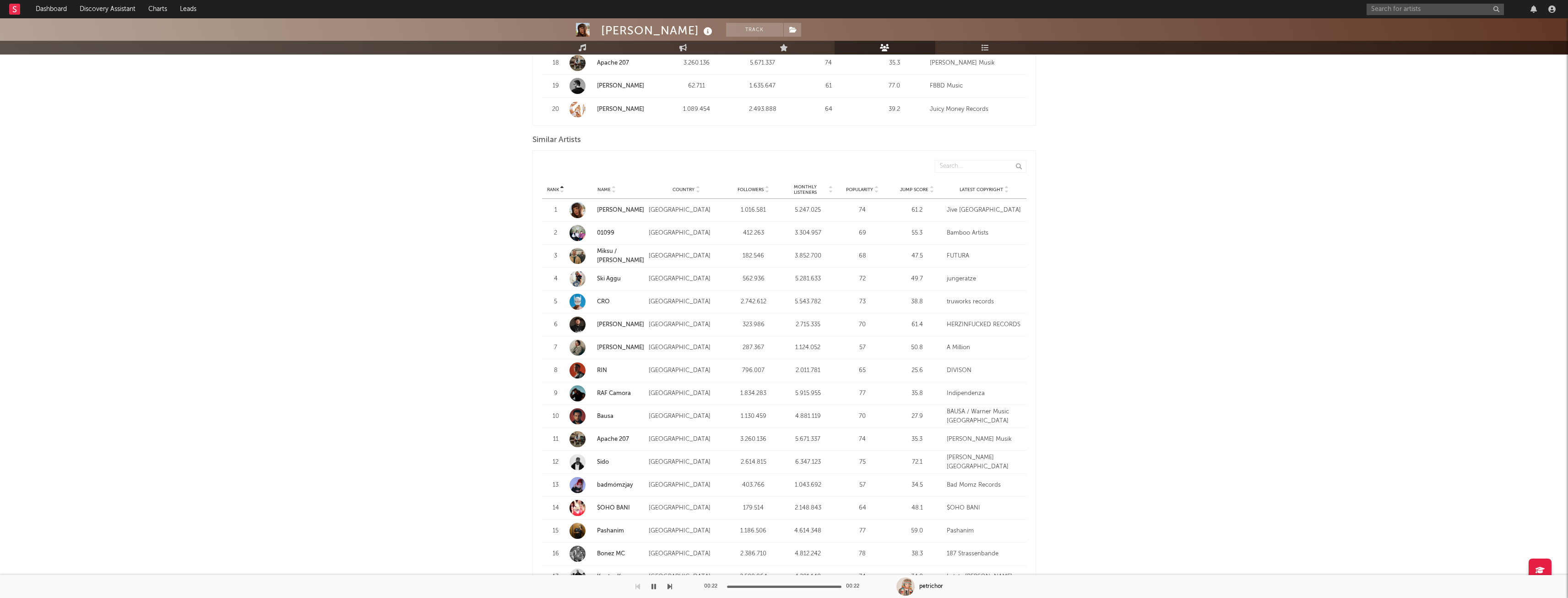
scroll to position [611, 0]
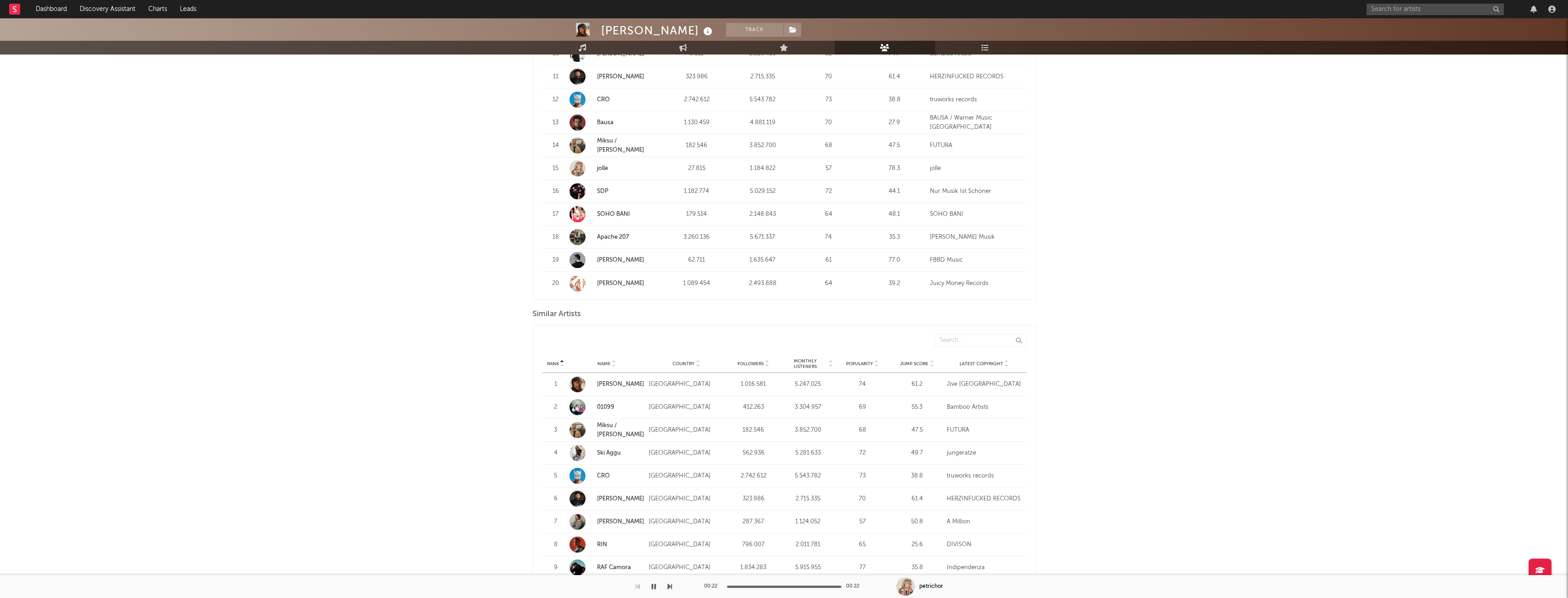
click at [925, 367] on div "Jump Score" at bounding box center [917, 364] width 50 height 7
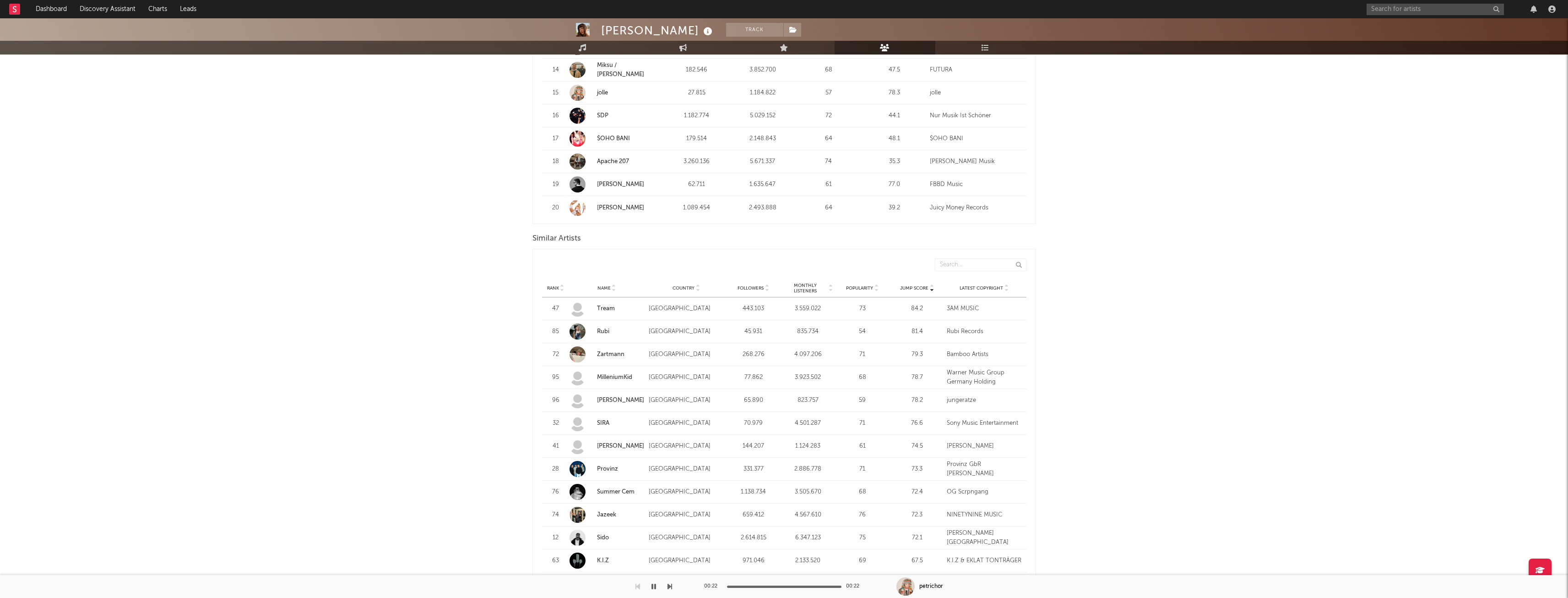
scroll to position [703, 0]
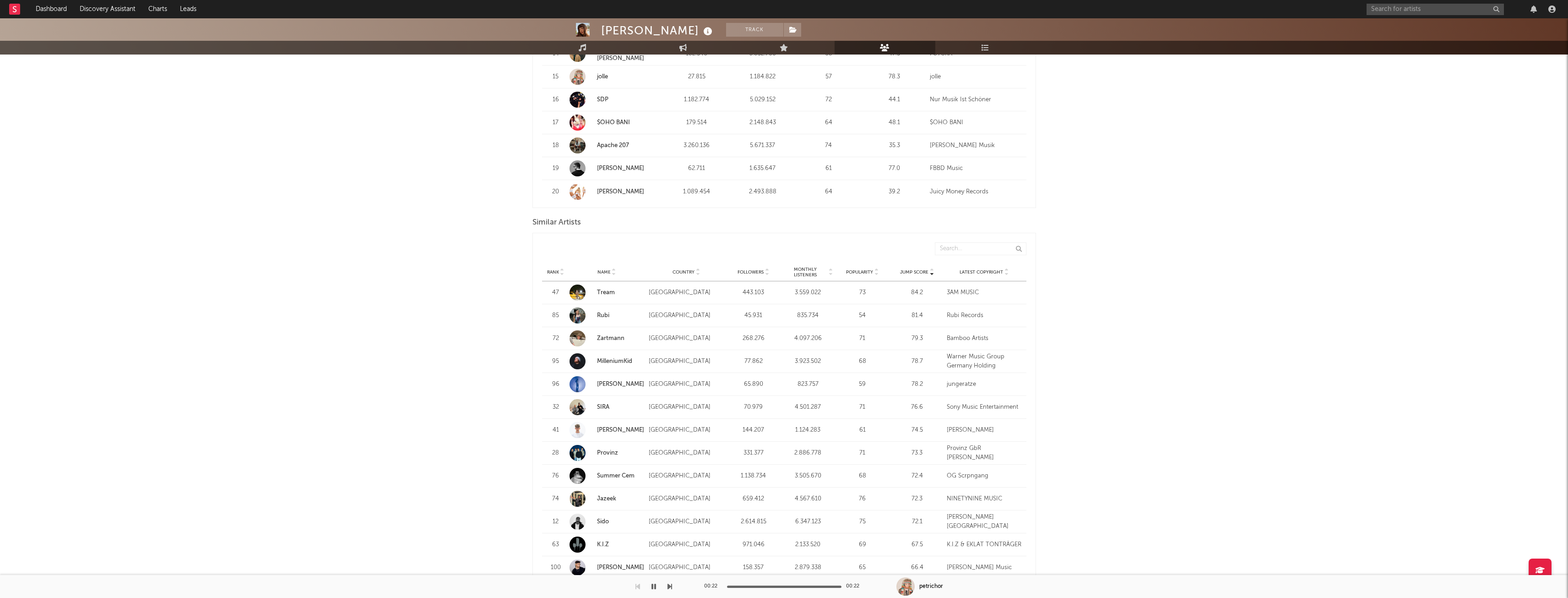
click at [606, 314] on link "Rubi" at bounding box center [603, 315] width 12 height 6
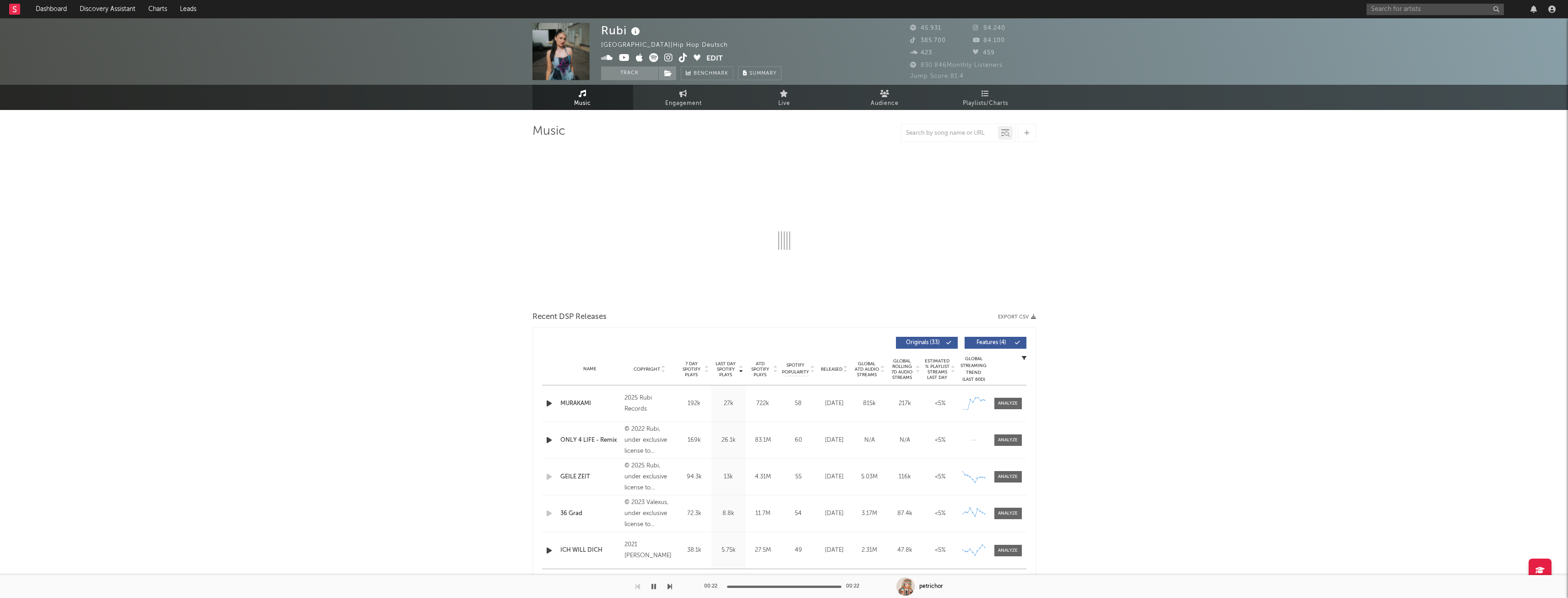
select select "6m"
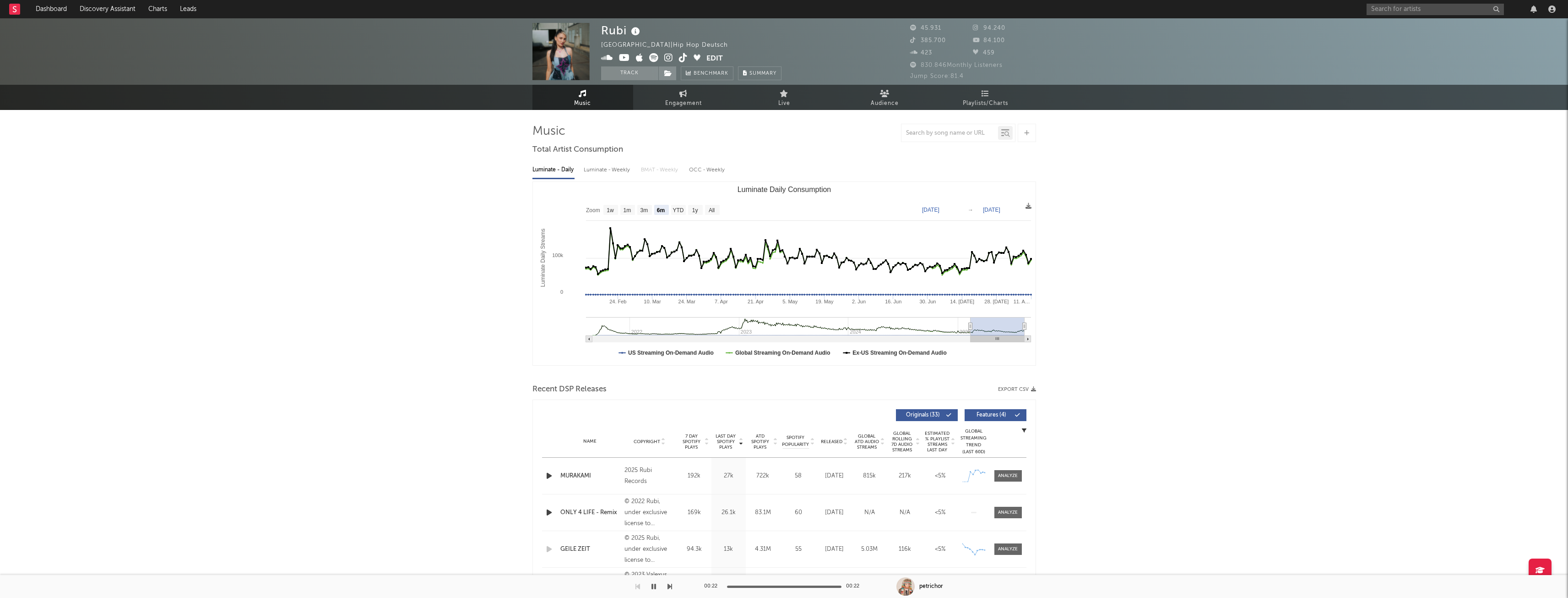
select select "6m"
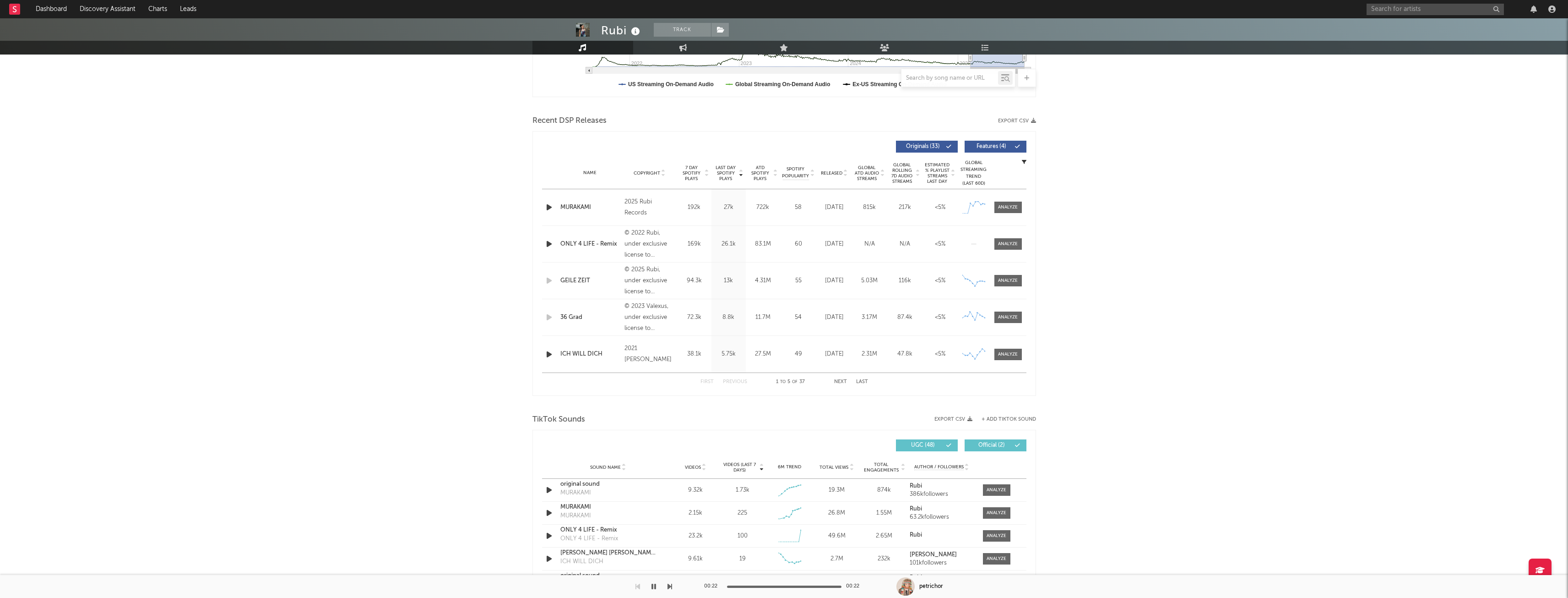
scroll to position [183, 0]
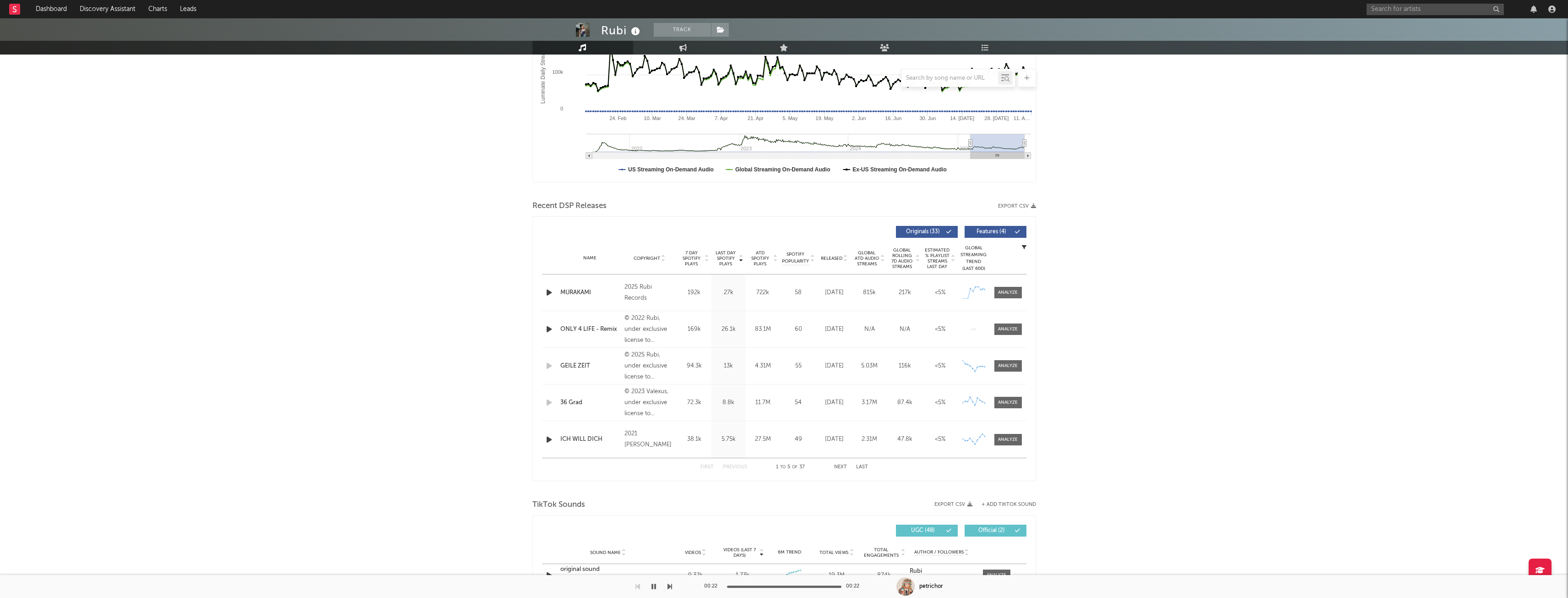
click at [545, 292] on div at bounding box center [550, 292] width 16 height 12
click at [549, 290] on icon "button" at bounding box center [549, 292] width 10 height 12
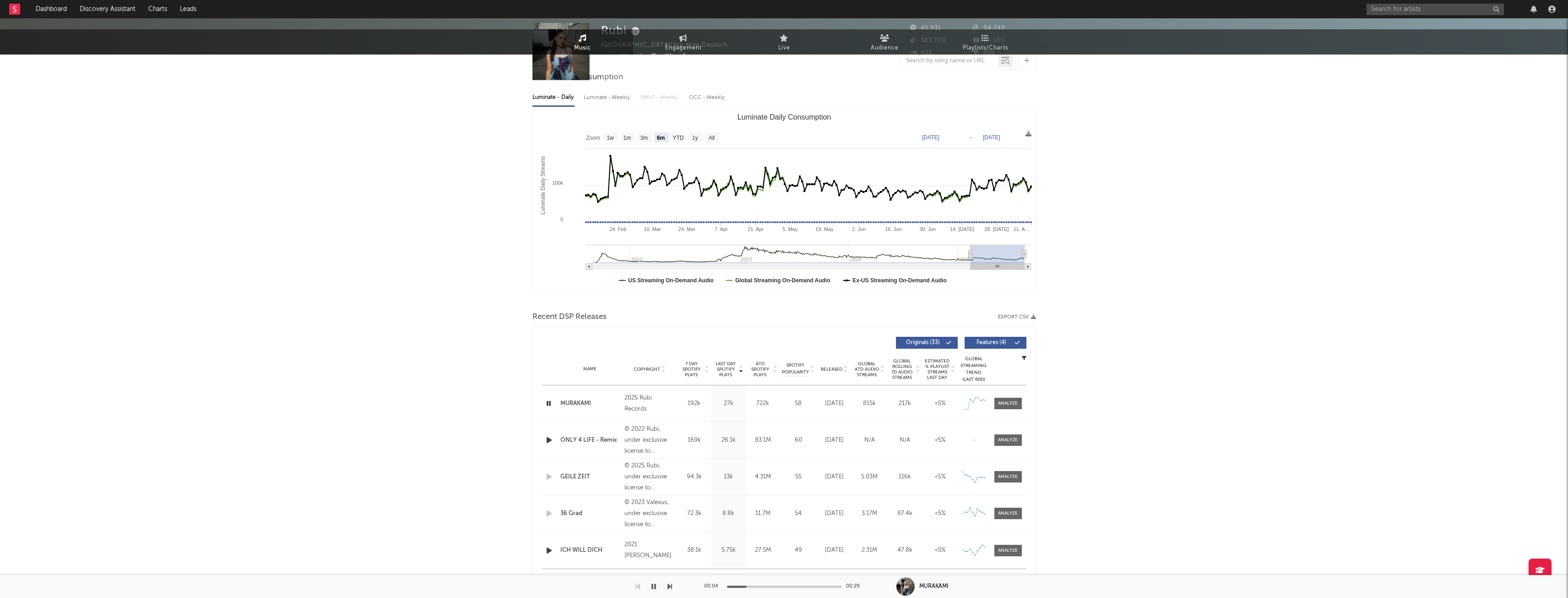
scroll to position [0, 0]
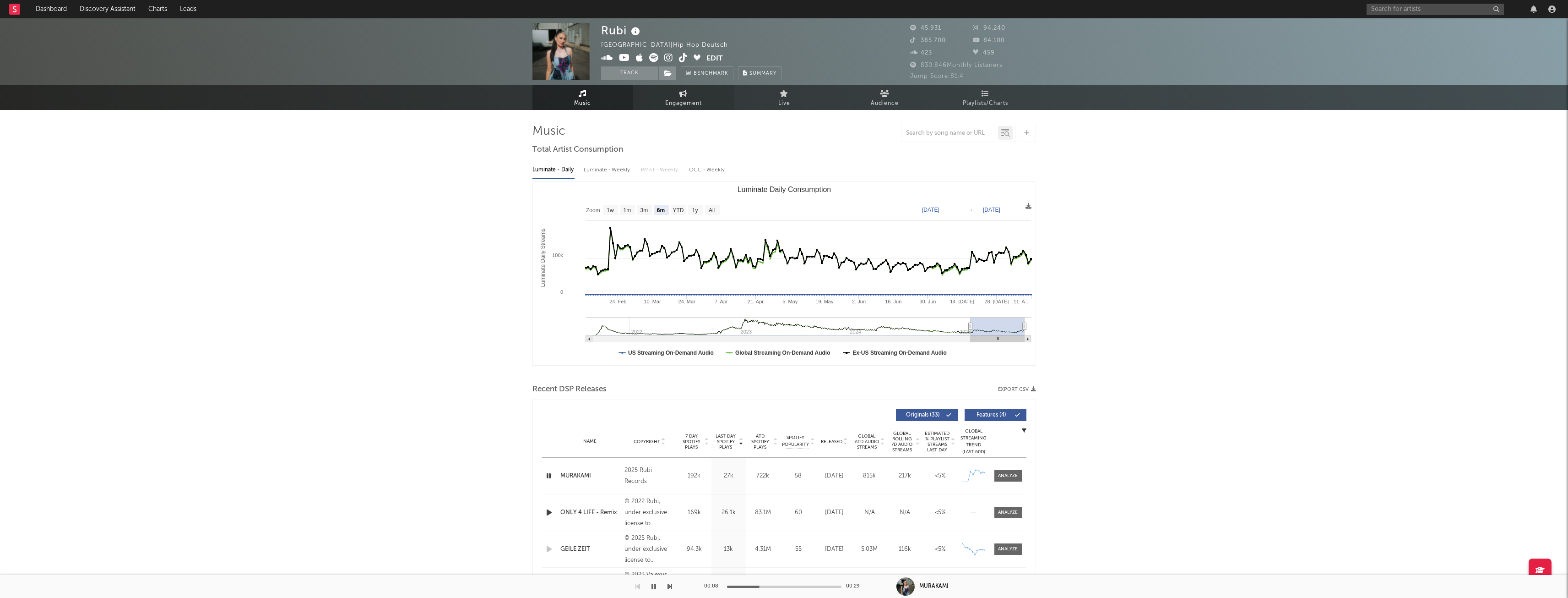
click at [693, 105] on span "Engagement" at bounding box center [684, 103] width 37 height 11
select select "1w"
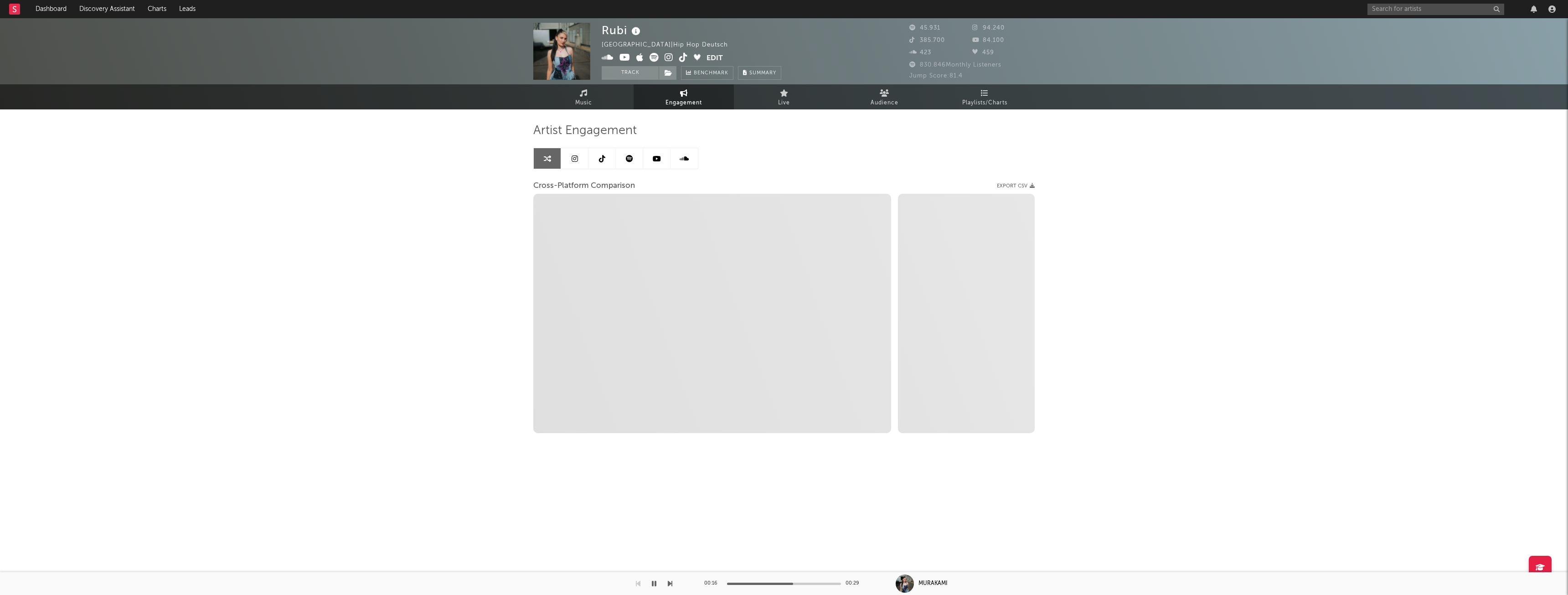
select select "1m"
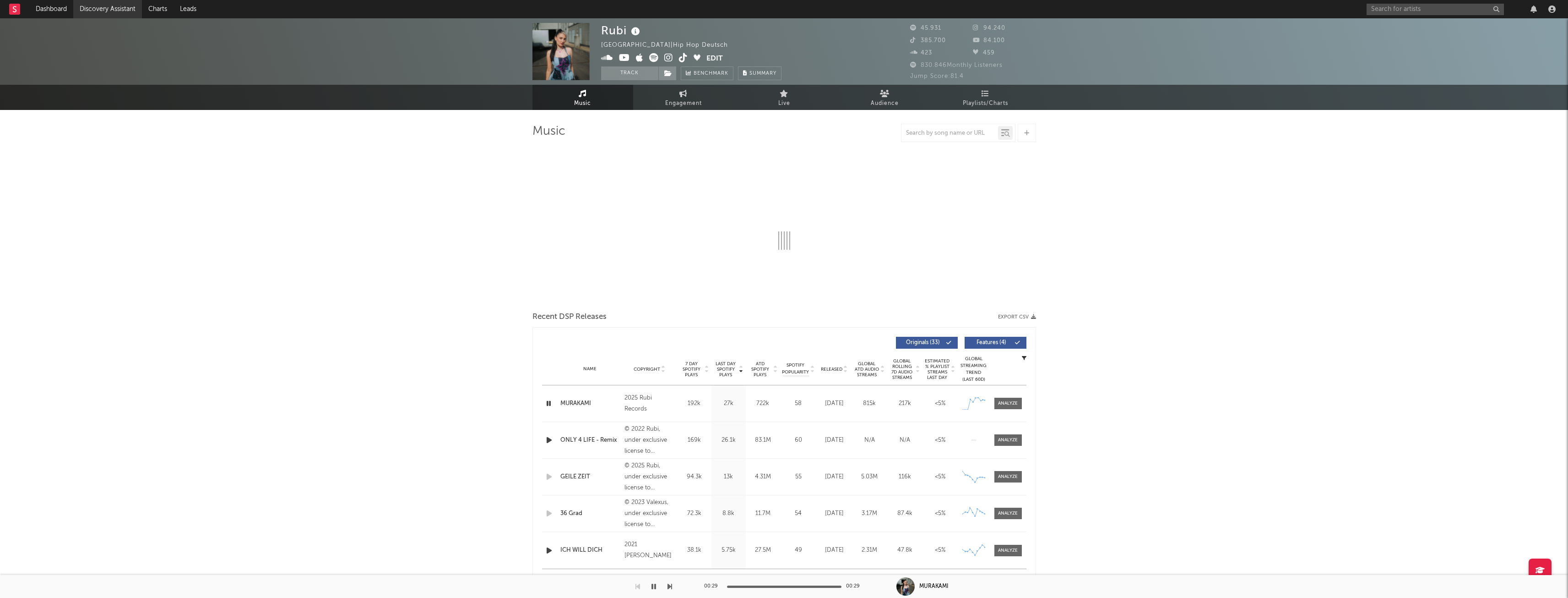
select select "6m"
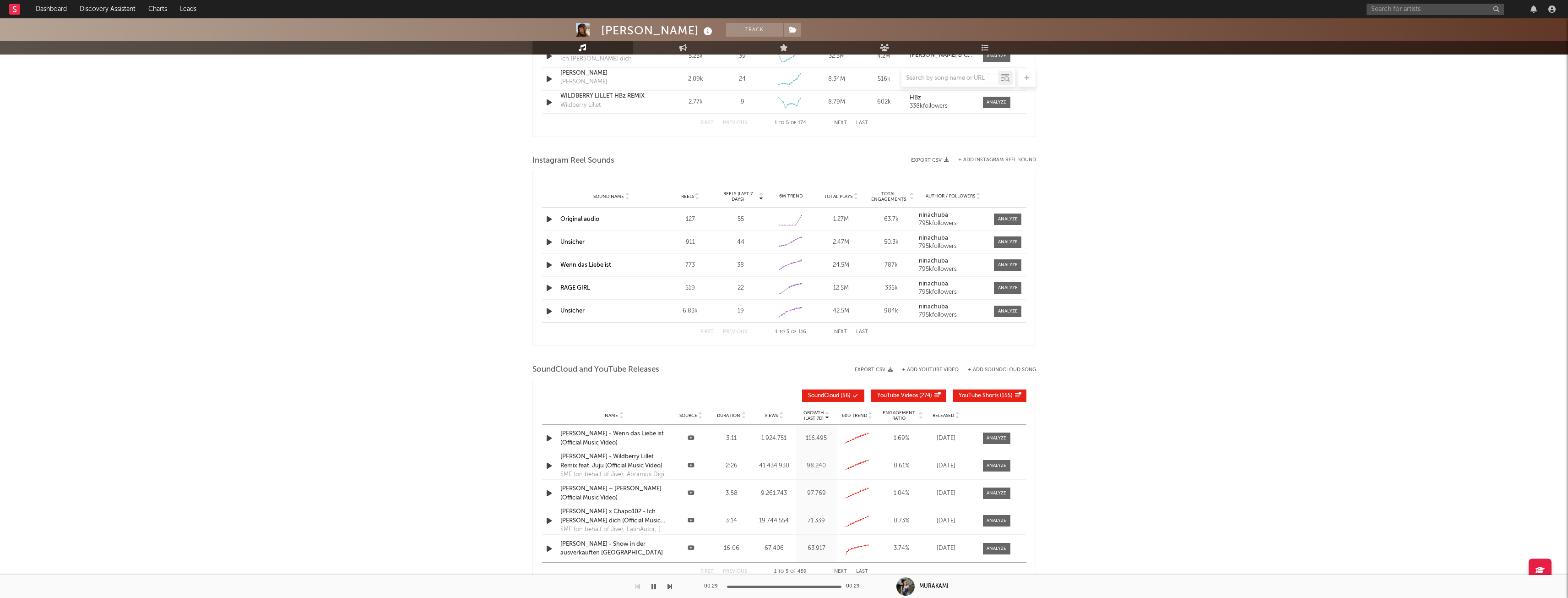
select select "6m"
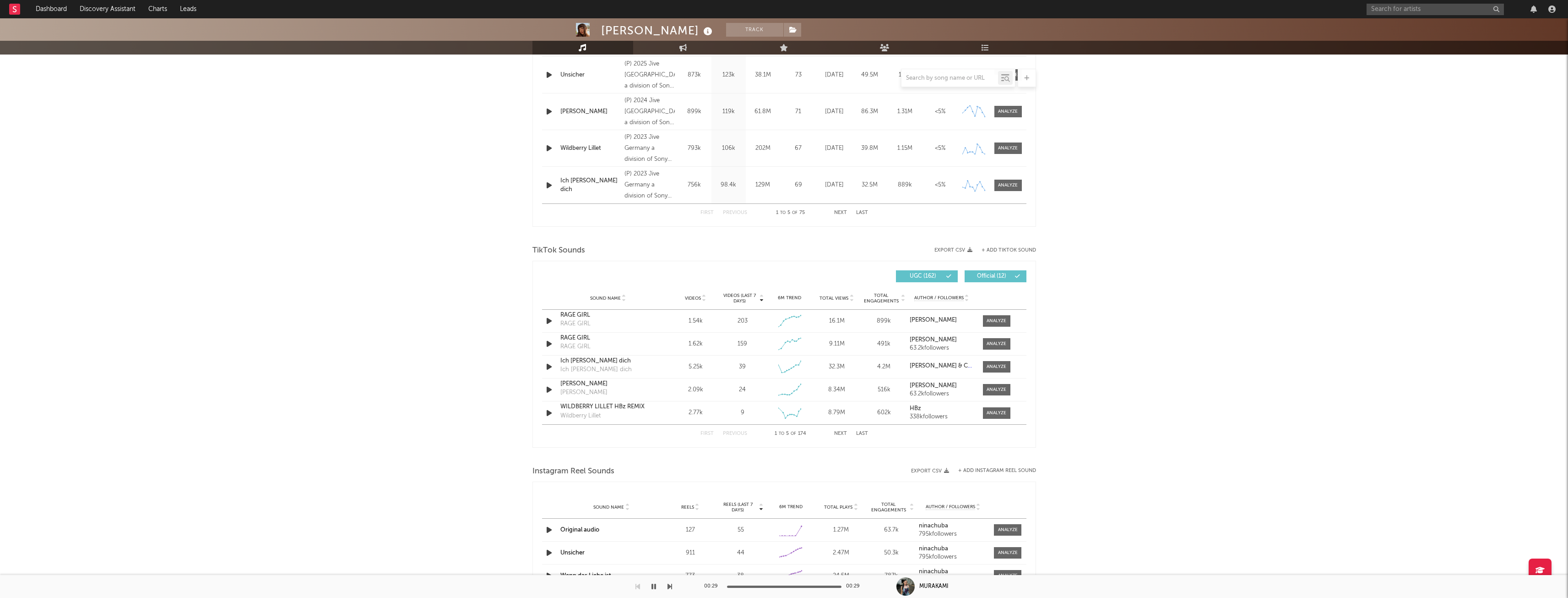
scroll to position [117, 0]
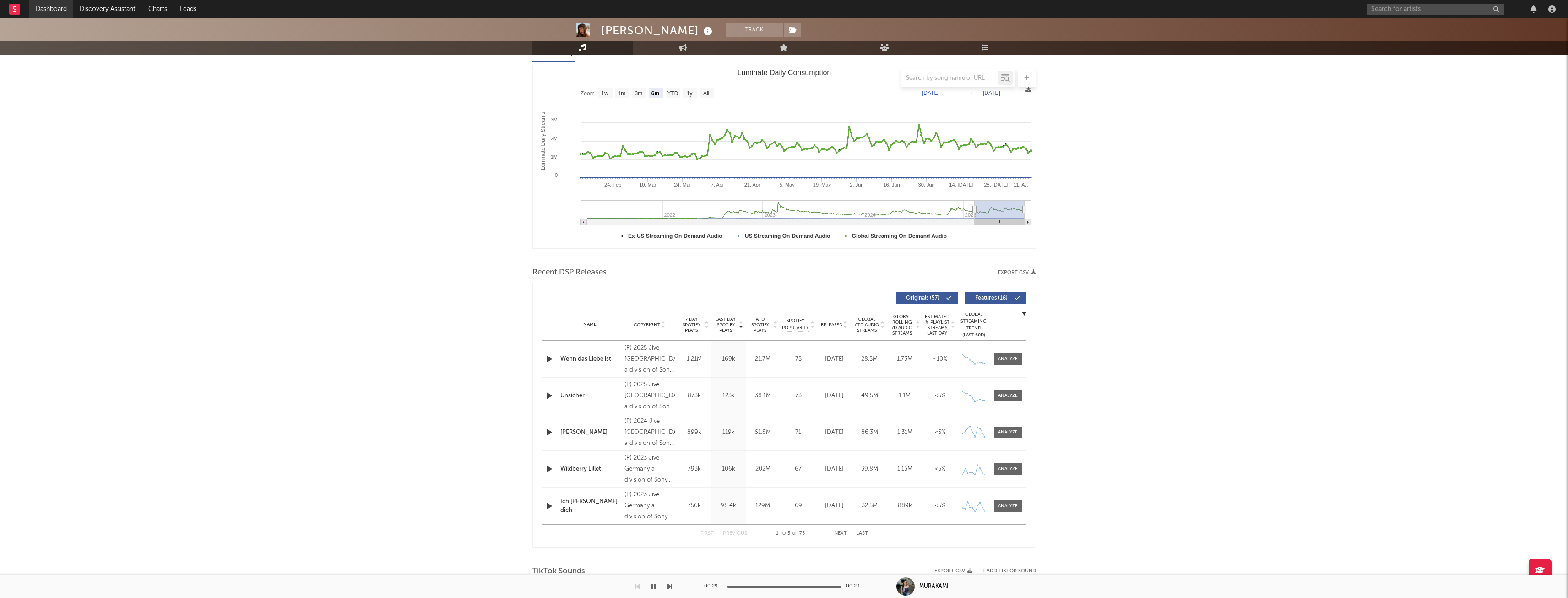
click at [64, 12] on link "Dashboard" at bounding box center [51, 9] width 44 height 18
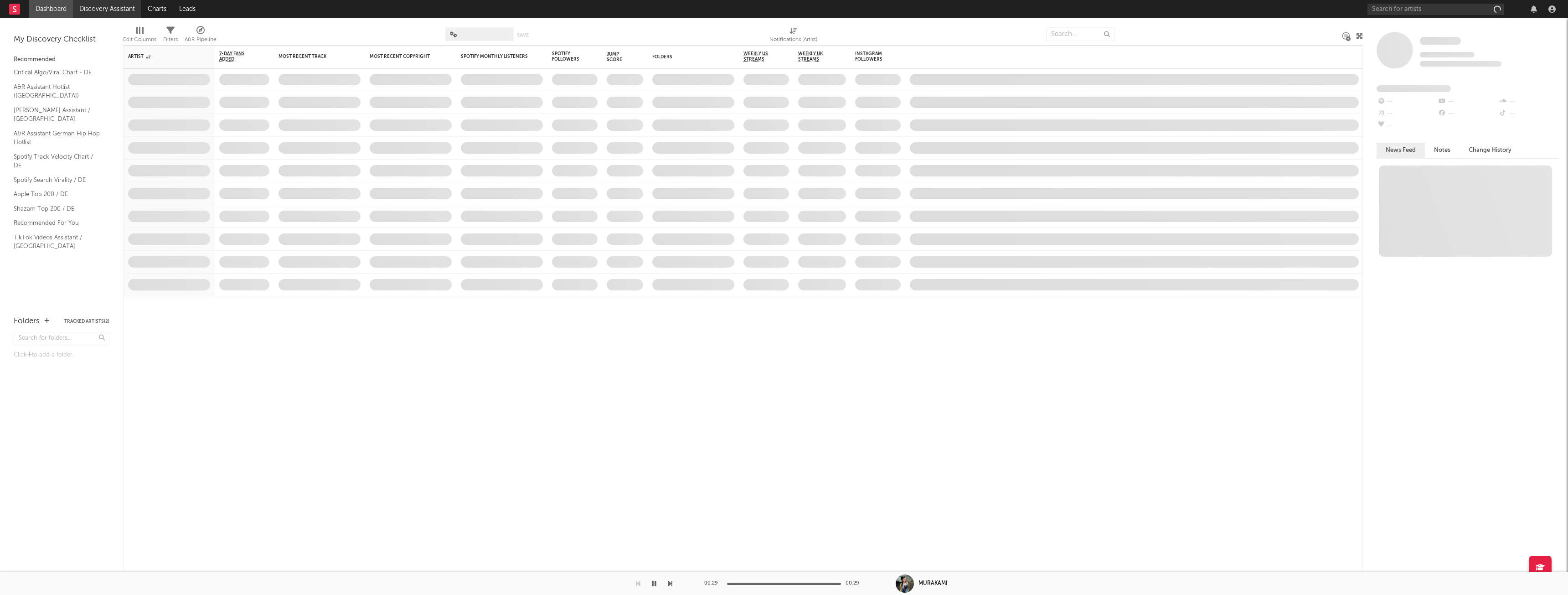
click at [112, 15] on link "Discovery Assistant" at bounding box center [107, 9] width 68 height 18
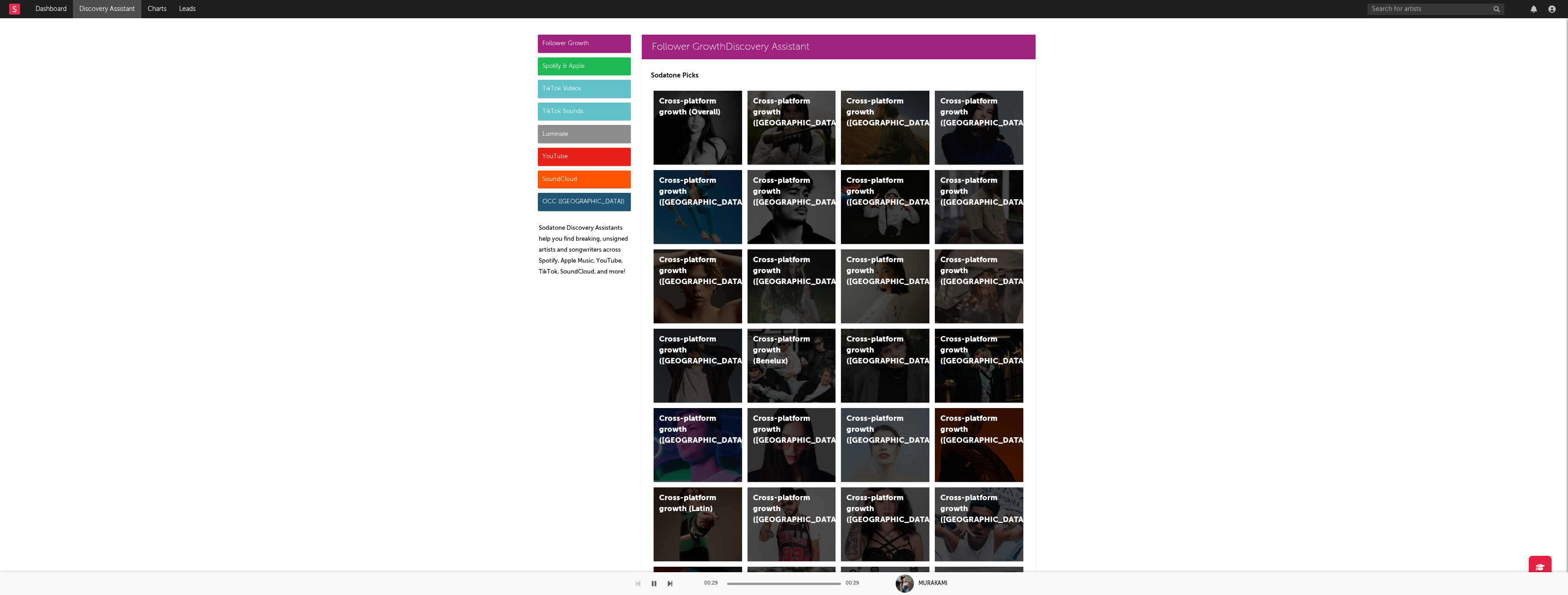
click at [573, 66] on div "Spotify & Apple" at bounding box center [584, 66] width 93 height 18
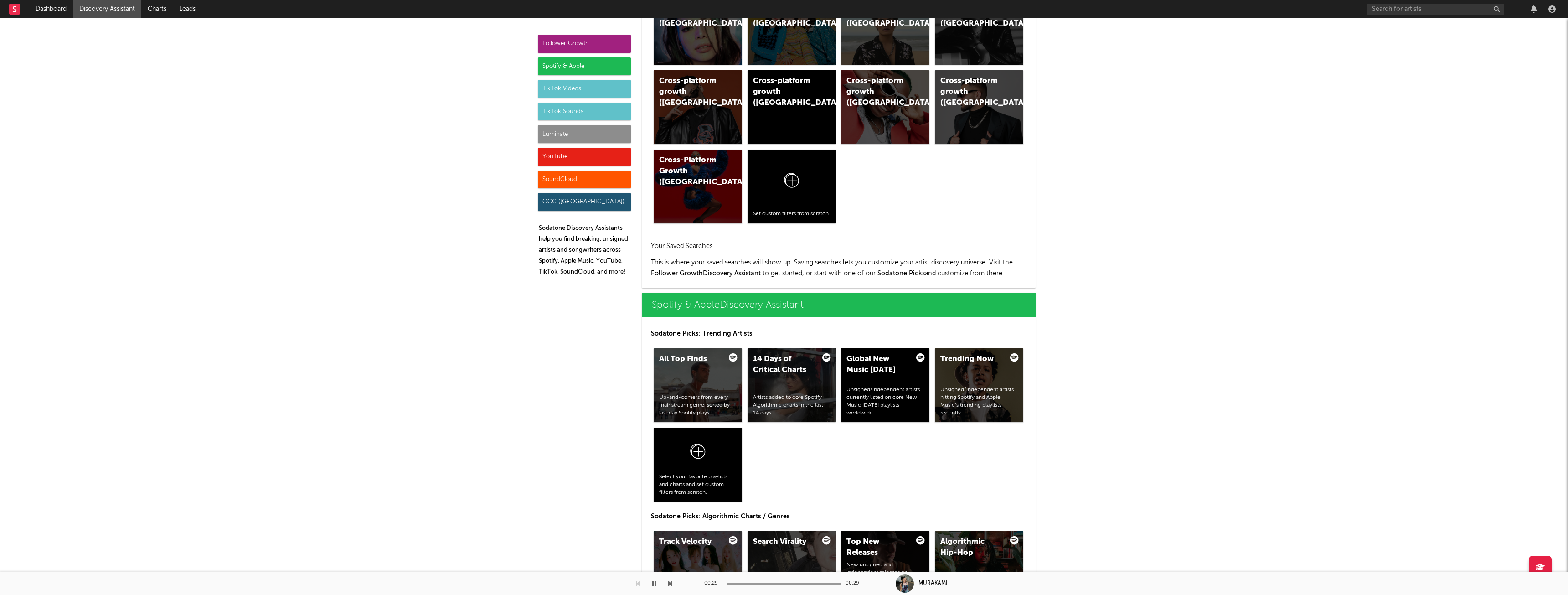
scroll to position [911, 0]
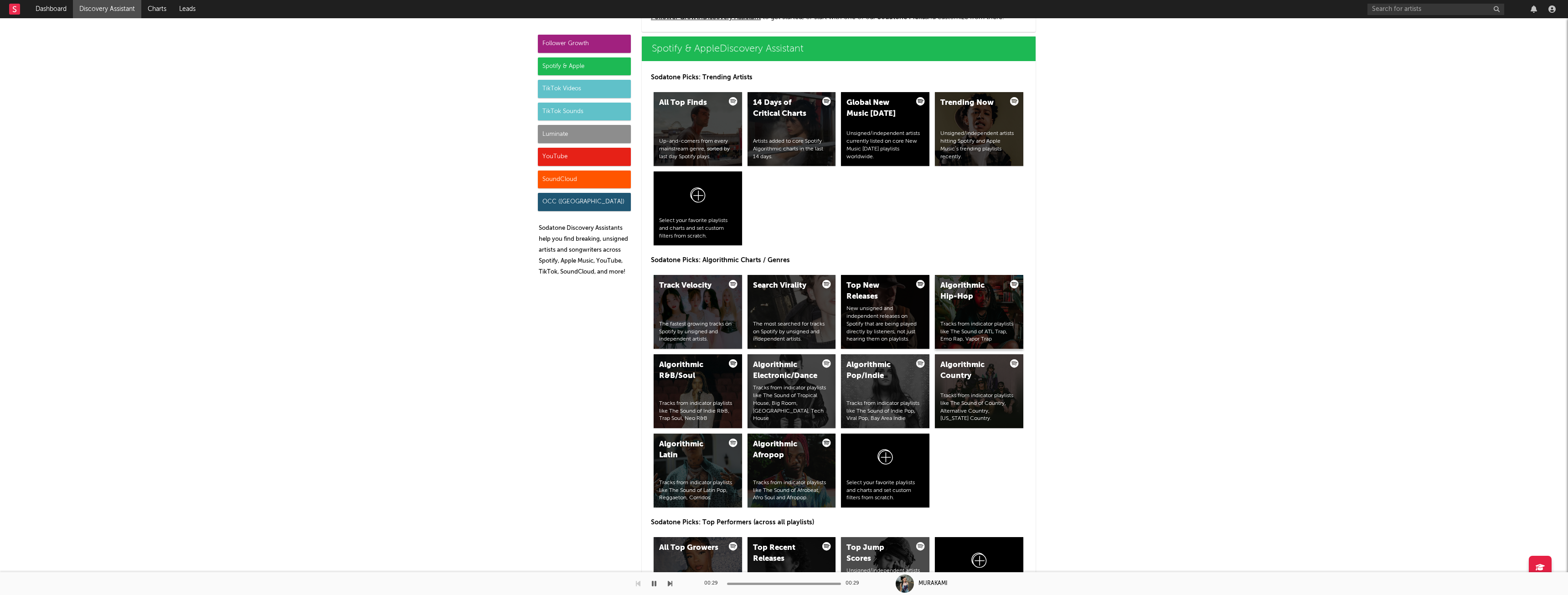
click at [971, 304] on div "Algorithmic Hip-Hop Tracks from indicator playlists like The Sound of ATL Trap,…" at bounding box center [979, 312] width 89 height 74
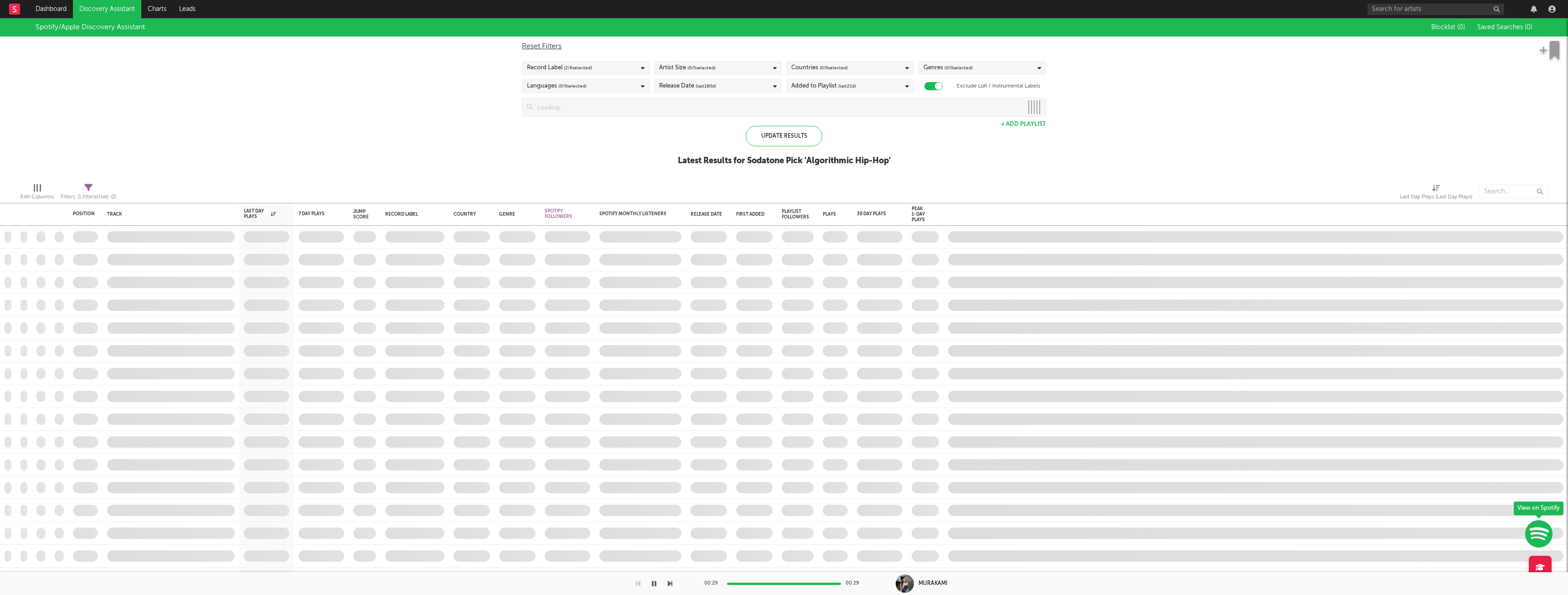
checkbox input "true"
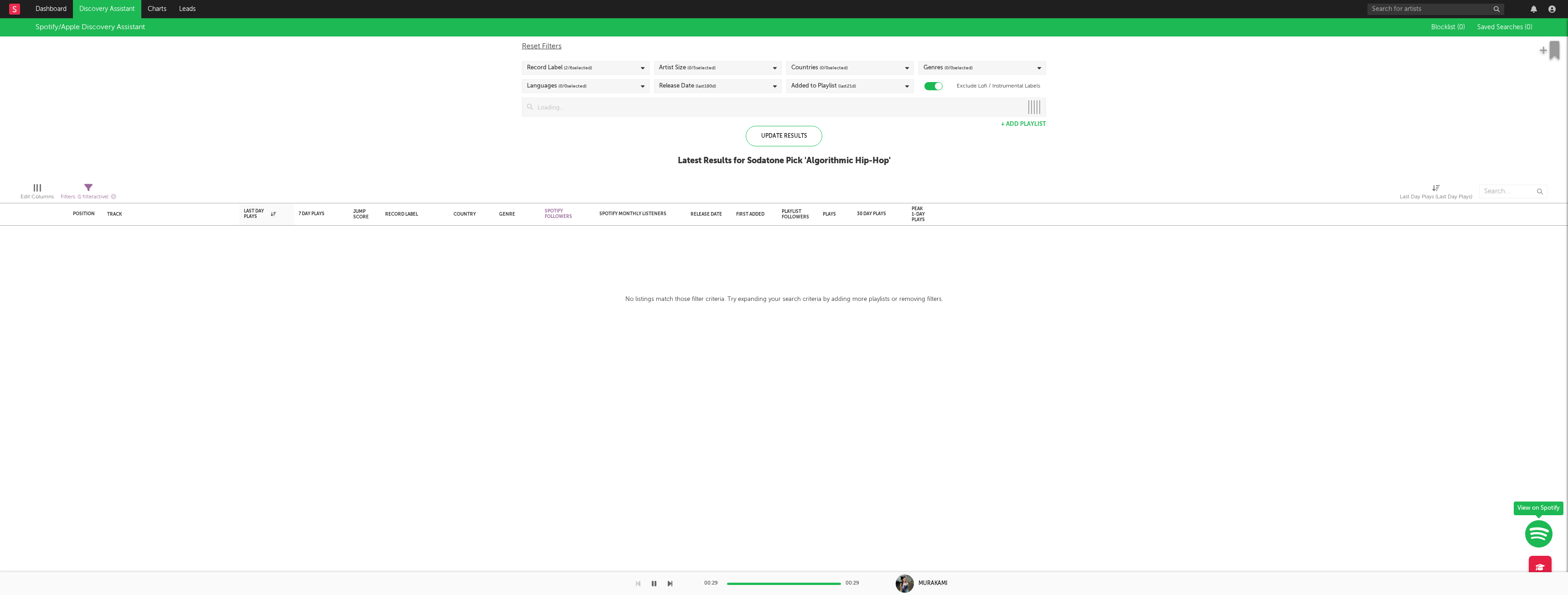
click at [632, 70] on div "Record Label ( 2 / 6 selected)" at bounding box center [586, 68] width 128 height 14
click at [625, 65] on div "Record Label ( 2 / 6 selected)" at bounding box center [586, 68] width 128 height 14
click at [711, 66] on span "( 0 / 5 selected)" at bounding box center [702, 68] width 28 height 11
click at [664, 139] on div at bounding box center [663, 139] width 7 height 7
click at [659, 139] on input "Small" at bounding box center [659, 139] width 0 height 11
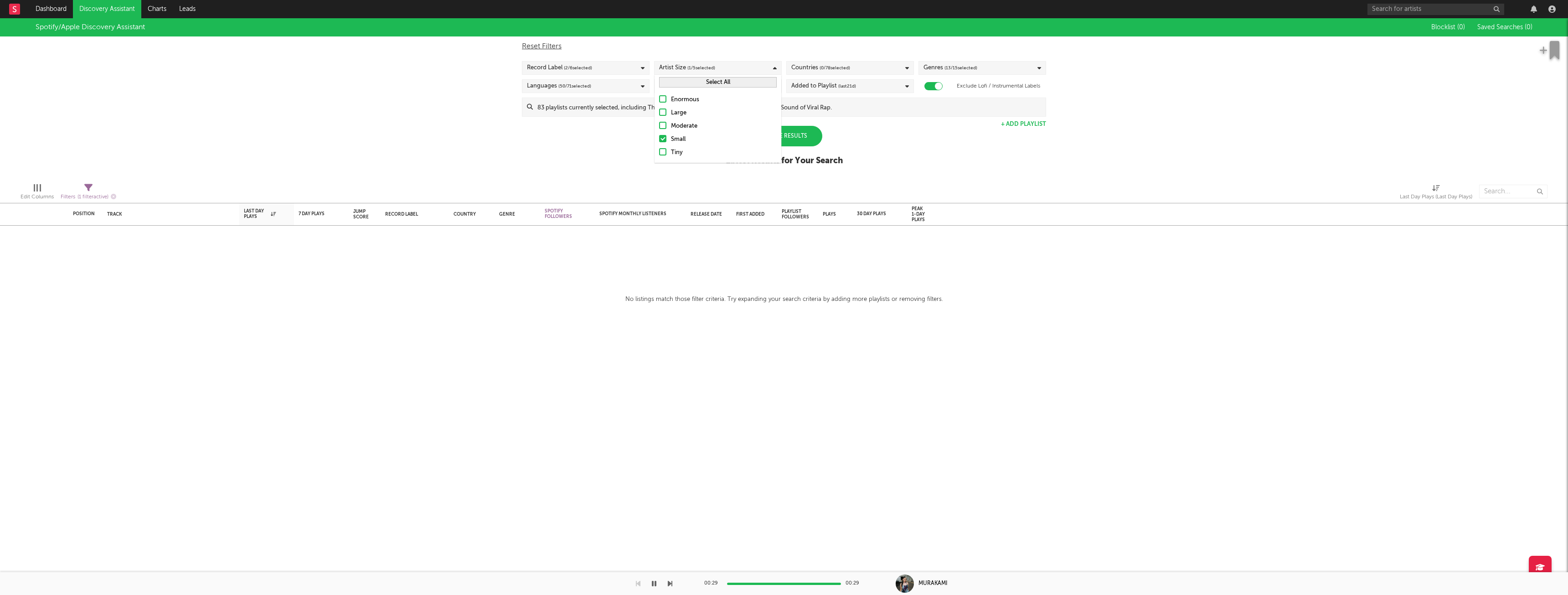
click at [665, 149] on div at bounding box center [663, 151] width 7 height 7
click at [659, 149] on input "Tiny" at bounding box center [659, 153] width 0 height 11
click at [667, 126] on label "Moderate" at bounding box center [718, 126] width 118 height 11
click at [659, 126] on input "Moderate" at bounding box center [659, 126] width 0 height 11
click at [759, 67] on div "Artist Size ( 3 / 5 selected)" at bounding box center [717, 68] width 128 height 14
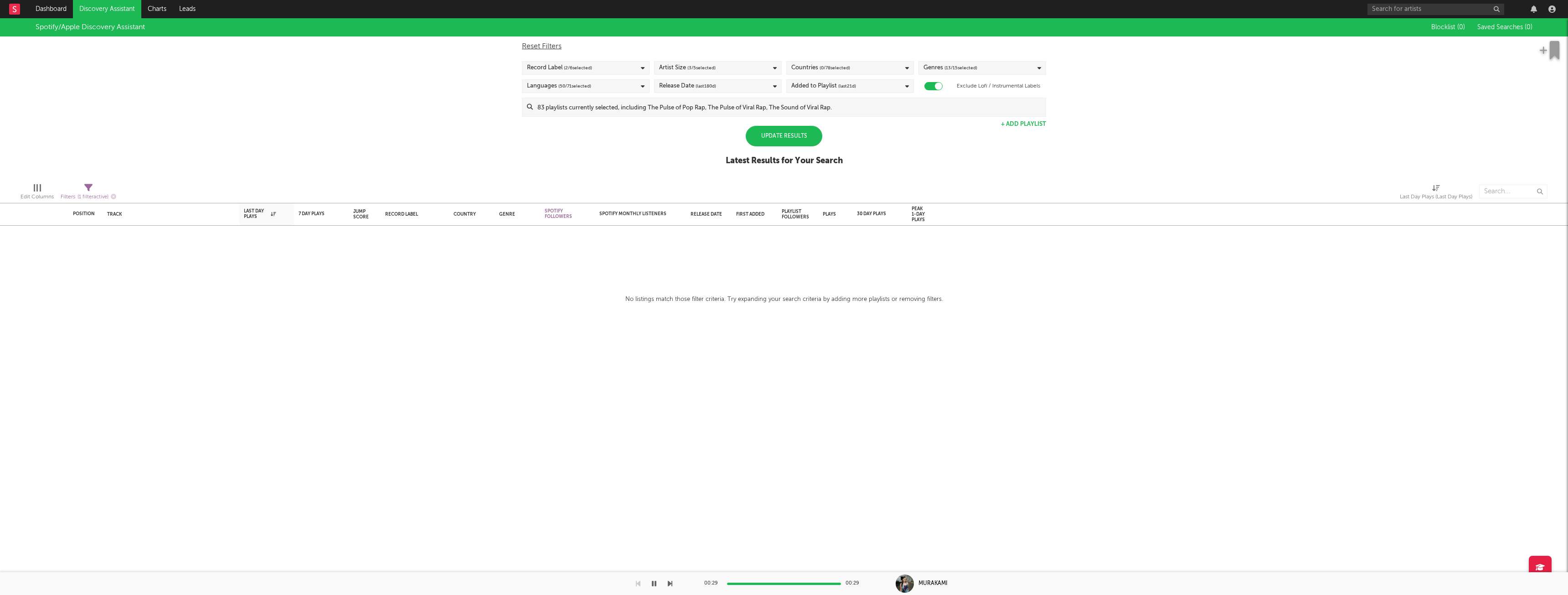
click at [812, 62] on div "Countries ( 0 / 78 selected)" at bounding box center [850, 68] width 128 height 14
click at [794, 181] on div at bounding box center [794, 183] width 7 height 7
click at [791, 181] on input "[GEOGRAPHIC_DATA]" at bounding box center [791, 184] width 0 height 11
click at [931, 145] on div "Spotify/Apple Discovery Assistant Blocklist ( 0 ) Saved Searches ( 0 ) Reset Fi…" at bounding box center [784, 97] width 1568 height 158
click at [973, 65] on span "( 13 / 15 selected)" at bounding box center [961, 68] width 33 height 11
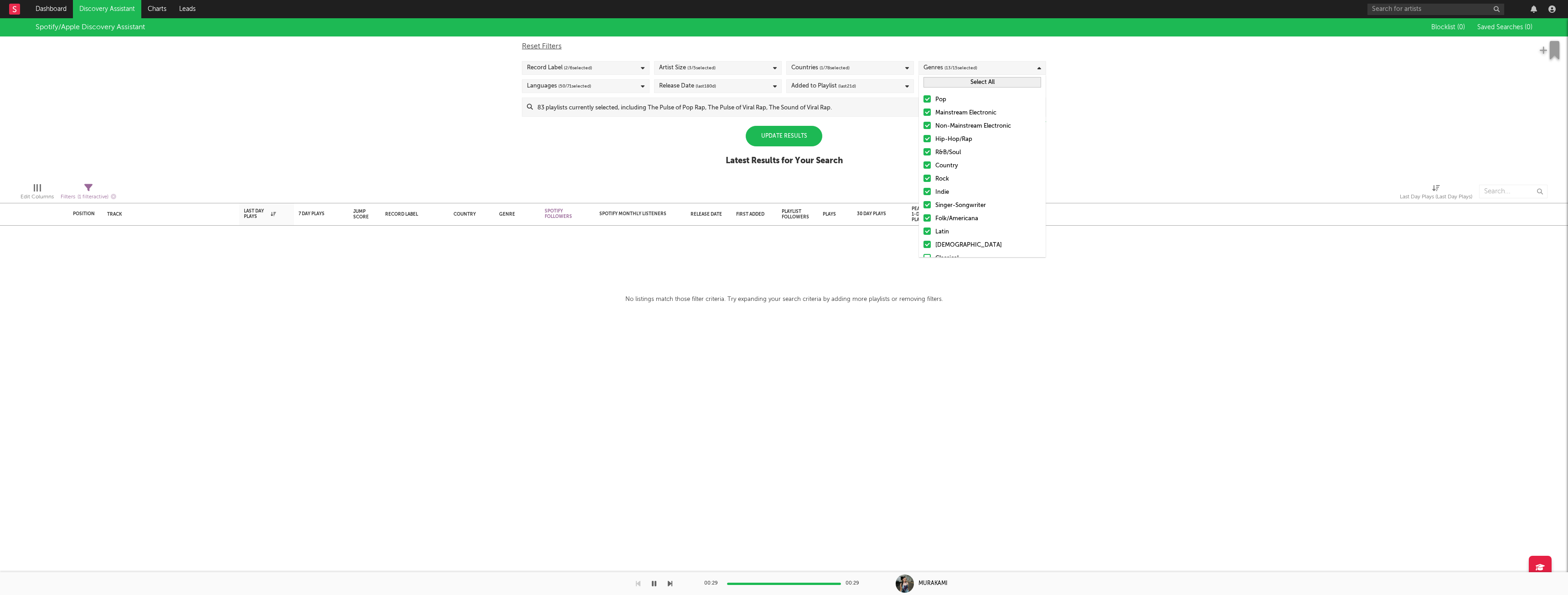
click at [981, 64] on div "Genres ( 13 / 15 selected)" at bounding box center [982, 68] width 128 height 14
click at [803, 137] on div "Update Results" at bounding box center [784, 136] width 76 height 20
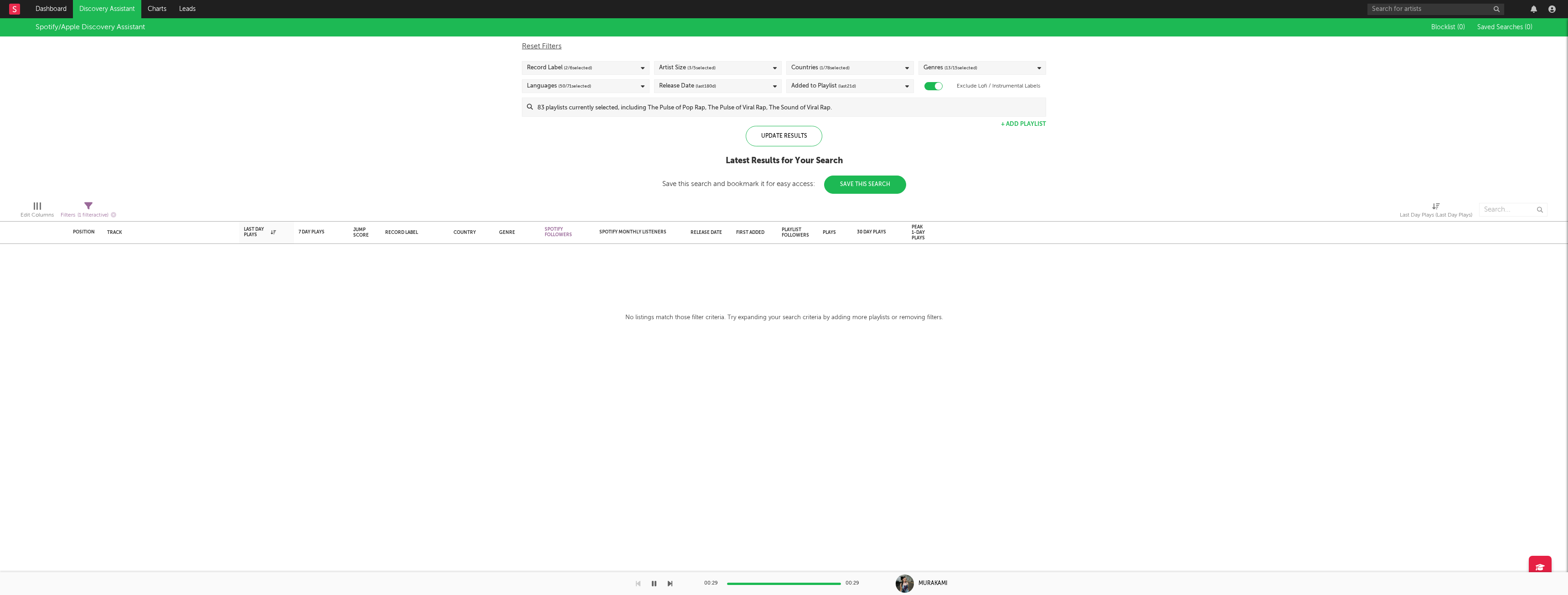
click at [104, 11] on link "Discovery Assistant" at bounding box center [107, 9] width 68 height 18
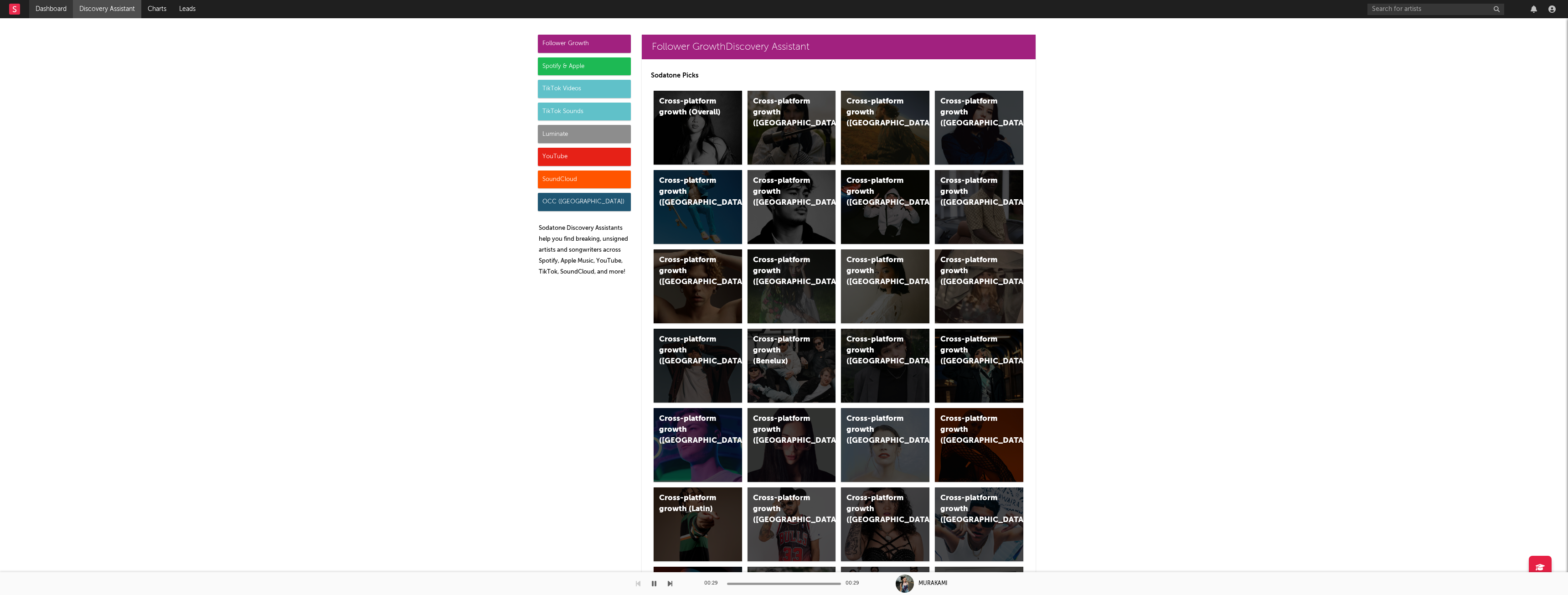
click at [62, 6] on link "Dashboard" at bounding box center [51, 9] width 44 height 18
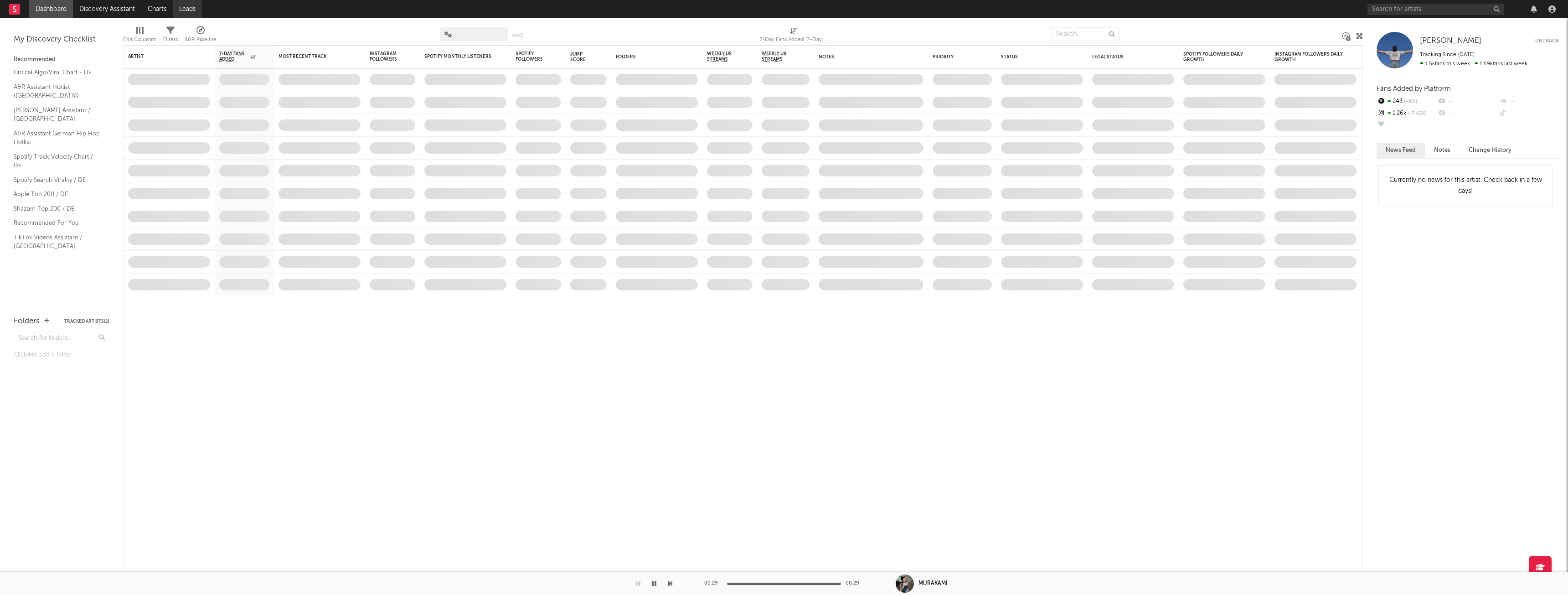
click at [187, 5] on link "Leads" at bounding box center [187, 9] width 29 height 18
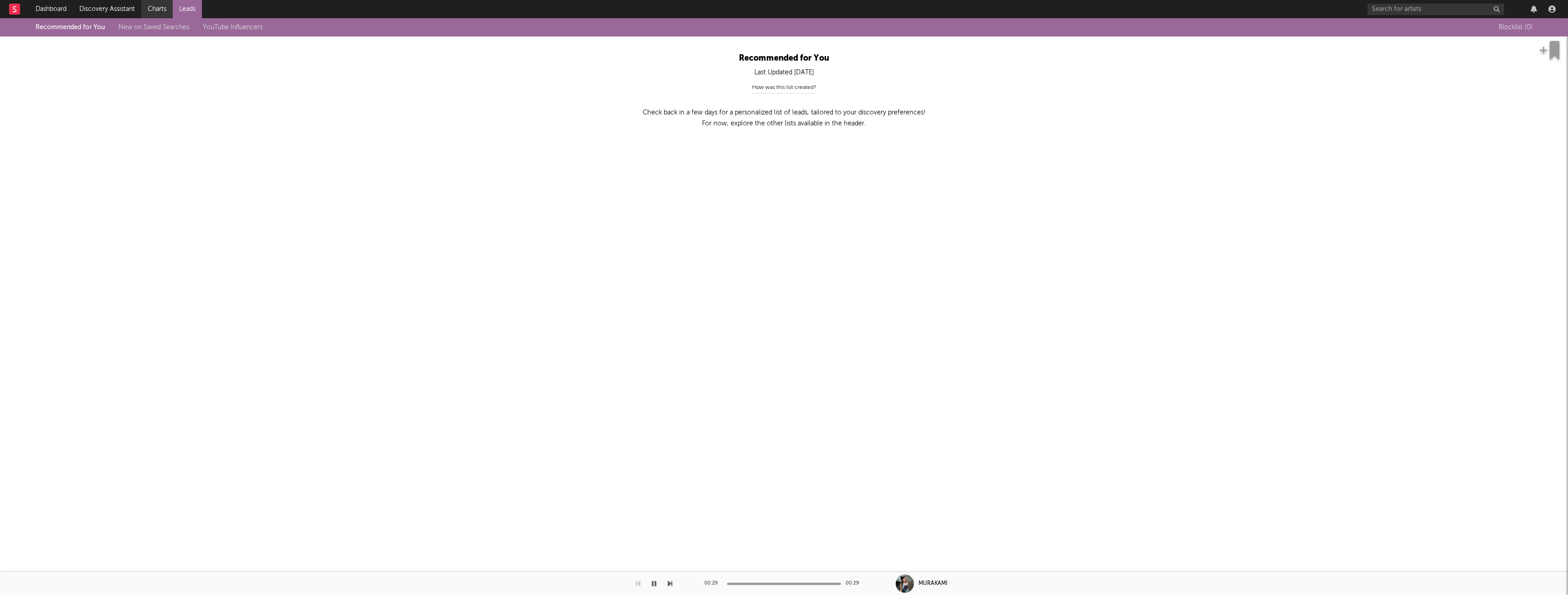
click at [153, 5] on link "Charts" at bounding box center [157, 9] width 32 height 18
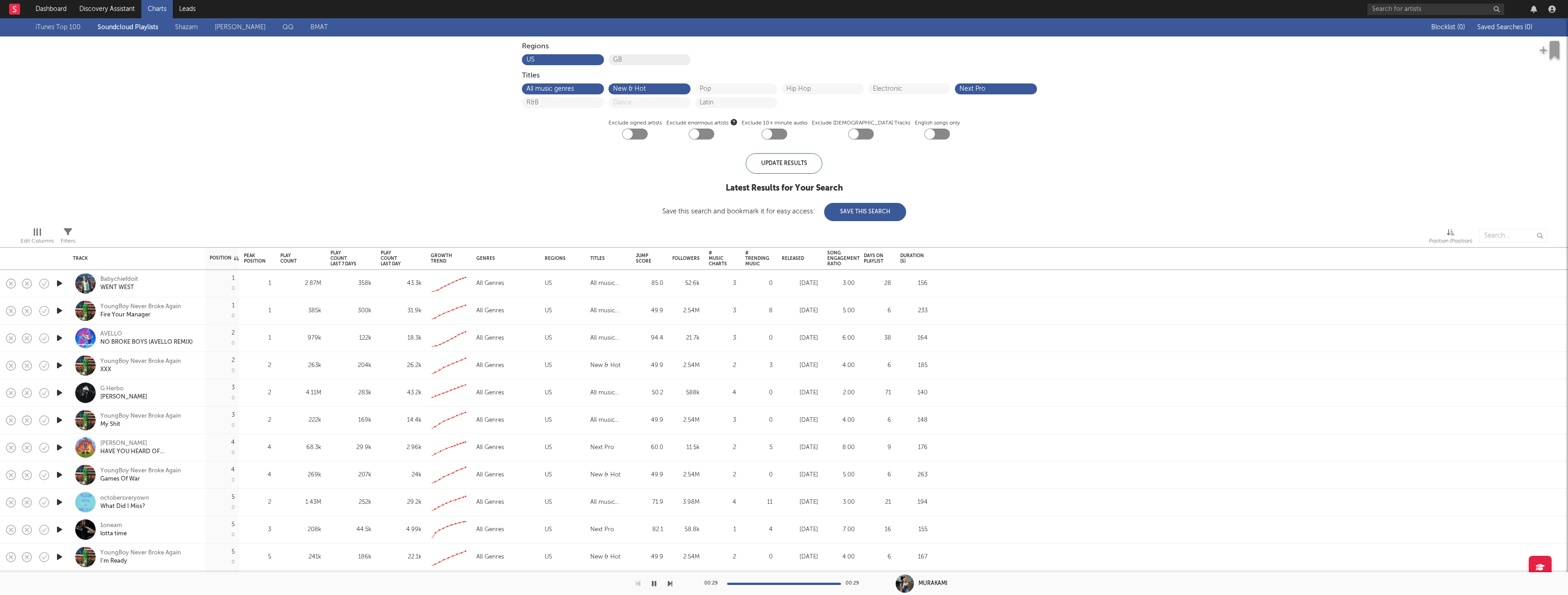
click at [646, 62] on button "GB" at bounding box center [650, 60] width 73 height 6
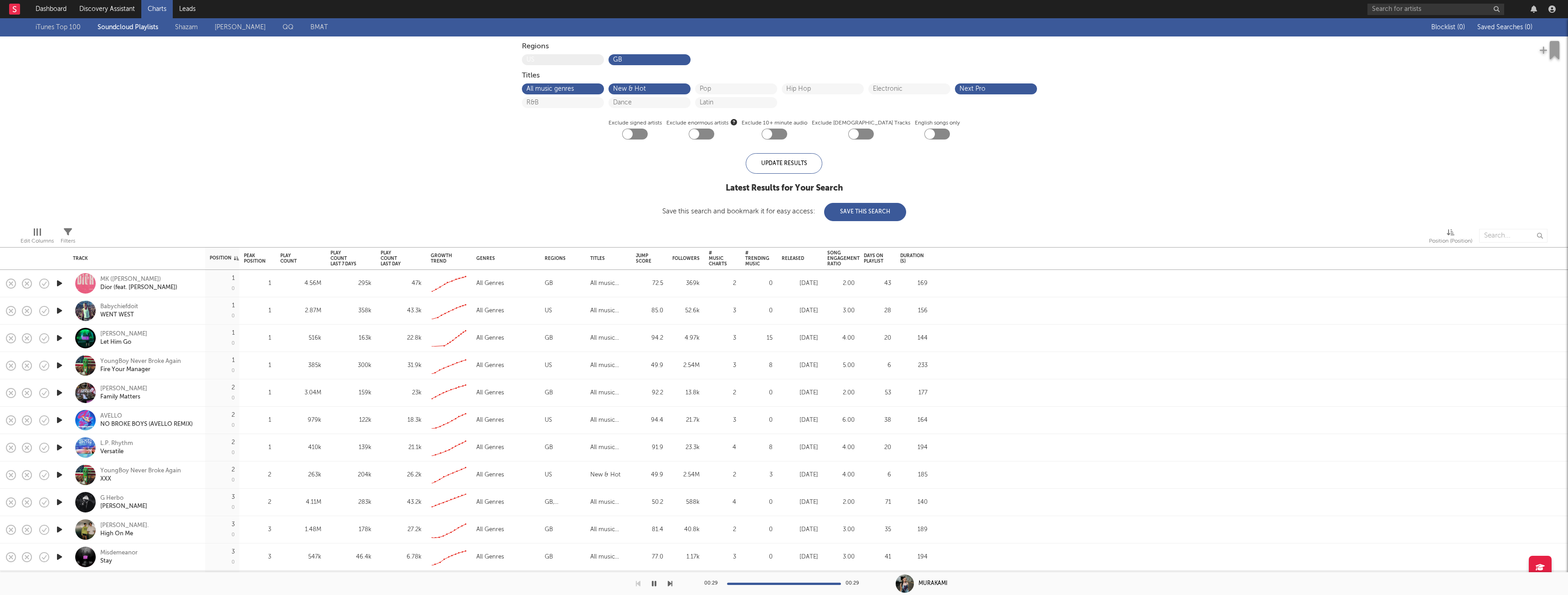
click at [558, 58] on button "US" at bounding box center [563, 60] width 73 height 6
click at [180, 24] on link "Shazam" at bounding box center [187, 27] width 23 height 11
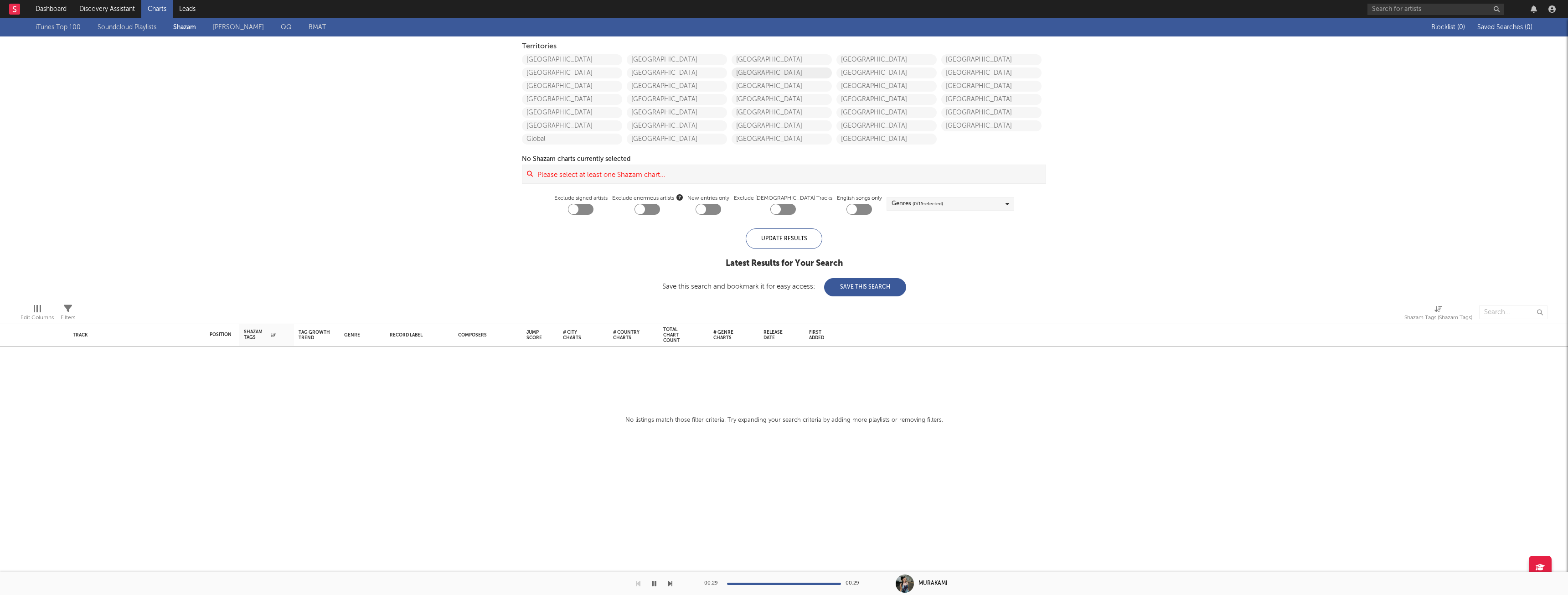
click at [751, 74] on link "[GEOGRAPHIC_DATA]" at bounding box center [782, 73] width 100 height 11
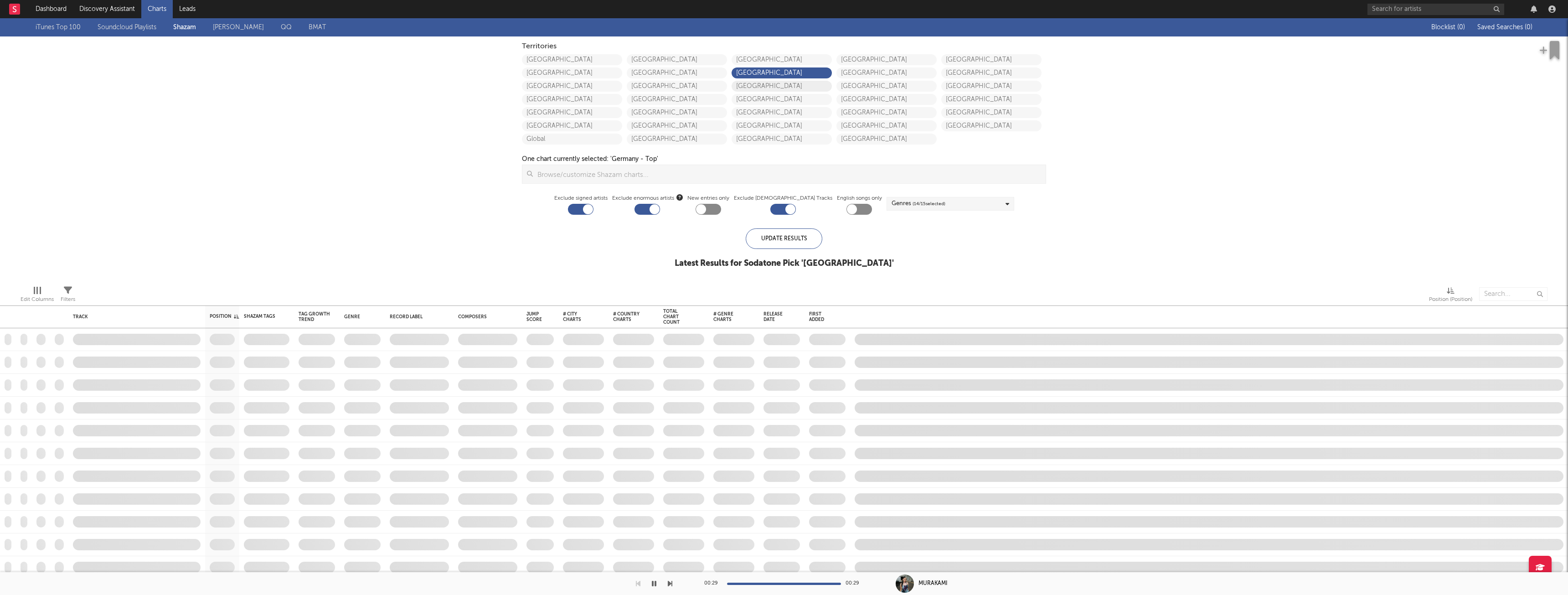
checkbox input "true"
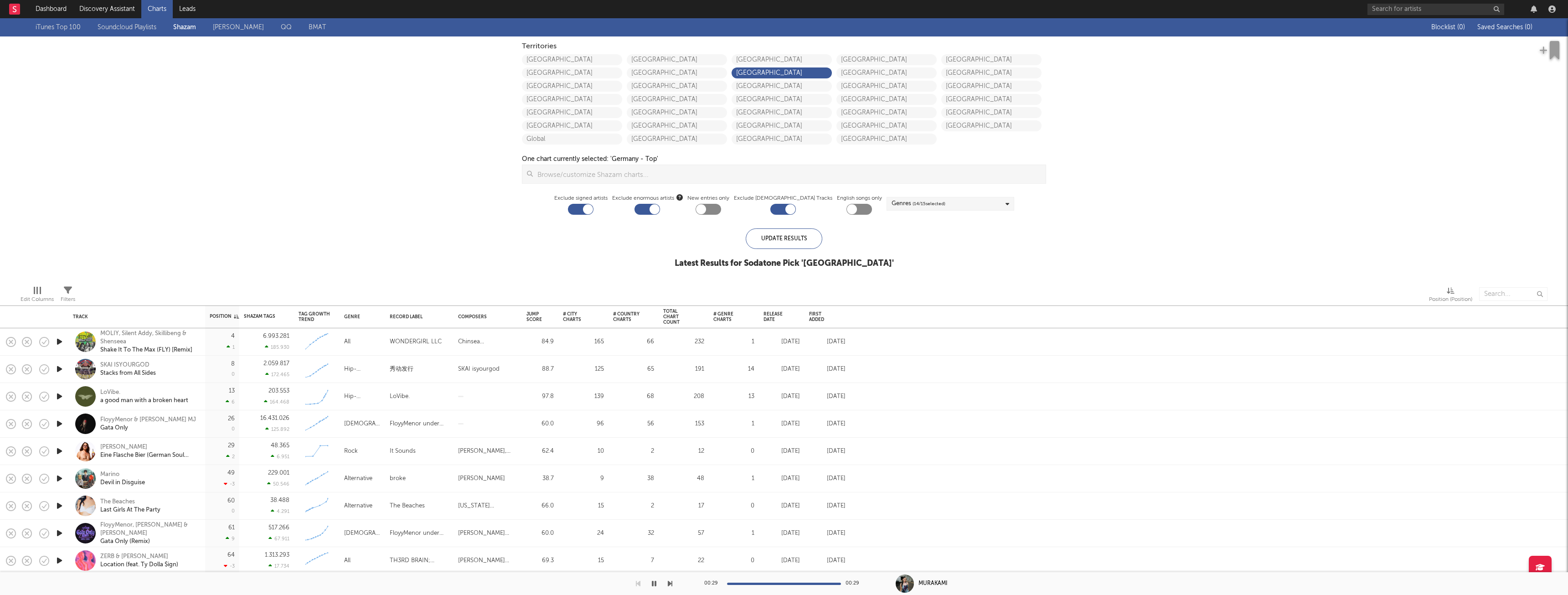
click at [928, 202] on span "( 14 / 15 selected)" at bounding box center [929, 204] width 33 height 11
click at [880, 235] on div at bounding box center [881, 235] width 7 height 7
click at [878, 235] on input "Pop" at bounding box center [878, 235] width 0 height 11
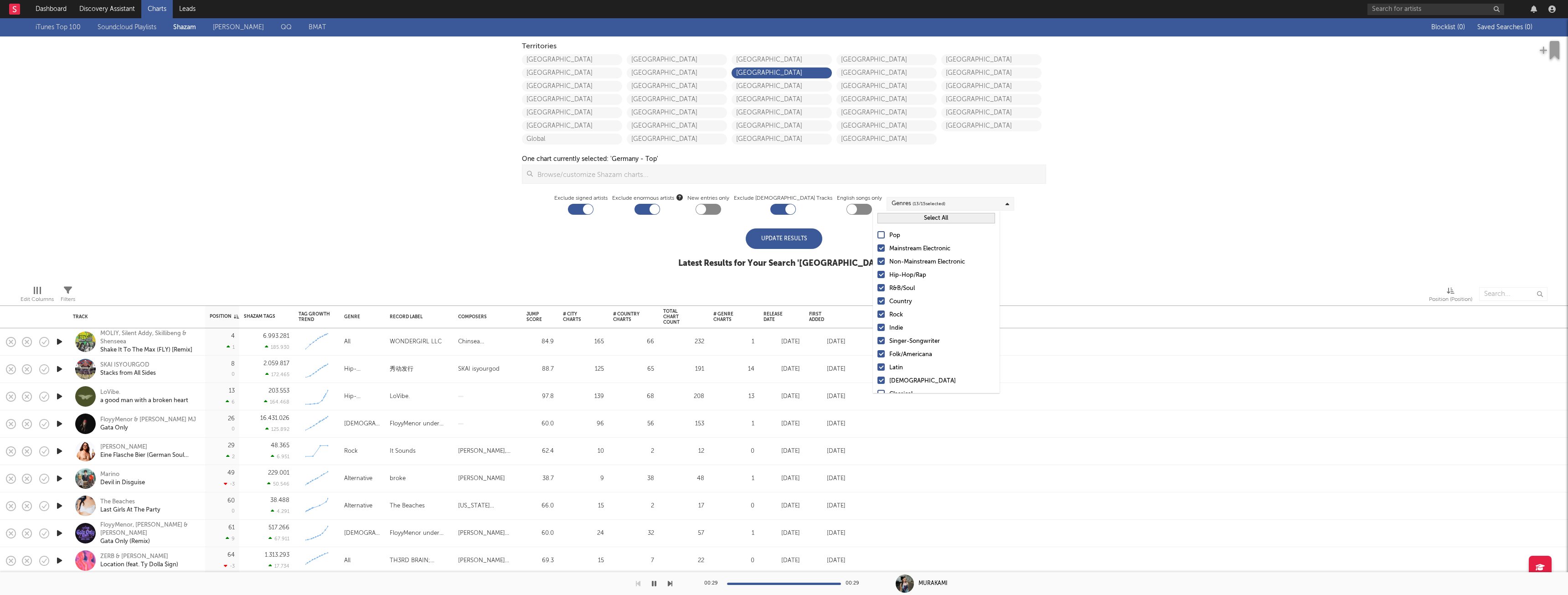
click at [879, 245] on div at bounding box center [881, 247] width 7 height 7
click at [878, 245] on input "Mainstream Electronic" at bounding box center [878, 249] width 0 height 11
drag, startPoint x: 880, startPoint y: 262, endPoint x: 884, endPoint y: 265, distance: 5.0
click at [880, 262] on div at bounding box center [881, 261] width 7 height 7
click at [878, 262] on input "Non-Mainstream Electronic" at bounding box center [878, 262] width 0 height 11
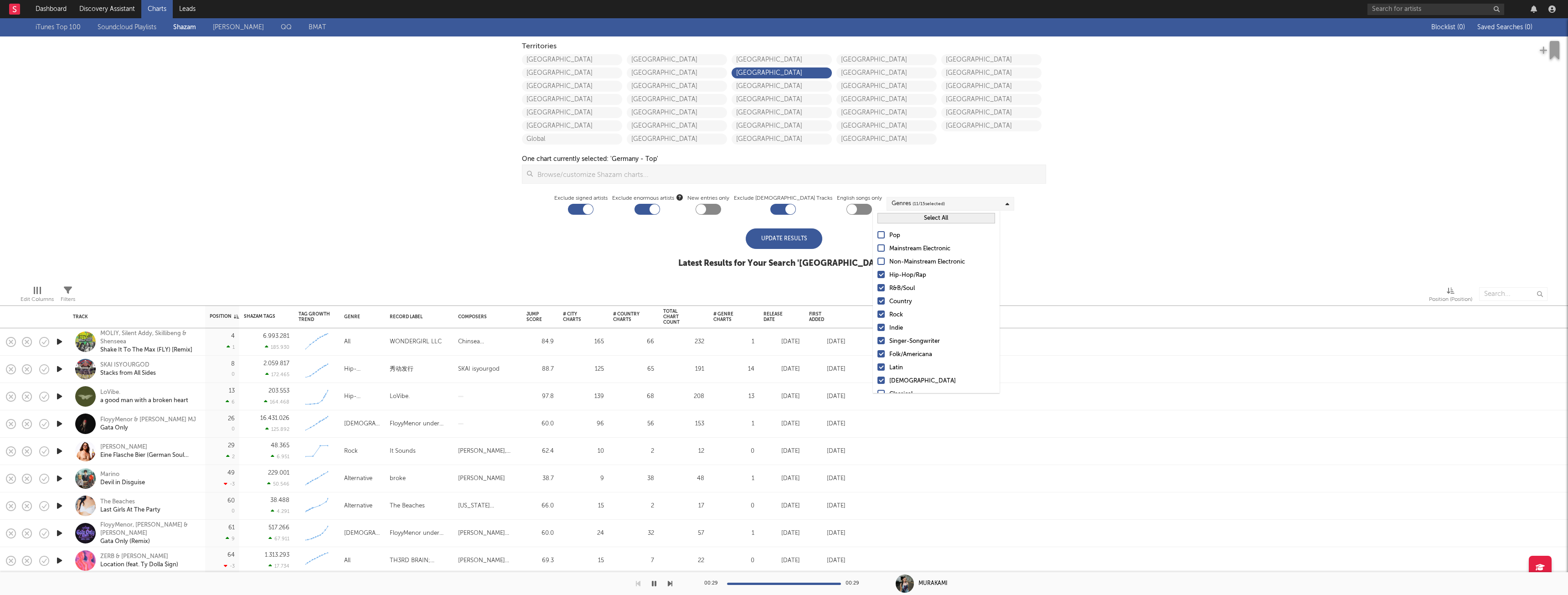
click at [910, 217] on button "Select All" at bounding box center [936, 218] width 118 height 11
click at [910, 217] on button "Deselect All" at bounding box center [936, 218] width 118 height 11
click at [879, 272] on div at bounding box center [881, 274] width 7 height 7
click at [878, 272] on input "Hip-Hop/Rap" at bounding box center [878, 275] width 0 height 11
click at [850, 291] on div at bounding box center [1090, 294] width 663 height 23
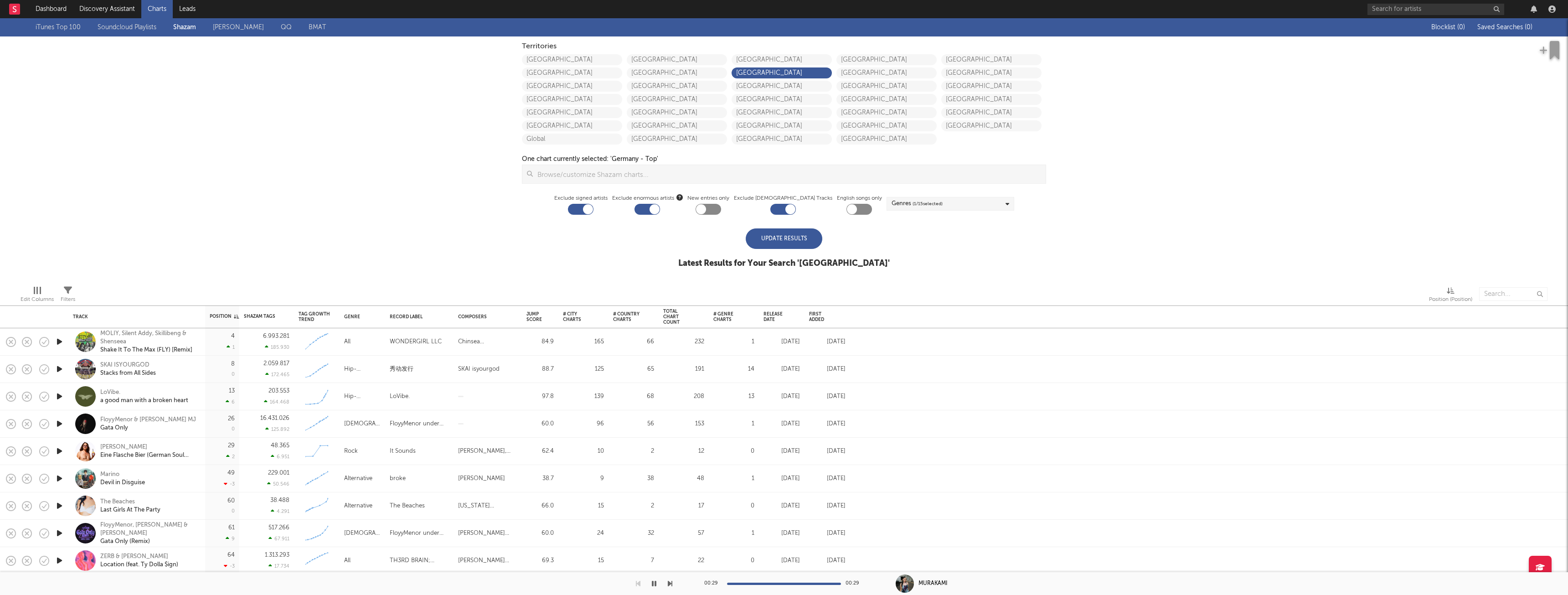
click at [793, 237] on div "Update Results" at bounding box center [784, 239] width 76 height 20
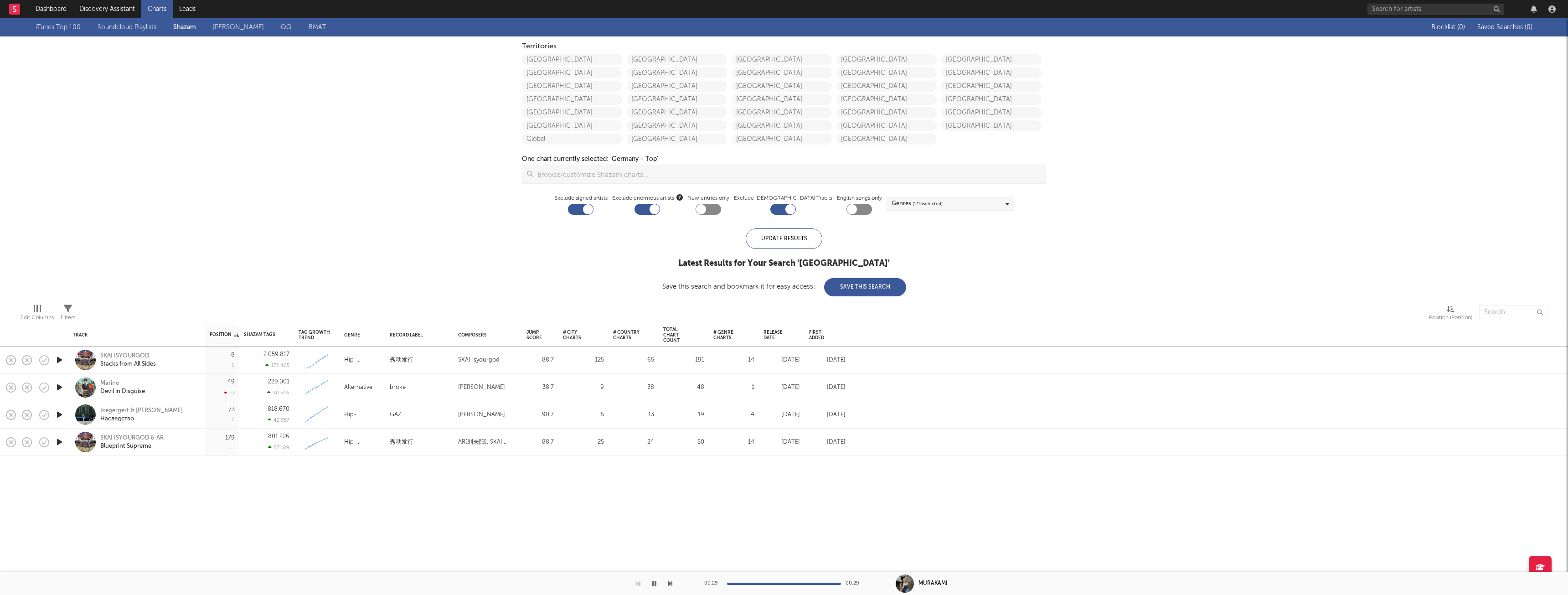
click at [56, 356] on icon "button" at bounding box center [60, 360] width 9 height 11
click at [60, 387] on icon "button" at bounding box center [60, 387] width 9 height 11
click at [62, 412] on icon "button" at bounding box center [60, 414] width 9 height 11
click at [59, 440] on icon "button" at bounding box center [60, 442] width 9 height 11
click at [758, 72] on link "[GEOGRAPHIC_DATA]" at bounding box center [782, 73] width 100 height 11
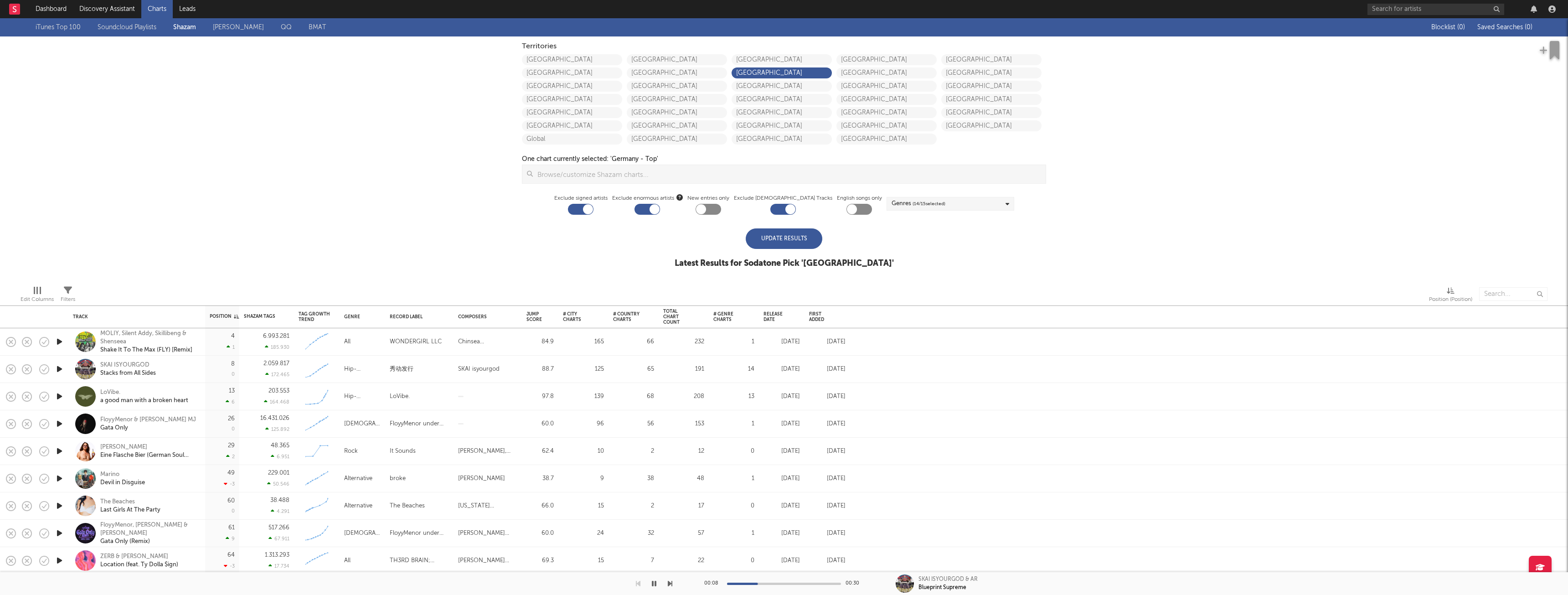
click at [779, 233] on div "Update Results" at bounding box center [784, 239] width 76 height 20
click at [58, 425] on icon "button" at bounding box center [60, 423] width 9 height 11
click at [58, 425] on icon "button" at bounding box center [59, 423] width 9 height 11
click at [55, 5] on link "Dashboard" at bounding box center [51, 9] width 44 height 18
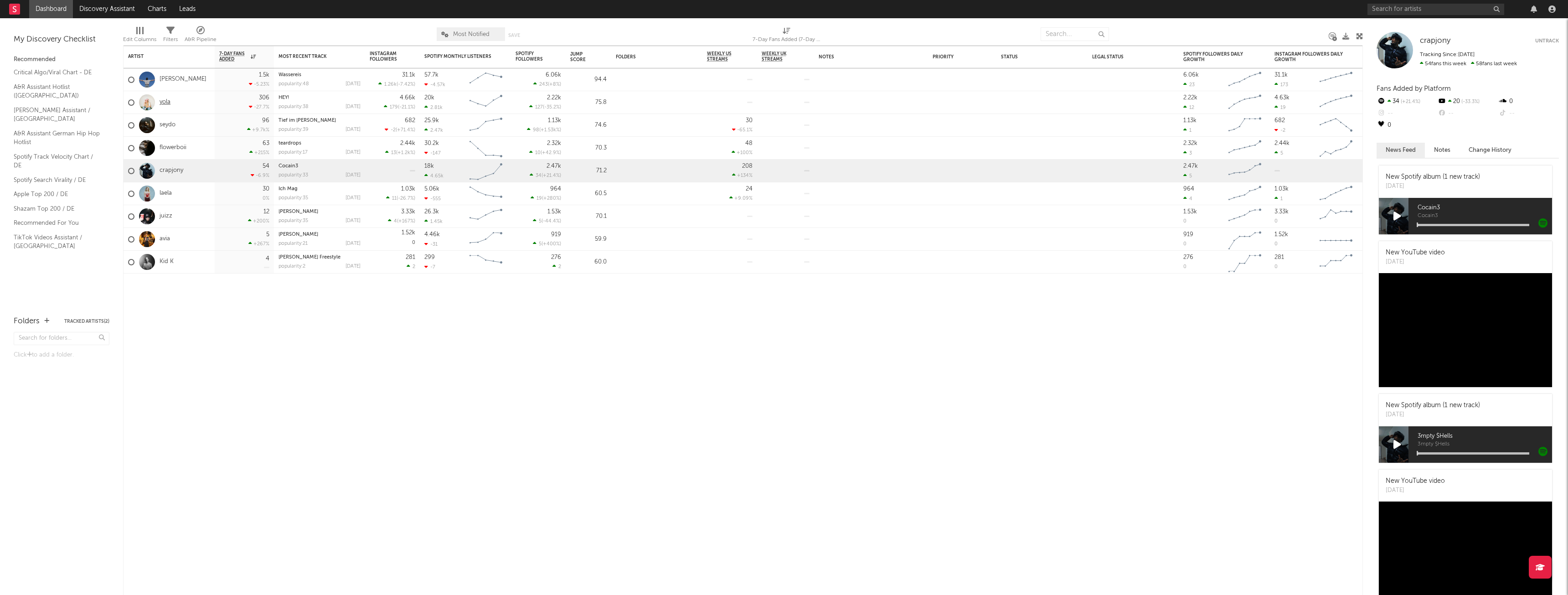
click at [170, 102] on link "yola" at bounding box center [165, 102] width 11 height 7
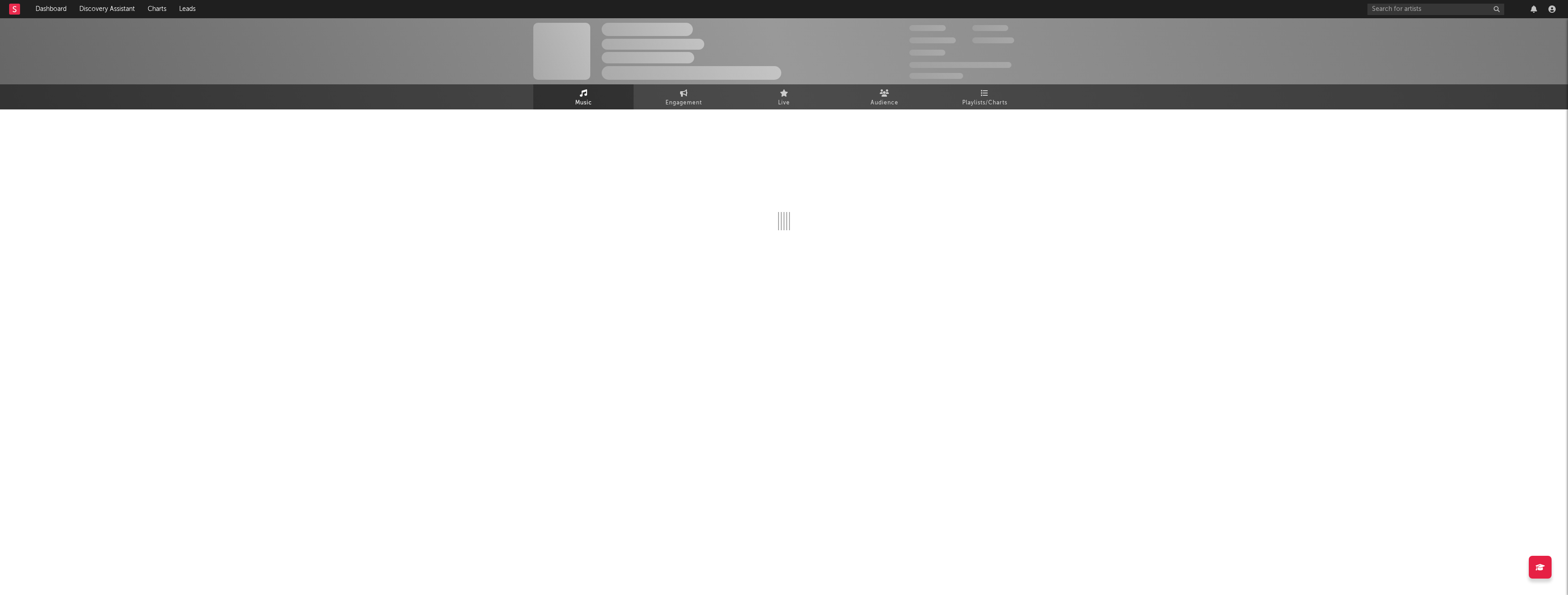
select select "1w"
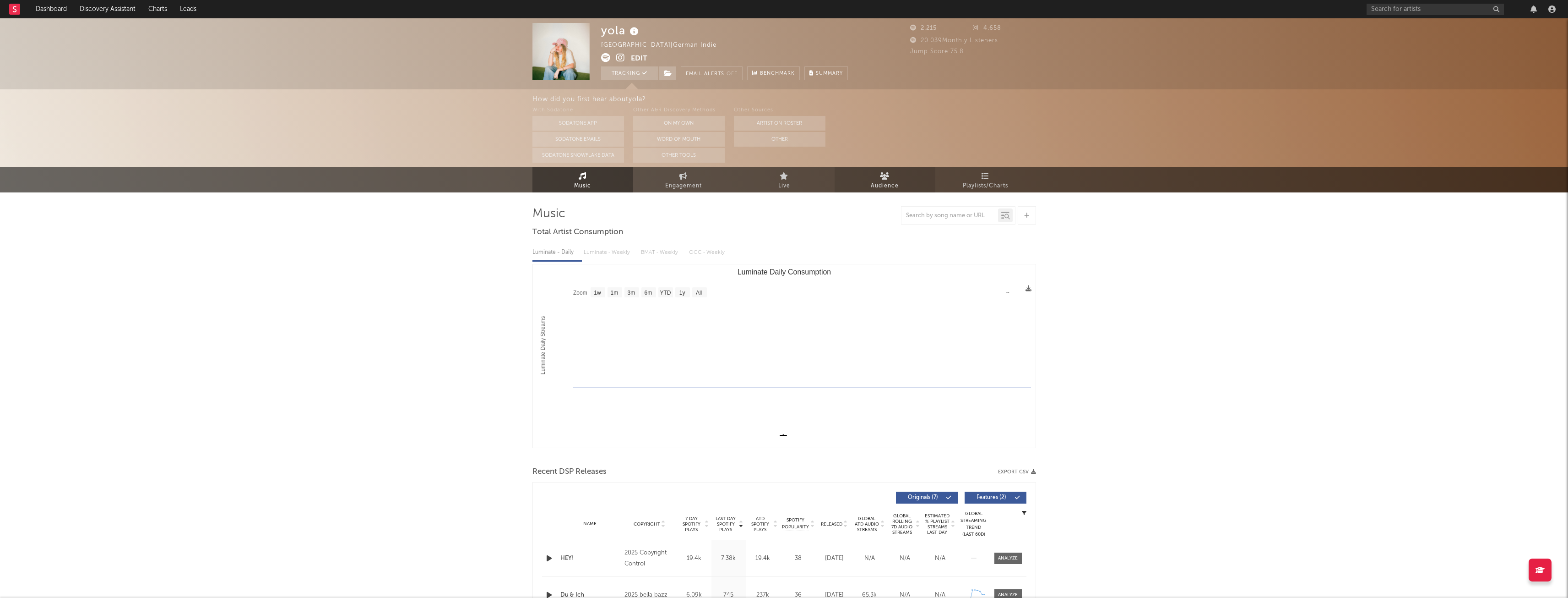
click at [886, 185] on span "Audience" at bounding box center [884, 186] width 28 height 11
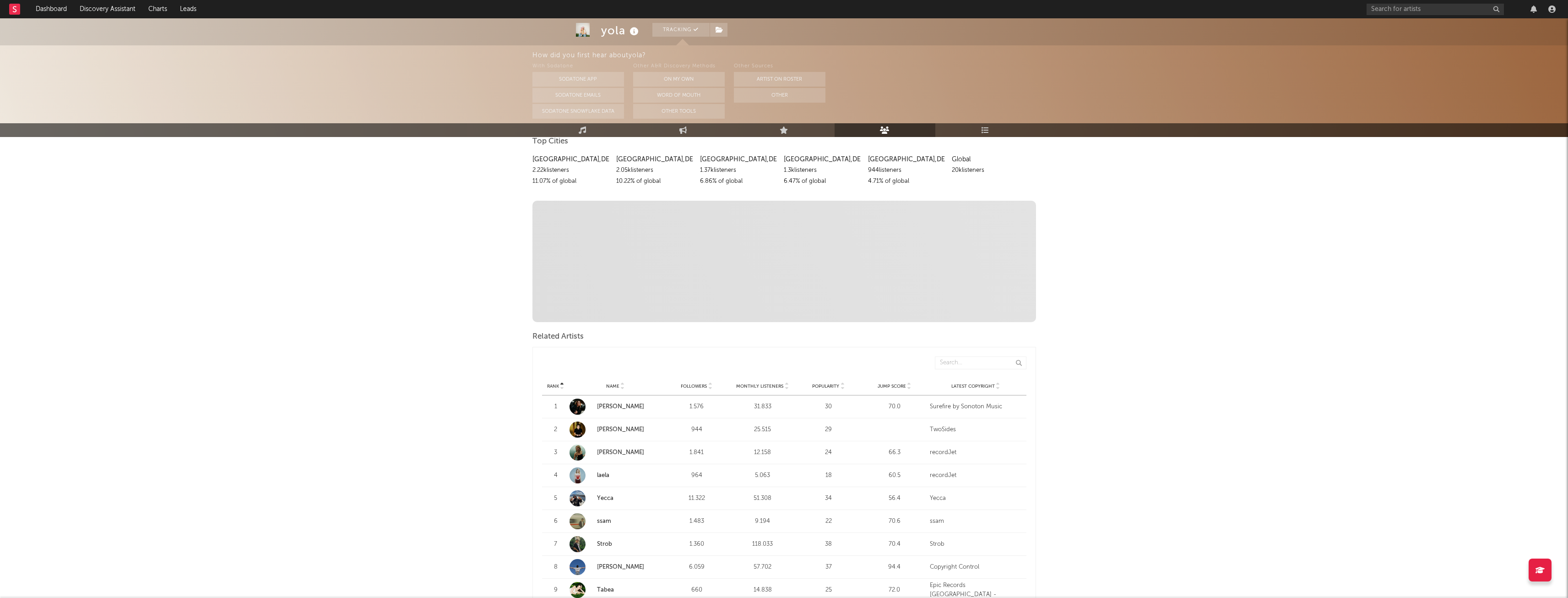
scroll to position [275, 0]
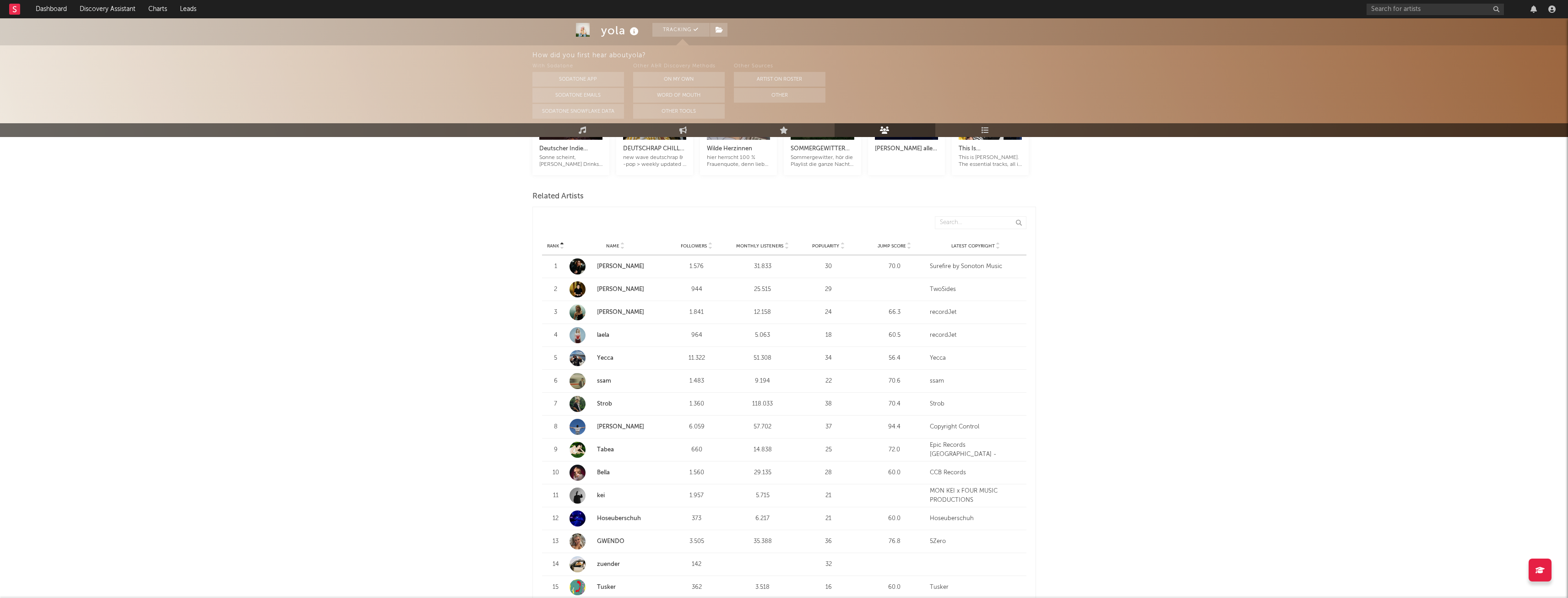
click at [600, 266] on link "tosha" at bounding box center [620, 266] width 47 height 6
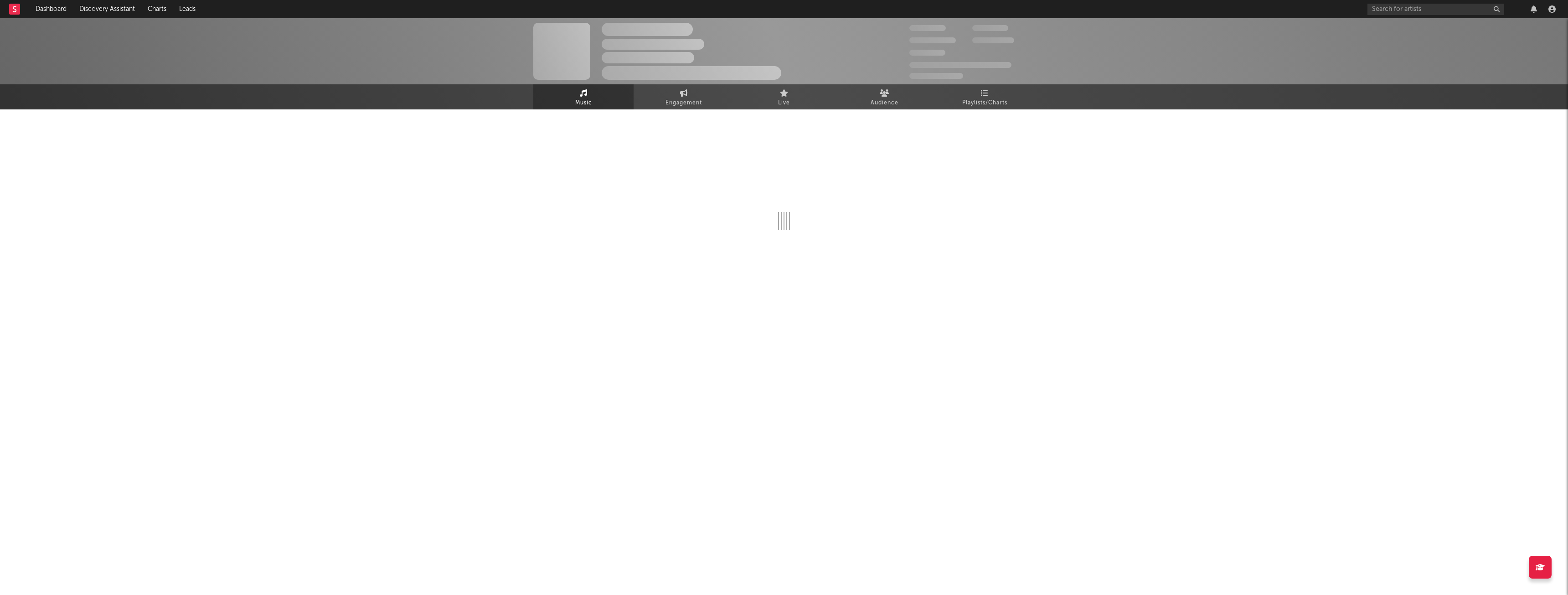
select select "1w"
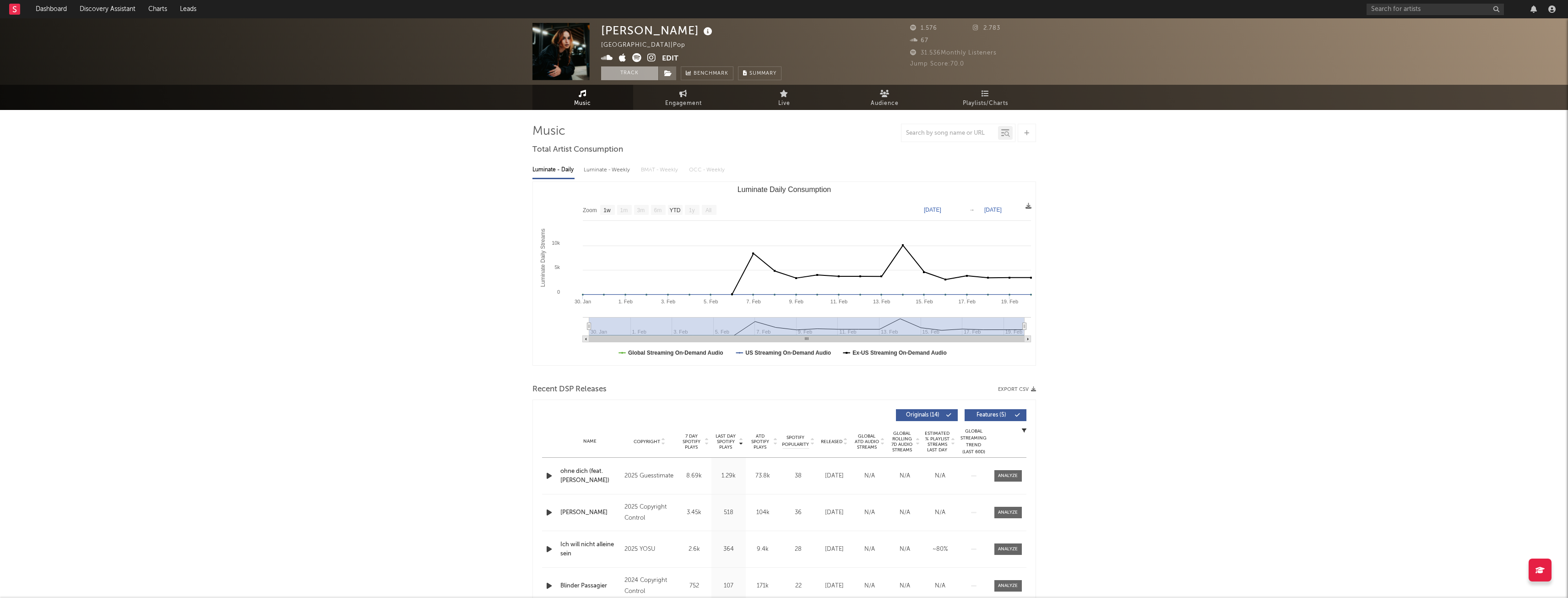
click at [630, 77] on button "Track" at bounding box center [630, 73] width 57 height 14
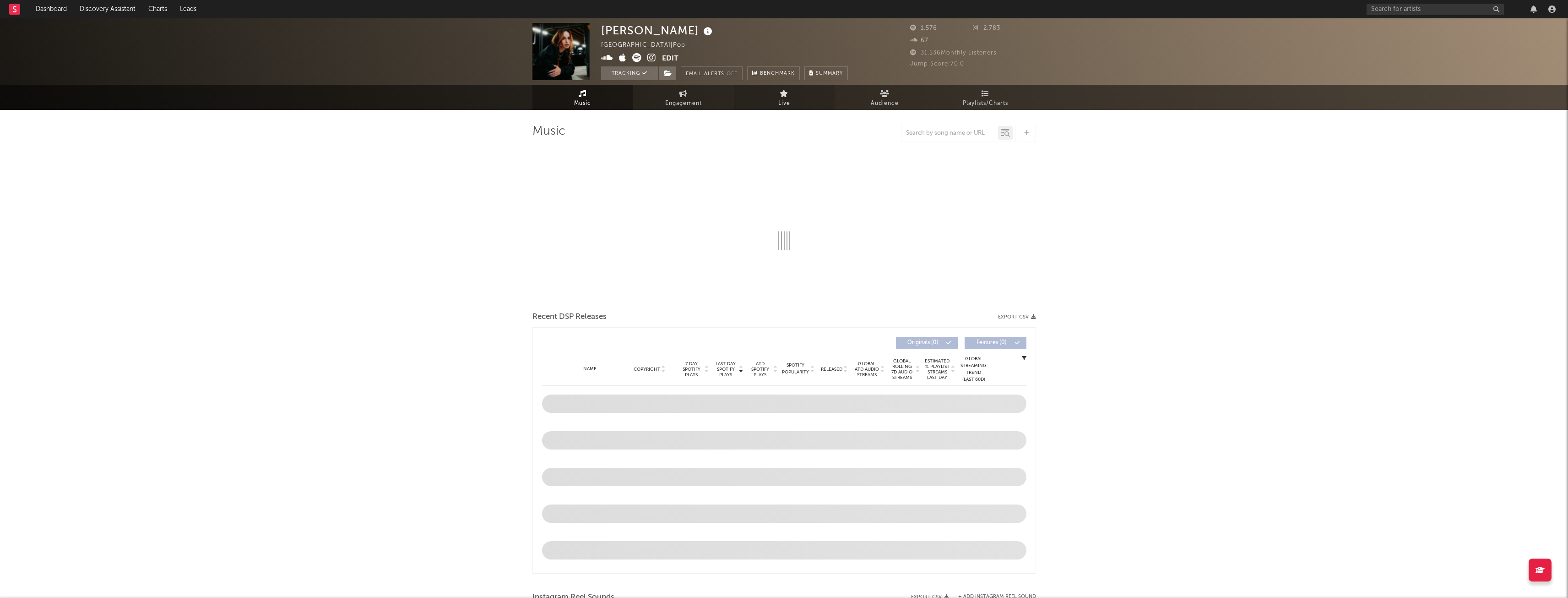
select select "1w"
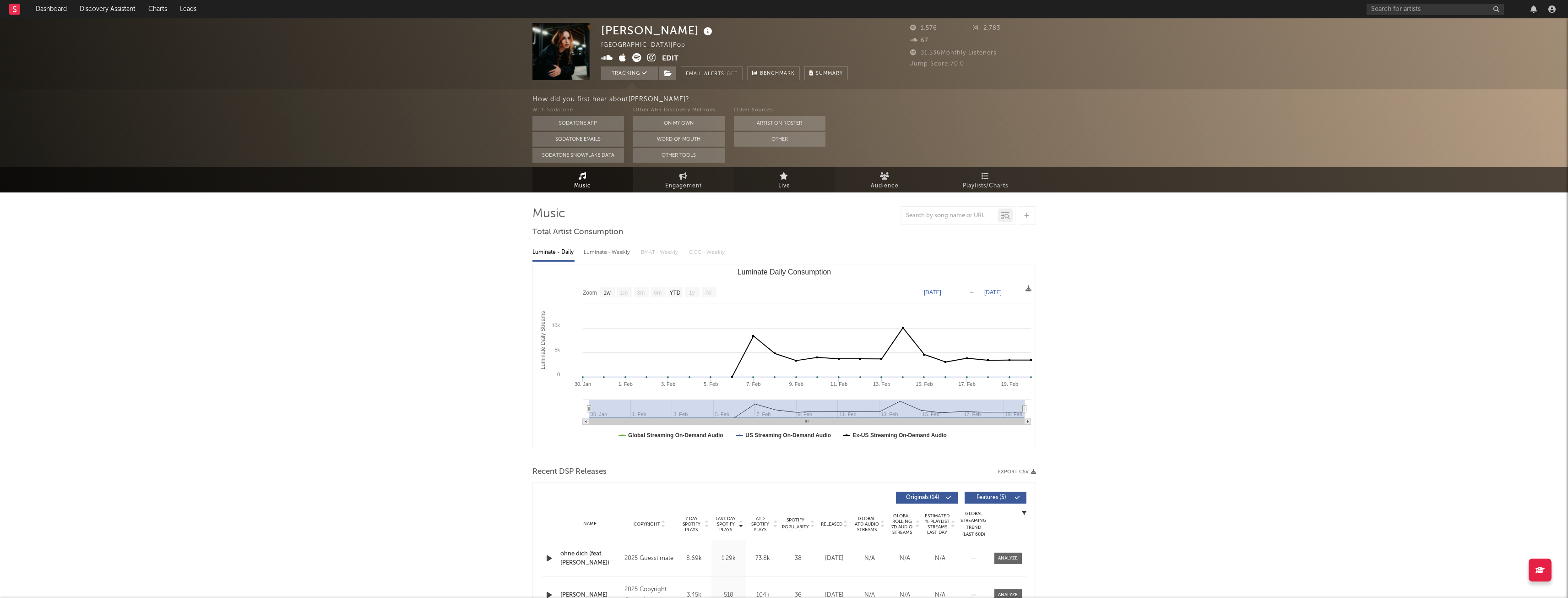
click at [786, 175] on icon at bounding box center [784, 175] width 9 height 7
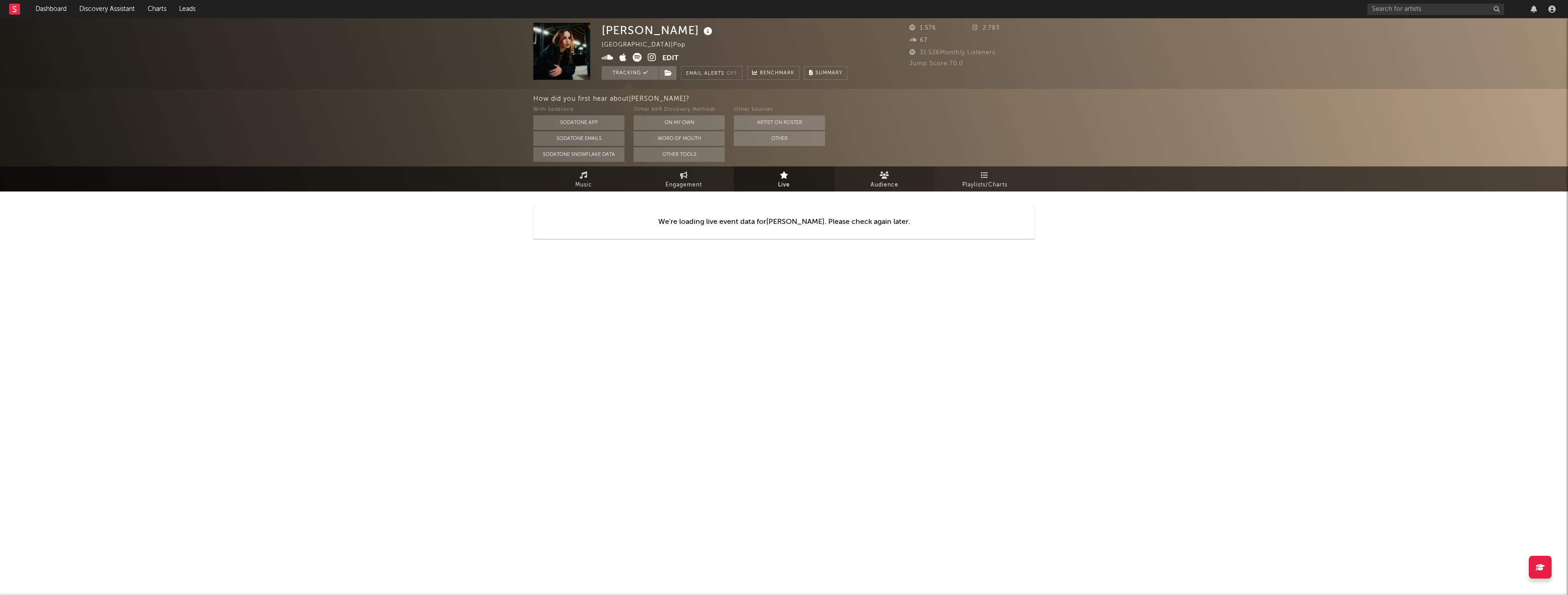
click at [860, 178] on link "Audience" at bounding box center [884, 178] width 100 height 25
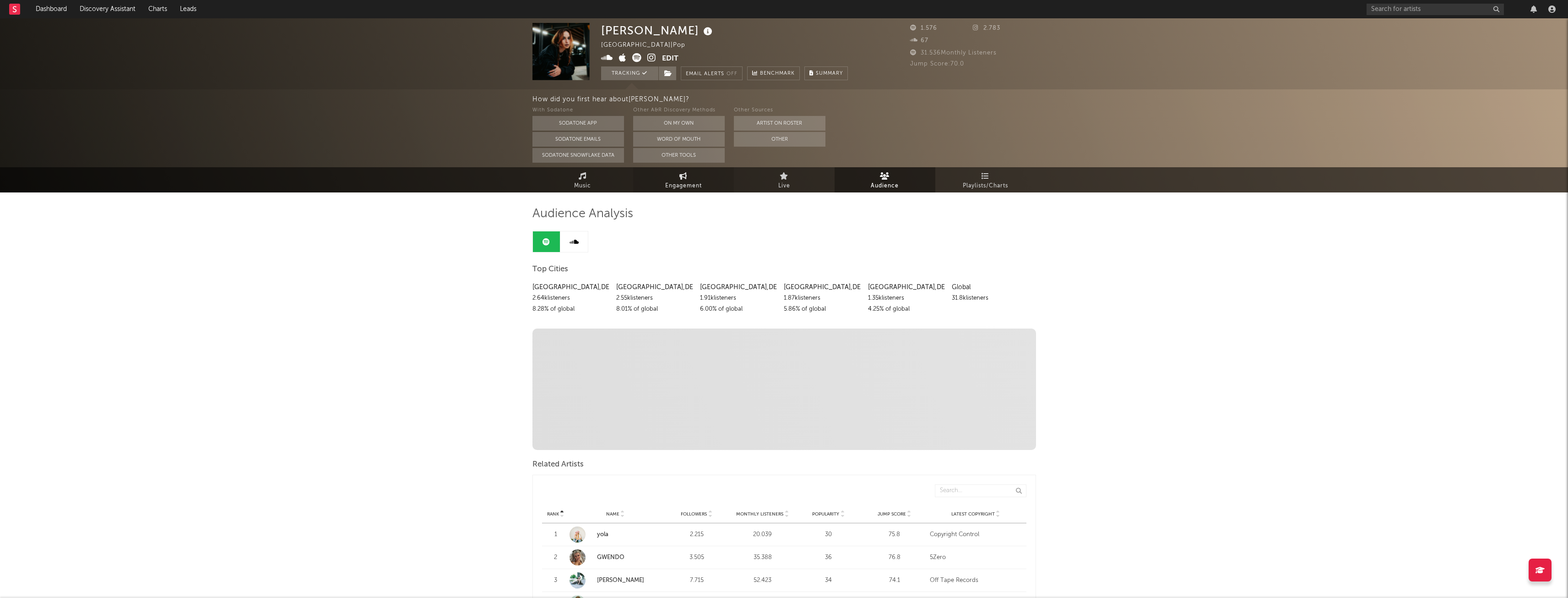
click at [692, 187] on span "Engagement" at bounding box center [684, 186] width 37 height 11
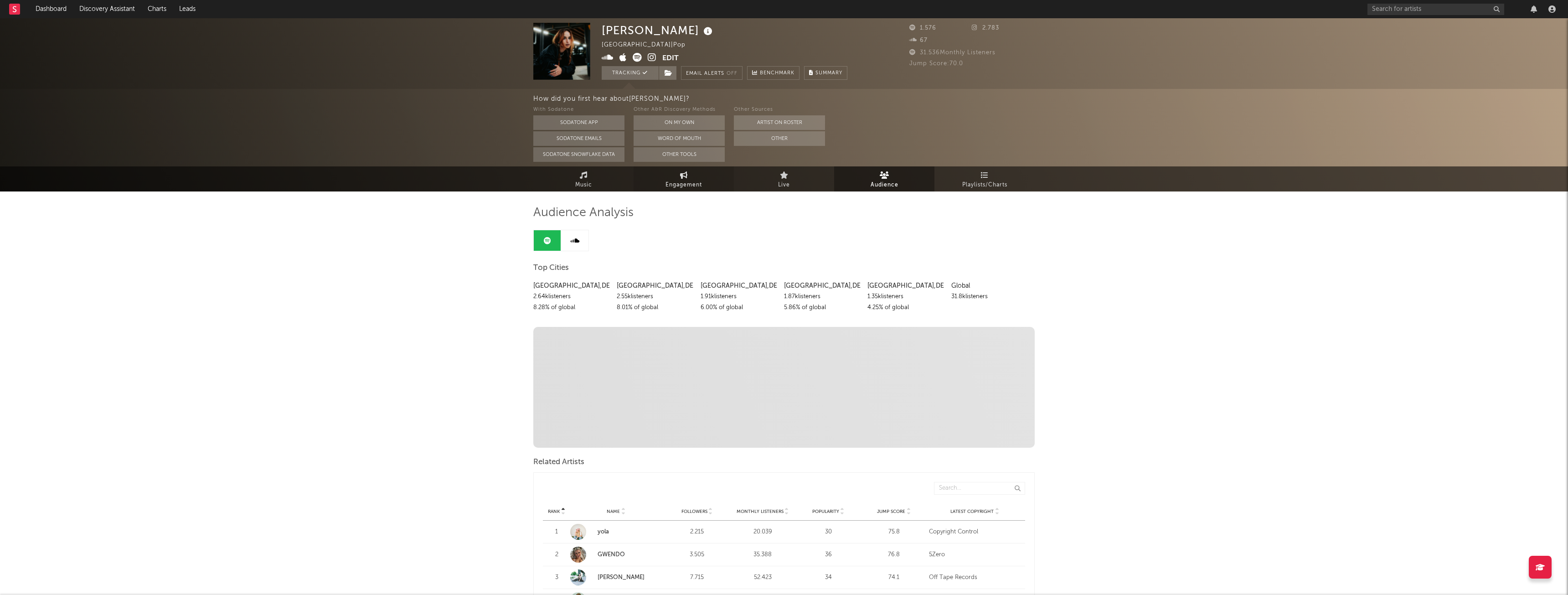
select select "1w"
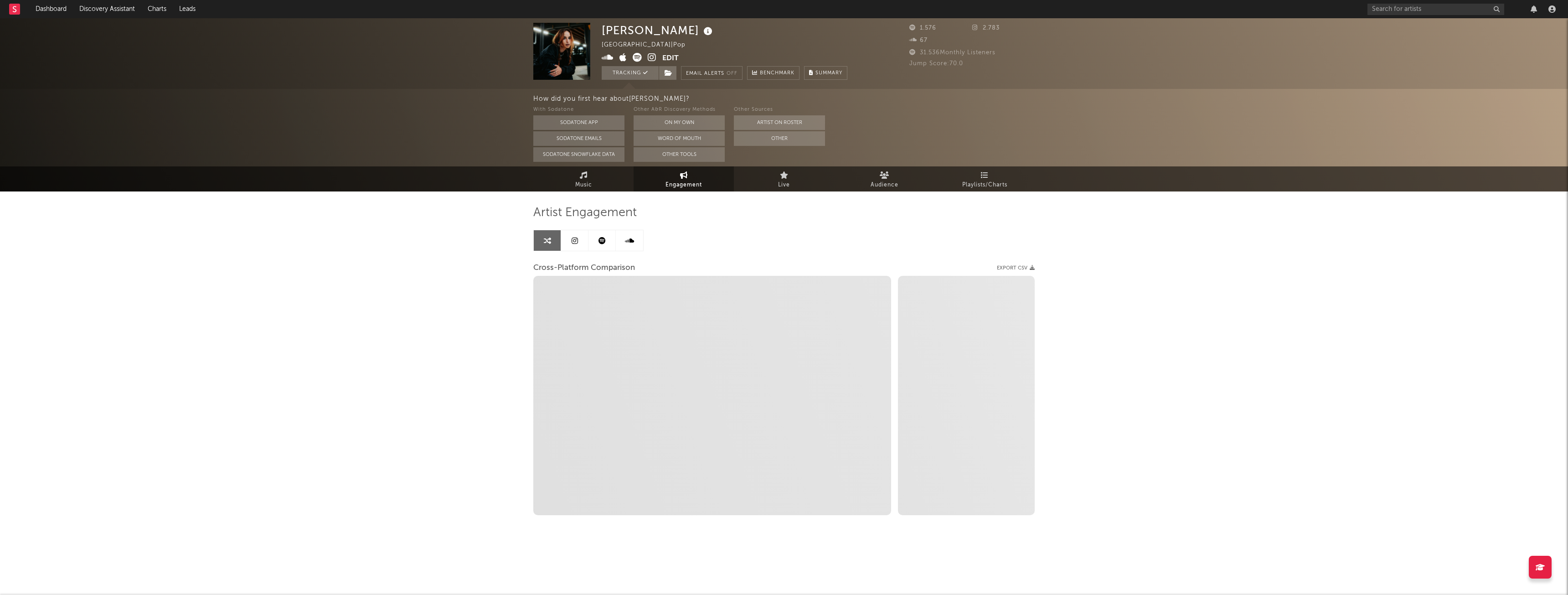
select select "1m"
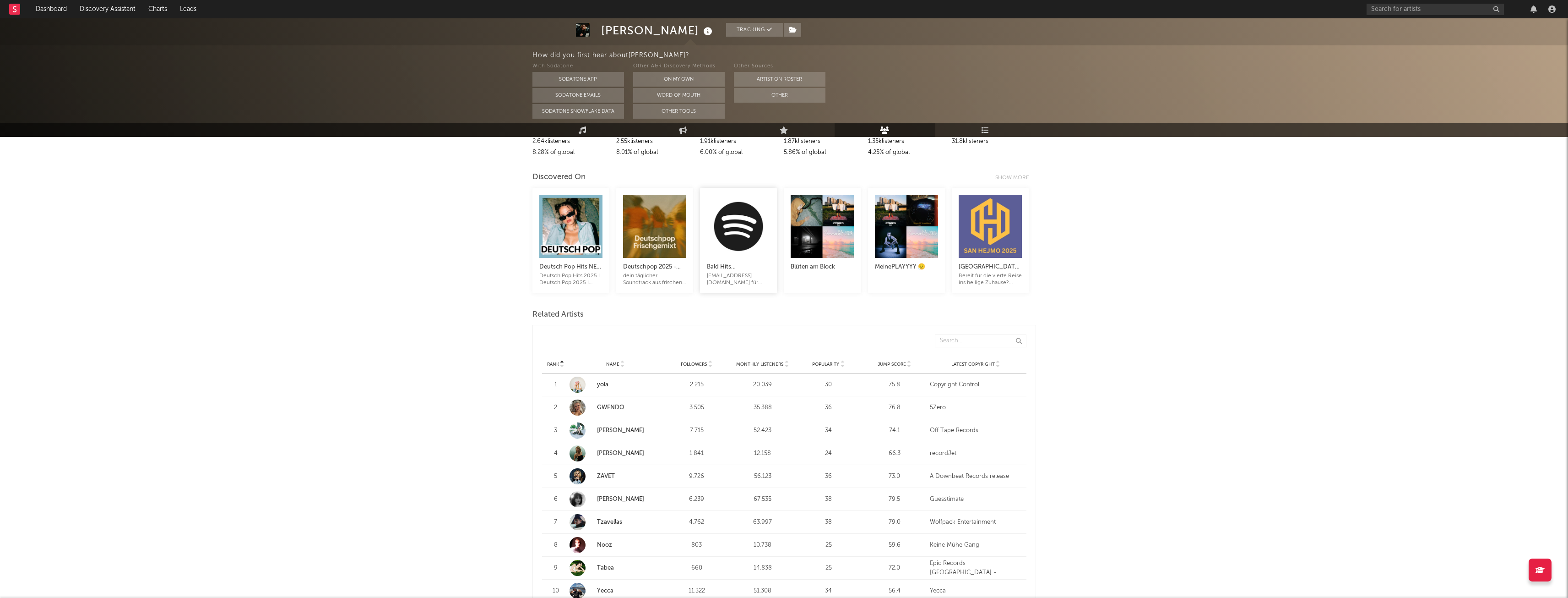
scroll to position [92, 0]
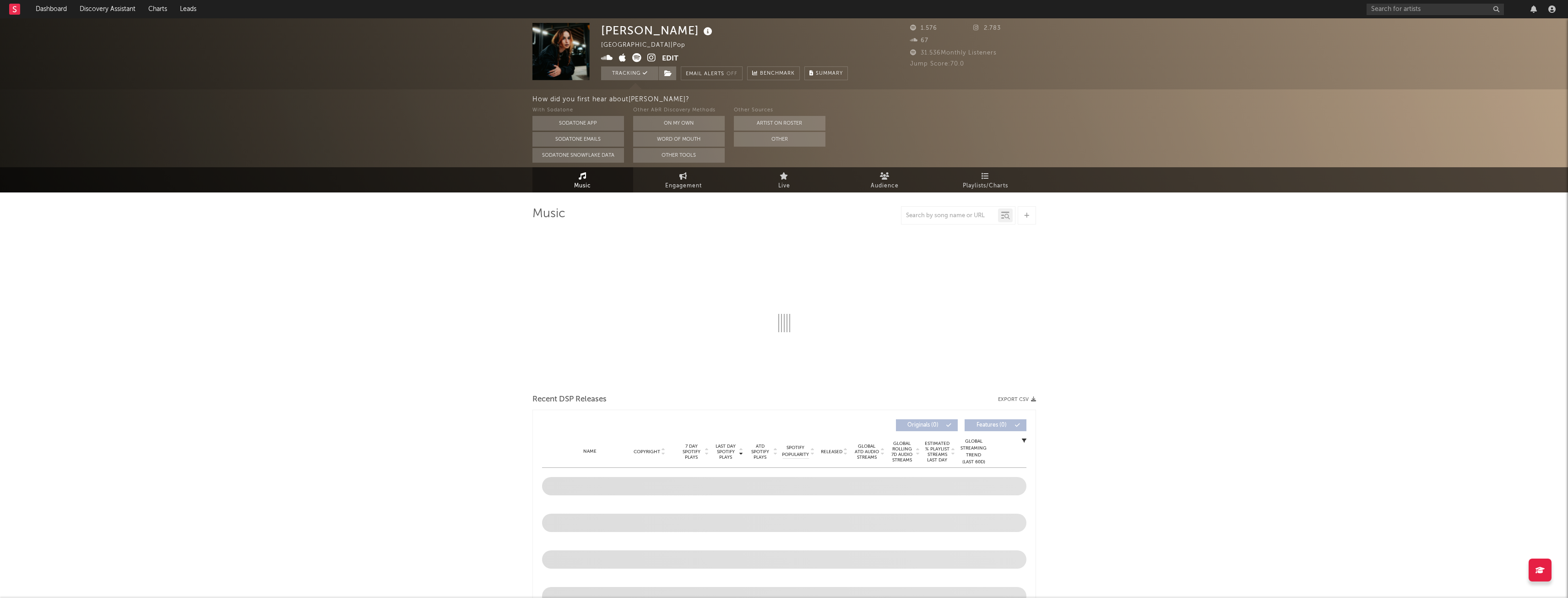
select select "1w"
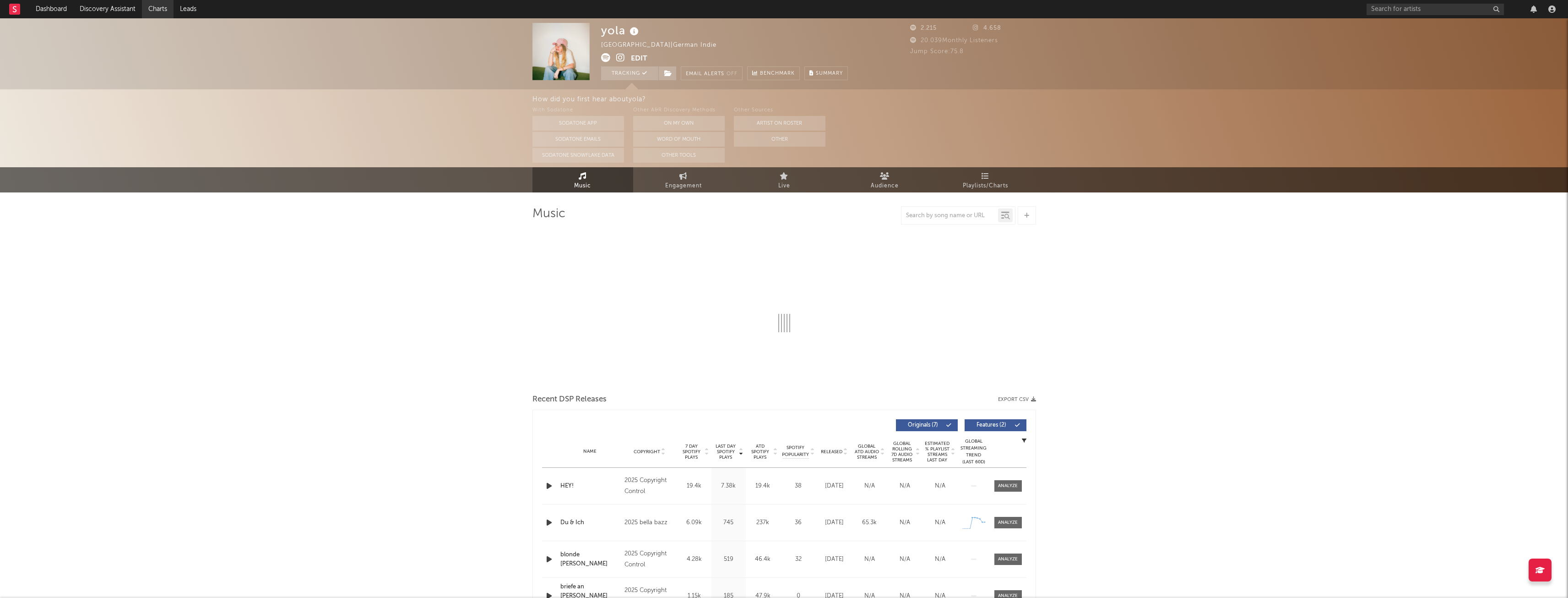
select select "1w"
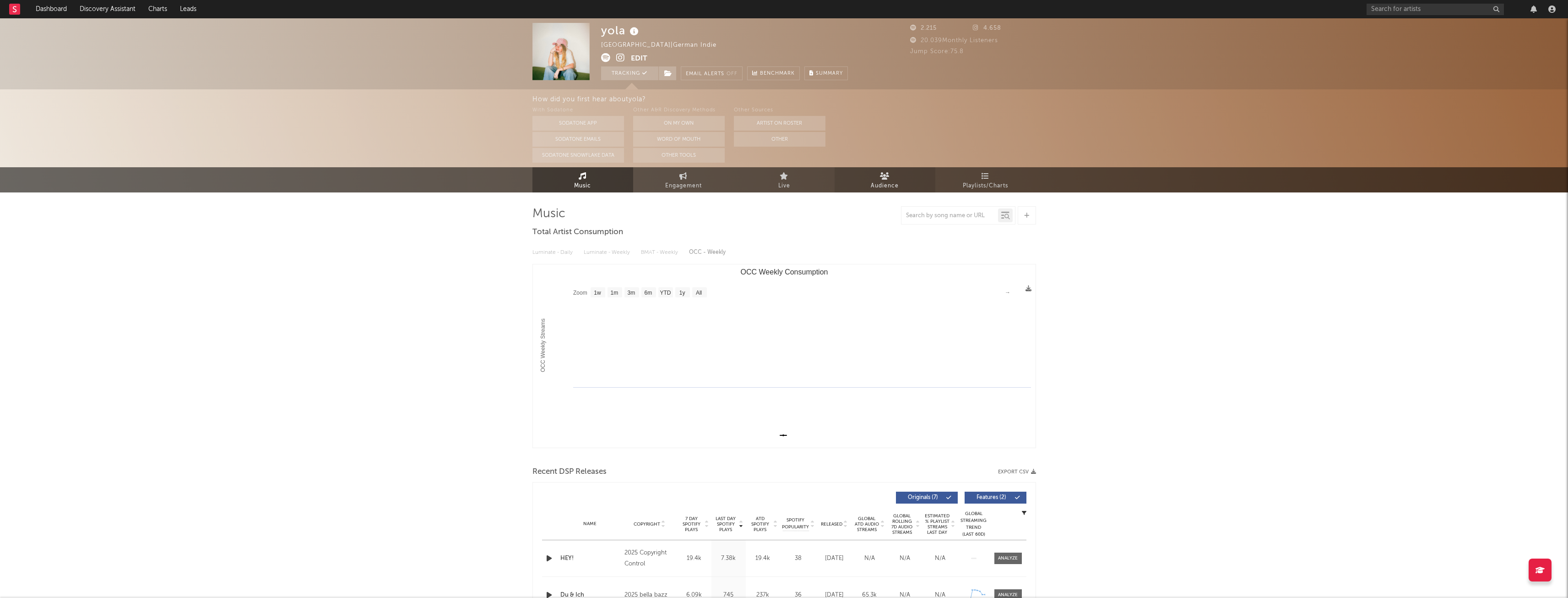
click at [900, 179] on link "Audience" at bounding box center [885, 179] width 101 height 25
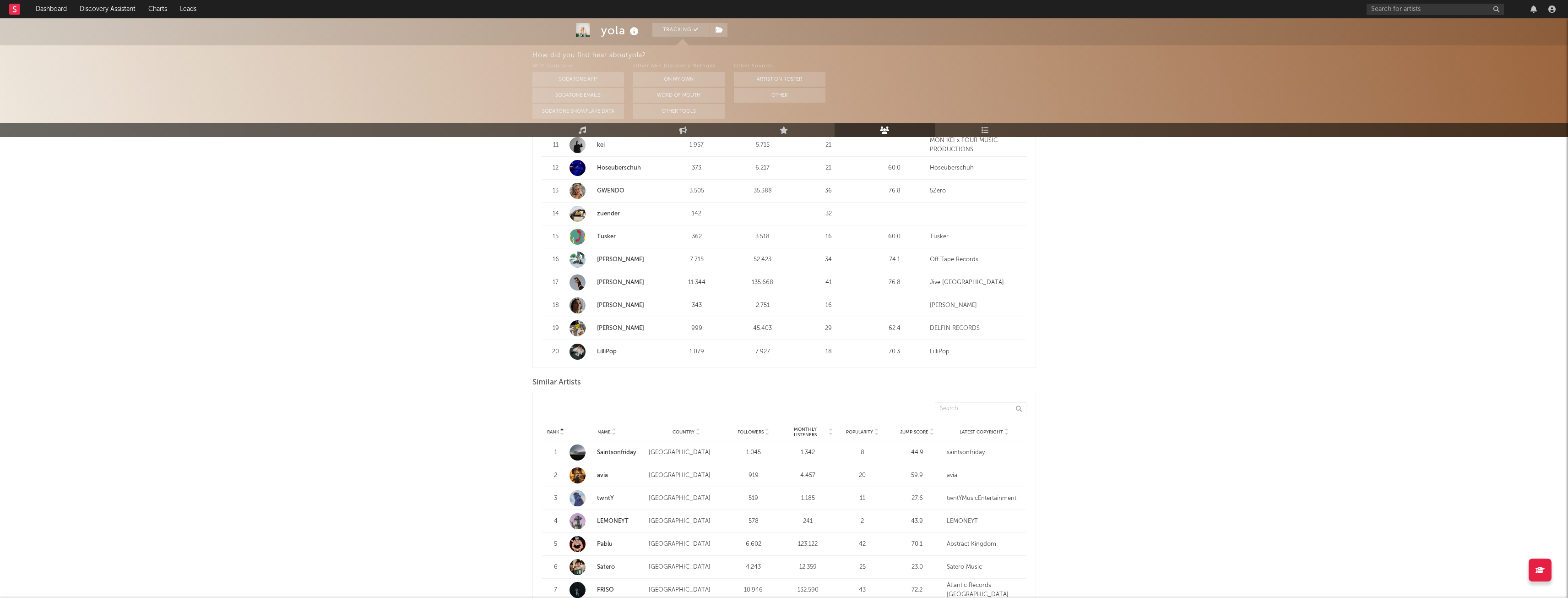
scroll to position [641, 0]
click at [605, 334] on link "LilliPop" at bounding box center [606, 335] width 20 height 6
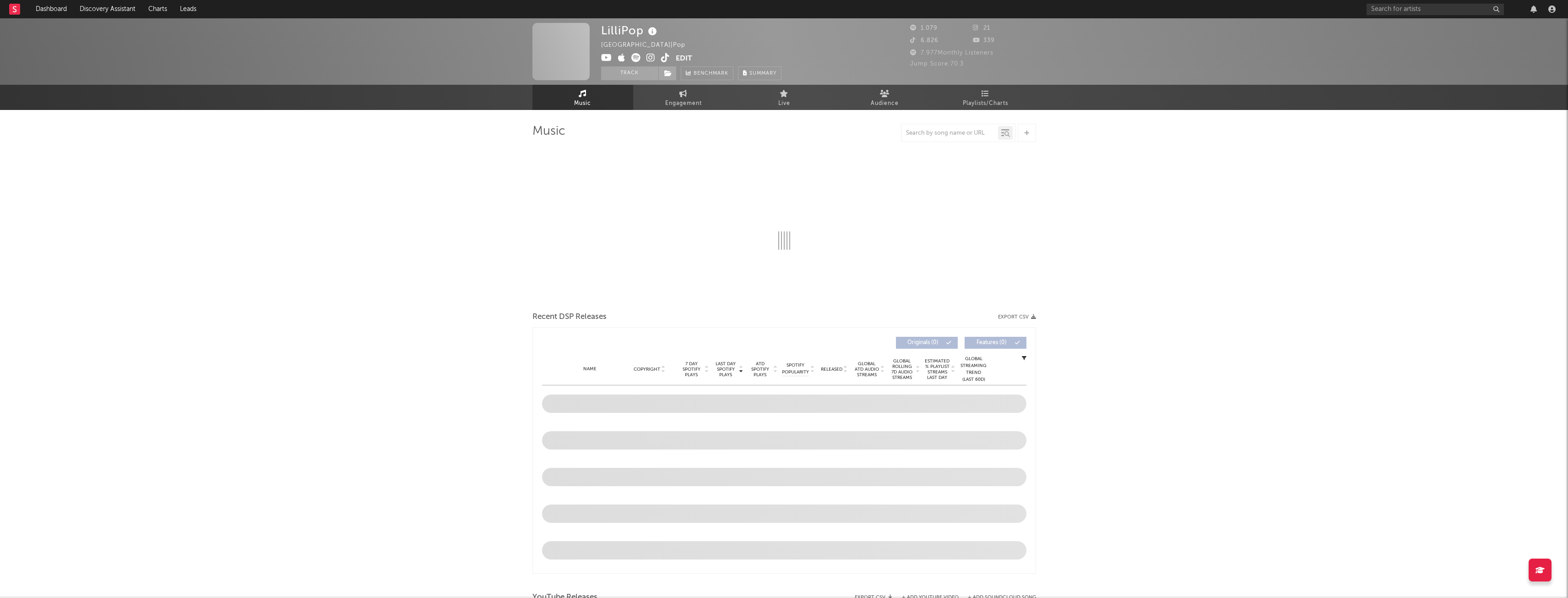
select select "1w"
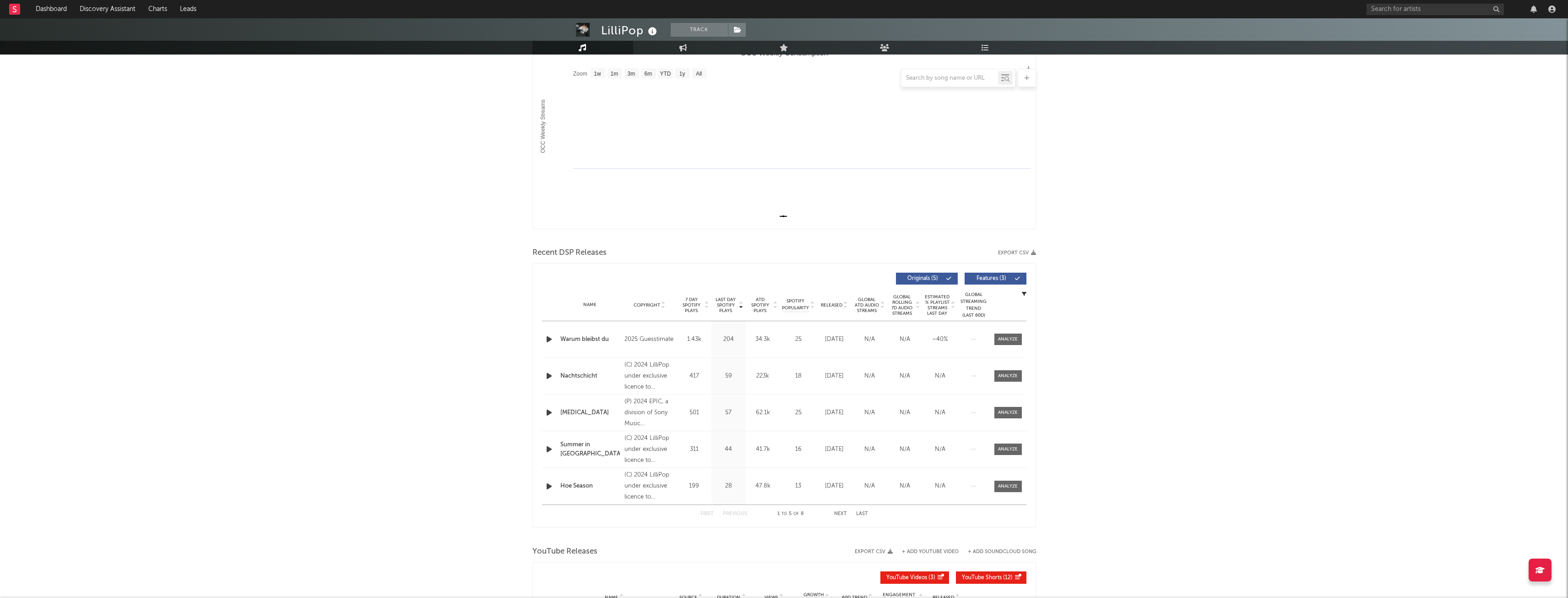
scroll to position [137, 0]
click at [549, 338] on icon "button" at bounding box center [549, 338] width 10 height 12
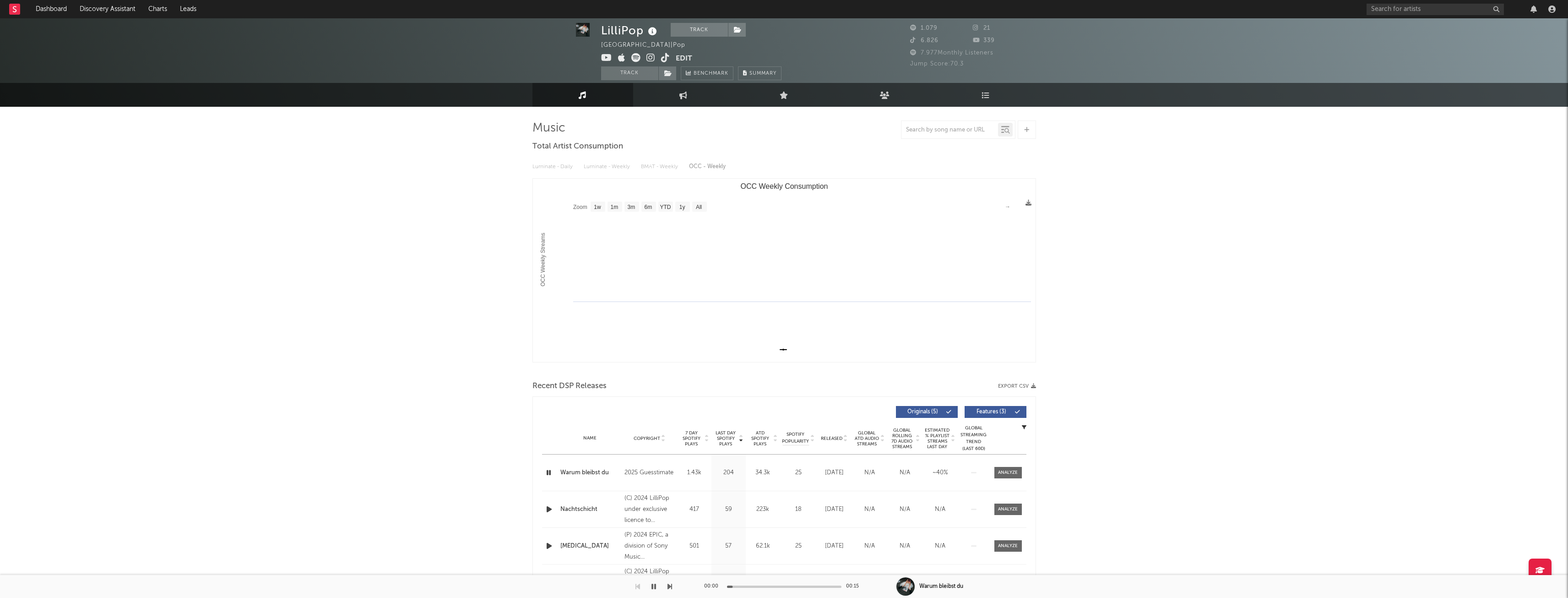
scroll to position [0, 0]
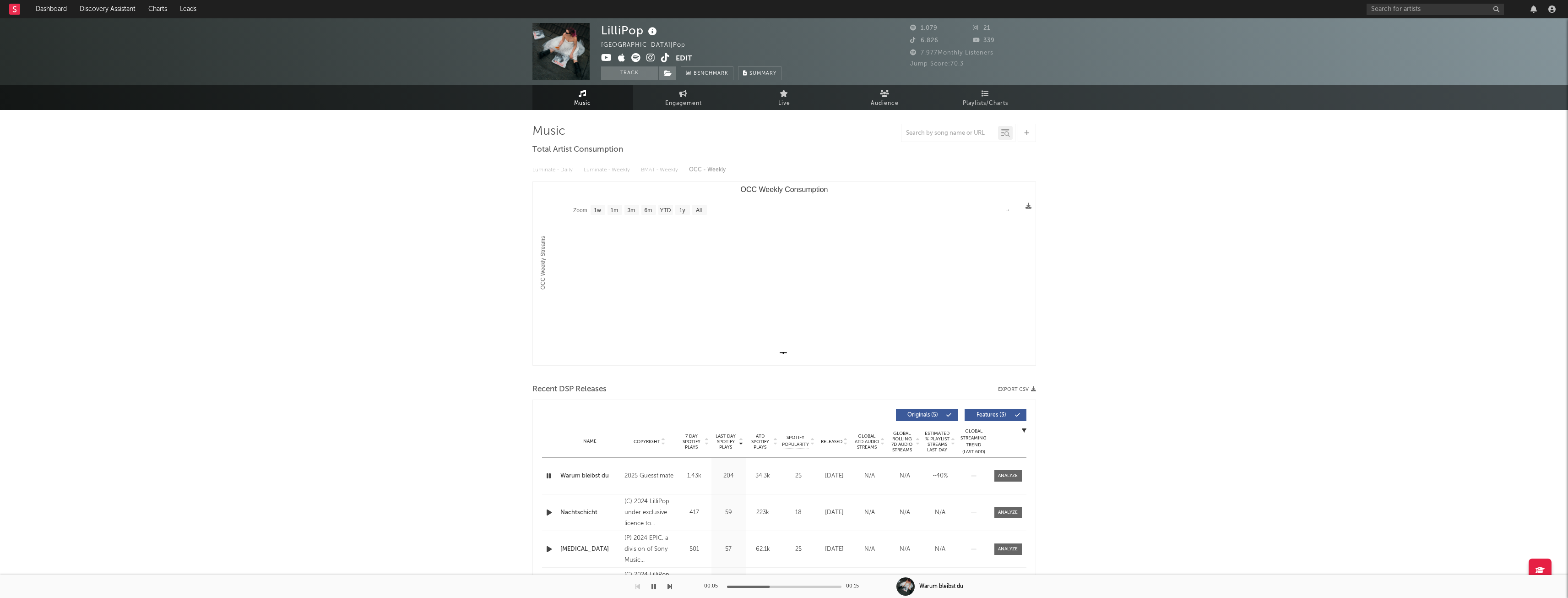
click at [653, 59] on icon at bounding box center [651, 57] width 9 height 9
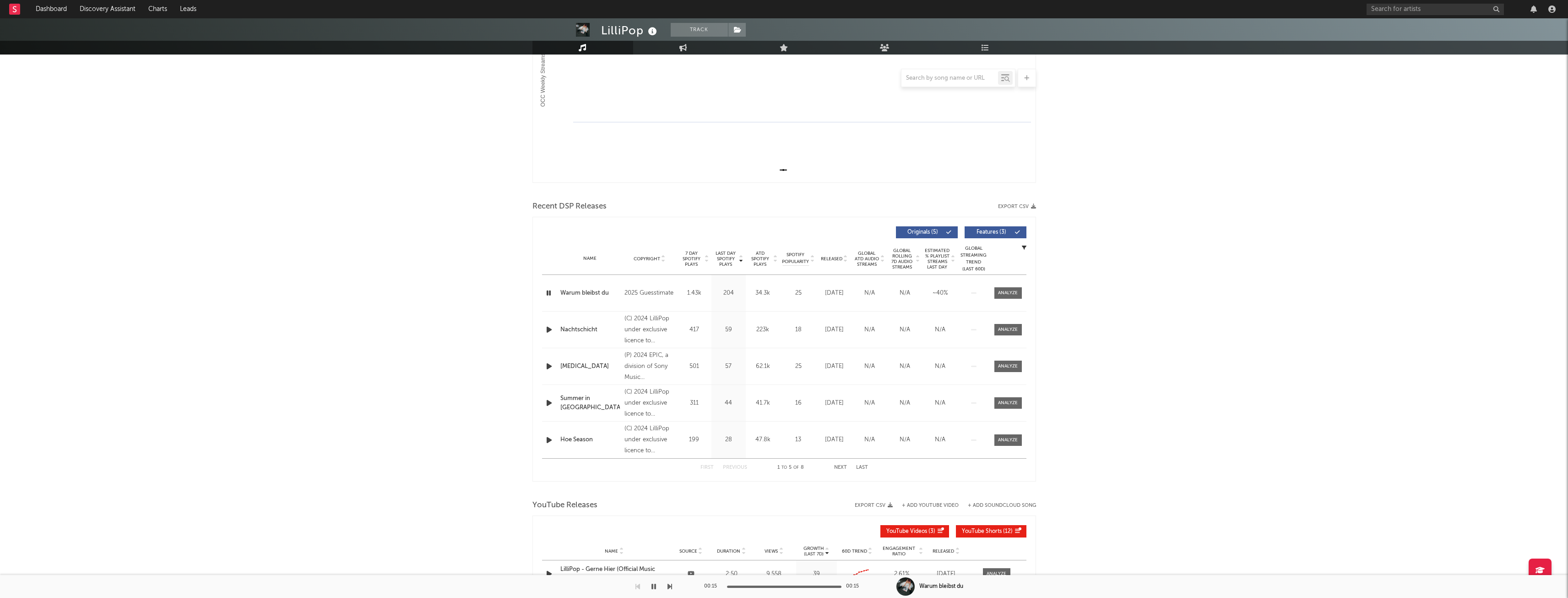
scroll to position [183, 0]
click at [547, 326] on icon "button" at bounding box center [549, 329] width 10 height 12
click at [664, 265] on div "Name Copyright Label Album Names Composer Names 7 Day Spotify Plays Last Day Sp…" at bounding box center [784, 258] width 484 height 32
click at [662, 260] on icon at bounding box center [663, 260] width 5 height 3
click at [662, 259] on icon at bounding box center [663, 260] width 5 height 3
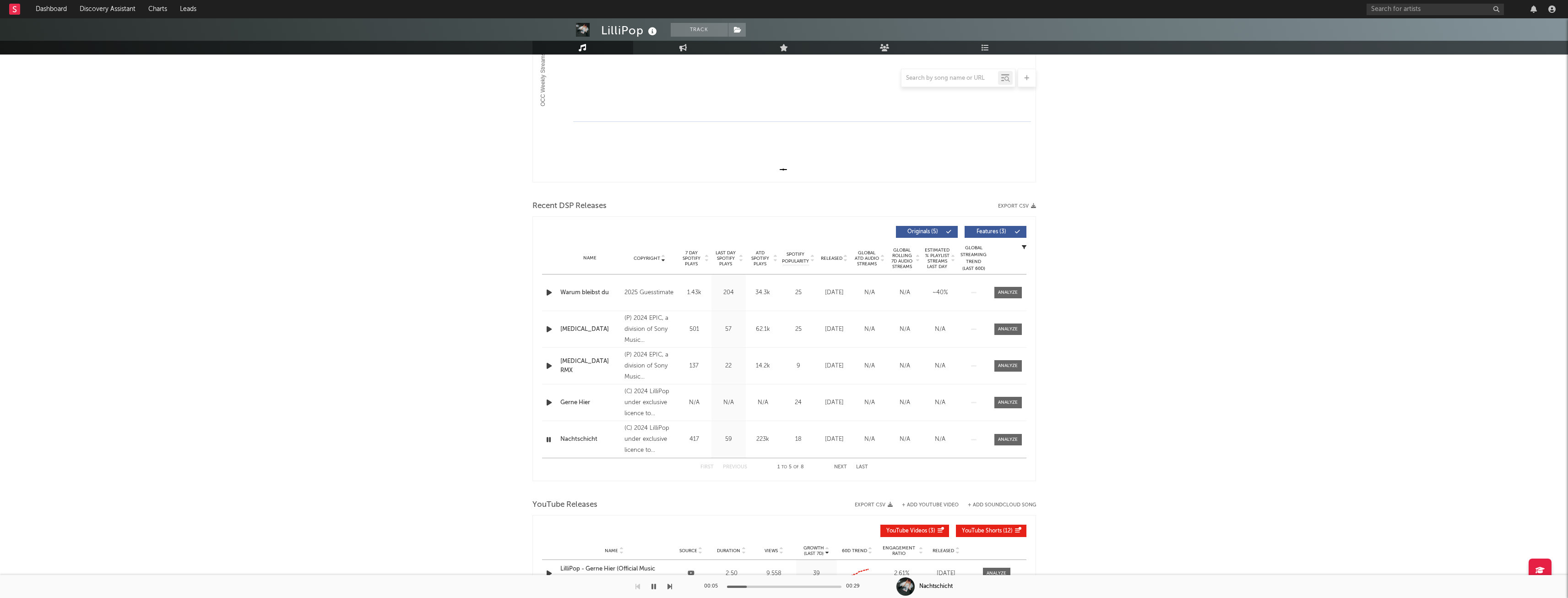
click at [549, 330] on icon "button" at bounding box center [549, 329] width 10 height 12
click at [547, 366] on icon "button" at bounding box center [549, 366] width 10 height 12
click at [547, 400] on icon "button" at bounding box center [549, 402] width 10 height 12
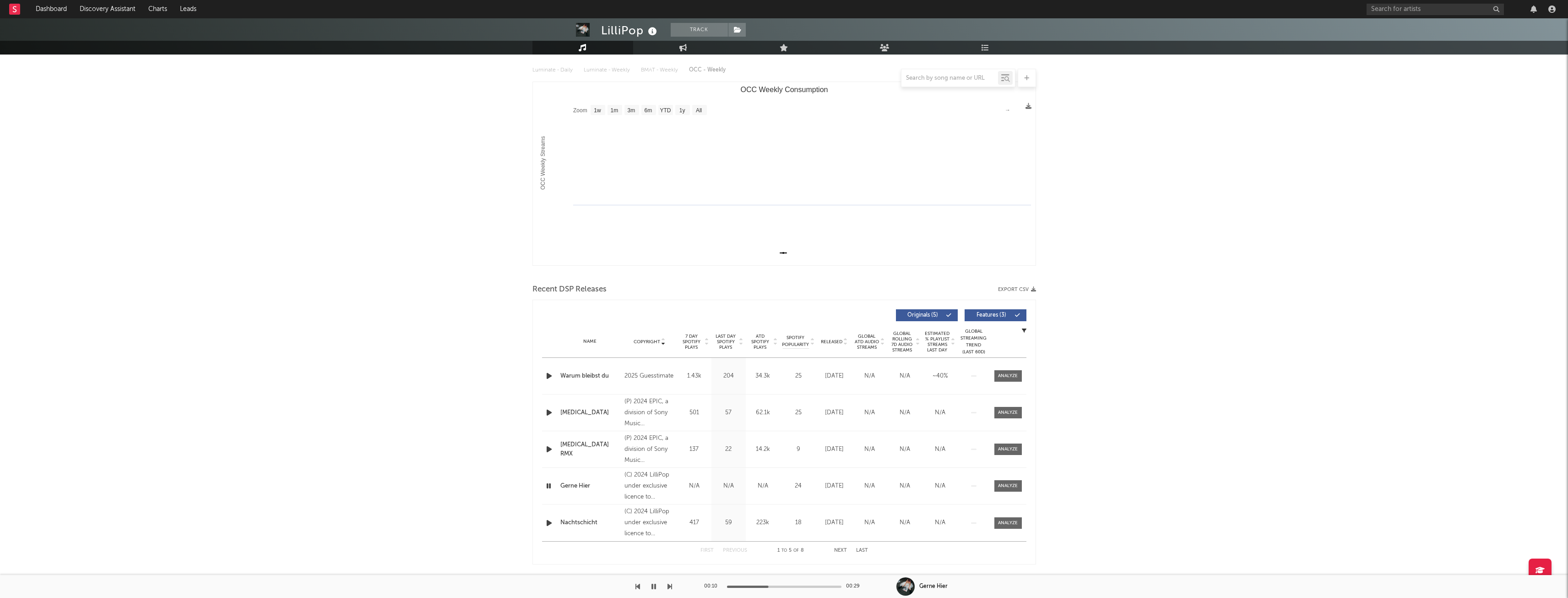
scroll to position [0, 0]
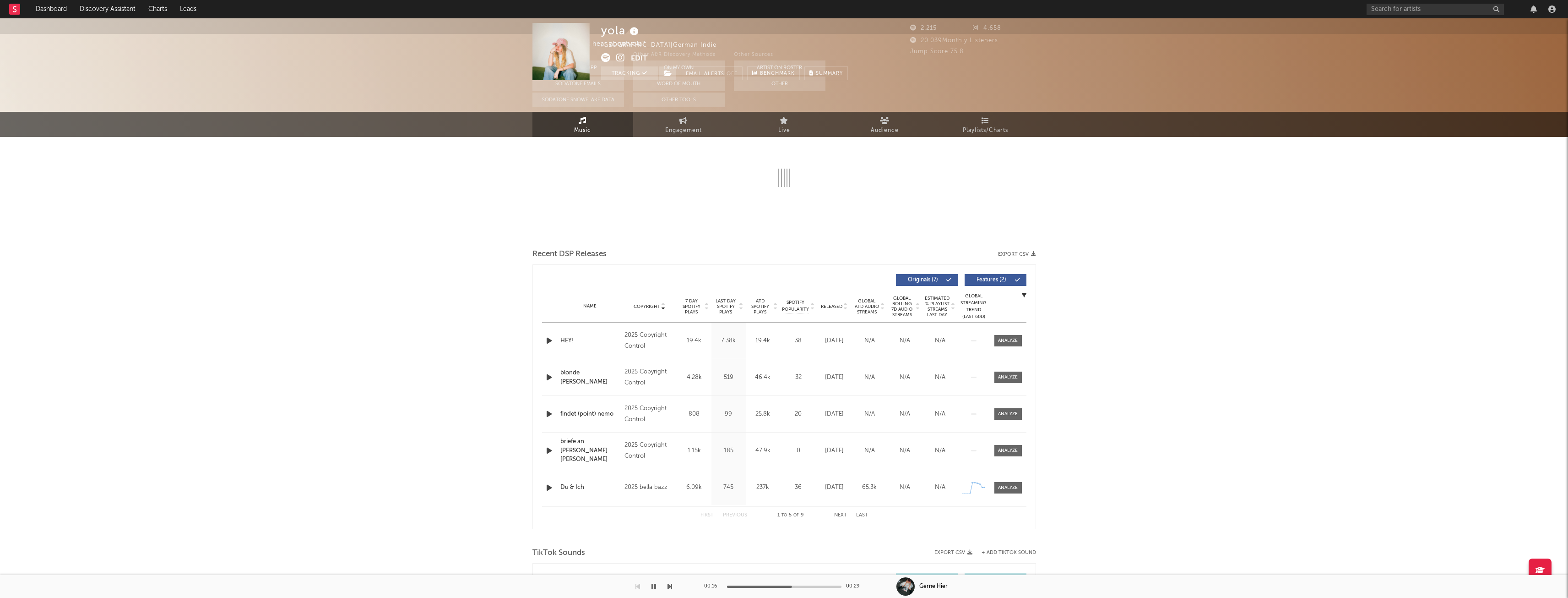
select select "1w"
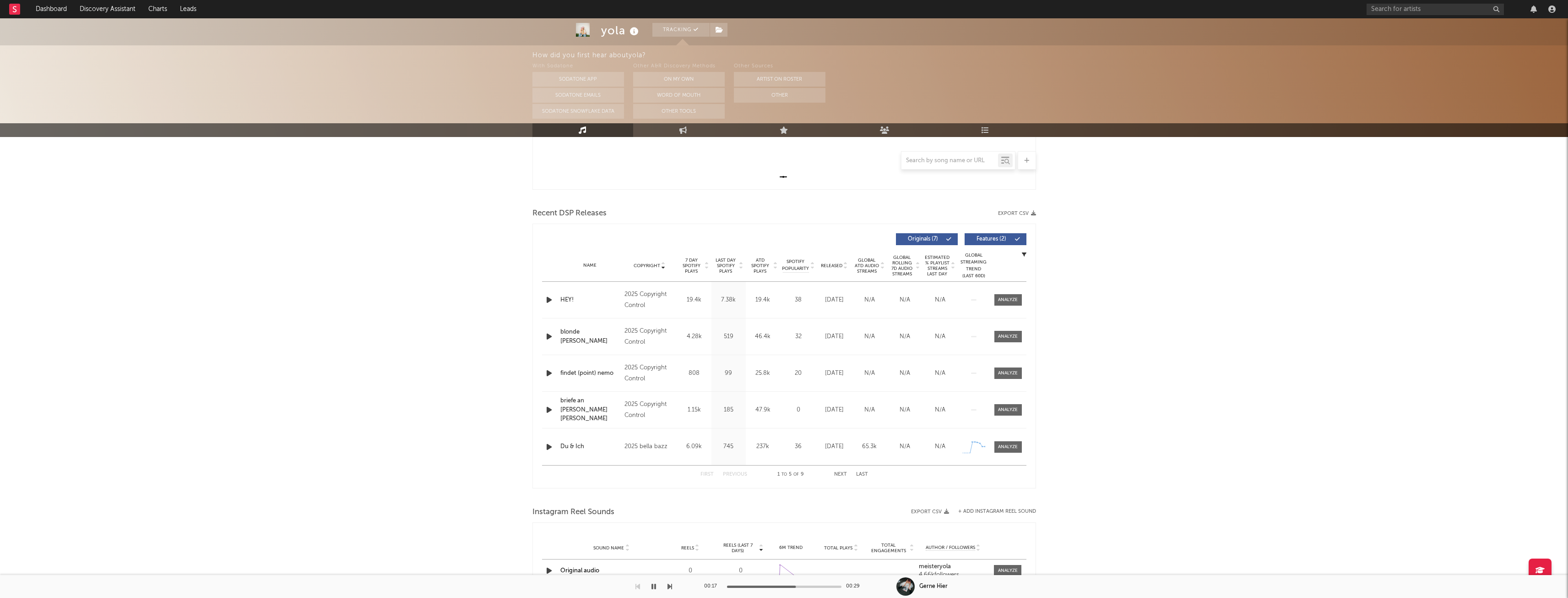
scroll to position [35, 0]
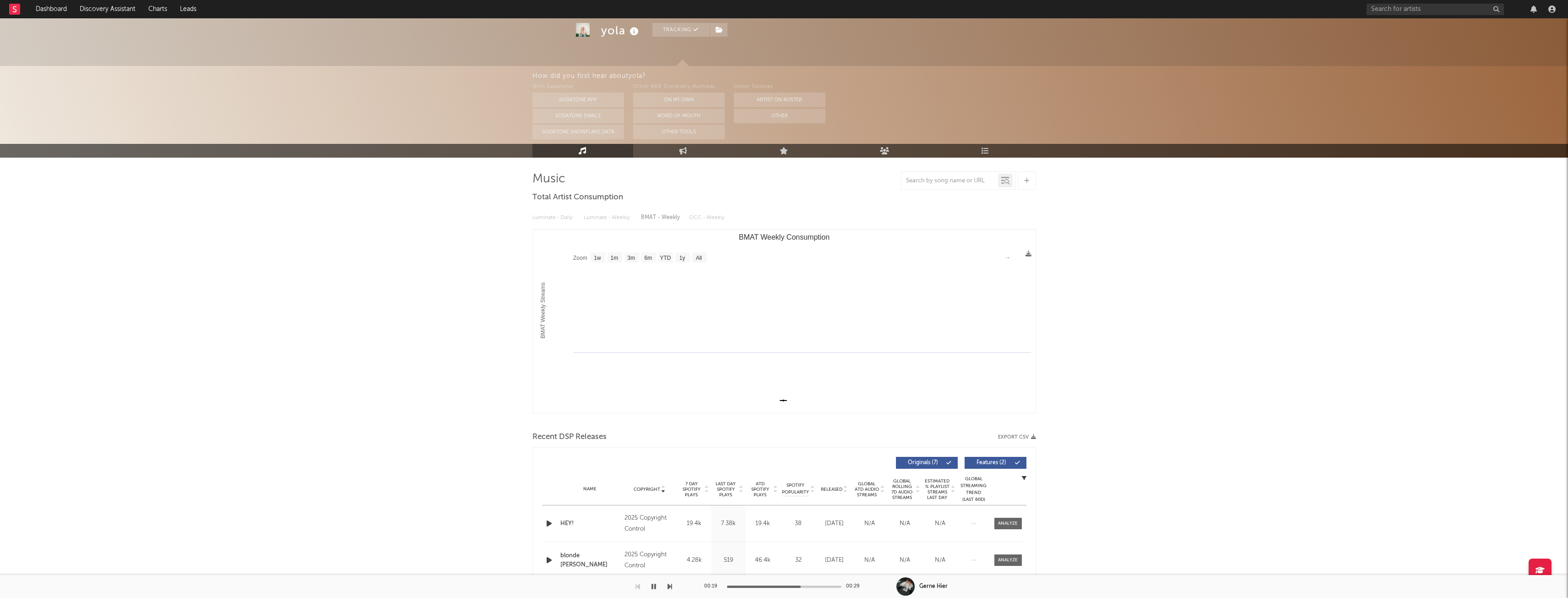
click at [892, 150] on link "Audience" at bounding box center [885, 151] width 101 height 14
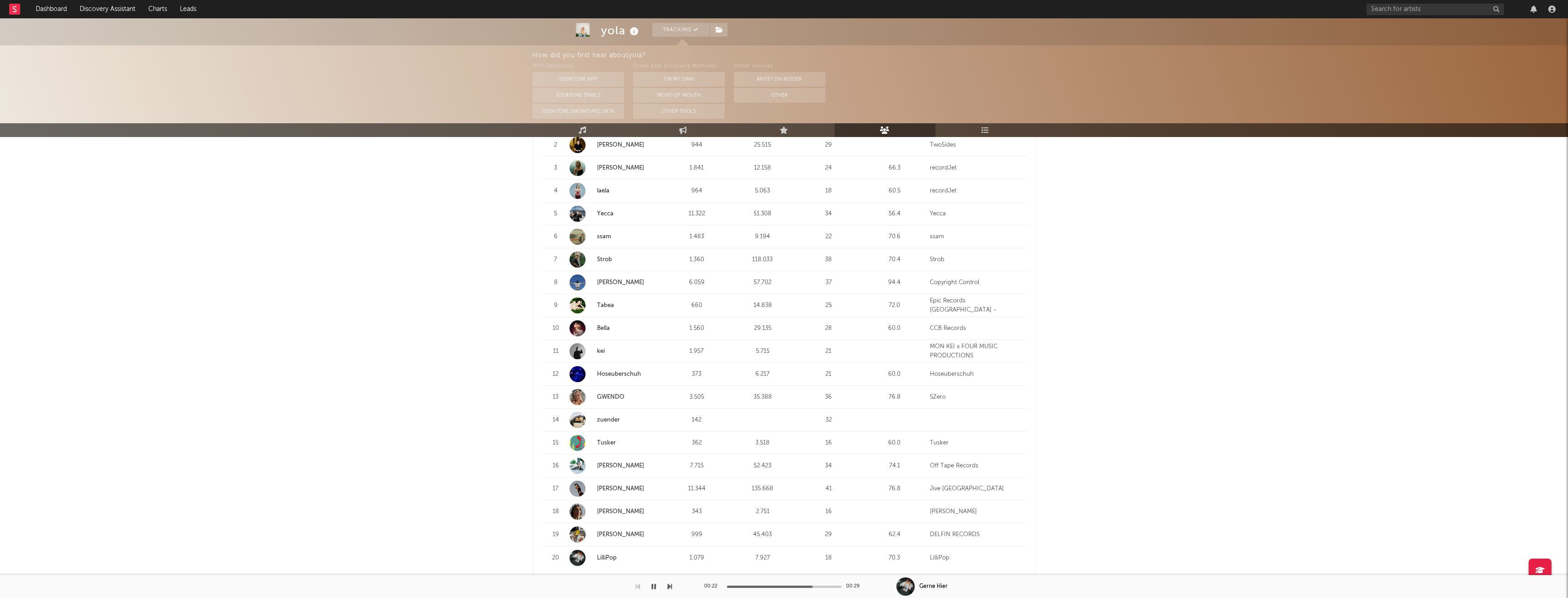
scroll to position [321, 0]
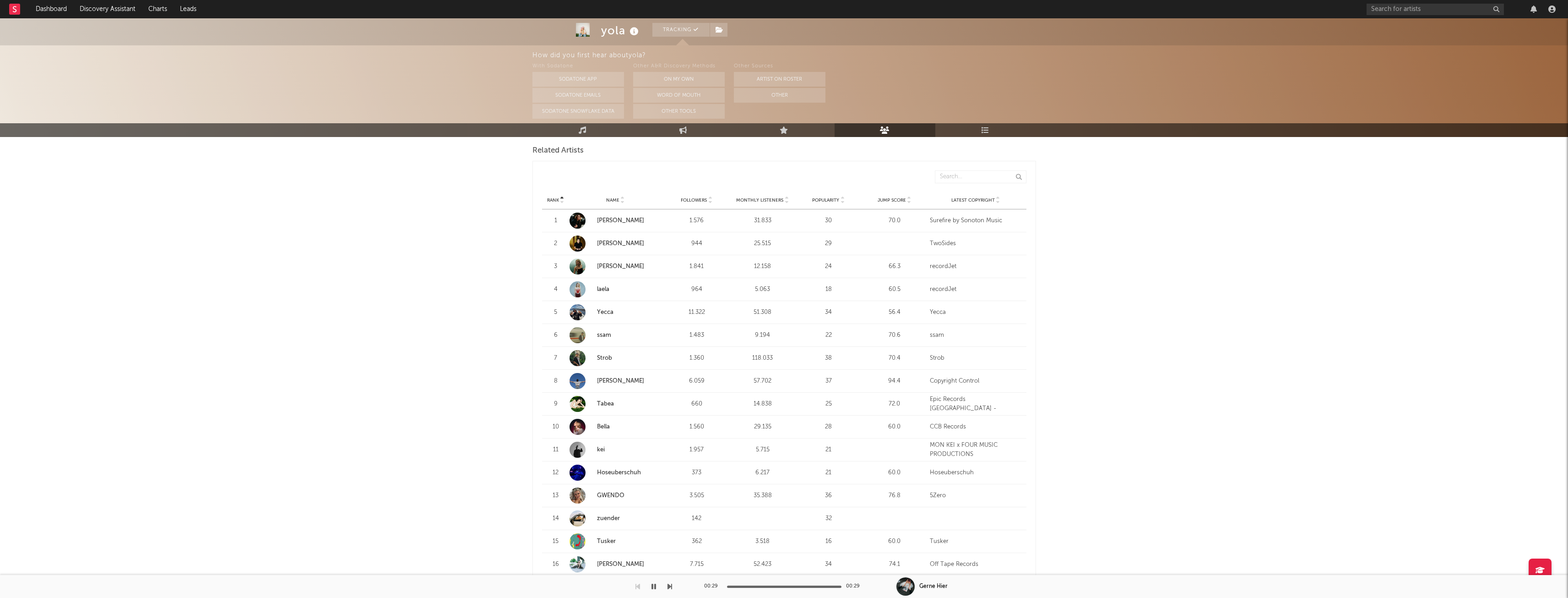
click at [579, 338] on div at bounding box center [578, 335] width 16 height 16
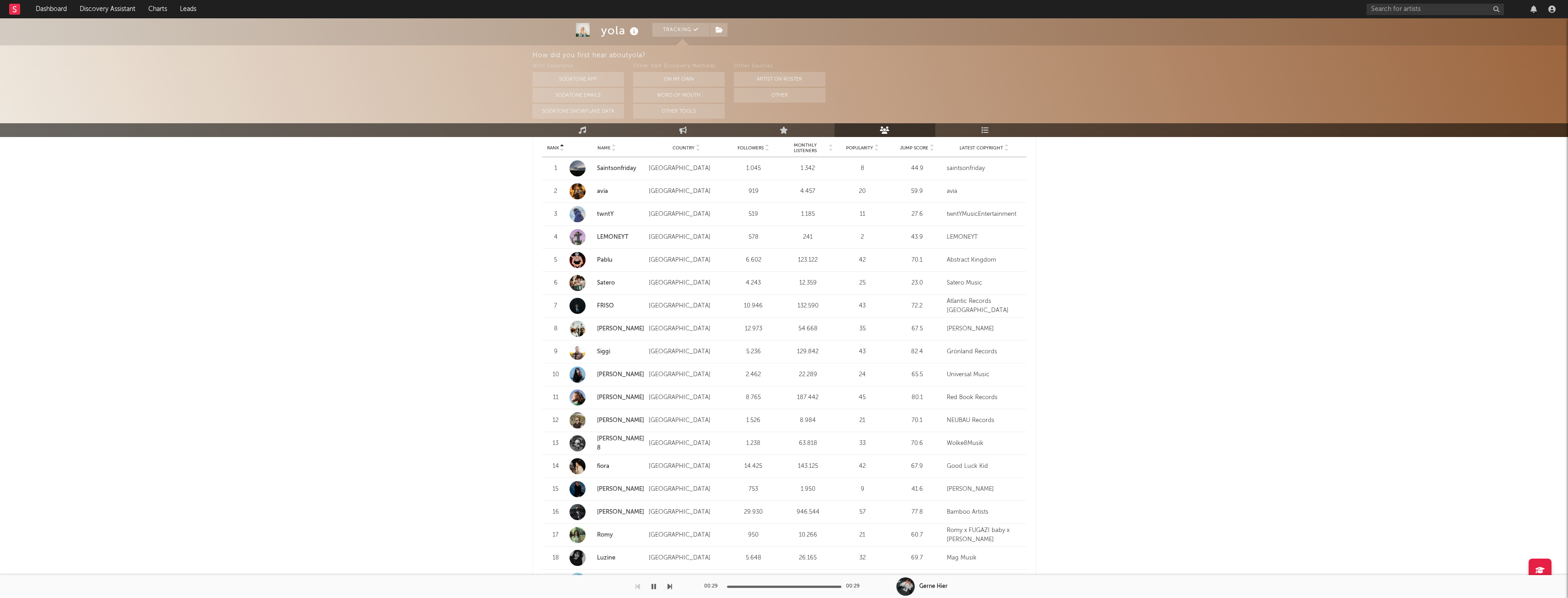
scroll to position [779, 0]
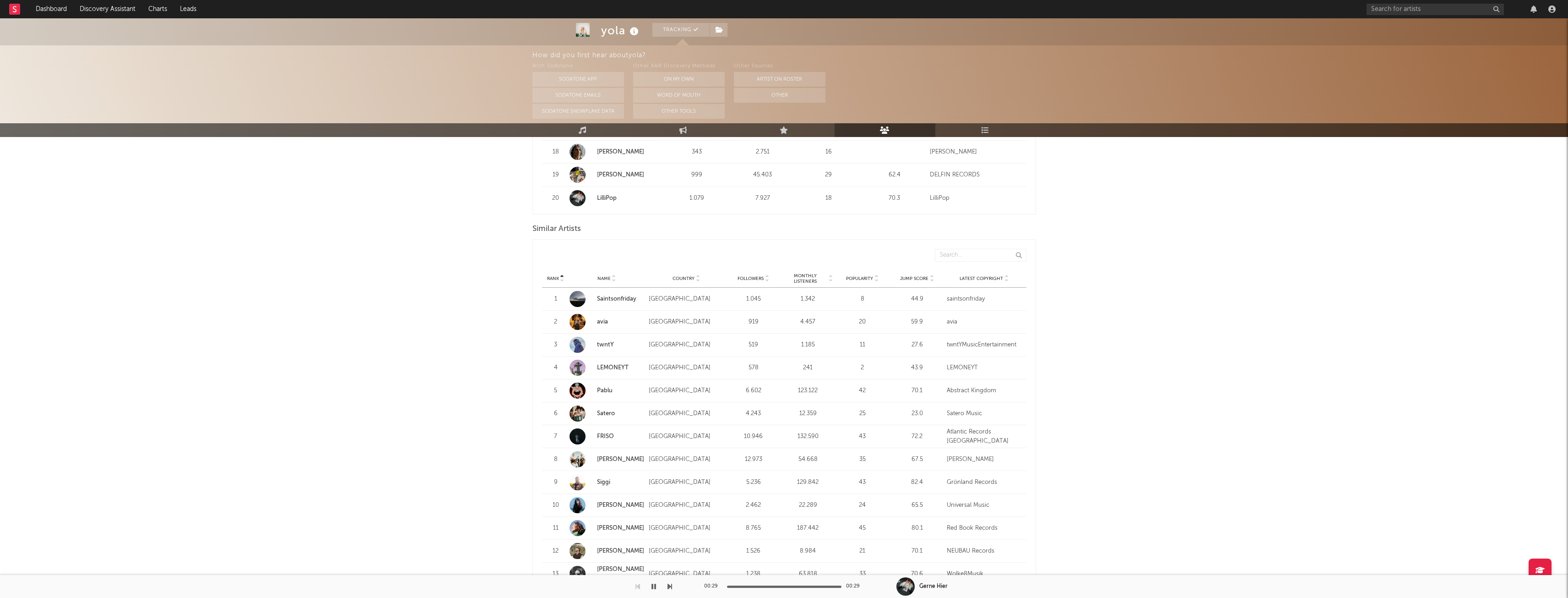
click at [805, 275] on span "Monthly Listeners" at bounding box center [805, 279] width 44 height 11
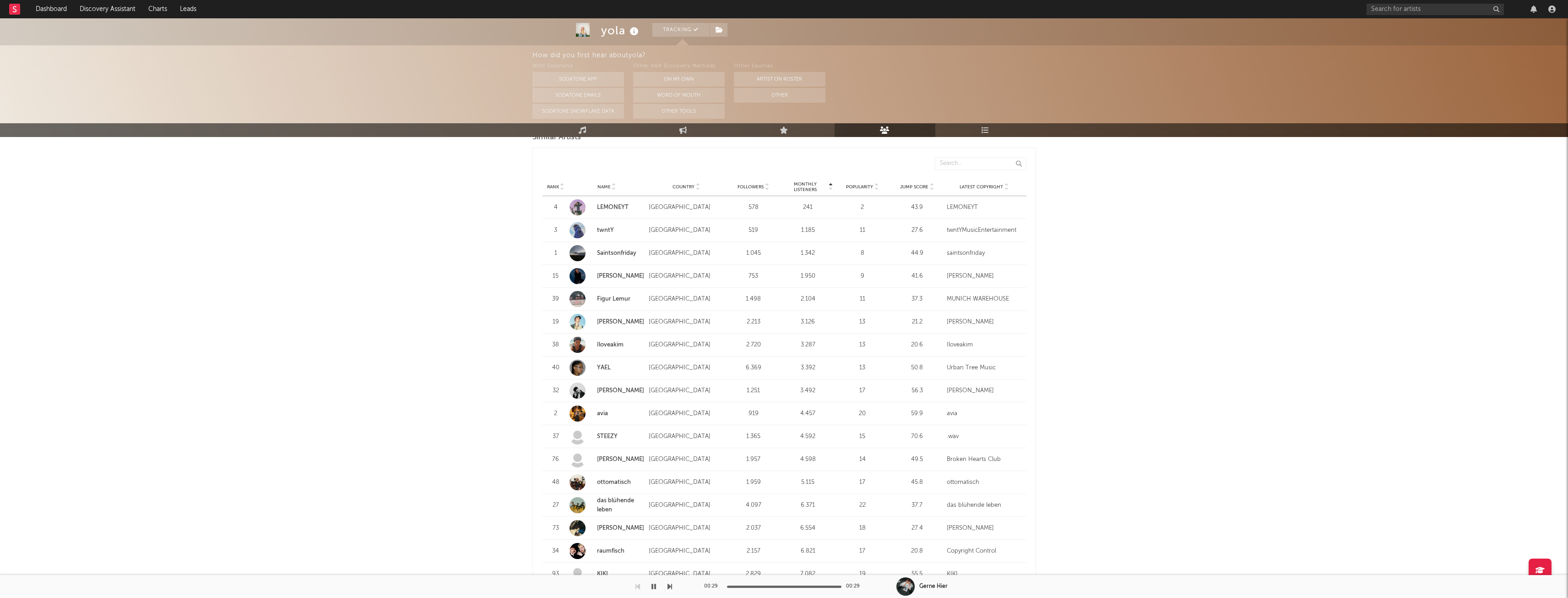
scroll to position [916, 0]
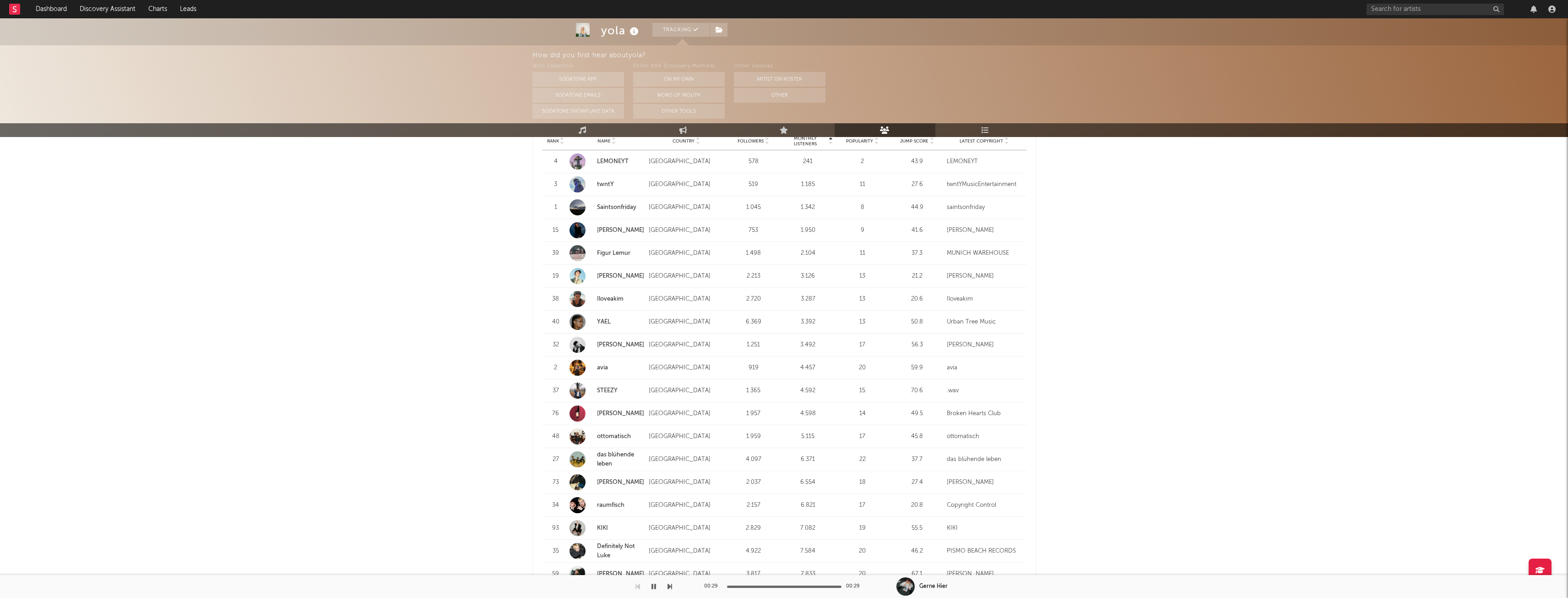
click at [602, 387] on strong "STEEZY" at bounding box center [621, 390] width 48 height 9
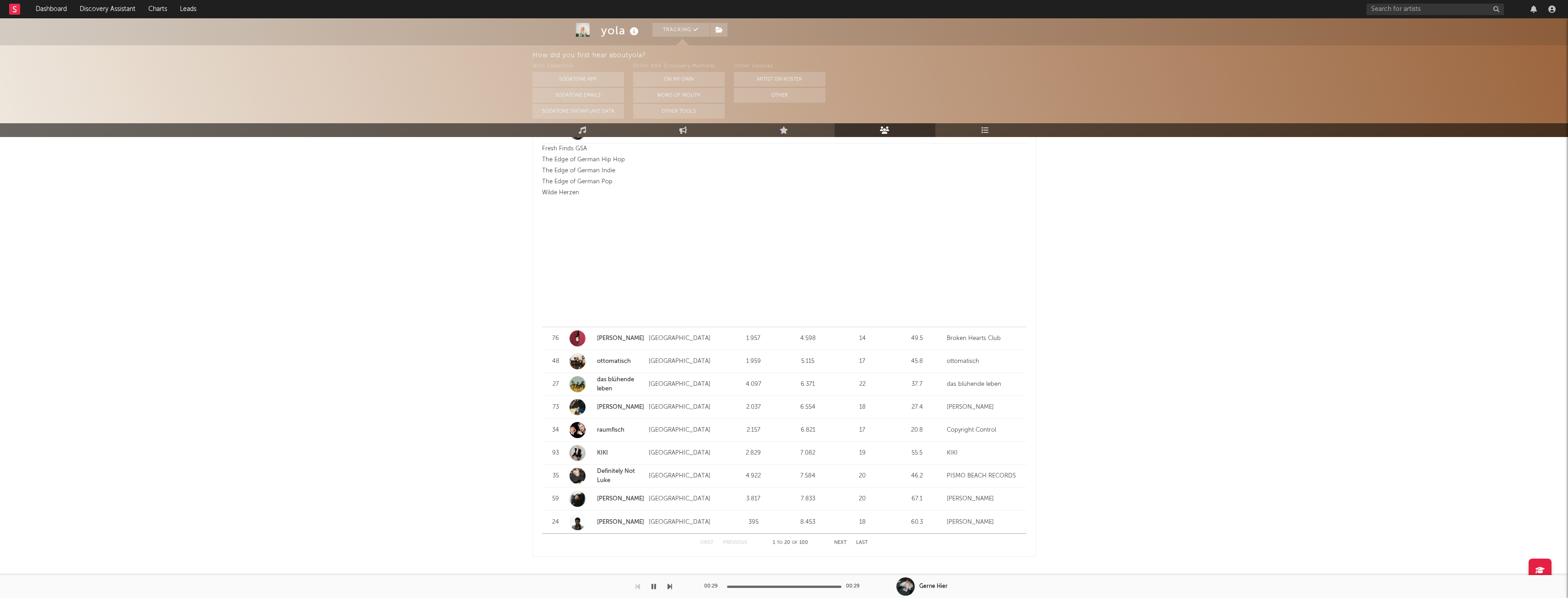
scroll to position [1191, 0]
click at [613, 481] on link "[PERSON_NAME]" at bounding box center [620, 482] width 47 height 6
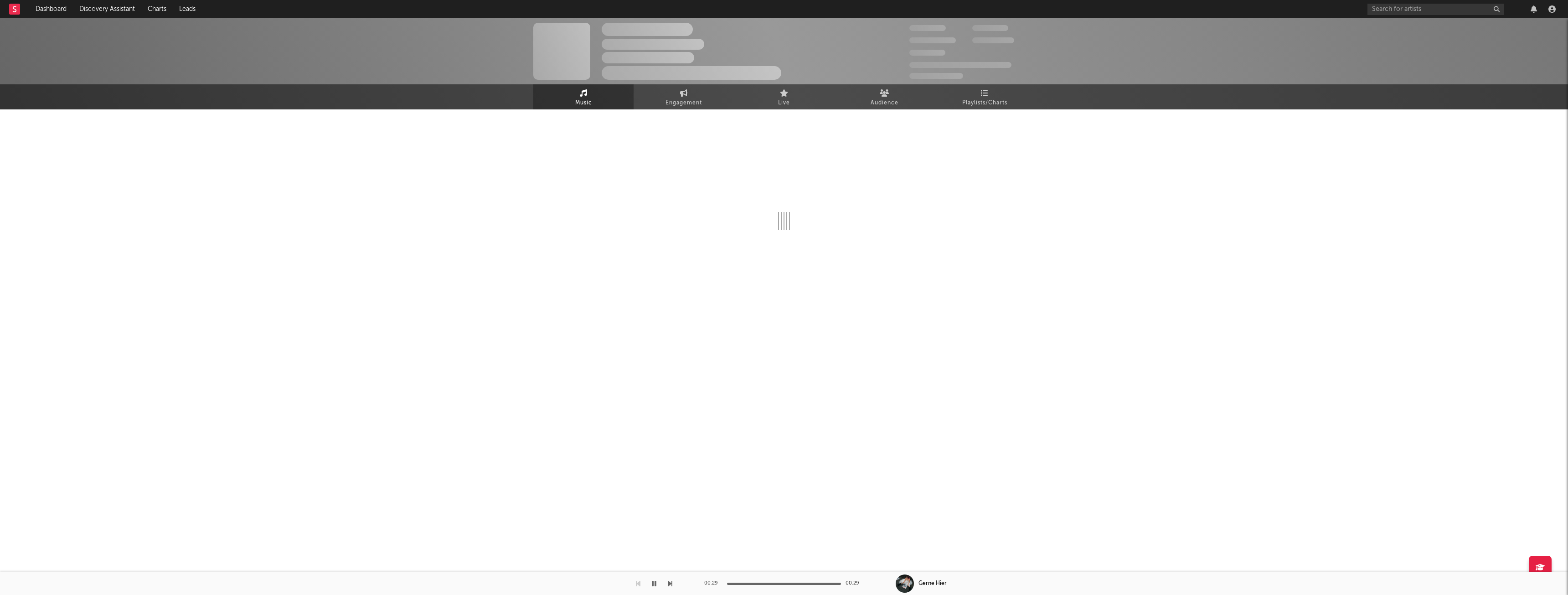
select select "6m"
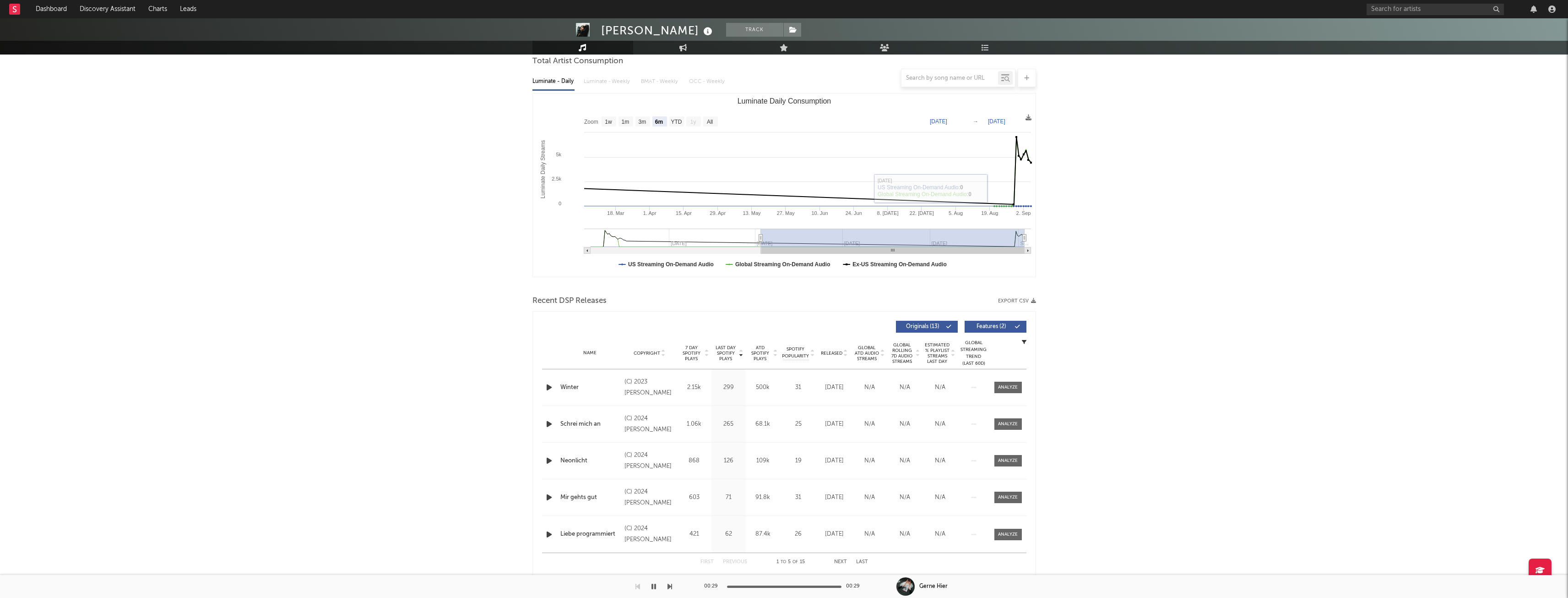
scroll to position [92, 0]
click at [646, 354] on div "Name Copyright Label Album Names Composer Names 7 Day Spotify Plays Last Day Sp…" at bounding box center [784, 349] width 484 height 32
click at [647, 352] on span "Copyright" at bounding box center [646, 350] width 26 height 5
click at [647, 349] on span "Copyright" at bounding box center [646, 350] width 26 height 5
click at [642, 349] on span "Copyright" at bounding box center [646, 350] width 26 height 5
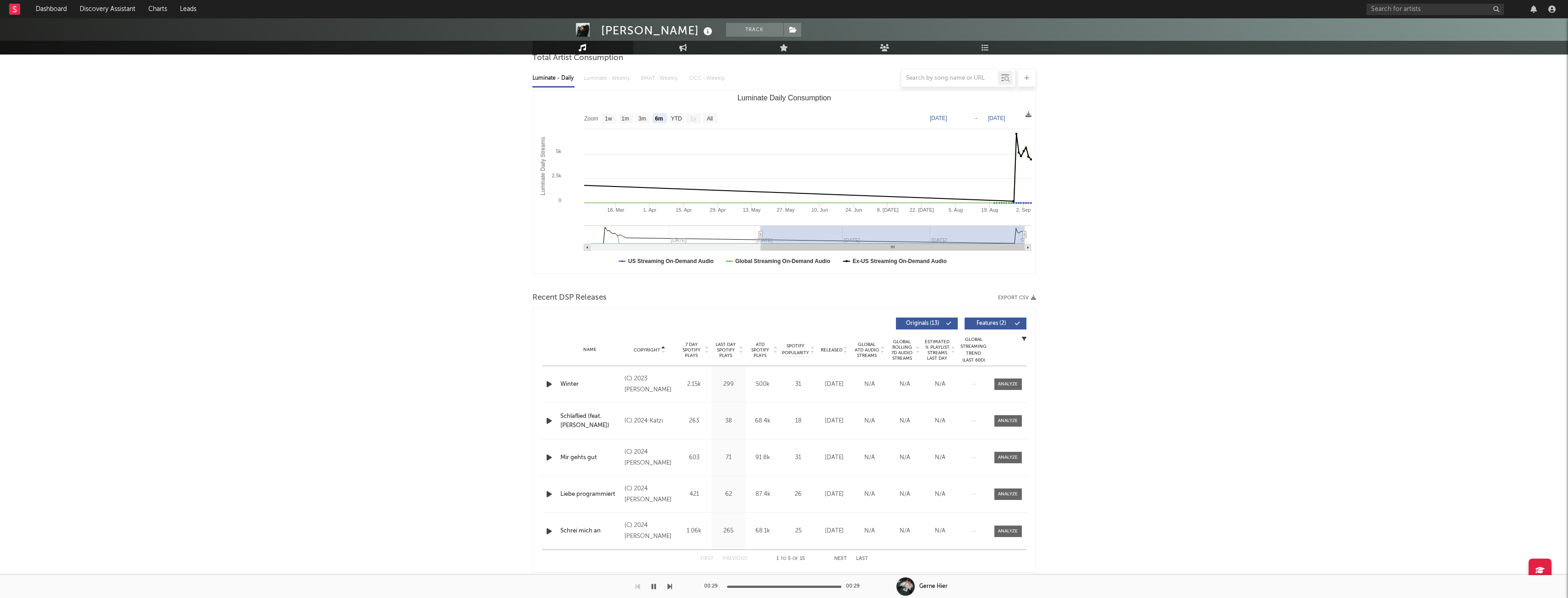
click at [638, 349] on span "Copyright" at bounding box center [646, 350] width 26 height 5
click at [549, 420] on icon "button" at bounding box center [549, 421] width 10 height 12
click at [547, 454] on icon "button" at bounding box center [549, 457] width 10 height 12
click at [547, 493] on icon "button" at bounding box center [549, 494] width 10 height 12
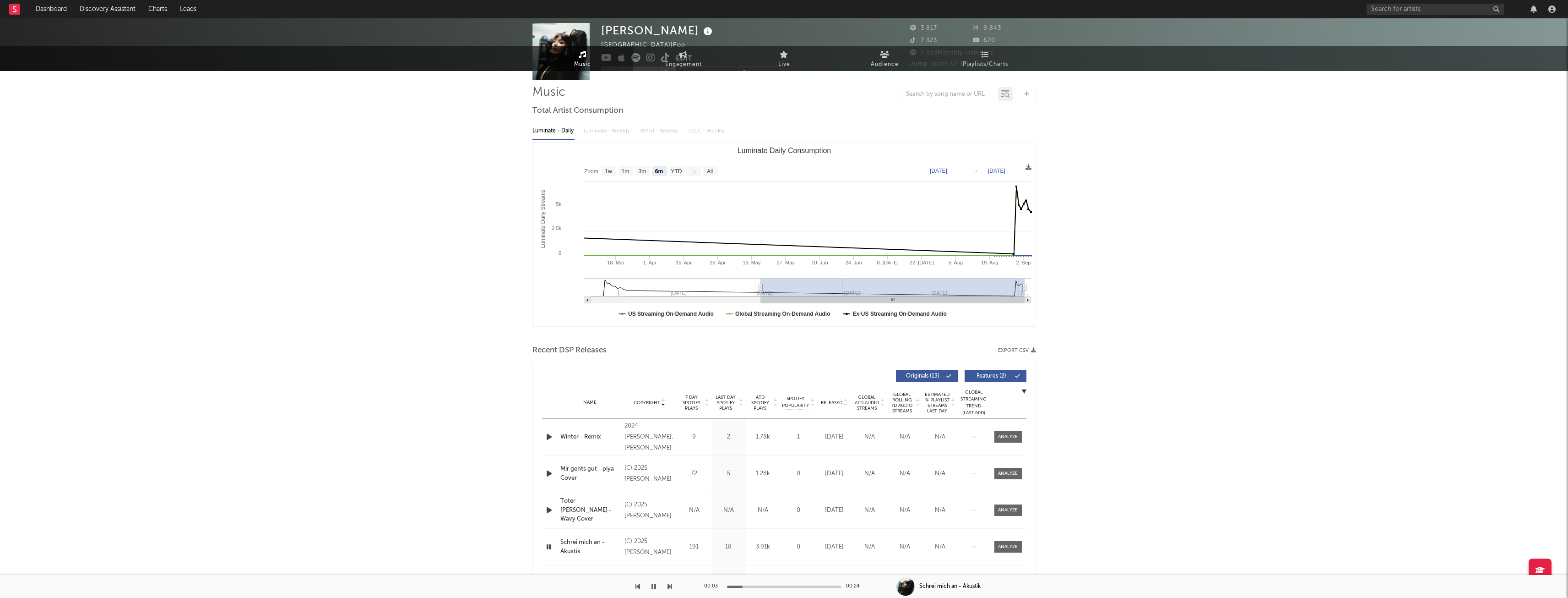
scroll to position [0, 0]
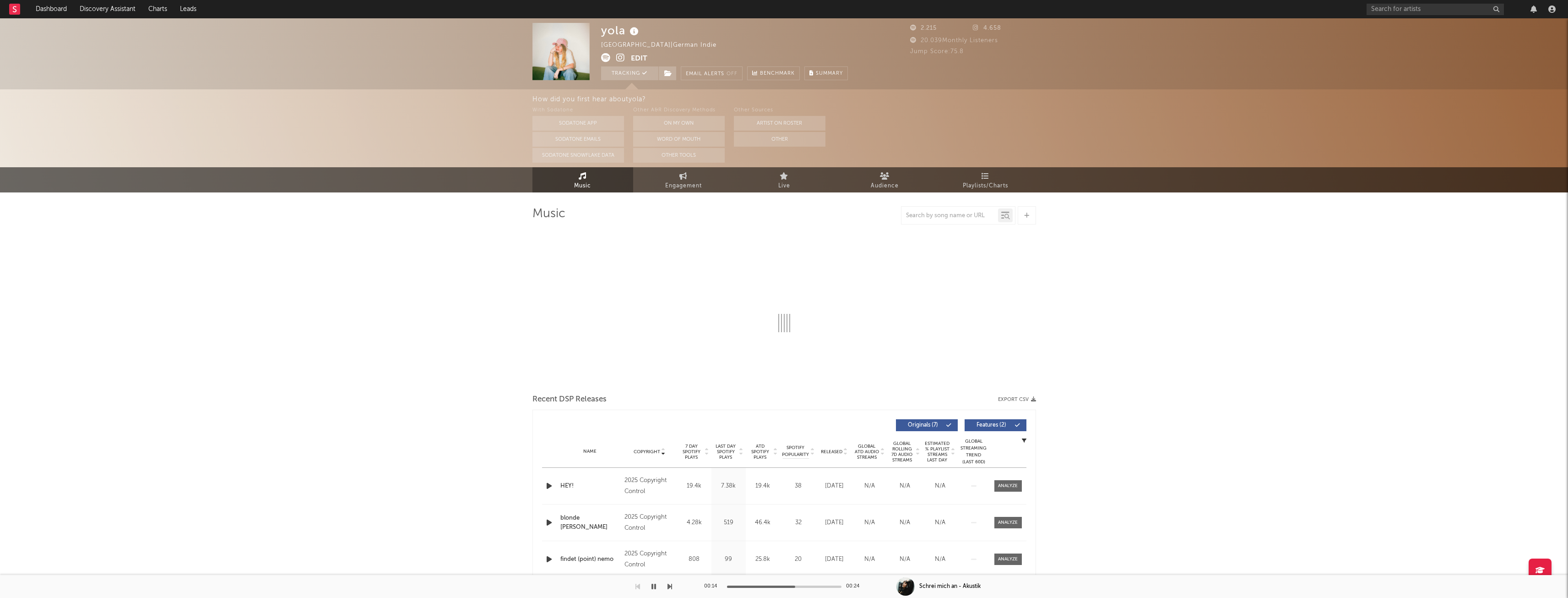
select select "1w"
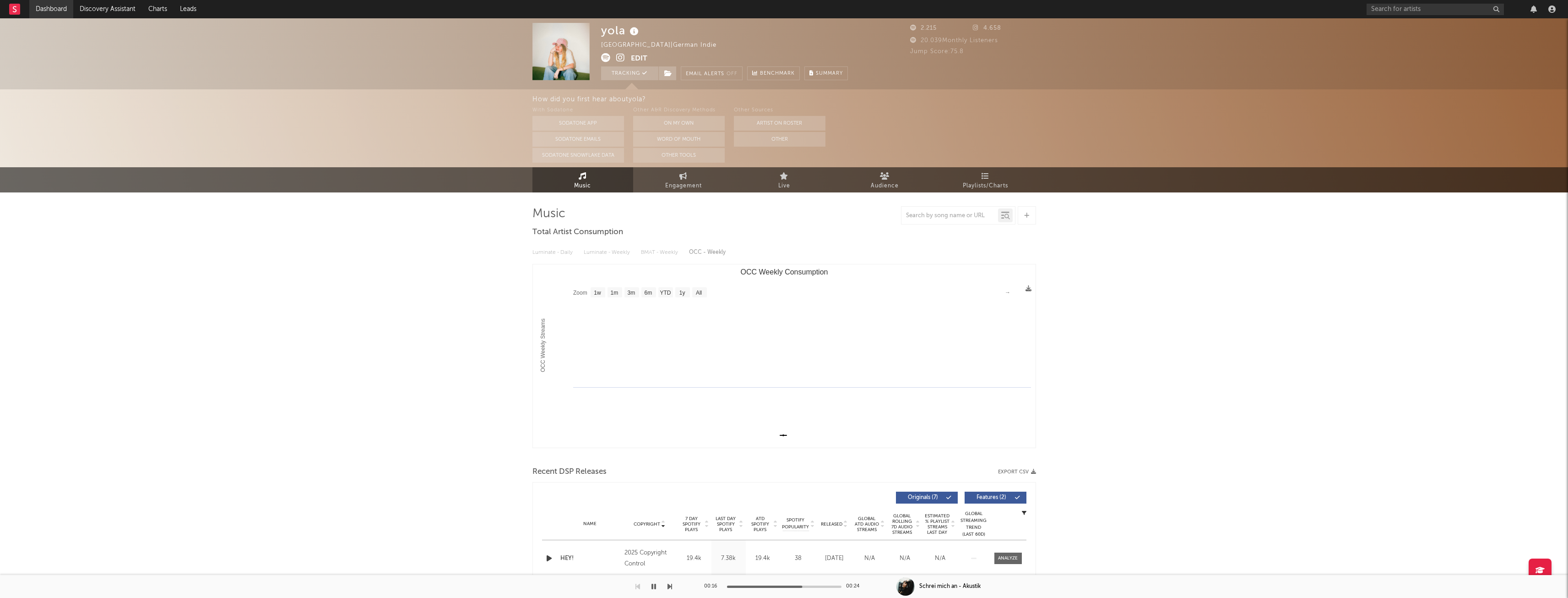
click at [61, 9] on link "Dashboard" at bounding box center [51, 9] width 44 height 18
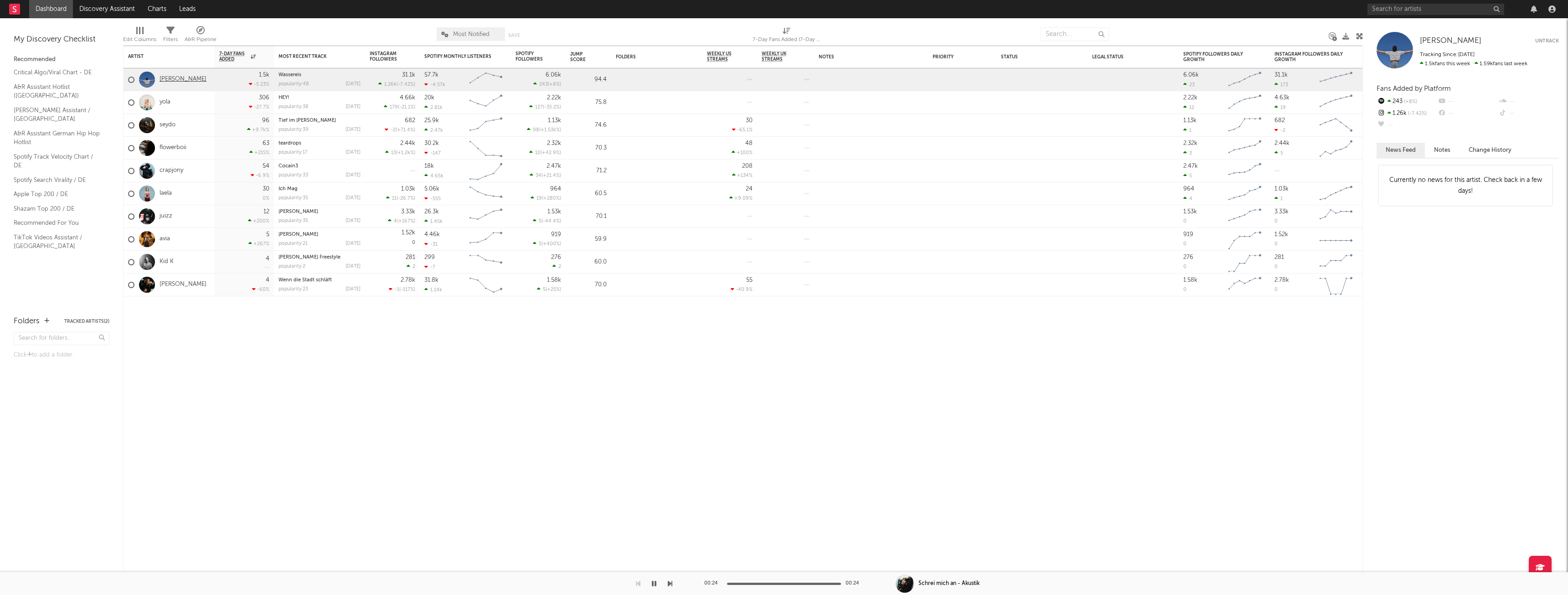
click at [168, 78] on link "[PERSON_NAME]" at bounding box center [183, 79] width 47 height 7
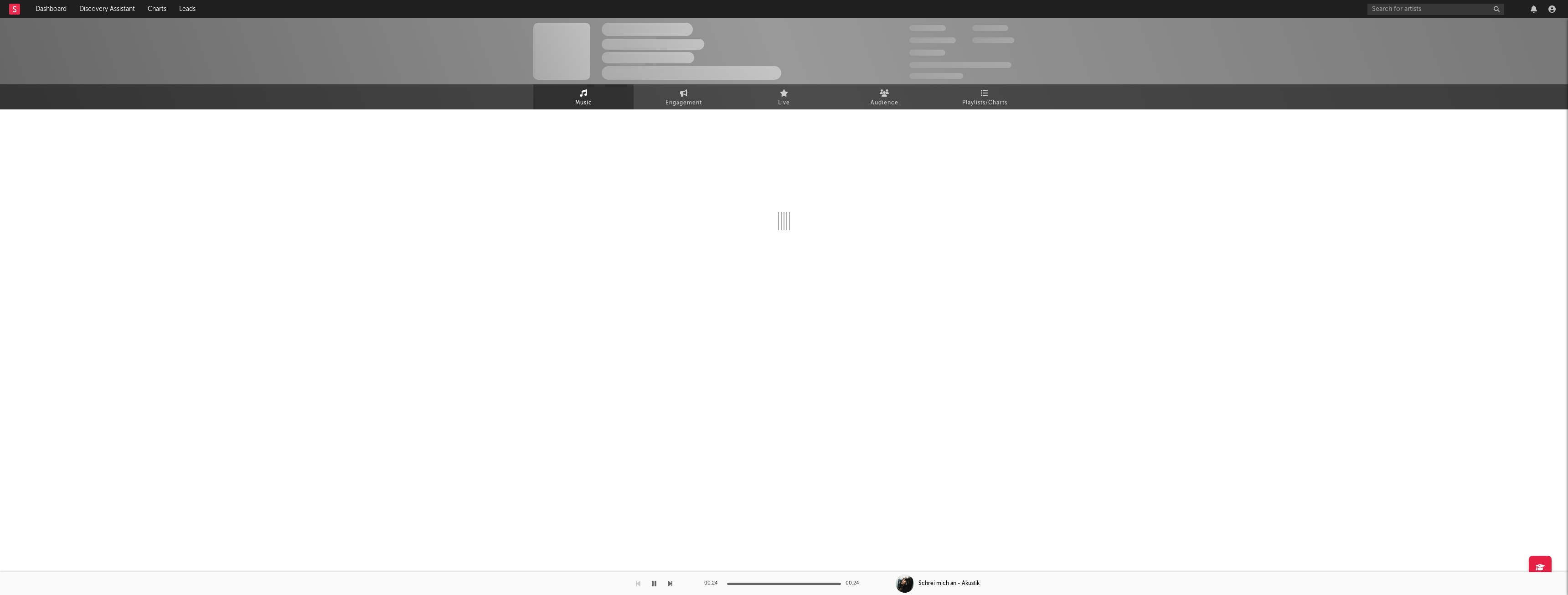
select select "1w"
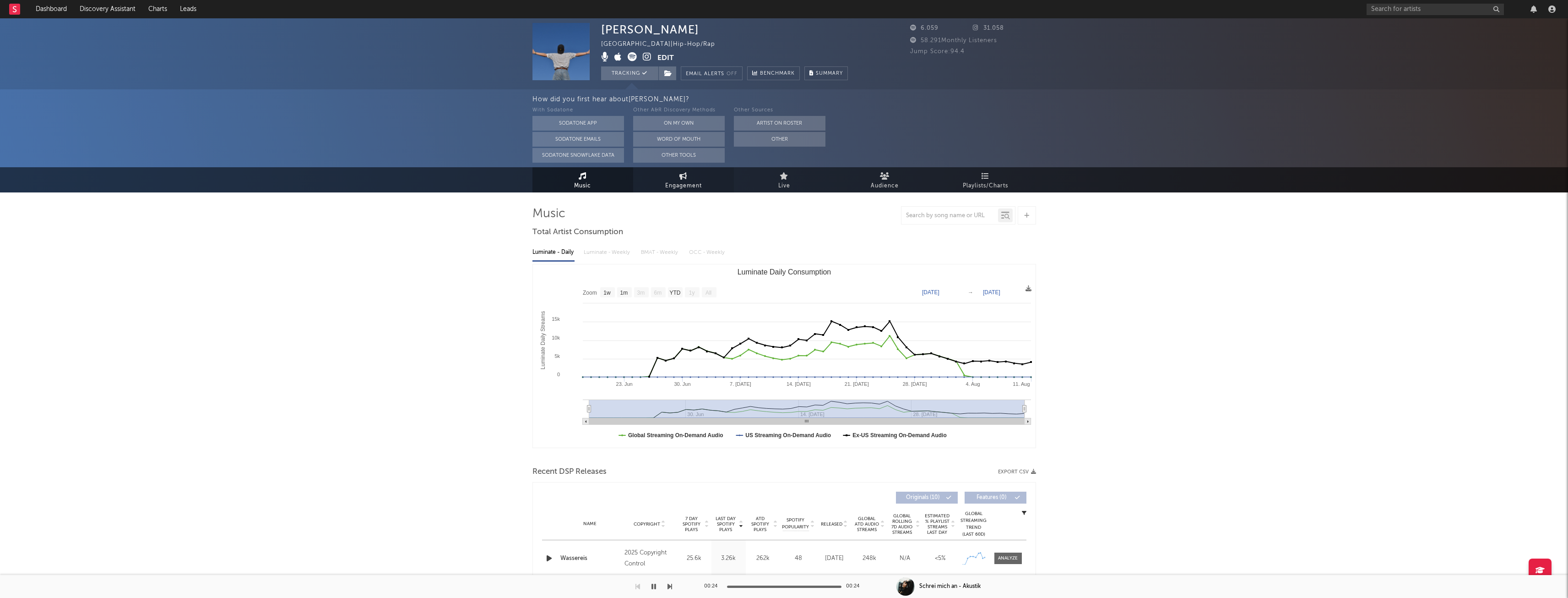
click at [689, 172] on link "Engagement" at bounding box center [683, 179] width 101 height 25
select select "1w"
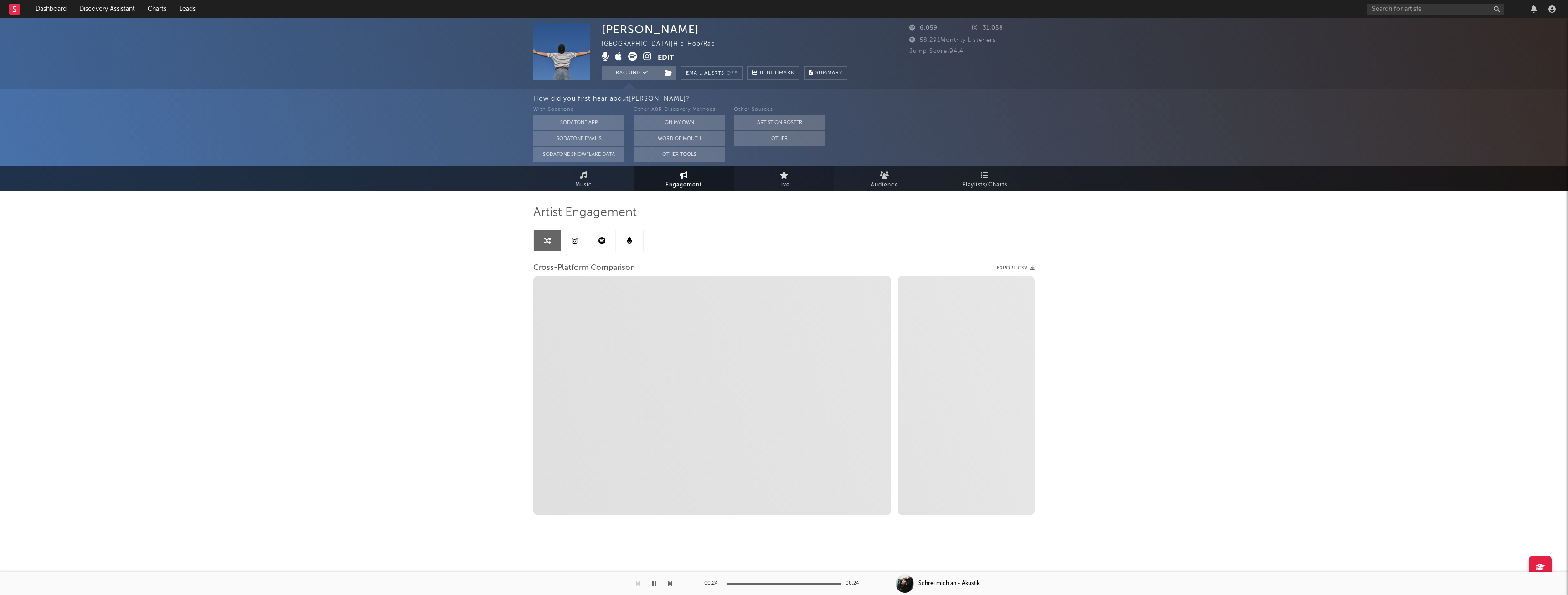
select select "1m"
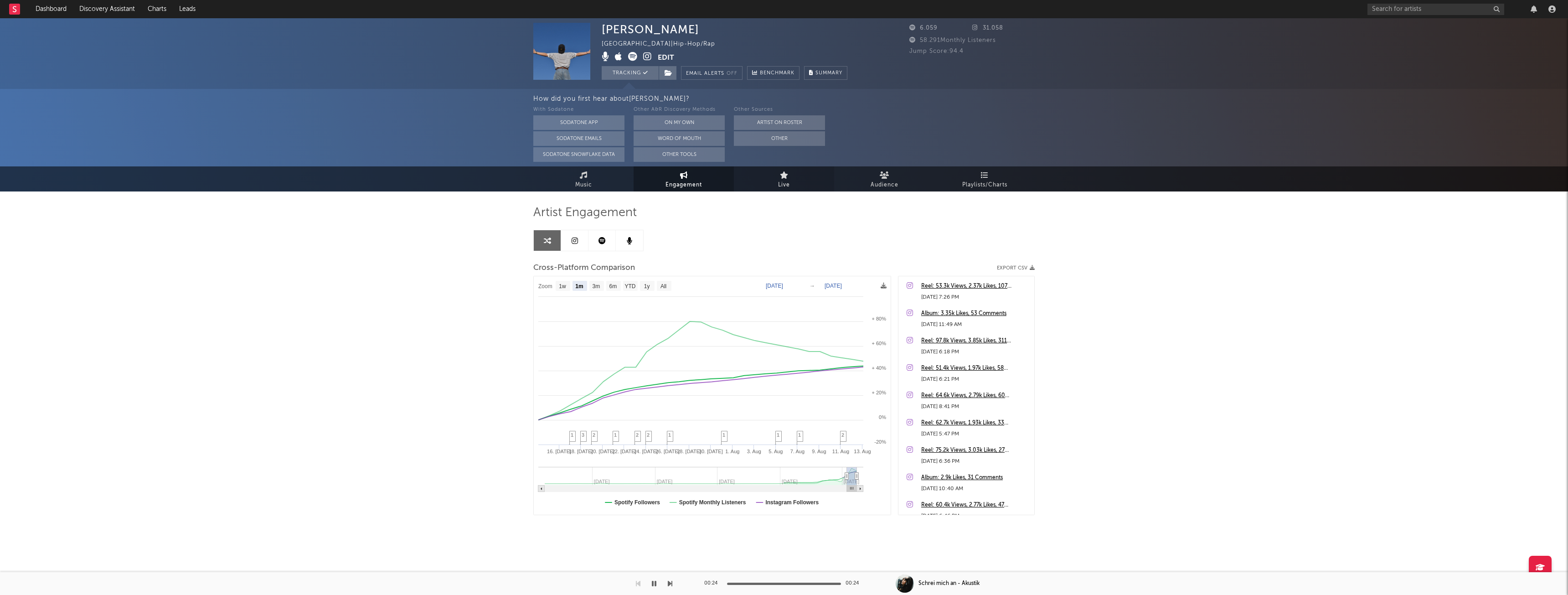
click at [788, 186] on span "Live" at bounding box center [784, 185] width 12 height 11
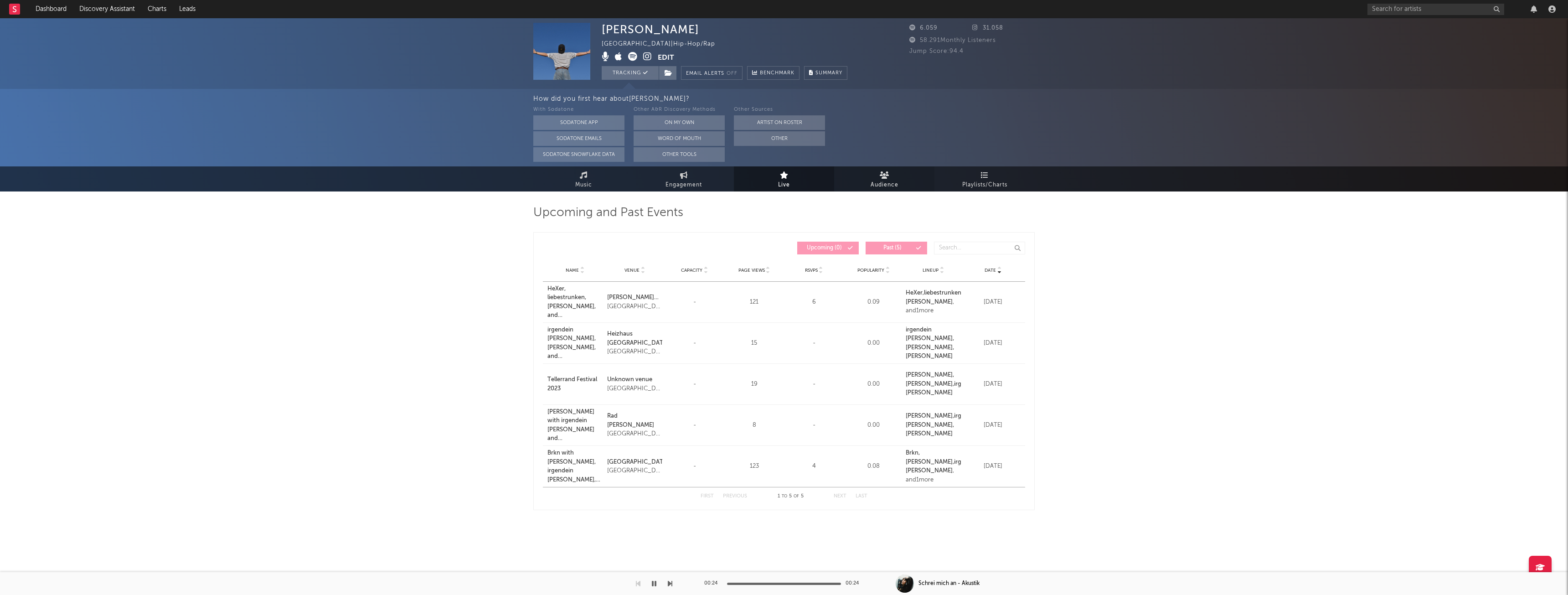
click at [879, 187] on span "Audience" at bounding box center [884, 185] width 28 height 11
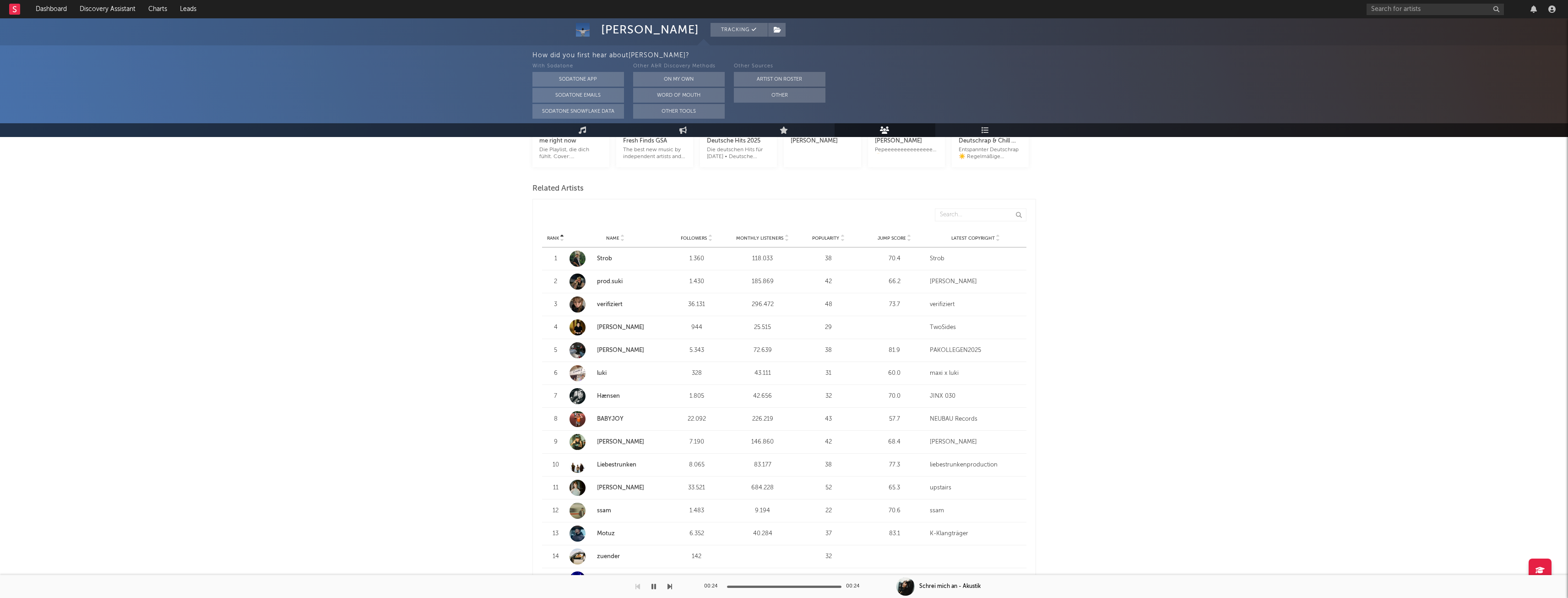
scroll to position [275, 0]
click at [763, 243] on div "Monthly Listeners" at bounding box center [763, 246] width 61 height 7
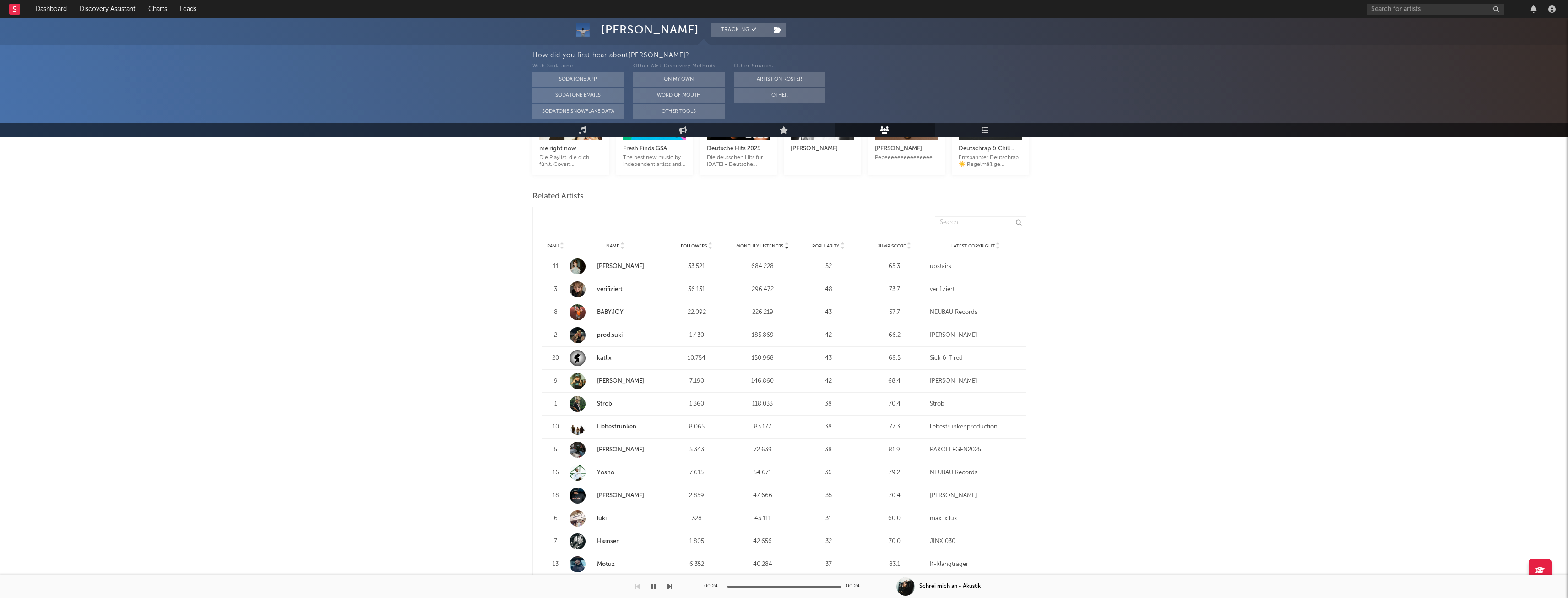
click at [763, 243] on div "Monthly Listeners" at bounding box center [763, 246] width 61 height 7
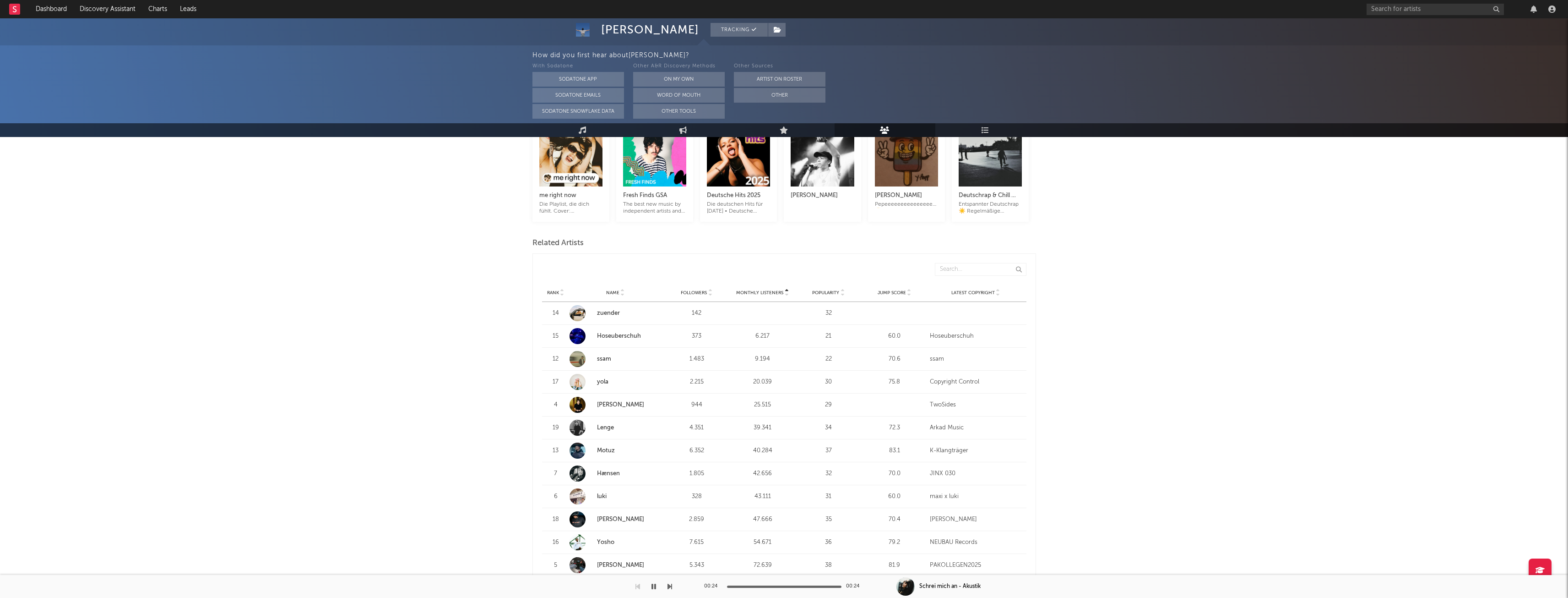
scroll to position [229, 0]
click at [892, 292] on span "Jump Score" at bounding box center [892, 292] width 29 height 5
click at [613, 314] on link "Motuz" at bounding box center [606, 312] width 18 height 6
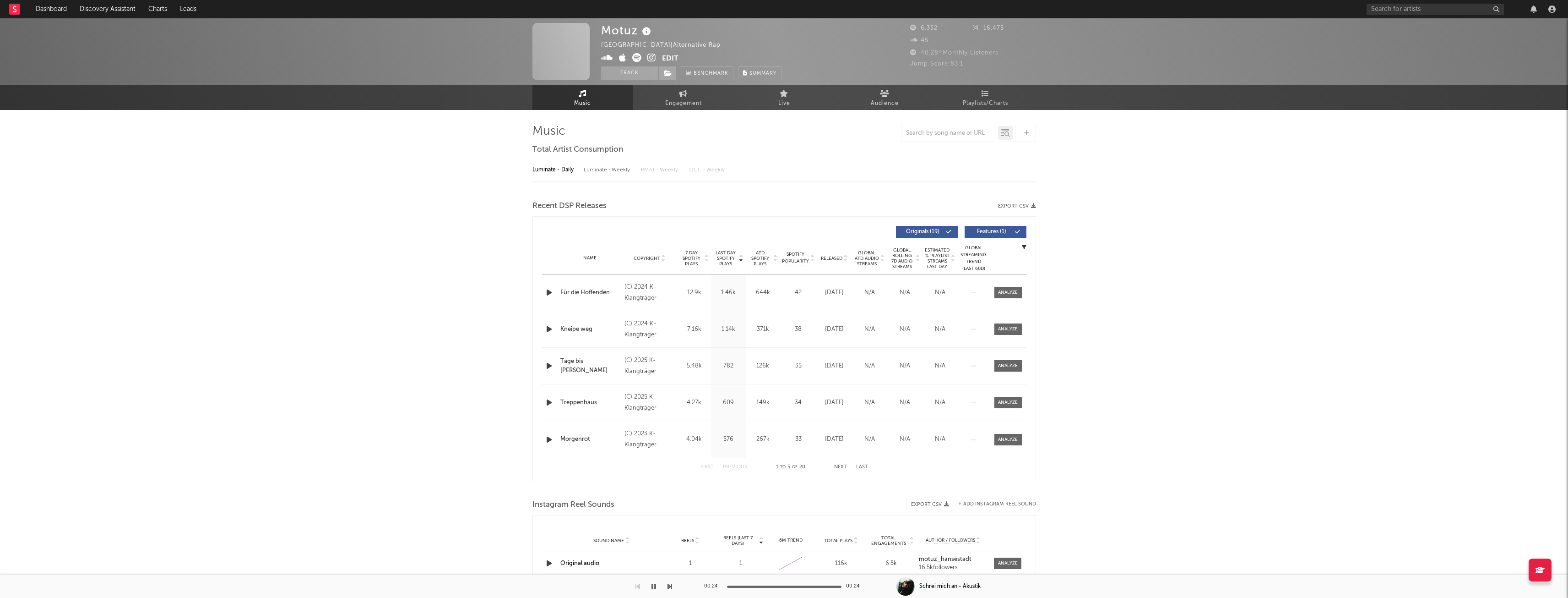
select select "6m"
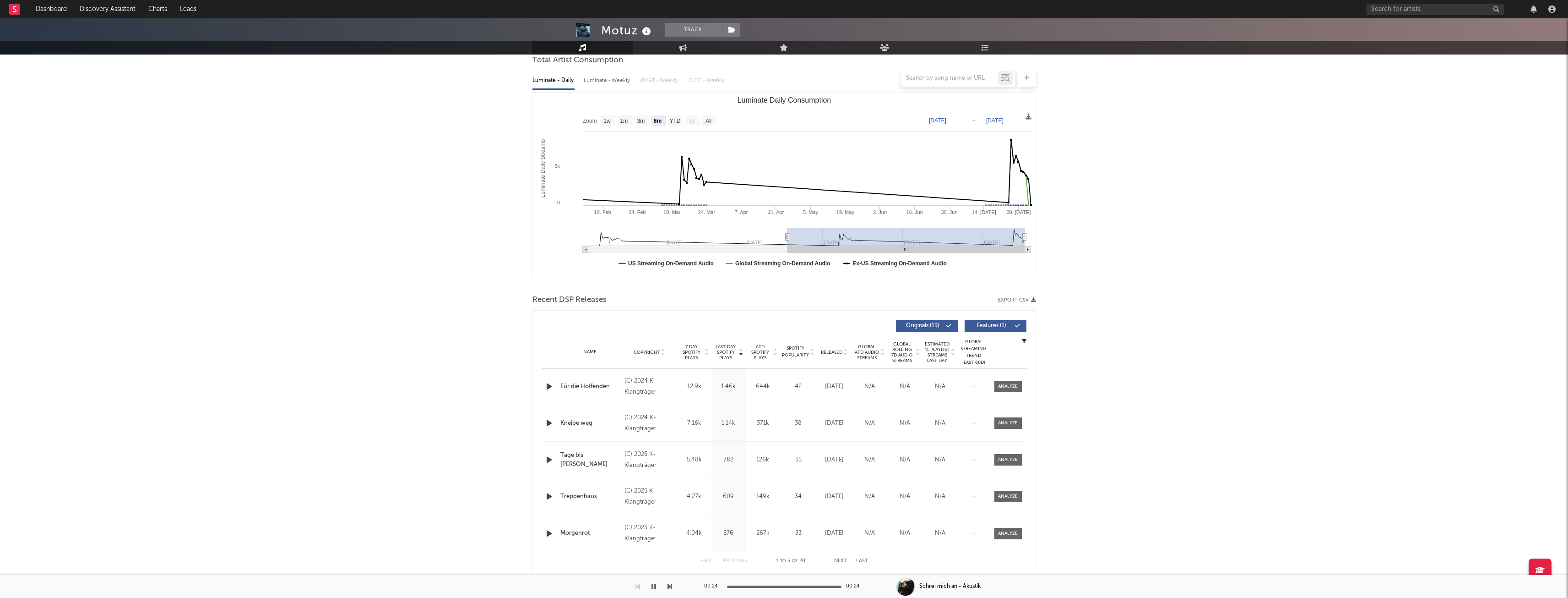
scroll to position [137, 0]
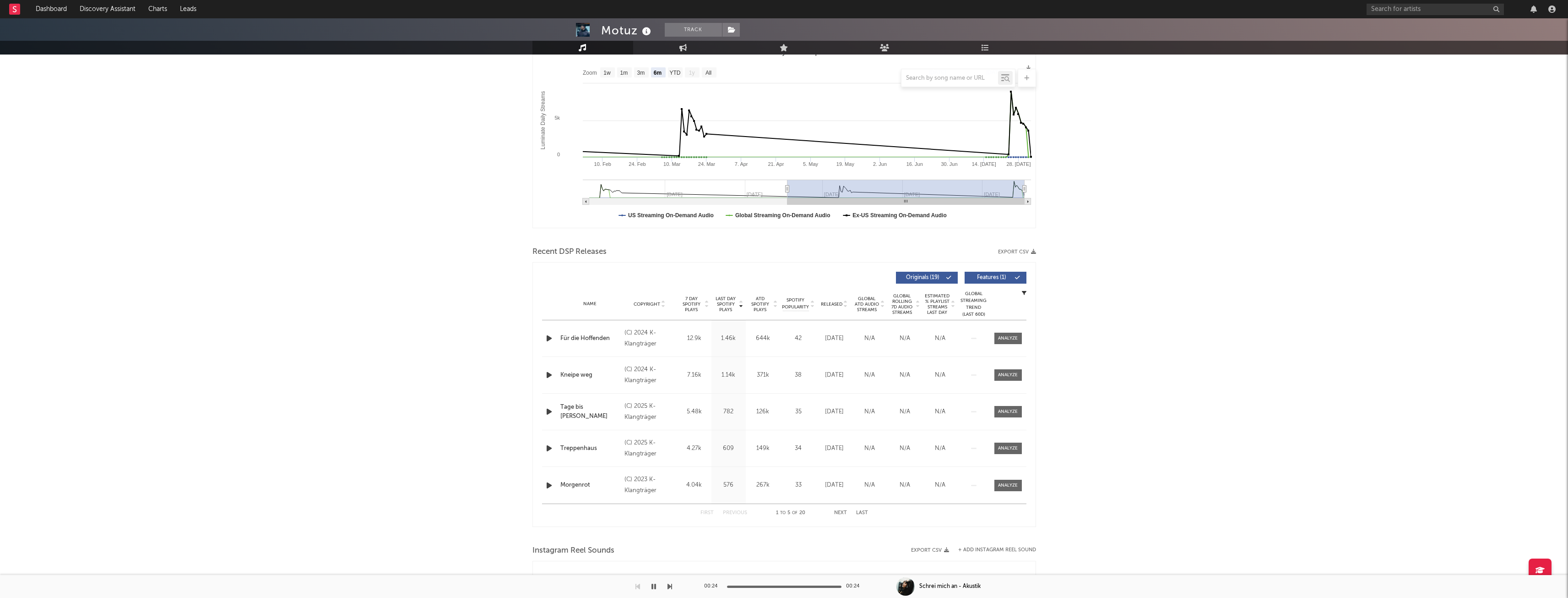
click at [549, 336] on icon "button" at bounding box center [549, 338] width 10 height 12
click at [661, 307] on icon at bounding box center [663, 306] width 5 height 3
click at [550, 338] on icon "button" at bounding box center [549, 338] width 10 height 12
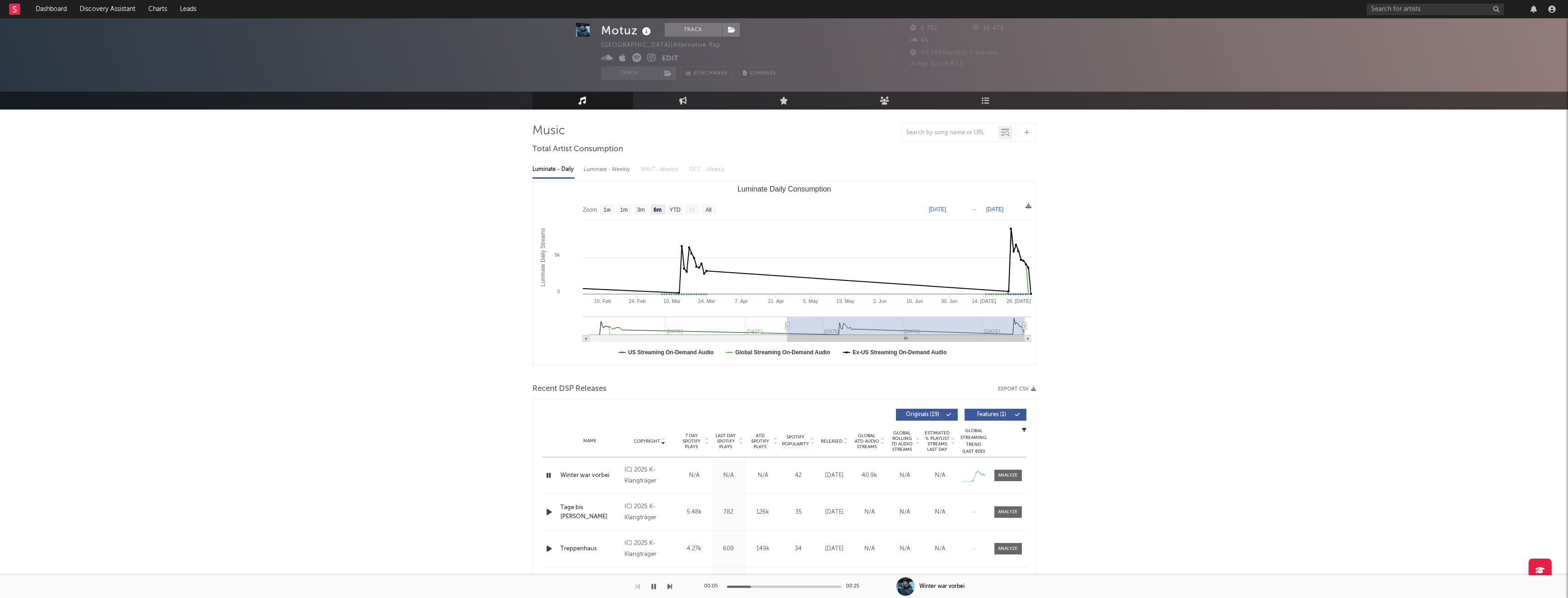
scroll to position [0, 0]
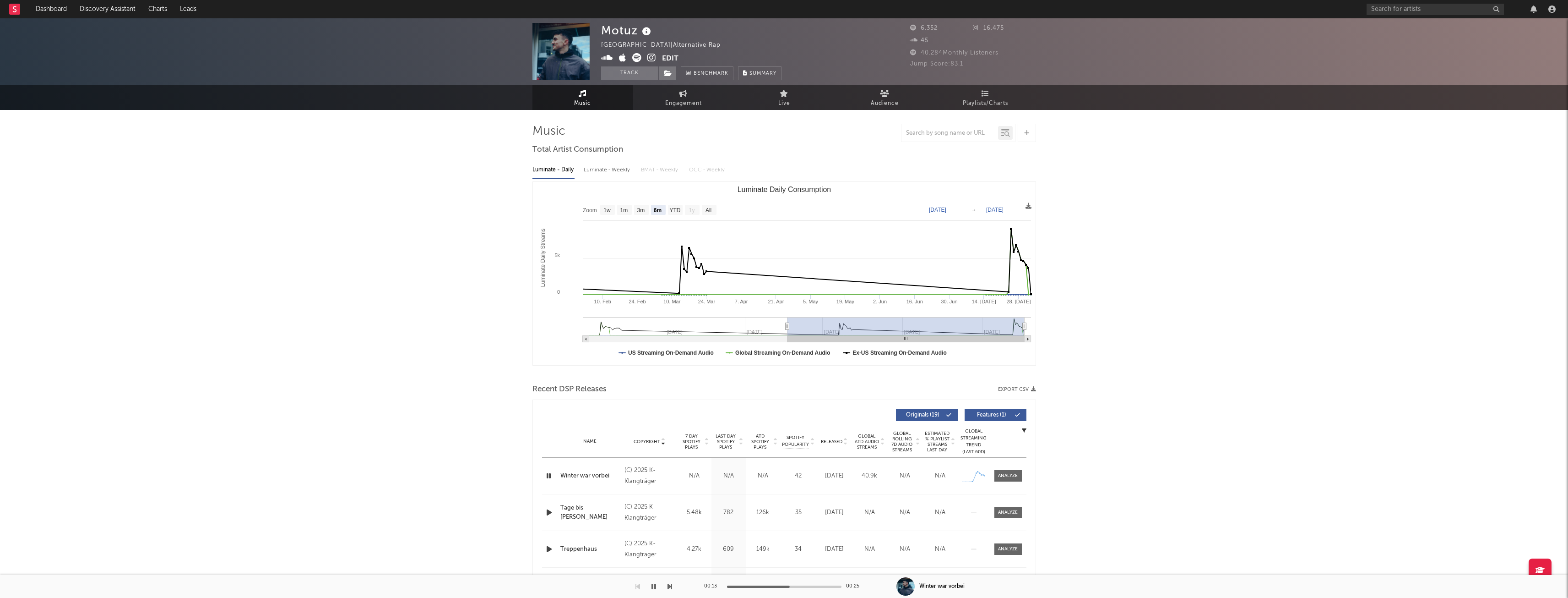
click at [653, 57] on icon at bounding box center [651, 57] width 9 height 9
click at [627, 70] on button "Track" at bounding box center [630, 73] width 57 height 14
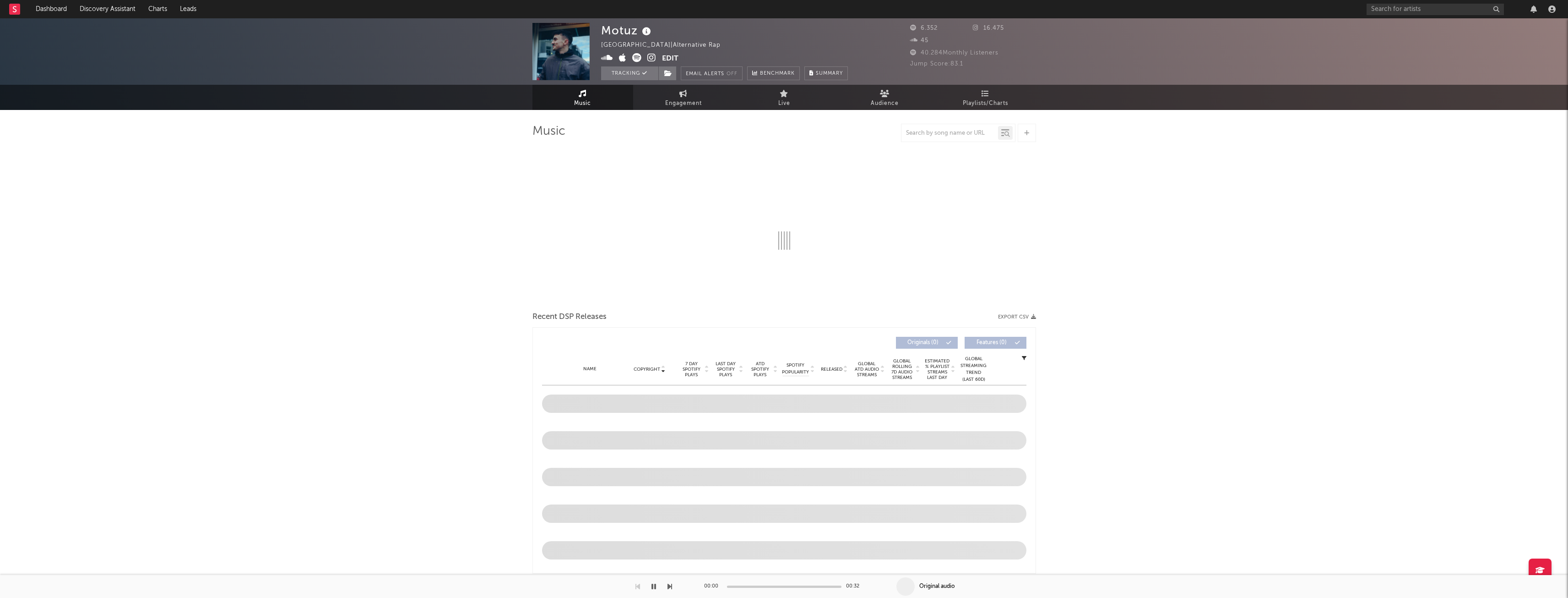
select select "6m"
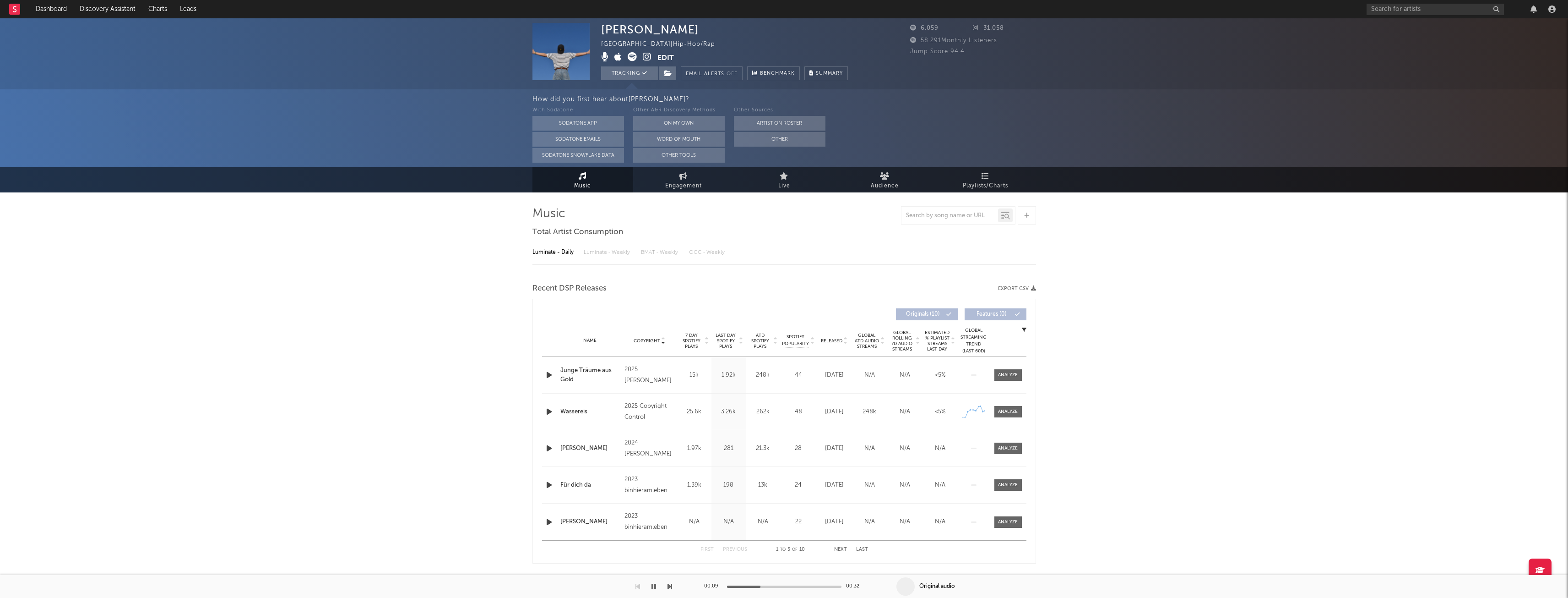
select select "1w"
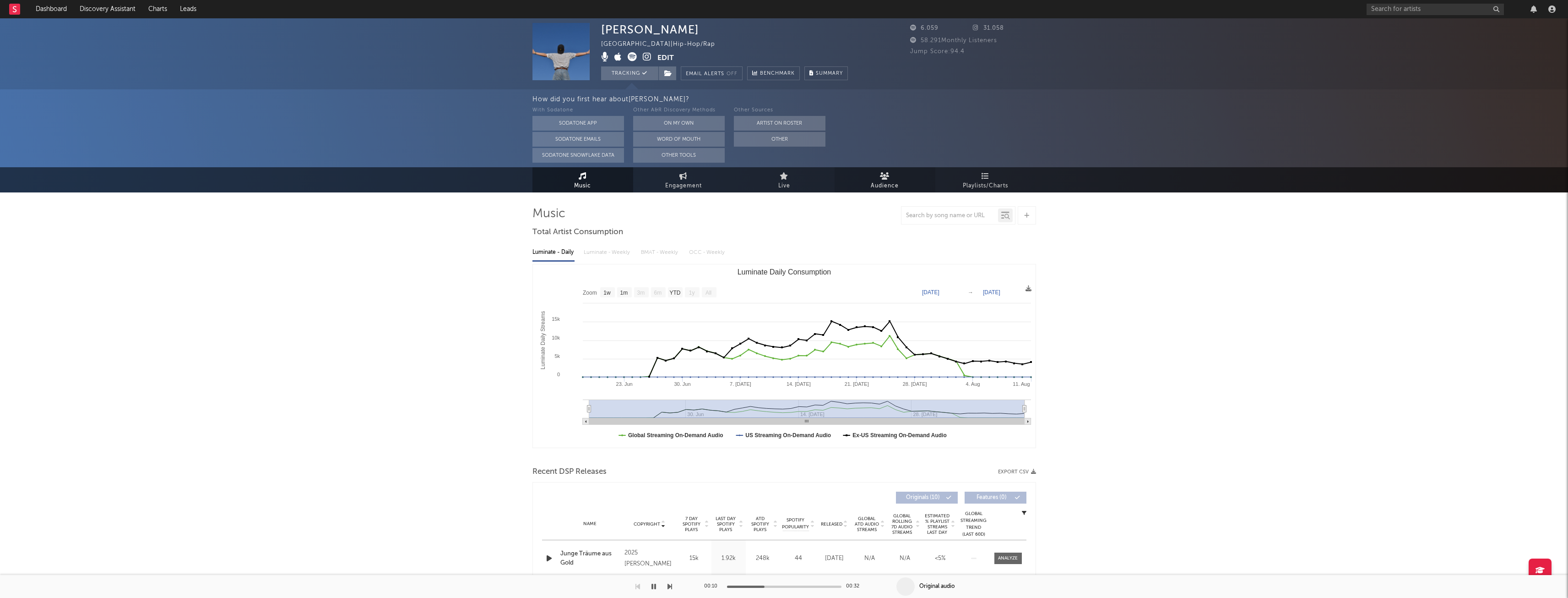
click at [883, 179] on icon at bounding box center [885, 175] width 10 height 7
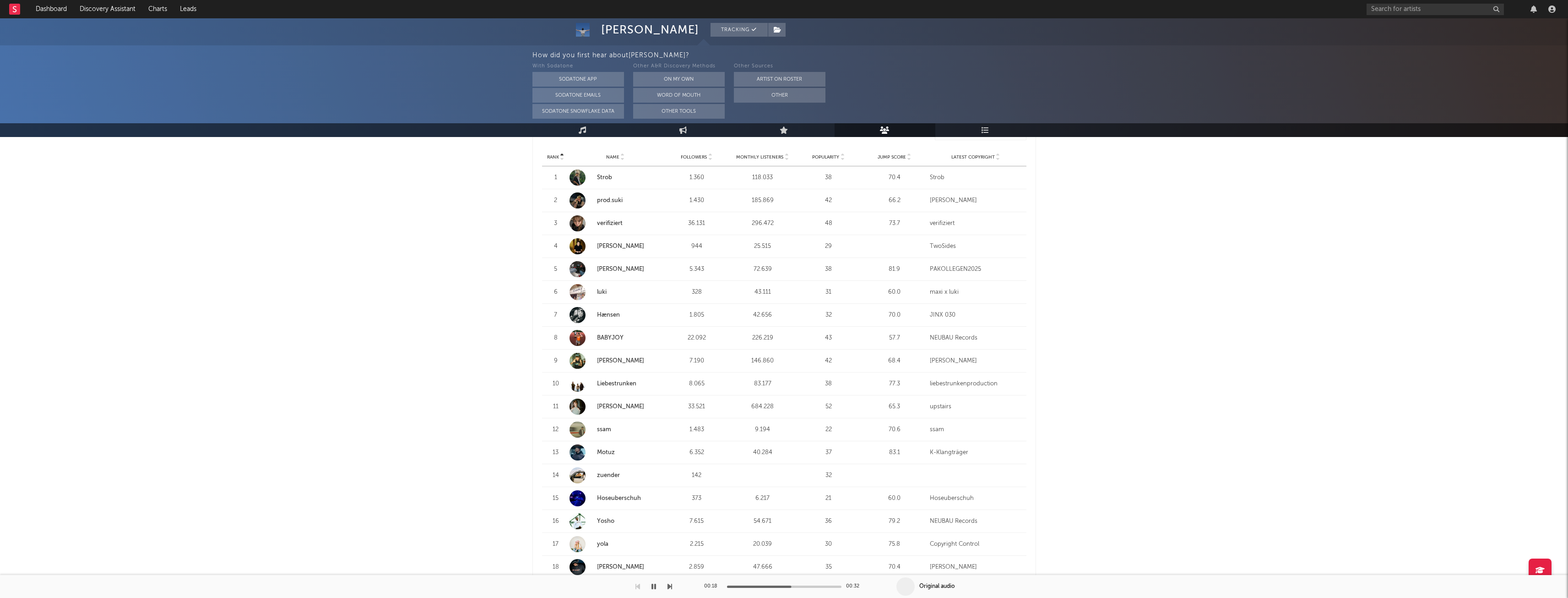
scroll to position [229, 0]
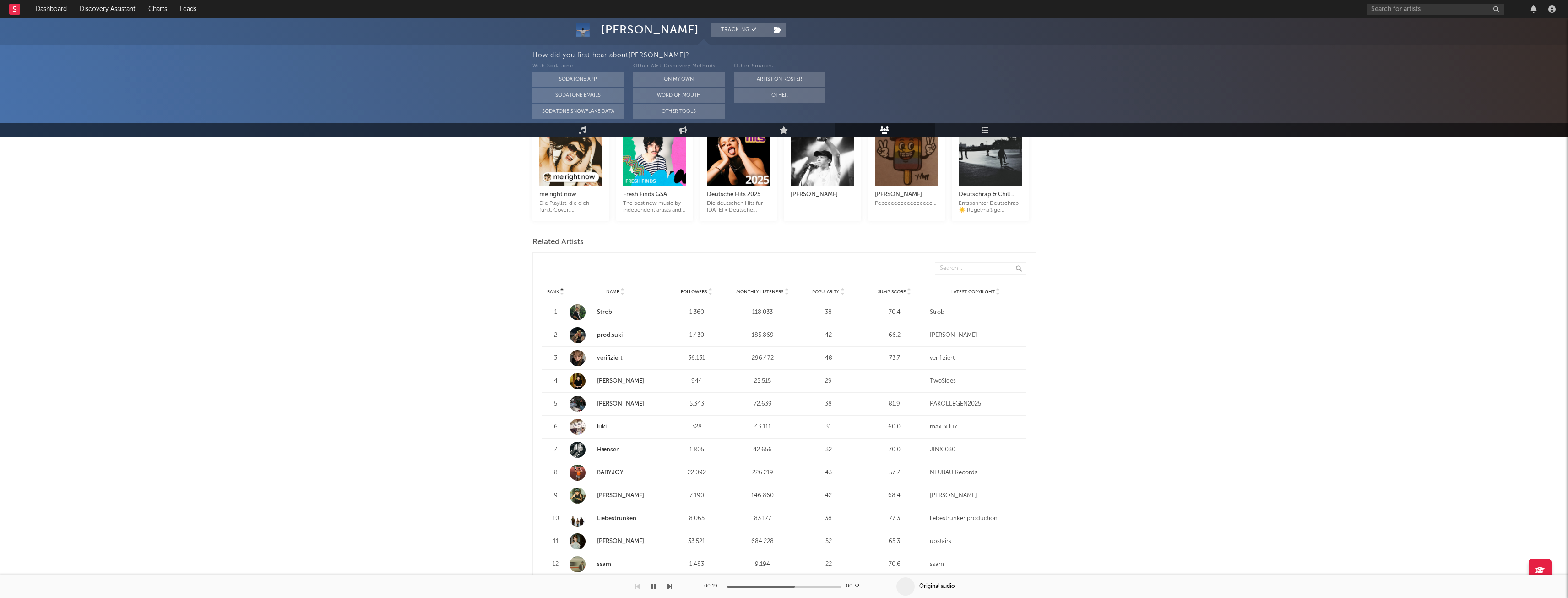
click at [966, 287] on div "Rank Name Followers Monthly Listeners Popularity Jump Score Latest Copyright" at bounding box center [784, 292] width 484 height 18
click at [966, 290] on span "Latest Copyright" at bounding box center [973, 292] width 43 height 5
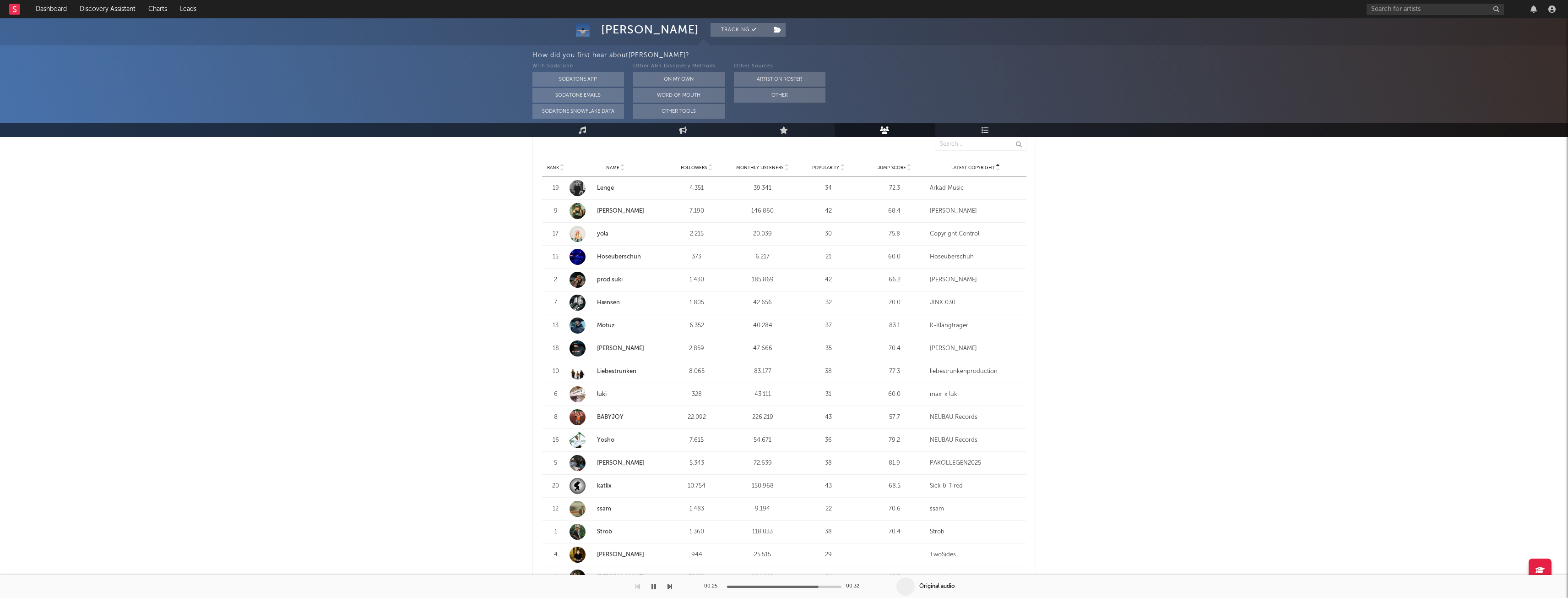
scroll to position [275, 0]
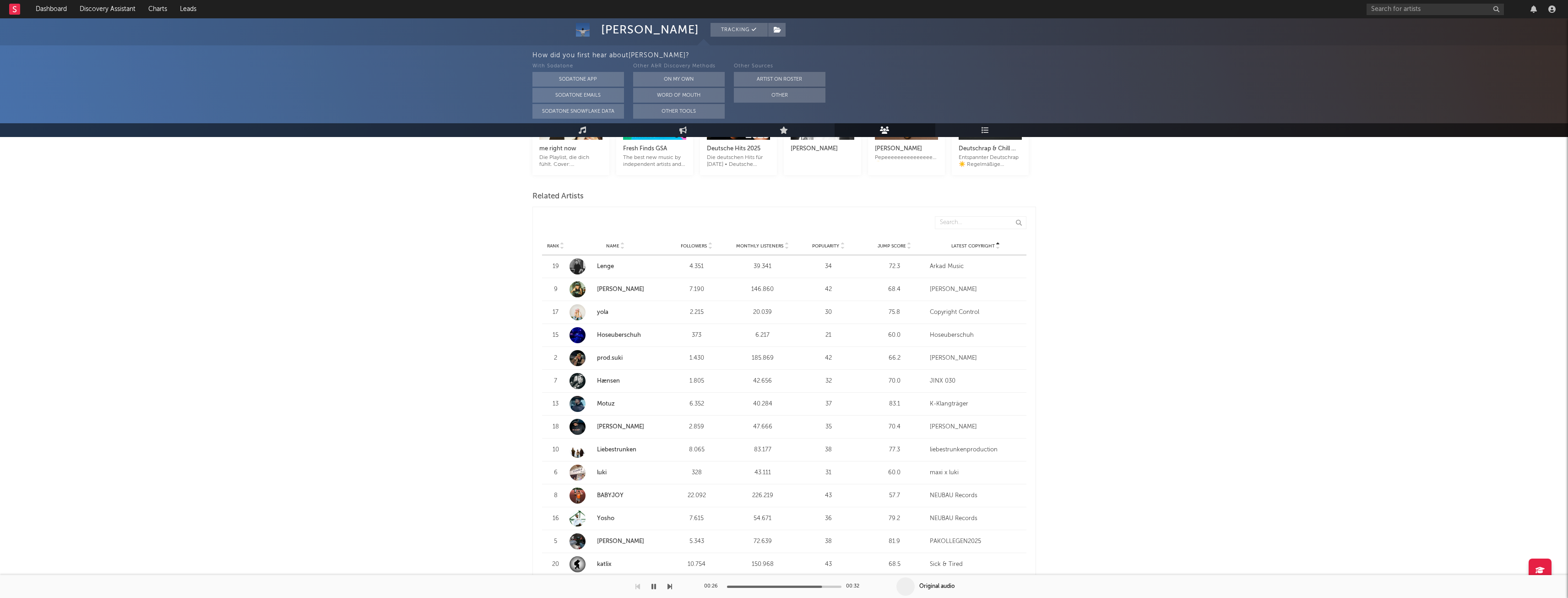
click at [961, 244] on span "Latest Copyright" at bounding box center [973, 246] width 43 height 5
click at [960, 247] on span "Latest Copyright" at bounding box center [973, 246] width 43 height 5
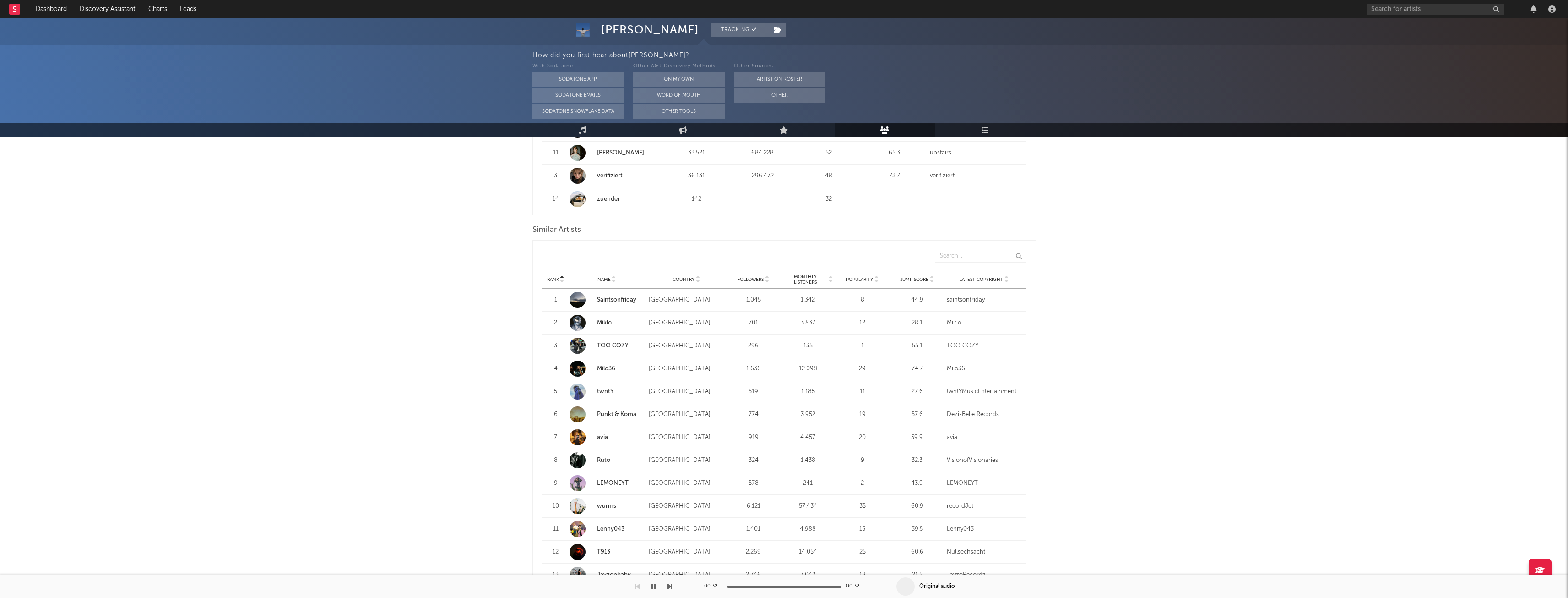
scroll to position [779, 0]
click at [968, 279] on span "Latest Copyright" at bounding box center [981, 279] width 43 height 5
click at [969, 279] on span "Latest Copyright" at bounding box center [981, 279] width 43 height 5
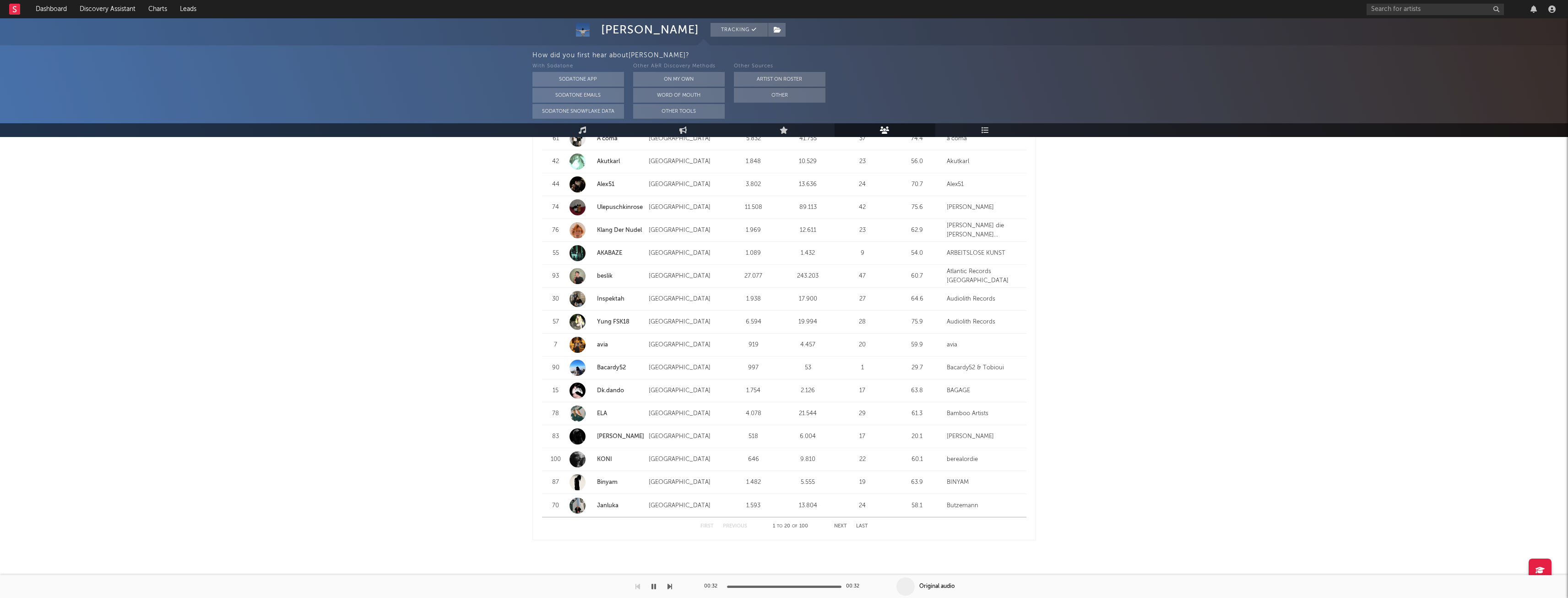
scroll to position [1015, 0]
click at [980, 408] on div "Bamboo Artists" at bounding box center [984, 407] width 75 height 9
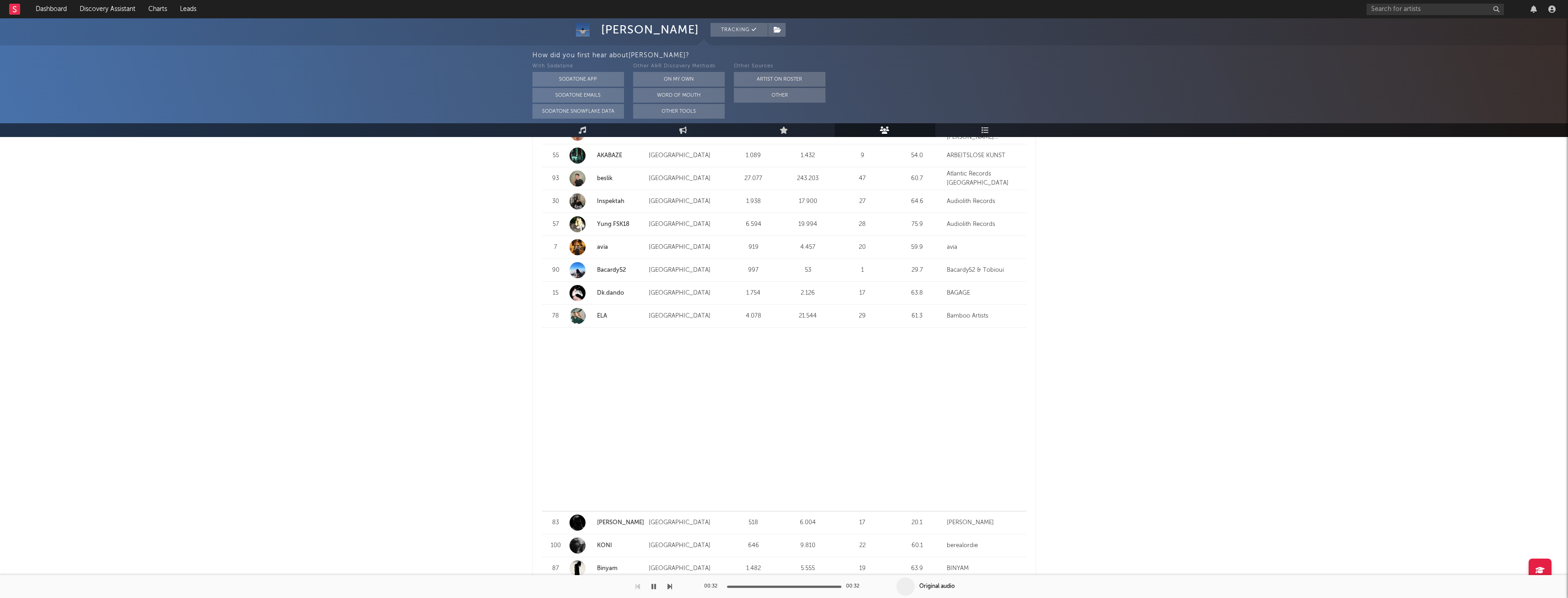
scroll to position [1106, 0]
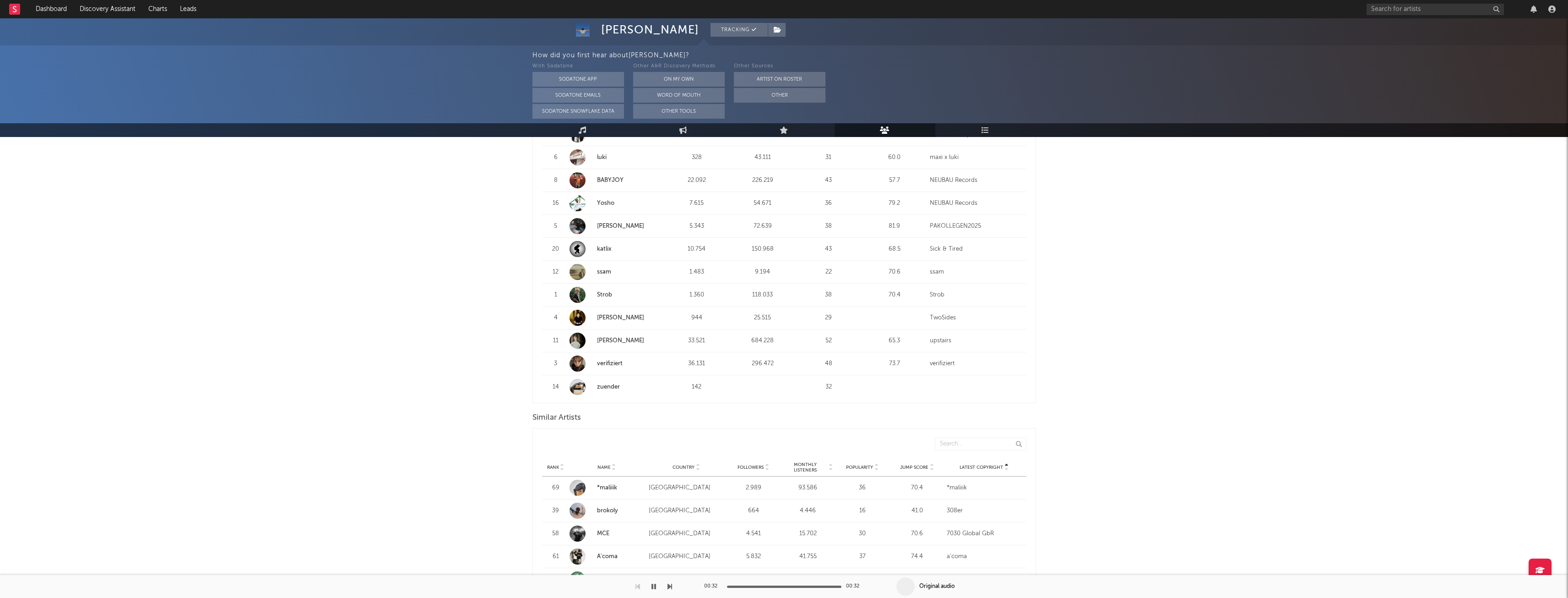
scroll to position [740, 0]
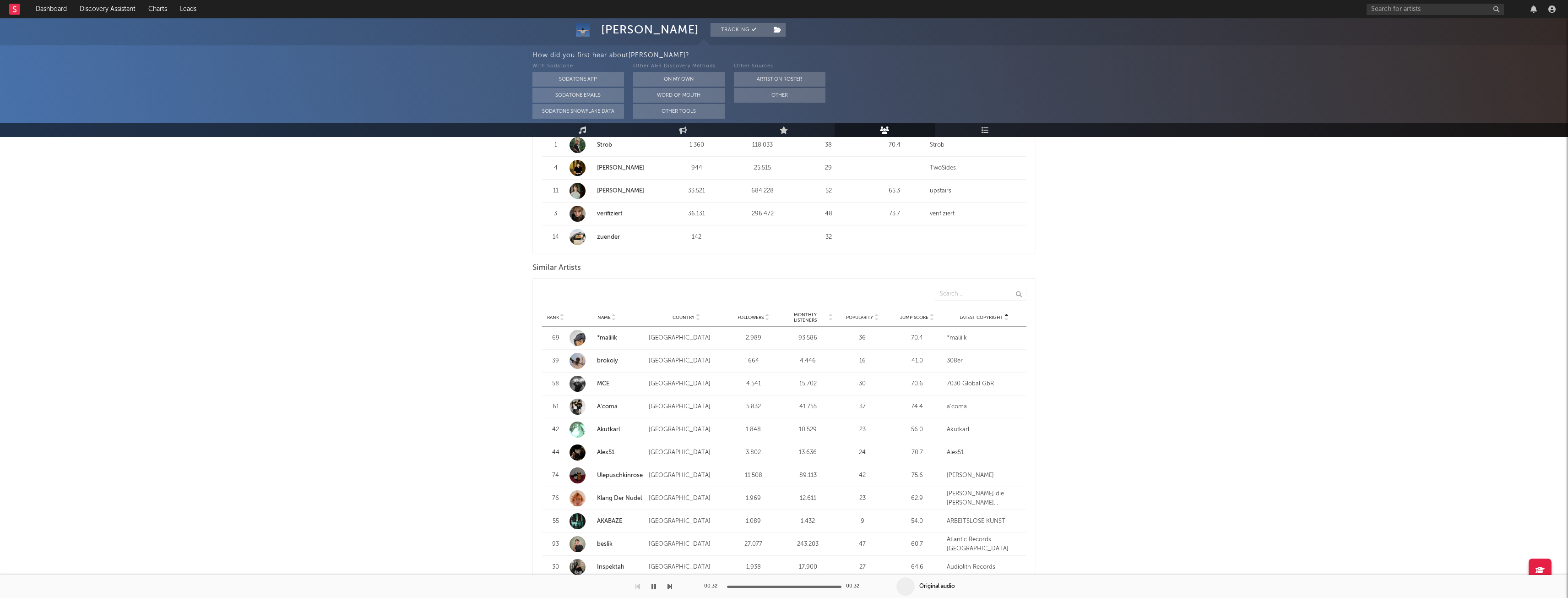
click at [913, 323] on div "Rank Name Country Followers Monthly Listeners Popularity Jump Score Latest Copy…" at bounding box center [784, 317] width 484 height 18
click at [915, 320] on span "Jump Score" at bounding box center [914, 317] width 29 height 5
click at [604, 452] on link "Milo36" at bounding box center [606, 452] width 18 height 6
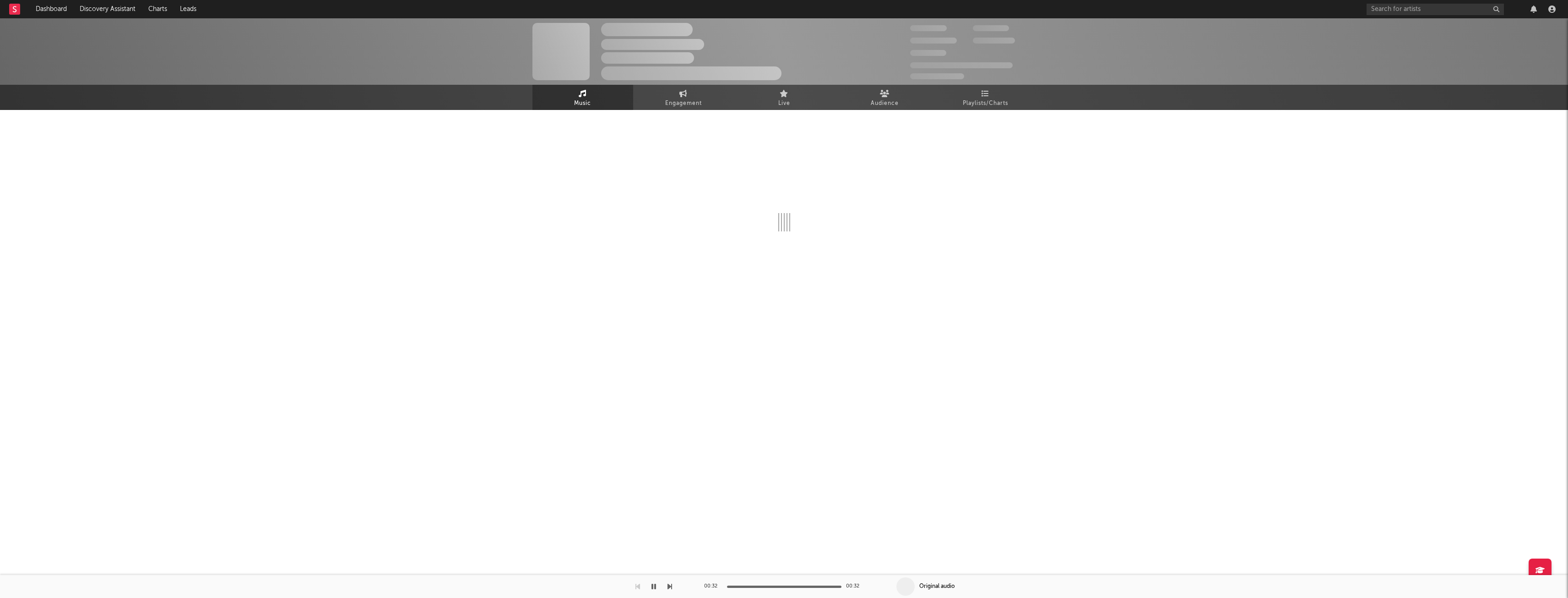
select select "1w"
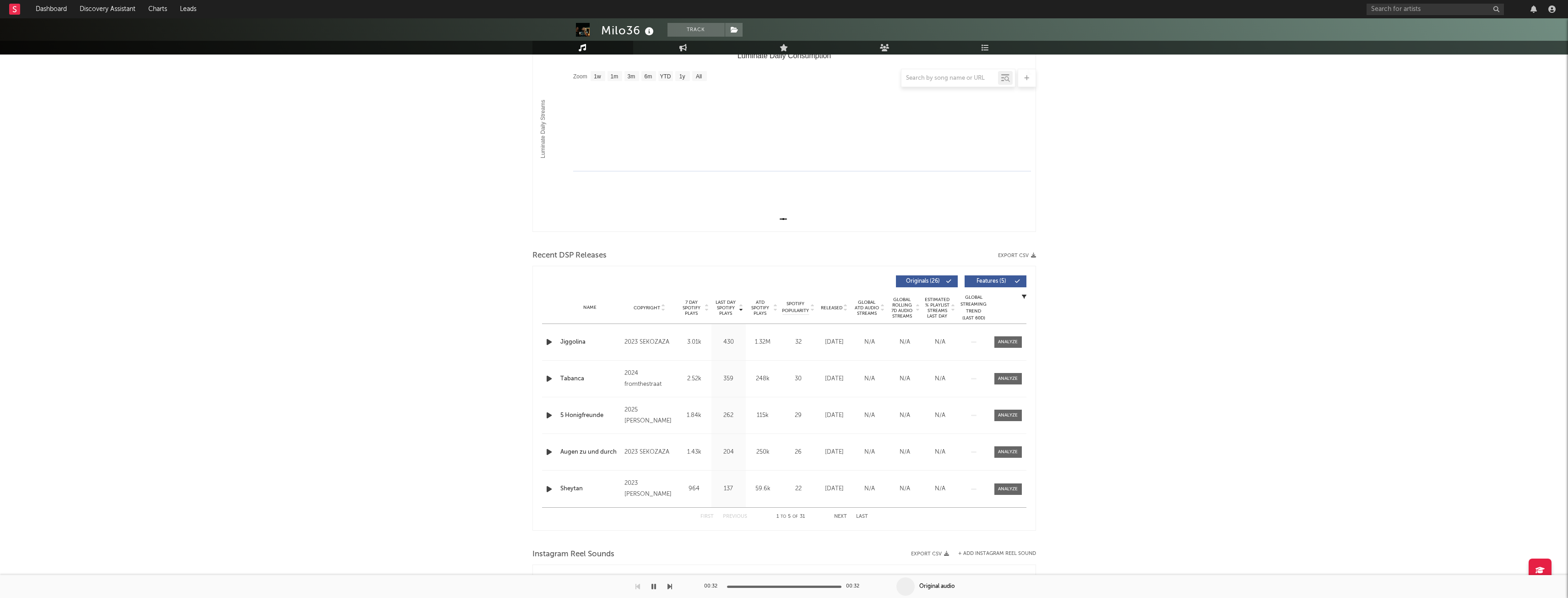
scroll to position [137, 0]
click at [645, 300] on div "Copyright" at bounding box center [649, 304] width 50 height 7
click at [547, 341] on icon "button" at bounding box center [549, 338] width 10 height 12
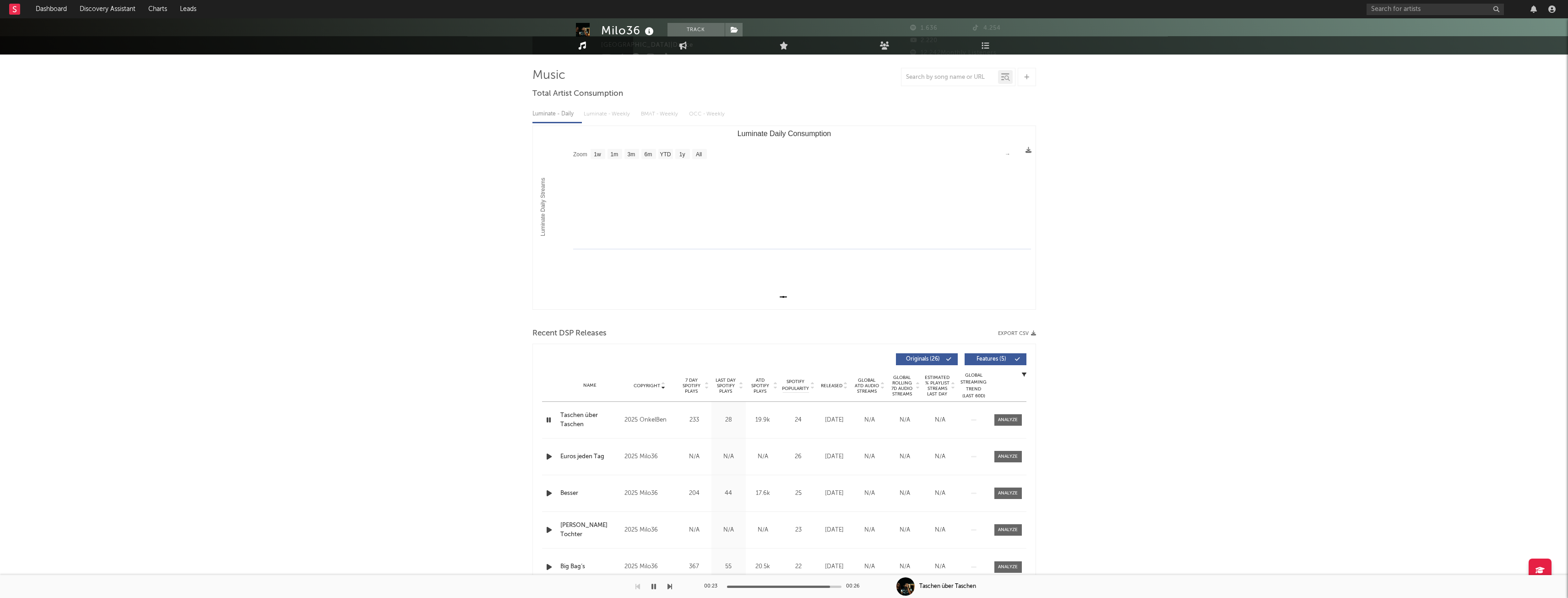
scroll to position [0, 0]
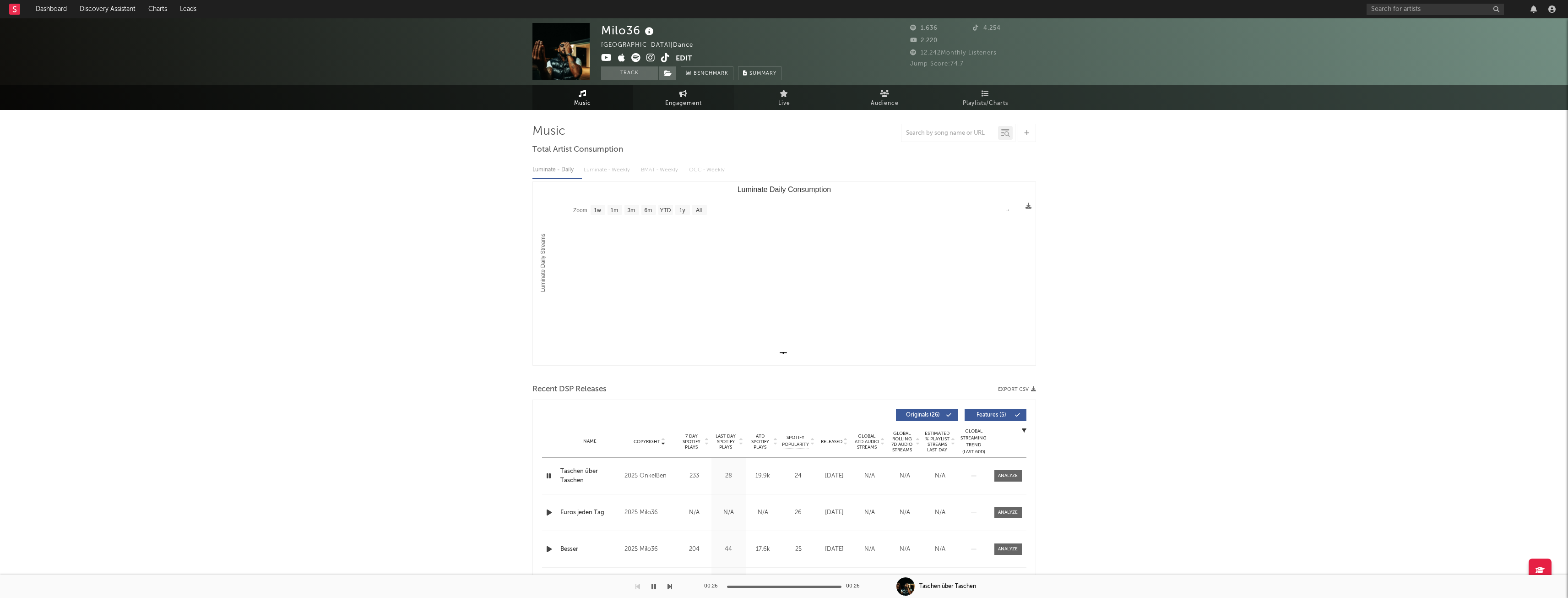
click at [700, 94] on link "Engagement" at bounding box center [683, 97] width 101 height 25
select select "1w"
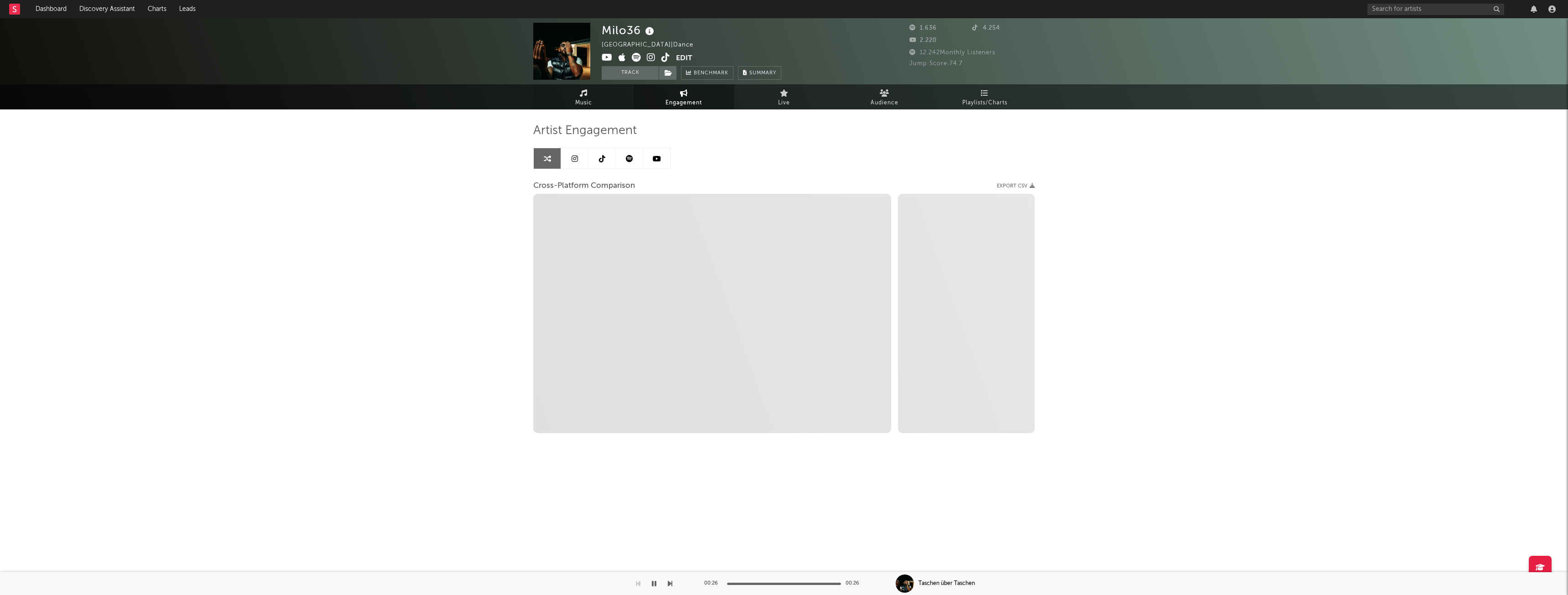
click at [573, 96] on link "Music" at bounding box center [584, 97] width 100 height 25
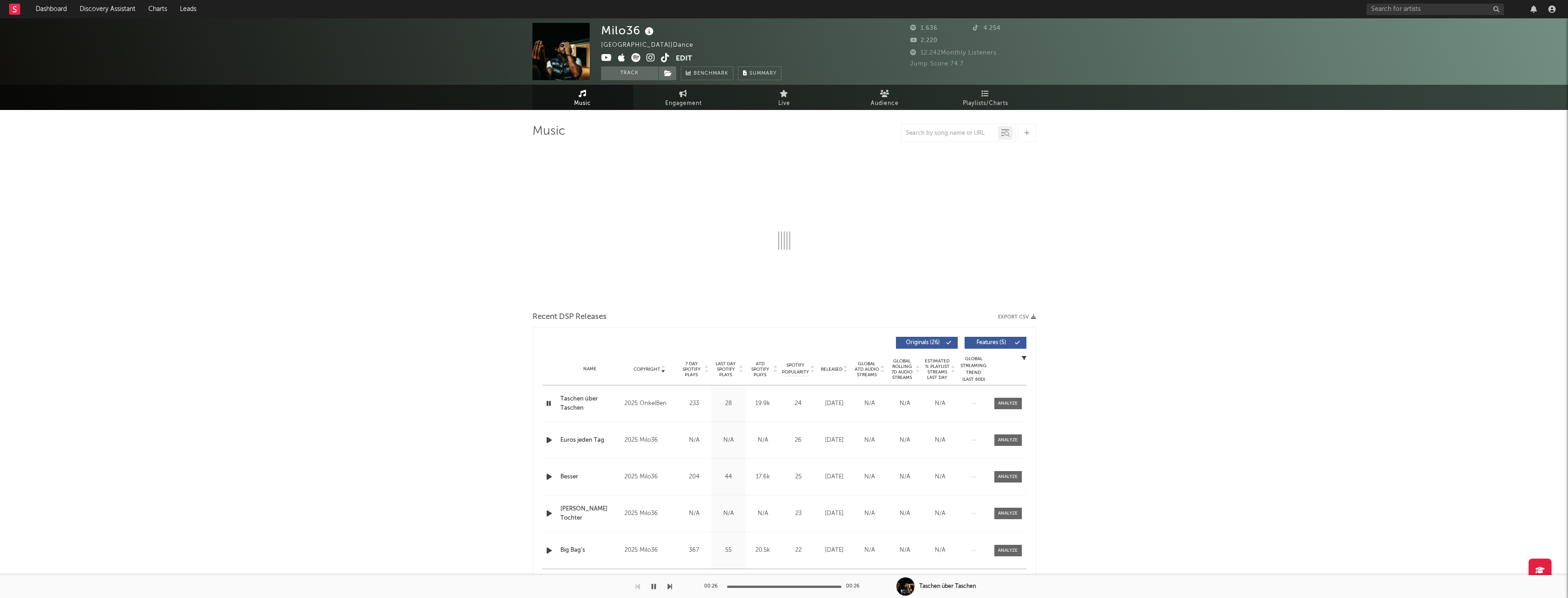
select select "1w"
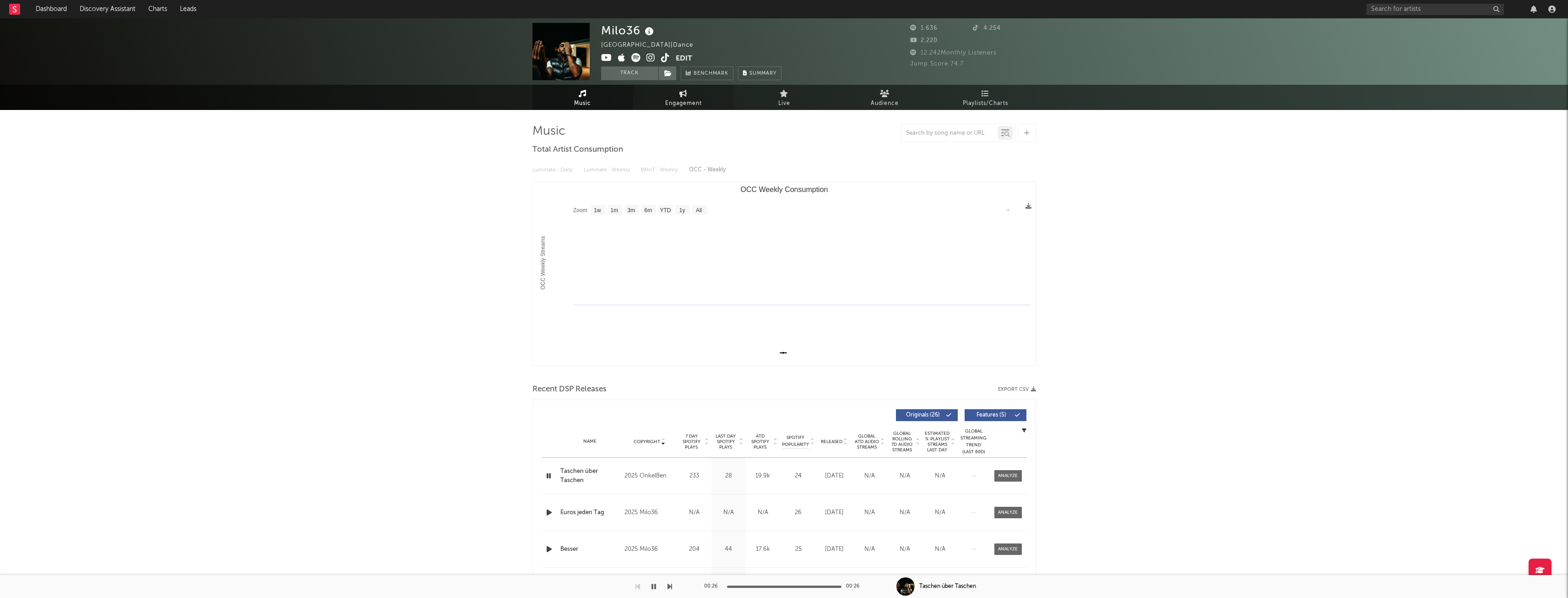
click at [680, 103] on span "Engagement" at bounding box center [684, 103] width 37 height 11
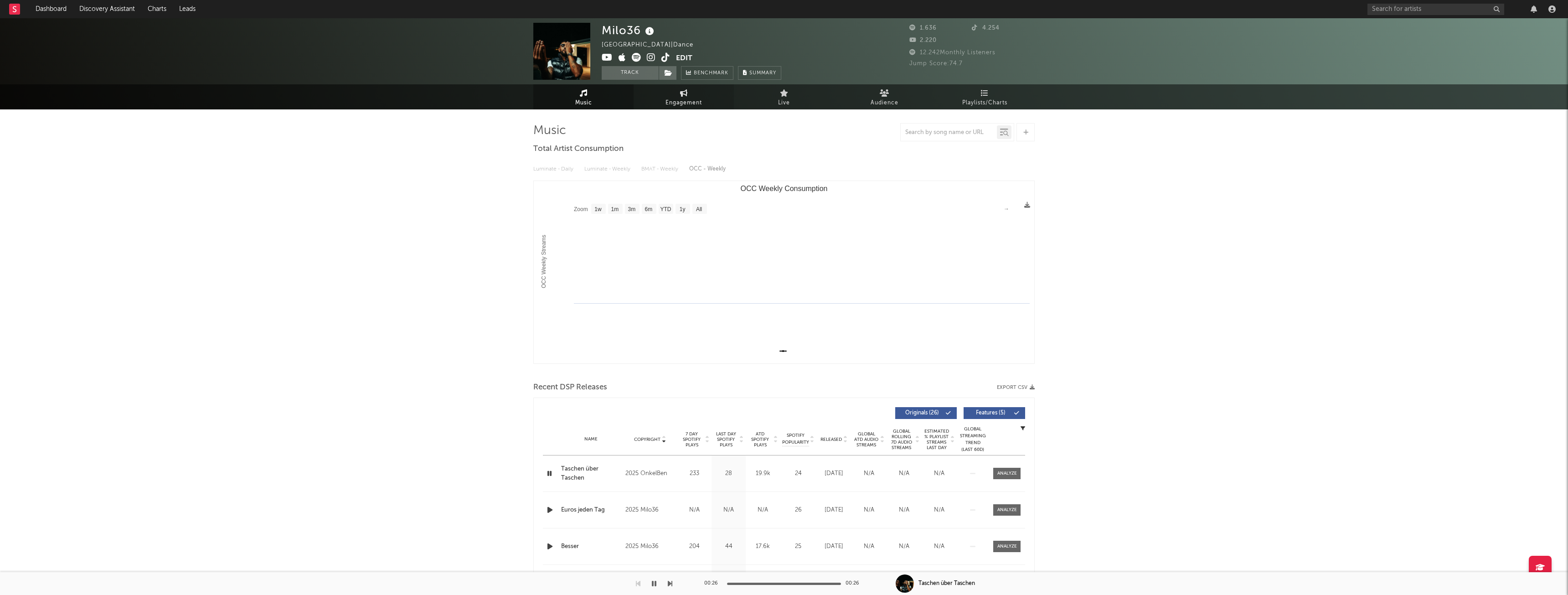
select select "1m"
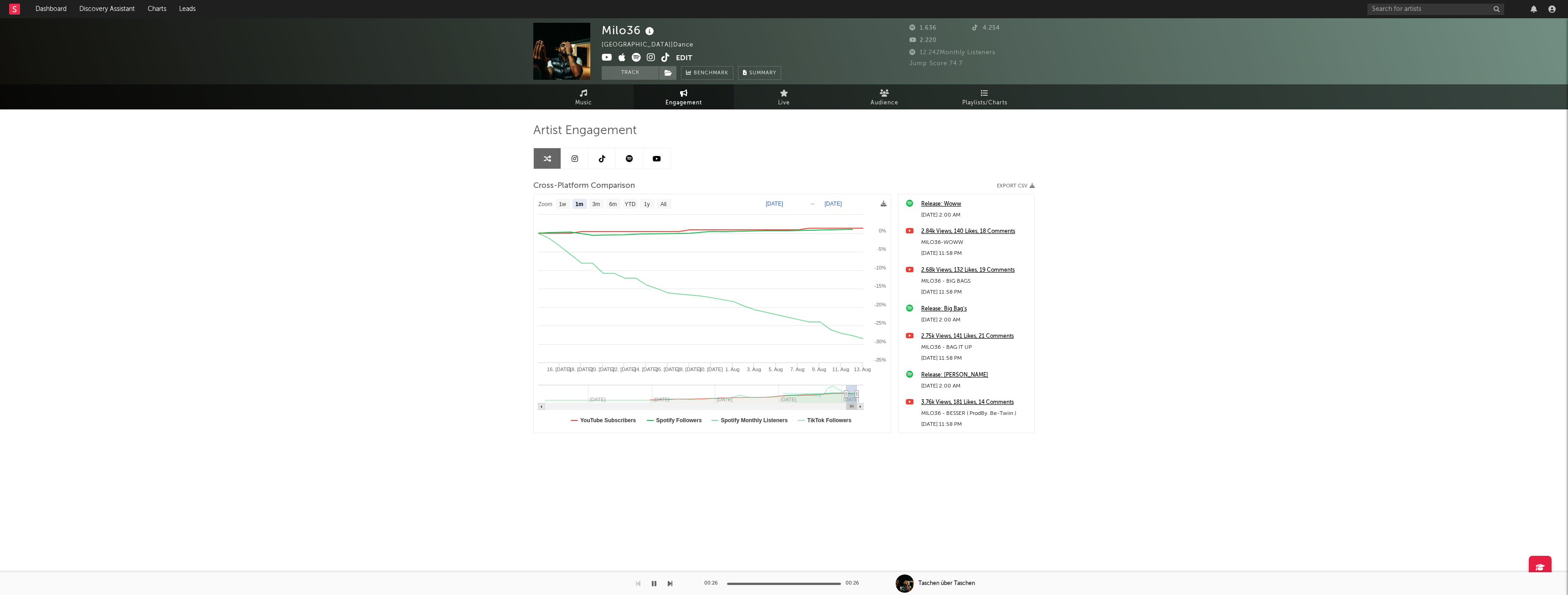
click at [855, 408] on rect at bounding box center [852, 406] width 10 height 6
click at [650, 55] on icon at bounding box center [651, 57] width 9 height 9
click at [634, 55] on icon at bounding box center [636, 57] width 9 height 9
click at [1439, 5] on input "text" at bounding box center [1435, 9] width 137 height 11
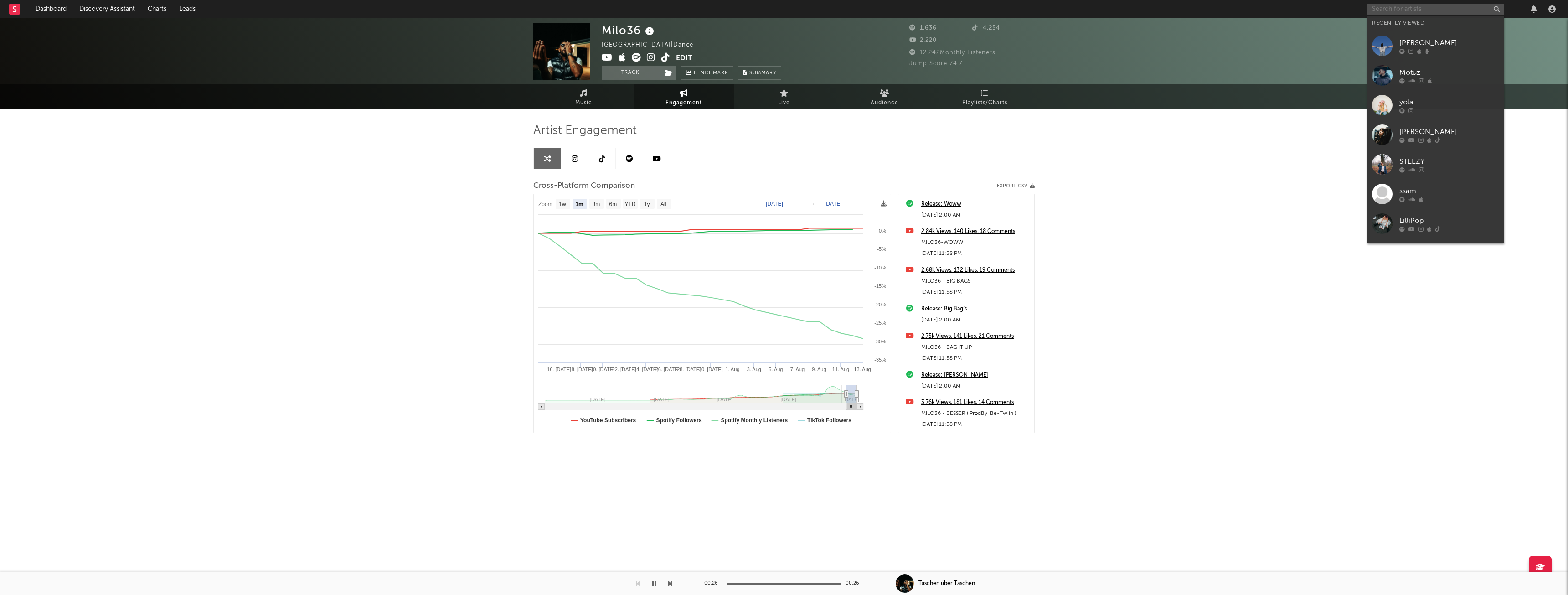
type input "a"
type input "saloiu"
click at [1422, 23] on div "Saliou" at bounding box center [1450, 27] width 100 height 11
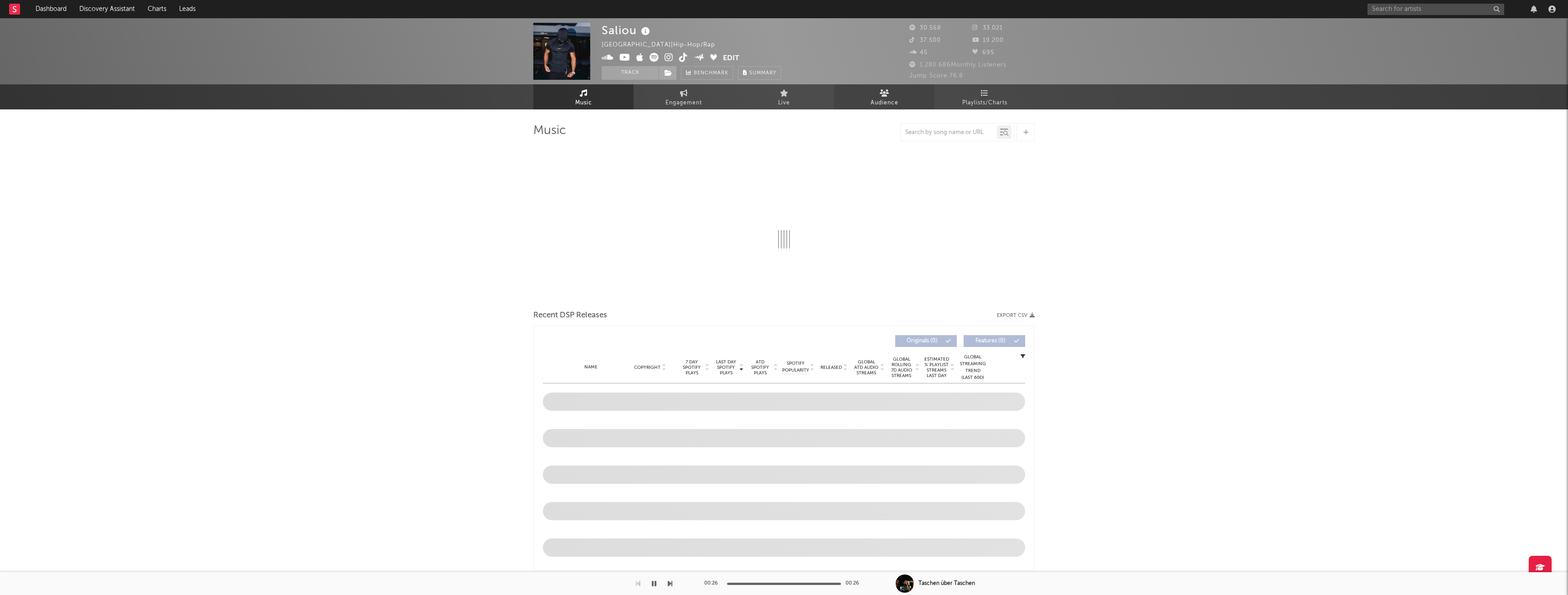
click at [882, 97] on span "Audience" at bounding box center [884, 103] width 28 height 11
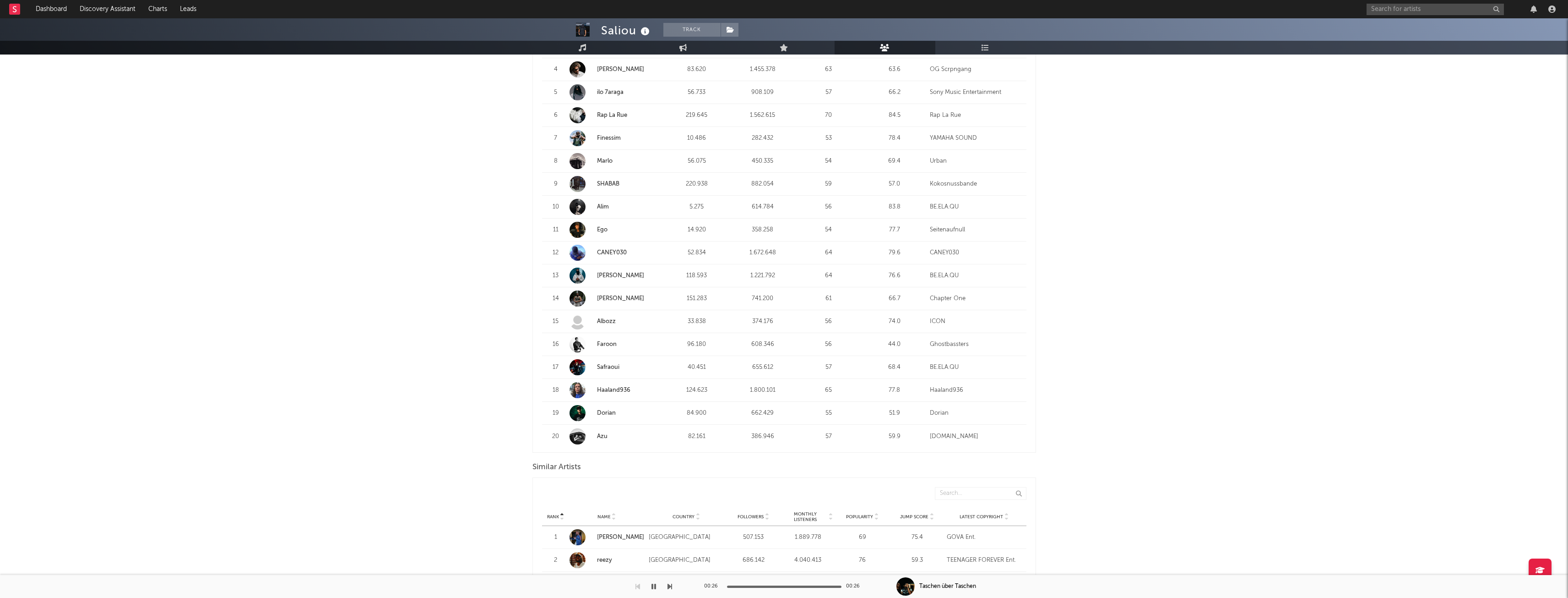
scroll to position [229, 0]
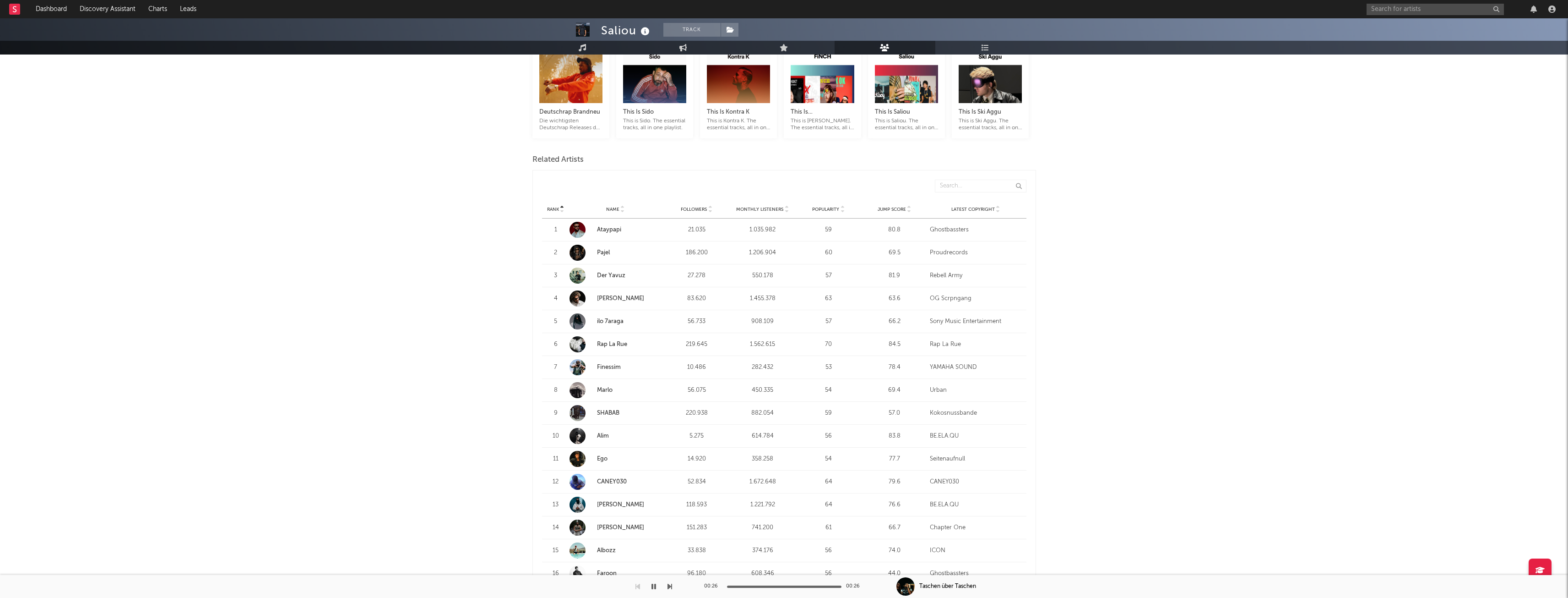
click at [883, 207] on span "Jump Score" at bounding box center [892, 209] width 29 height 5
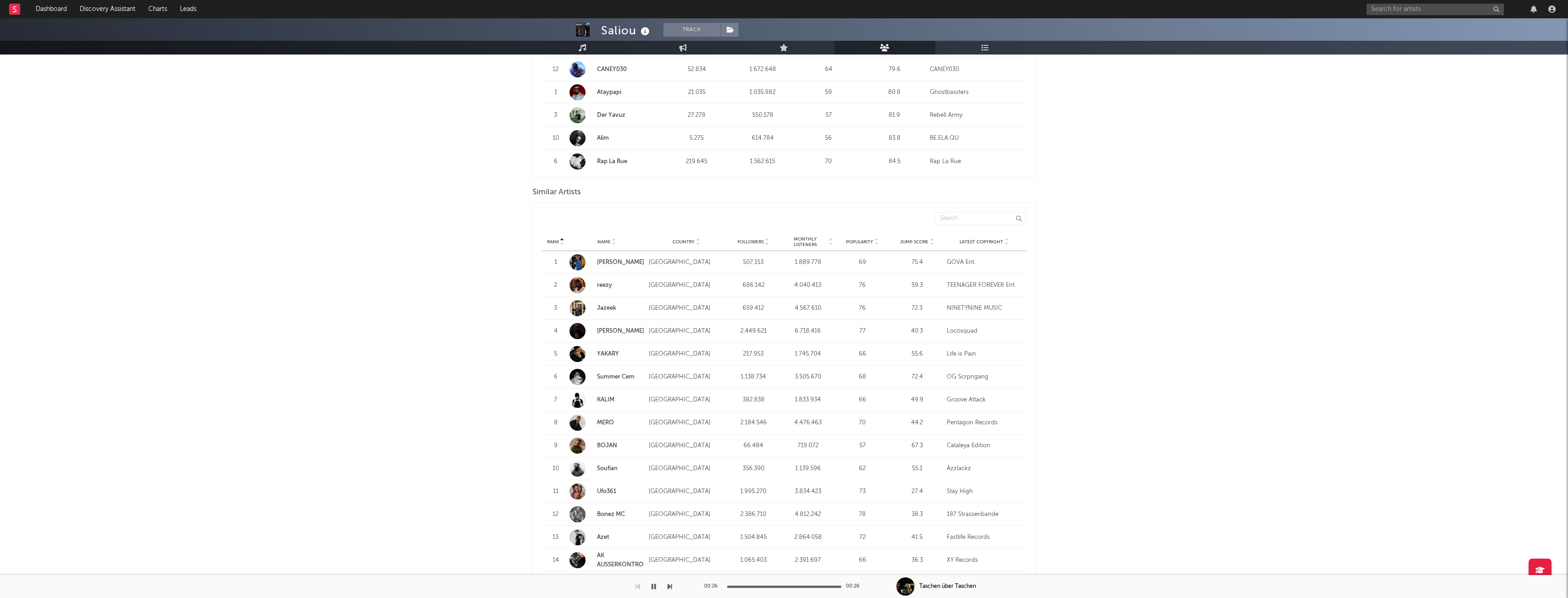
scroll to position [779, 0]
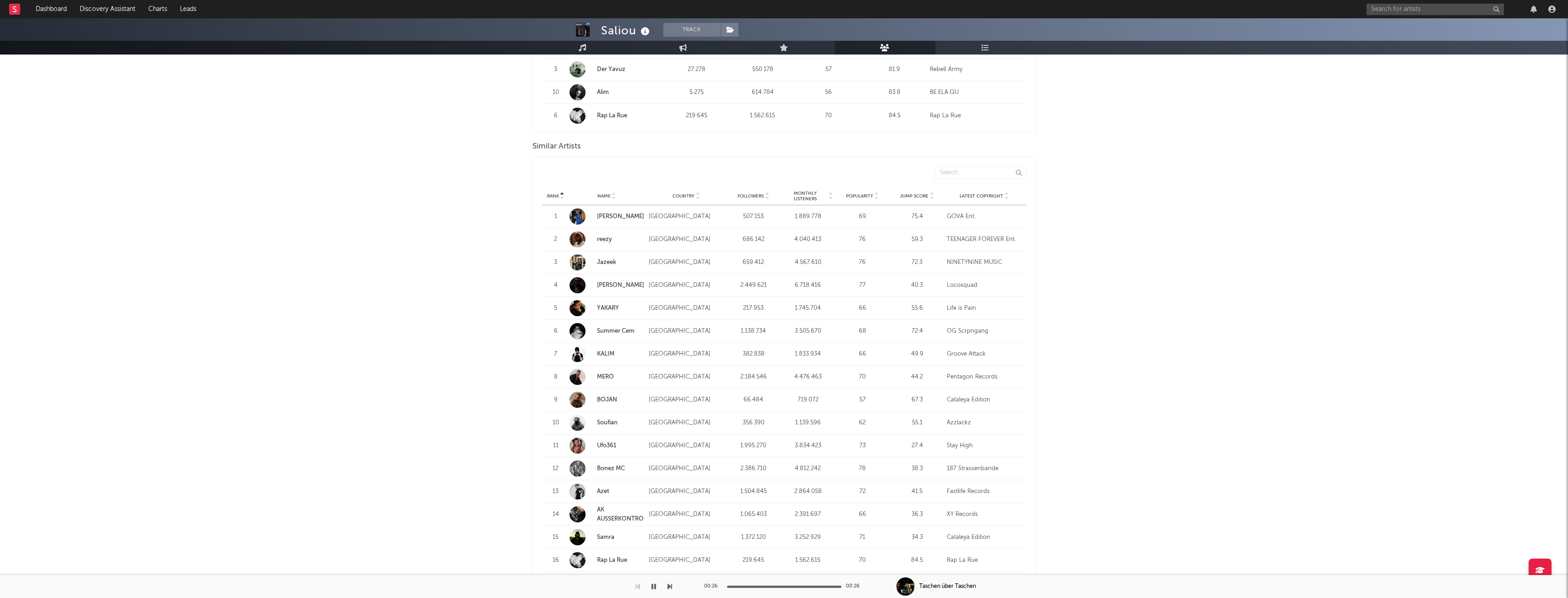
click at [904, 195] on span "Jump Score" at bounding box center [914, 196] width 29 height 5
click at [875, 192] on icon at bounding box center [876, 194] width 5 height 3
click at [869, 192] on div "Rank Name Country Followers Monthly Listeners Popularity Jump Score Latest Copy…" at bounding box center [784, 196] width 484 height 18
click at [867, 196] on span "Popularity" at bounding box center [860, 196] width 27 height 5
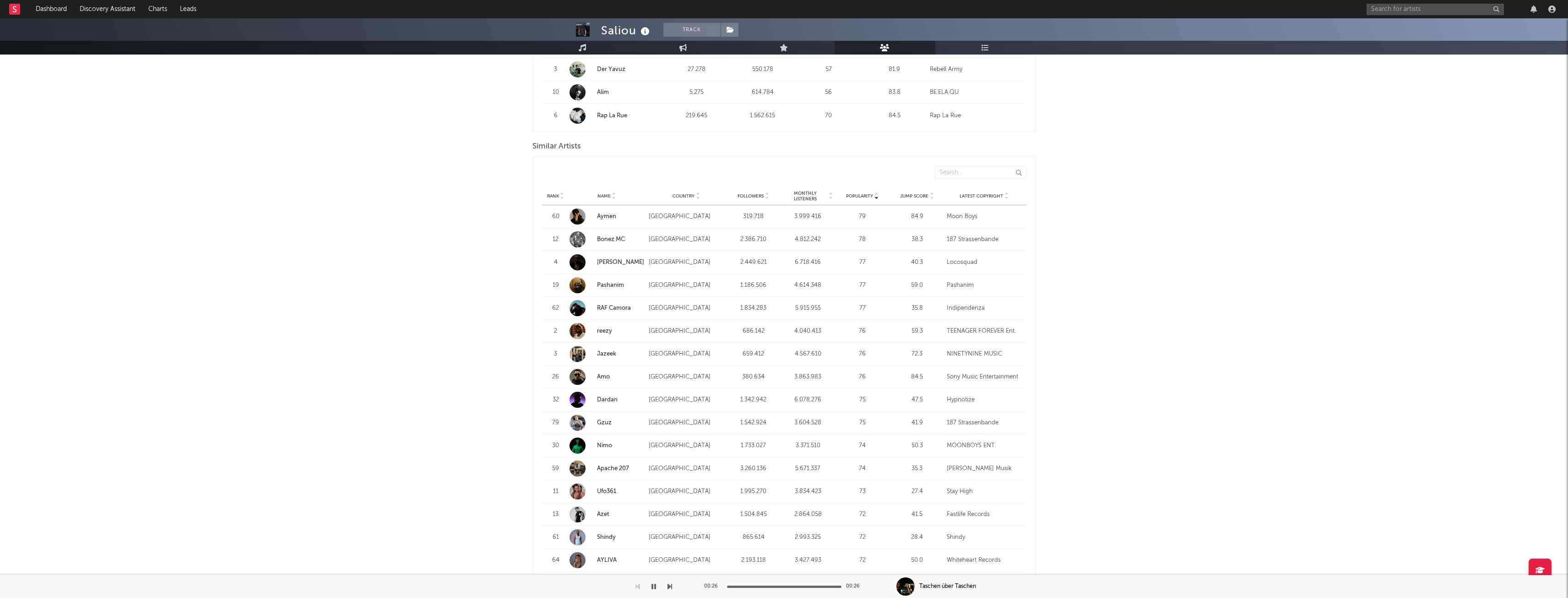
click at [812, 190] on span "Monthly Listeners" at bounding box center [805, 196] width 44 height 11
click at [812, 192] on span "Monthly Listeners" at bounding box center [805, 196] width 44 height 11
click at [811, 192] on span "Monthly Listeners" at bounding box center [805, 196] width 44 height 11
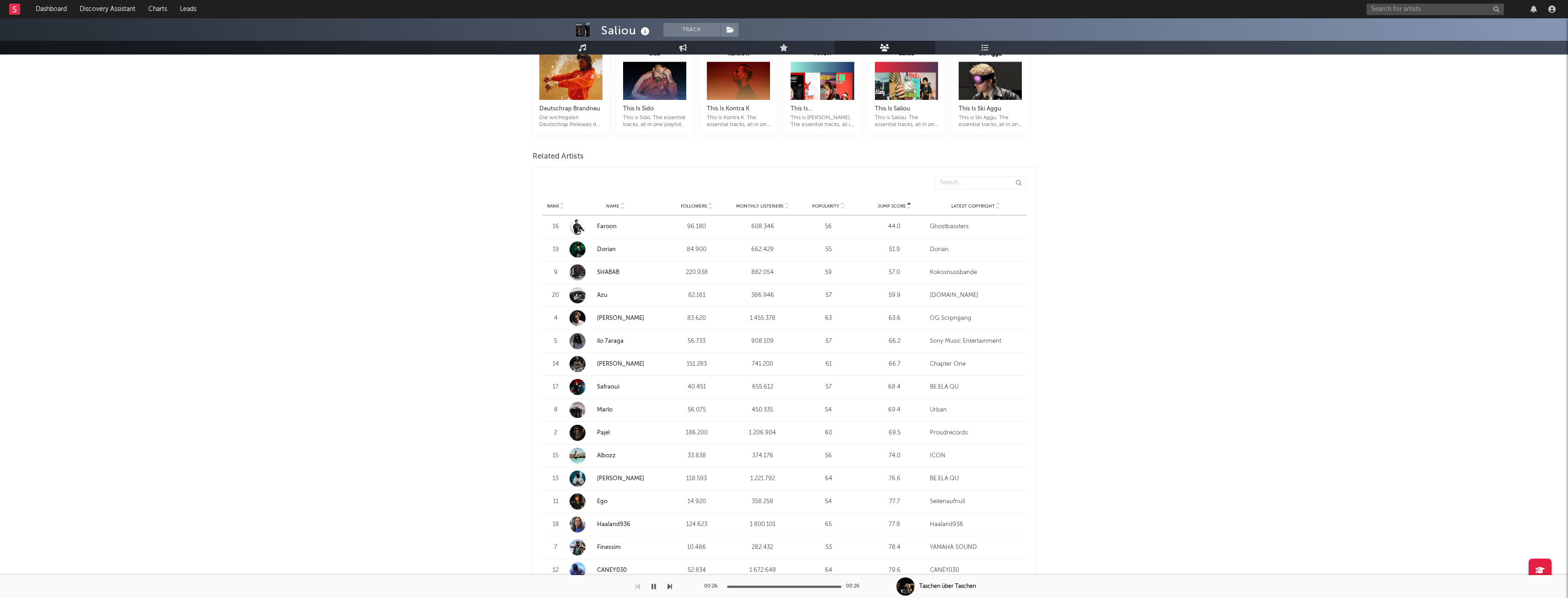
scroll to position [229, 0]
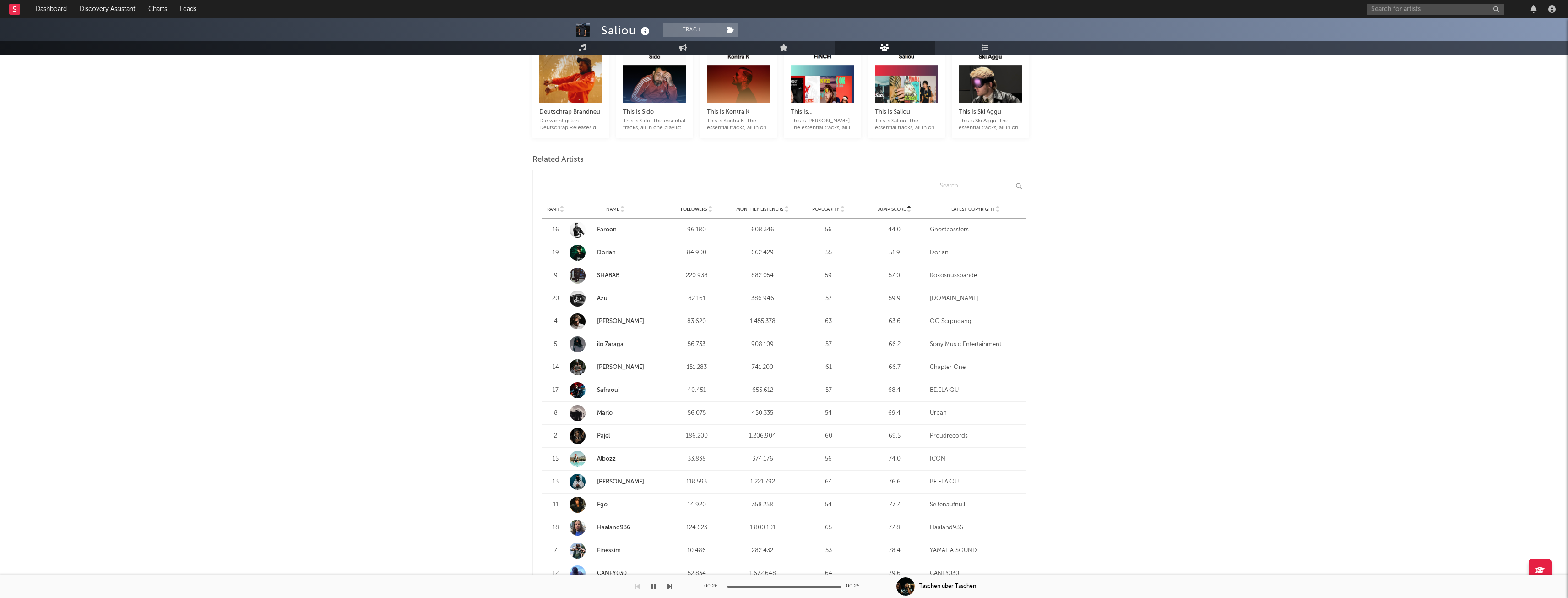
click at [754, 211] on span "Monthly Listeners" at bounding box center [759, 209] width 47 height 5
click at [754, 212] on div "Monthly Listeners" at bounding box center [763, 209] width 61 height 7
drag, startPoint x: 600, startPoint y: 300, endPoint x: 605, endPoint y: 296, distance: 6.4
click at [600, 300] on link "Azu" at bounding box center [602, 298] width 11 height 6
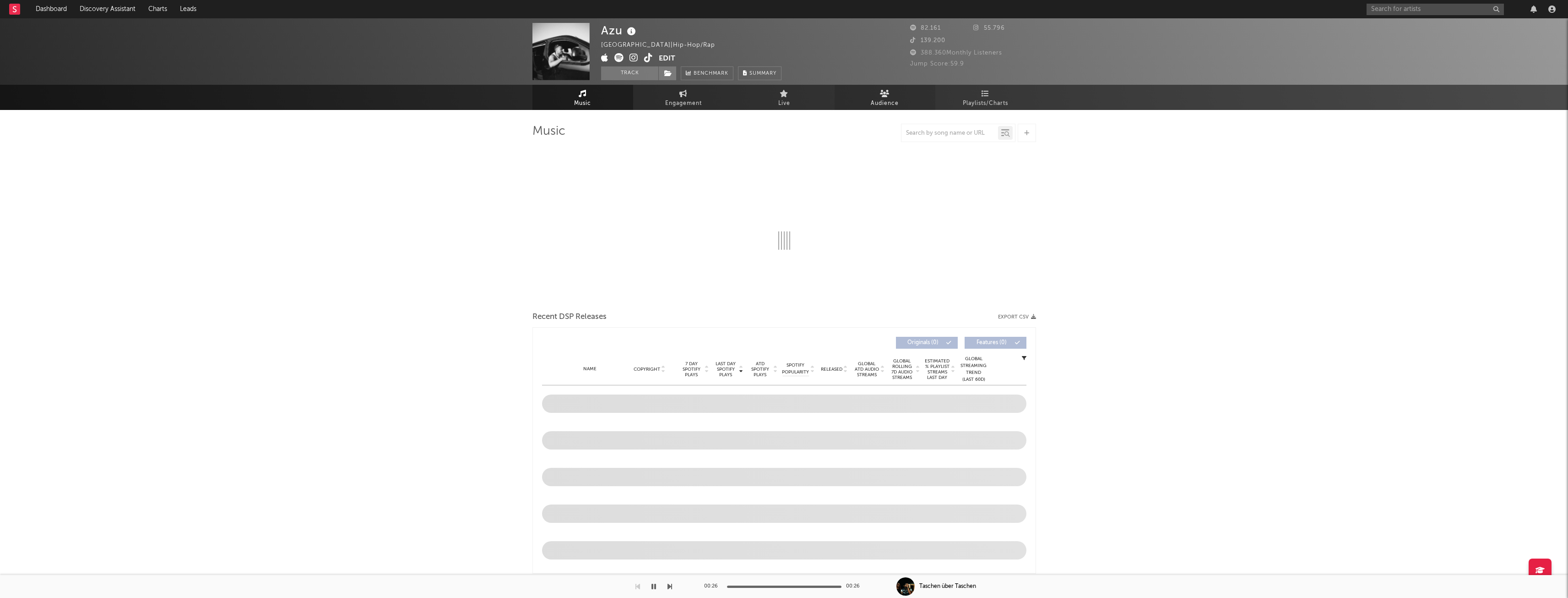
click at [886, 102] on span "Audience" at bounding box center [884, 103] width 28 height 11
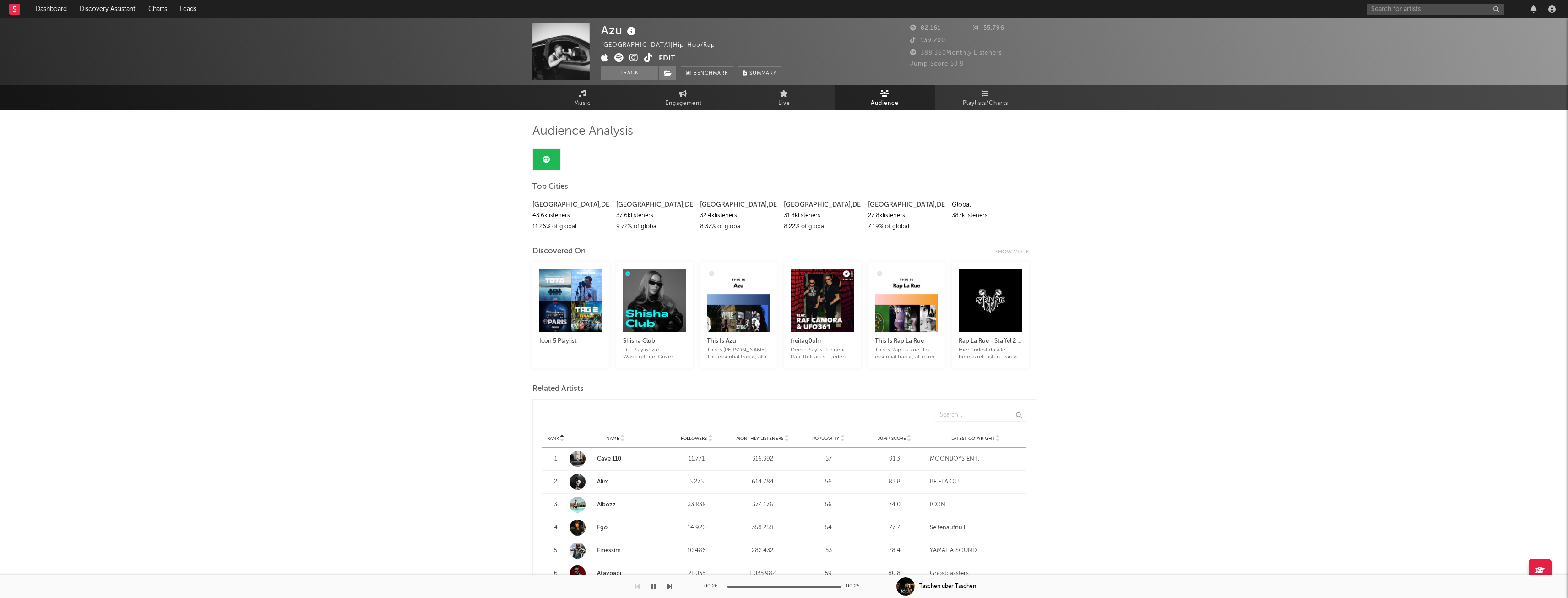
click at [884, 96] on icon at bounding box center [885, 93] width 10 height 7
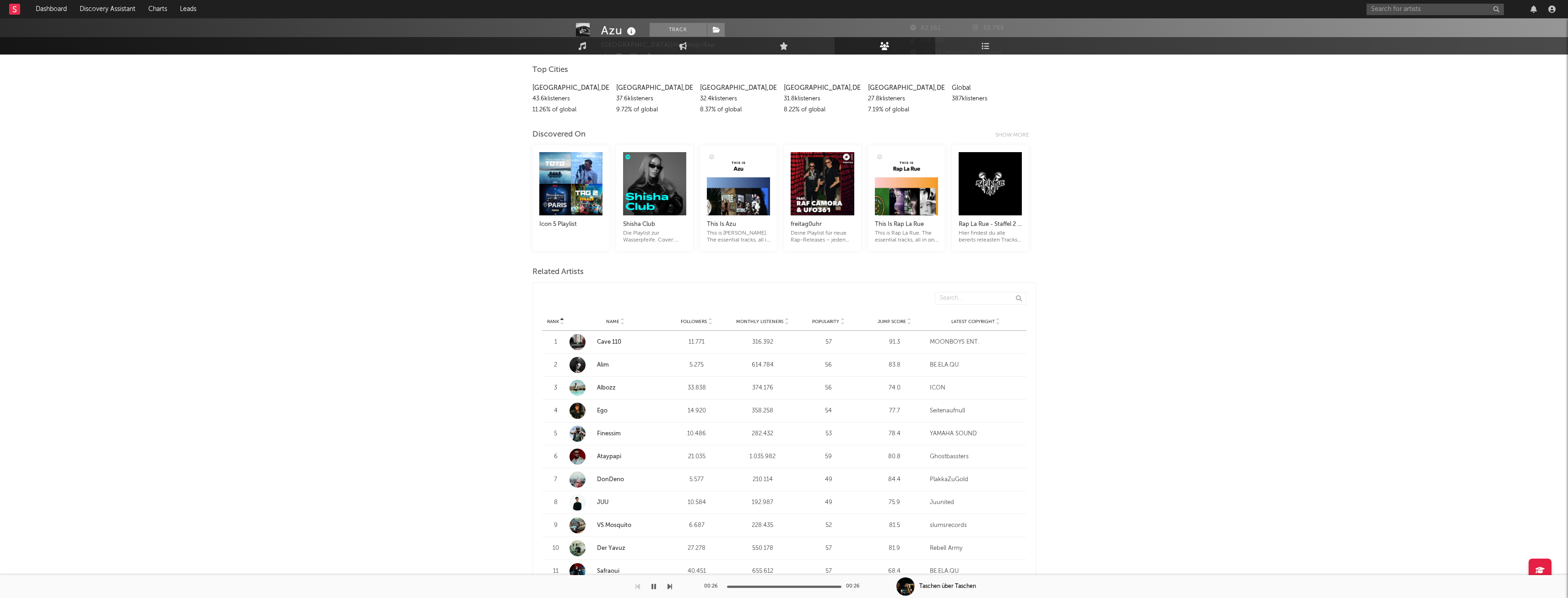
scroll to position [275, 0]
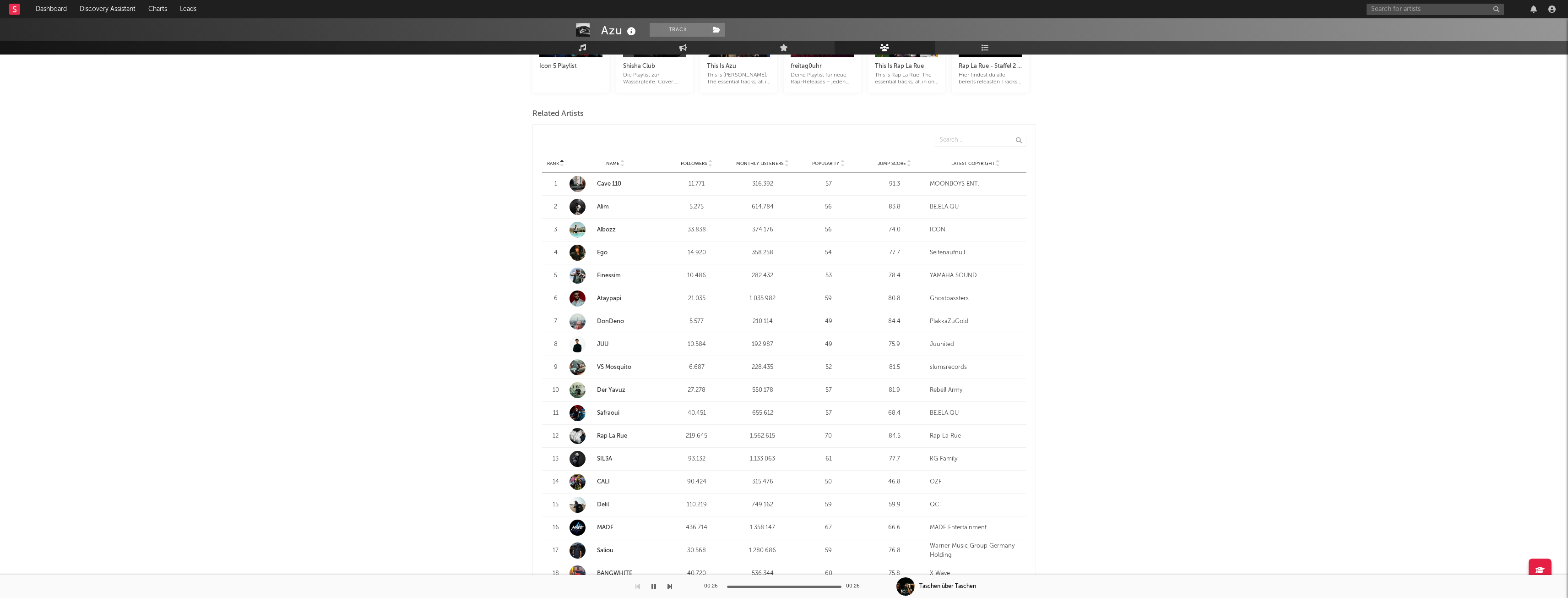
click at [778, 162] on span "Monthly Listeners" at bounding box center [759, 164] width 47 height 5
click at [778, 163] on span "Monthly Listeners" at bounding box center [759, 164] width 47 height 5
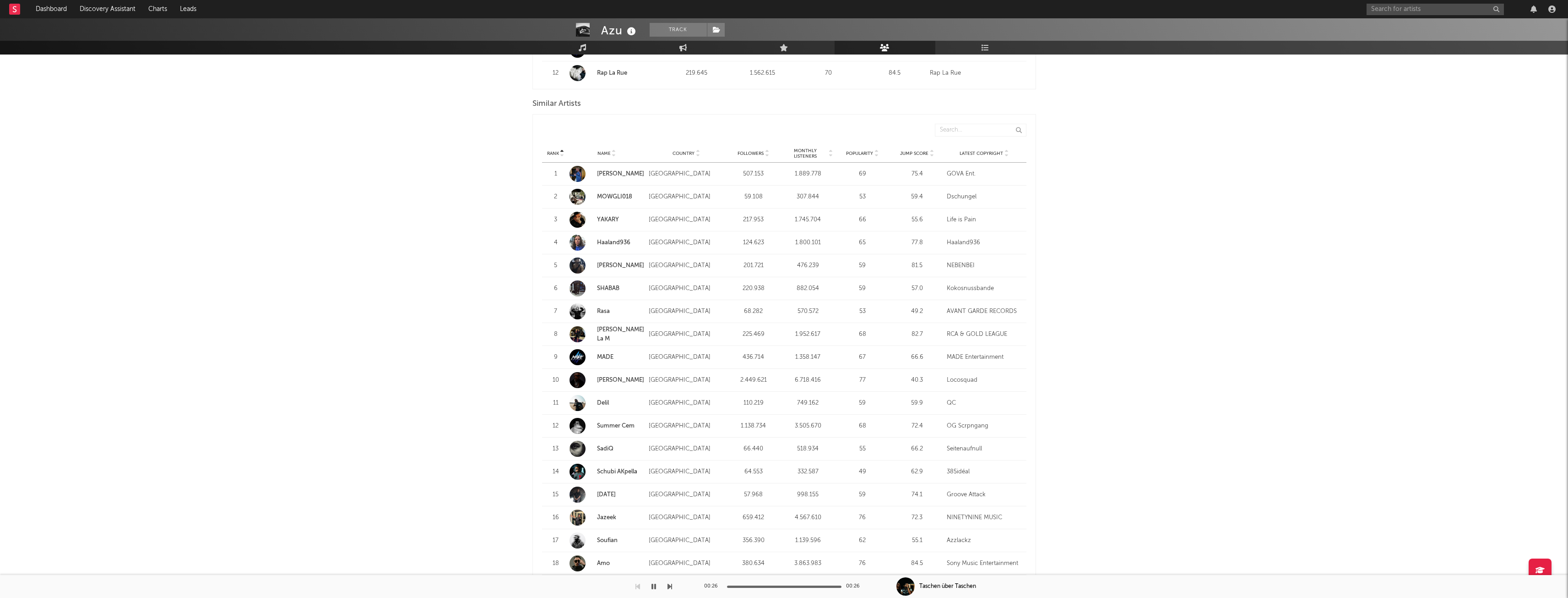
scroll to position [733, 0]
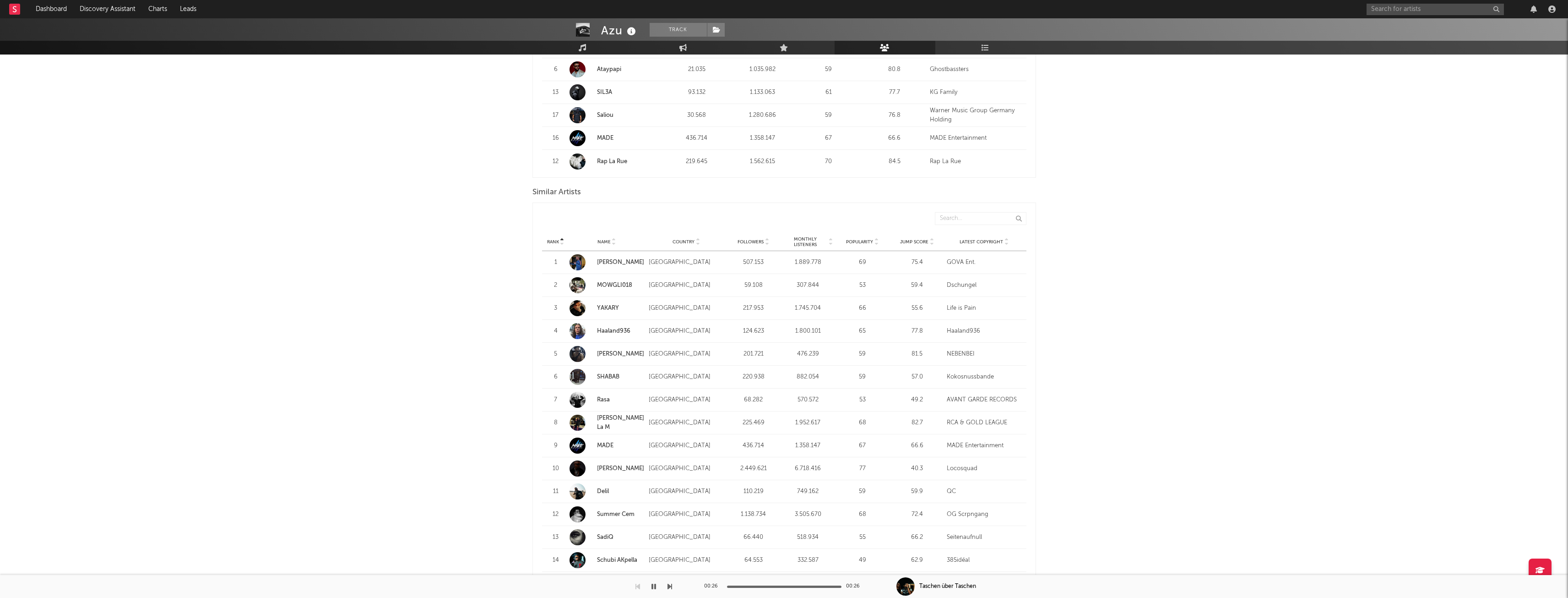
click at [801, 239] on span "Monthly Listeners" at bounding box center [805, 242] width 44 height 11
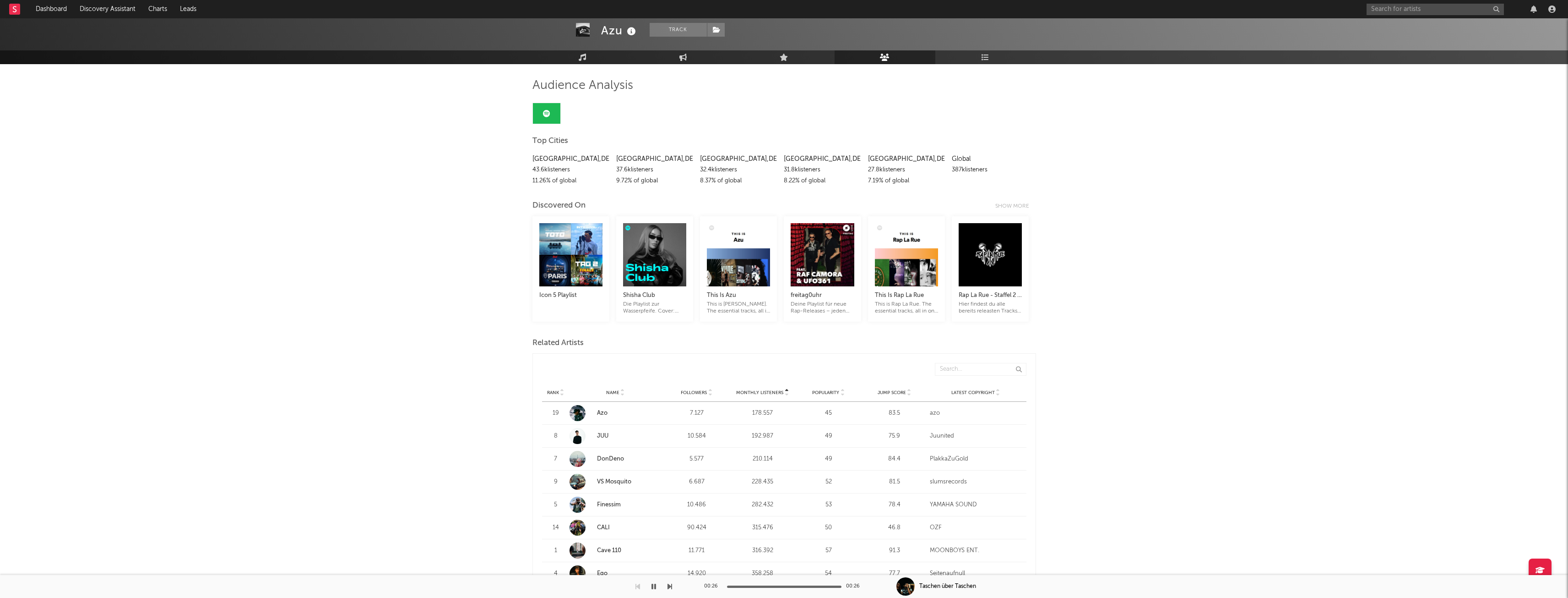
scroll to position [0, 0]
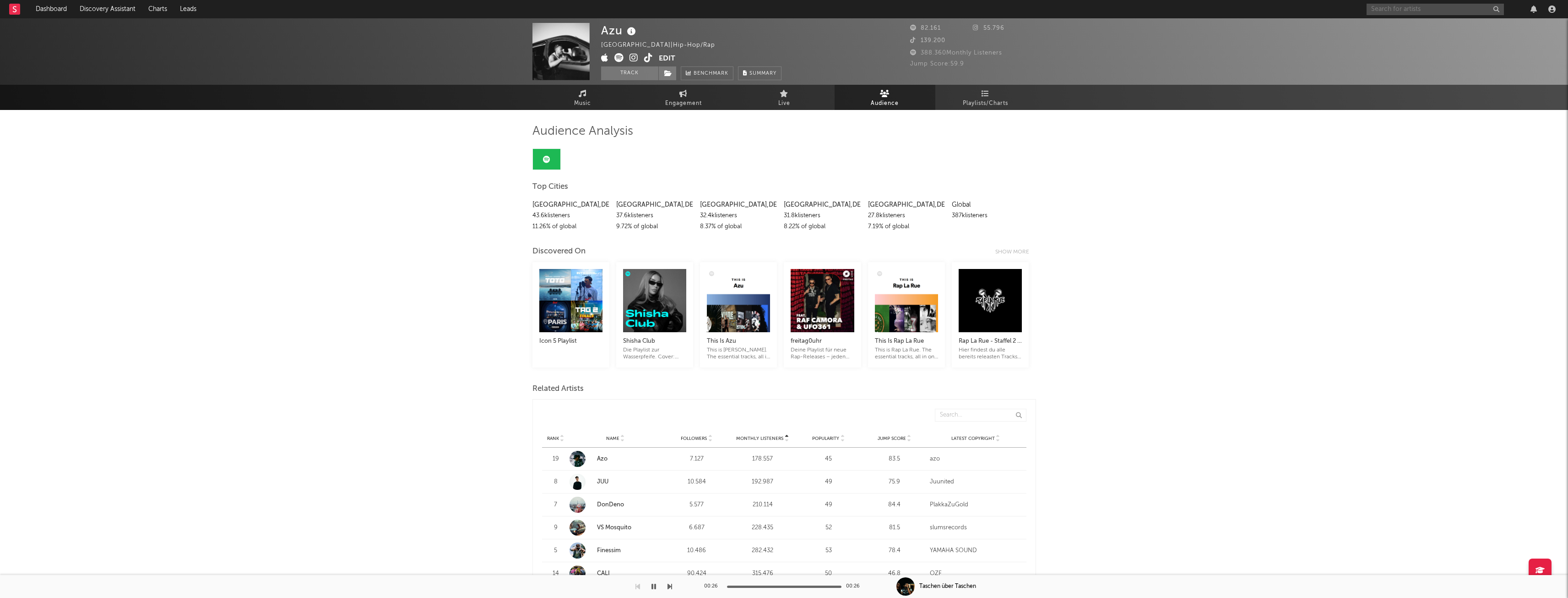
click at [1432, 10] on input "text" at bounding box center [1435, 9] width 137 height 12
click at [68, 7] on link "Dashboard" at bounding box center [51, 9] width 44 height 18
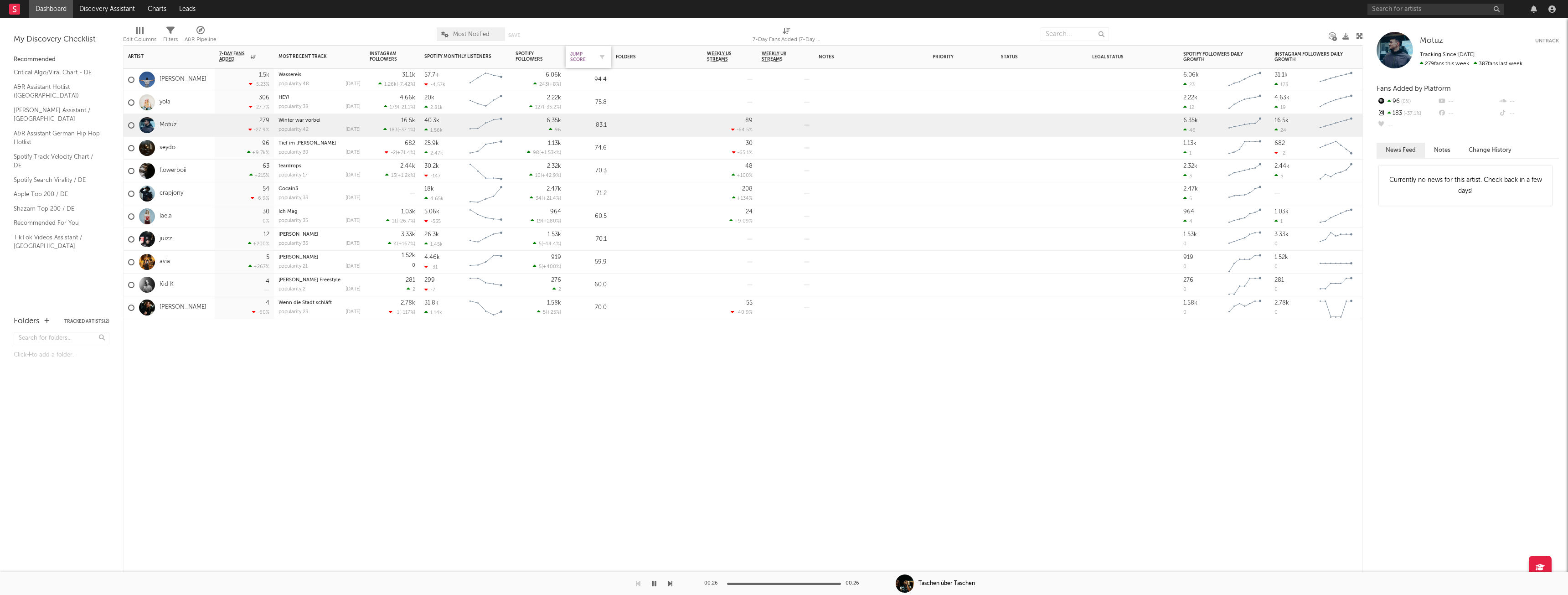
click at [590, 55] on div "Jump Score" at bounding box center [581, 57] width 23 height 11
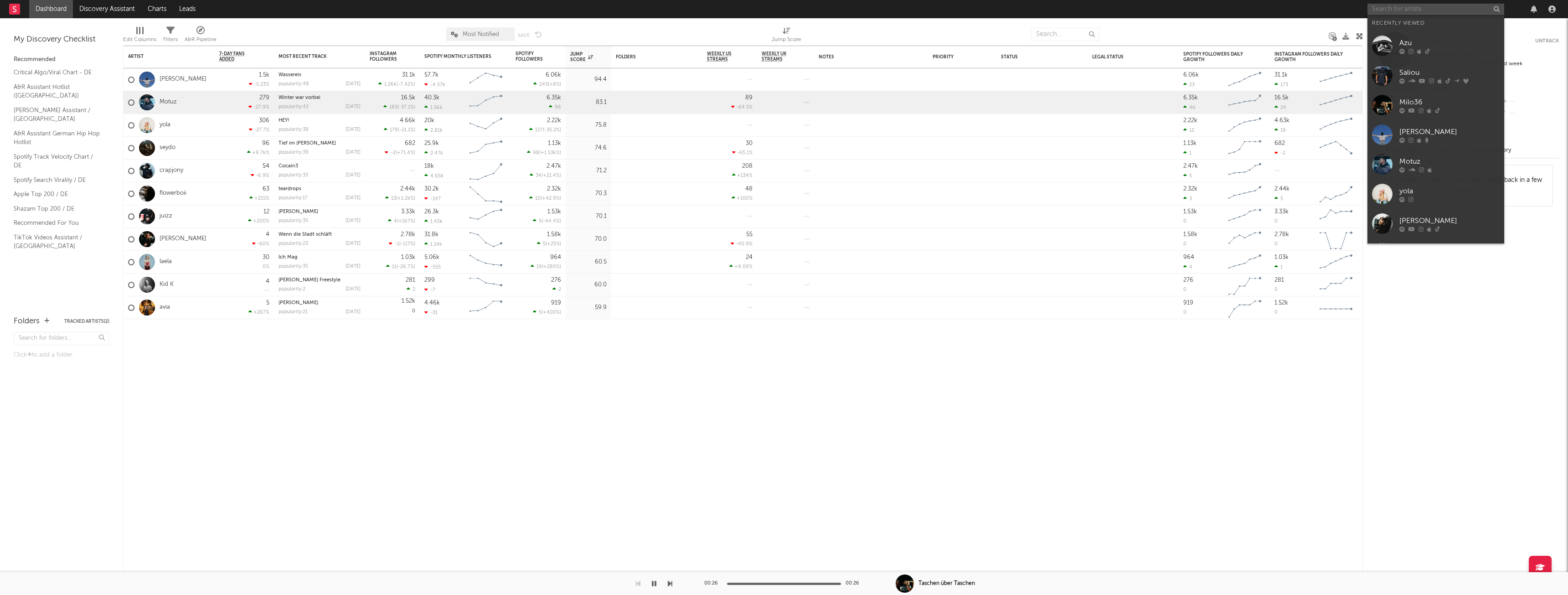
click at [1401, 8] on input "text" at bounding box center [1435, 9] width 137 height 11
type input "GWENDO"
click at [1402, 30] on div "GWENDO" at bounding box center [1450, 27] width 100 height 11
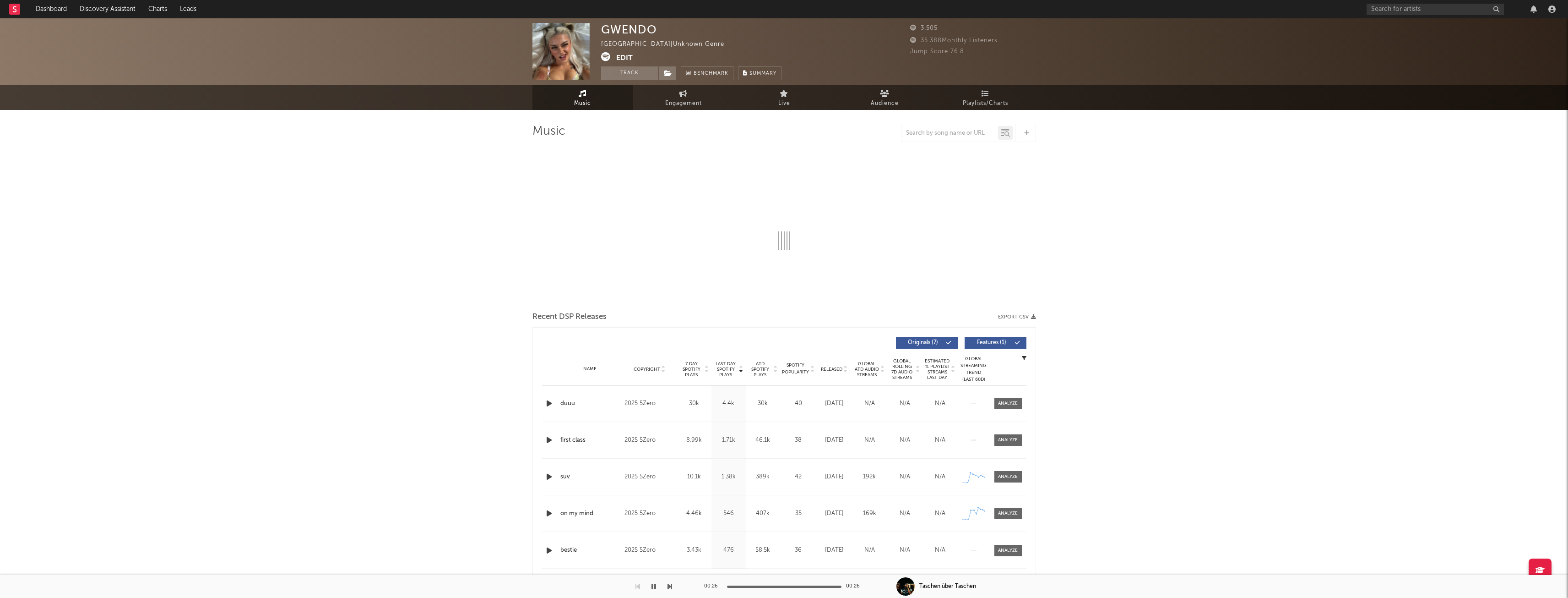
select select "6m"
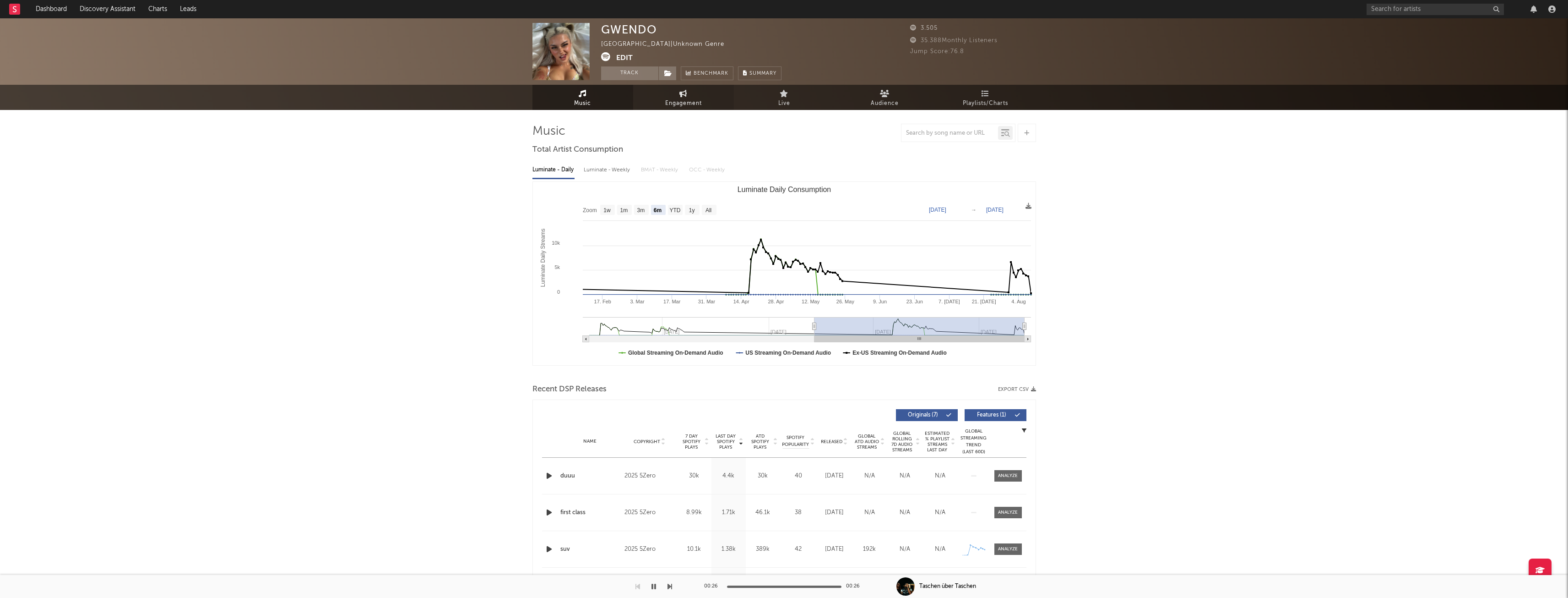
click at [682, 96] on icon at bounding box center [682, 93] width 7 height 7
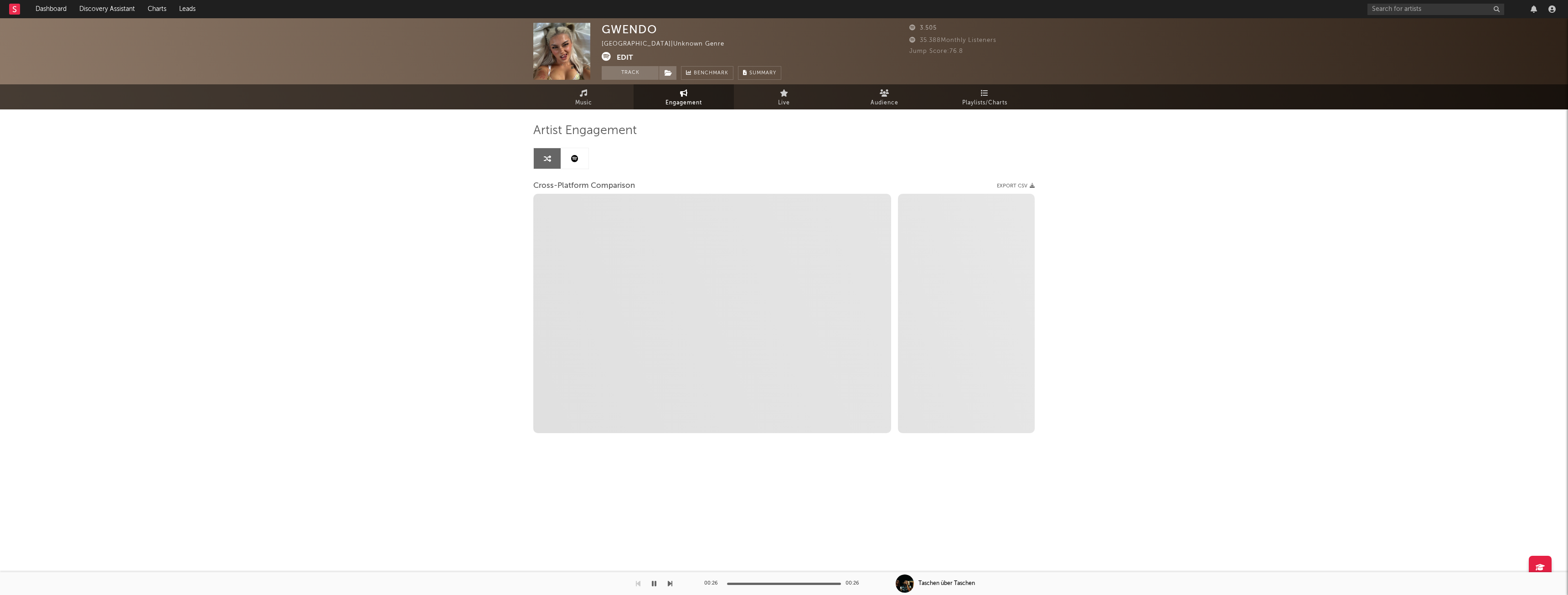
select select "1w"
click at [592, 95] on link "Music" at bounding box center [584, 97] width 100 height 25
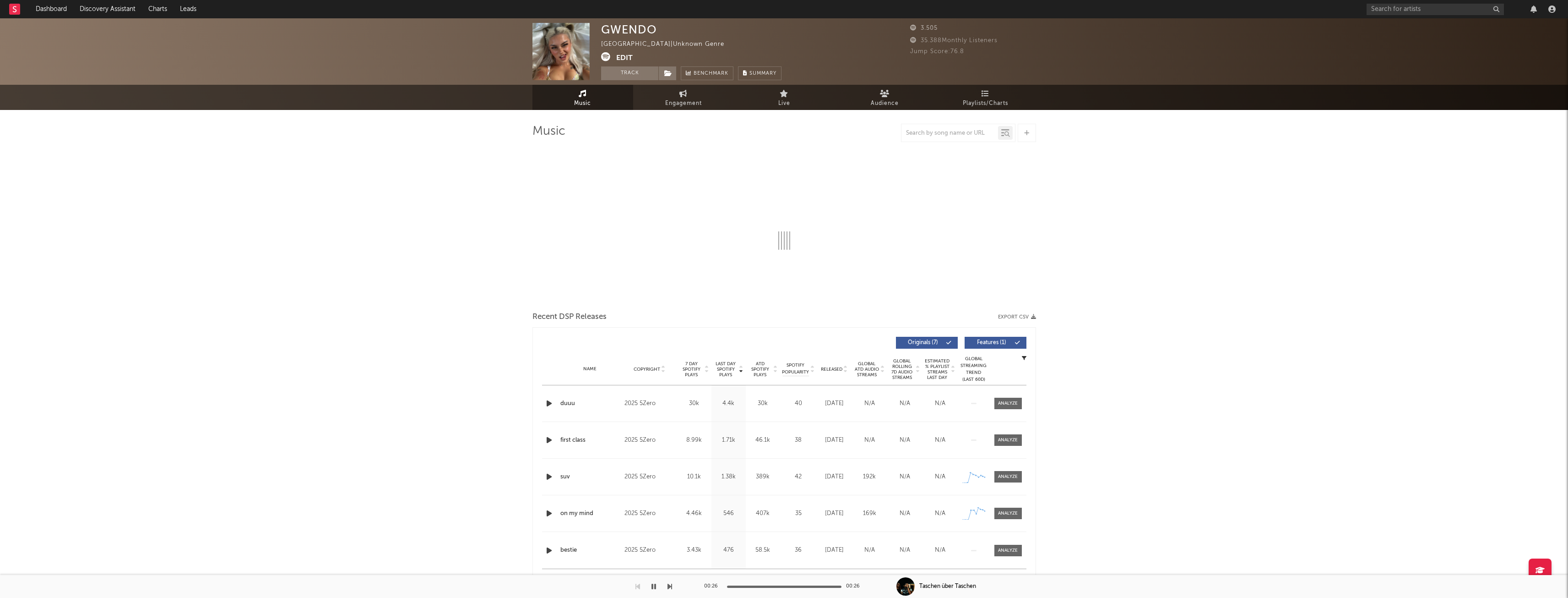
select select "6m"
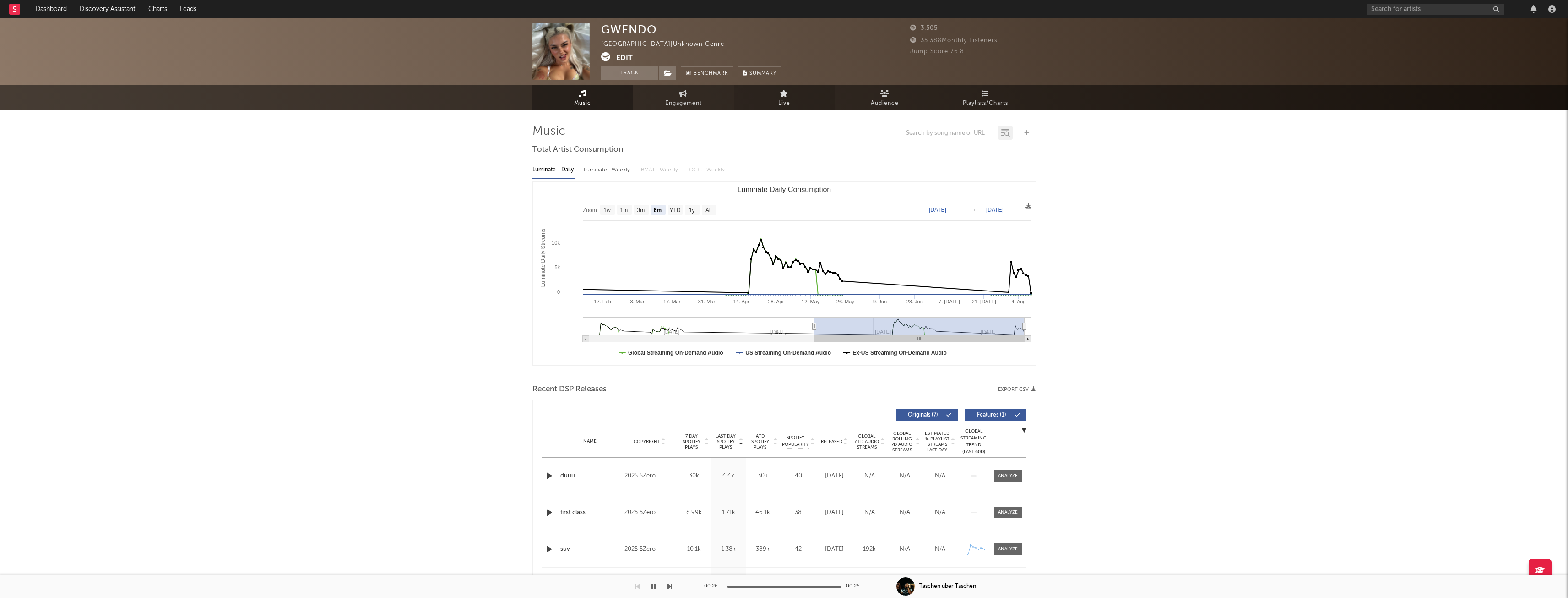
click at [773, 101] on link "Live" at bounding box center [784, 97] width 101 height 25
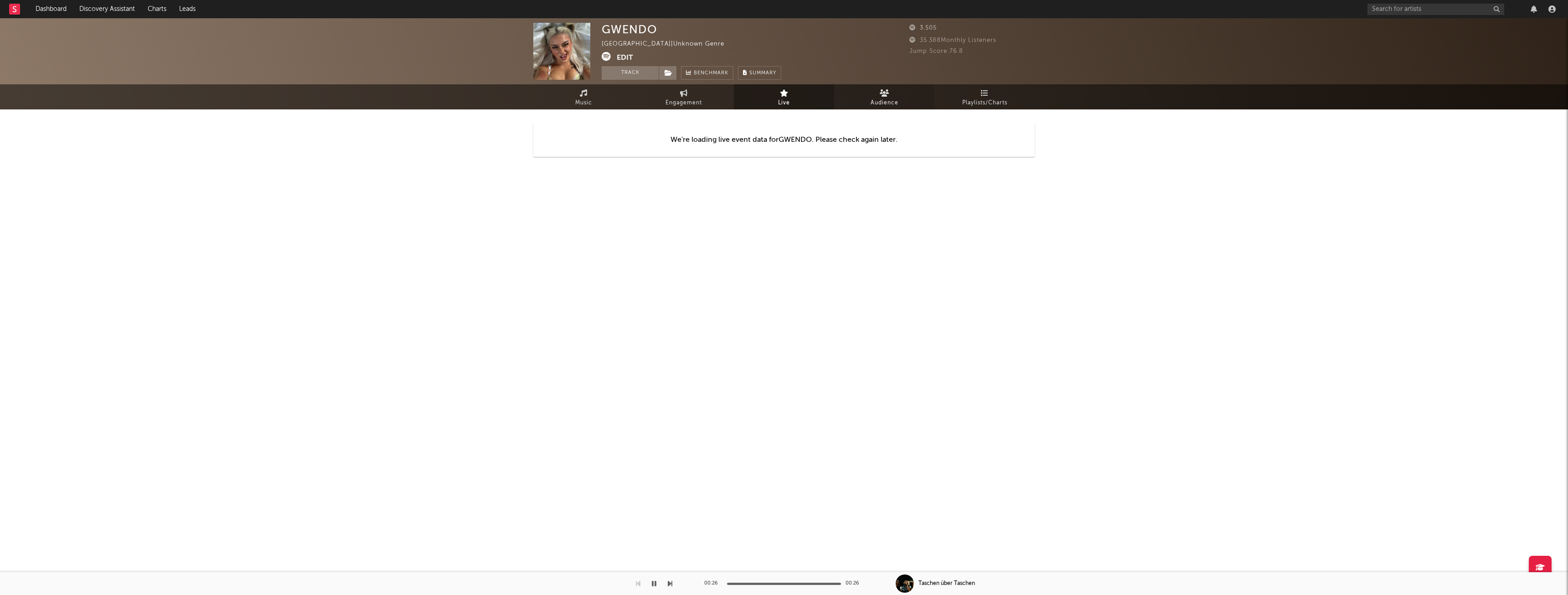
click at [861, 95] on link "Audience" at bounding box center [884, 97] width 100 height 25
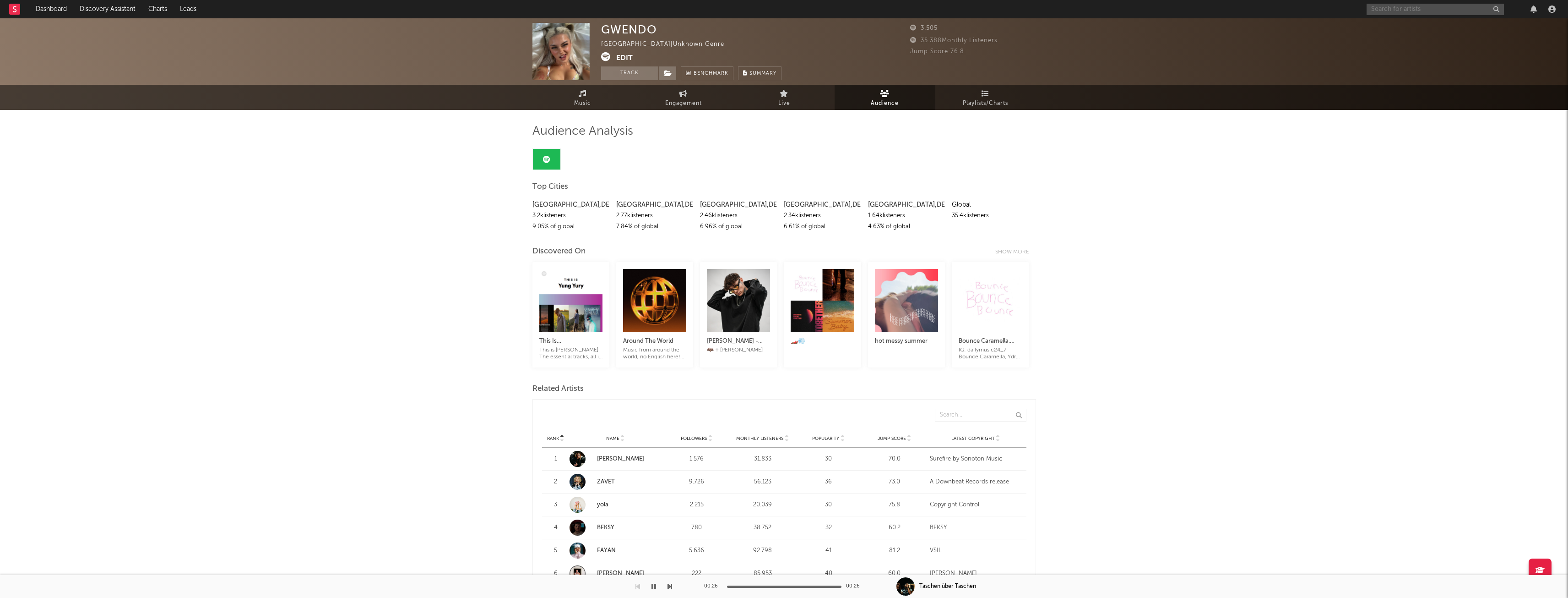
click at [1472, 8] on input "text" at bounding box center [1435, 9] width 137 height 12
click at [1423, 12] on input "neji.mp3" at bounding box center [1435, 9] width 137 height 12
type input "neji.mp3"
click at [1425, 33] on div "neji.mp3" at bounding box center [1448, 27] width 101 height 11
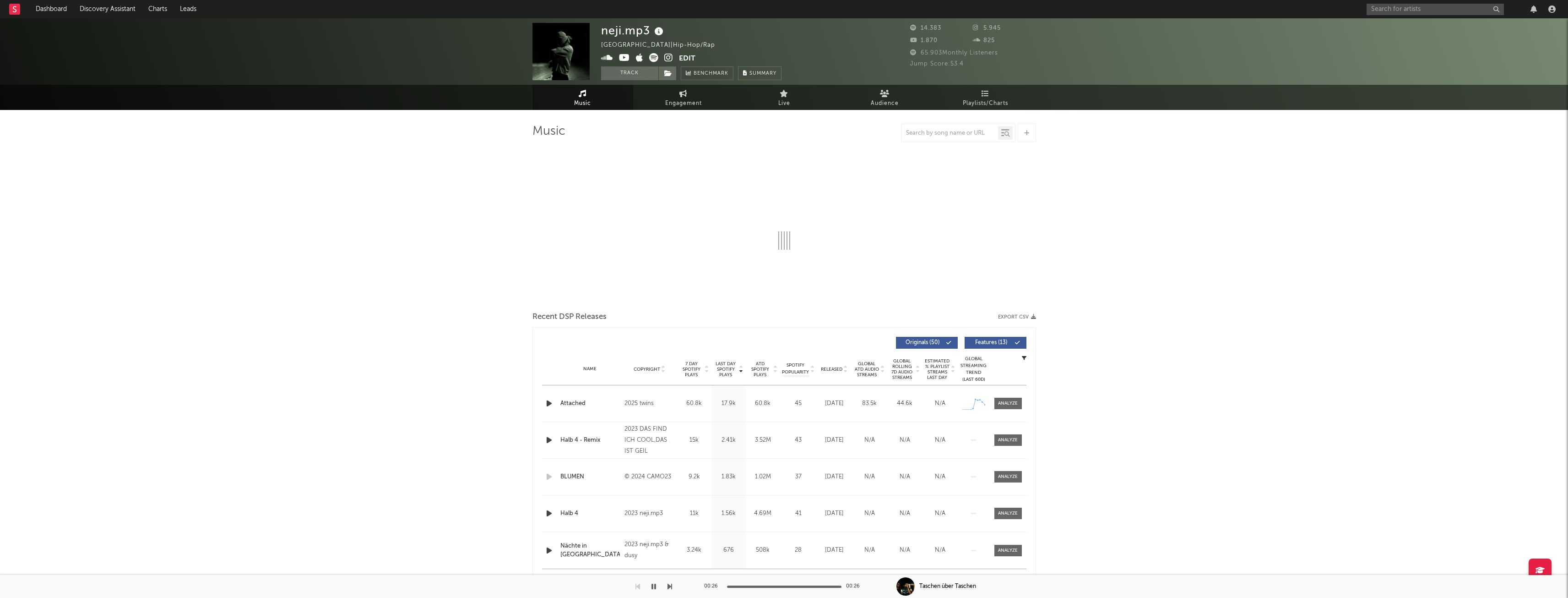
select select "6m"
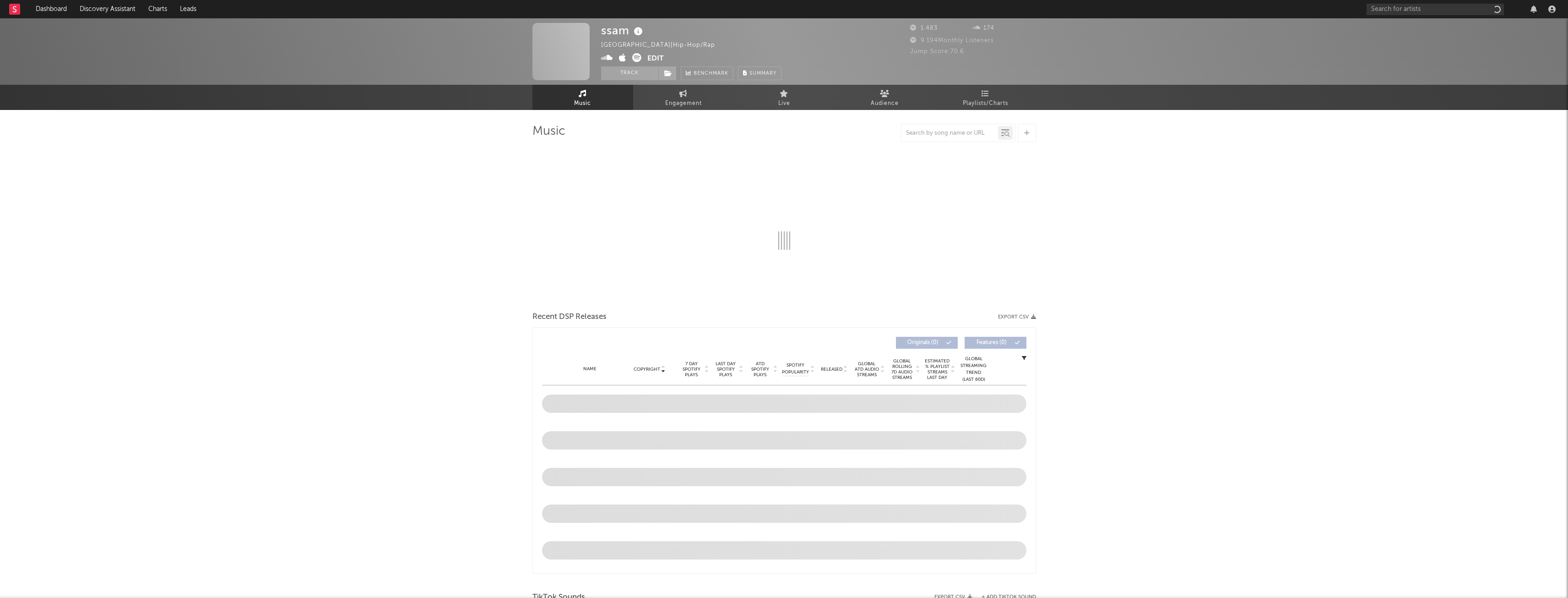
select select "6m"
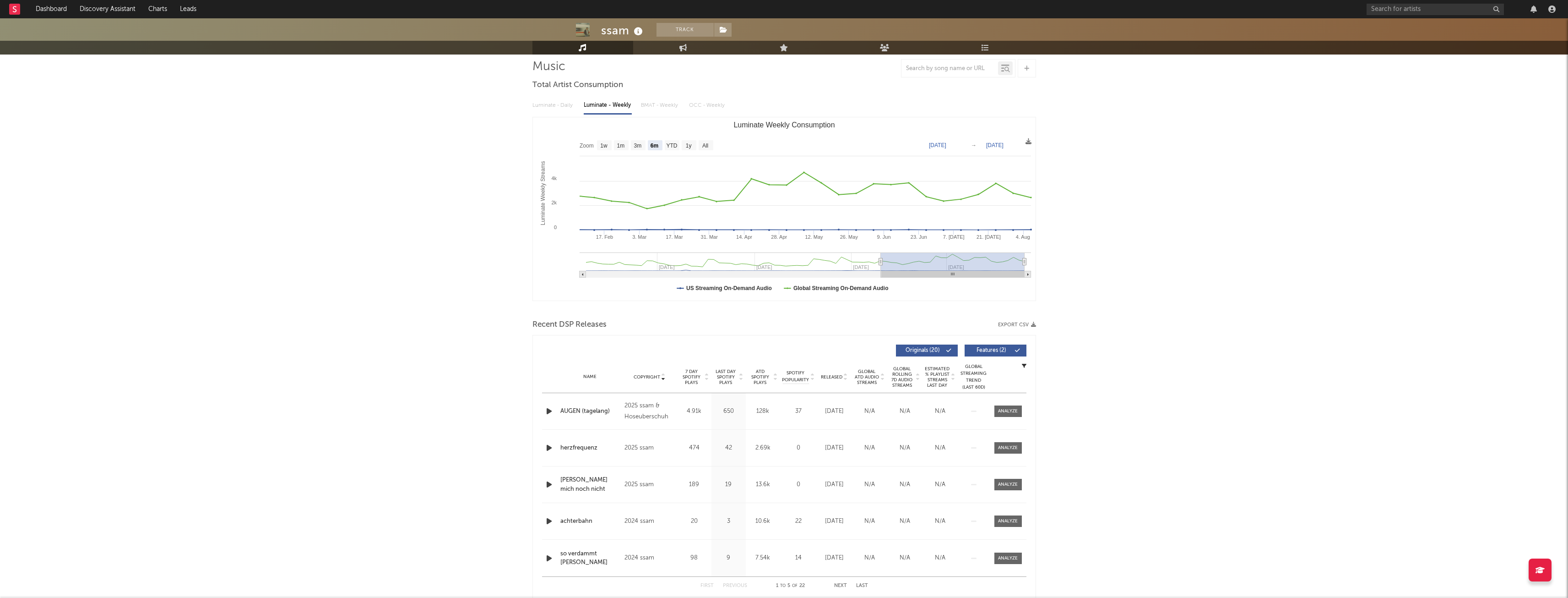
scroll to position [92, 0]
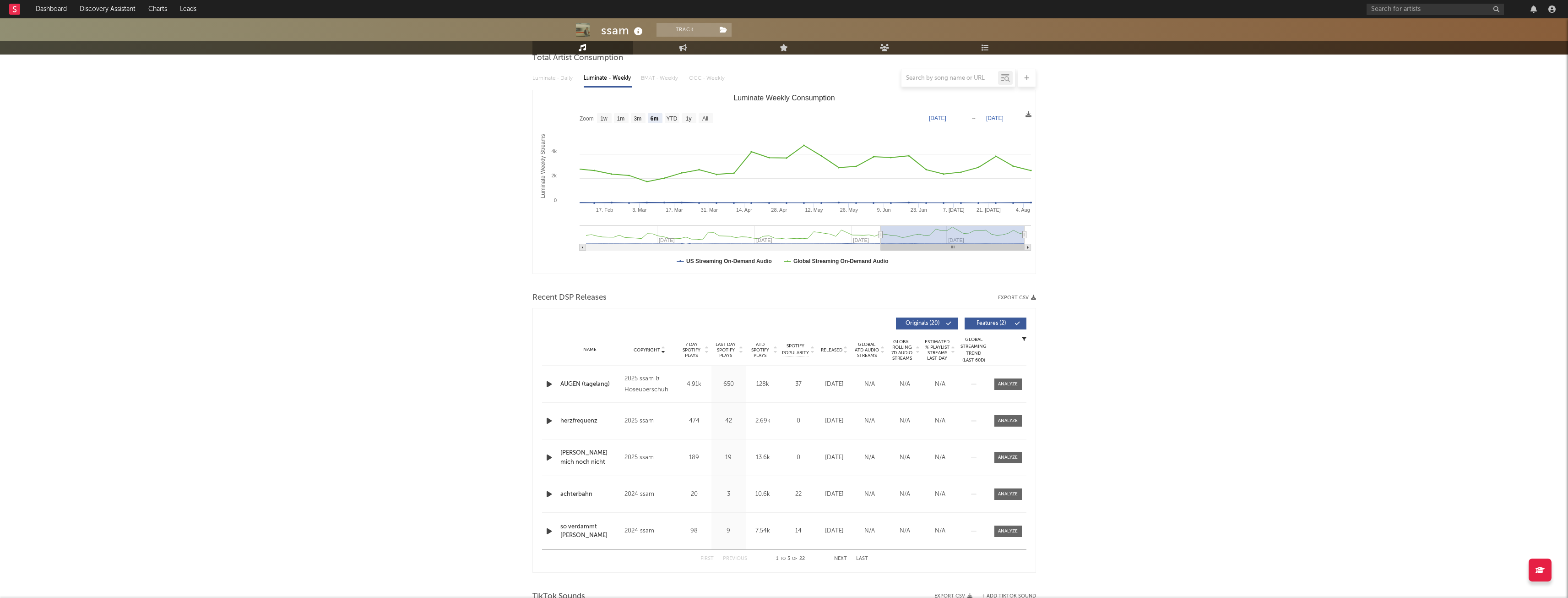
click at [651, 352] on span "Copyright" at bounding box center [646, 350] width 26 height 5
click at [651, 351] on span "Copyright" at bounding box center [646, 350] width 26 height 5
click at [550, 385] on icon "button" at bounding box center [549, 384] width 10 height 12
click at [550, 421] on icon "button" at bounding box center [549, 421] width 10 height 12
click at [549, 455] on icon "button" at bounding box center [549, 457] width 10 height 12
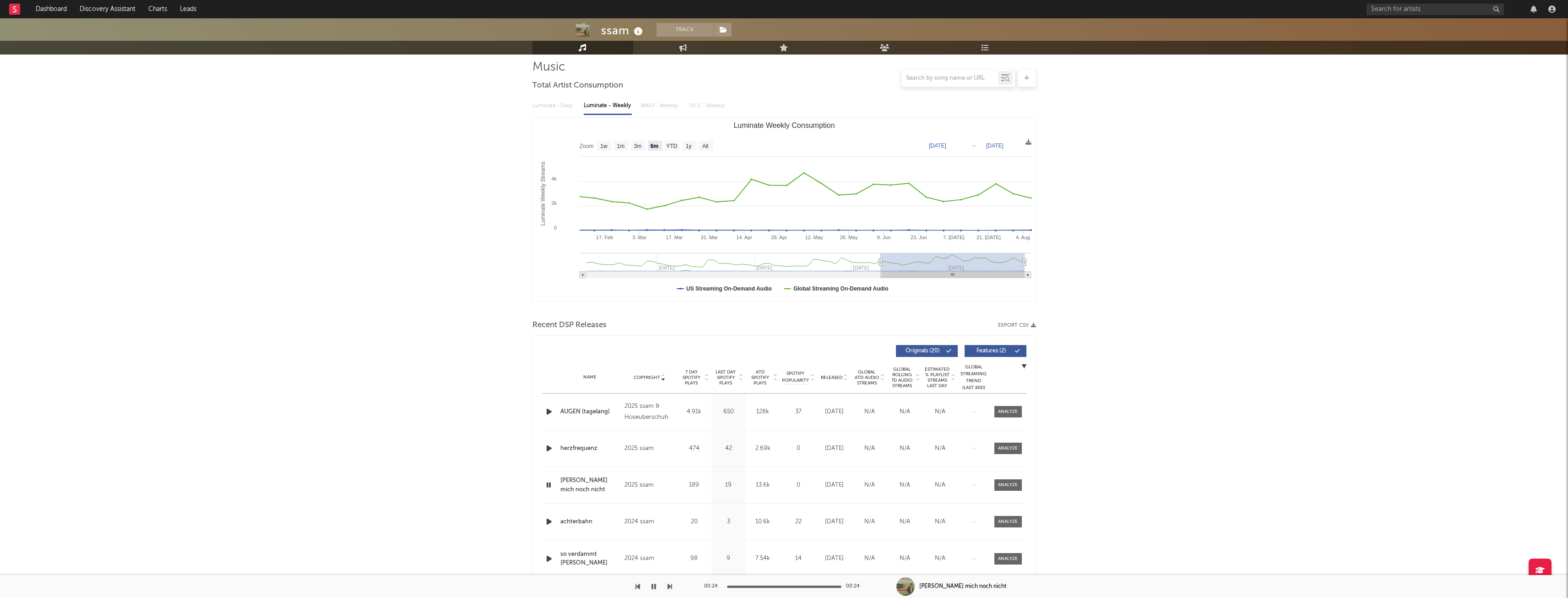
scroll to position [0, 0]
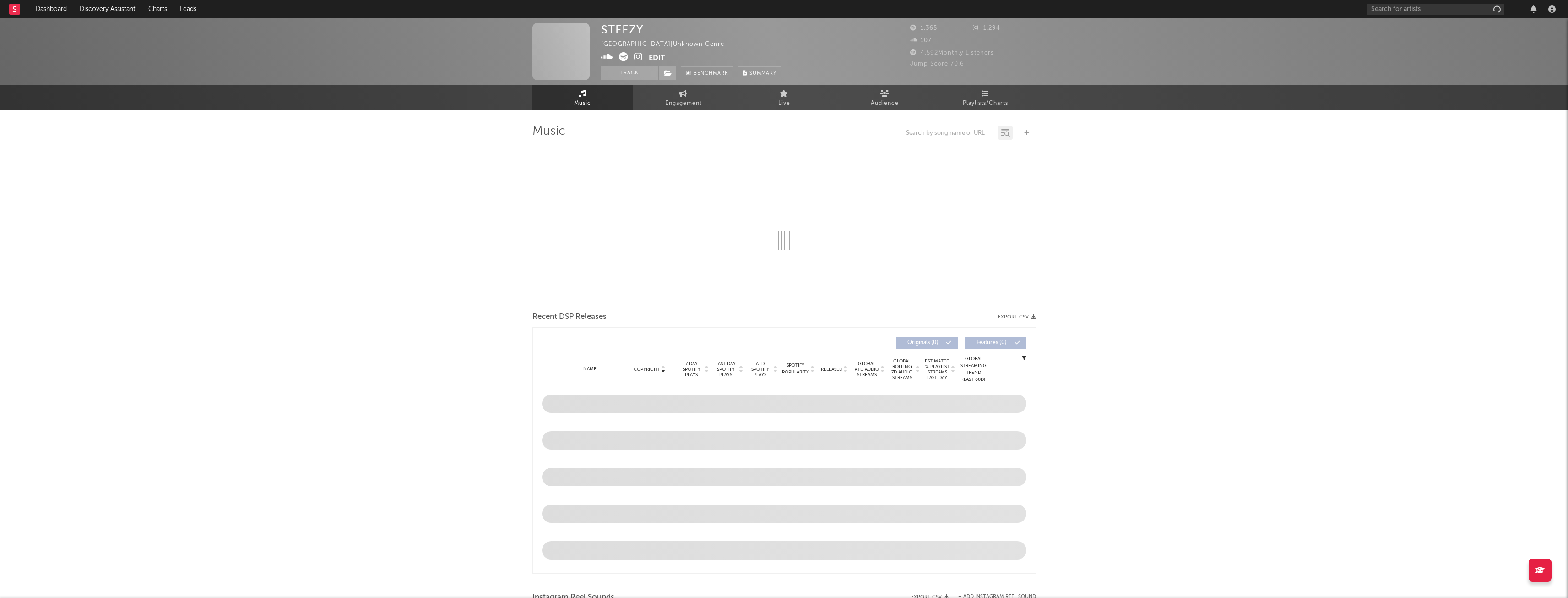
select select "1w"
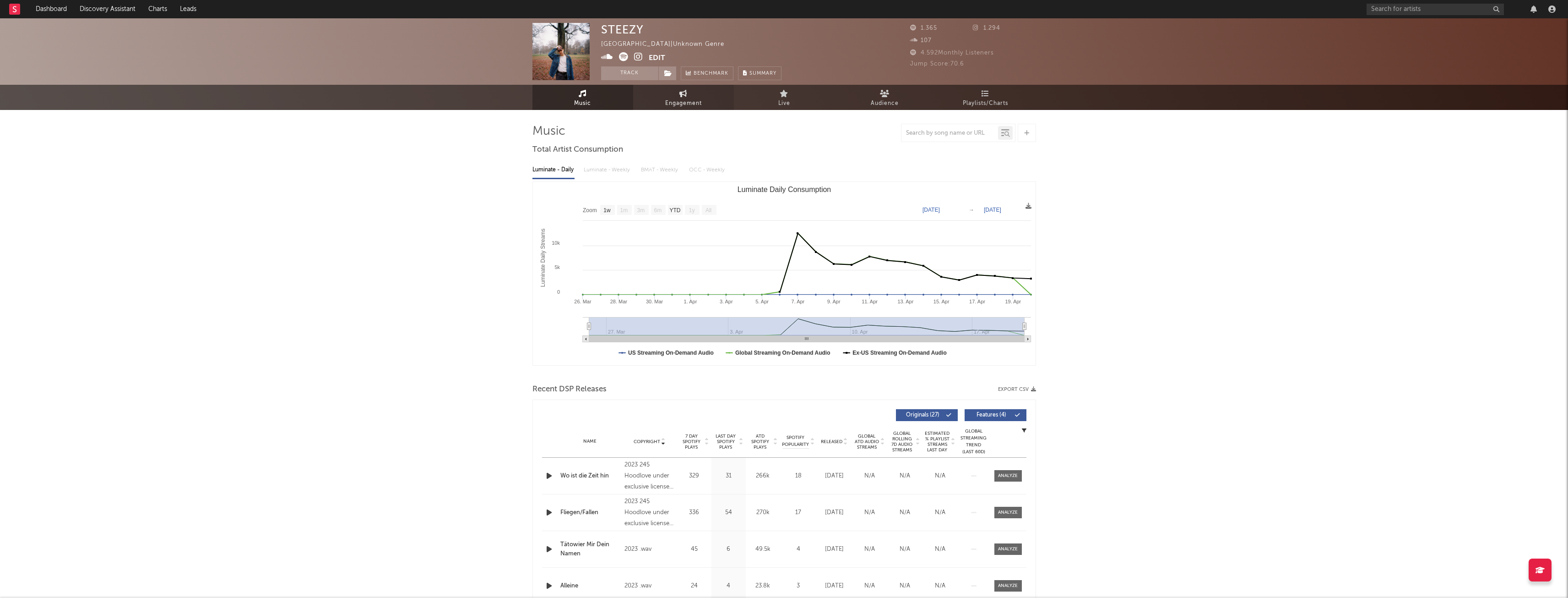
click at [678, 94] on link "Engagement" at bounding box center [683, 97] width 101 height 25
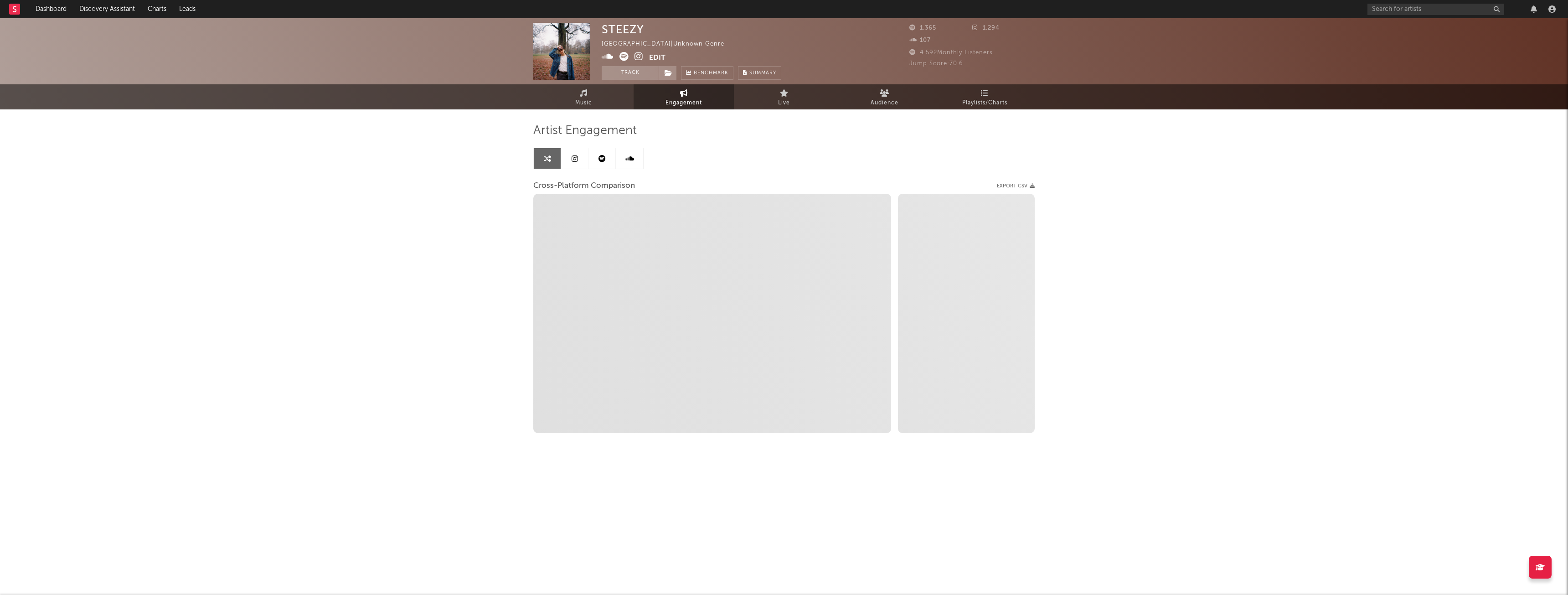
select select "1w"
select select "1m"
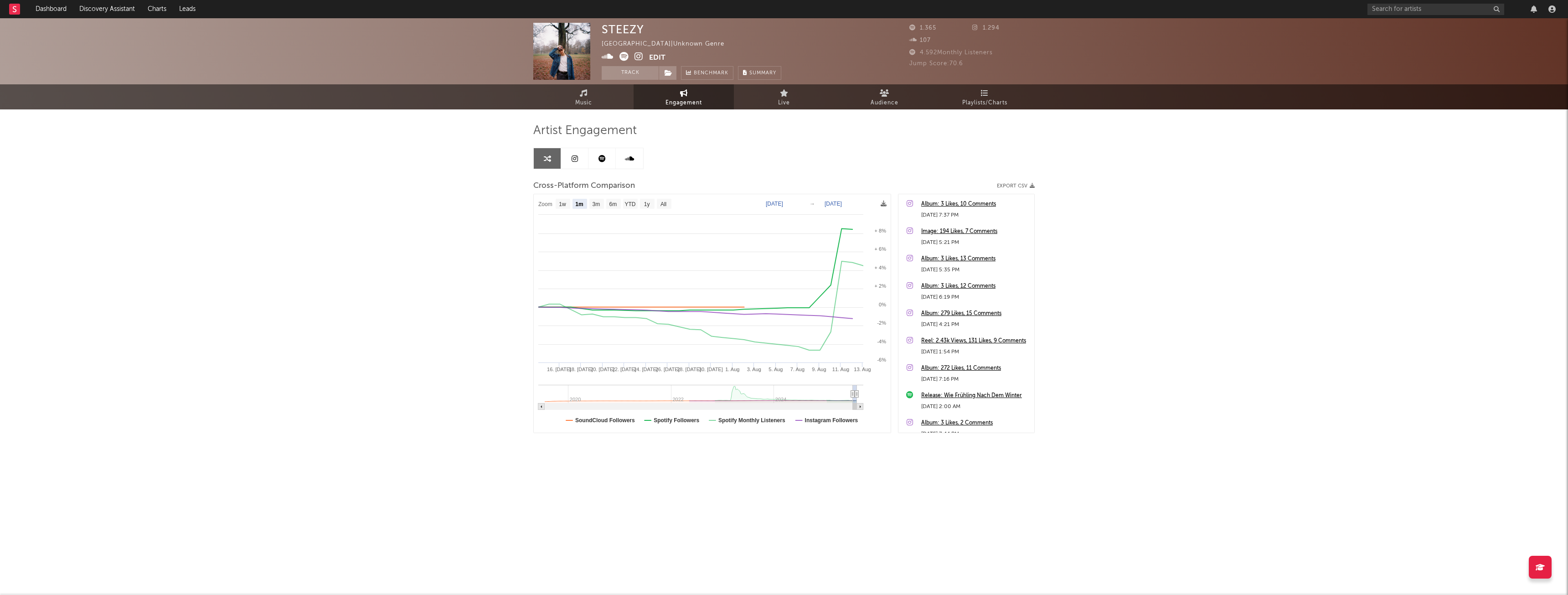
click at [696, 93] on link "Engagement" at bounding box center [684, 97] width 100 height 25
click at [602, 110] on div "Artist Engagement Cross-Platform Comparison Export CSV Zoom 1w 1m 3m 6m YTD 1y …" at bounding box center [784, 289] width 502 height 360
click at [608, 101] on link "Music" at bounding box center [584, 97] width 100 height 25
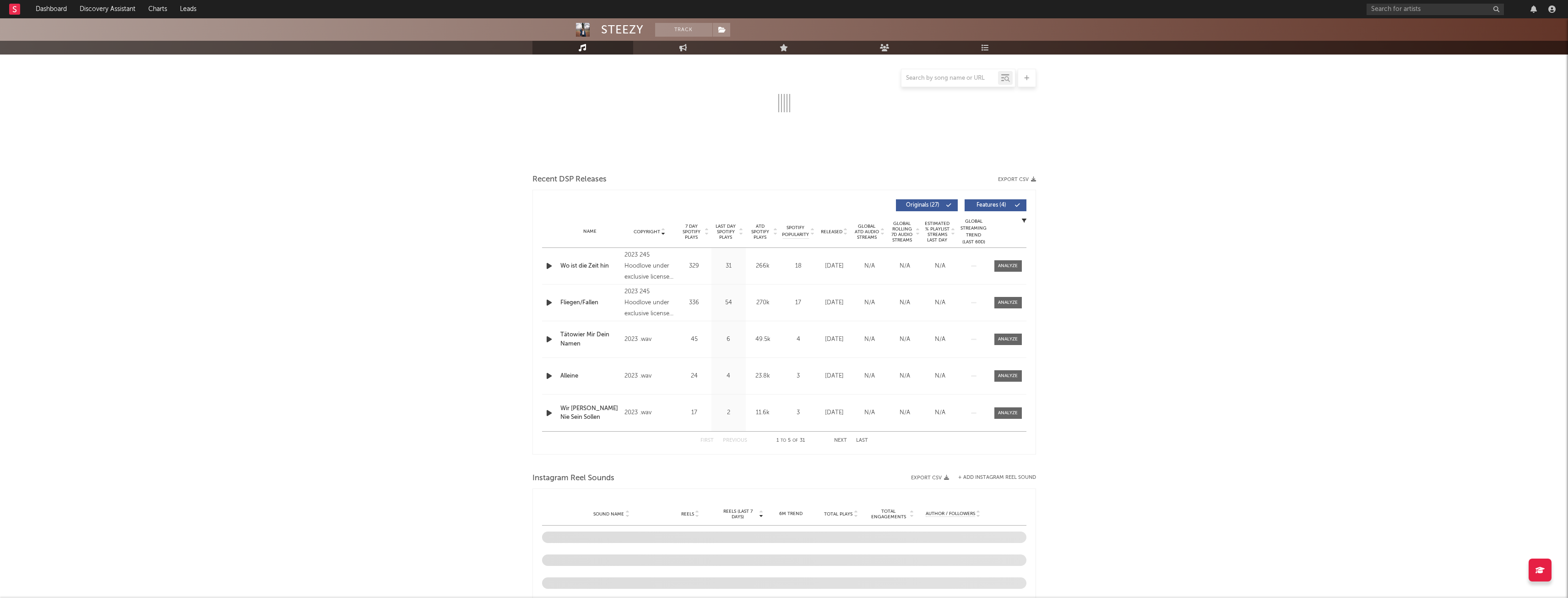
select select "1w"
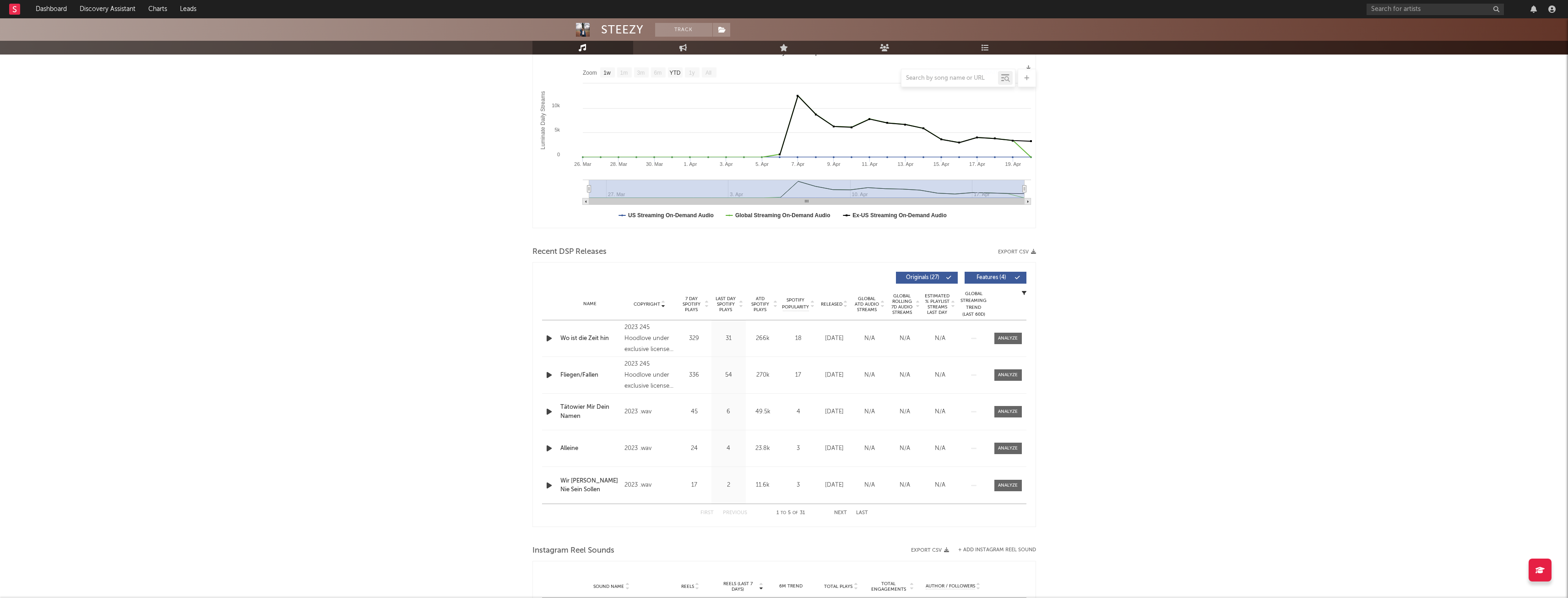
scroll to position [183, 0]
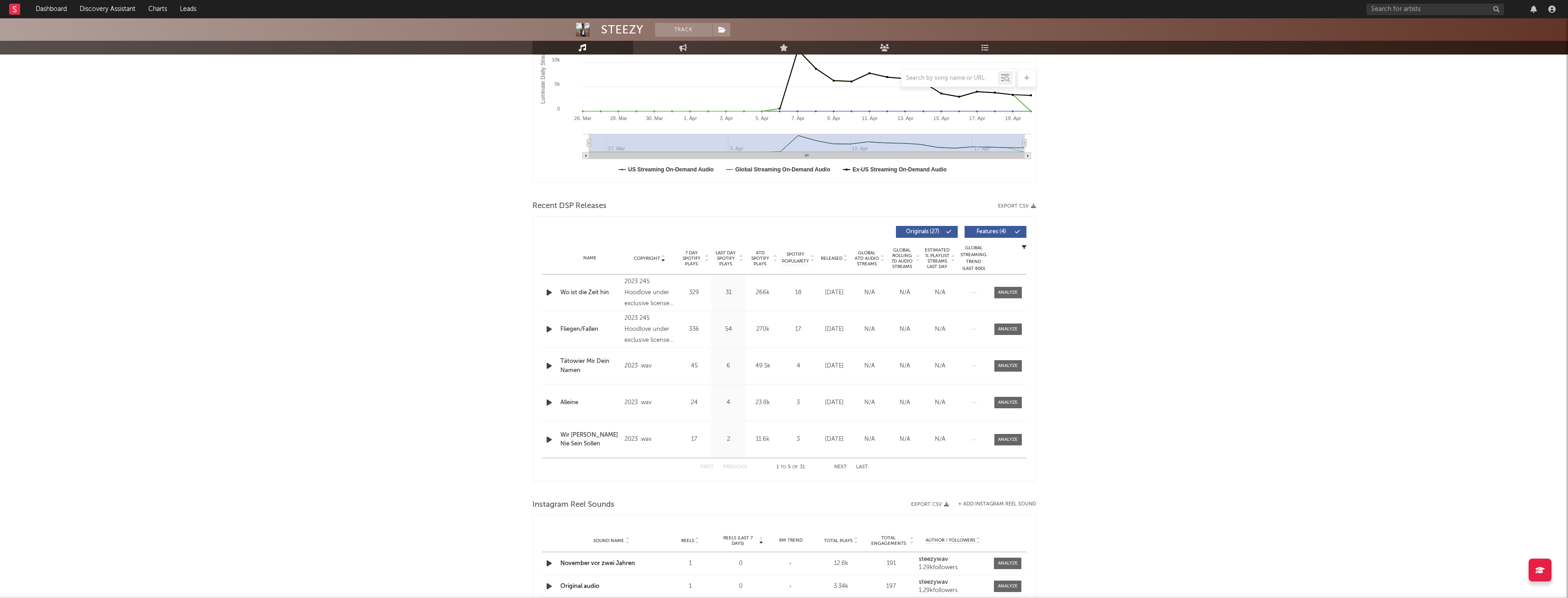
click at [662, 258] on icon at bounding box center [663, 256] width 5 height 3
click at [662, 258] on icon at bounding box center [663, 260] width 5 height 3
click at [543, 290] on div at bounding box center [550, 292] width 16 height 12
click at [548, 290] on icon "button" at bounding box center [549, 292] width 10 height 12
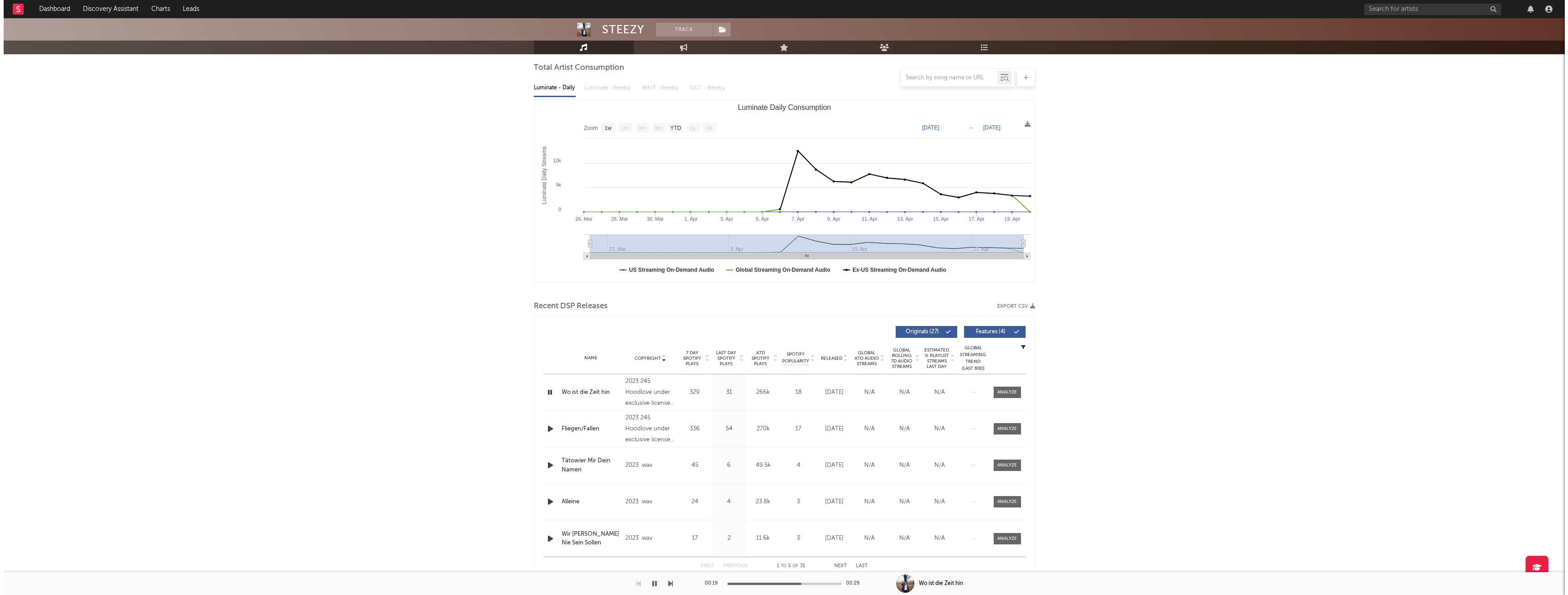
scroll to position [0, 0]
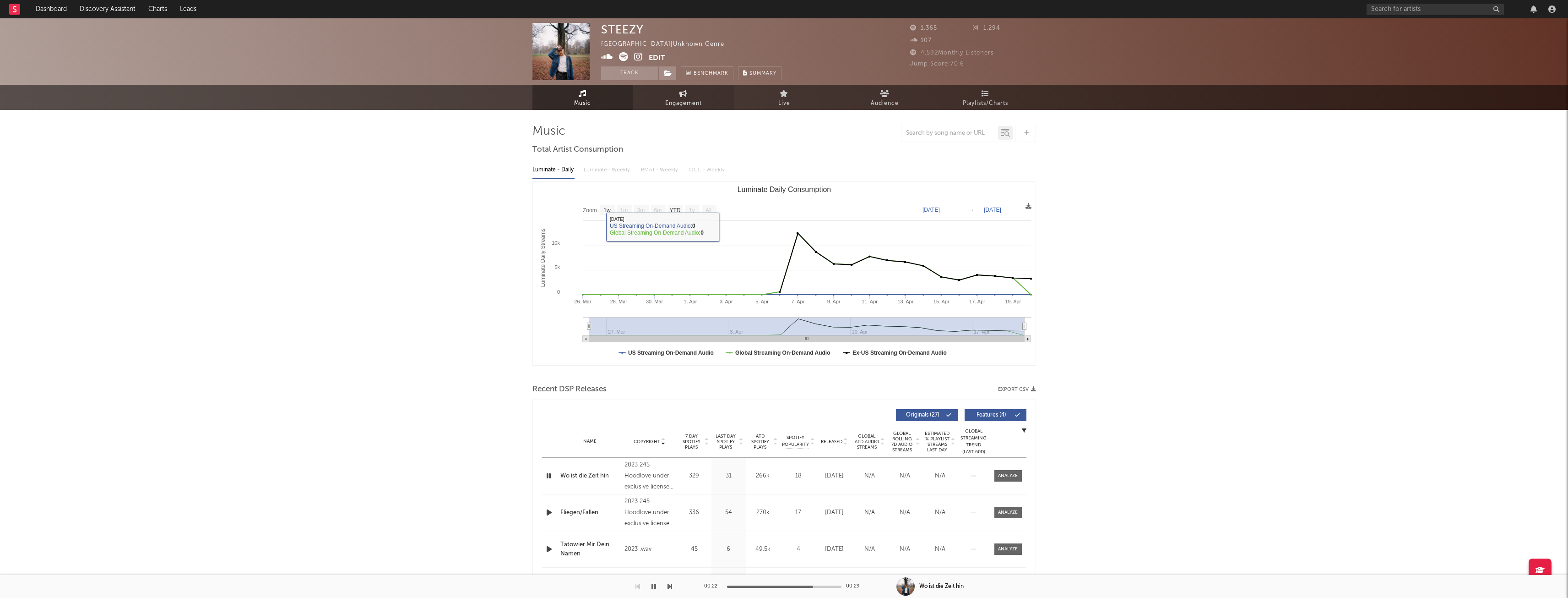
click at [666, 88] on link "Engagement" at bounding box center [683, 97] width 101 height 25
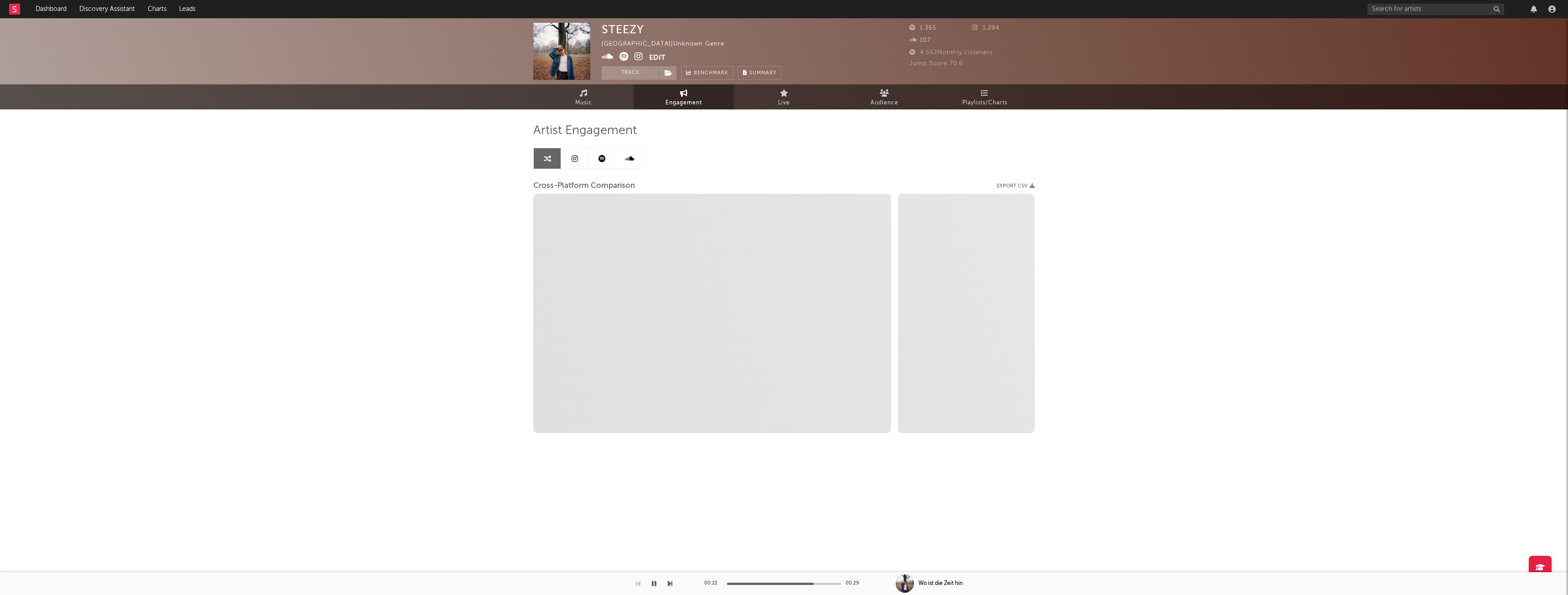
select select "1w"
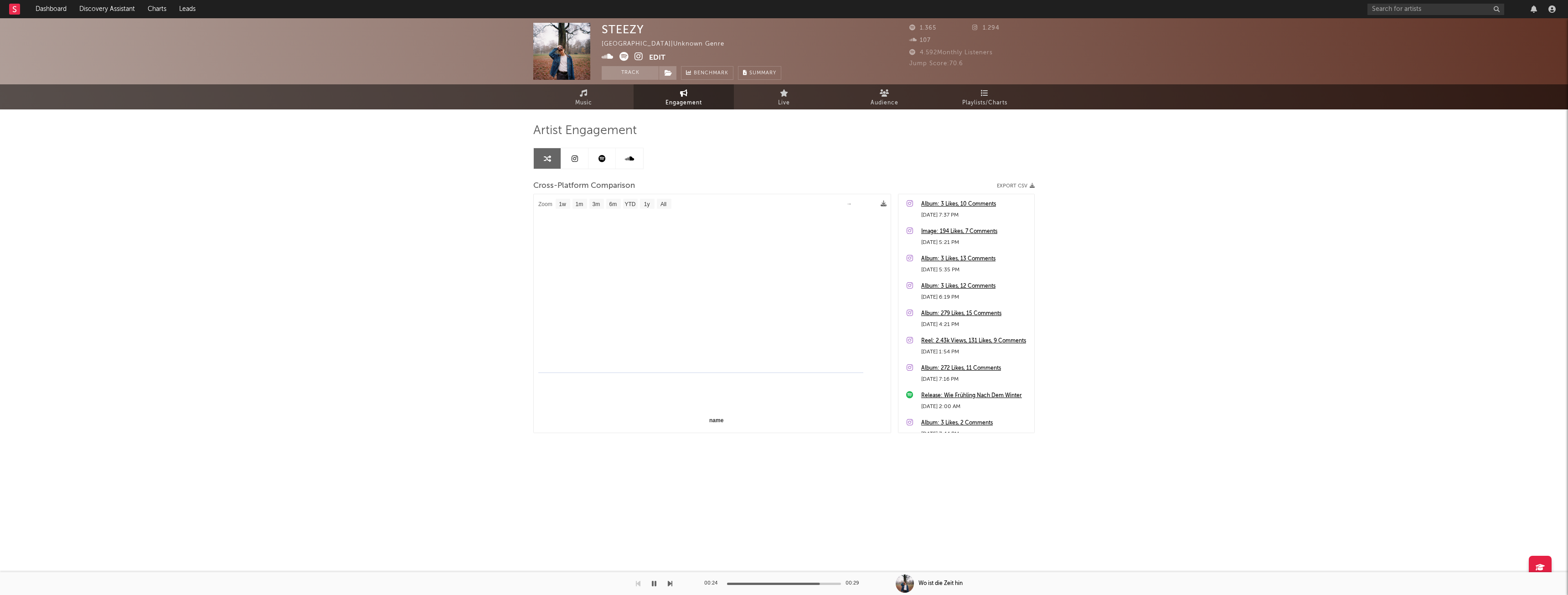
select select "1m"
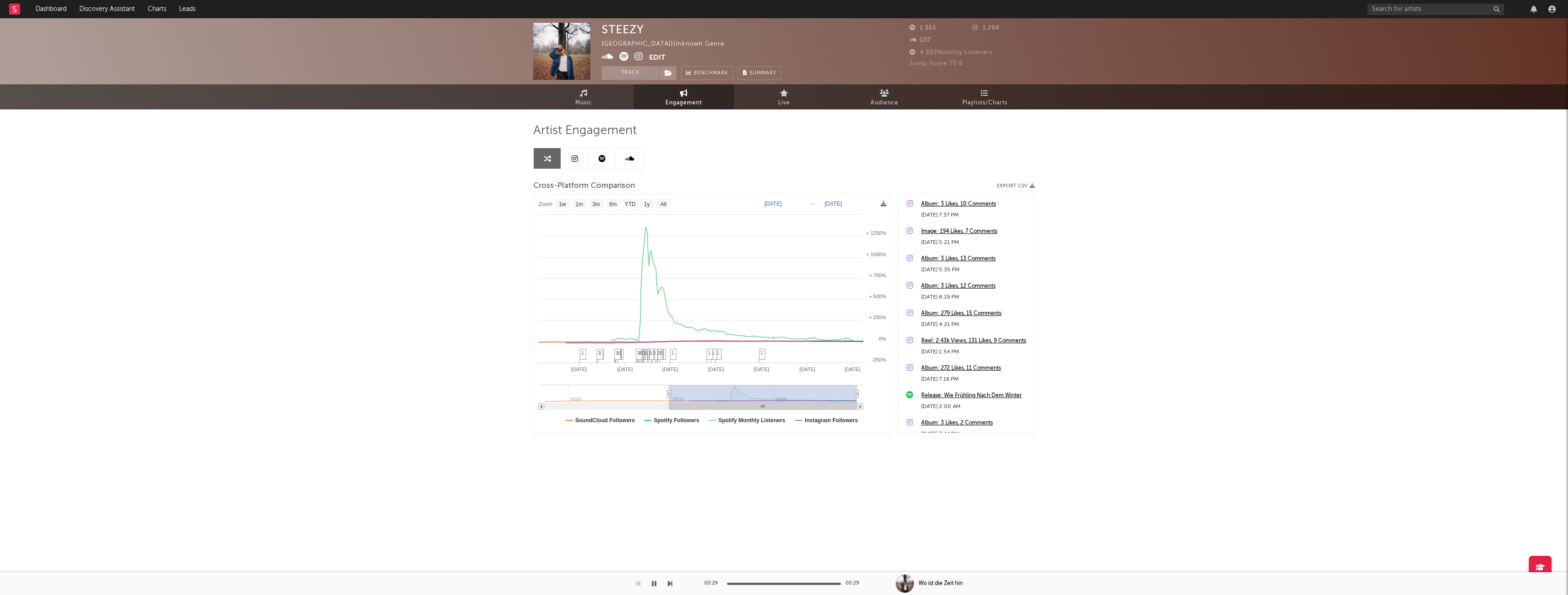
type input "[DATE]"
select select "1w"
drag, startPoint x: 853, startPoint y: 395, endPoint x: 735, endPoint y: 392, distance: 118.0
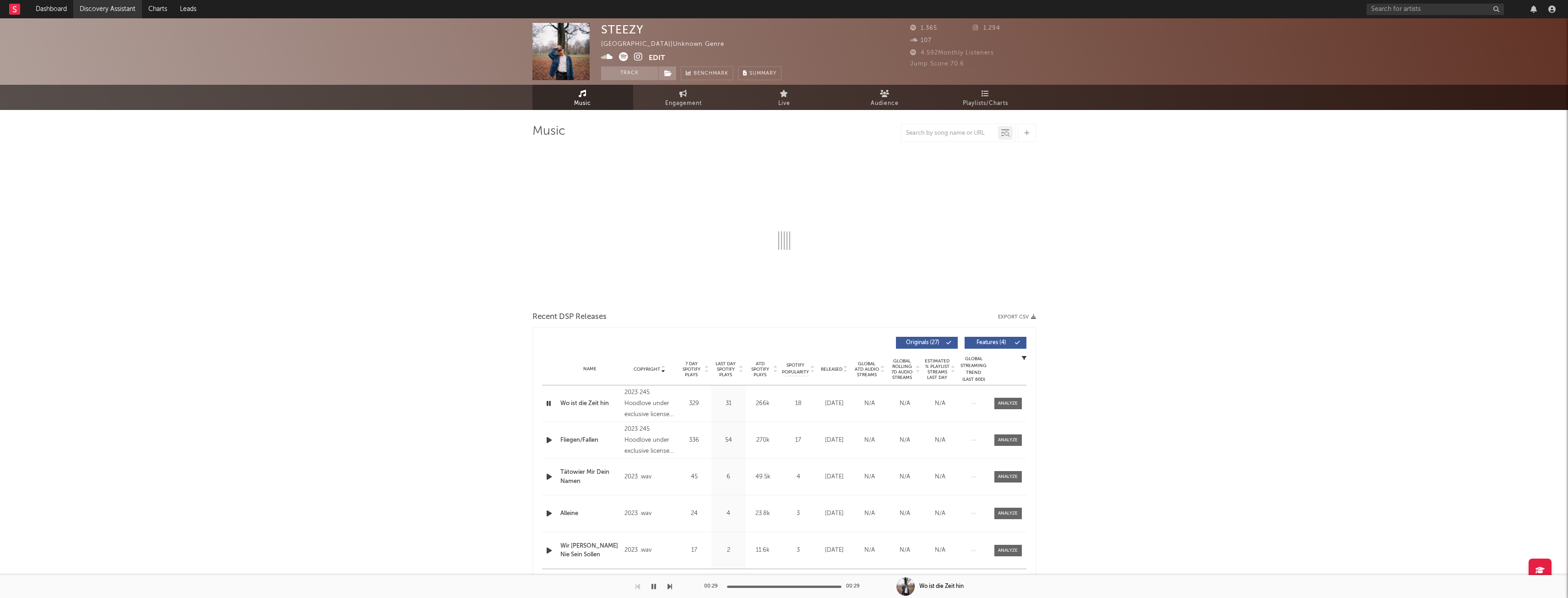
select select "1w"
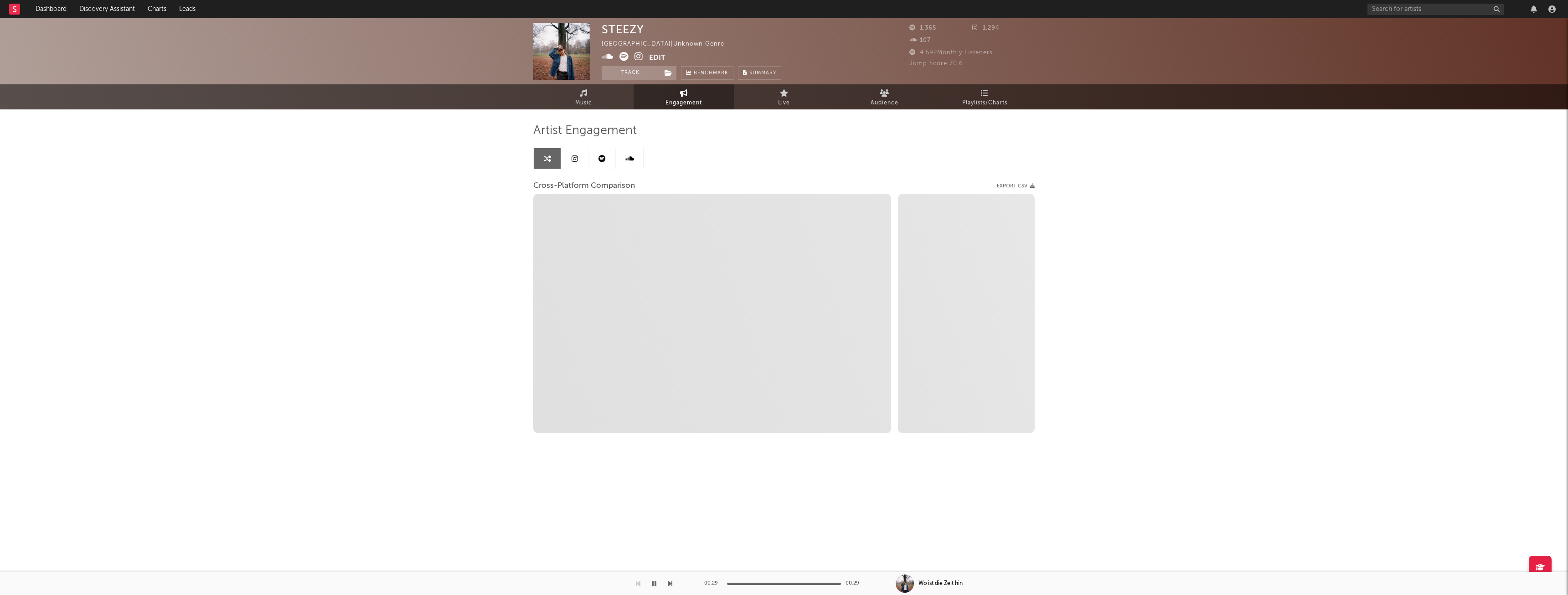
select select "1w"
select select "1m"
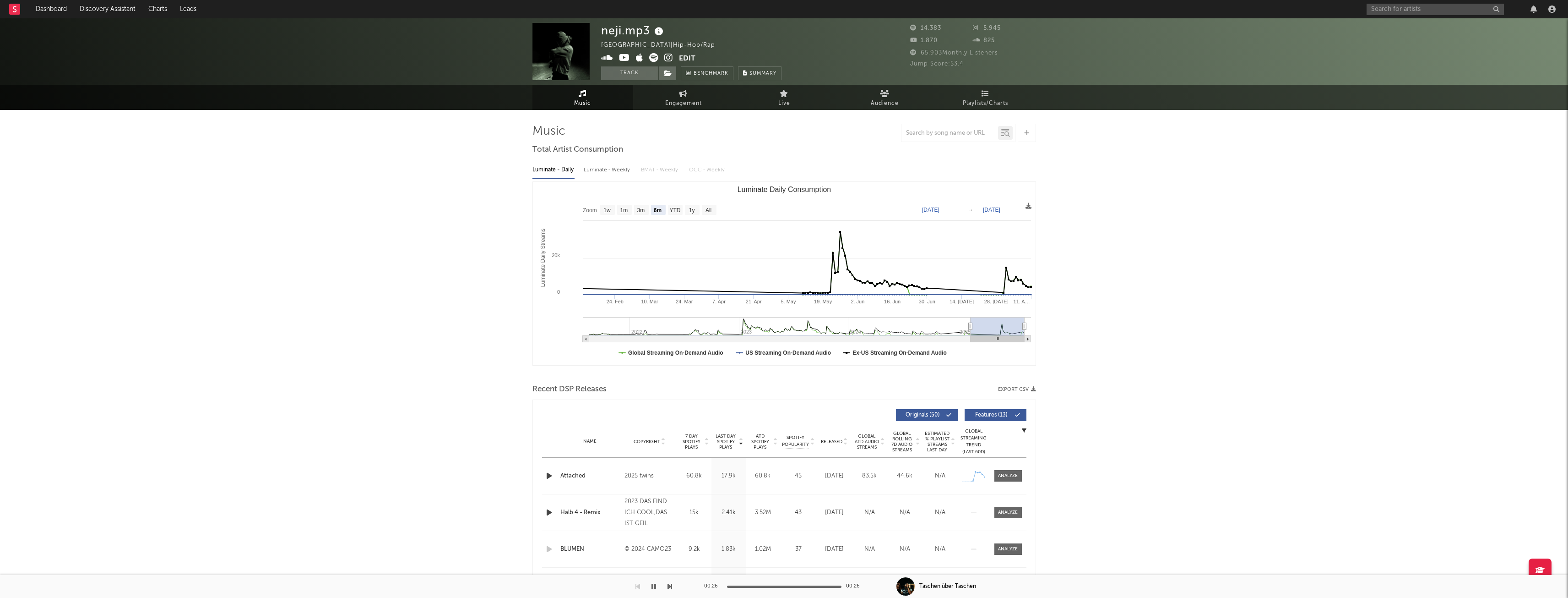
select select "6m"
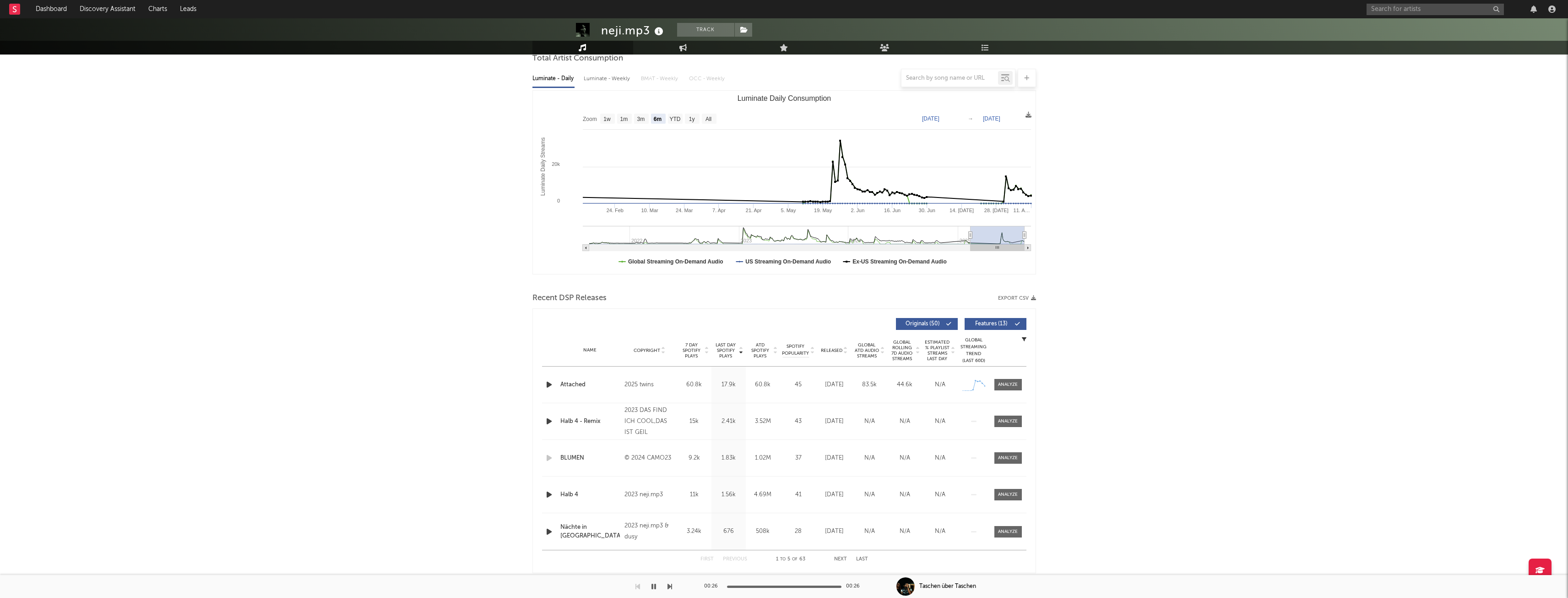
scroll to position [80, 0]
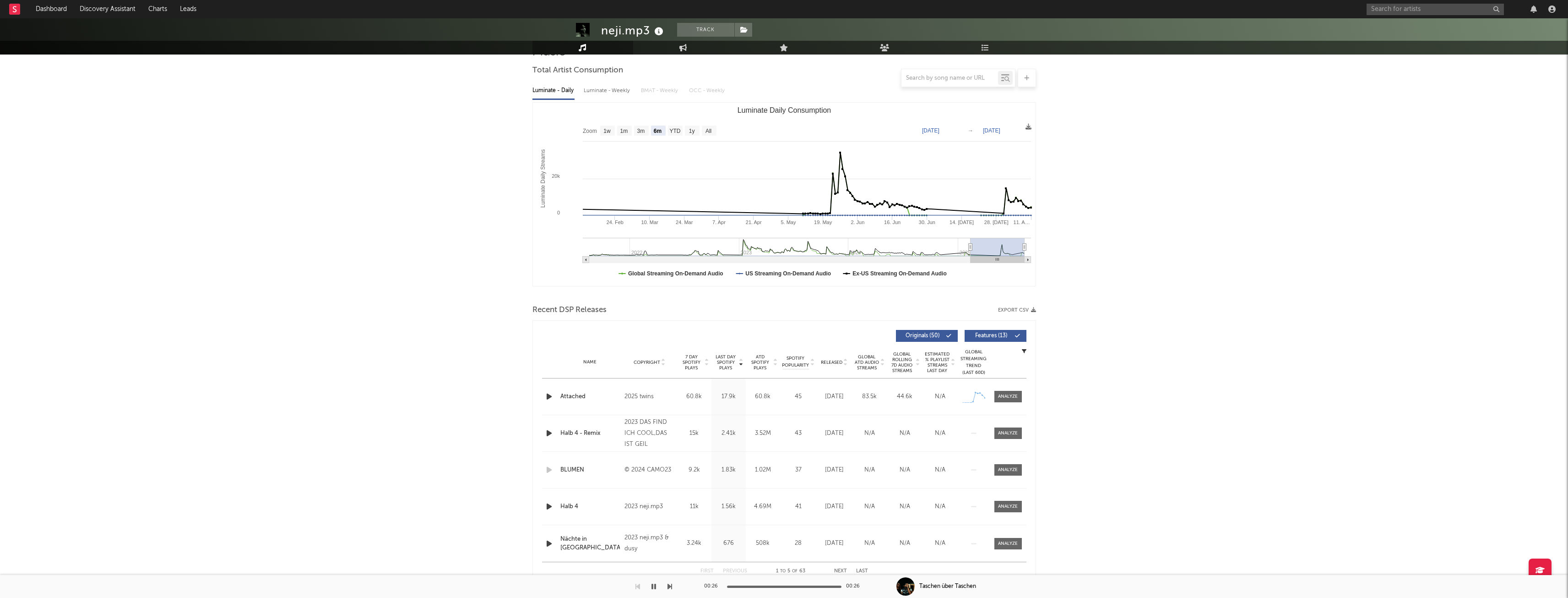
click at [657, 365] on div "Copyright" at bounding box center [649, 362] width 50 height 7
click at [657, 364] on span "Copyright" at bounding box center [646, 362] width 26 height 5
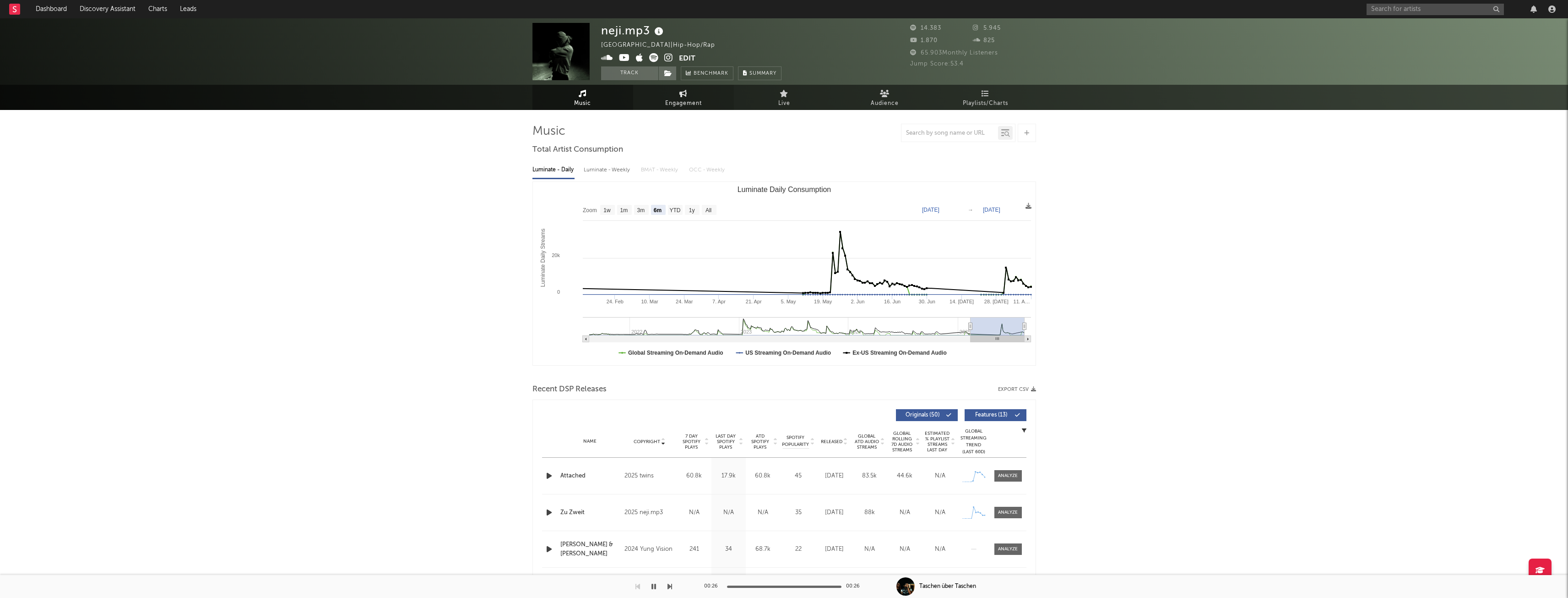
click at [689, 99] on span "Engagement" at bounding box center [684, 103] width 37 height 11
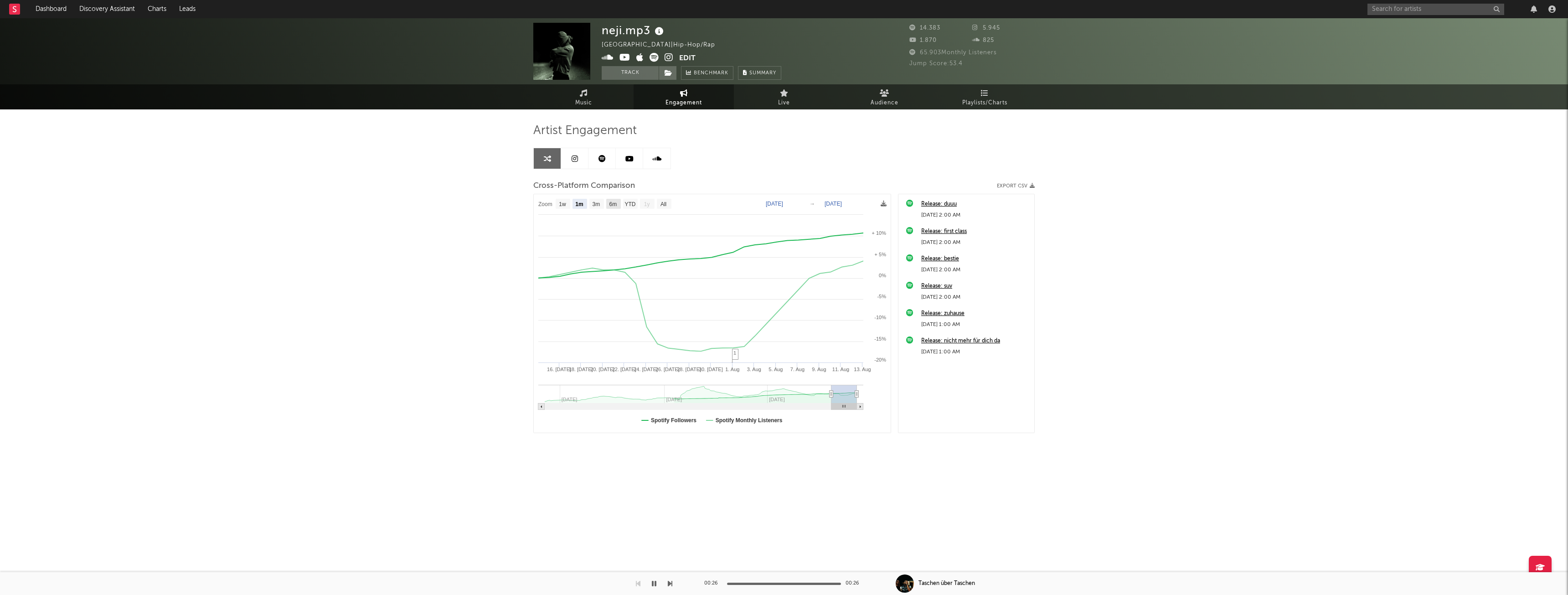
click at [612, 202] on text "6m" at bounding box center [613, 204] width 7 height 6
select select "6m"
type input "[DATE]"
click at [636, 207] on rect at bounding box center [631, 204] width 15 height 10
select select "YTD"
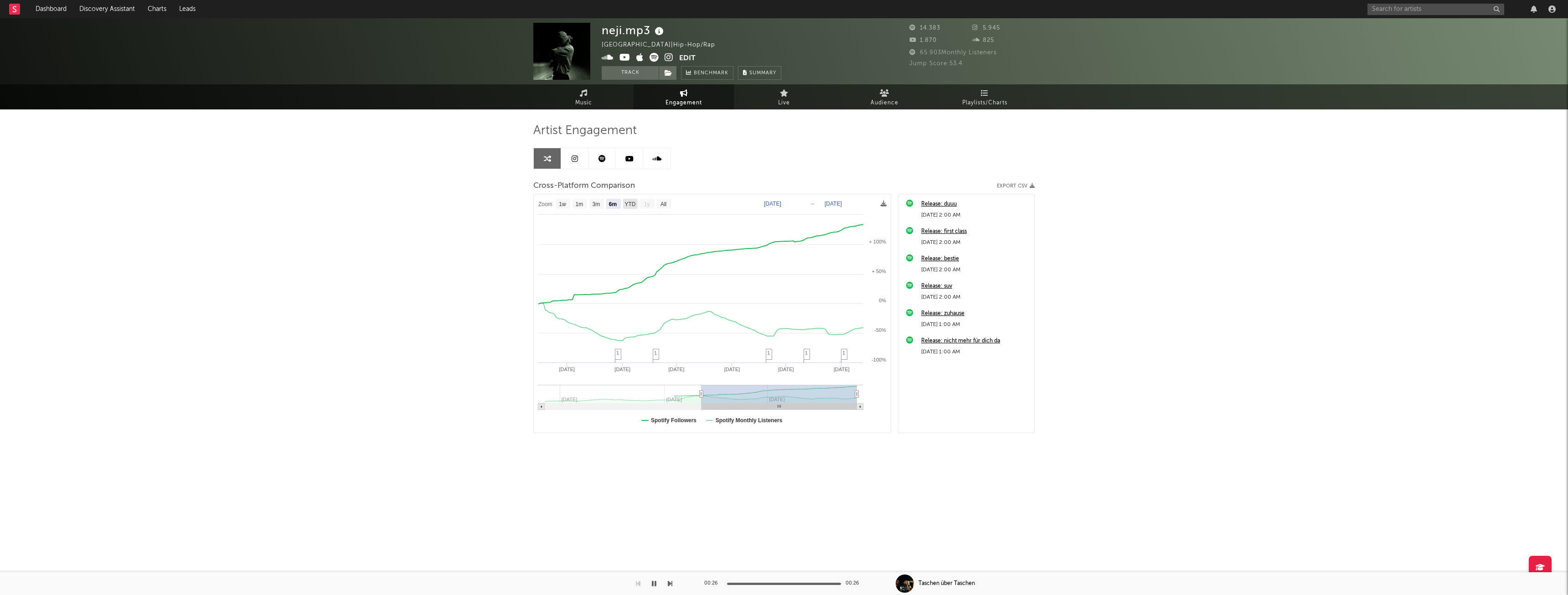
type input "[DATE]"
select select "1w"
click at [896, 102] on span "Audience" at bounding box center [884, 103] width 28 height 11
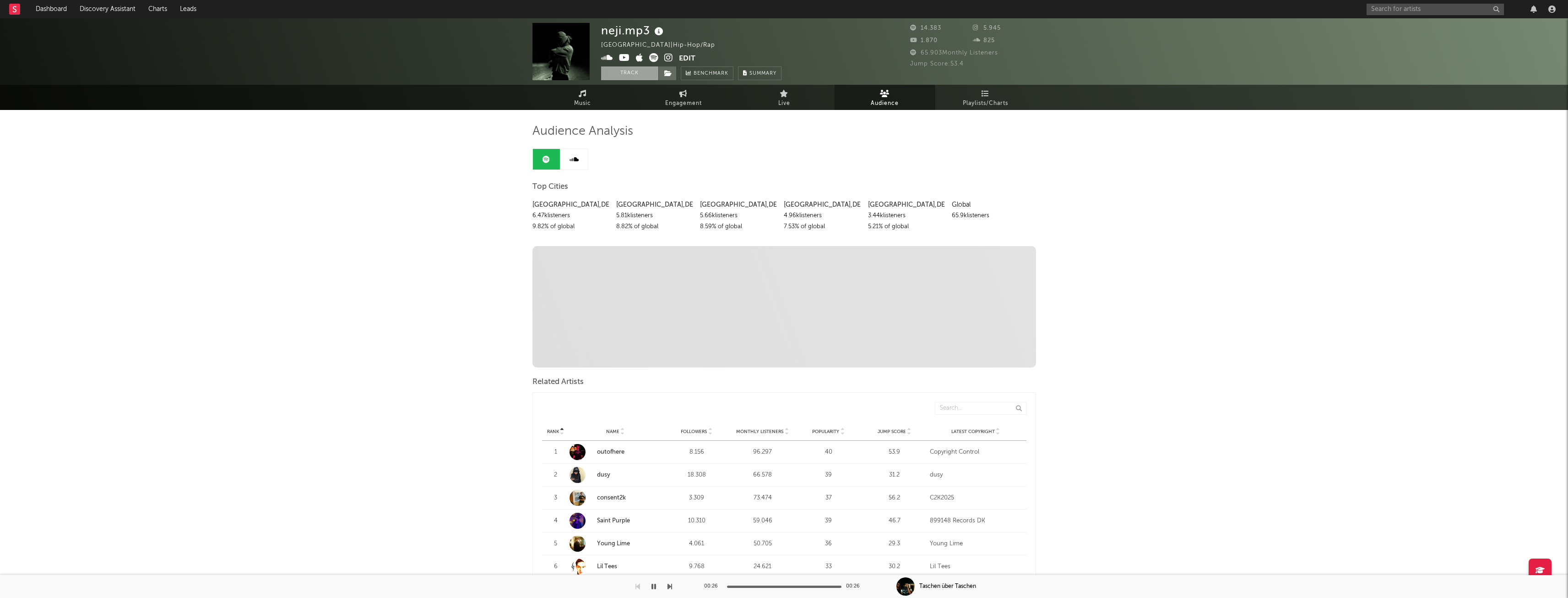
click at [644, 71] on button "Track" at bounding box center [630, 73] width 57 height 14
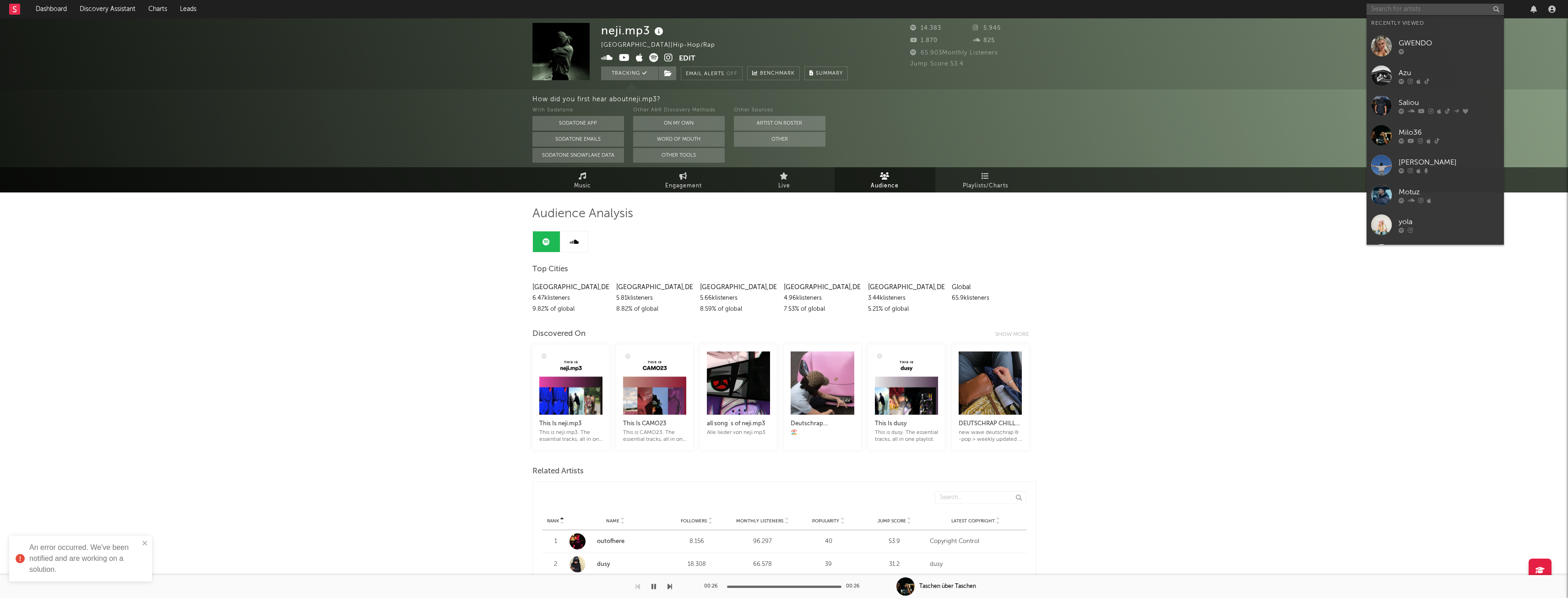
click at [1393, 12] on input "text" at bounding box center [1435, 9] width 137 height 12
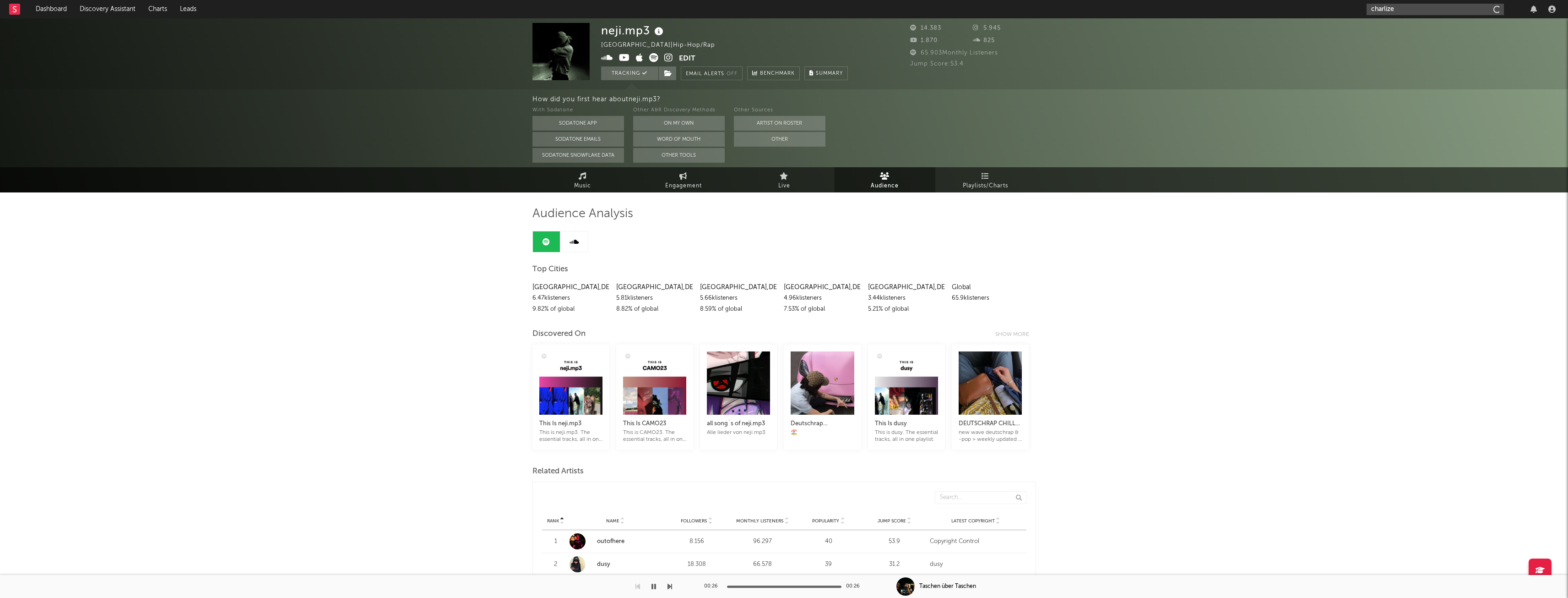
type input "charlize"
click at [1402, 7] on input "charlize" at bounding box center [1435, 9] width 137 height 12
click at [1435, 7] on input "charlize" at bounding box center [1435, 9] width 137 height 12
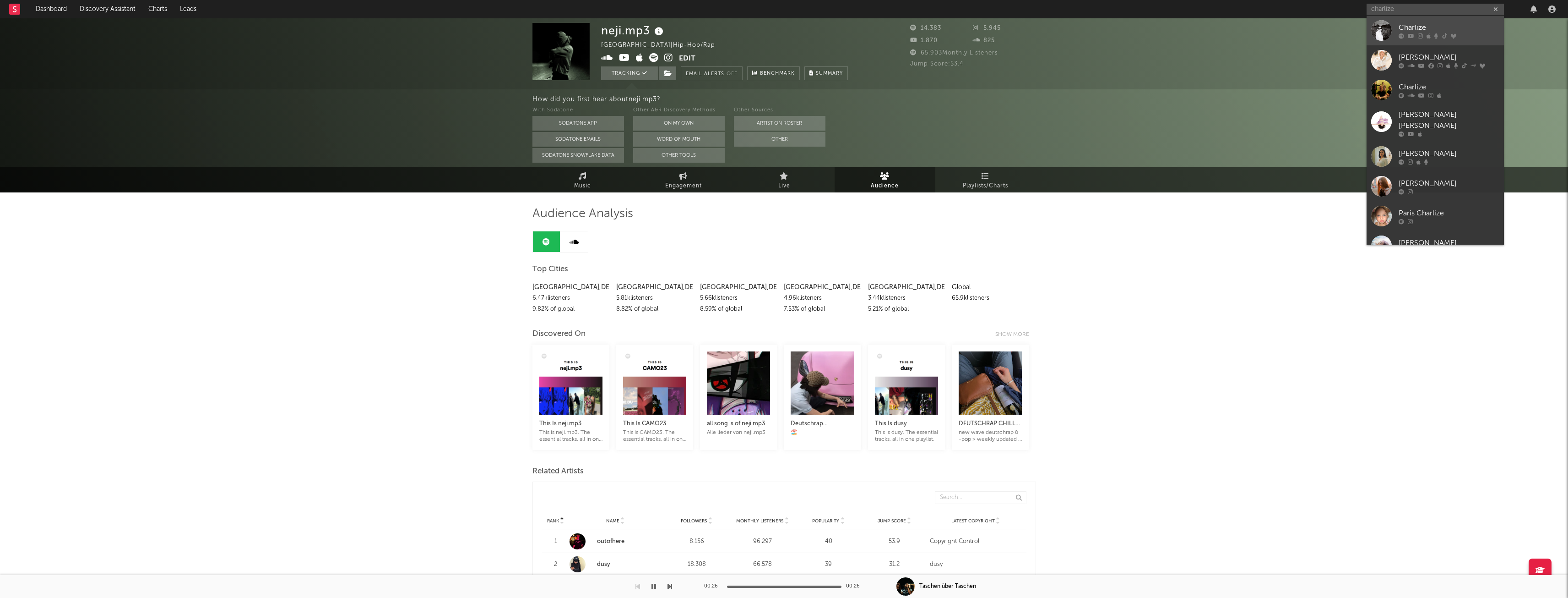
click at [1417, 37] on div at bounding box center [1448, 36] width 101 height 5
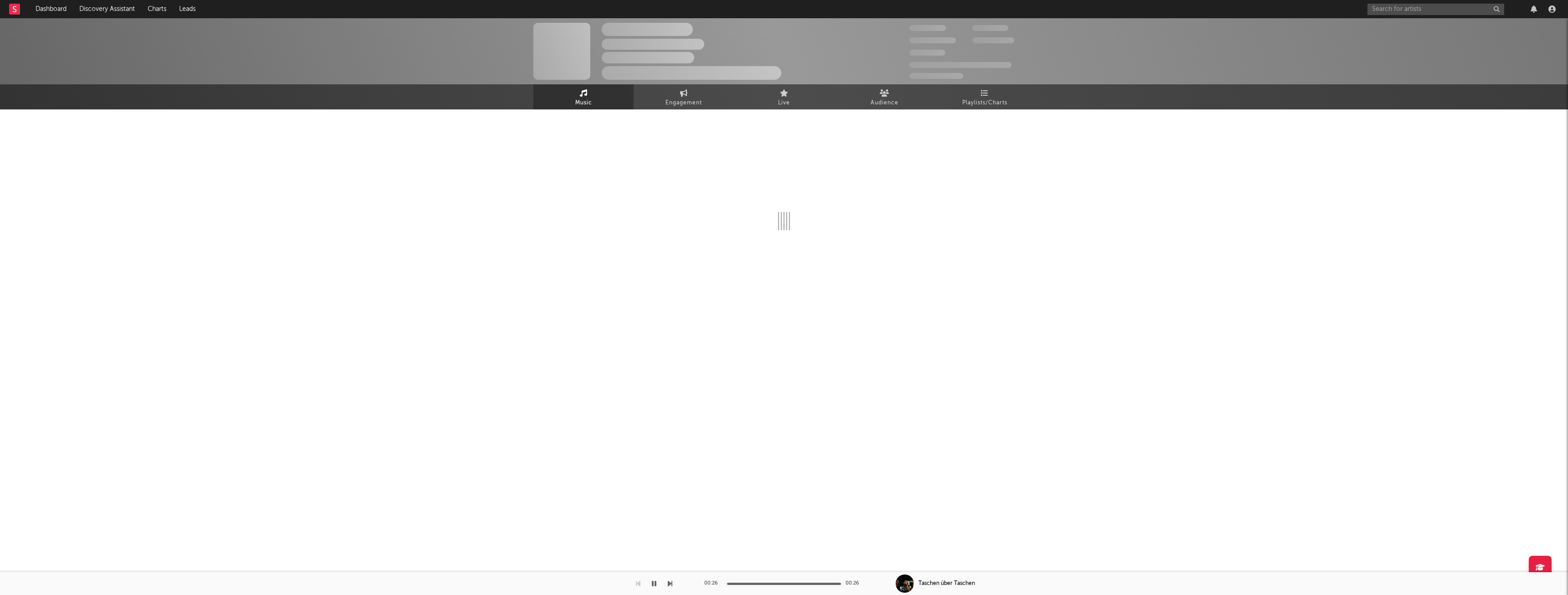
select select "1w"
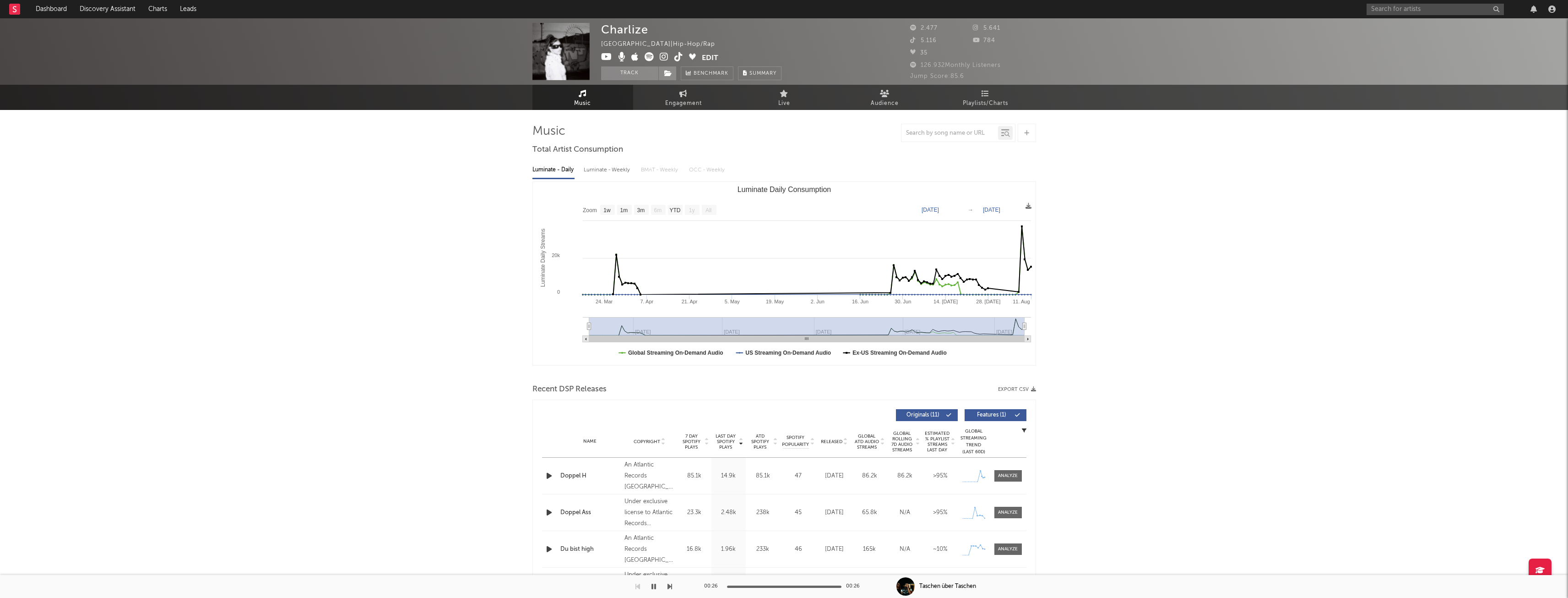
click at [615, 171] on div "Luminate - Weekly" at bounding box center [608, 170] width 48 height 16
select select "6m"
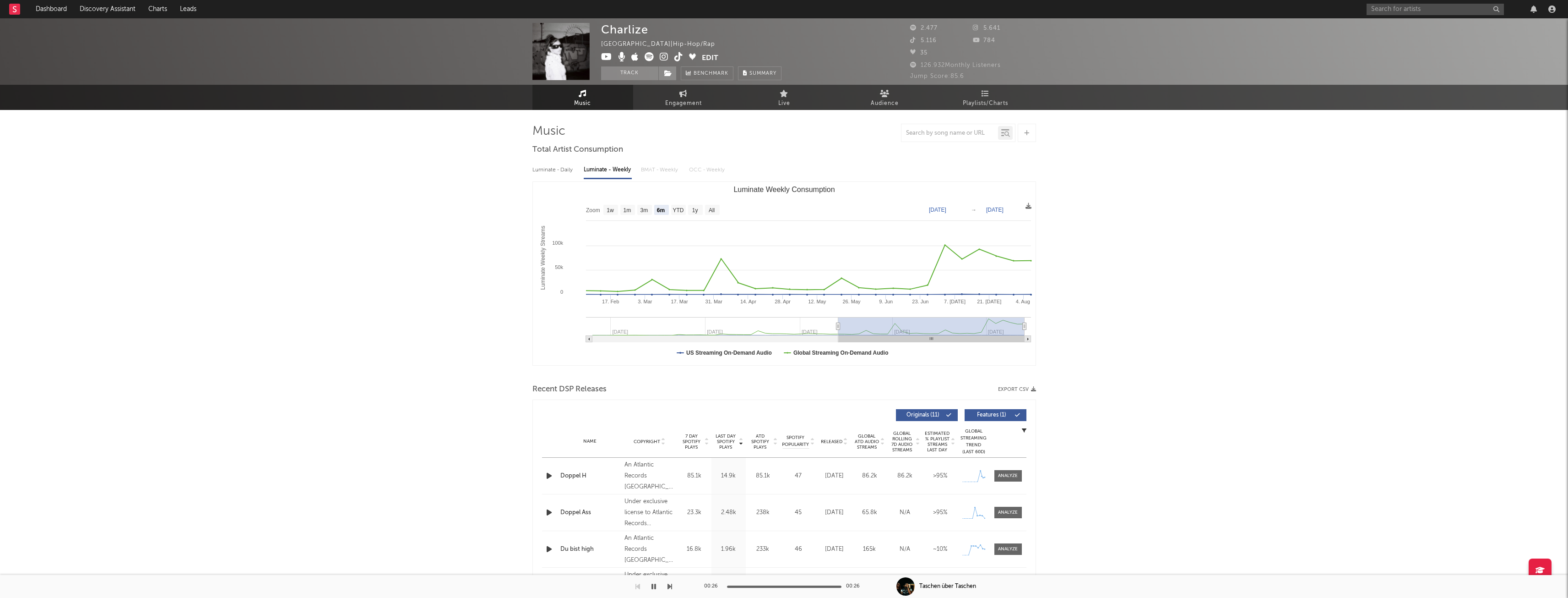
click at [553, 169] on div "Luminate - Daily" at bounding box center [553, 170] width 42 height 16
select select "1w"
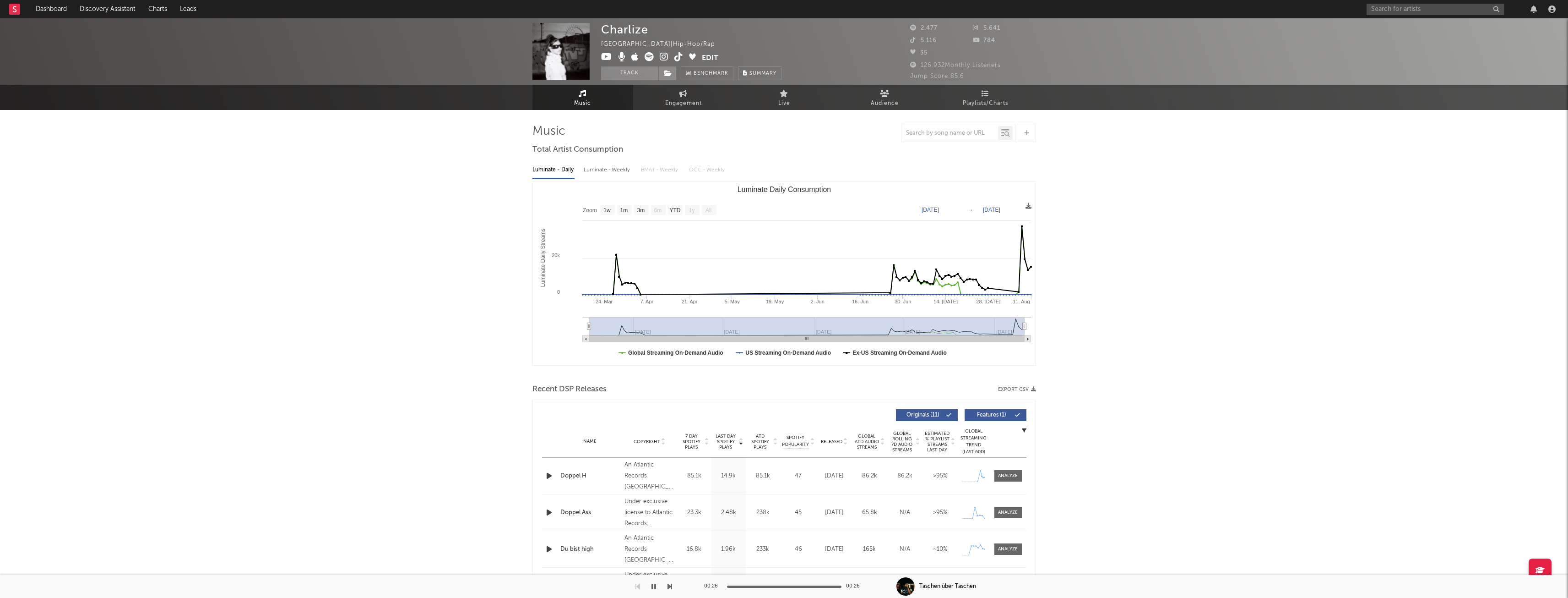
click at [583, 166] on div "Luminate - Daily Luminate - Weekly BMAT - Weekly OCC - Weekly" at bounding box center [784, 170] width 504 height 16
click at [602, 171] on div "Luminate - Weekly" at bounding box center [608, 170] width 48 height 16
select select "6m"
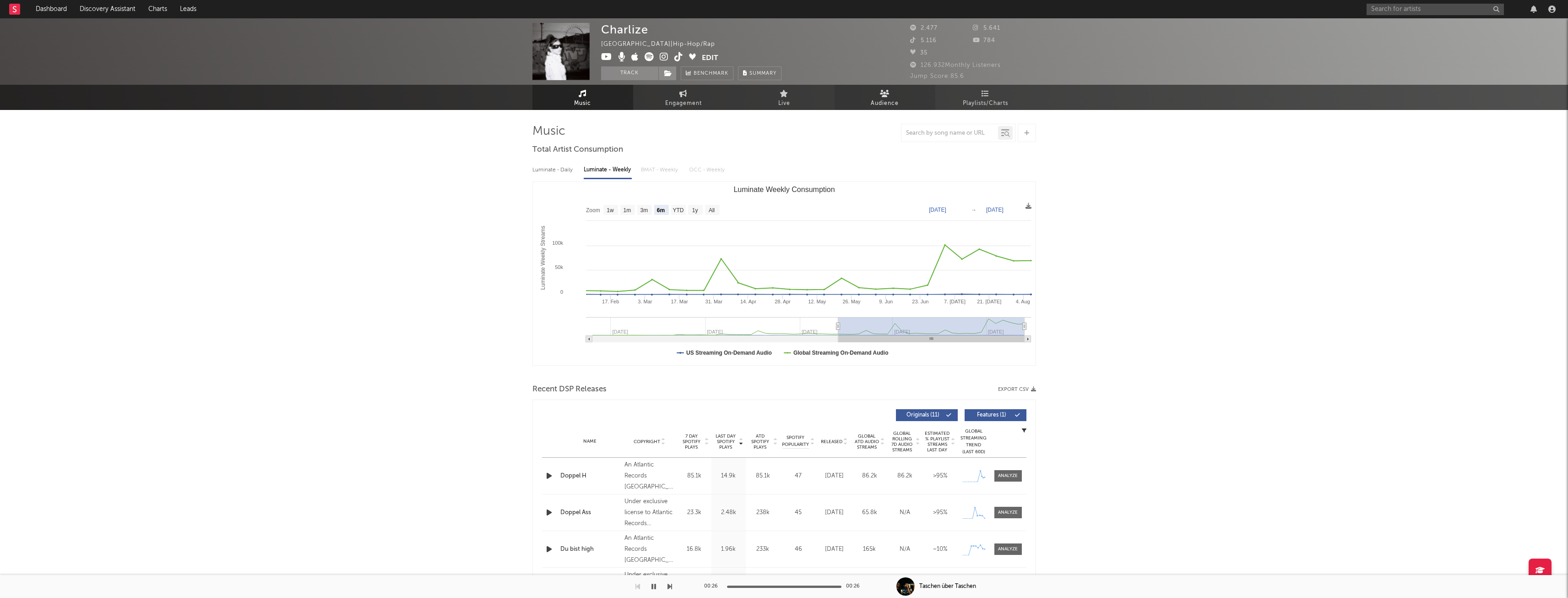
click at [898, 96] on link "Audience" at bounding box center [885, 97] width 101 height 25
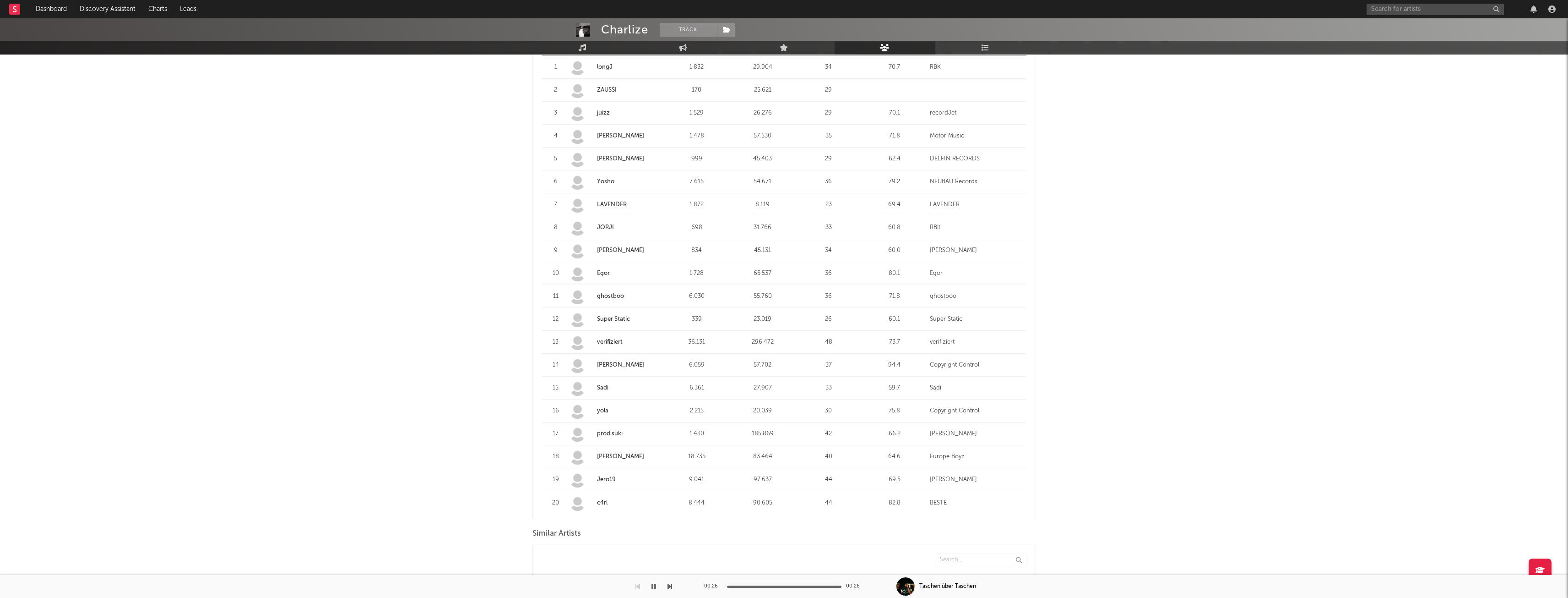
scroll to position [245, 0]
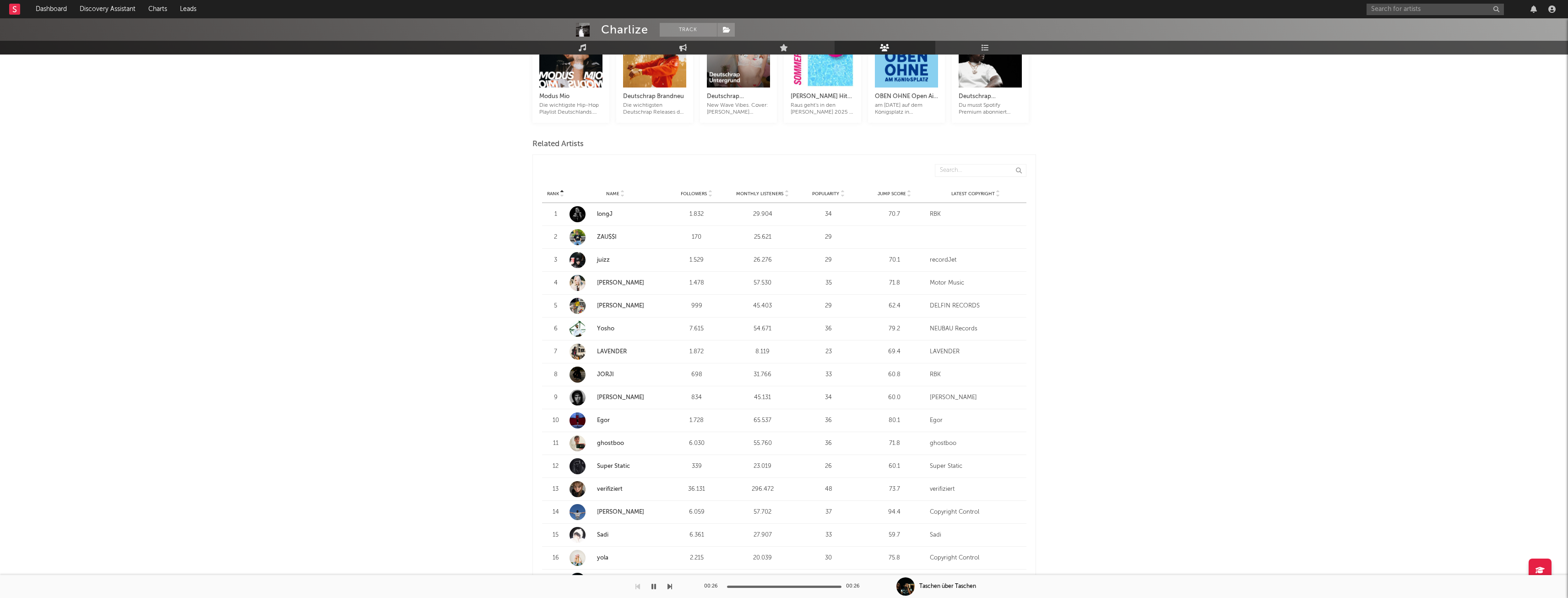
click at [765, 193] on span "Monthly Listeners" at bounding box center [759, 194] width 47 height 5
click at [616, 214] on link "LAVENDER" at bounding box center [612, 214] width 30 height 6
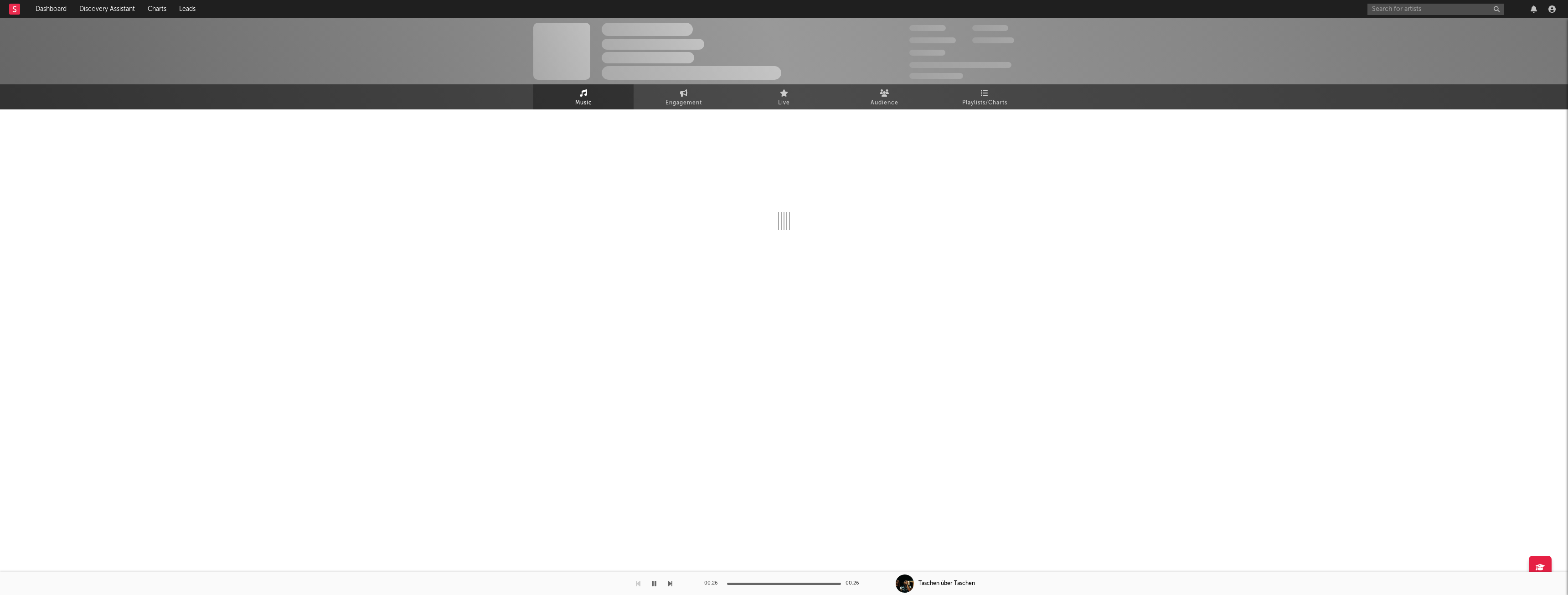
select select "1w"
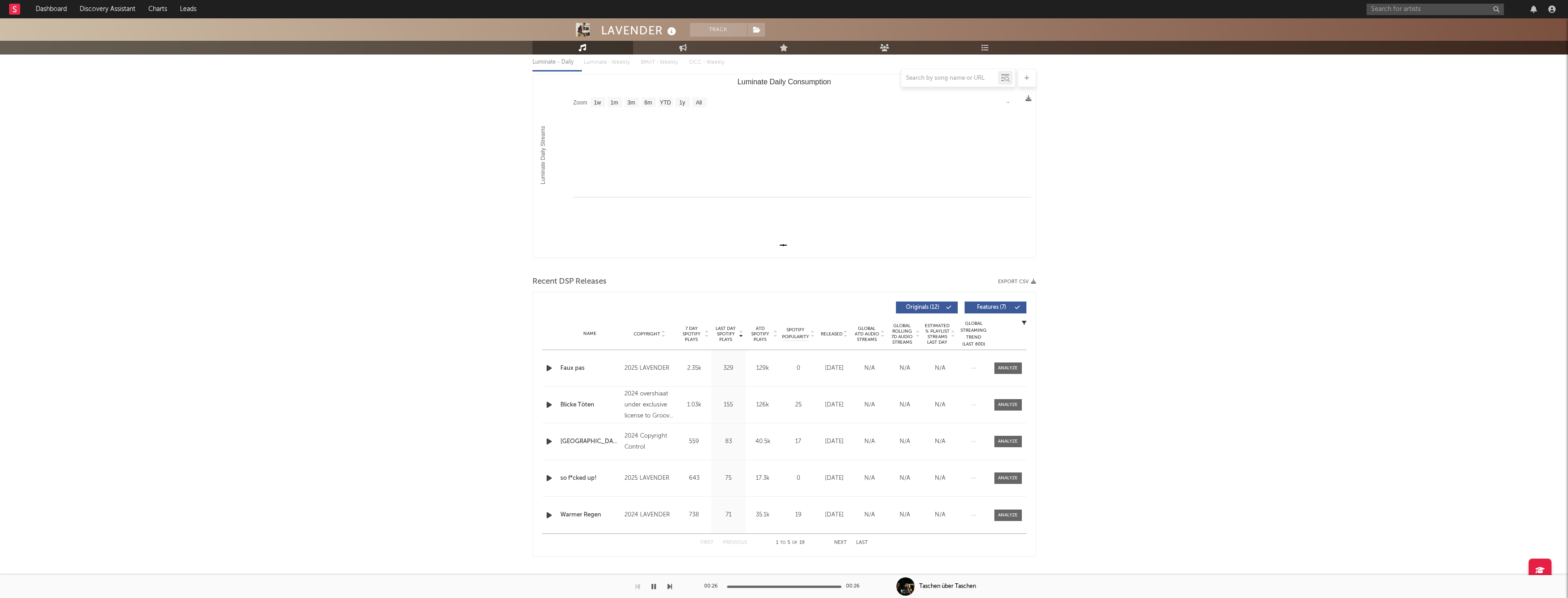
scroll to position [110, 0]
click at [649, 332] on span "Copyright" at bounding box center [646, 332] width 26 height 5
click at [546, 365] on icon "button" at bounding box center [549, 366] width 10 height 12
click at [545, 404] on icon "button" at bounding box center [549, 402] width 10 height 12
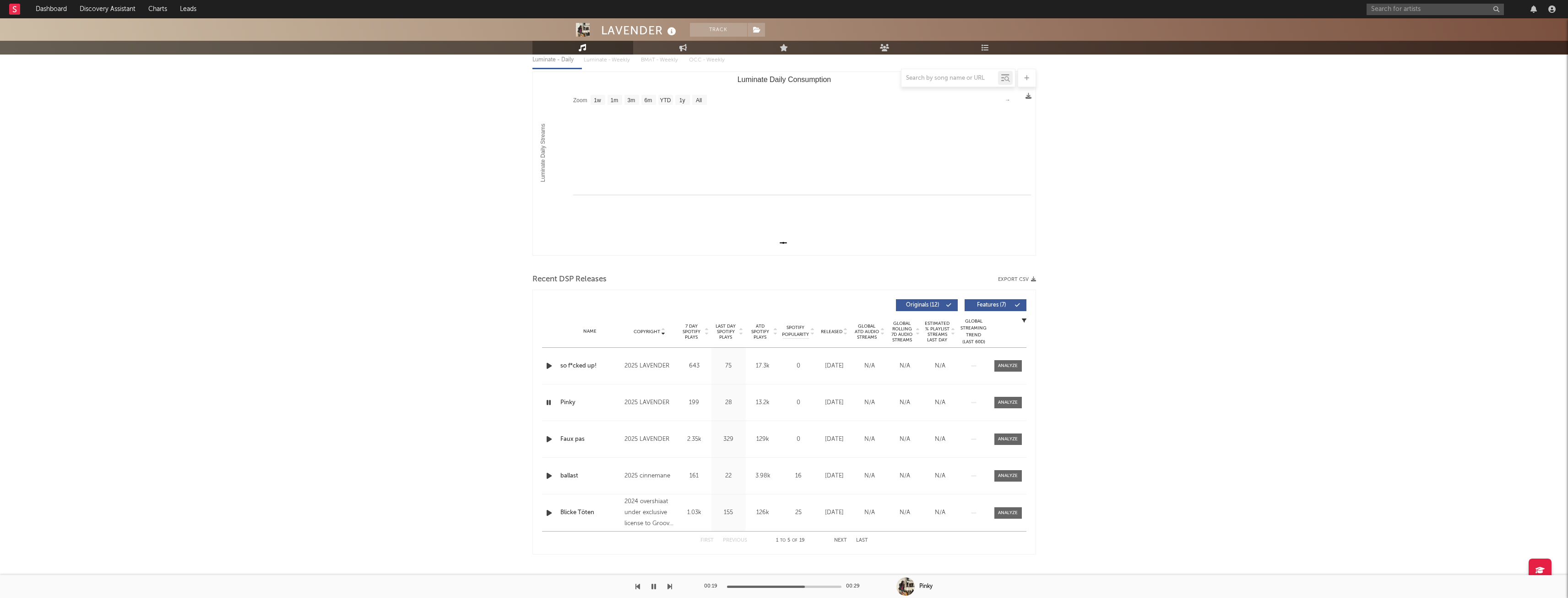
click at [548, 434] on icon "button" at bounding box center [549, 439] width 10 height 12
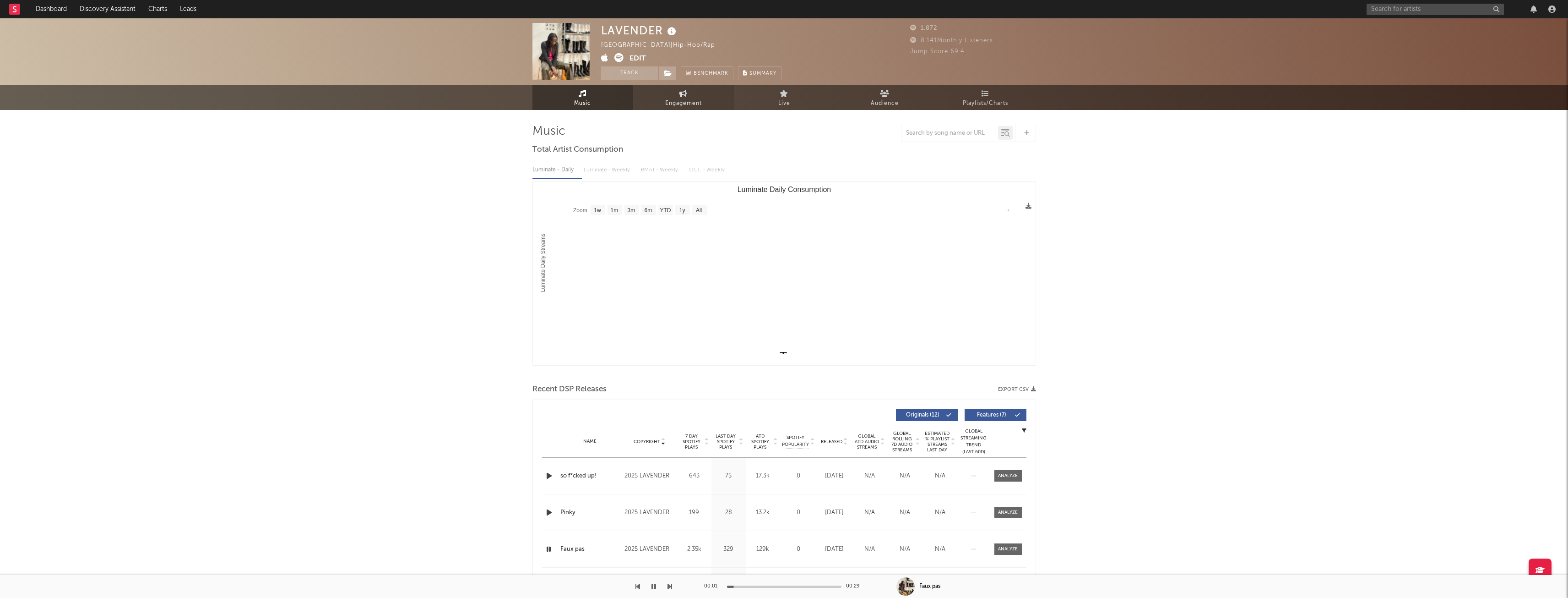
click at [704, 98] on link "Engagement" at bounding box center [683, 97] width 101 height 25
select select "1w"
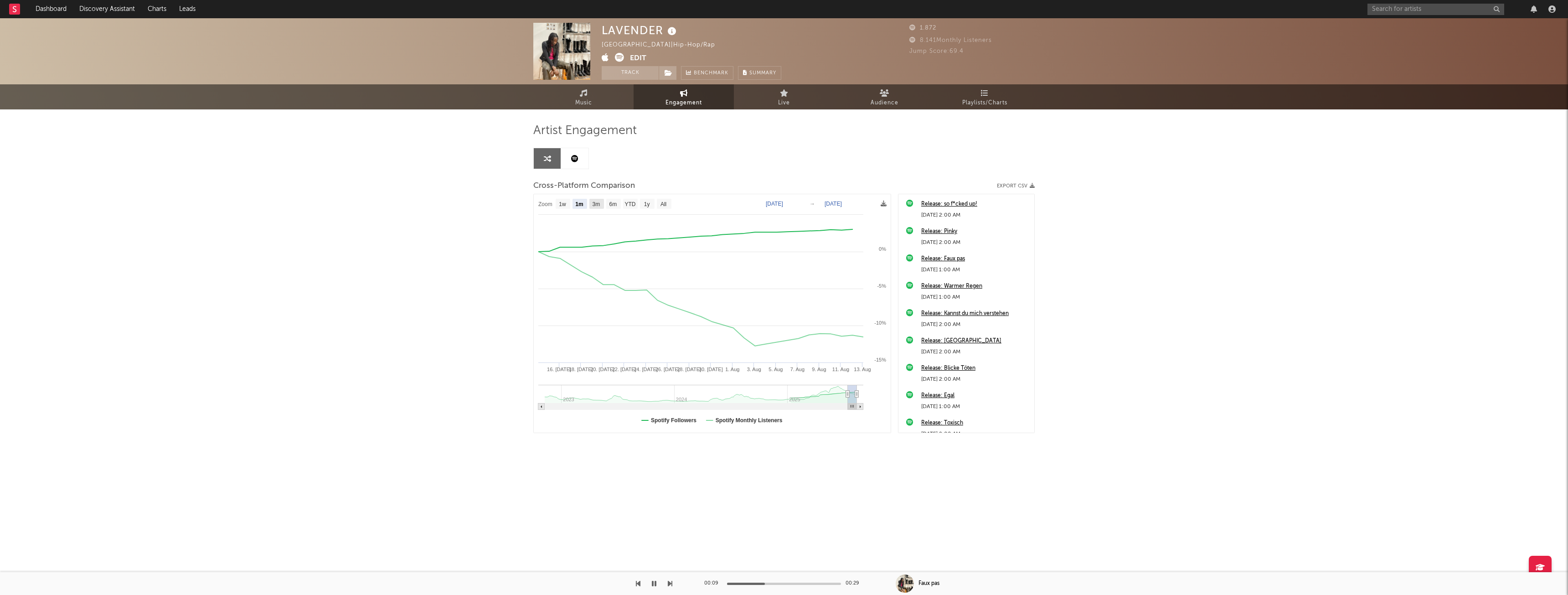
click at [590, 201] on rect at bounding box center [597, 204] width 15 height 10
select select "3m"
type input "[DATE]"
click at [616, 205] on text "6m" at bounding box center [613, 204] width 7 height 6
select select "6m"
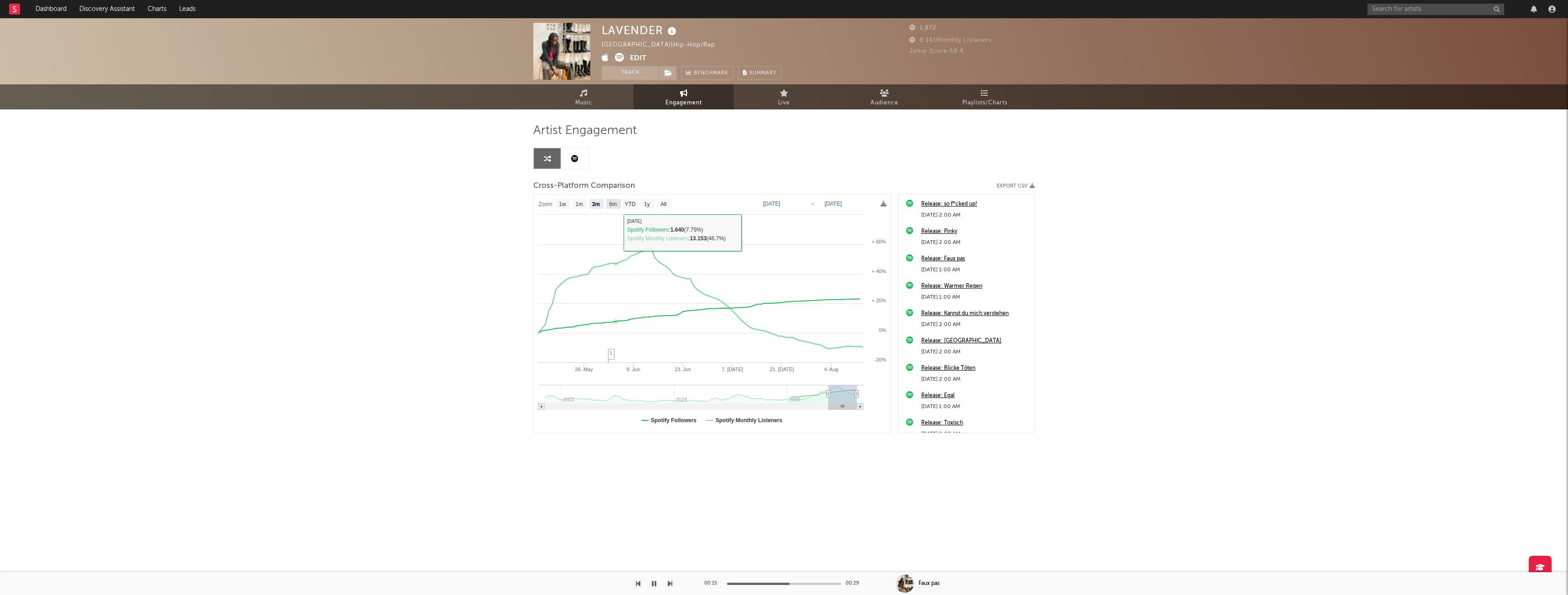
type input "[DATE]"
click at [627, 202] on text "YTD" at bounding box center [630, 204] width 11 height 6
select select "YTD"
type input "[DATE]"
click at [627, 203] on text "YTD" at bounding box center [630, 204] width 11 height 6
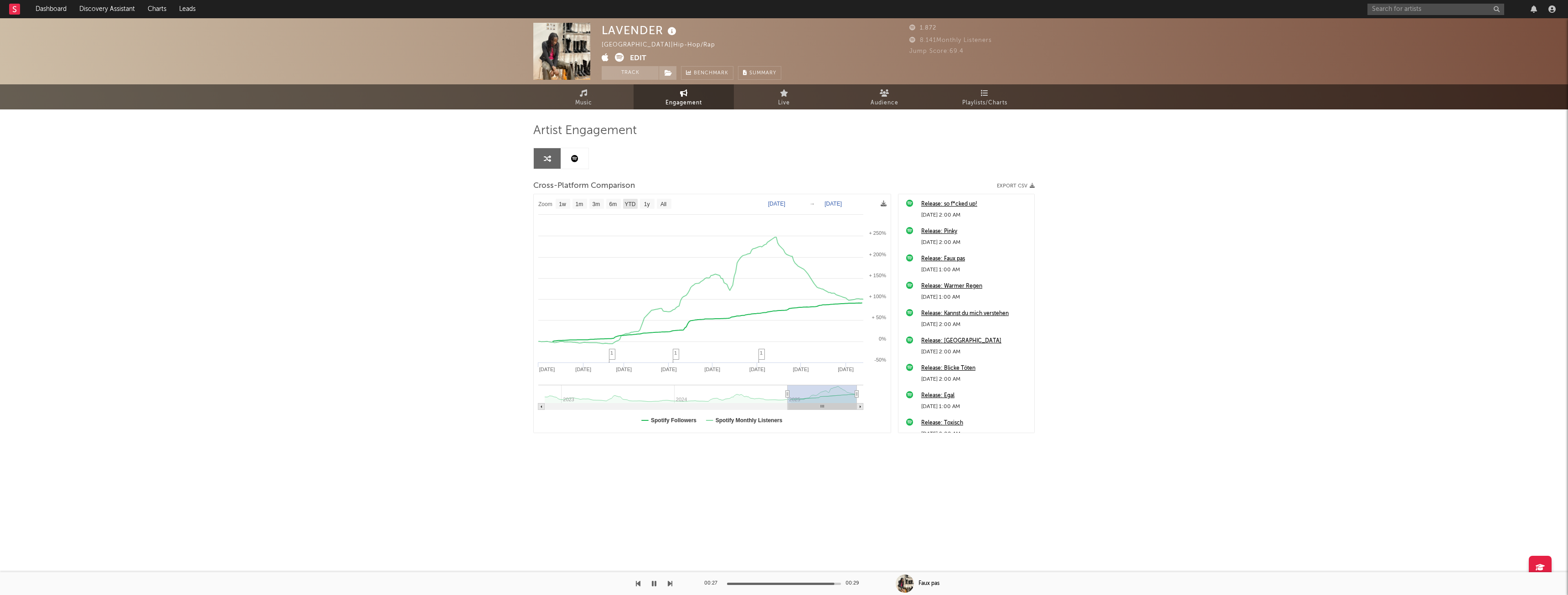
select select "YTD"
click at [649, 203] on text "1y" at bounding box center [647, 204] width 6 height 6
select select "1y"
type input "[DATE]"
click at [668, 204] on rect at bounding box center [664, 204] width 15 height 10
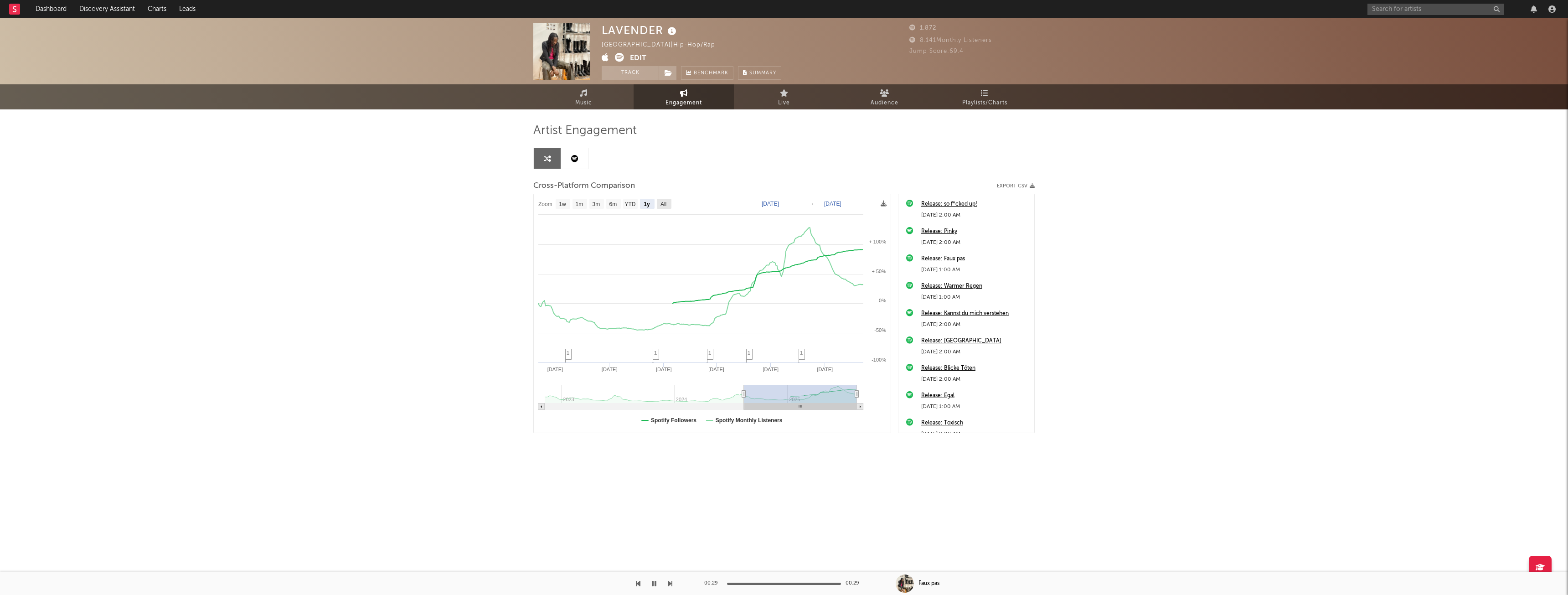
select select "All"
type input "[DATE]"
select select "All"
click at [886, 98] on span "Audience" at bounding box center [884, 103] width 28 height 11
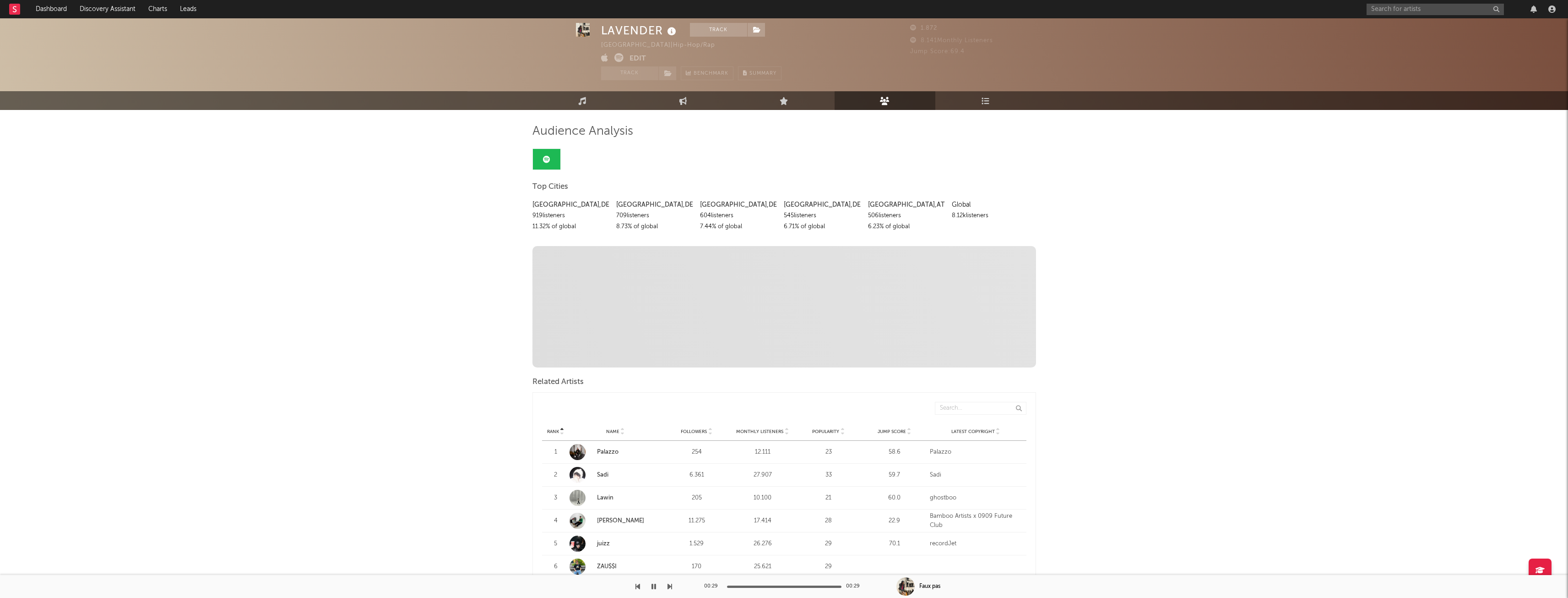
scroll to position [275, 0]
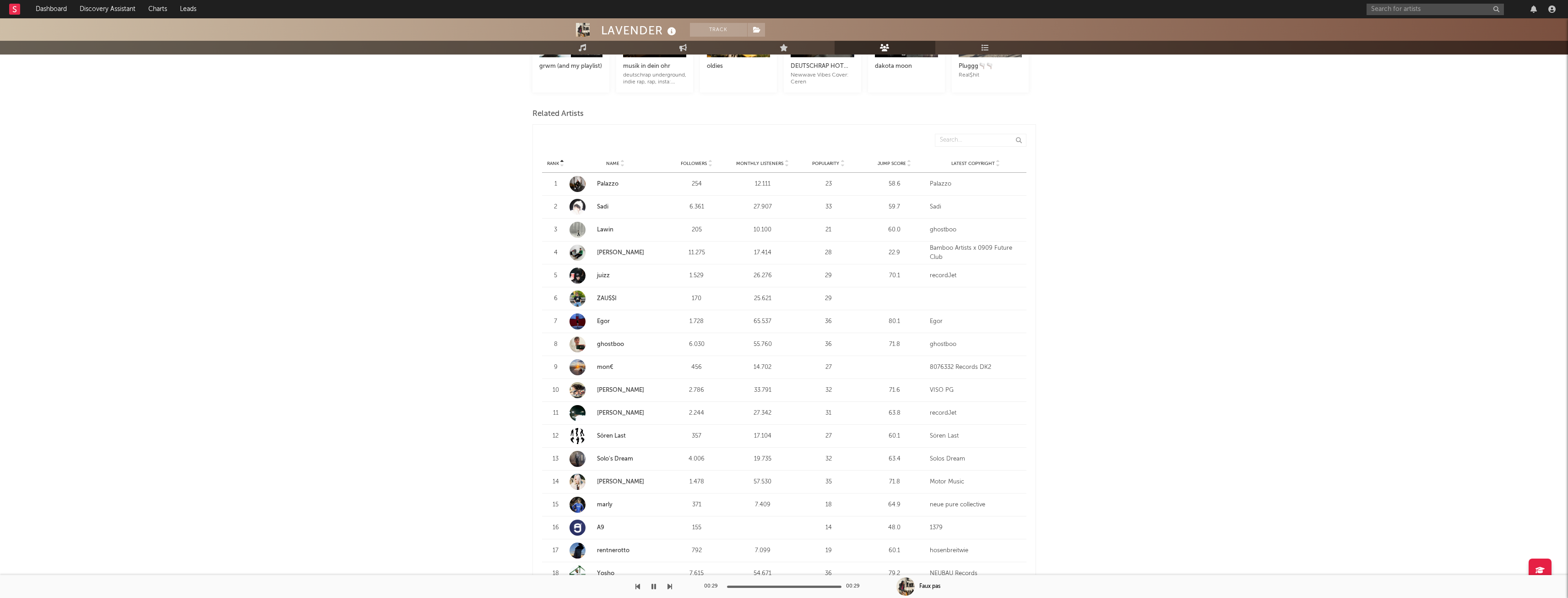
click at [894, 161] on span "Jump Score" at bounding box center [892, 164] width 29 height 5
click at [602, 181] on link "Egor" at bounding box center [603, 183] width 13 height 6
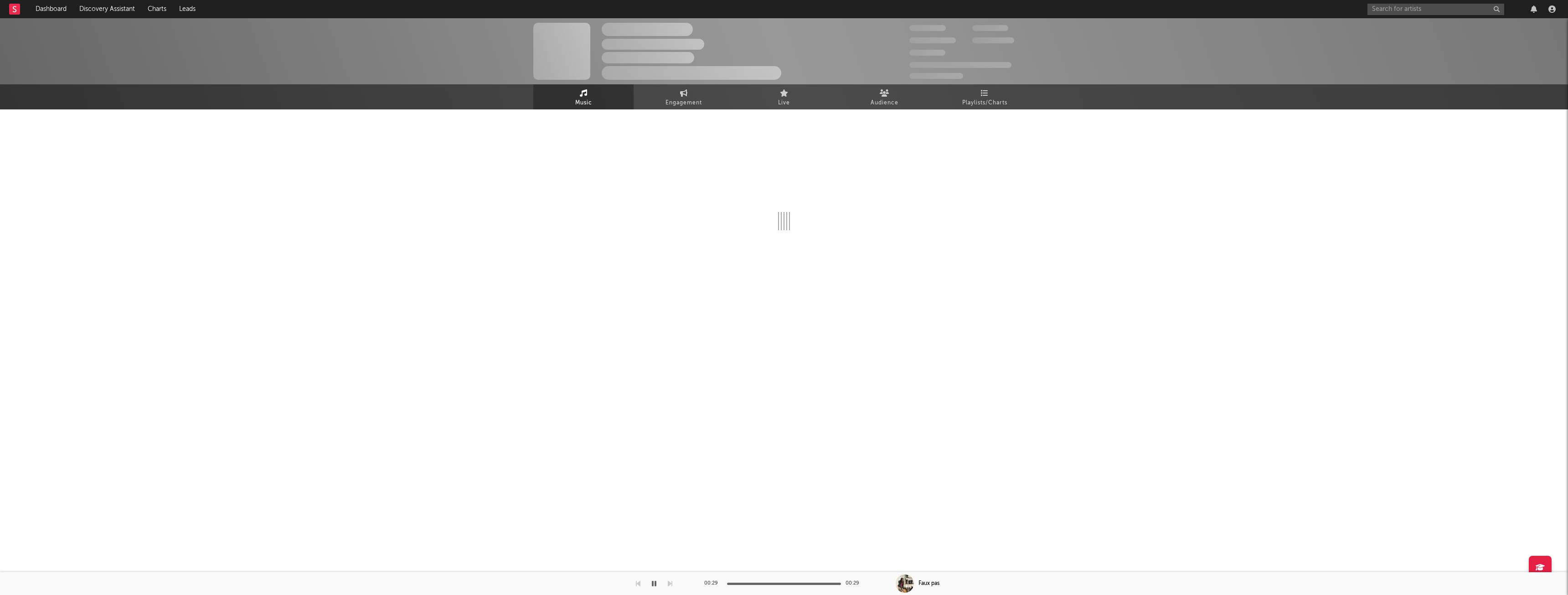
select select "1w"
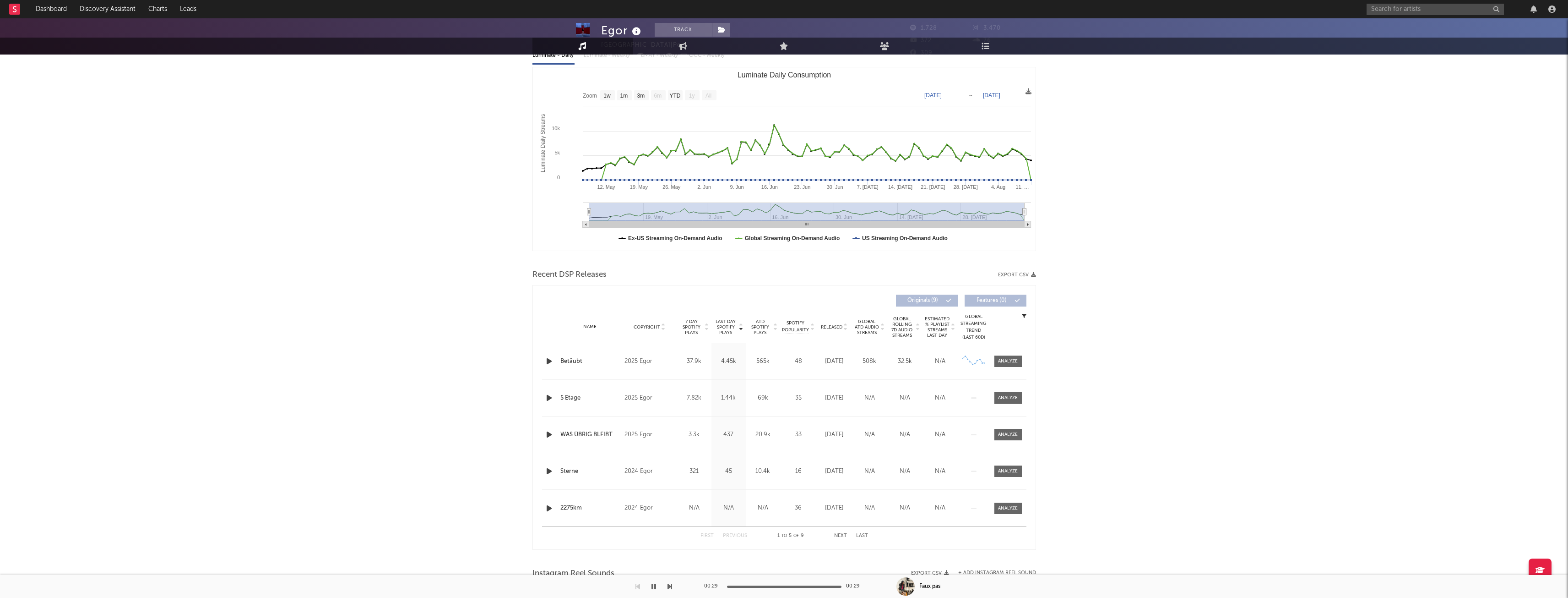
scroll to position [275, 0]
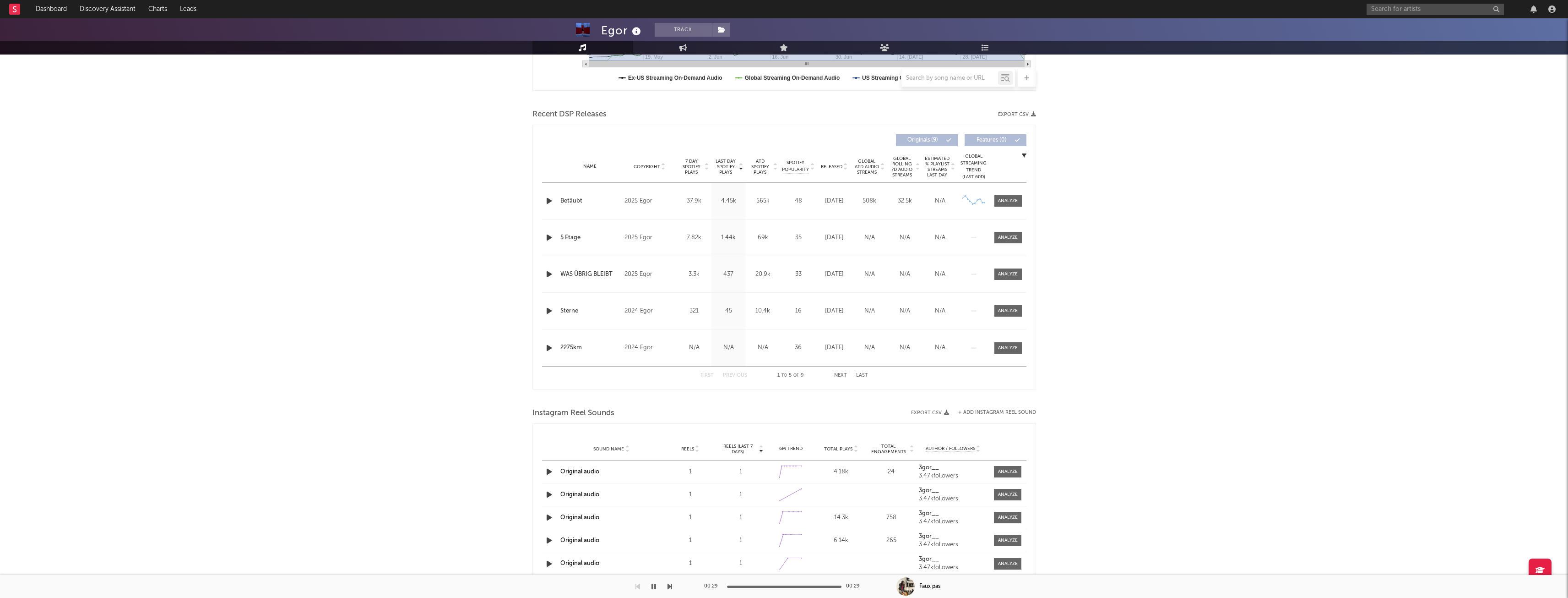
click at [549, 201] on icon "button" at bounding box center [549, 200] width 10 height 12
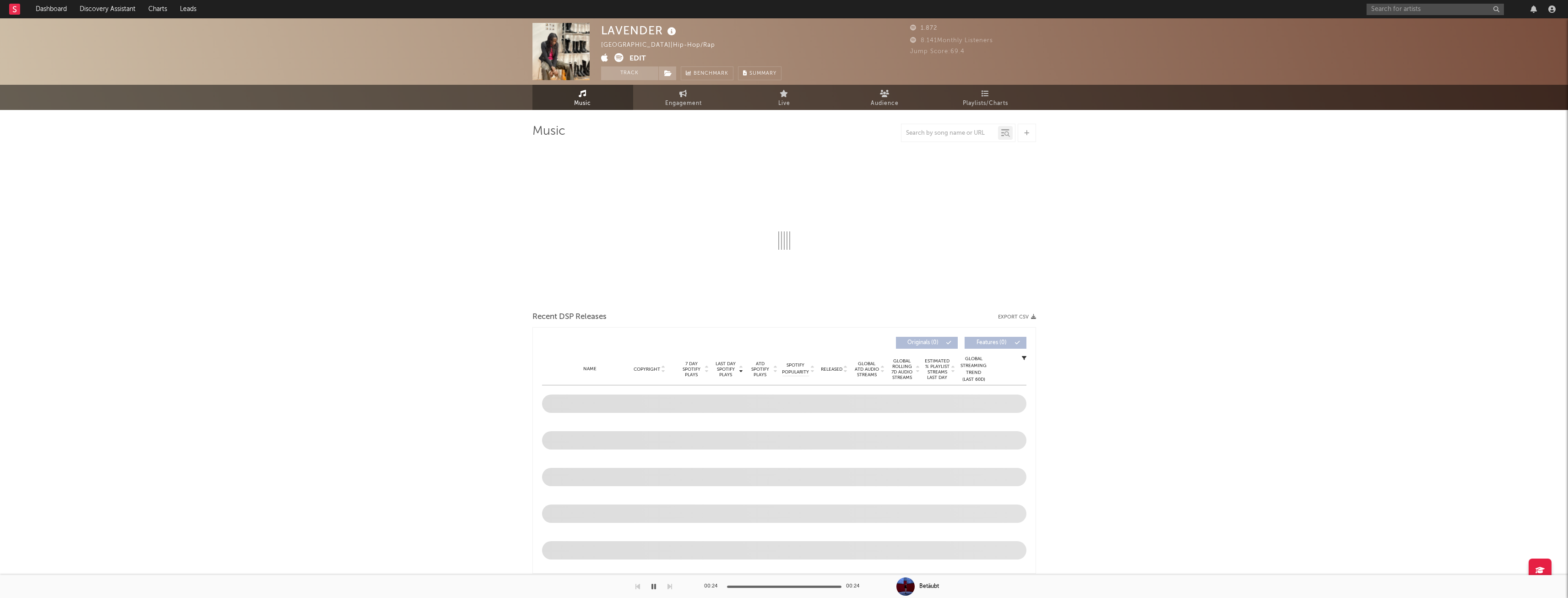
select select "1w"
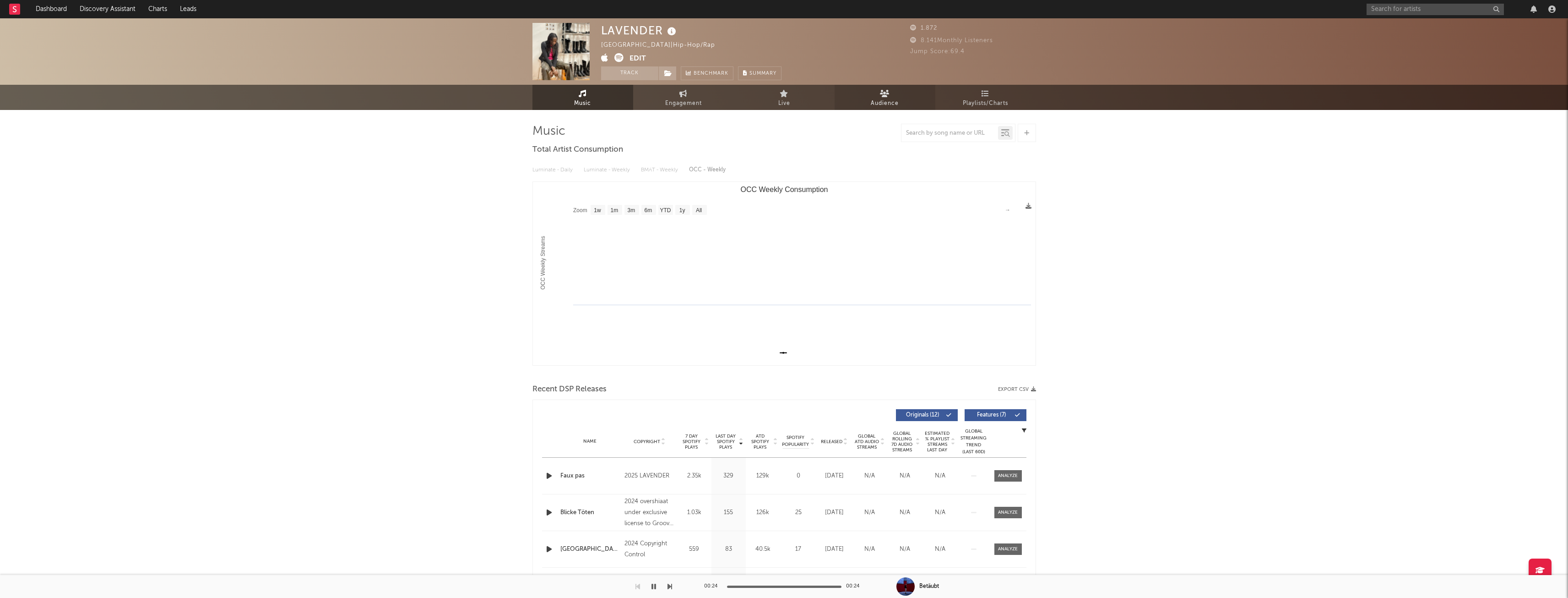
click at [901, 92] on link "Audience" at bounding box center [885, 97] width 101 height 25
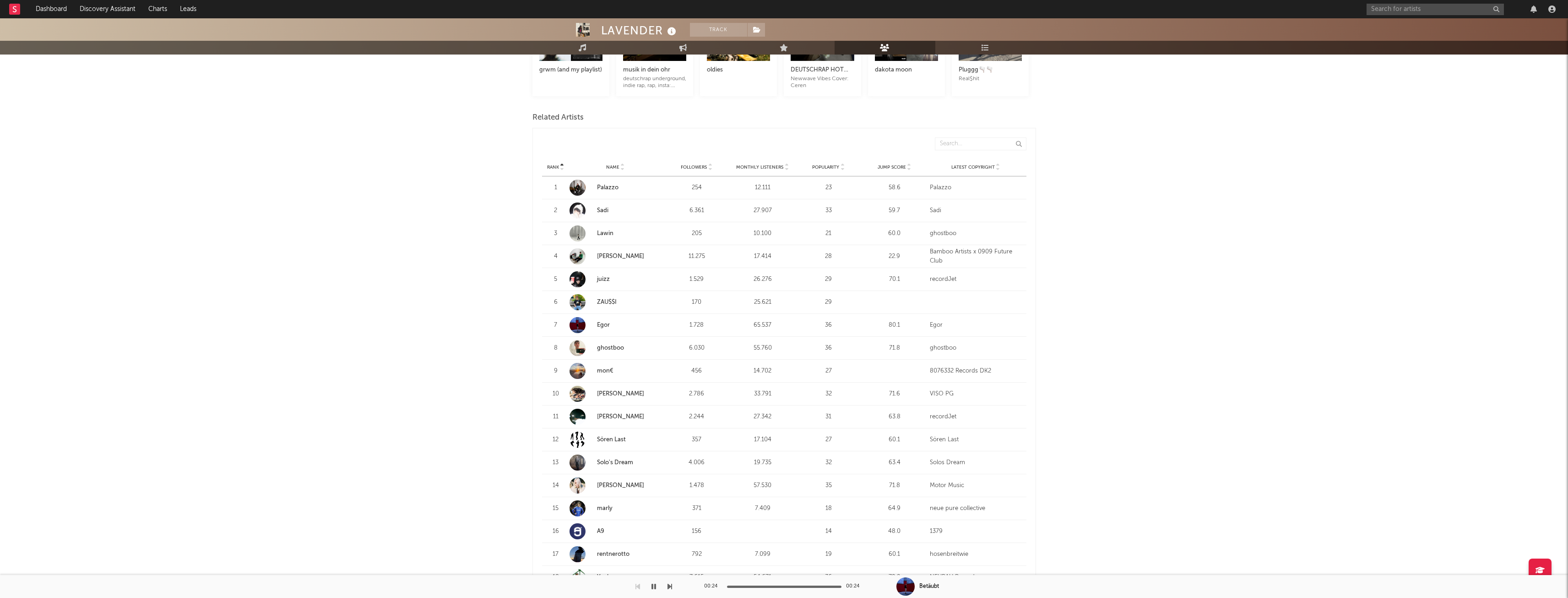
scroll to position [245, 0]
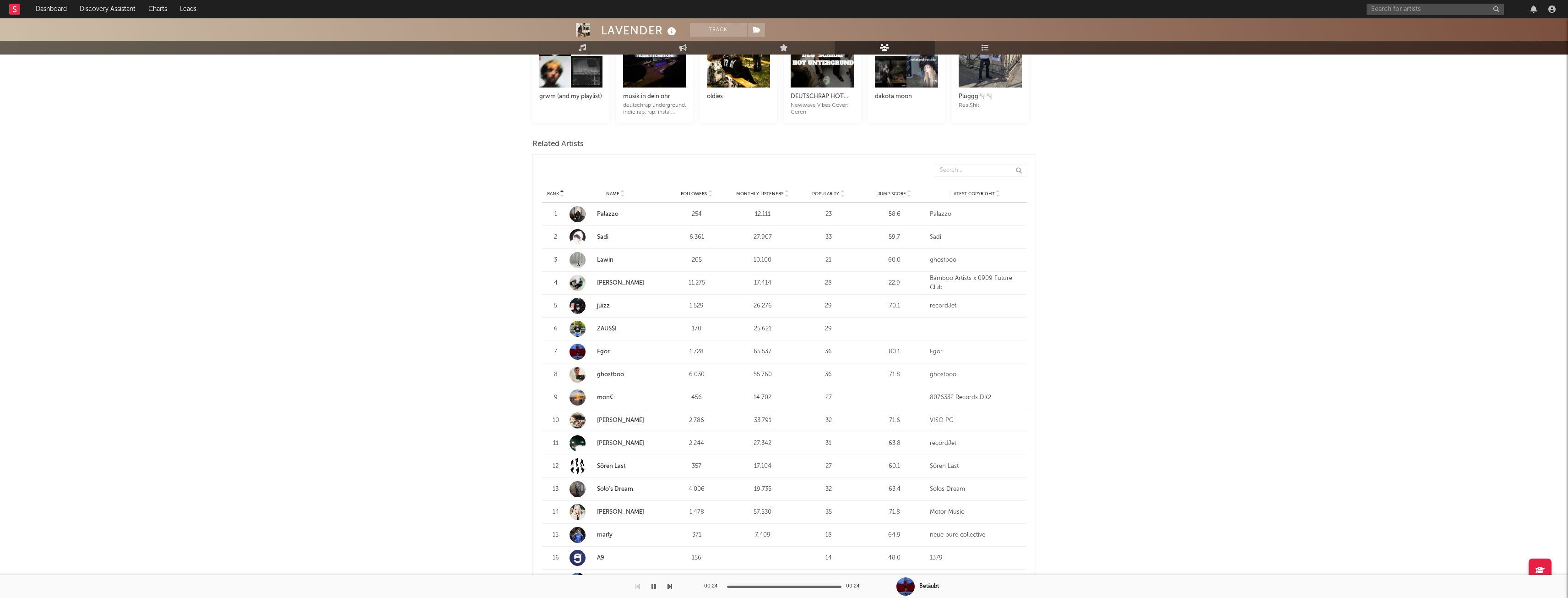
click at [769, 189] on div "Rank Name Followers Monthly Listeners Popularity Jump Score Latest Copyright" at bounding box center [784, 194] width 484 height 18
click at [769, 192] on span "Monthly Listeners" at bounding box center [759, 194] width 47 height 5
click at [610, 258] on link "marly" at bounding box center [604, 260] width 16 height 6
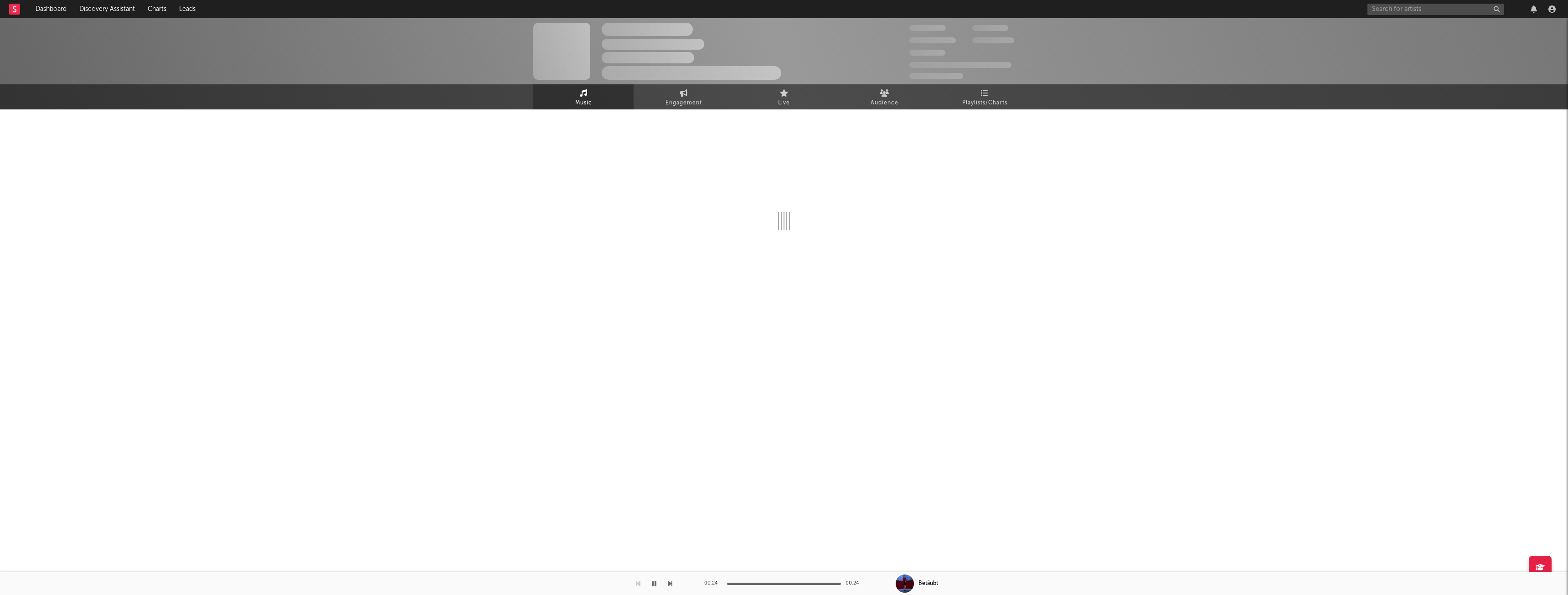
select select "1w"
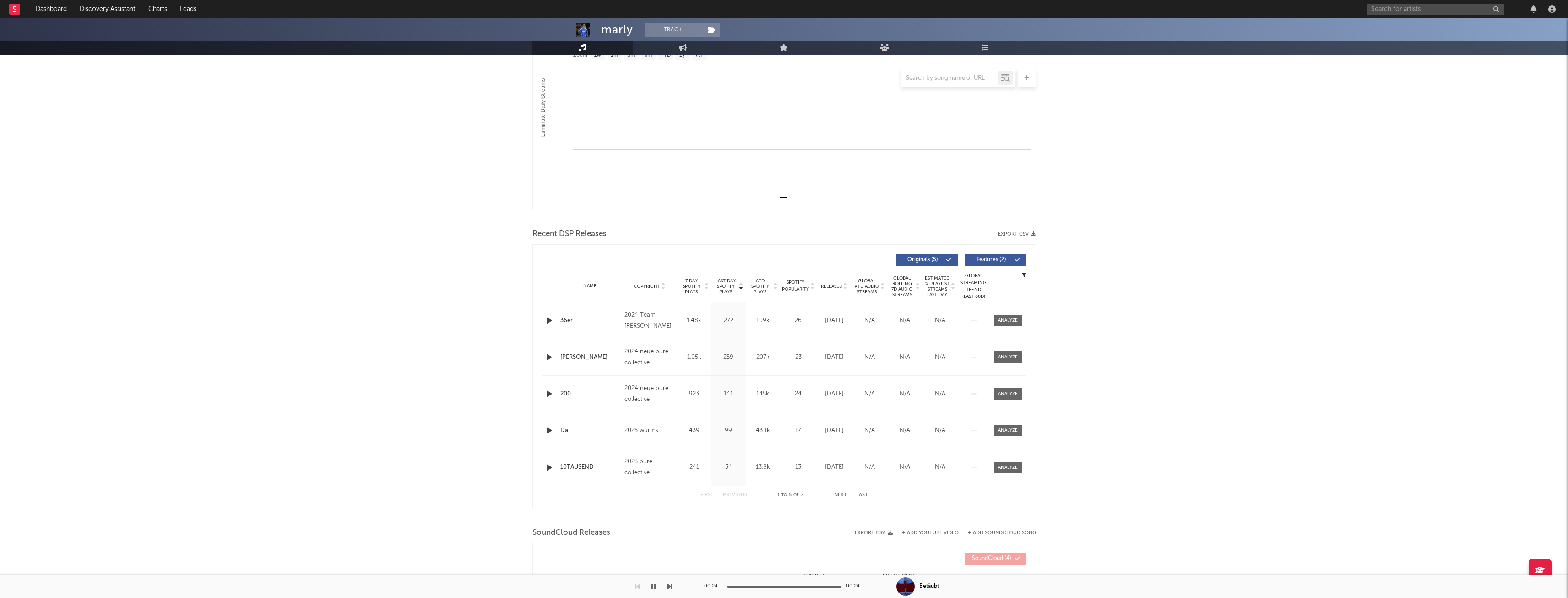
scroll to position [183, 0]
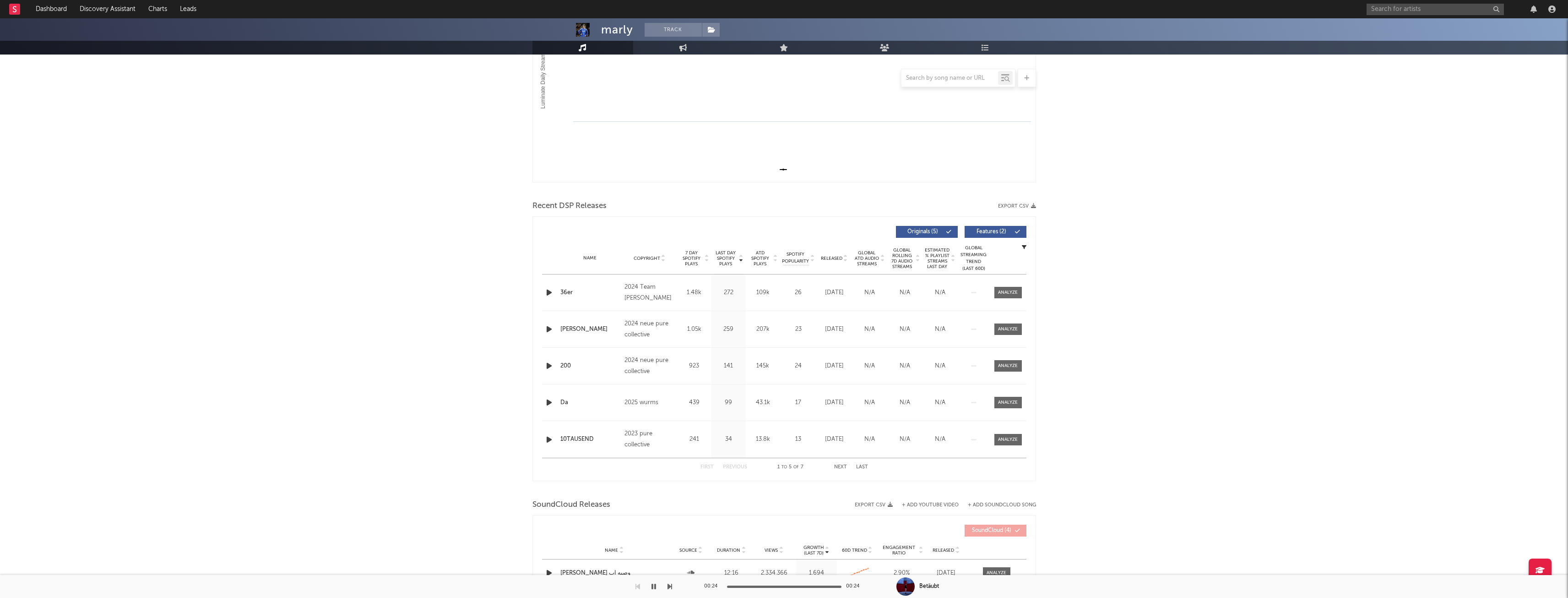
click at [646, 255] on div "Copyright" at bounding box center [649, 258] width 50 height 7
click at [646, 255] on div "Copyright" at bounding box center [649, 258] width 50 height 7
click at [547, 290] on icon "button" at bounding box center [549, 292] width 10 height 12
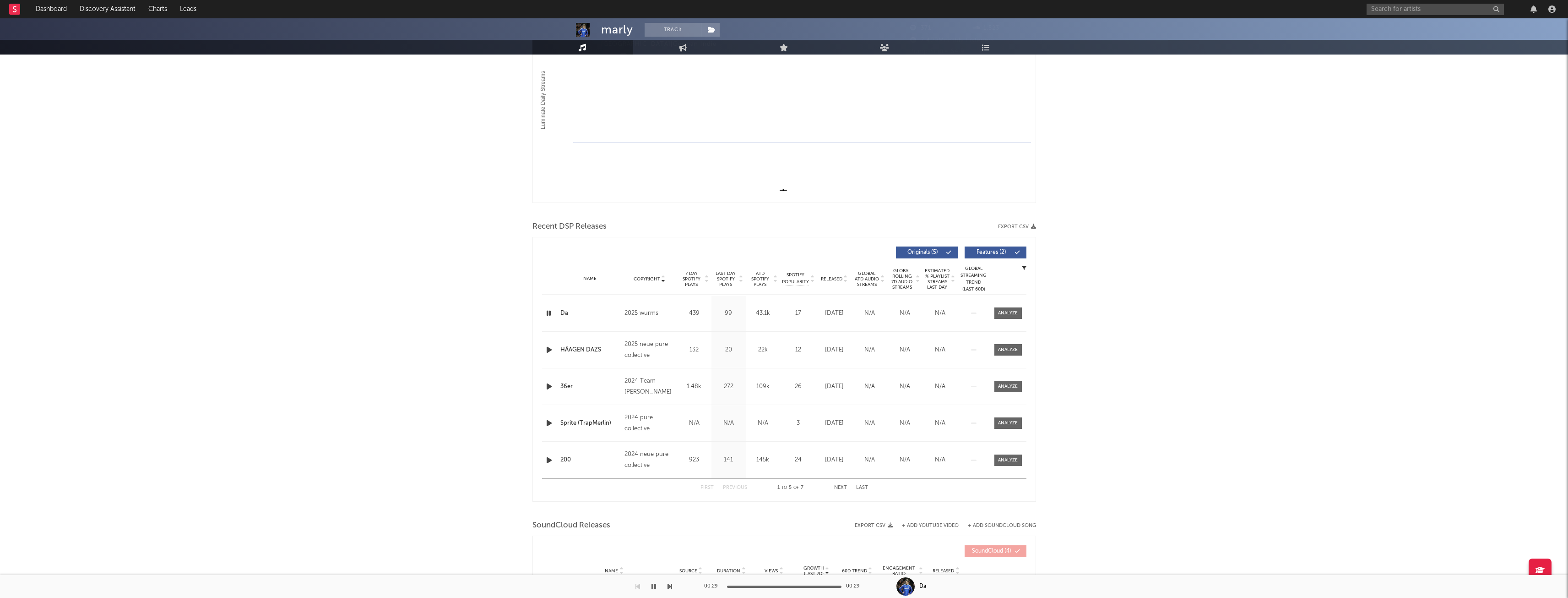
scroll to position [0, 0]
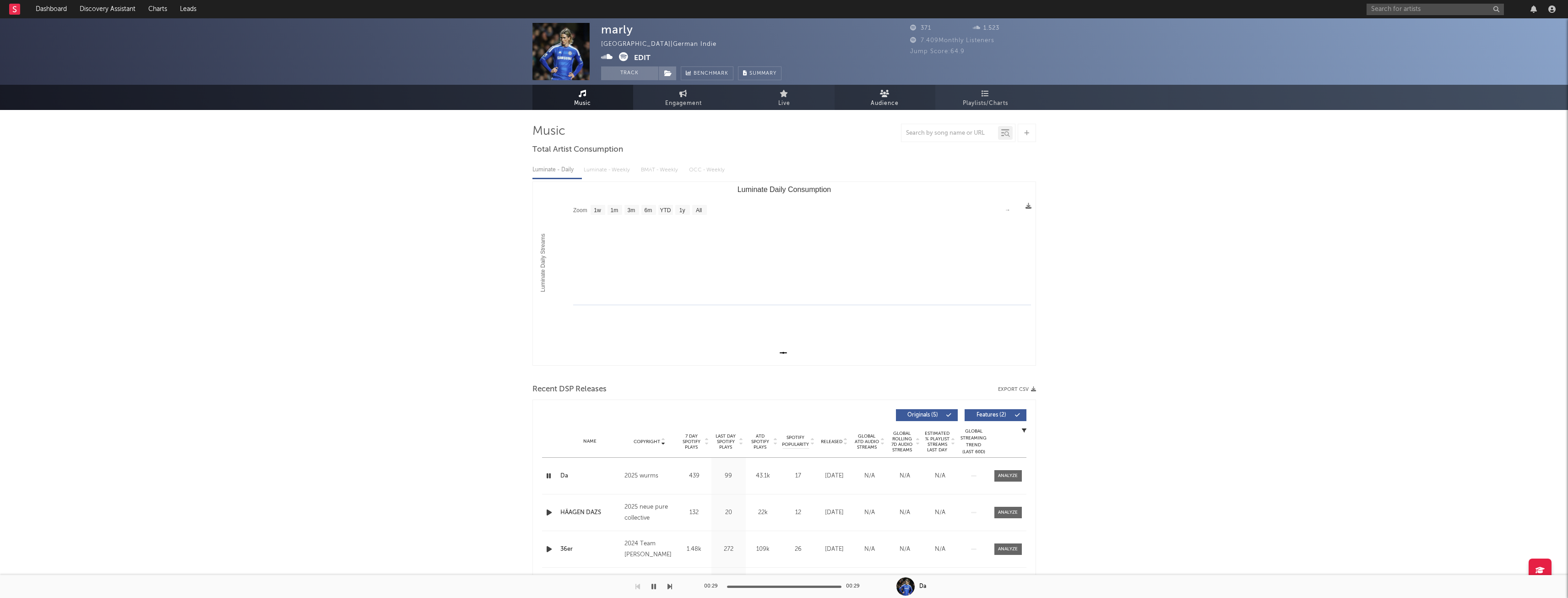
click at [881, 103] on span "Audience" at bounding box center [884, 103] width 28 height 11
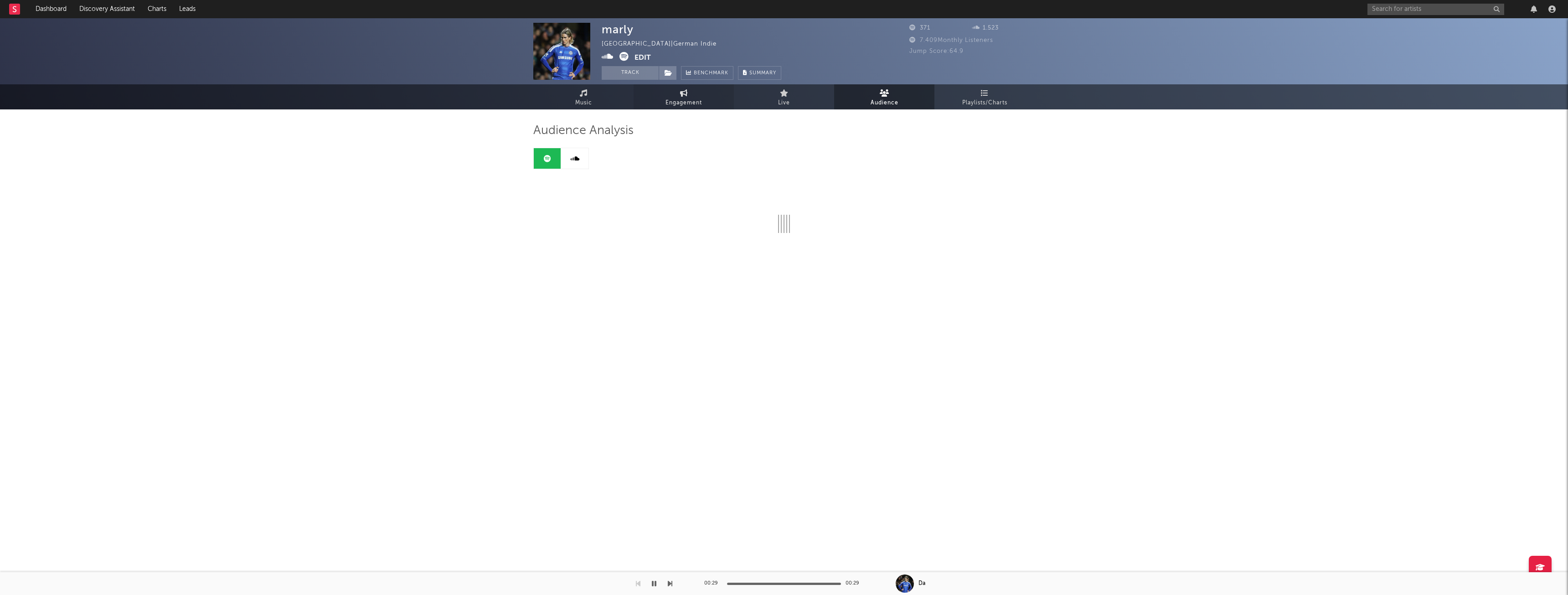
click at [686, 99] on span "Engagement" at bounding box center [684, 103] width 37 height 11
select select "1w"
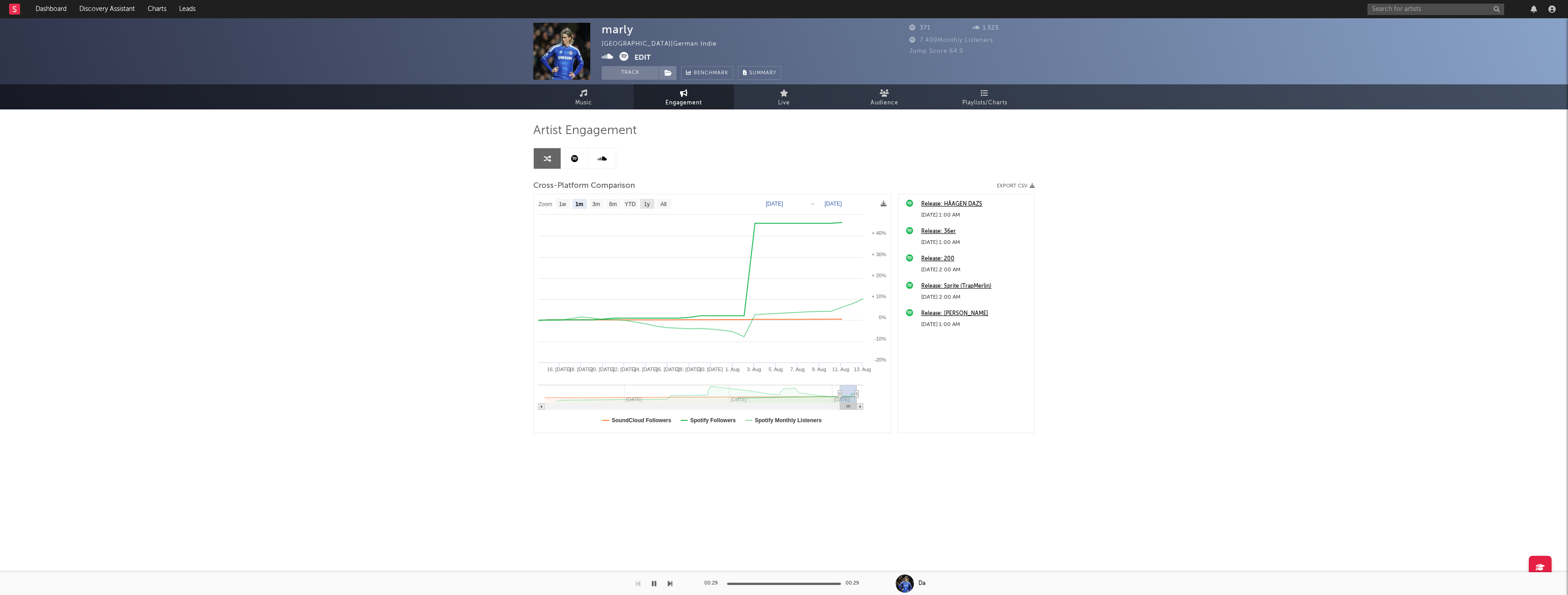
click at [646, 204] on text "1y" at bounding box center [647, 204] width 6 height 6
select select "1y"
type input "[DATE]"
select select "1y"
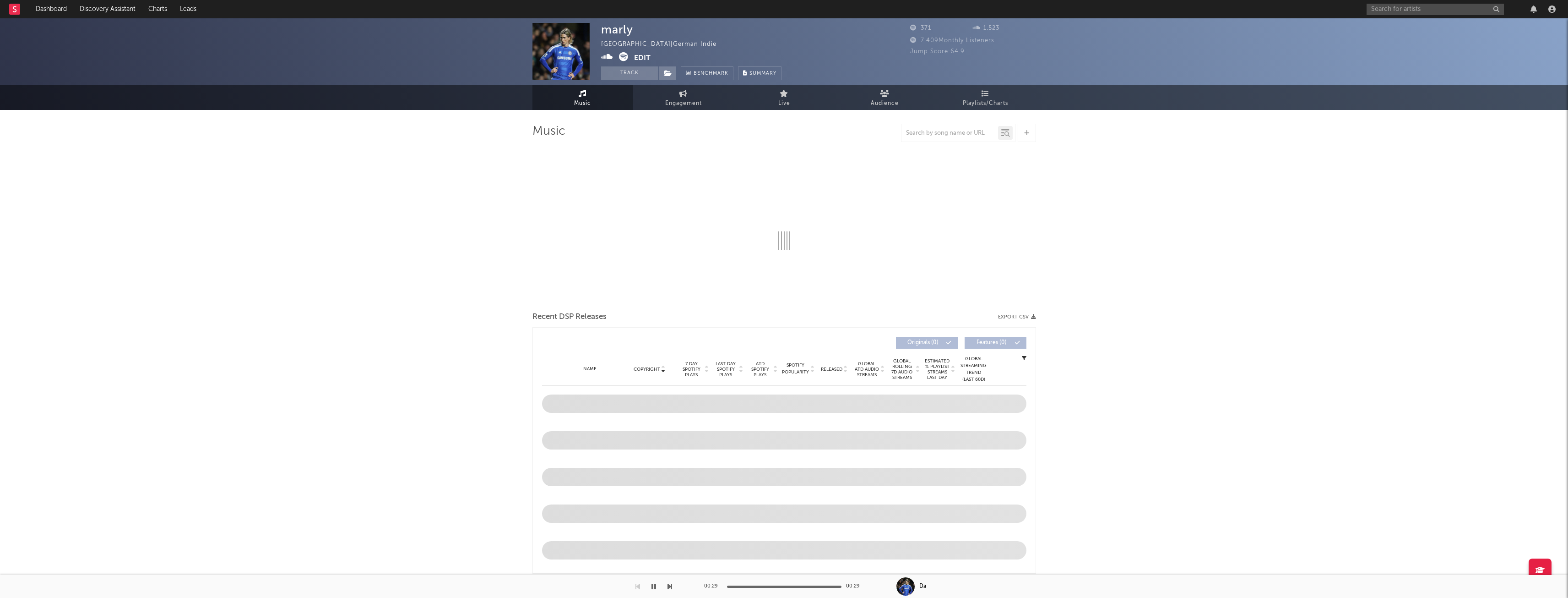
select select "1w"
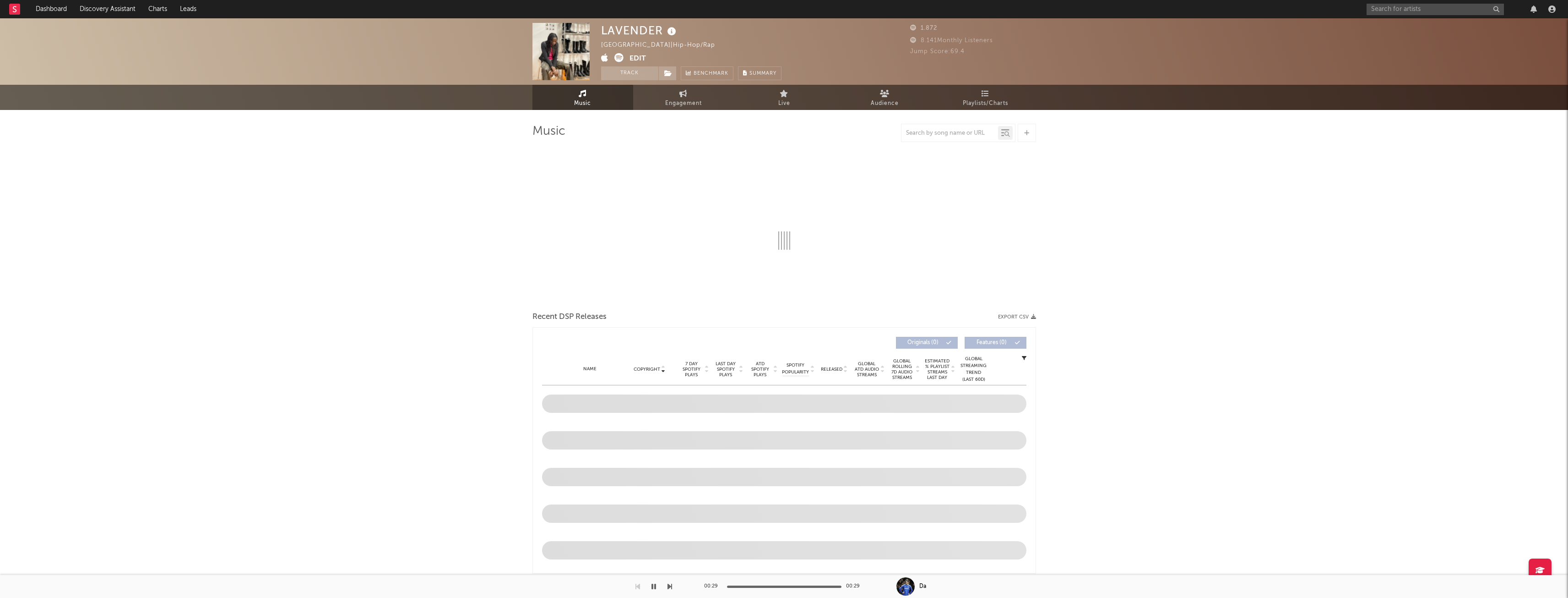
select select "1w"
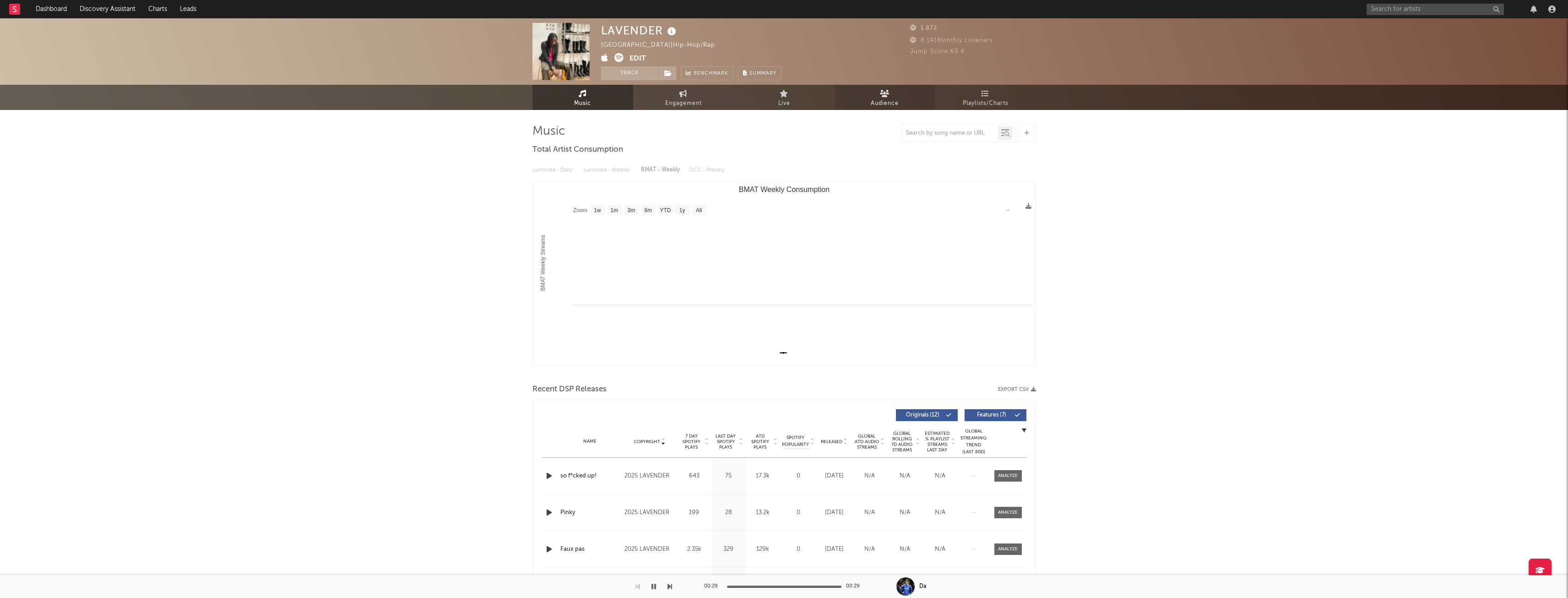
click at [897, 109] on link "Audience" at bounding box center [885, 97] width 101 height 25
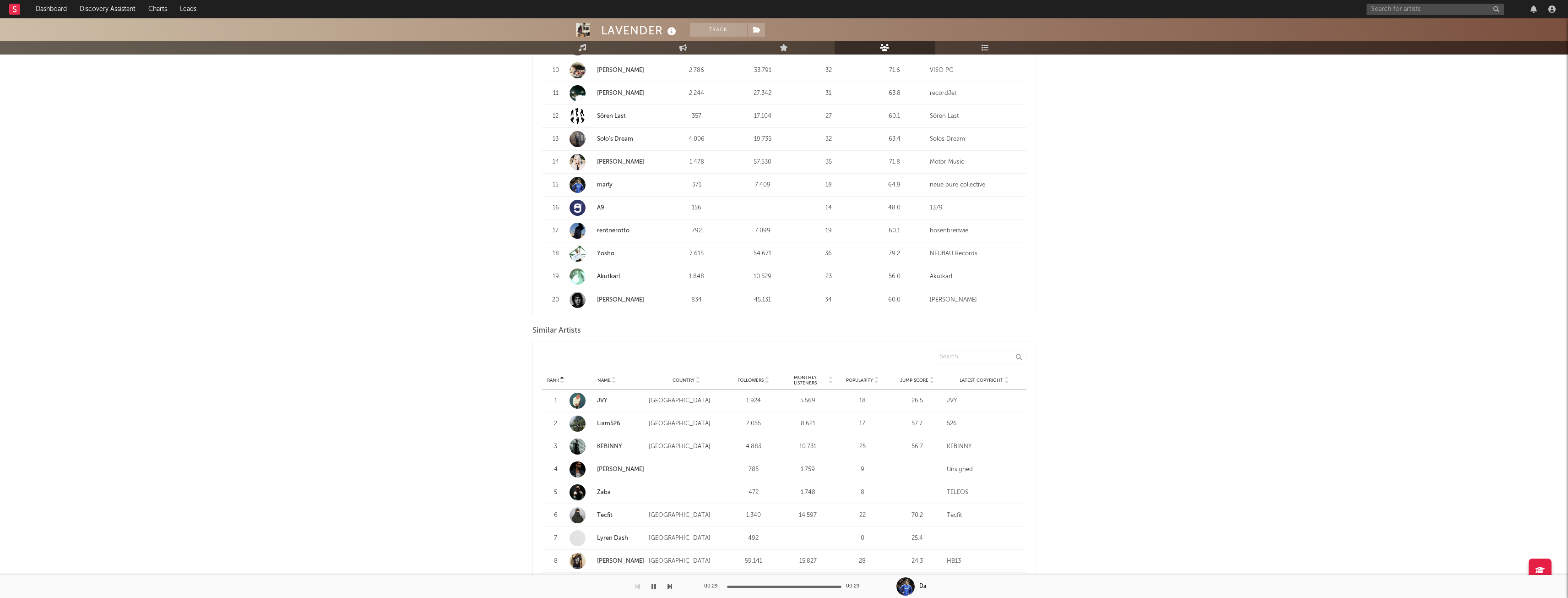
scroll to position [641, 0]
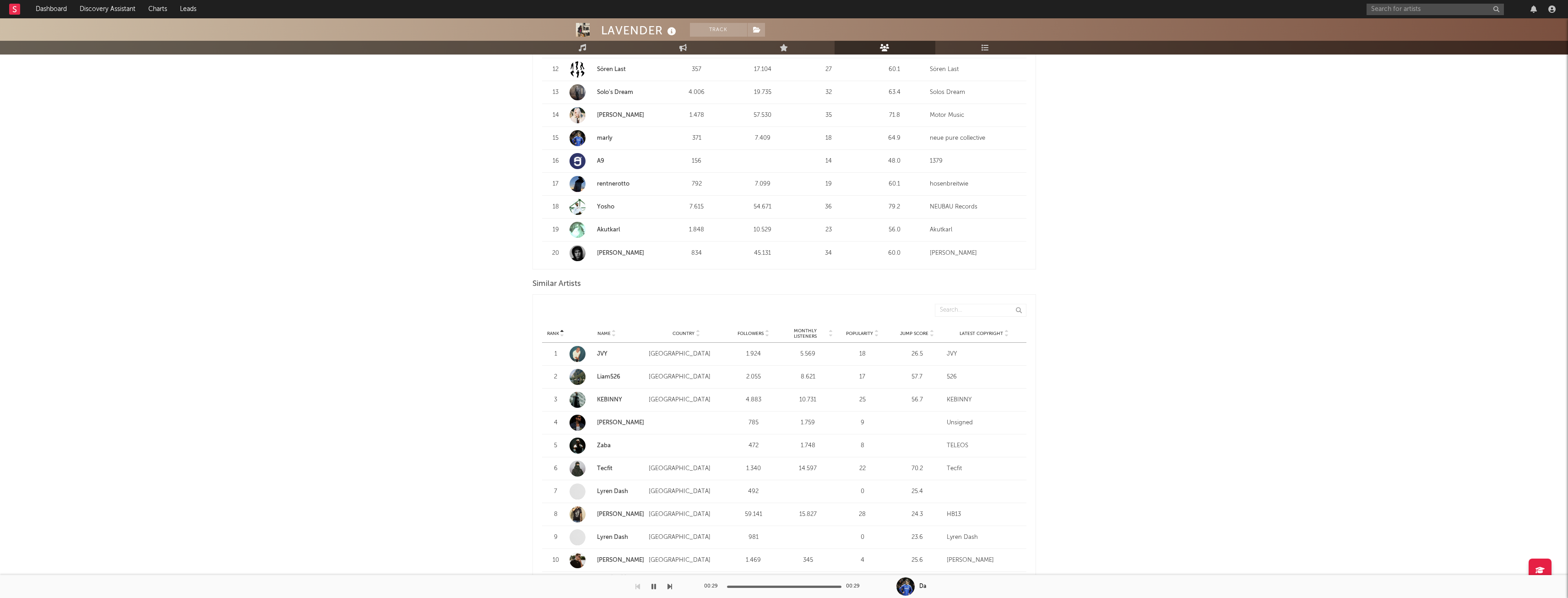
click at [801, 334] on span "Monthly Listeners" at bounding box center [805, 334] width 44 height 11
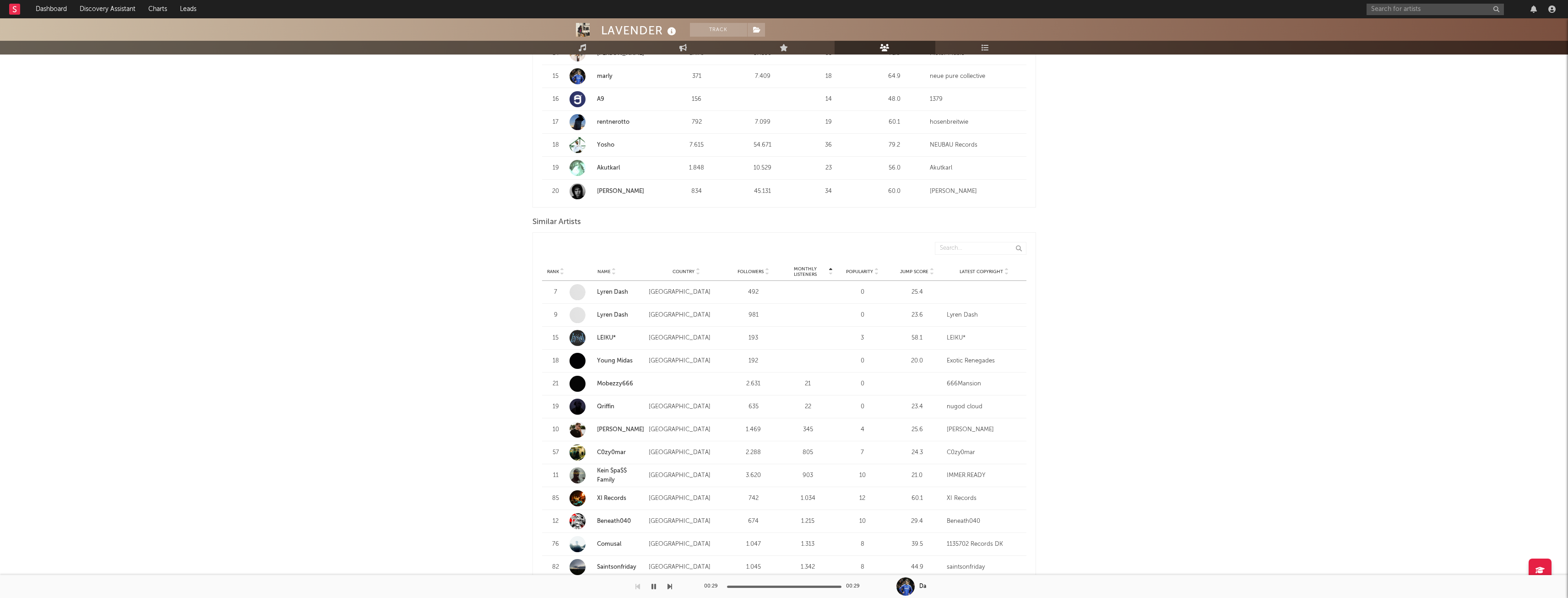
scroll to position [687, 0]
click at [601, 353] on link "LEIKU*" at bounding box center [606, 353] width 19 height 6
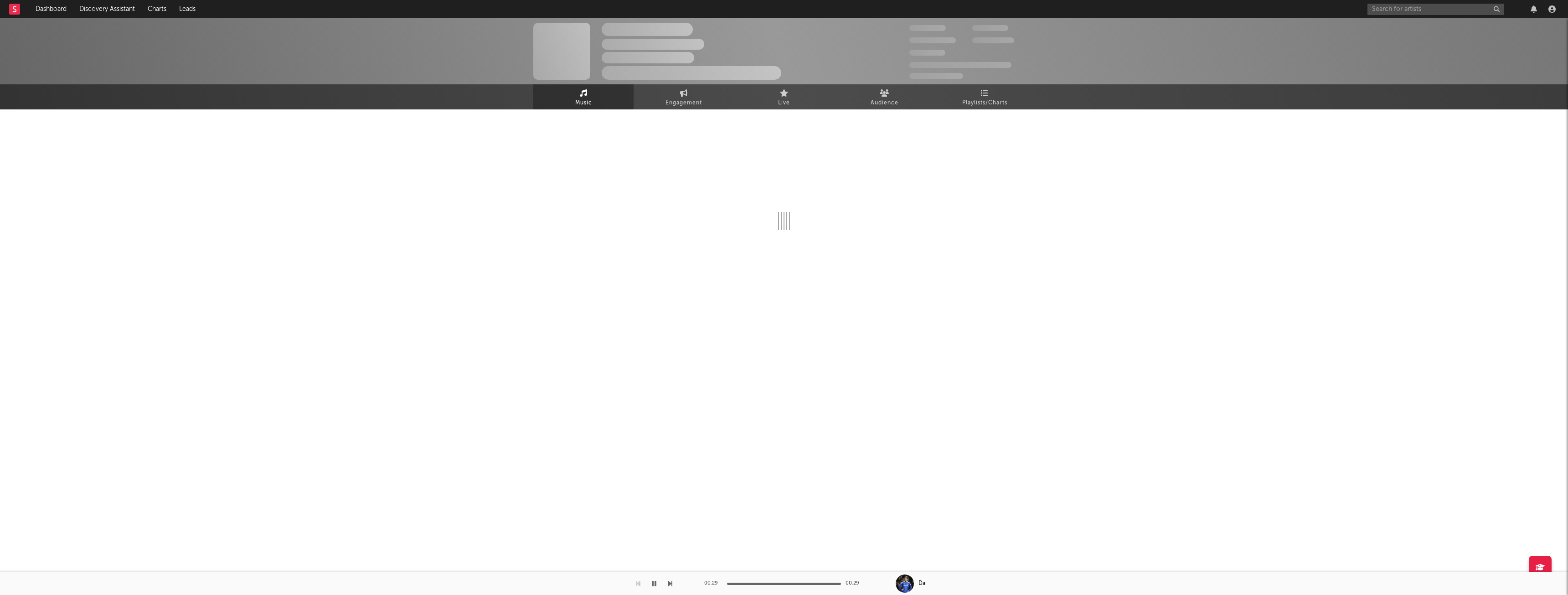
select select "1w"
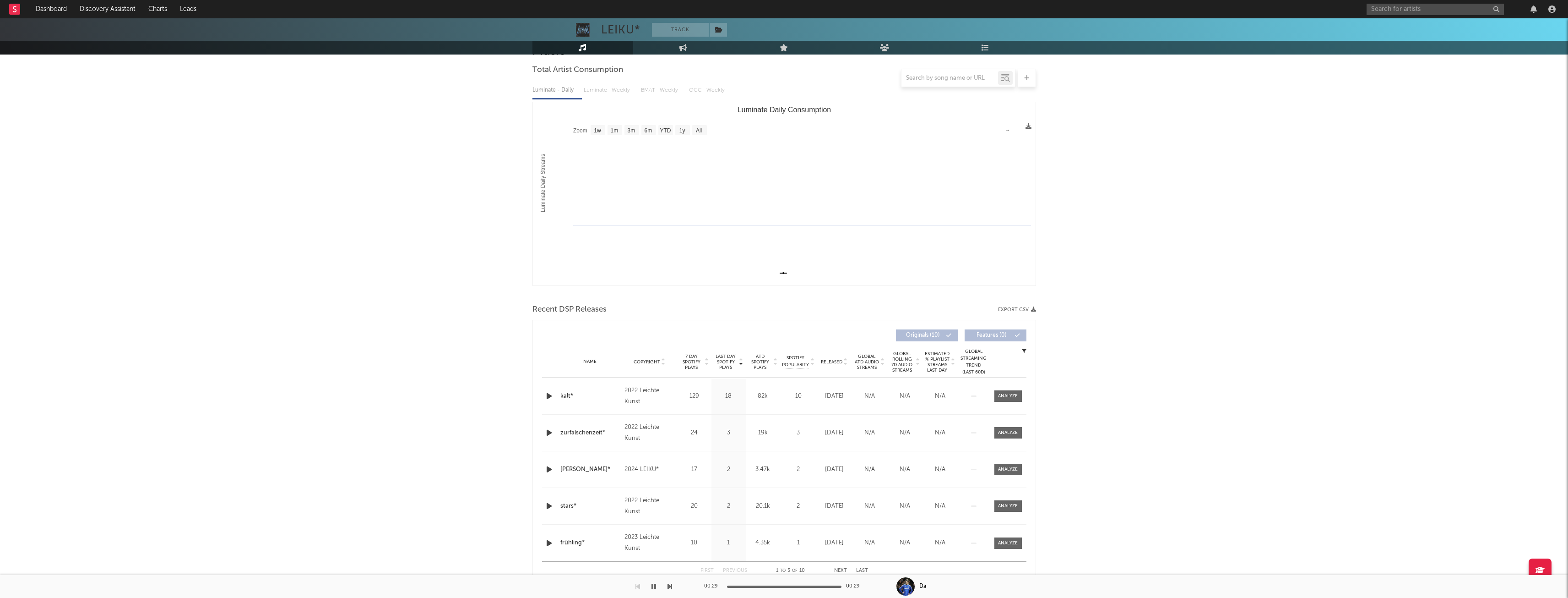
scroll to position [92, 0]
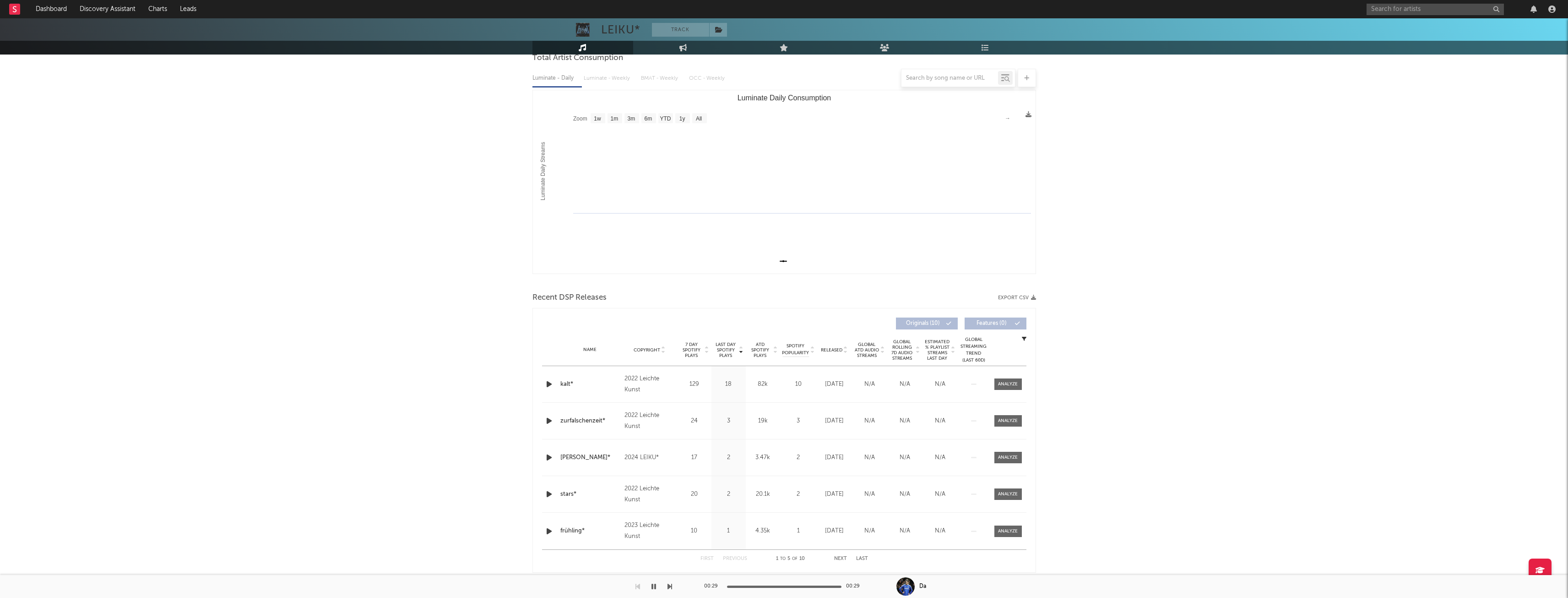
click at [646, 355] on div "Name Copyright Label Album Names Composer Names 7 Day Spotify Plays Last Day Sp…" at bounding box center [784, 349] width 484 height 32
click at [644, 351] on span "Copyright" at bounding box center [646, 350] width 26 height 5
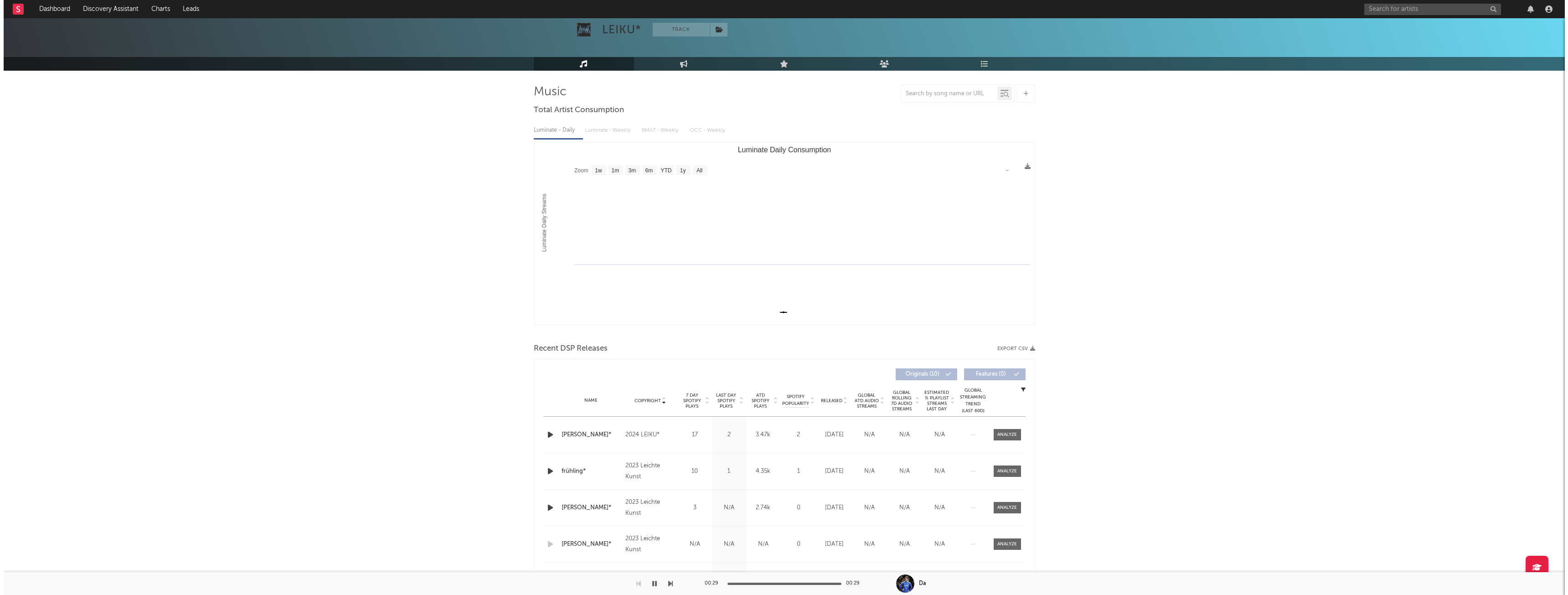
scroll to position [0, 0]
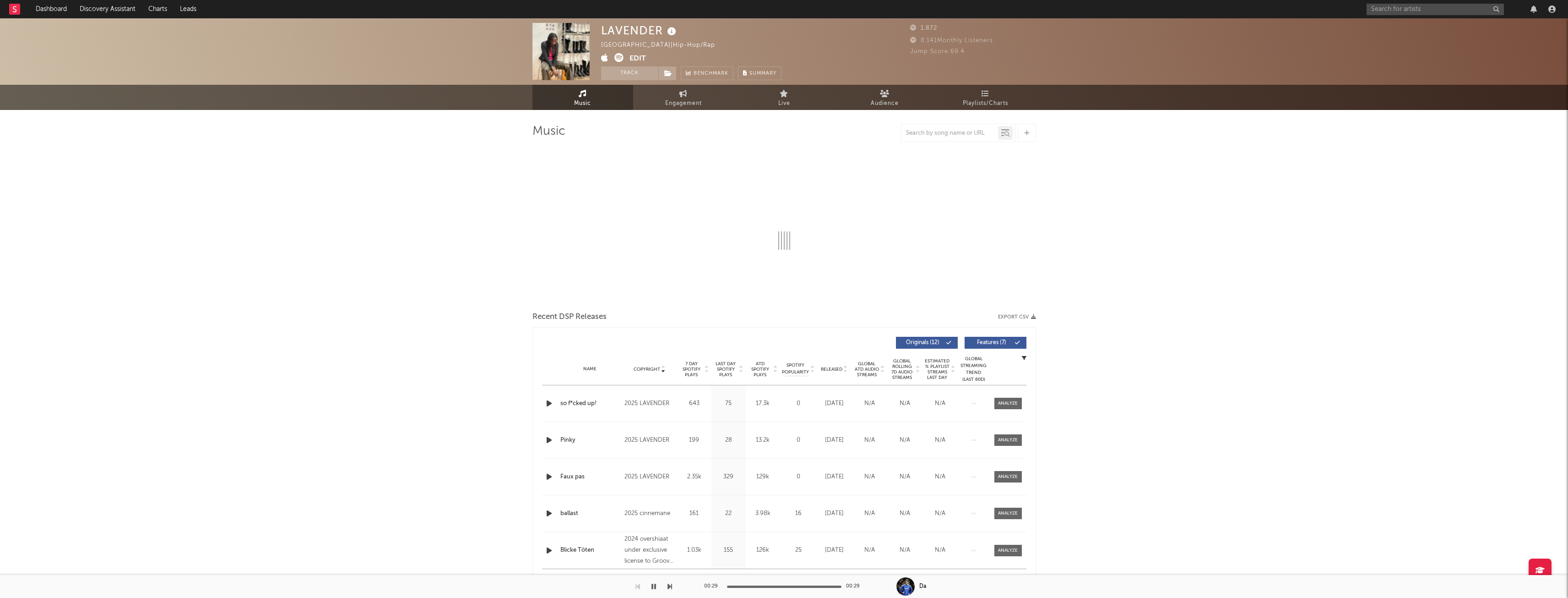
select select "1w"
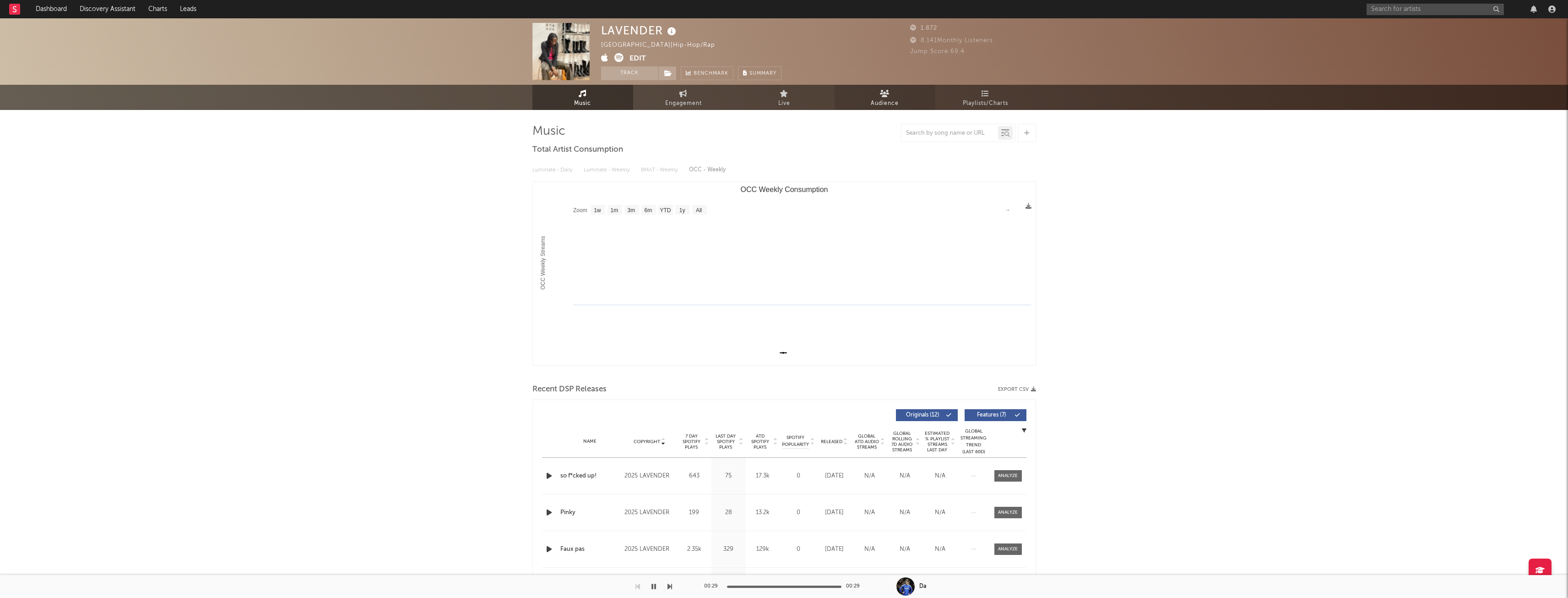
click at [883, 104] on span "Audience" at bounding box center [884, 103] width 28 height 11
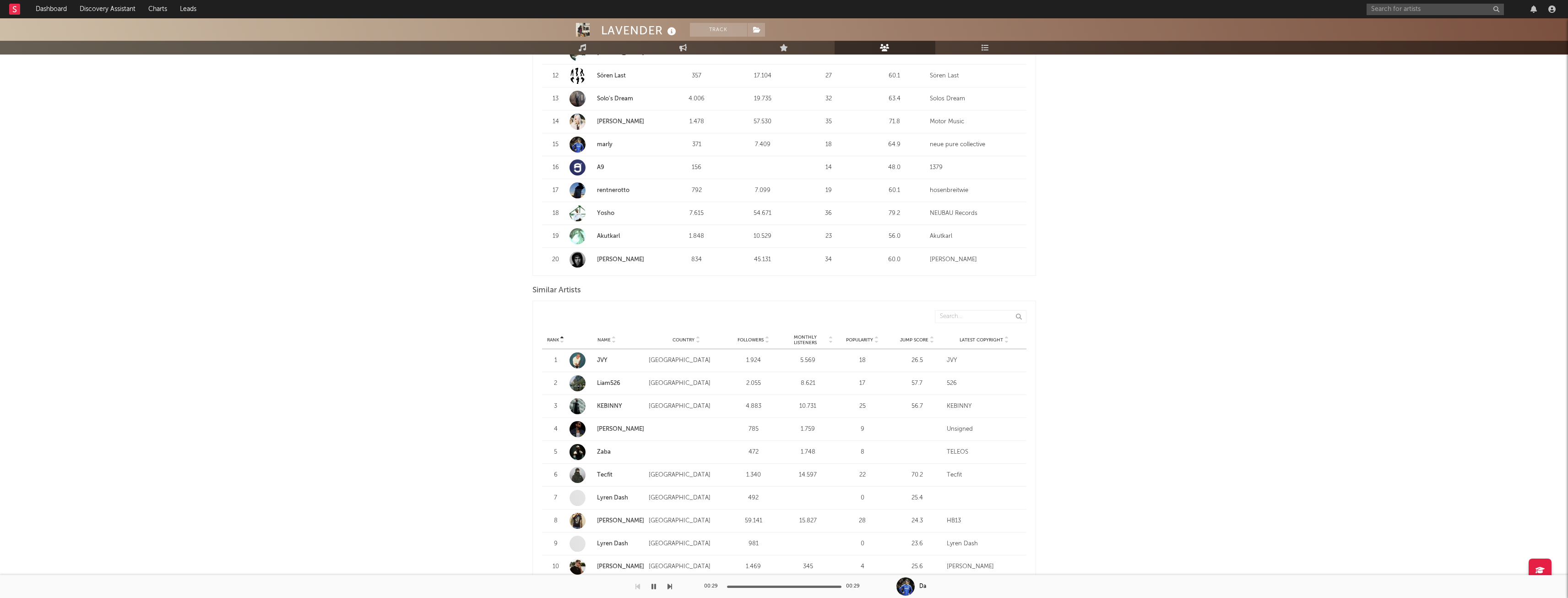
scroll to position [687, 0]
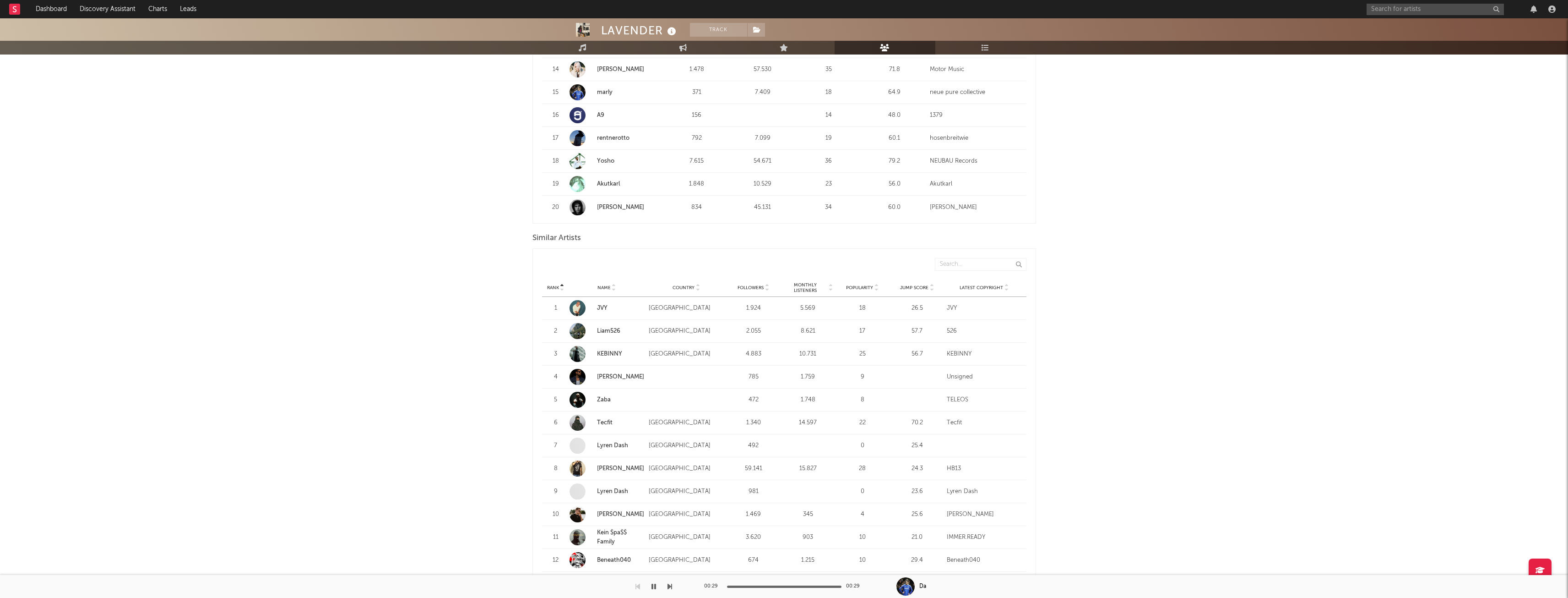
click at [750, 287] on span "Followers" at bounding box center [750, 287] width 26 height 5
click at [810, 287] on span "Monthly Listeners" at bounding box center [805, 287] width 44 height 11
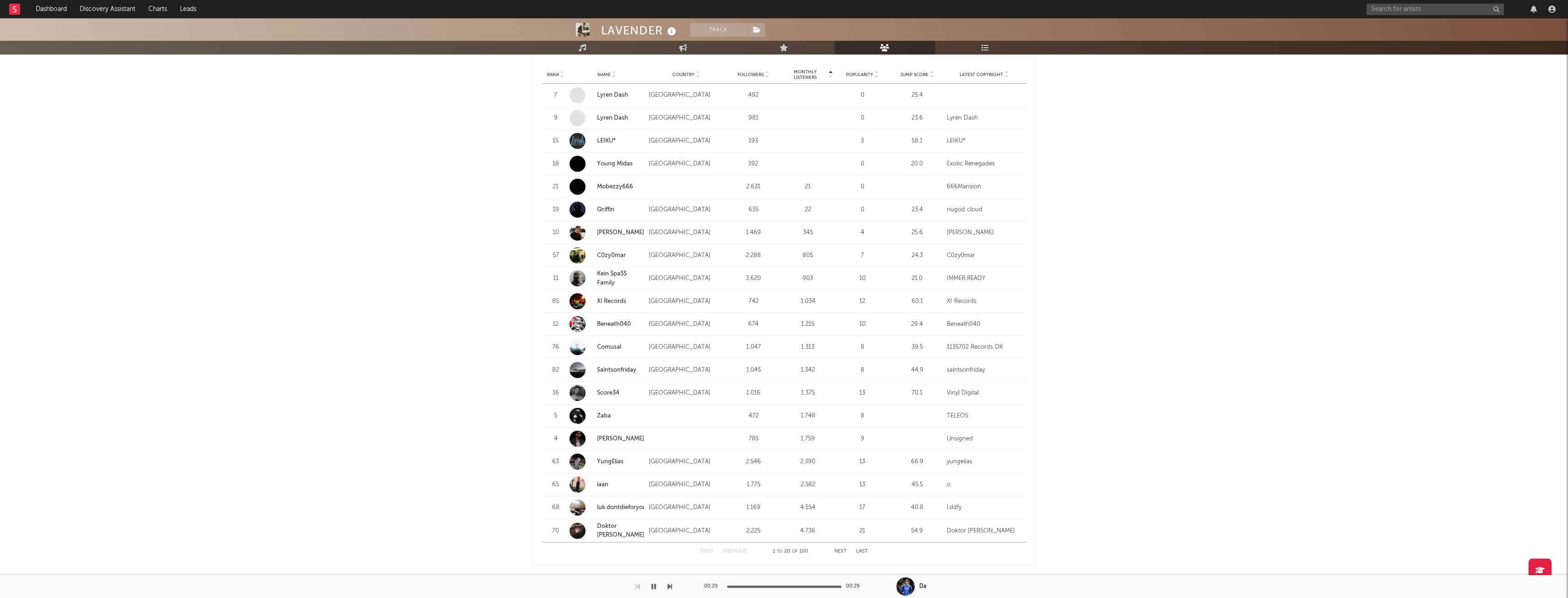
scroll to position [916, 0]
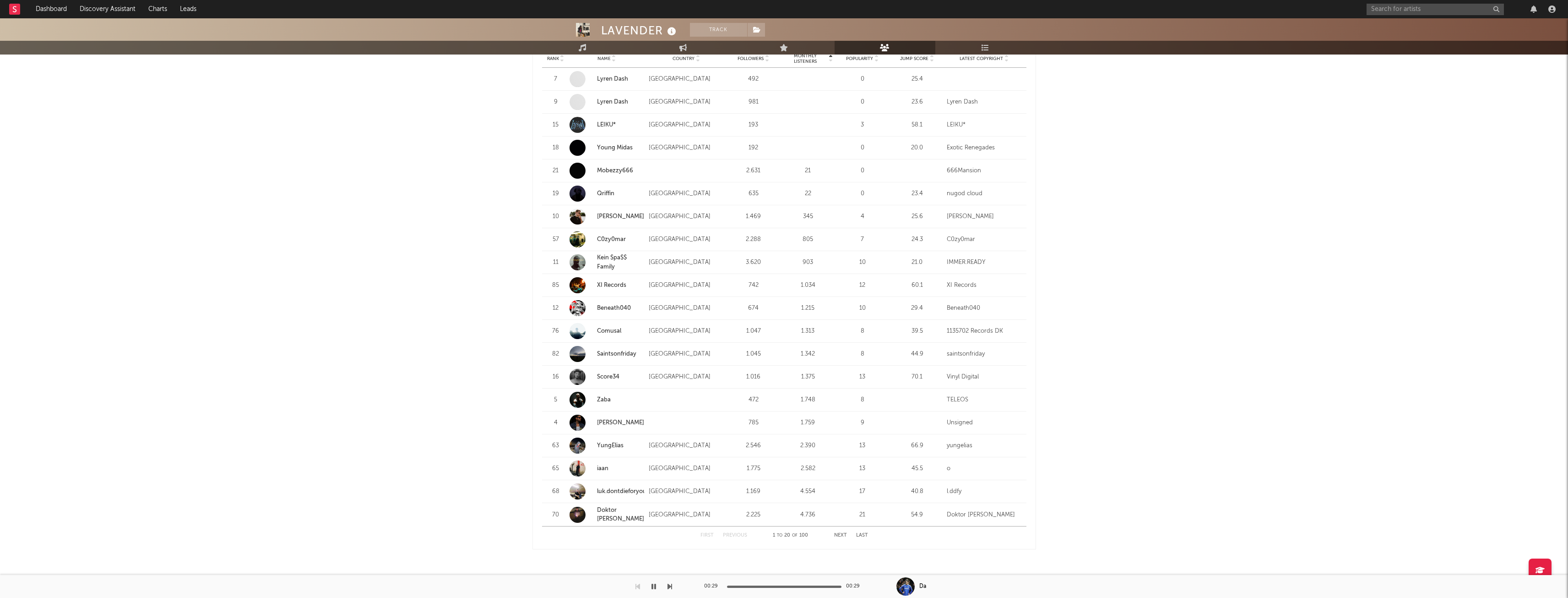
click at [604, 376] on link "Score34" at bounding box center [608, 376] width 22 height 6
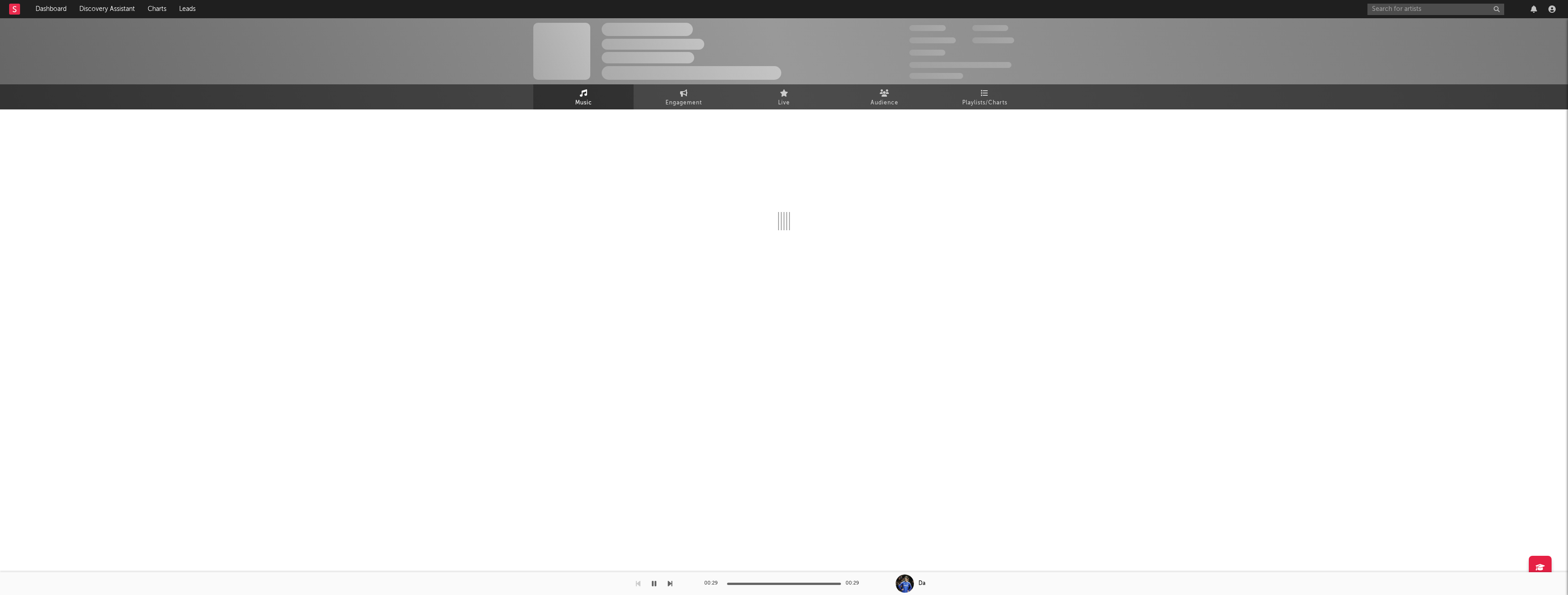
select select "1w"
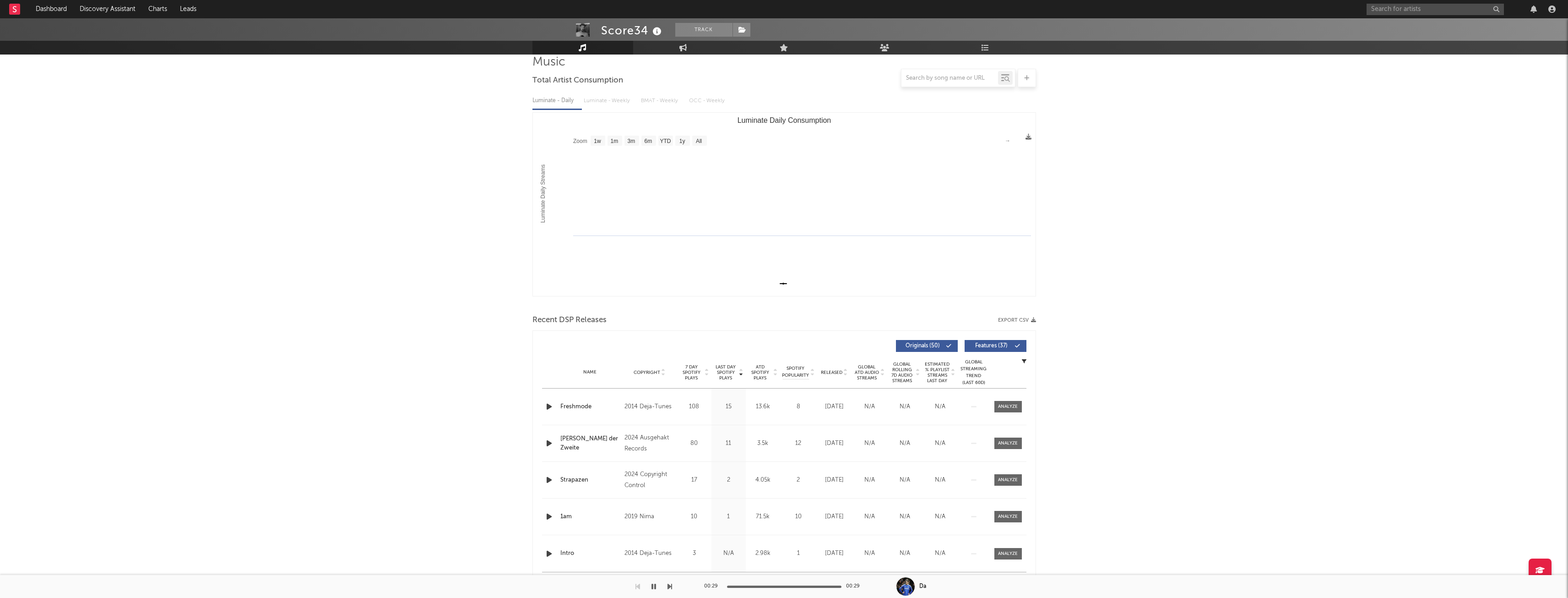
scroll to position [92, 0]
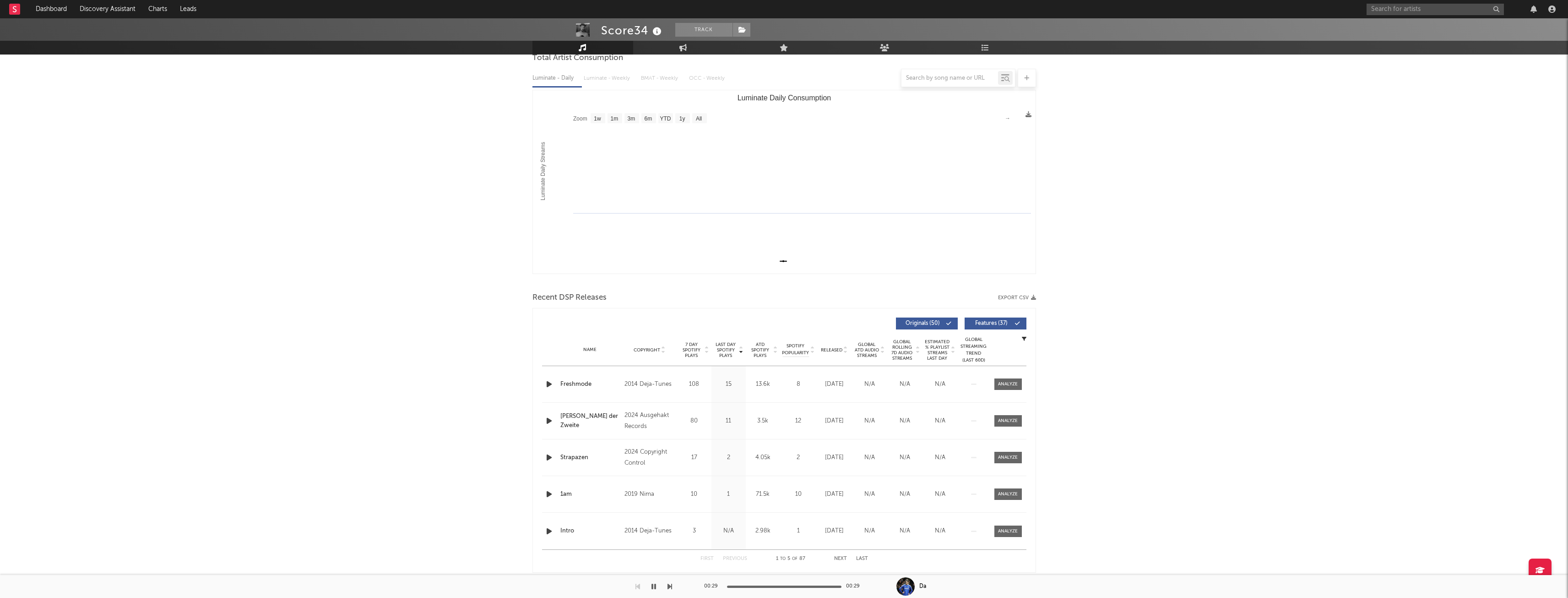
click at [644, 353] on div "Copyright" at bounding box center [649, 350] width 50 height 7
click at [547, 383] on icon "button" at bounding box center [549, 384] width 10 height 12
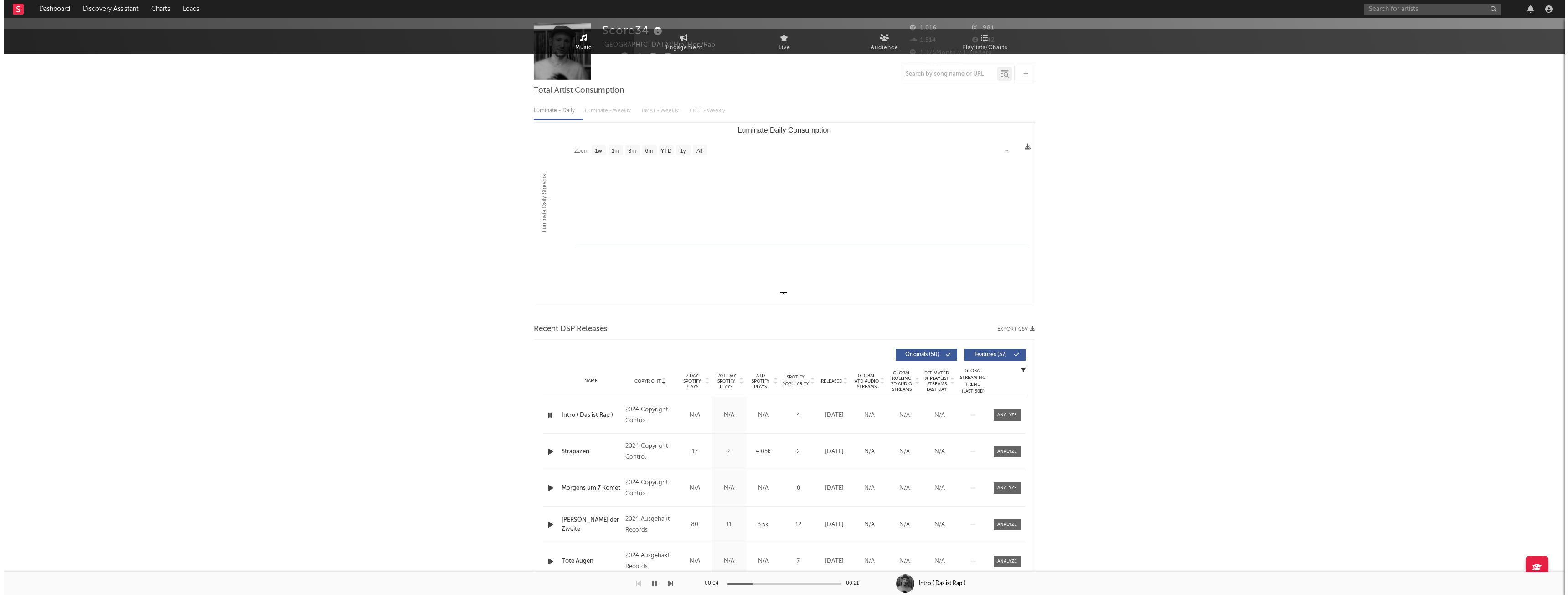
scroll to position [0, 0]
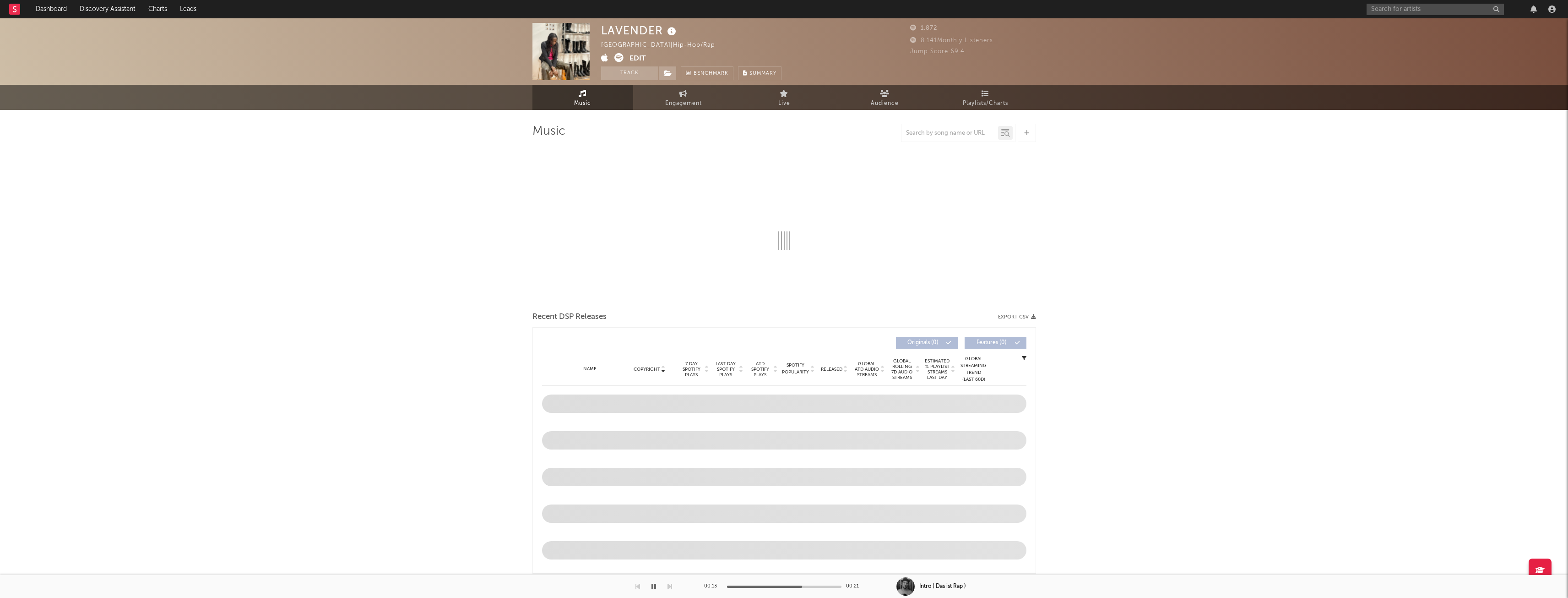
select select "1w"
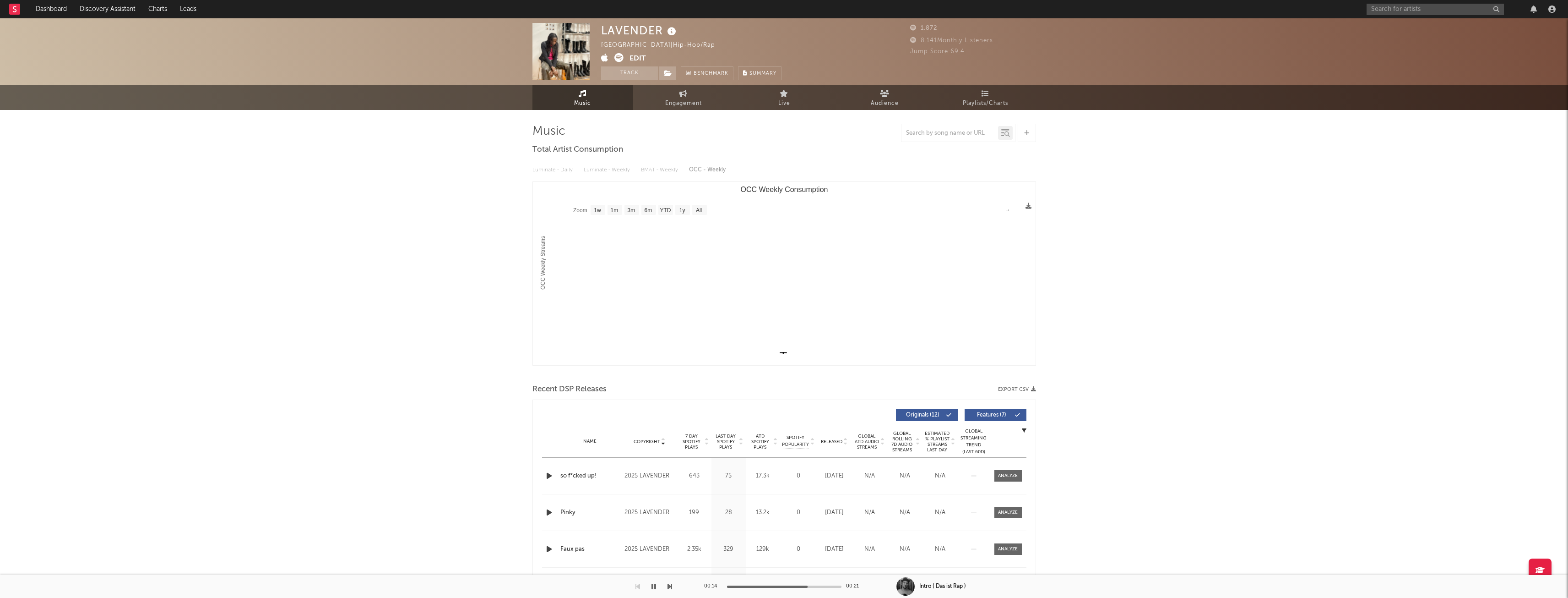
click at [649, 588] on button "button" at bounding box center [653, 586] width 9 height 23
click at [48, 12] on link "Dashboard" at bounding box center [51, 9] width 44 height 18
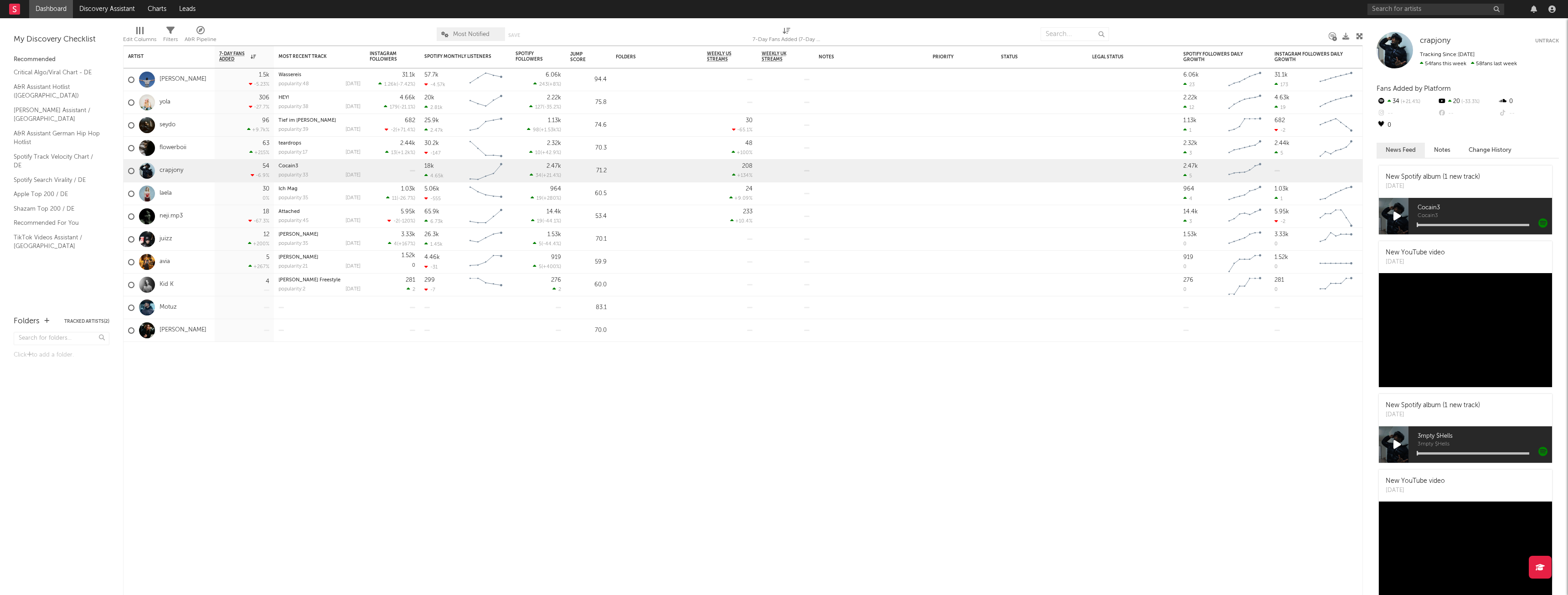
click at [141, 30] on div at bounding box center [140, 30] width 7 height 7
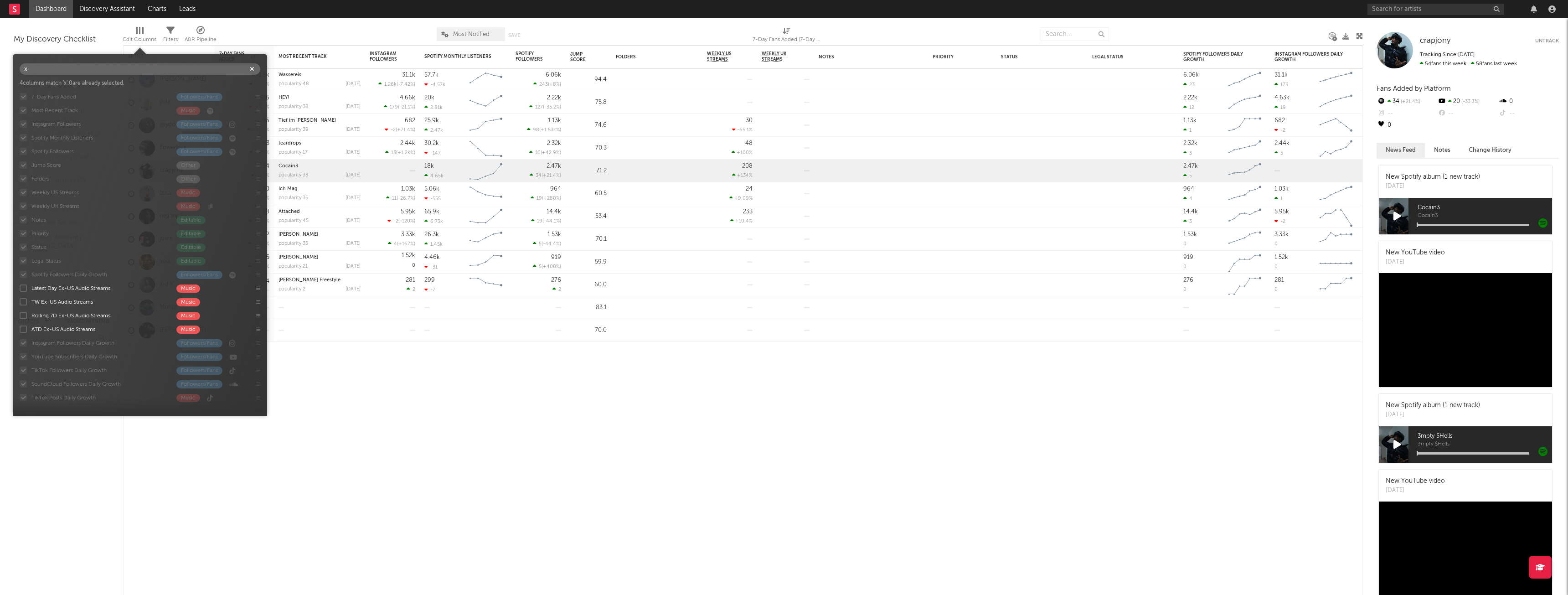
type input "xx"
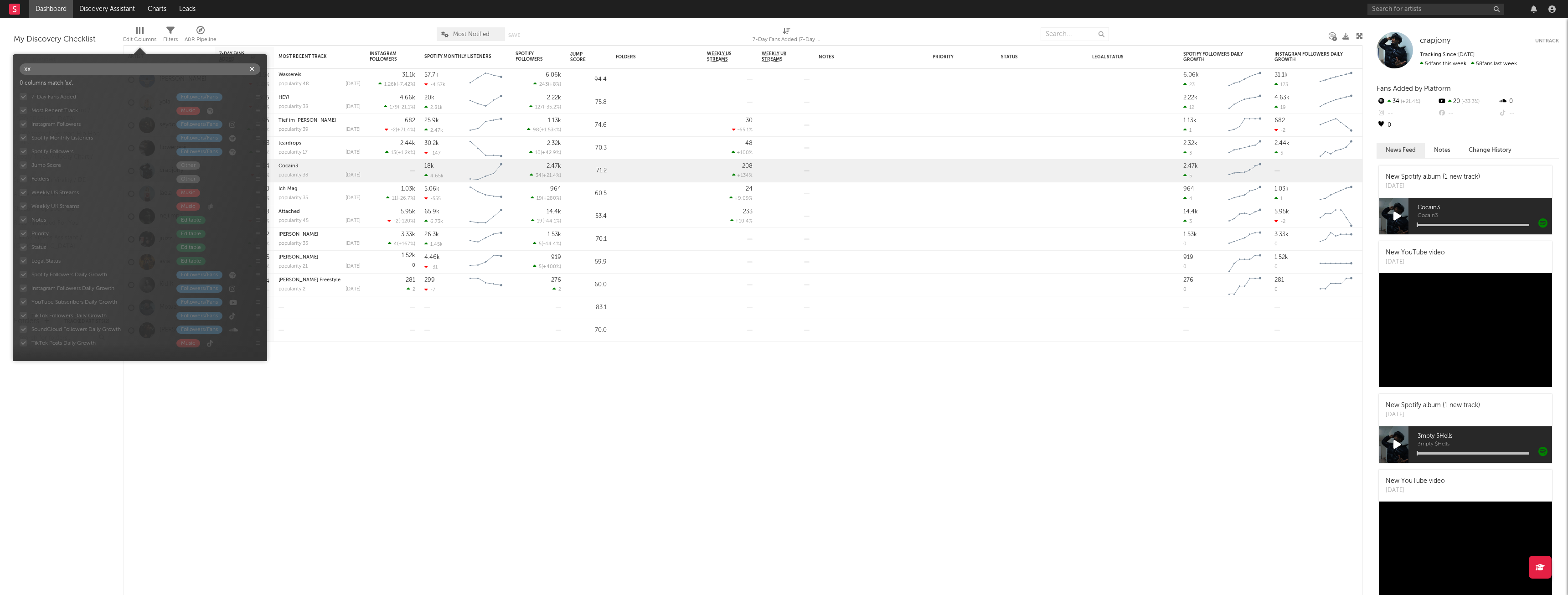
click at [252, 70] on icon "button" at bounding box center [252, 69] width 5 height 6
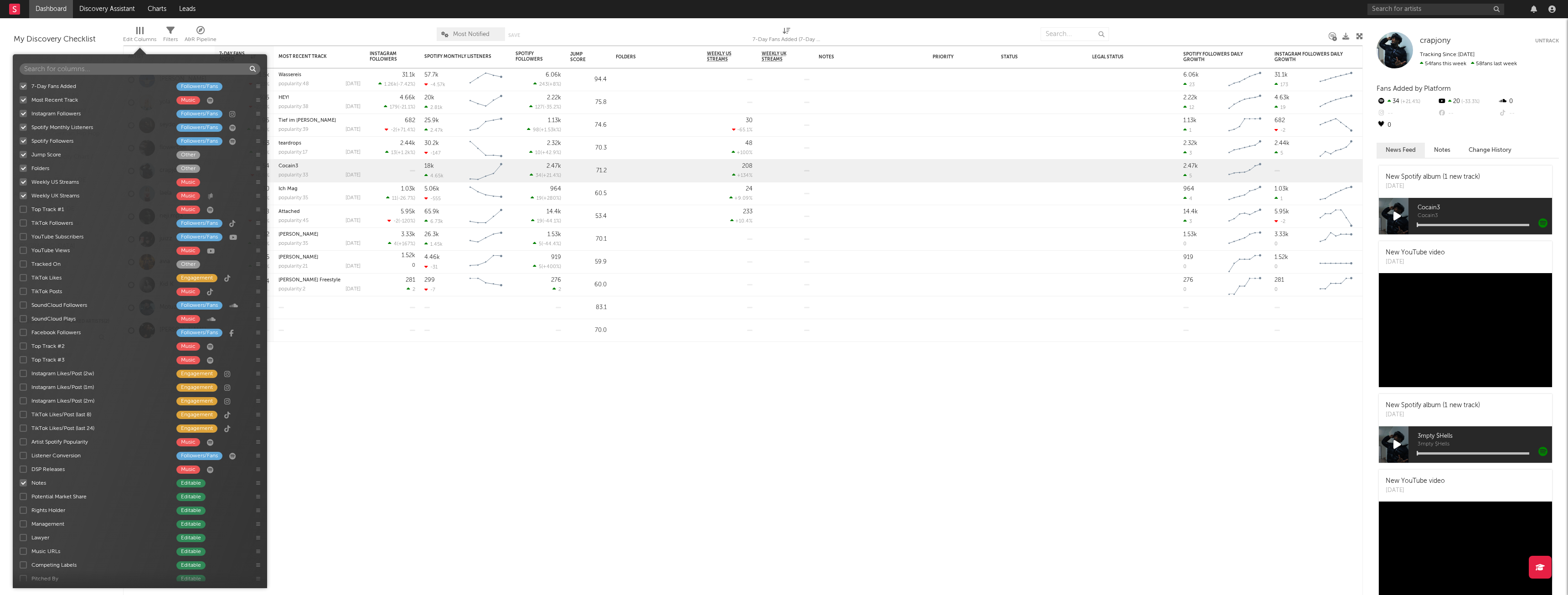
click at [23, 279] on div at bounding box center [23, 277] width 7 height 7
click at [20, 279] on input "TikTok Likes Engagement" at bounding box center [20, 277] width 0 height 9
click at [24, 193] on div at bounding box center [23, 195] width 7 height 7
click at [20, 193] on input "Weekly UK Streams Music" at bounding box center [20, 195] width 0 height 9
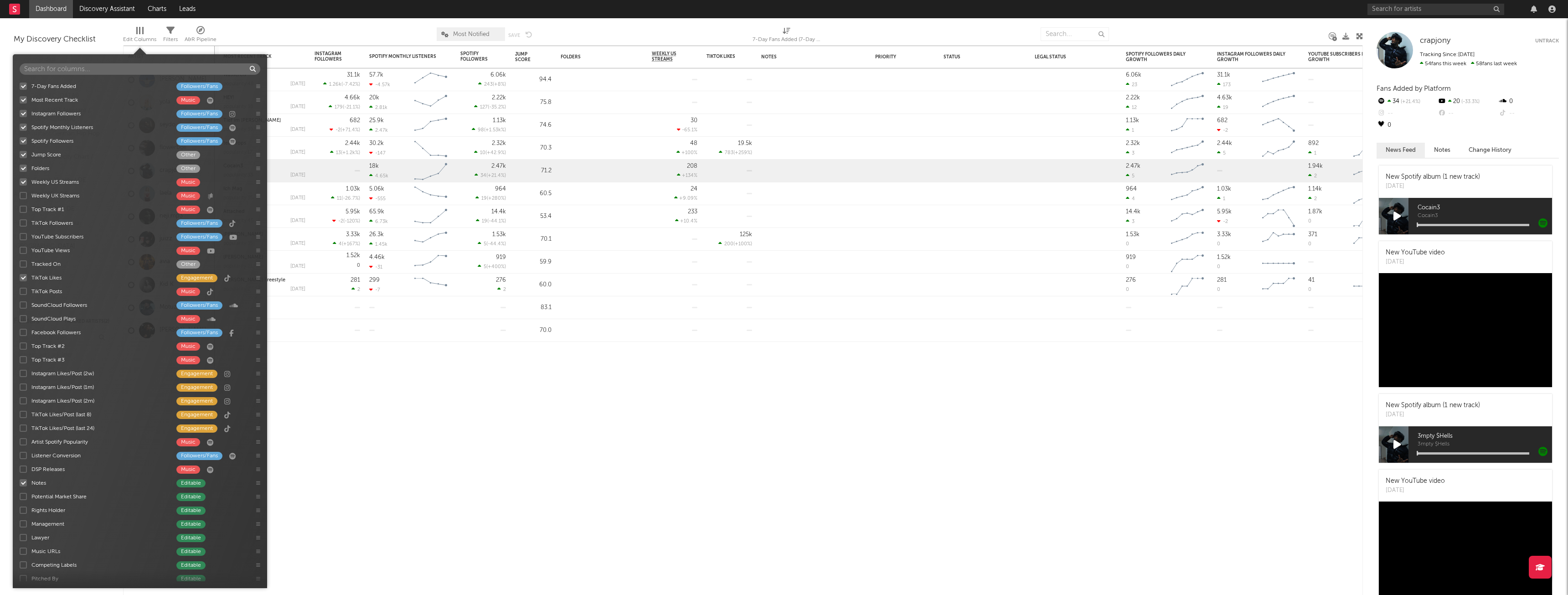
click at [24, 193] on div at bounding box center [23, 195] width 7 height 7
click at [20, 193] on input "Weekly UK Streams Music" at bounding box center [20, 195] width 0 height 9
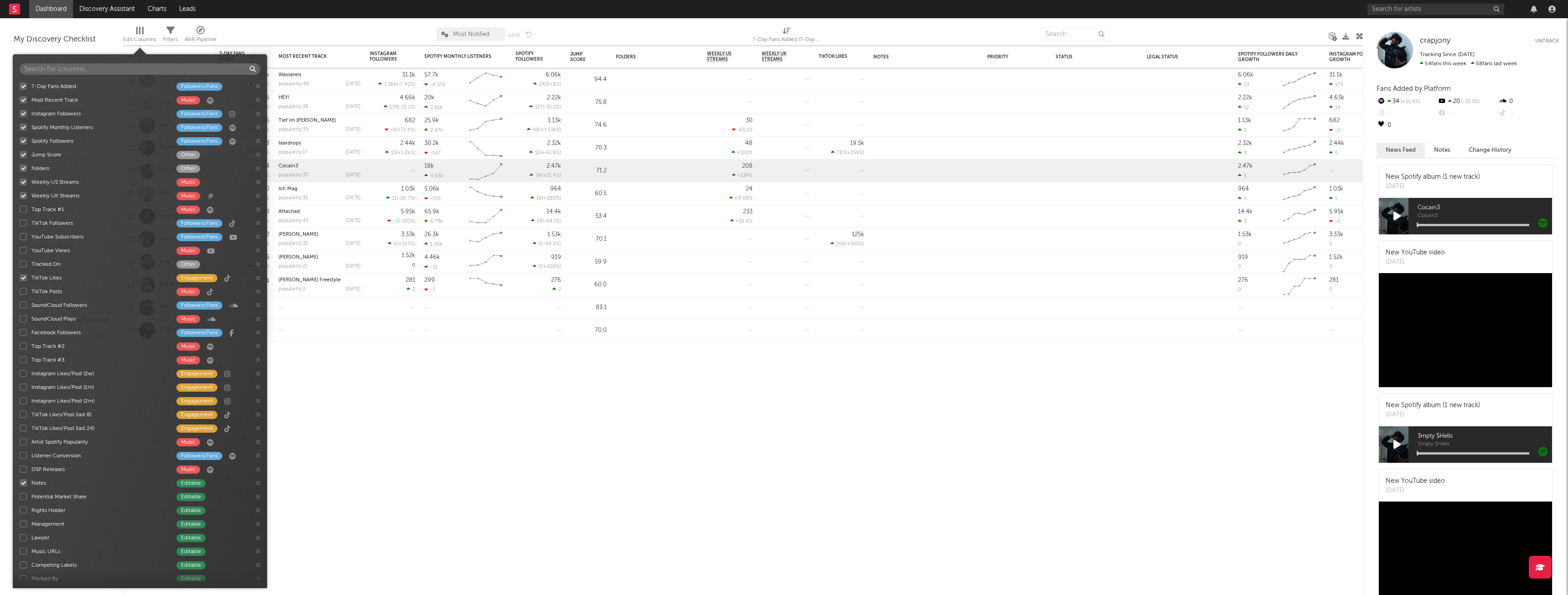
click at [24, 193] on div at bounding box center [23, 195] width 7 height 7
click at [20, 193] on input "Weekly UK Streams Music" at bounding box center [20, 195] width 0 height 9
click at [23, 184] on div at bounding box center [23, 182] width 7 height 7
click at [20, 184] on input "Weekly US Streams Music" at bounding box center [20, 181] width 0 height 9
click at [23, 184] on div at bounding box center [23, 182] width 7 height 7
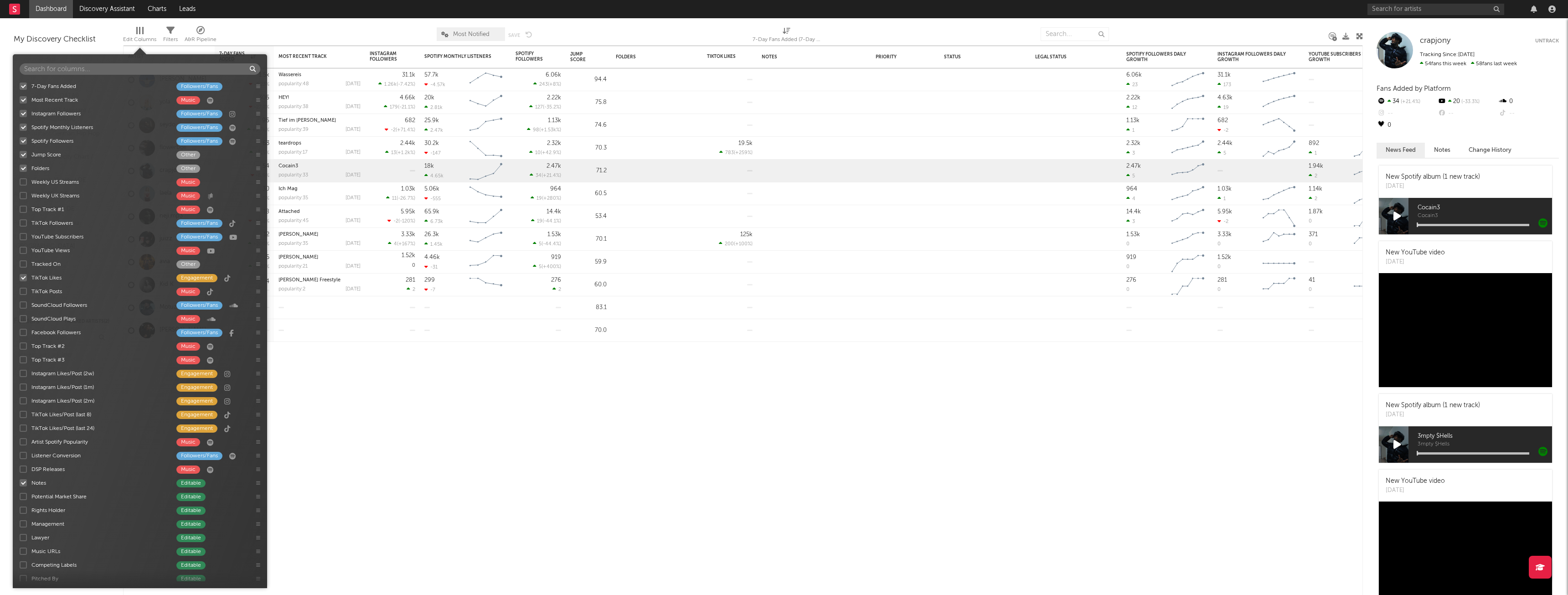
click at [20, 184] on input "Weekly US Streams Music" at bounding box center [20, 181] width 0 height 9
click at [23, 184] on div at bounding box center [23, 182] width 7 height 7
click at [20, 184] on input "Weekly US Streams Music" at bounding box center [20, 181] width 0 height 9
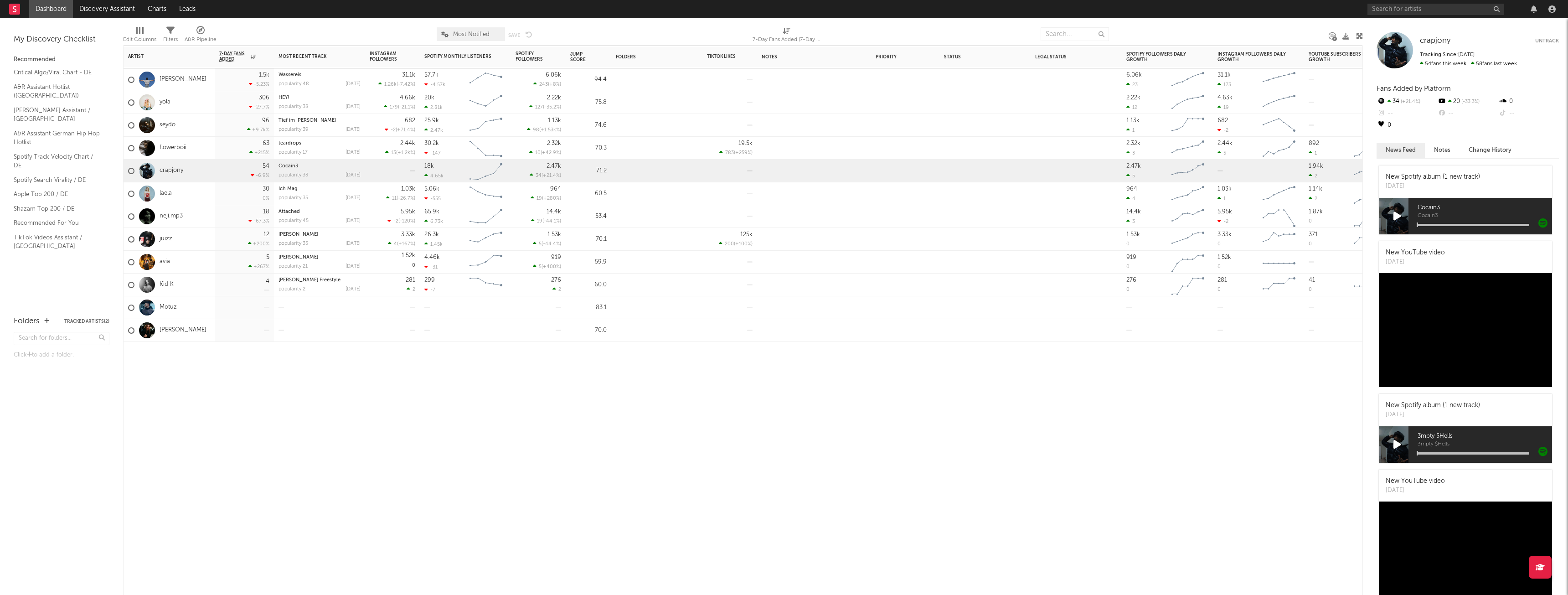
click at [399, 406] on div "Artist Notifications 7-Day Fans Added WoW % Change Most Recent Track Popularity…" at bounding box center [743, 320] width 1240 height 549
click at [583, 53] on div "Jump Score" at bounding box center [581, 57] width 23 height 11
drag, startPoint x: 1187, startPoint y: 30, endPoint x: 1154, endPoint y: 36, distance: 33.5
click at [1154, 36] on div at bounding box center [1214, 34] width 216 height 23
click at [1298, 442] on div "Artist Notifications 7-Day Fans Added WoW % Change Most Recent Track Popularity…" at bounding box center [743, 320] width 1240 height 549
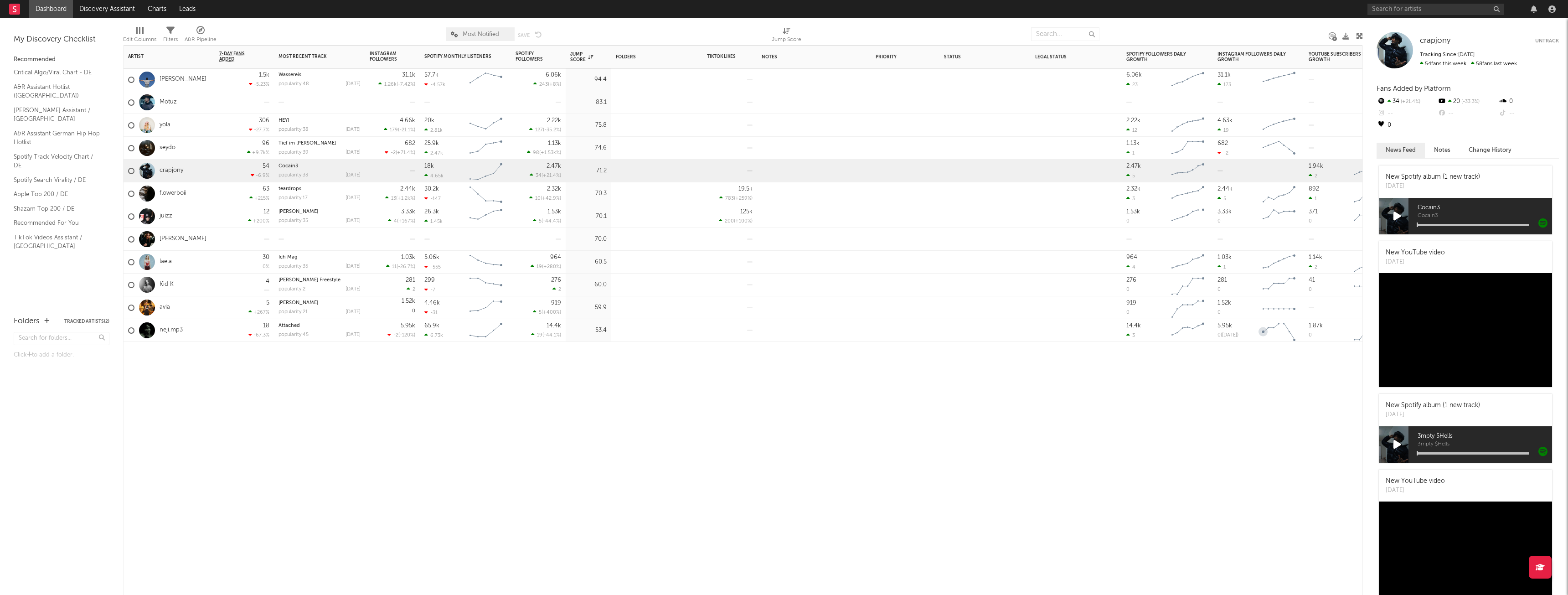
drag, startPoint x: 1356, startPoint y: 339, endPoint x: 1045, endPoint y: 372, distance: 312.7
click at [1047, 371] on div "Artist Notifications 7-Day Fans Added WoW % Change Most Recent Track Popularity…" at bounding box center [743, 320] width 1240 height 549
click at [1277, 37] on div at bounding box center [1214, 34] width 216 height 23
click at [1167, 89] on div "6.06k 23" at bounding box center [1147, 80] width 41 height 23
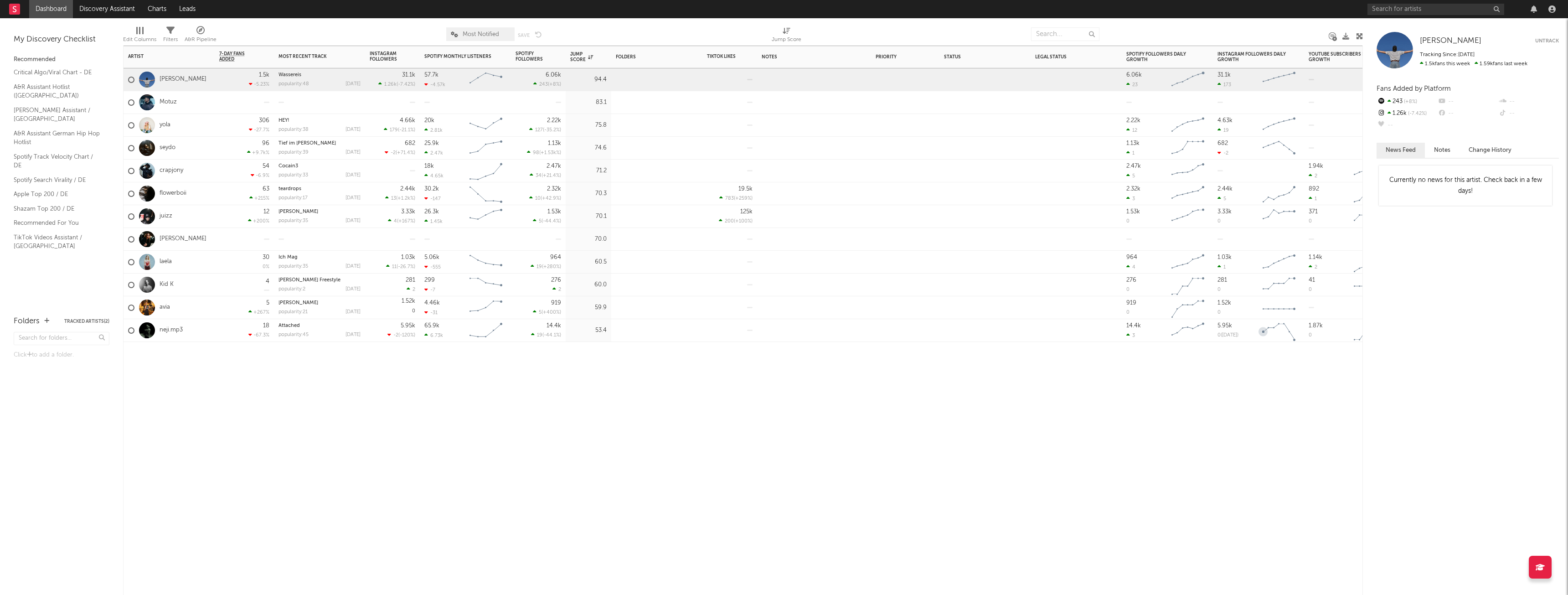
click at [1183, 114] on rect "Chart title" at bounding box center [1187, 126] width 41 height 23
click at [194, 33] on div "A&R Pipeline" at bounding box center [200, 36] width 32 height 26
click at [243, 32] on div "× Status Priority Source Genres Deal Rights Registered Option Option Count Opti…" at bounding box center [784, 298] width 1568 height 595
click at [168, 32] on icon at bounding box center [170, 30] width 8 height 8
